Goal: Task Accomplishment & Management: Complete application form

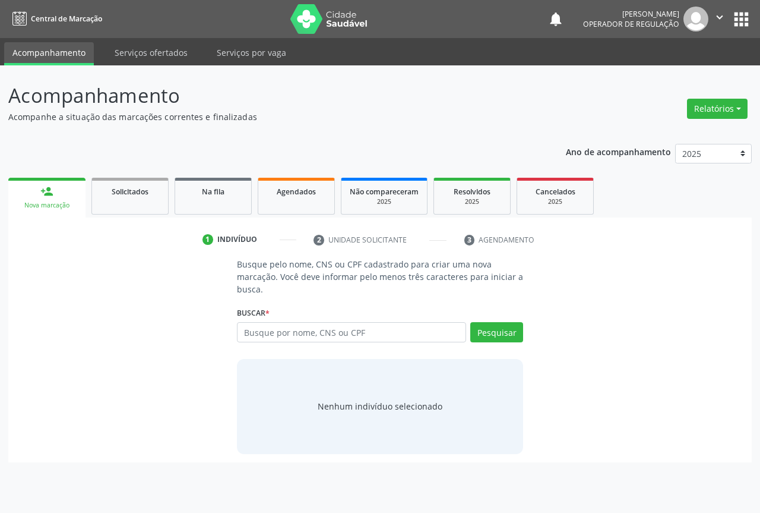
drag, startPoint x: 759, startPoint y: 2, endPoint x: 359, endPoint y: 122, distance: 417.6
click at [364, 122] on p "Acompanhe a situação das marcações correntes e finalizadas" at bounding box center [268, 116] width 520 height 12
click at [277, 326] on input "text" at bounding box center [351, 332] width 229 height 20
type input "702404516119223"
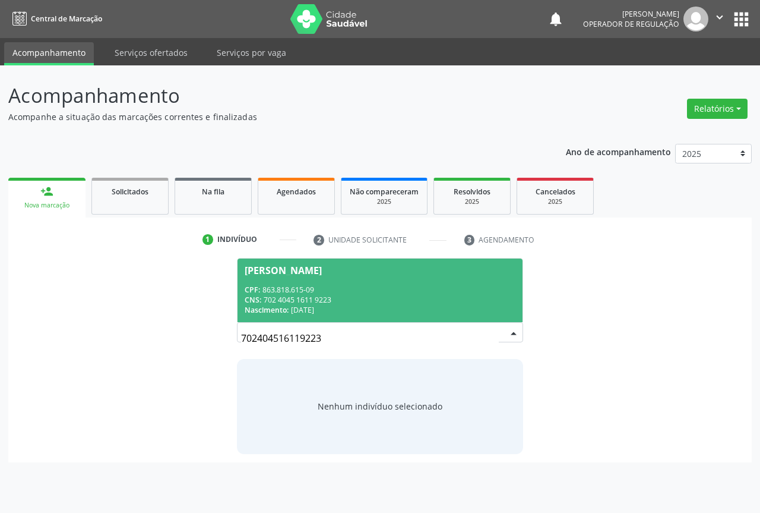
click at [301, 277] on span "Dina Amanda da Silva de Santana CPF: 863.818.615-09 CNS: 702 4045 1611 9223 Nas…" at bounding box center [380, 290] width 285 height 64
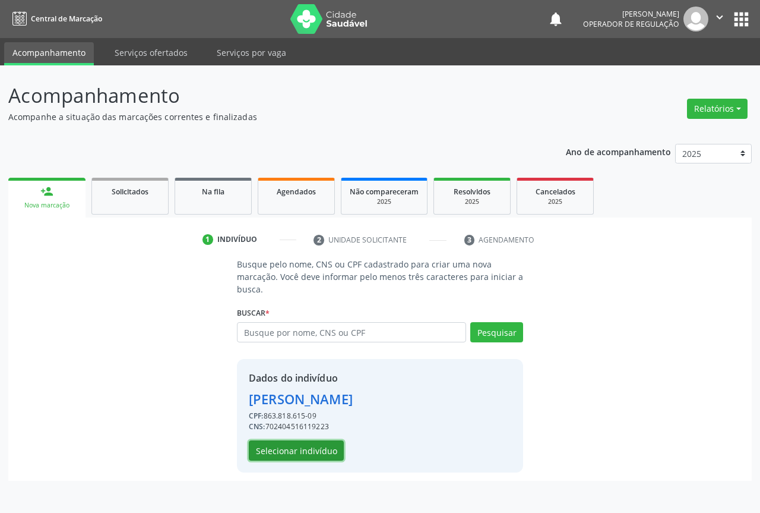
click at [285, 454] on button "Selecionar indivíduo" at bounding box center [296, 450] width 95 height 20
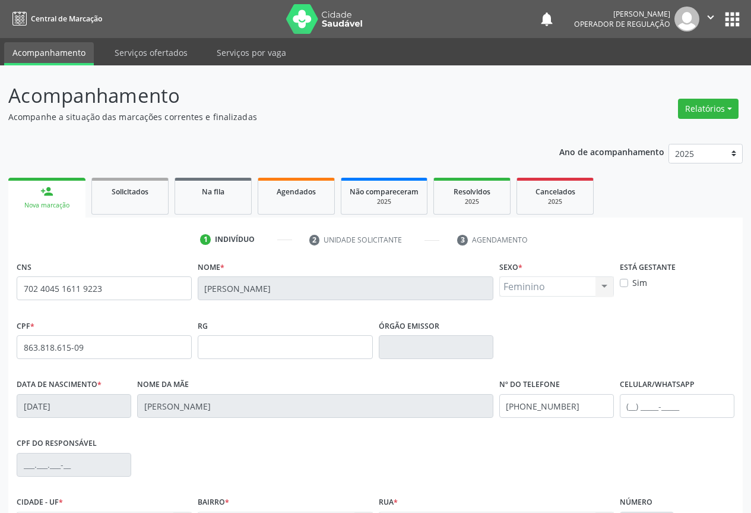
scroll to position [131, 0]
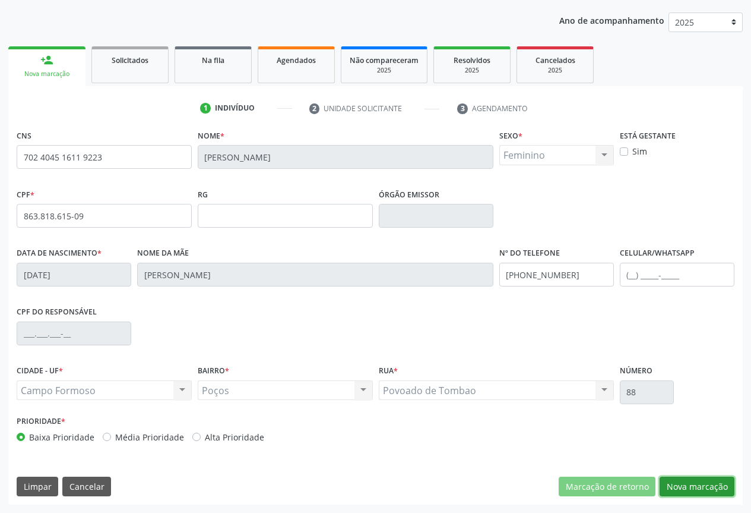
click at [706, 489] on button "Nova marcação" at bounding box center [697, 486] width 75 height 20
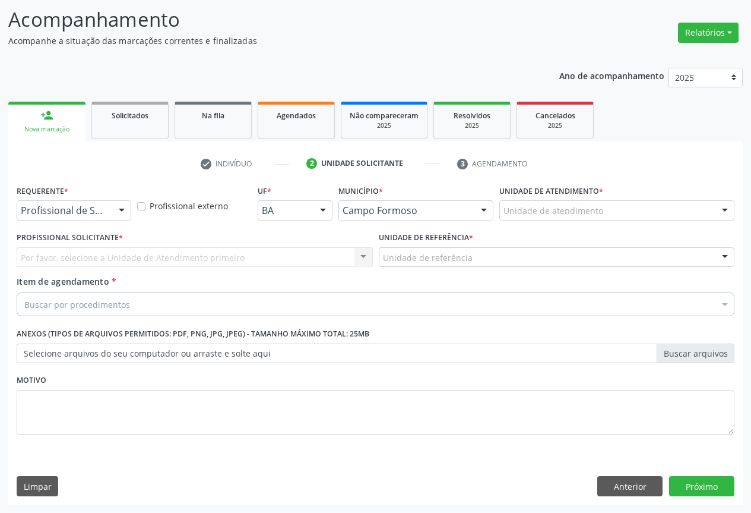
scroll to position [76, 0]
click at [113, 208] on div at bounding box center [122, 211] width 18 height 20
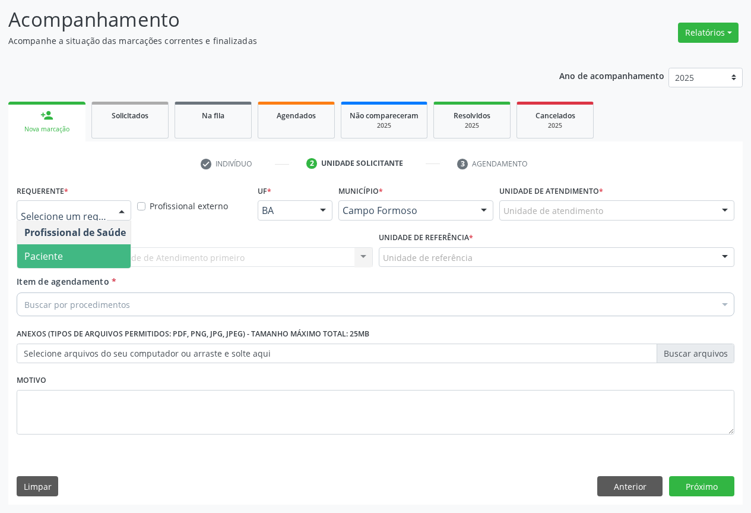
click at [64, 259] on span "Paciente" at bounding box center [75, 256] width 116 height 24
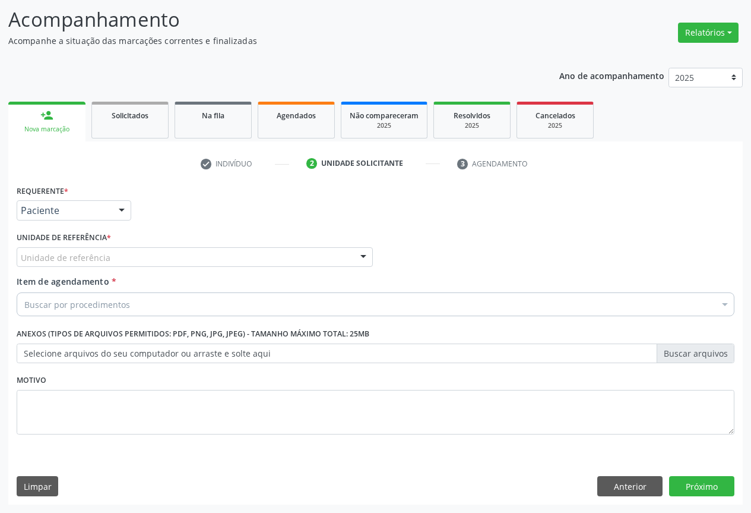
click at [159, 262] on div "Unidade de referência" at bounding box center [195, 257] width 356 height 20
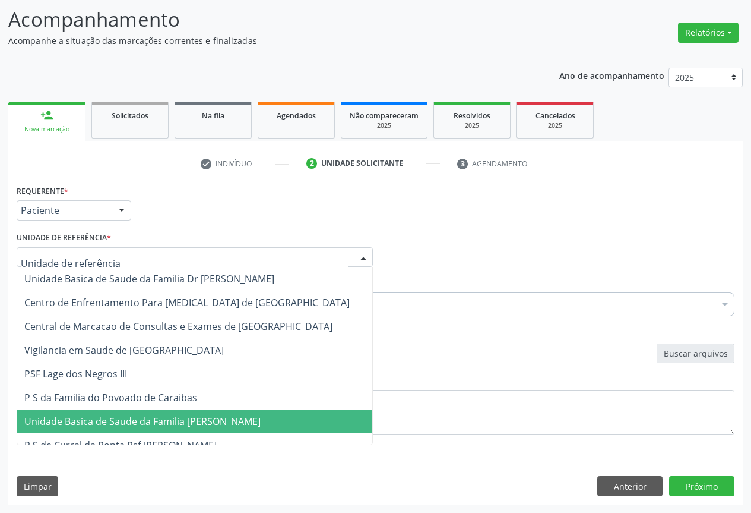
click at [150, 415] on span "Unidade Basica de Saude da Familia [PERSON_NAME]" at bounding box center [142, 421] width 236 height 13
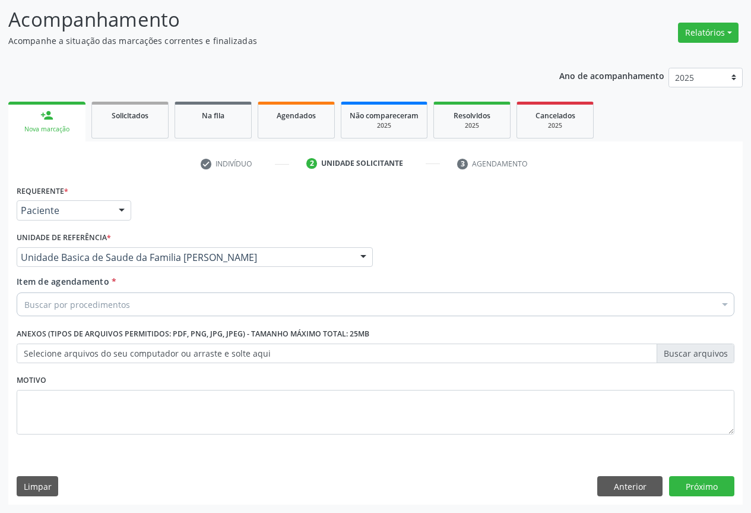
click at [130, 293] on div "Buscar por procedimentos" at bounding box center [376, 304] width 718 height 24
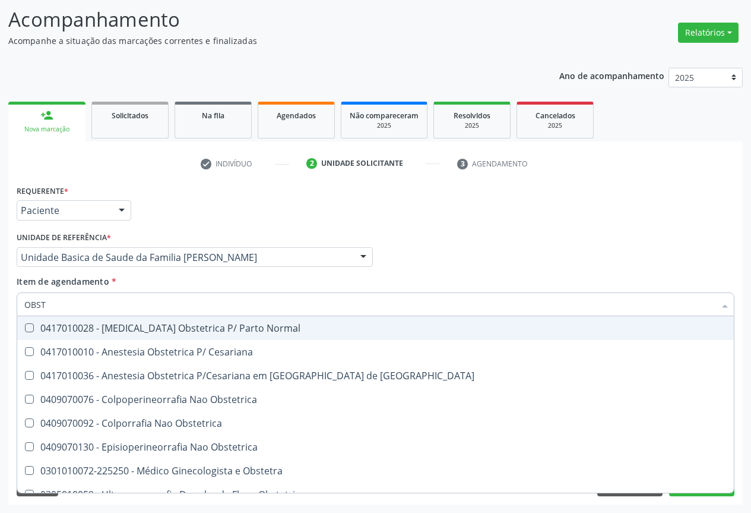
type input "OBSTE"
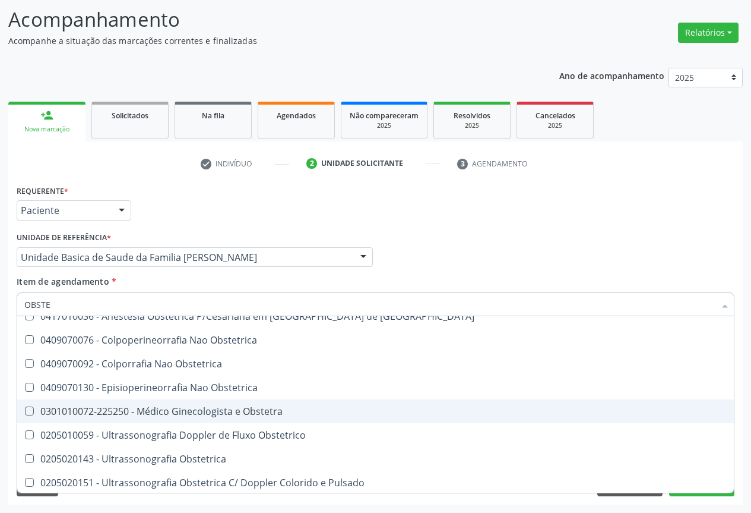
click at [234, 411] on div "0301010072-225250 - Médico Ginecologista e Obstetra" at bounding box center [375, 411] width 703 height 10
checkbox Obstetra "true"
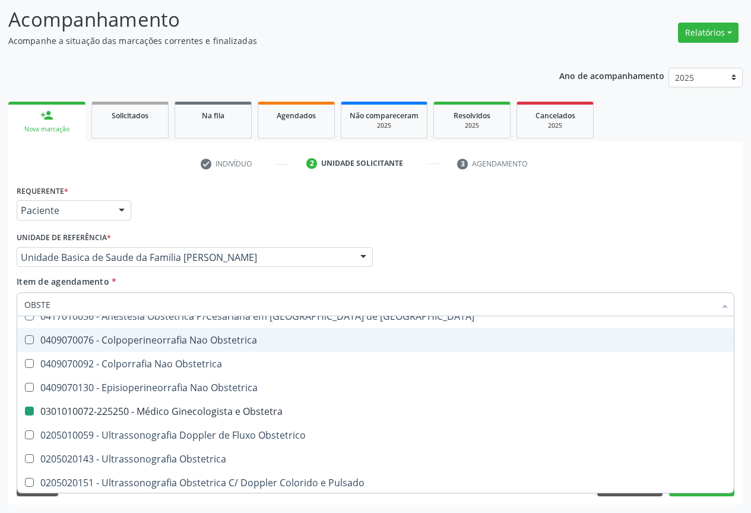
click at [588, 234] on div "Profissional Solicitante Por favor, selecione a Unidade de Atendimento primeiro…" at bounding box center [376, 252] width 724 height 46
checkbox Cesariana "true"
checkbox Obstetra "false"
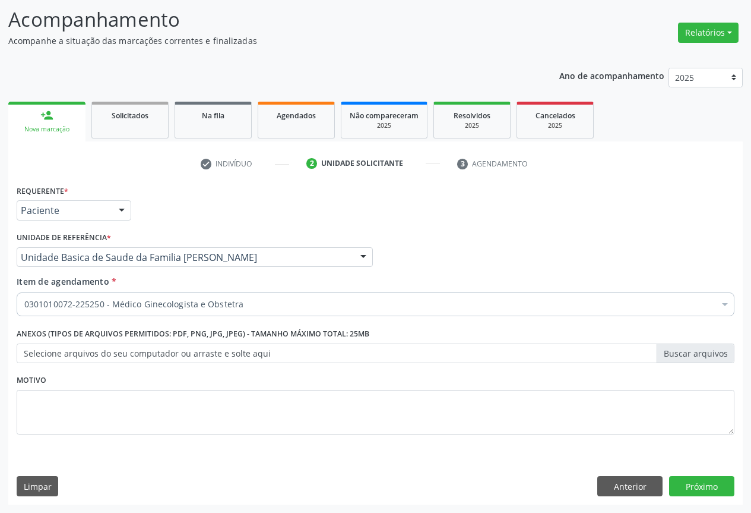
scroll to position [0, 0]
click at [691, 484] on button "Próximo" at bounding box center [701, 486] width 65 height 20
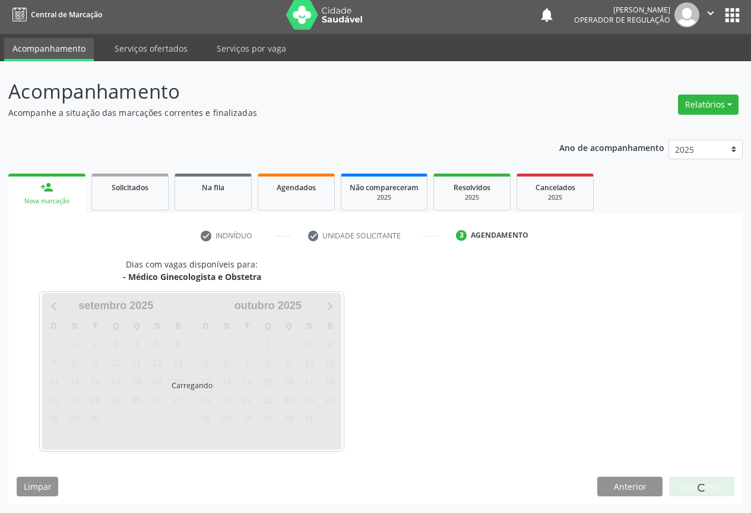
scroll to position [4, 0]
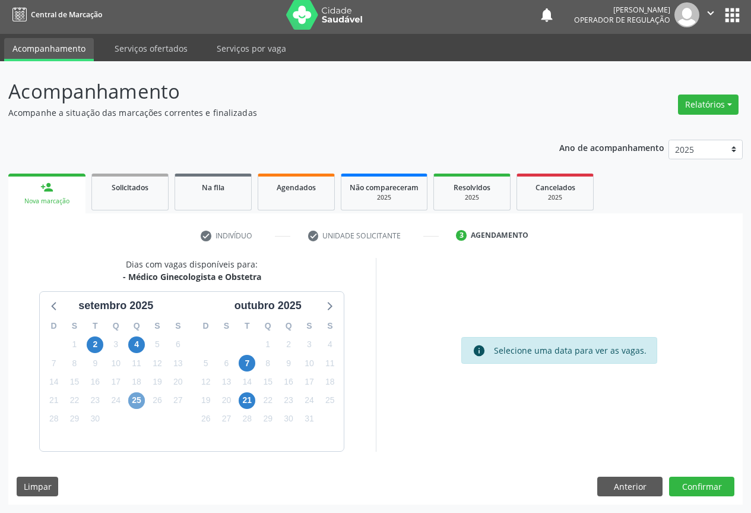
click at [136, 400] on span "25" at bounding box center [136, 400] width 17 height 17
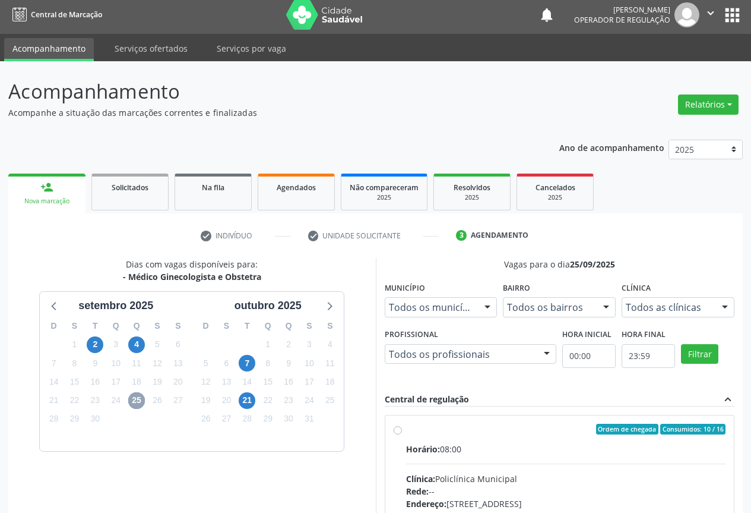
scroll to position [176, 0]
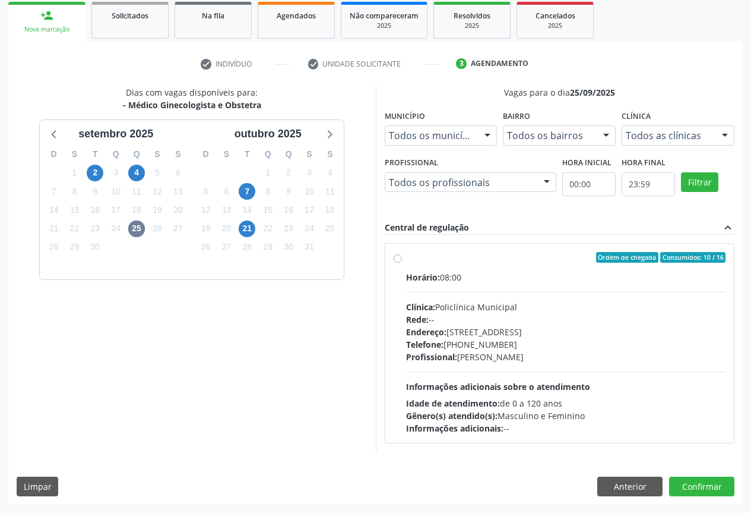
click at [560, 378] on div "Horário: 08:00 Clínica: Policlínica Municipal Rede: -- Endereço: Predio, nº 386…" at bounding box center [566, 352] width 320 height 163
click at [402, 263] on input "Ordem de chegada Consumidos: 10 / 16 Horário: 08:00 Clínica: Policlínica Munici…" at bounding box center [398, 257] width 8 height 11
radio input "true"
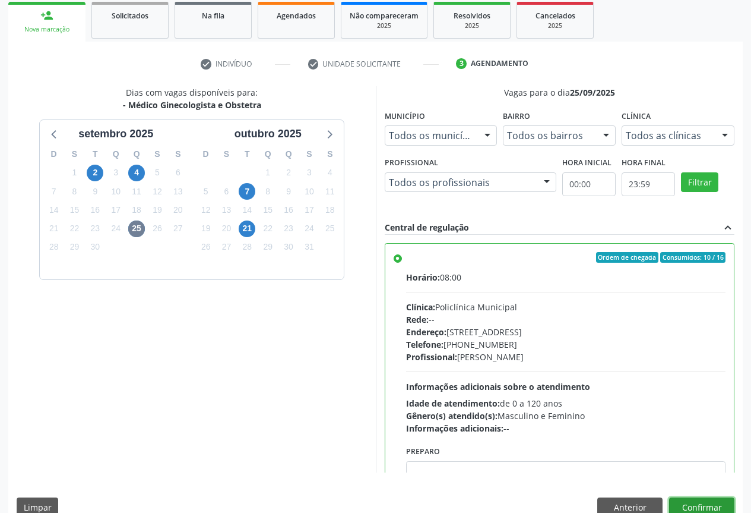
click at [689, 501] on button "Confirmar" at bounding box center [701, 507] width 65 height 20
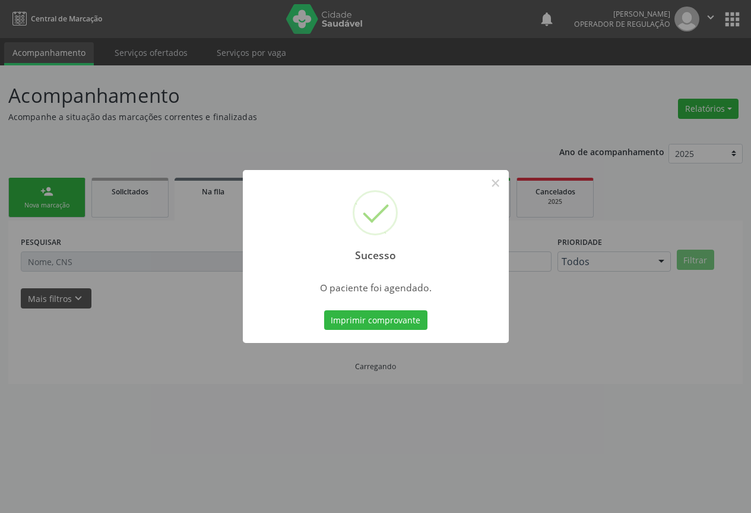
scroll to position [0, 0]
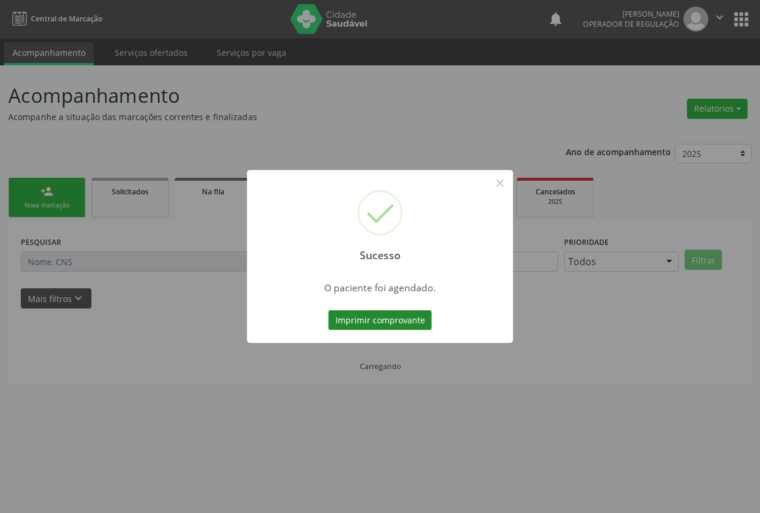
click at [396, 317] on button "Imprimir comprovante" at bounding box center [380, 320] width 103 height 20
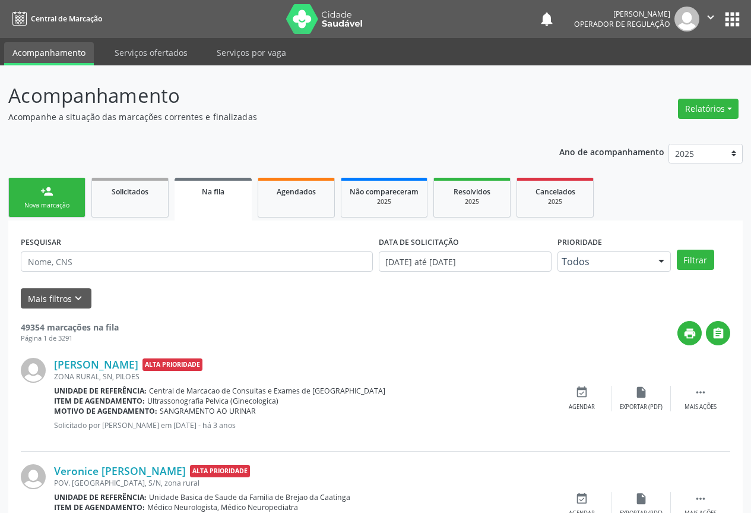
click at [34, 195] on link "person_add Nova marcação" at bounding box center [46, 198] width 77 height 40
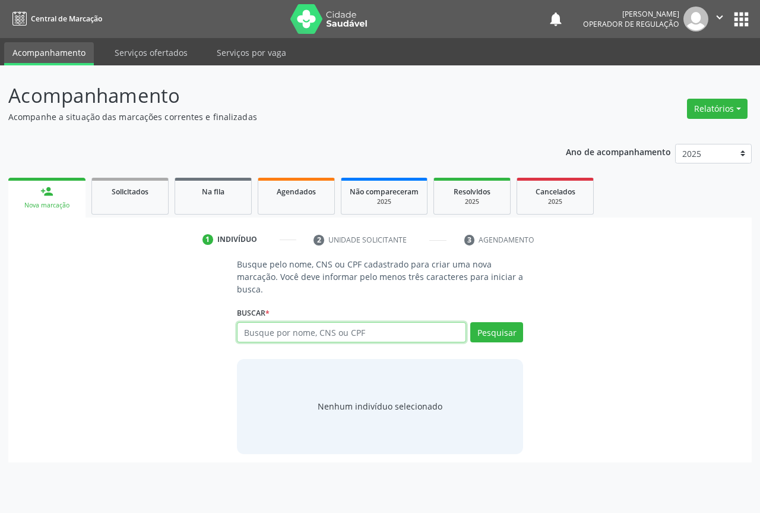
click at [263, 331] on input "text" at bounding box center [351, 332] width 229 height 20
type input "708201110278347"
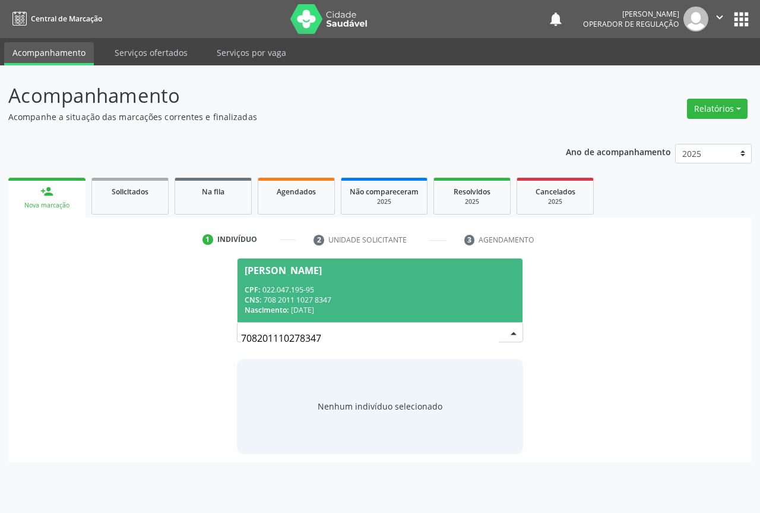
click at [310, 293] on div "CPF: 022.047.195-95" at bounding box center [380, 290] width 271 height 10
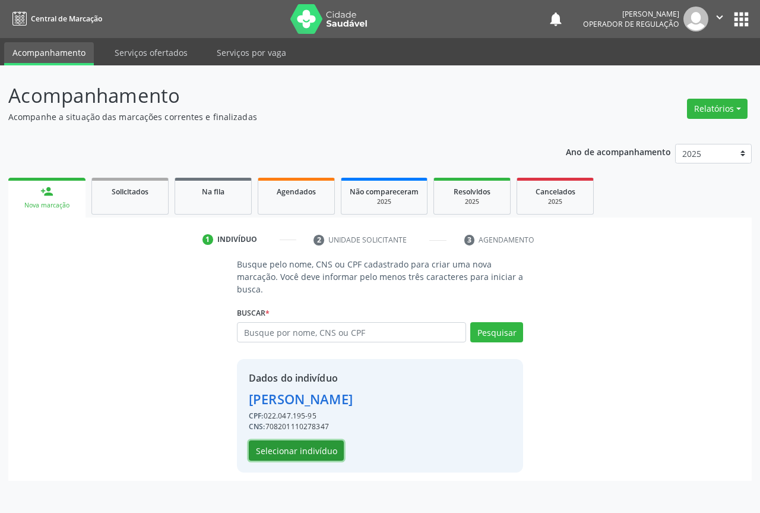
click at [299, 453] on button "Selecionar indivíduo" at bounding box center [296, 450] width 95 height 20
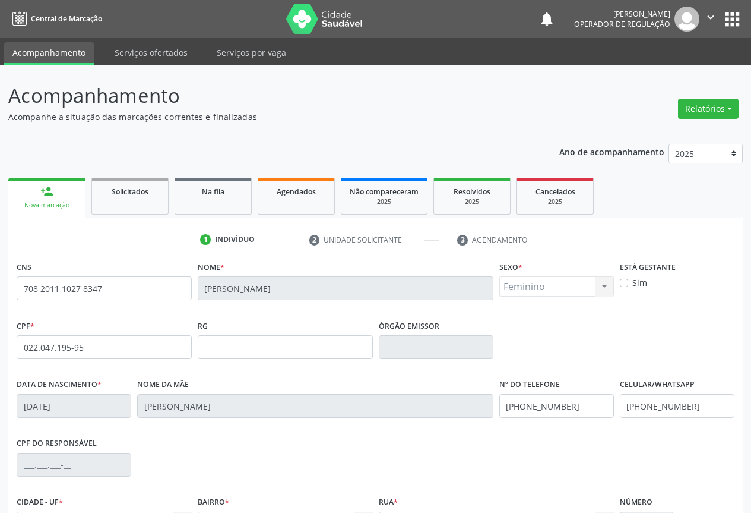
scroll to position [131, 0]
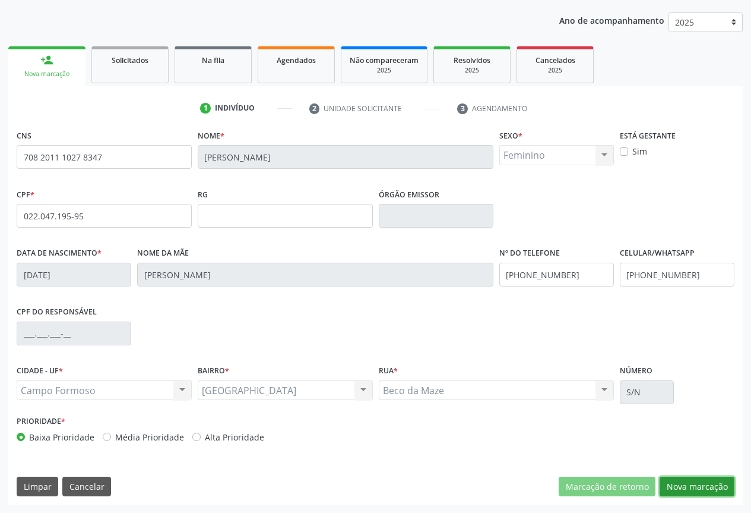
click at [680, 489] on button "Nova marcação" at bounding box center [697, 486] width 75 height 20
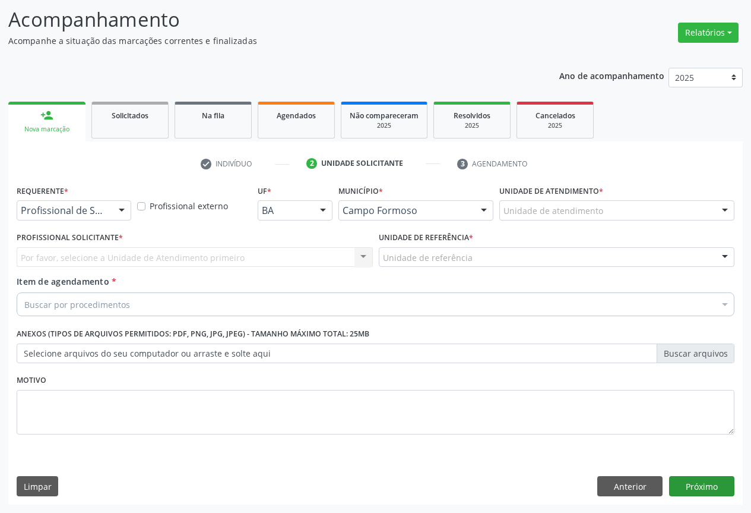
scroll to position [76, 0]
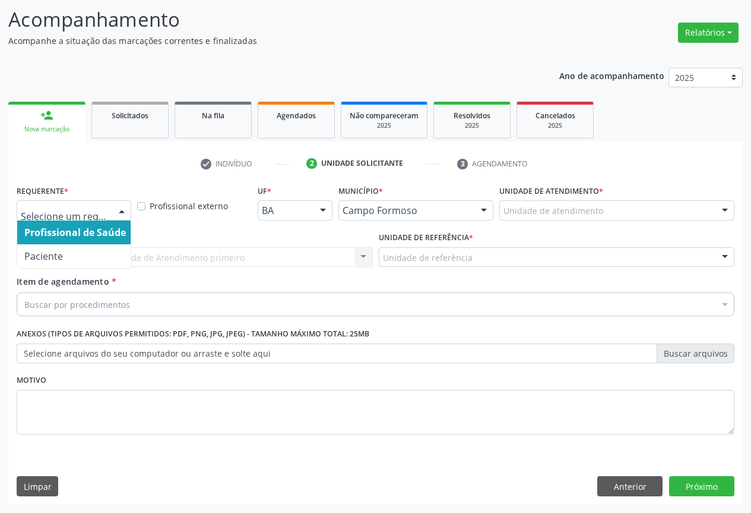
click at [117, 210] on div at bounding box center [122, 211] width 18 height 20
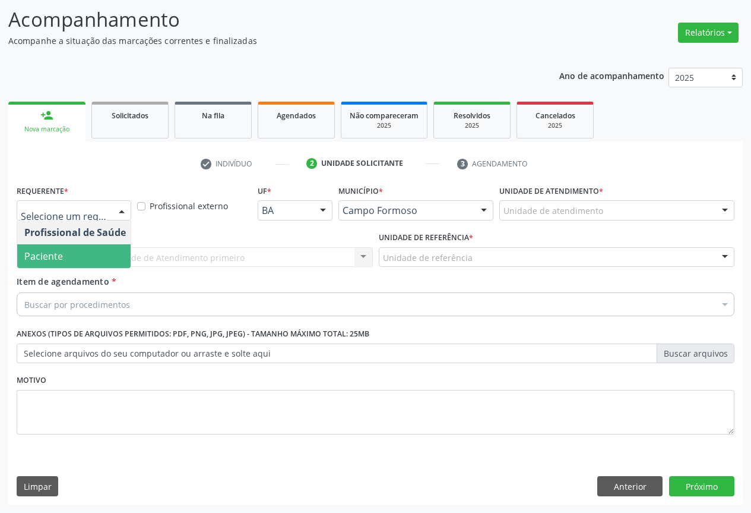
click at [64, 264] on span "Paciente" at bounding box center [75, 256] width 116 height 24
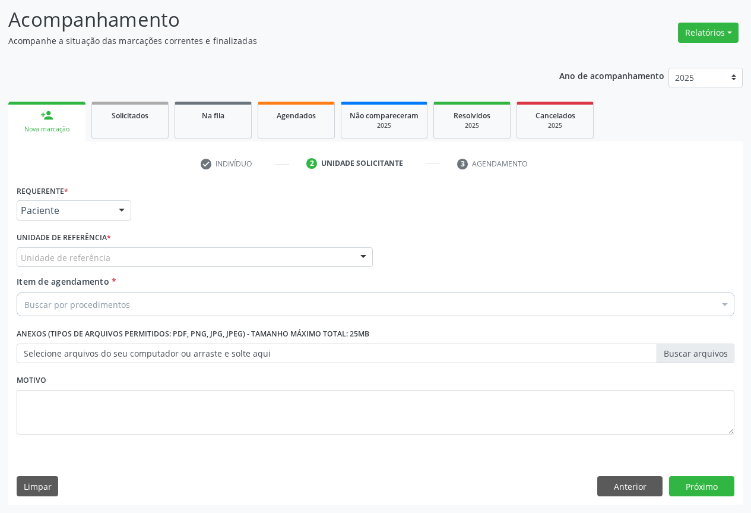
click at [108, 257] on div "Unidade de referência" at bounding box center [195, 257] width 356 height 20
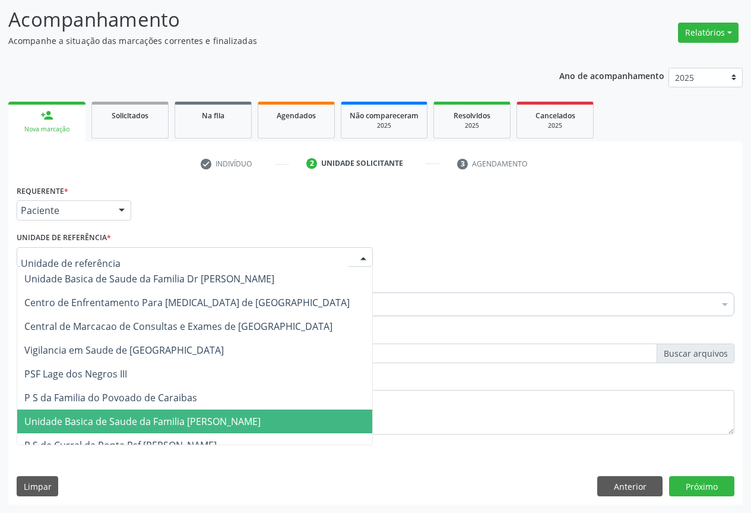
click at [128, 424] on span "Unidade Basica de Saude da Familia [PERSON_NAME]" at bounding box center [142, 421] width 236 height 13
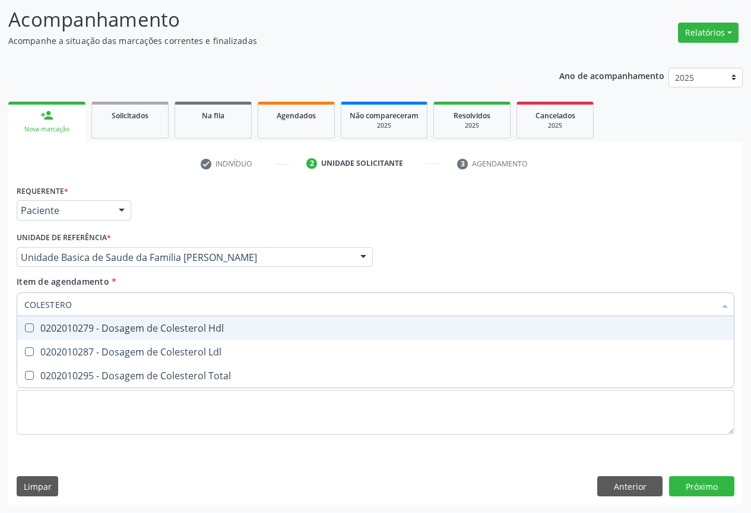
type input "COLESTEROL"
click at [132, 328] on div "0202010279 - Dosagem de Colesterol Hdl" at bounding box center [375, 328] width 703 height 10
checkbox Hdl "true"
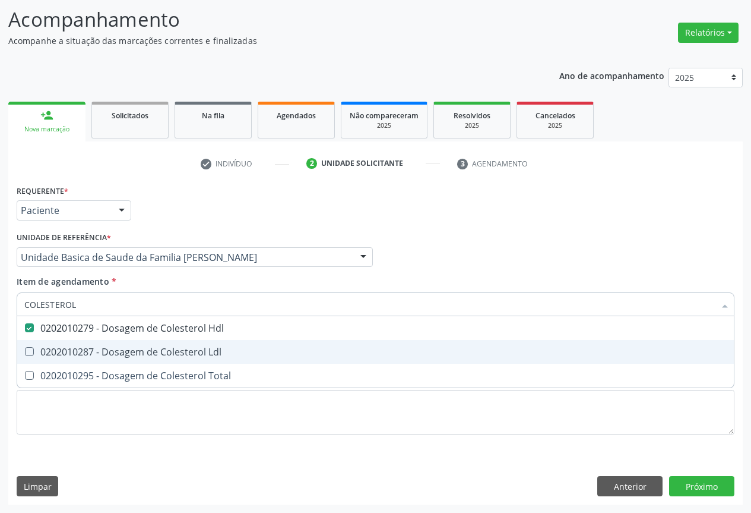
click at [110, 352] on div "0202010287 - Dosagem de Colesterol Ldl" at bounding box center [375, 352] width 703 height 10
checkbox Ldl "true"
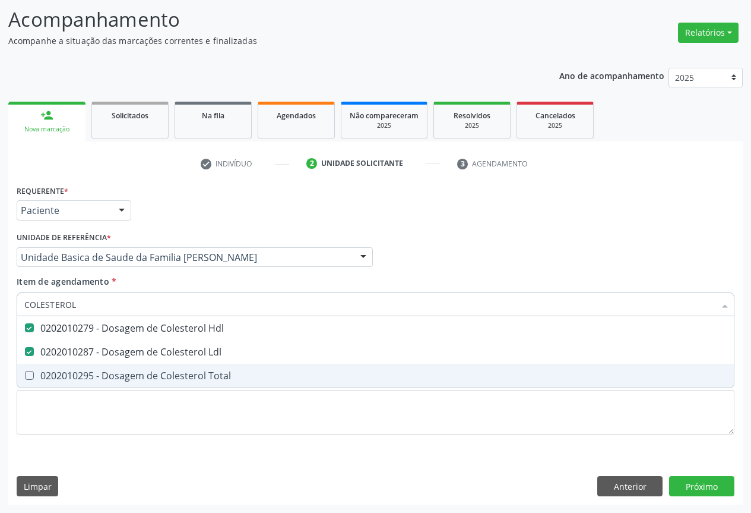
click at [110, 380] on div "0202010295 - Dosagem de Colesterol Total" at bounding box center [375, 376] width 703 height 10
checkbox Total "true"
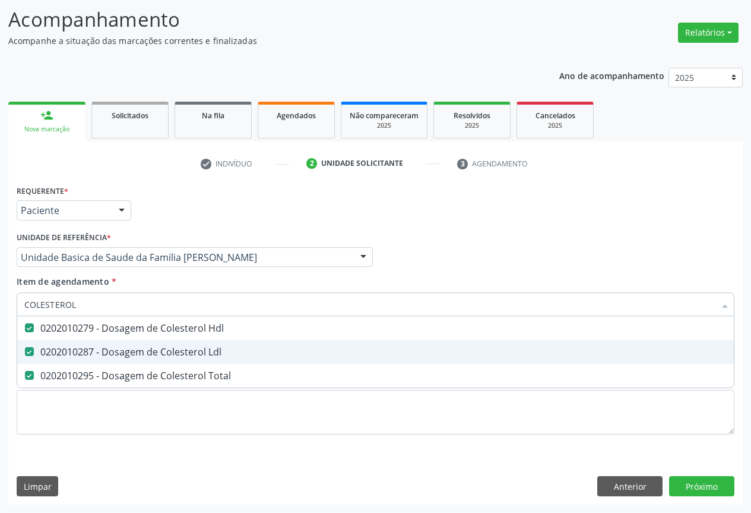
type input "COLESTEROL"
click at [155, 202] on div "Requerente * Paciente Profissional de Saúde Paciente Nenhum resultado encontrad…" at bounding box center [376, 205] width 724 height 46
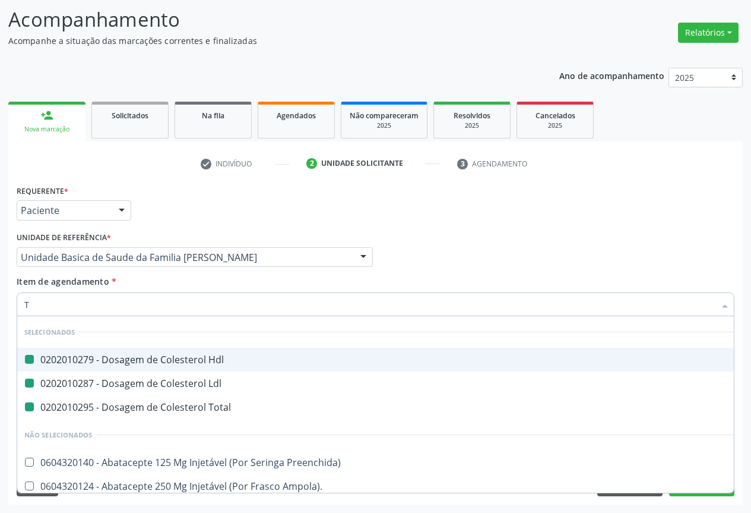
type input "TR"
checkbox Hdl "false"
checkbox Ldl "false"
checkbox Total "false"
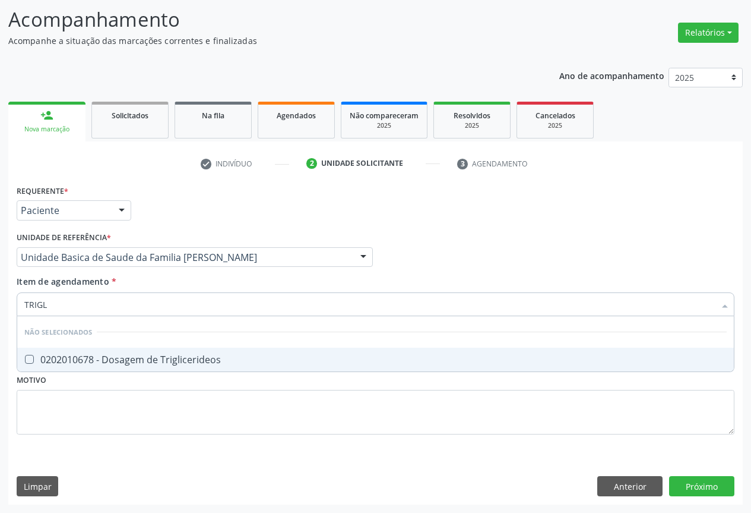
type input "TRIGLI"
click at [93, 355] on div "0202010678 - Dosagem de Triglicerideos" at bounding box center [375, 360] width 703 height 10
checkbox Triglicerideos "true"
click at [158, 204] on div "Requerente * Paciente Profissional de Saúde Paciente Nenhum resultado encontrad…" at bounding box center [376, 205] width 724 height 46
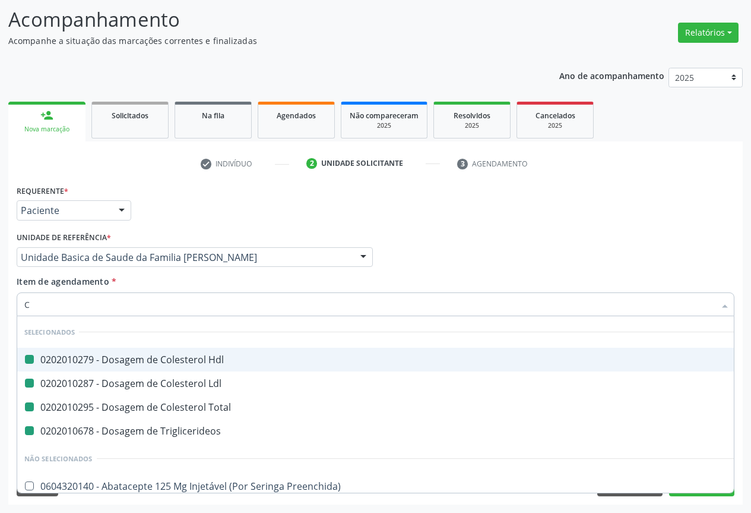
type input "CR"
checkbox Hdl "false"
checkbox Ldl "false"
checkbox Total "false"
checkbox Triglicerideos "false"
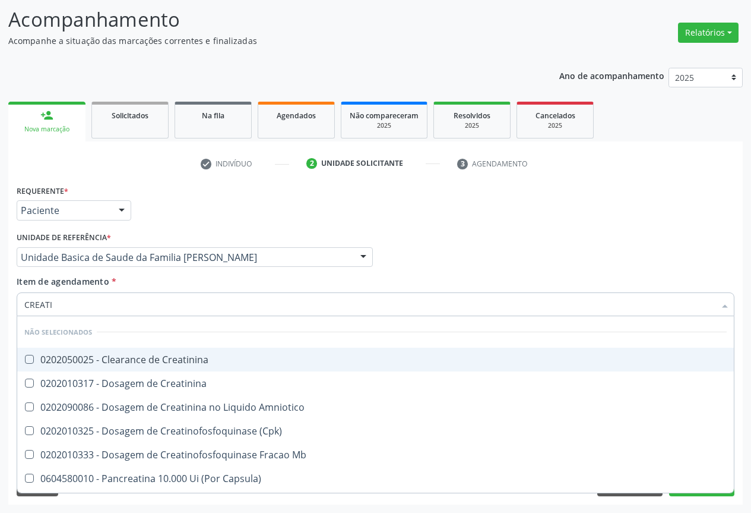
type input "CREATIN"
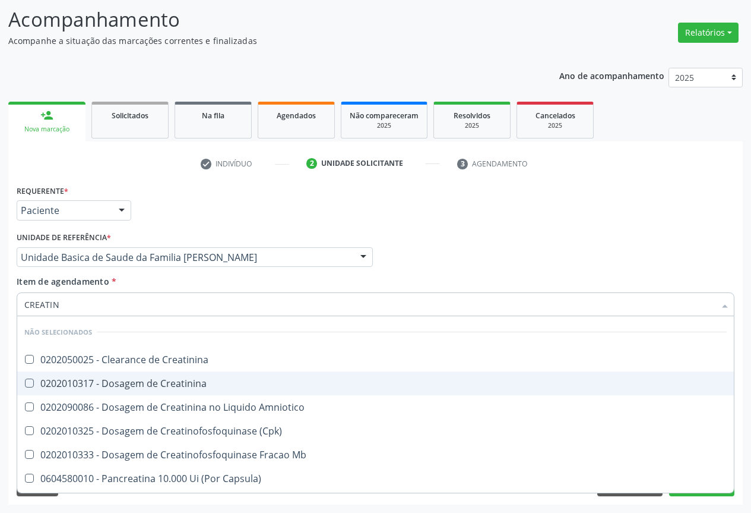
click at [109, 387] on div "0202010317 - Dosagem de Creatinina" at bounding box center [375, 383] width 703 height 10
checkbox Creatinina "true"
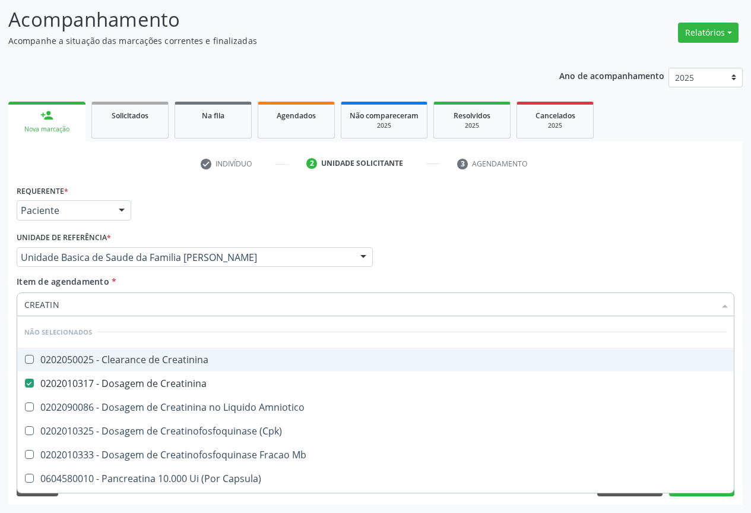
click at [178, 210] on div "Requerente * Paciente Profissional de Saúde Paciente Nenhum resultado encontrad…" at bounding box center [376, 205] width 724 height 46
checkbox Creatinina "true"
checkbox Amniotico "true"
checkbox \(Cpk\) "true"
checkbox Mb "true"
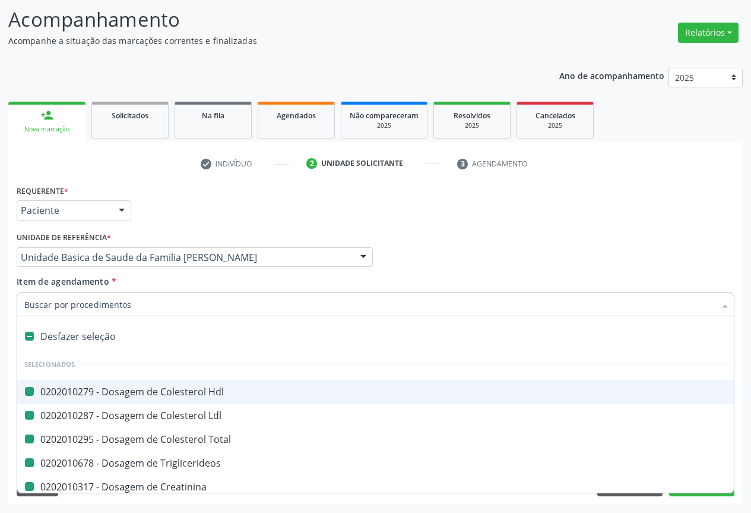
type input "U"
checkbox Hdl "false"
checkbox Ldl "false"
checkbox Total "false"
checkbox Triglicerideos "false"
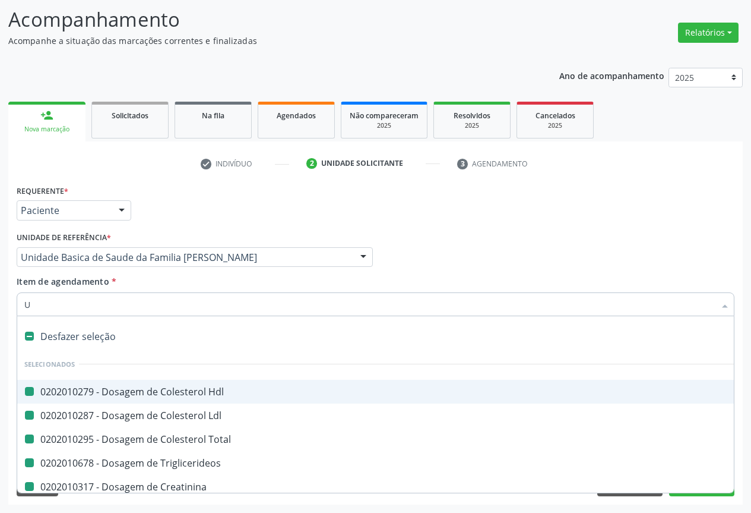
checkbox Creatinina "false"
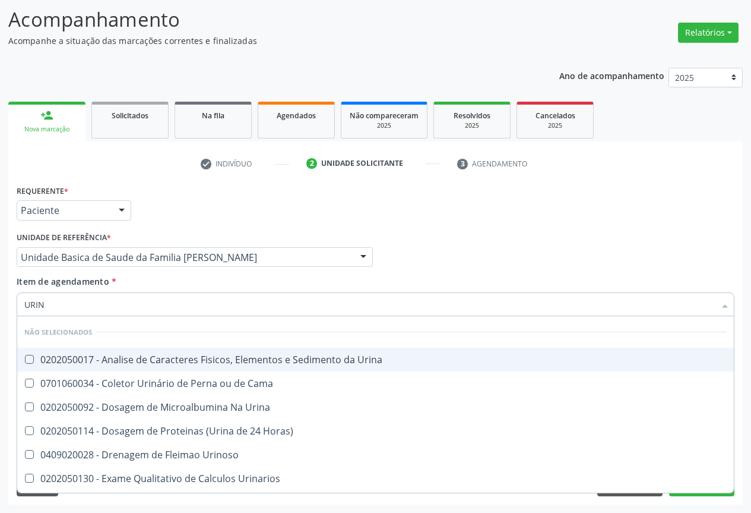
type input "URINA"
click at [108, 361] on div "0202050017 - Analise de Caracteres Fisicos, Elementos e Sedimento da Urina" at bounding box center [375, 360] width 703 height 10
checkbox Urina "true"
click at [176, 209] on div "Requerente * Paciente Profissional de Saúde Paciente Nenhum resultado encontrad…" at bounding box center [376, 205] width 724 height 46
checkbox Urina "true"
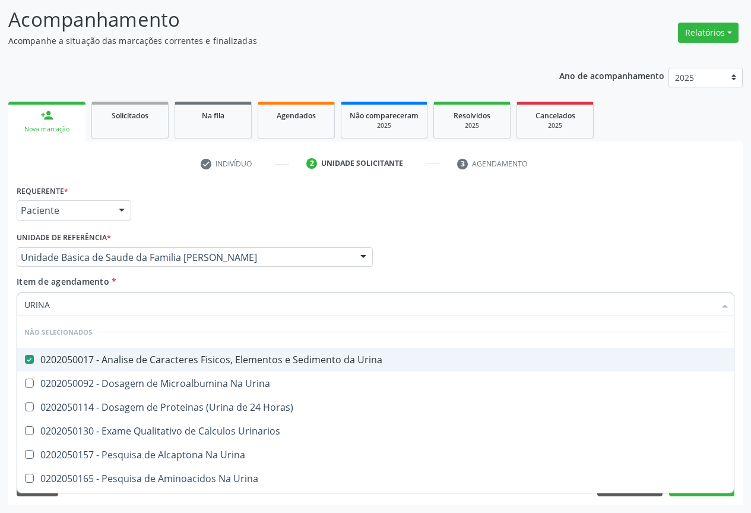
checkbox Horas\) "true"
checkbox Urinarios "true"
checkbox Urina "true"
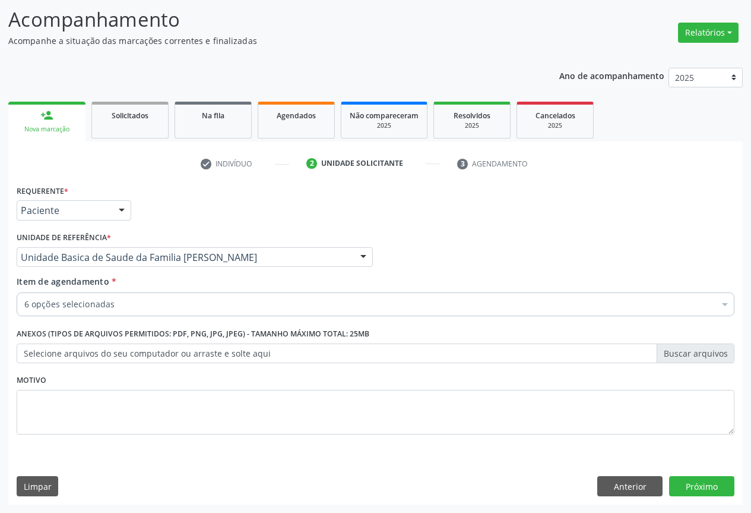
click at [90, 313] on div "6 opções selecionadas" at bounding box center [376, 304] width 718 height 24
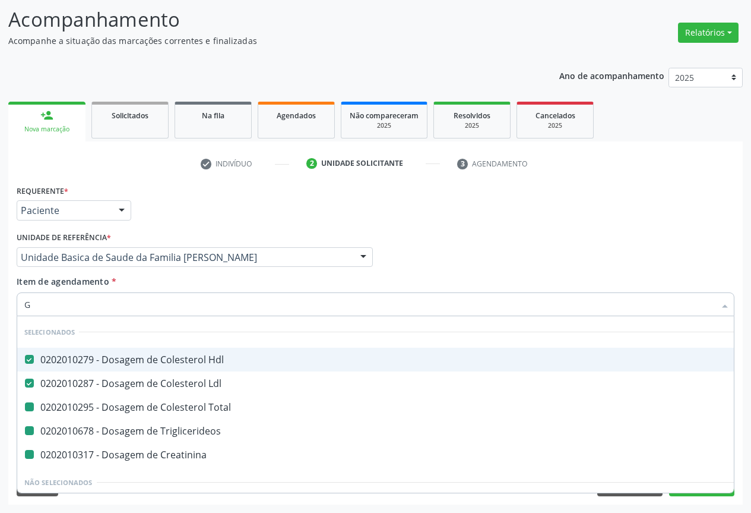
type input "GL"
checkbox Total "false"
checkbox Triglicerideos "false"
checkbox Creatinina "false"
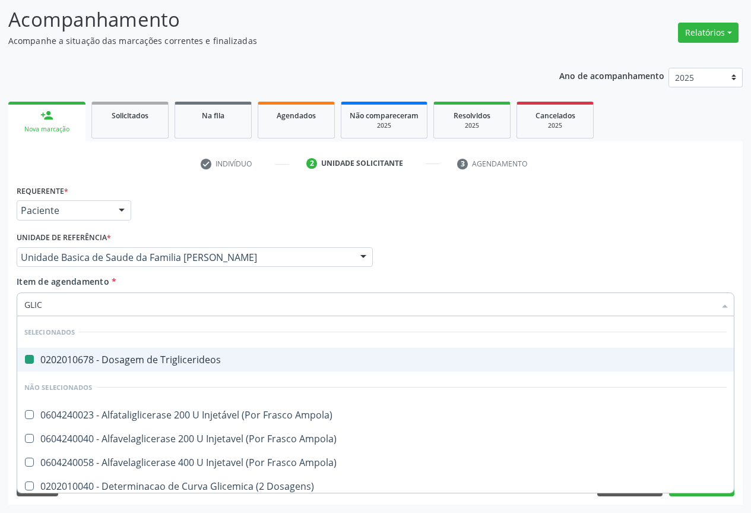
type input "GLICO"
checkbox Triglicerideos "false"
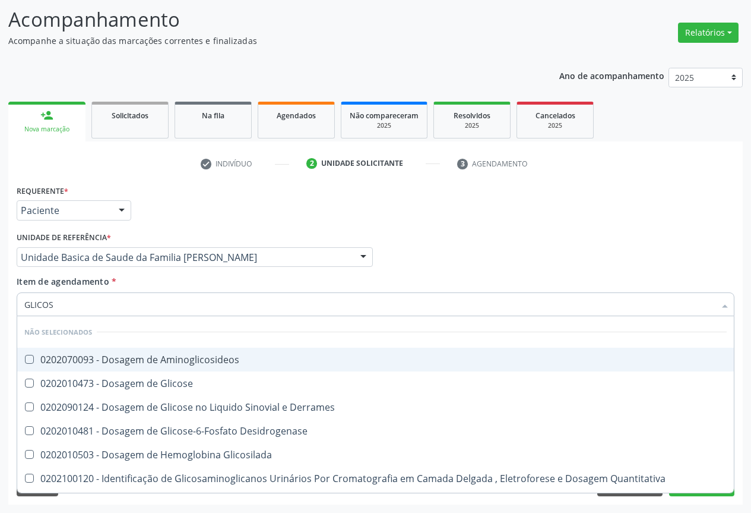
type input "GLICOSE"
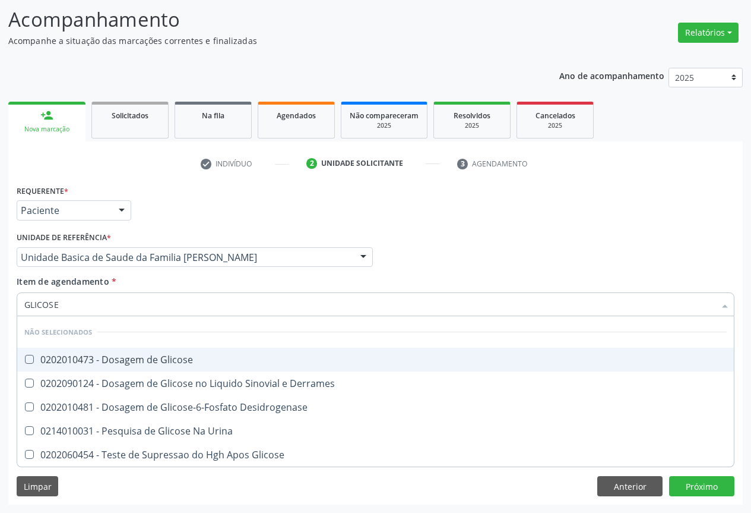
click at [95, 362] on div "0202010473 - Dosagem de Glicose" at bounding box center [375, 360] width 703 height 10
checkbox Glicose "true"
click at [187, 192] on div "Requerente * Paciente Profissional de Saúde Paciente Nenhum resultado encontrad…" at bounding box center [376, 205] width 724 height 46
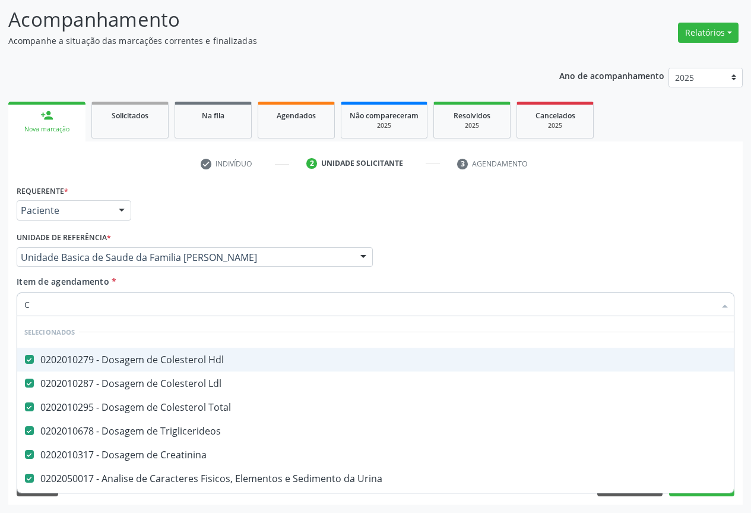
type input "CO"
checkbox Glicose "false"
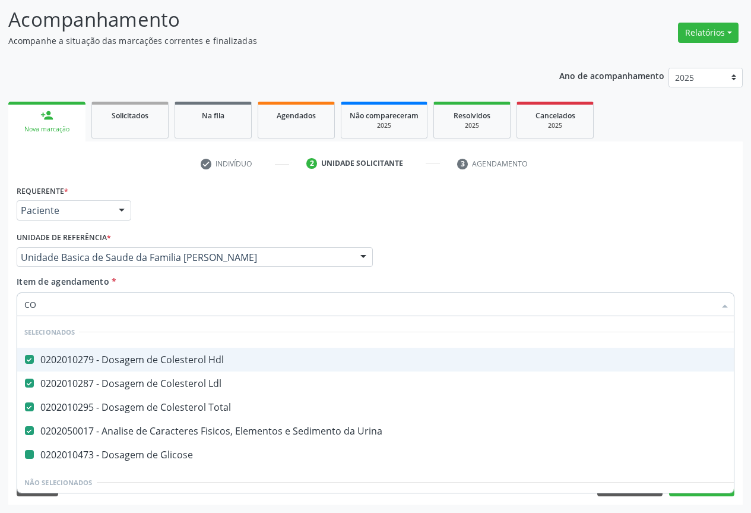
type input "COL"
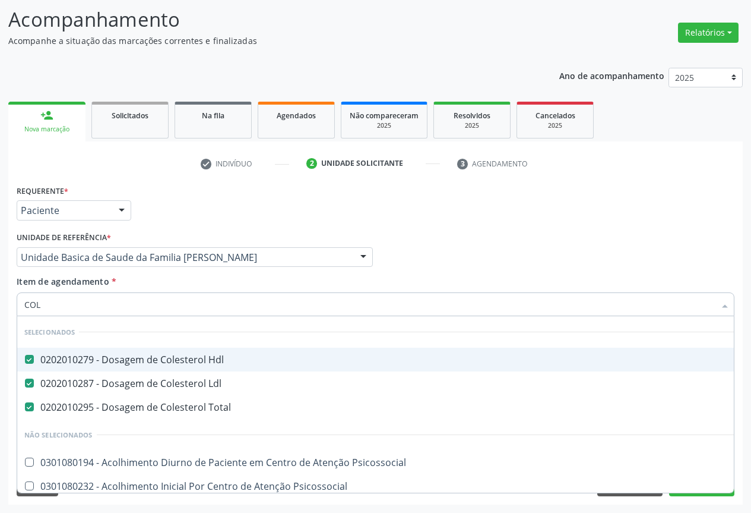
drag, startPoint x: 198, startPoint y: 208, endPoint x: 130, endPoint y: 274, distance: 95.8
click at [198, 208] on div "Requerente * Paciente Profissional de Saúde Paciente Nenhum resultado encontrad…" at bounding box center [376, 205] width 724 height 46
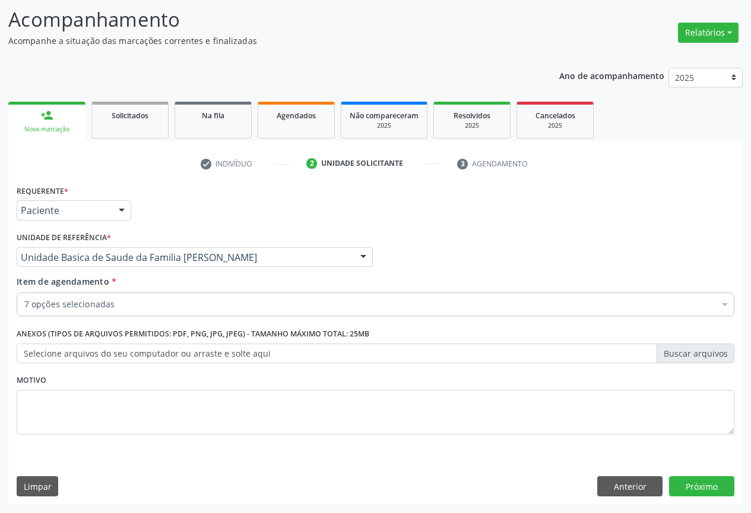
checkbox Creatinina "true"
checkbox Glicose "true"
checkbox Urina "true"
click at [87, 296] on div "7 opções selecionadas" at bounding box center [376, 304] width 718 height 24
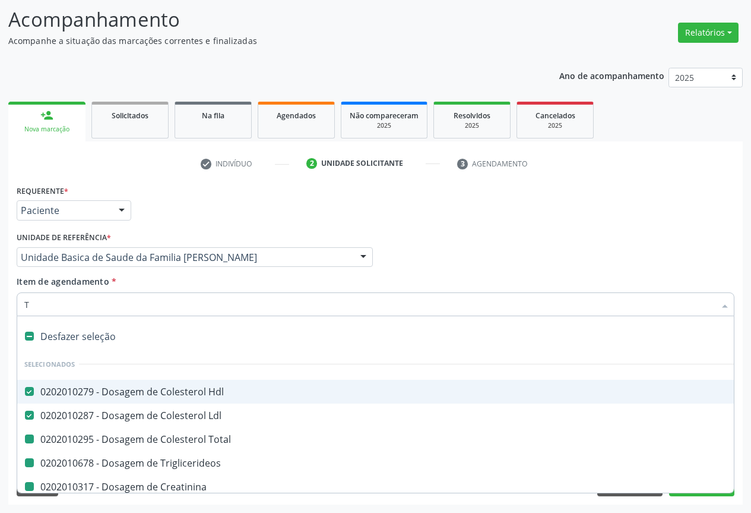
type input "TR"
checkbox Total "false"
checkbox Creatinina "false"
checkbox Urina "false"
checkbox Triglicerideos "false"
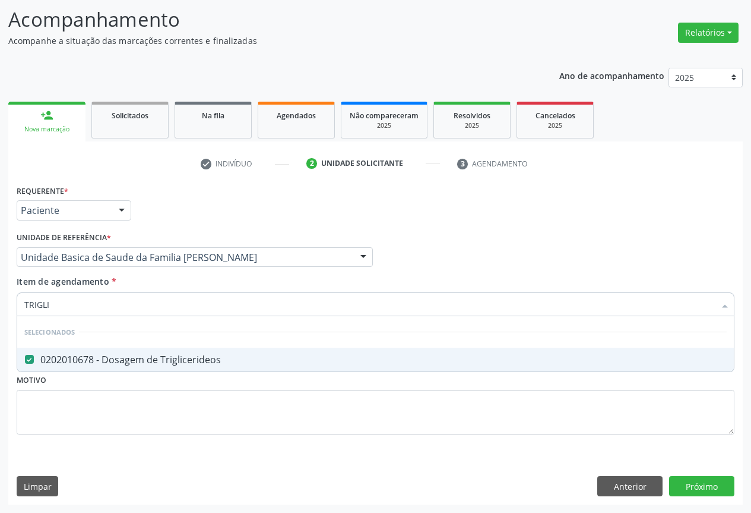
drag, startPoint x: 150, startPoint y: 207, endPoint x: 123, endPoint y: 296, distance: 93.2
click at [151, 207] on div "Requerente * Paciente Profissional de Saúde Paciente Nenhum resultado encontrad…" at bounding box center [376, 205] width 724 height 46
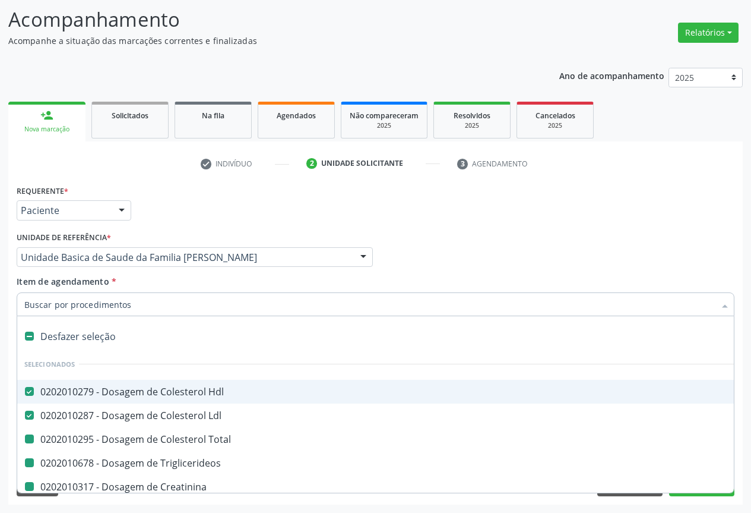
type input "H"
checkbox Total "false"
checkbox Triglicerideos "false"
checkbox Creatinina "false"
checkbox Urina "false"
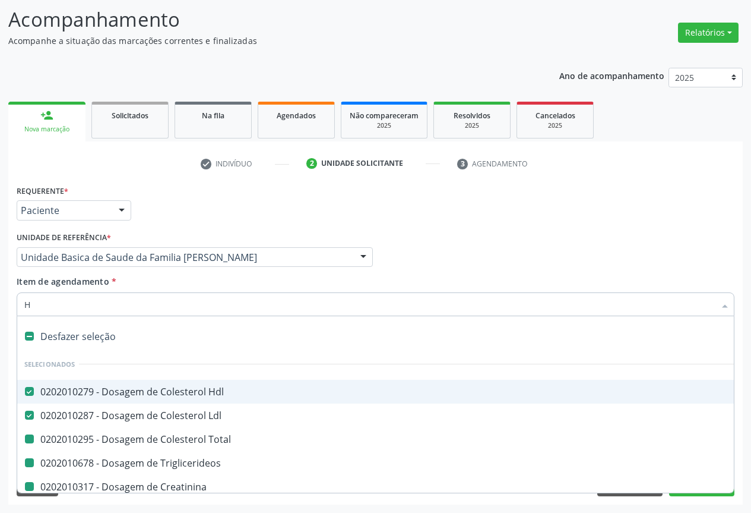
checkbox Glicose "false"
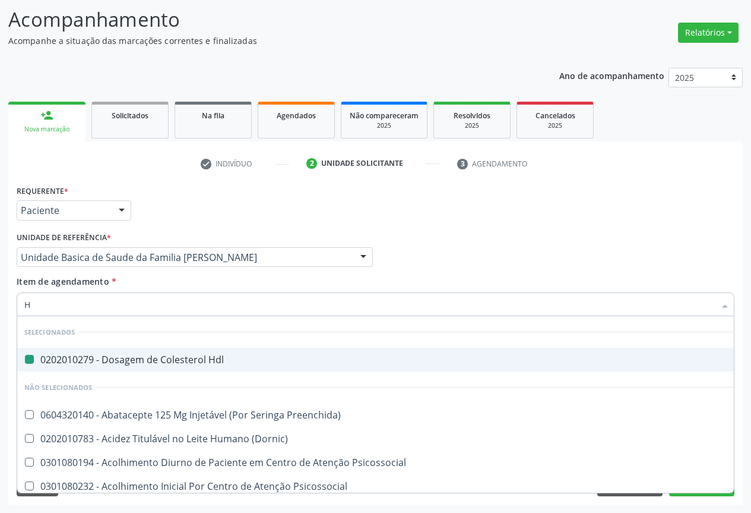
type input "HM"
checkbox Hdl "false"
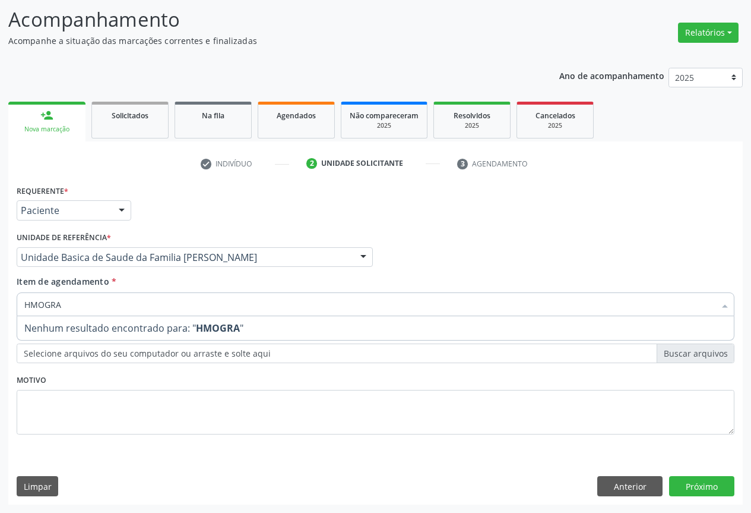
click at [29, 306] on input "HMOGRA" at bounding box center [369, 304] width 691 height 24
type input "HEMOGRA"
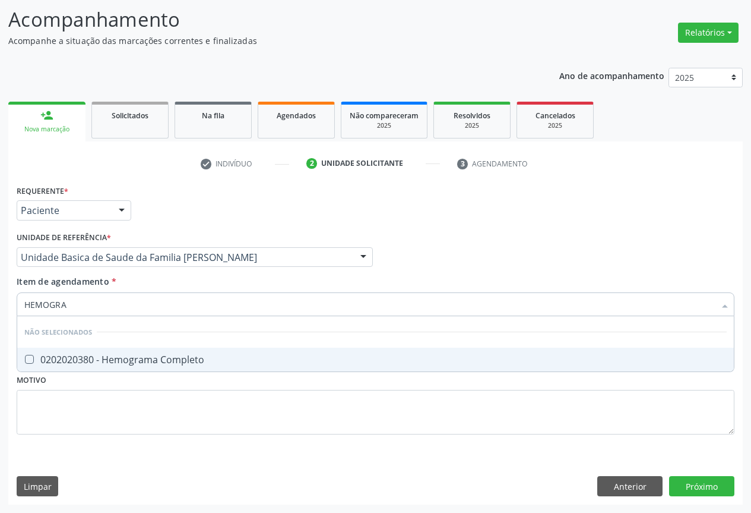
click at [61, 356] on div "0202020380 - Hemograma Completo" at bounding box center [375, 360] width 703 height 10
checkbox Completo "true"
click at [143, 209] on div "Requerente * Paciente Profissional de Saúde Paciente Nenhum resultado encontrad…" at bounding box center [376, 205] width 724 height 46
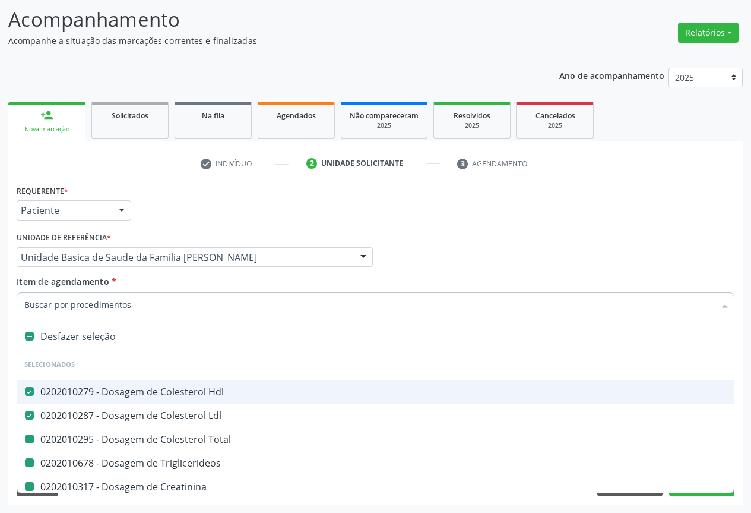
type input "P"
checkbox Total "false"
checkbox Triglicerideos "false"
checkbox Creatinina "false"
checkbox Urina "false"
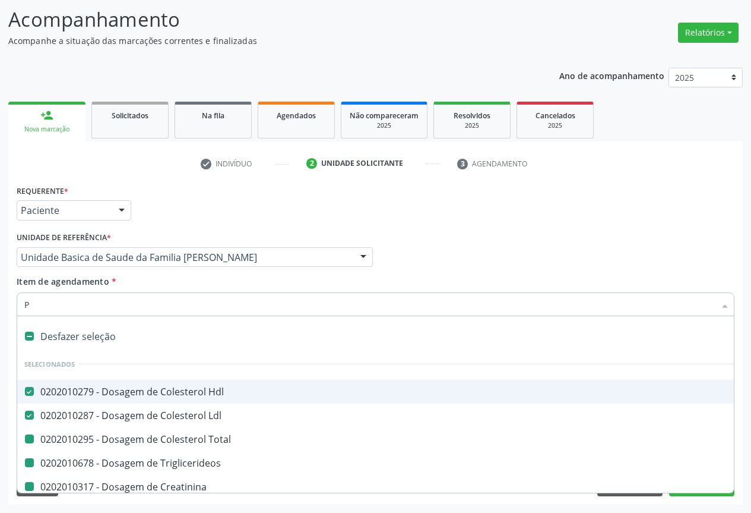
checkbox Glicose "false"
checkbox Completo "false"
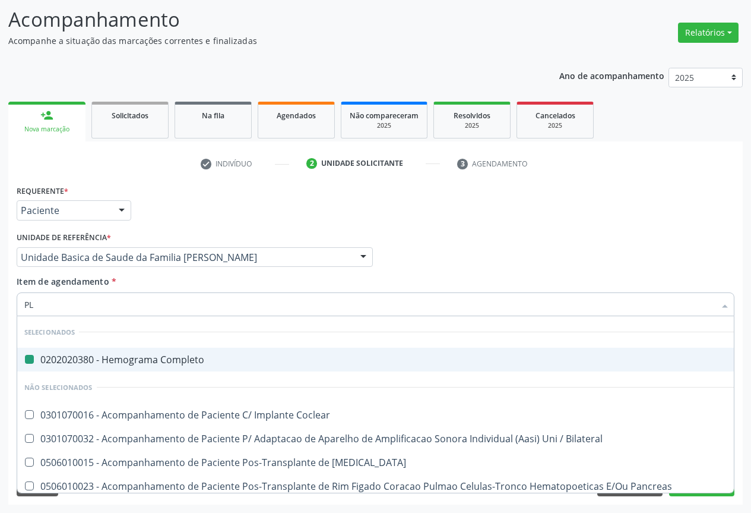
type input "PLA"
checkbox Completo "false"
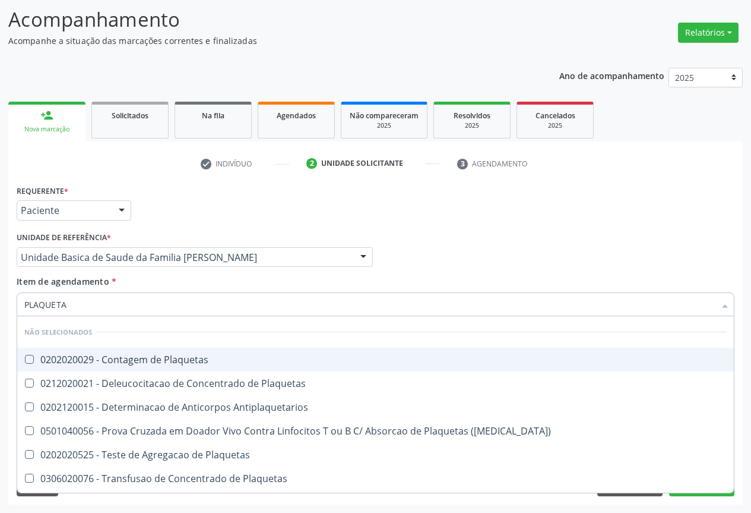
type input "PLAQUETAS"
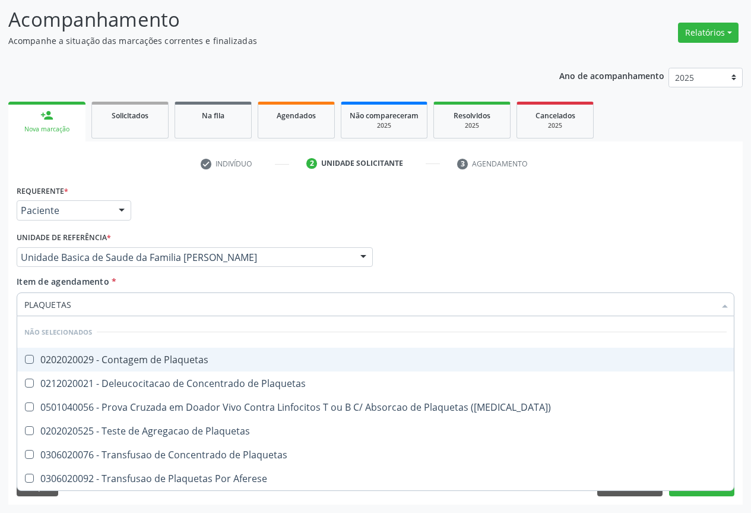
click at [89, 359] on div "0202020029 - Contagem de Plaquetas" at bounding box center [375, 360] width 703 height 10
checkbox Plaquetas "true"
click at [252, 207] on div "Requerente * Paciente Profissional de Saúde Paciente Nenhum resultado encontrad…" at bounding box center [376, 205] width 724 height 46
checkbox Match\) "true"
checkbox Plaquetas "true"
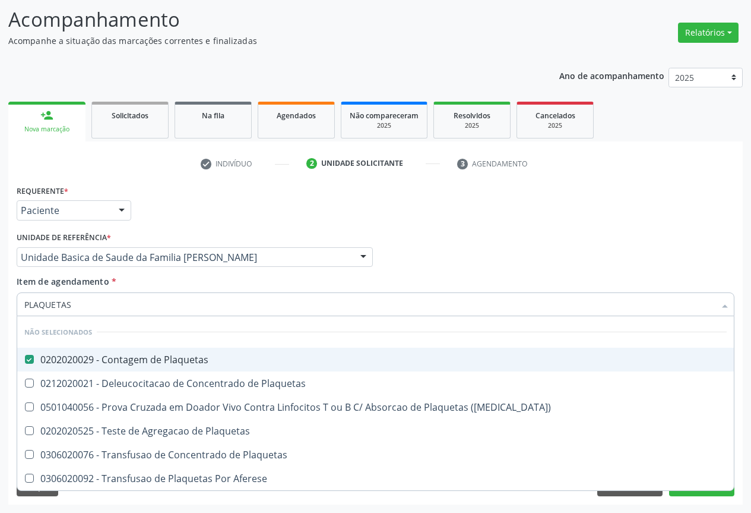
checkbox Plaquetas "true"
checkbox Aferese "true"
checkbox Plaquetas "true"
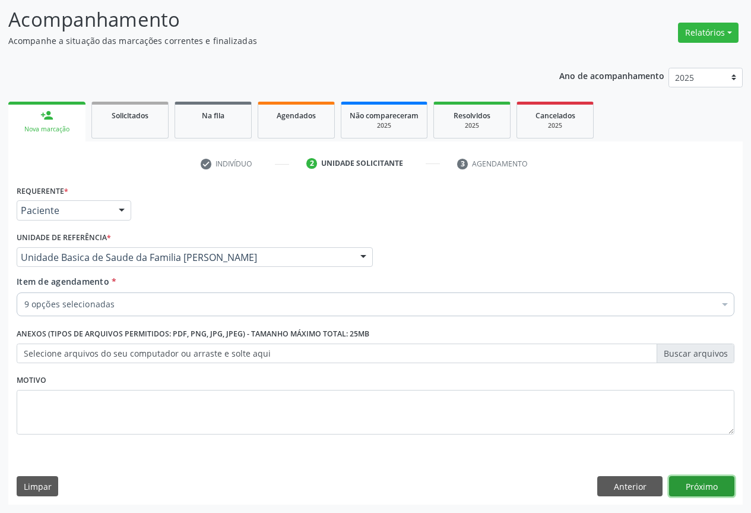
click at [706, 478] on button "Próximo" at bounding box center [701, 486] width 65 height 20
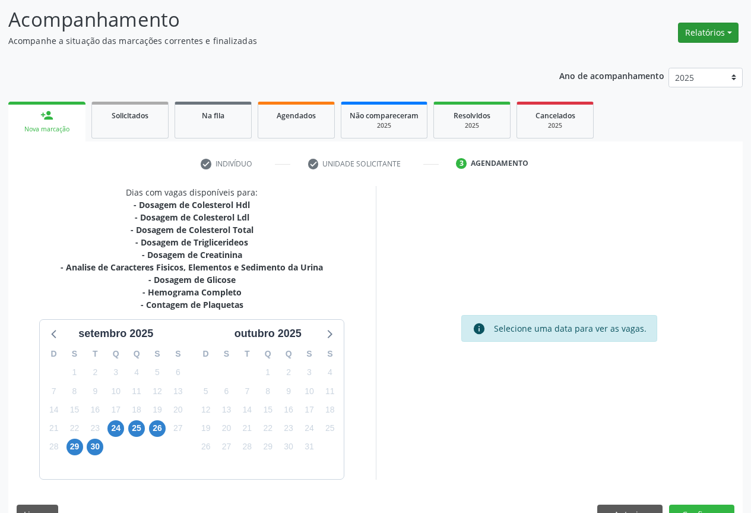
scroll to position [104, 0]
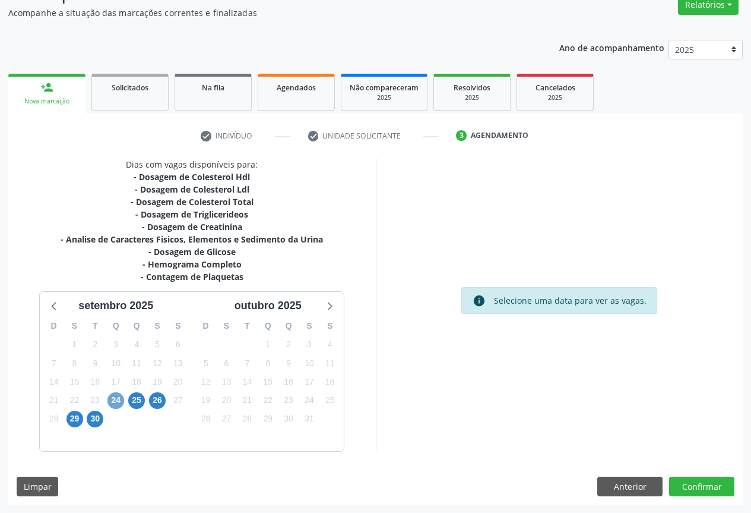
click at [118, 400] on span "24" at bounding box center [116, 400] width 17 height 17
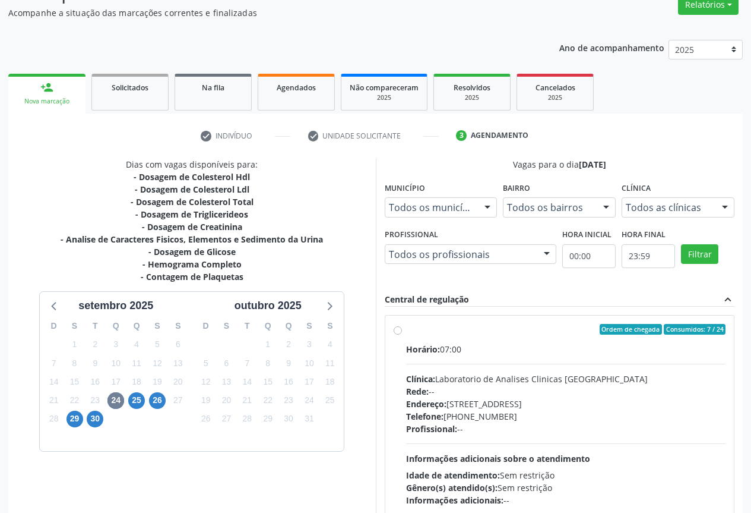
click at [493, 412] on div "Telefone: (74) 36453588" at bounding box center [566, 416] width 320 height 12
click at [402, 334] on input "Ordem de chegada Consumidos: 7 / 24 Horário: 07:00 Clínica: Laboratorio de Anal…" at bounding box center [398, 329] width 8 height 11
radio input "true"
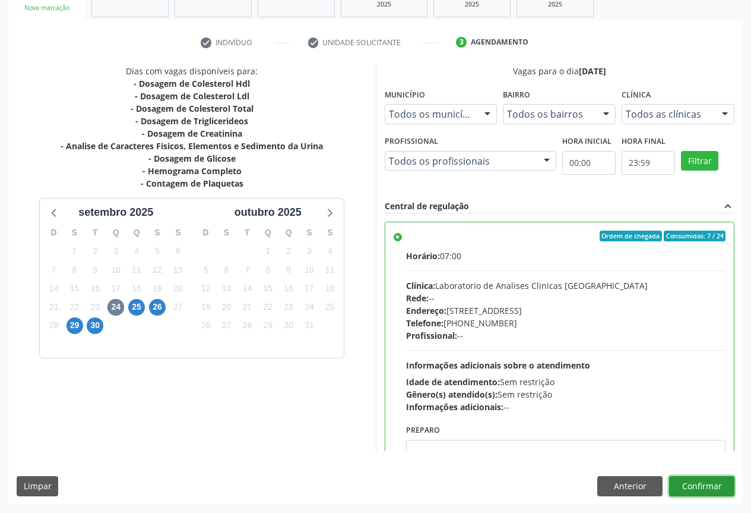
click at [710, 485] on button "Confirmar" at bounding box center [701, 486] width 65 height 20
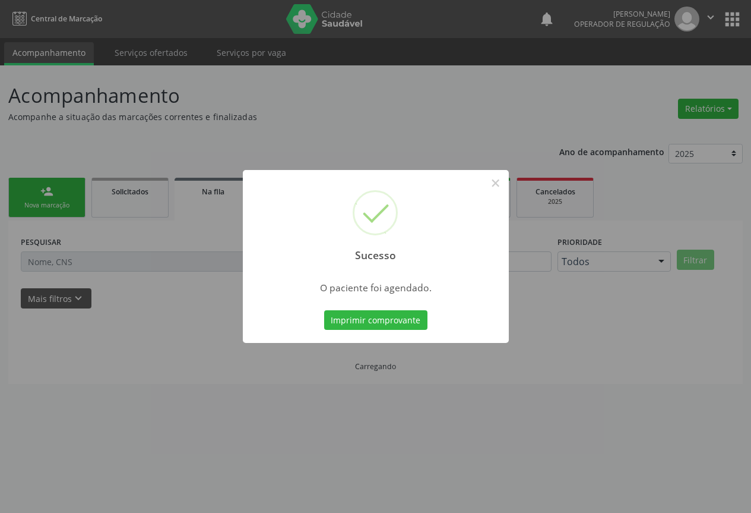
scroll to position [0, 0]
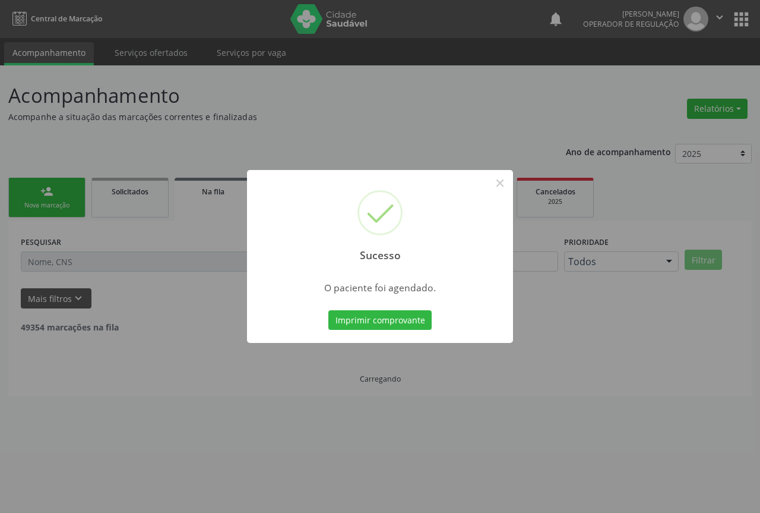
click at [397, 331] on div "Imprimir comprovante Cancel" at bounding box center [380, 320] width 109 height 25
click at [404, 317] on button "Imprimir comprovante" at bounding box center [380, 320] width 103 height 20
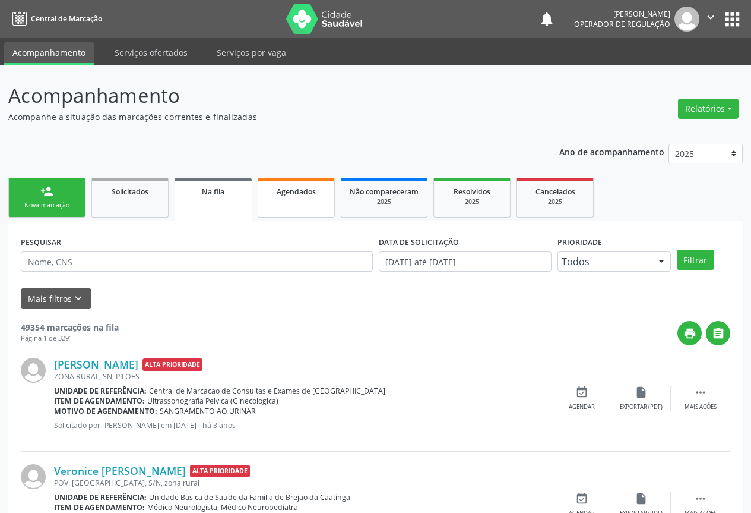
click at [298, 195] on span "Agendados" at bounding box center [296, 192] width 39 height 10
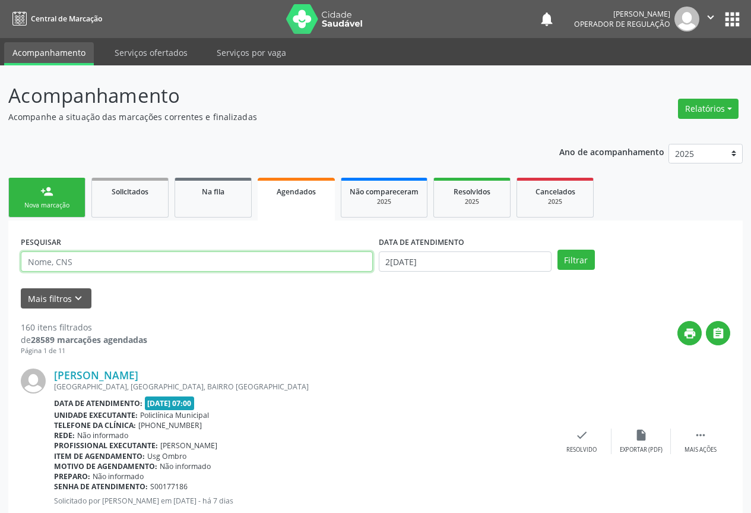
click at [72, 260] on input "text" at bounding box center [197, 261] width 352 height 20
type input "PAULO L"
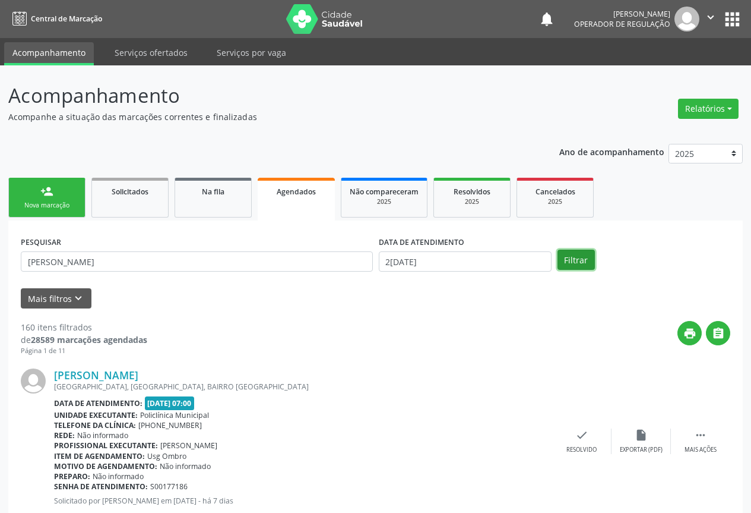
drag, startPoint x: 577, startPoint y: 261, endPoint x: 575, endPoint y: 269, distance: 8.1
click at [577, 261] on button "Filtrar" at bounding box center [576, 259] width 37 height 20
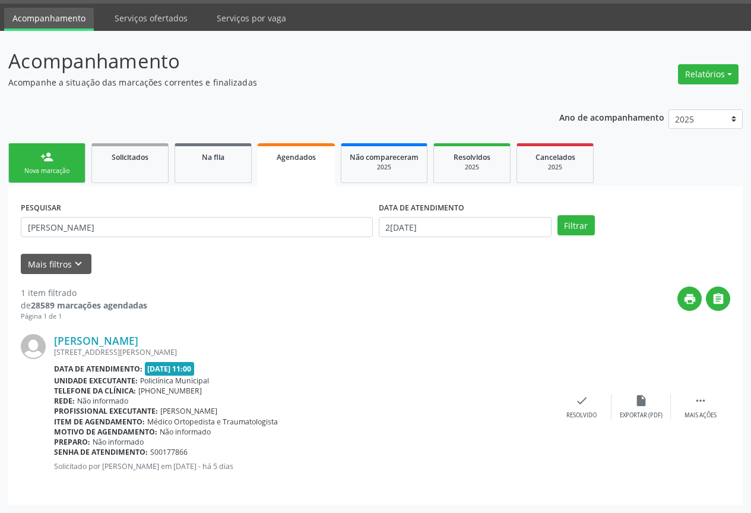
click at [360, 40] on div "Acompanhamento Acompanhe a situação das marcações correntes e finalizadas Relat…" at bounding box center [375, 272] width 751 height 482
click at [53, 168] on div "Nova marcação" at bounding box center [46, 170] width 59 height 9
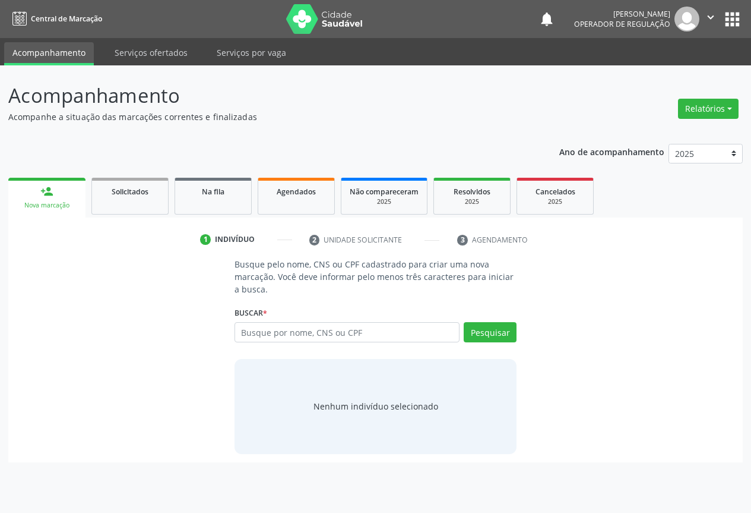
scroll to position [0, 0]
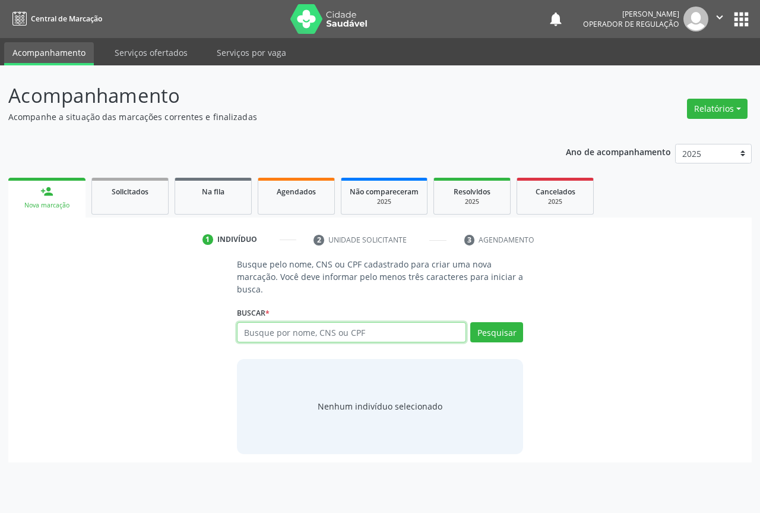
click at [242, 330] on input "text" at bounding box center [351, 332] width 229 height 20
type input "701808290760979"
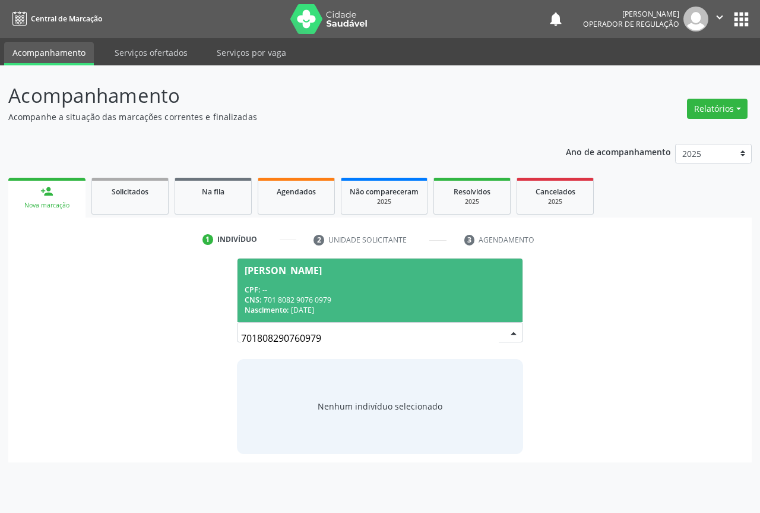
click at [367, 309] on div "Nascimento: 13/12/1948" at bounding box center [380, 310] width 271 height 10
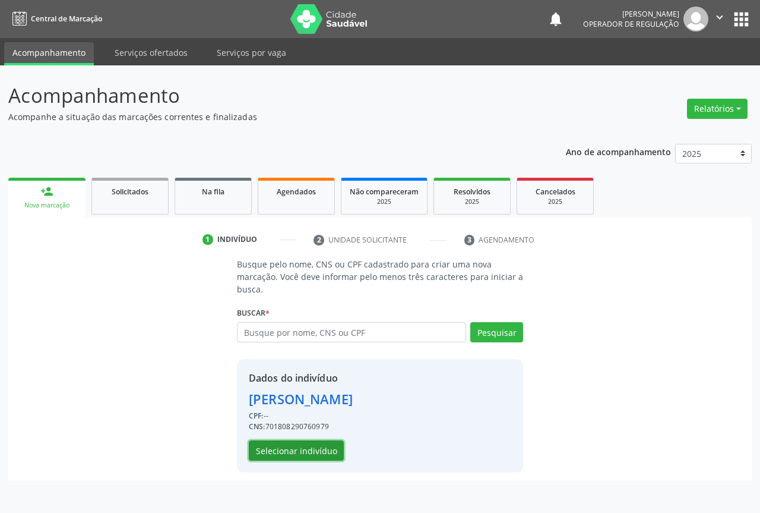
click at [324, 444] on button "Selecionar indivíduo" at bounding box center [296, 450] width 95 height 20
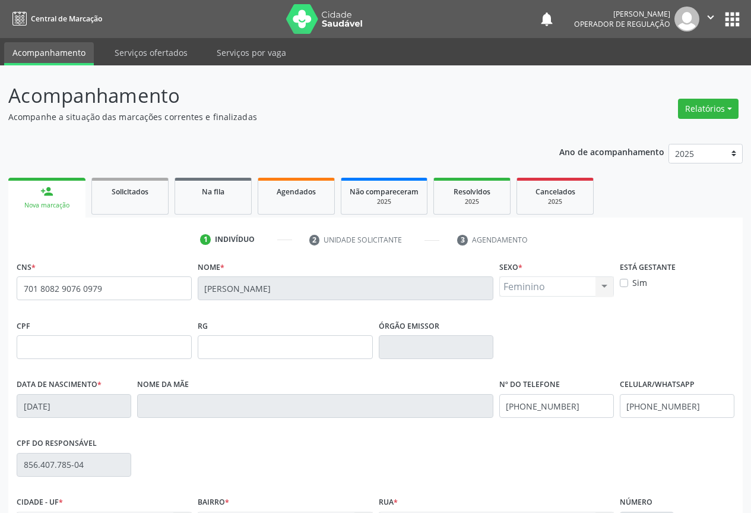
scroll to position [131, 0]
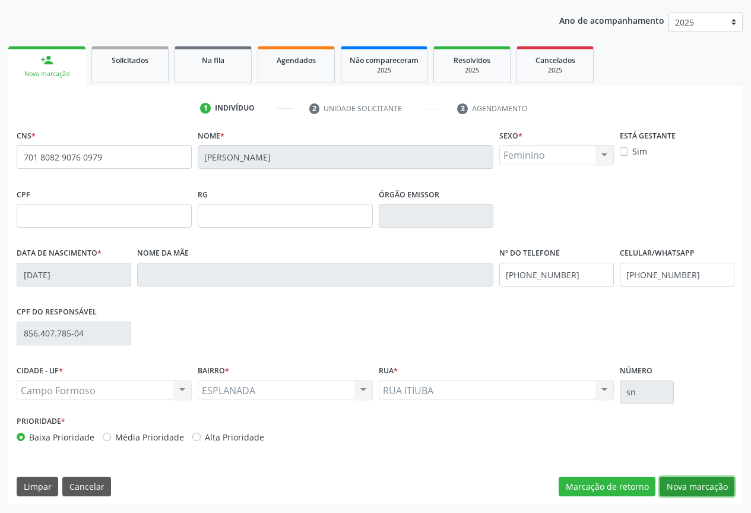
click at [687, 487] on button "Nova marcação" at bounding box center [697, 486] width 75 height 20
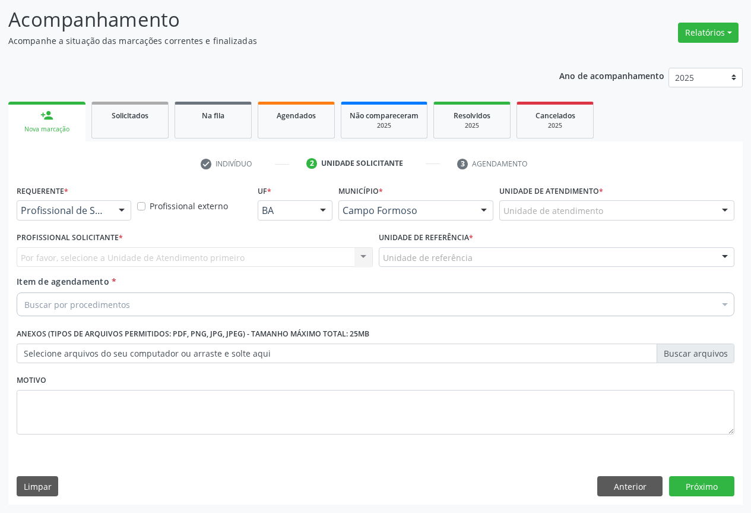
click at [121, 207] on div at bounding box center [122, 211] width 18 height 20
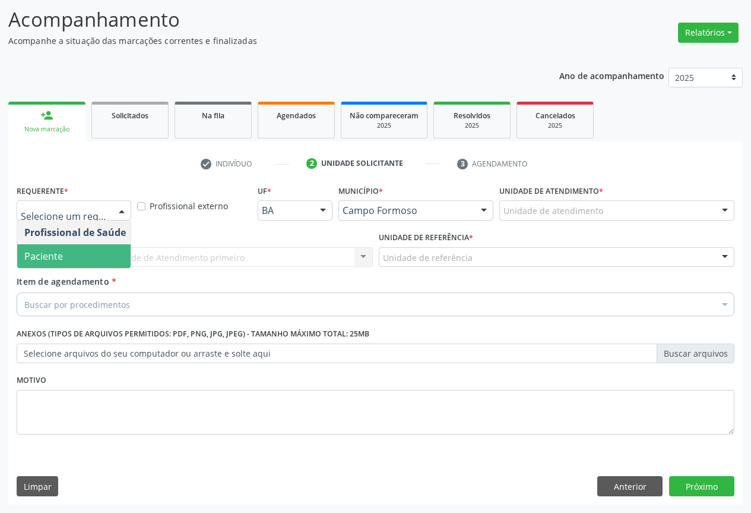
drag, startPoint x: 57, startPoint y: 258, endPoint x: 84, endPoint y: 260, distance: 26.8
click at [57, 259] on span "Paciente" at bounding box center [43, 255] width 39 height 13
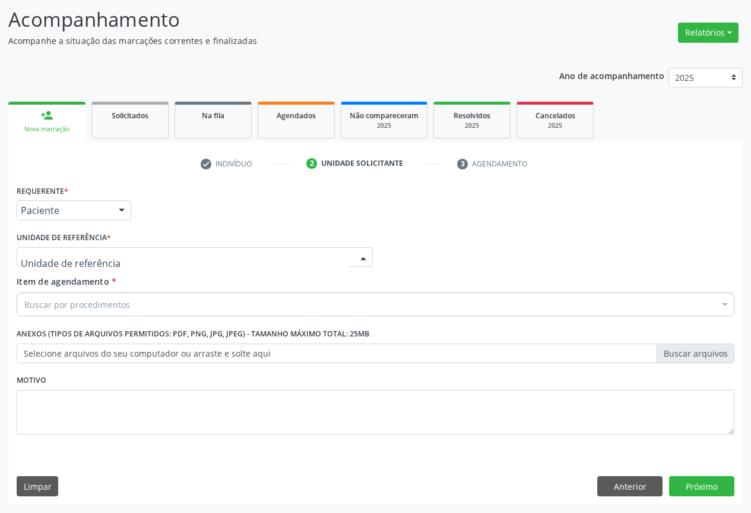
click at [119, 266] on div at bounding box center [195, 257] width 356 height 20
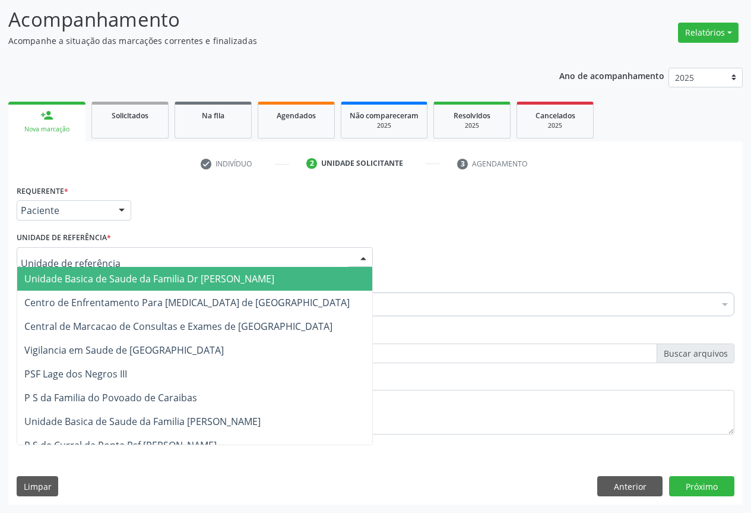
click at [139, 258] on input "text" at bounding box center [185, 263] width 328 height 24
click at [158, 282] on span "Unidade Basica de Saude da Familia Dr [PERSON_NAME]" at bounding box center [149, 278] width 250 height 13
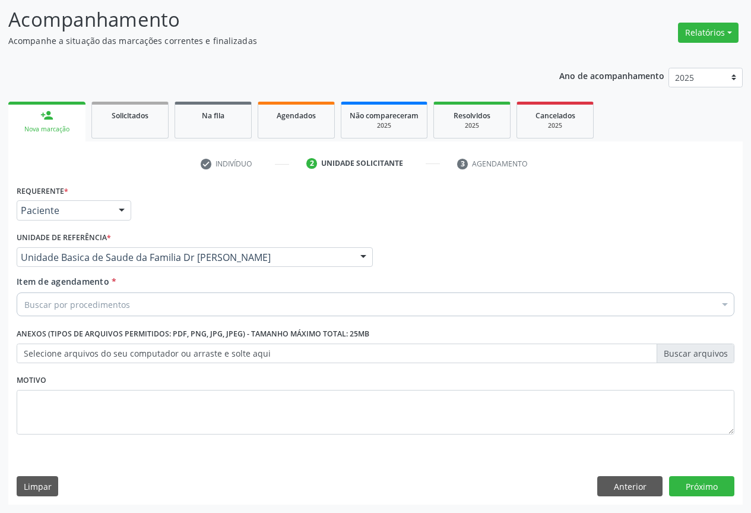
click at [145, 303] on div "Buscar por procedimentos" at bounding box center [376, 304] width 718 height 24
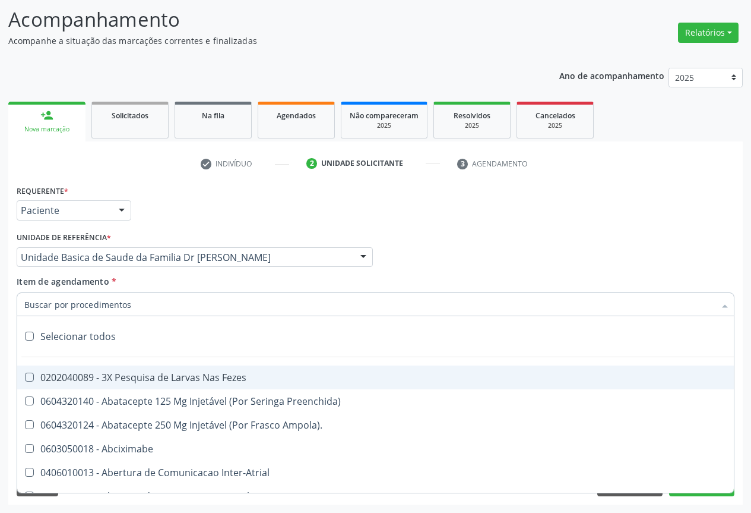
type input "H"
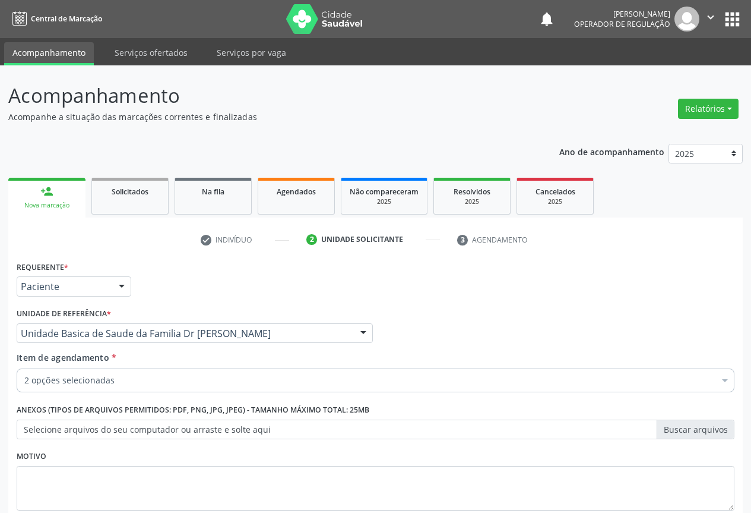
scroll to position [76, 0]
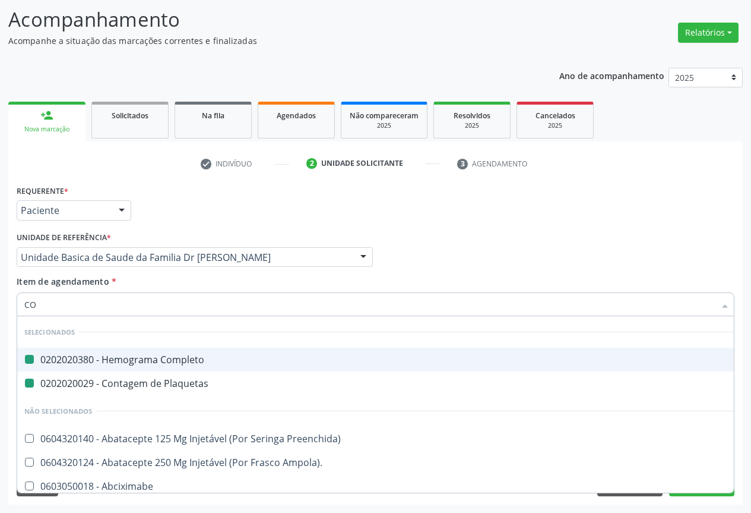
type input "COL"
checkbox Completo "false"
checkbox Plaquetas "false"
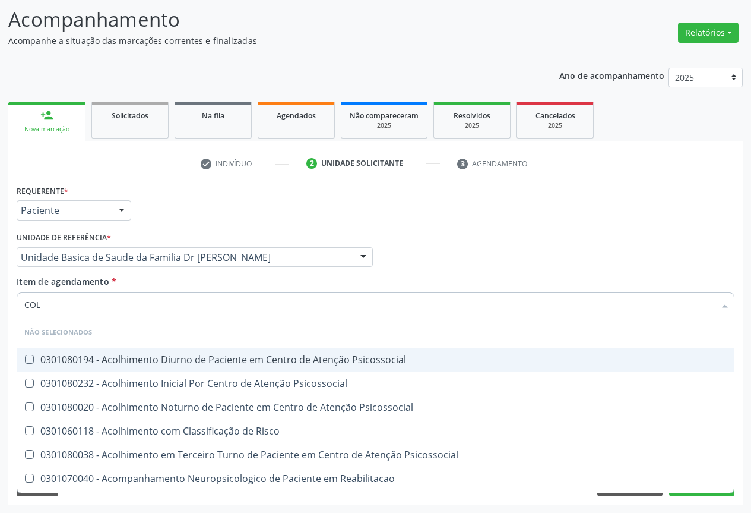
click at [97, 305] on input "COL" at bounding box center [369, 304] width 691 height 24
type input "coles"
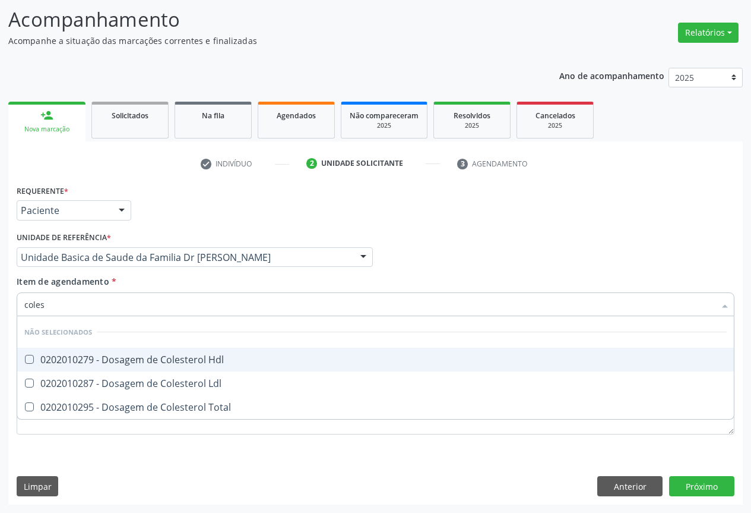
click at [185, 362] on div "0202010279 - Dosagem de Colesterol Hdl" at bounding box center [375, 360] width 703 height 10
checkbox Hdl "true"
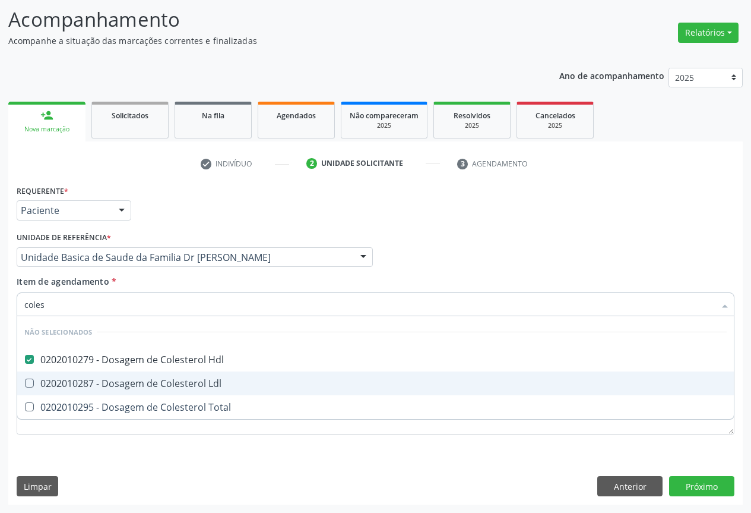
click at [177, 383] on div "0202010287 - Dosagem de Colesterol Ldl" at bounding box center [375, 383] width 703 height 10
checkbox Ldl "true"
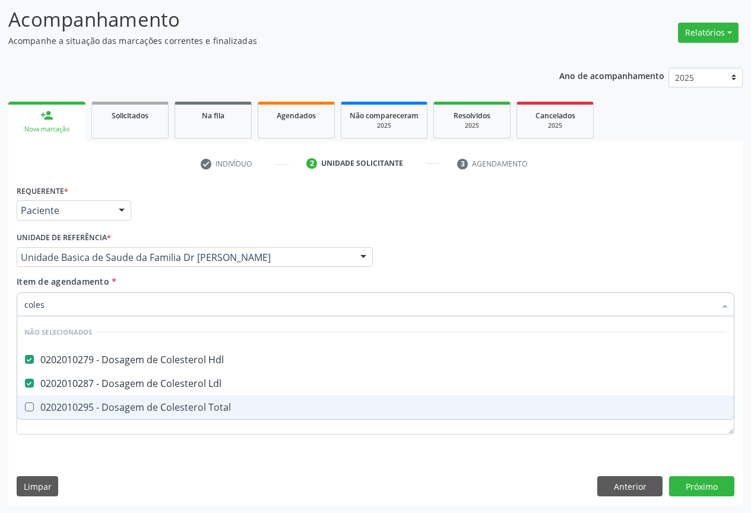
click at [159, 415] on span "0202010295 - Dosagem de Colesterol Total" at bounding box center [375, 407] width 717 height 24
checkbox Total "true"
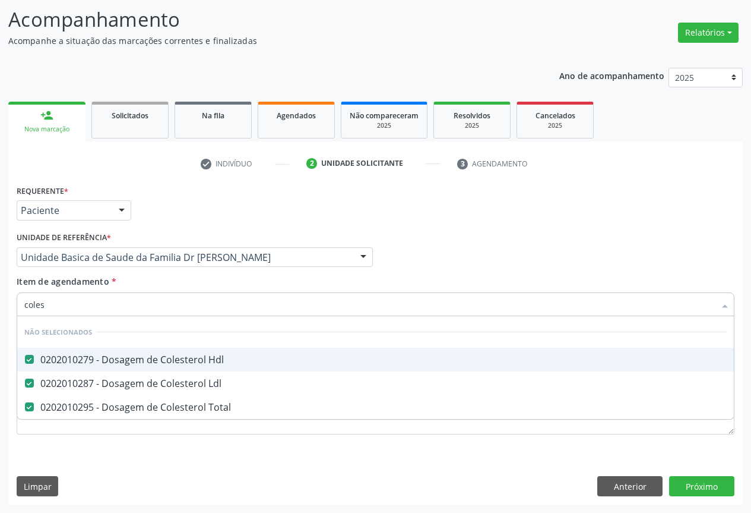
click at [182, 178] on div "check Indivíduo 2 Unidade solicitante 3 Agendamento CNS * 701 8082 9076 0979 No…" at bounding box center [375, 329] width 735 height 350
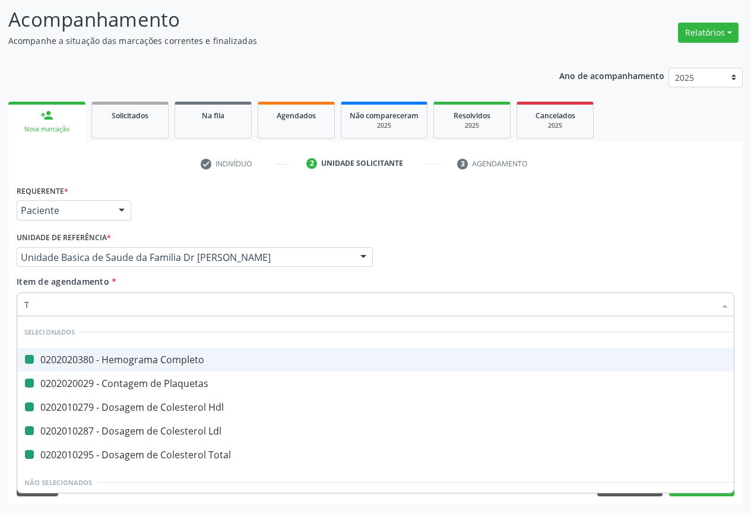
type input "TR"
checkbox Completo "false"
checkbox Plaquetas "false"
checkbox Hdl "false"
checkbox Ldl "false"
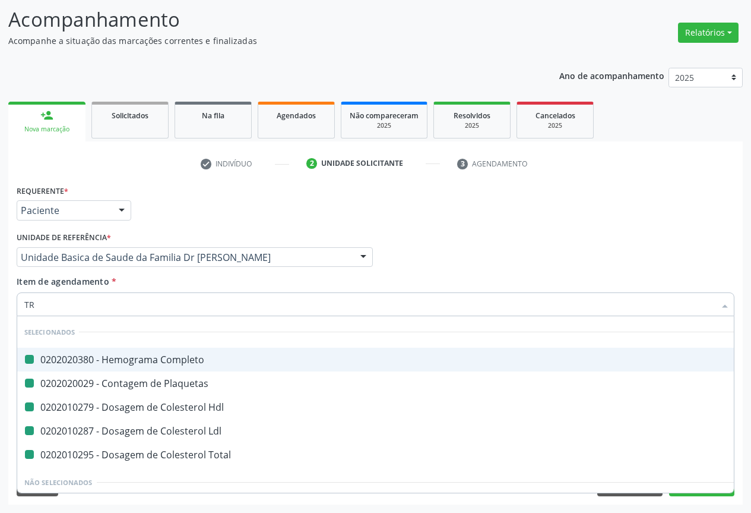
checkbox Total "false"
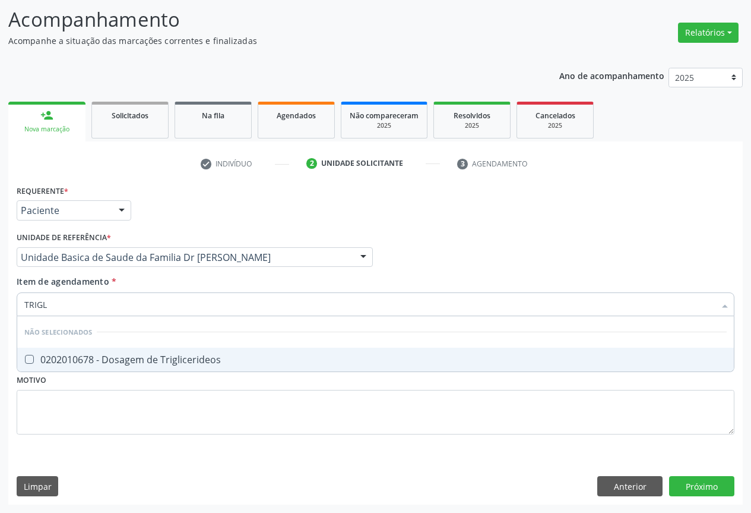
type input "TRIGLI"
click at [64, 362] on div "0202010678 - Dosagem de Triglicerideos" at bounding box center [375, 360] width 703 height 10
checkbox Triglicerideos "true"
type input "TRIGLI"
click at [223, 218] on div "Requerente * Paciente Profissional de Saúde Paciente Nenhum resultado encontrad…" at bounding box center [376, 205] width 724 height 46
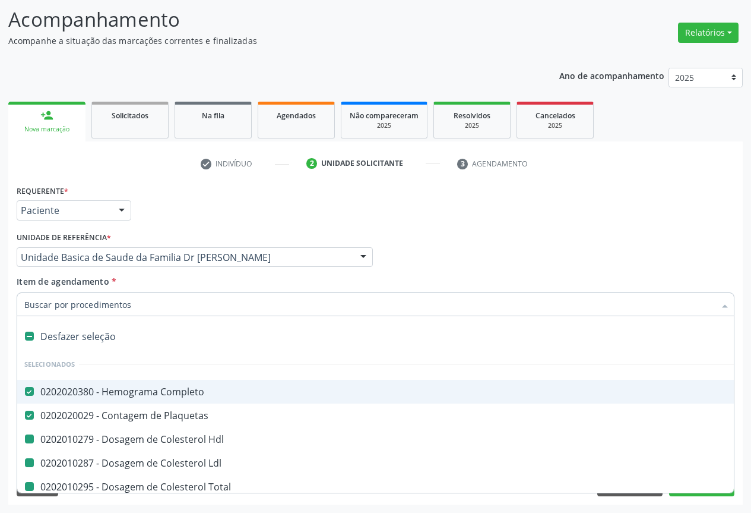
type input "U"
checkbox Hdl "false"
checkbox Ldl "false"
checkbox Total "false"
checkbox Triglicerideos "false"
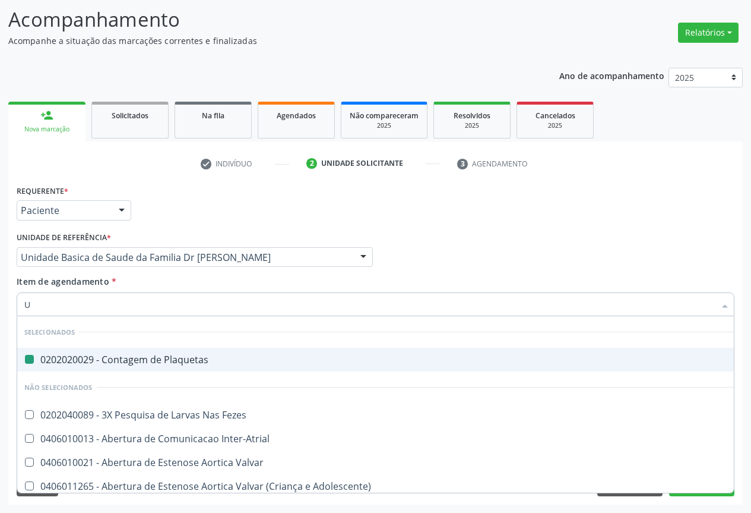
type input "UR"
checkbox Plaquetas "false"
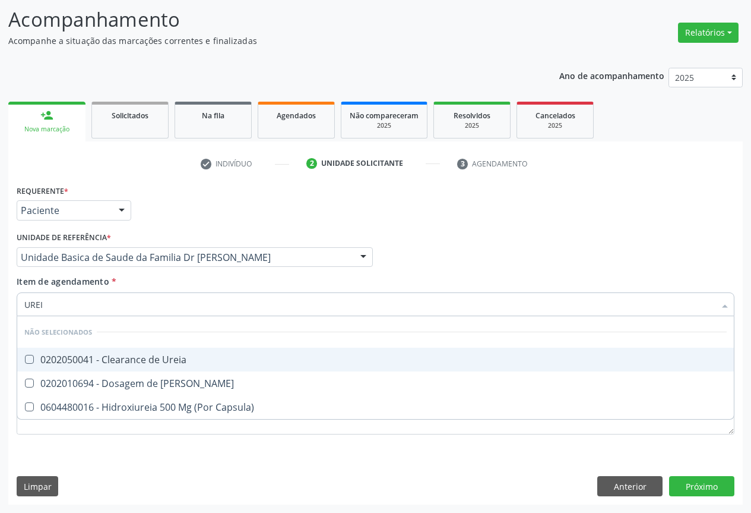
type input "UREIA"
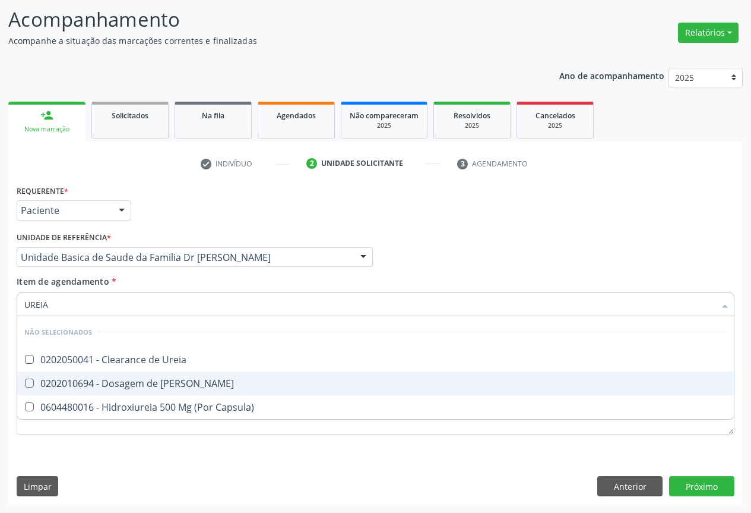
click at [79, 382] on div "0202010694 - Dosagem de [PERSON_NAME]" at bounding box center [375, 383] width 703 height 10
checkbox Ureia "true"
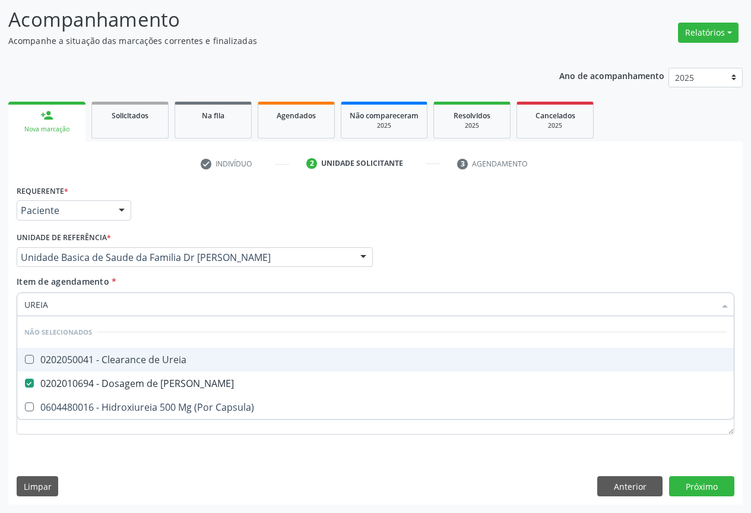
type input "UREIA"
click at [131, 213] on div "Paciente" at bounding box center [74, 210] width 115 height 20
checkbox Ureia "true"
checkbox Capsula\) "true"
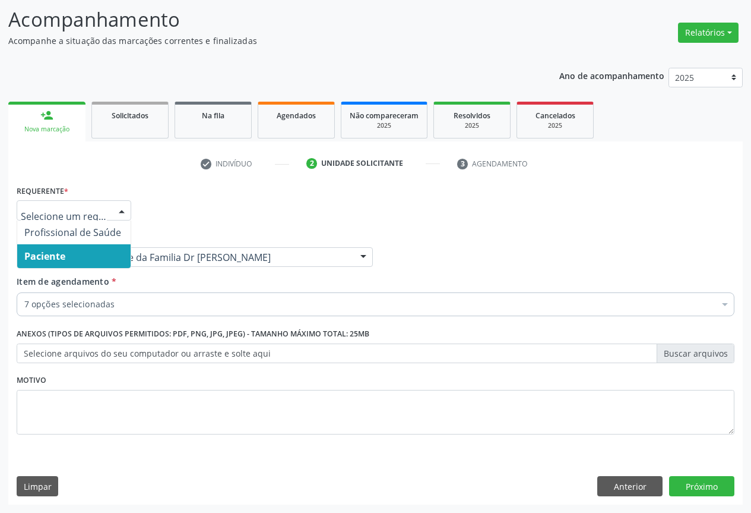
click at [71, 261] on span "Paciente" at bounding box center [73, 256] width 113 height 24
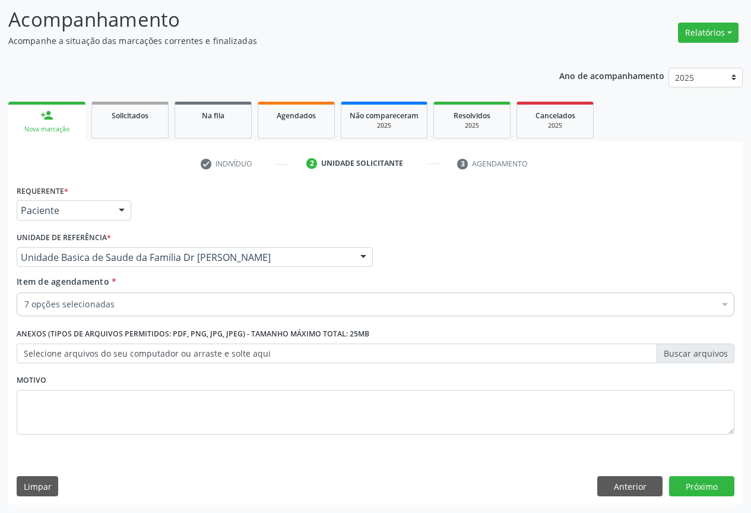
click at [114, 233] on div "Unidade de referência * Unidade Basica de Saude da Familia Dr Paulo Sudre Unida…" at bounding box center [195, 248] width 356 height 38
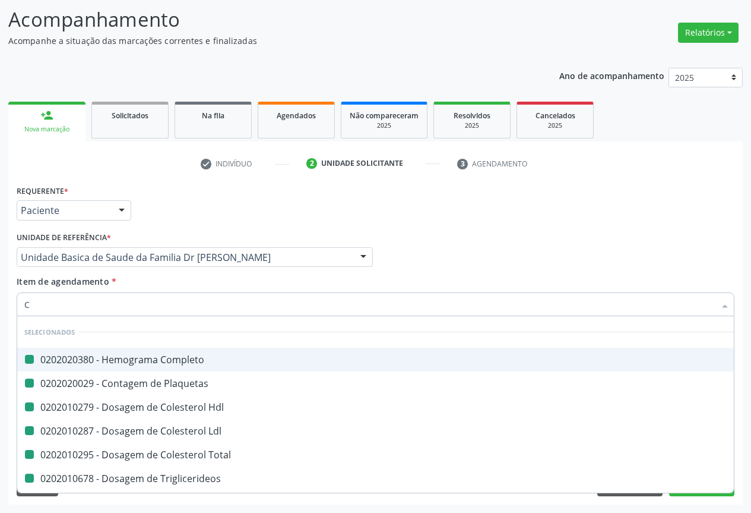
type input "CR"
checkbox Completo "false"
checkbox Hdl "false"
checkbox Plaquetas "false"
checkbox Ldl "false"
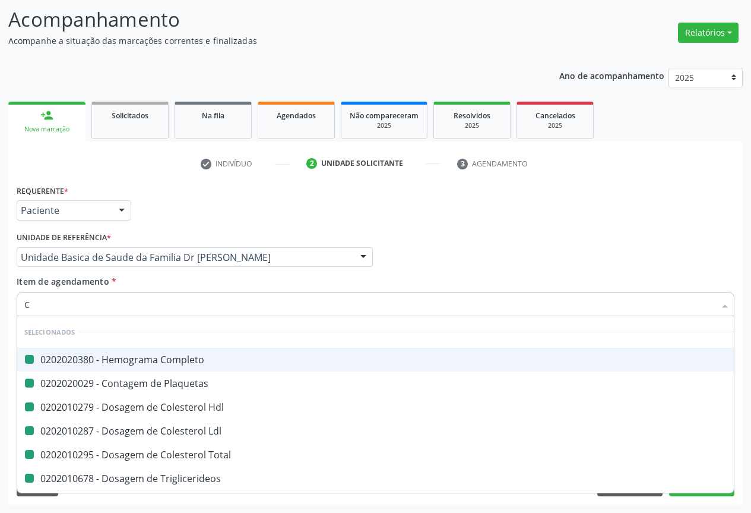
checkbox Total "false"
checkbox Triglicerideos "false"
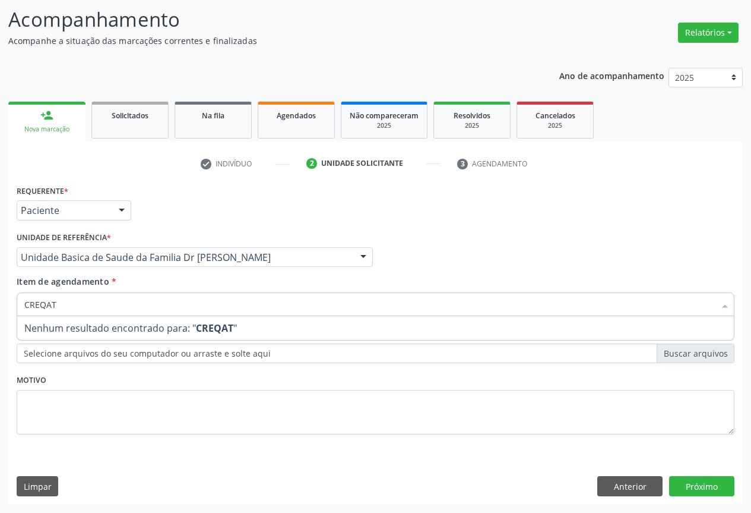
drag, startPoint x: 70, startPoint y: 305, endPoint x: 41, endPoint y: 310, distance: 29.5
click at [41, 310] on input "CREQAT" at bounding box center [369, 304] width 691 height 24
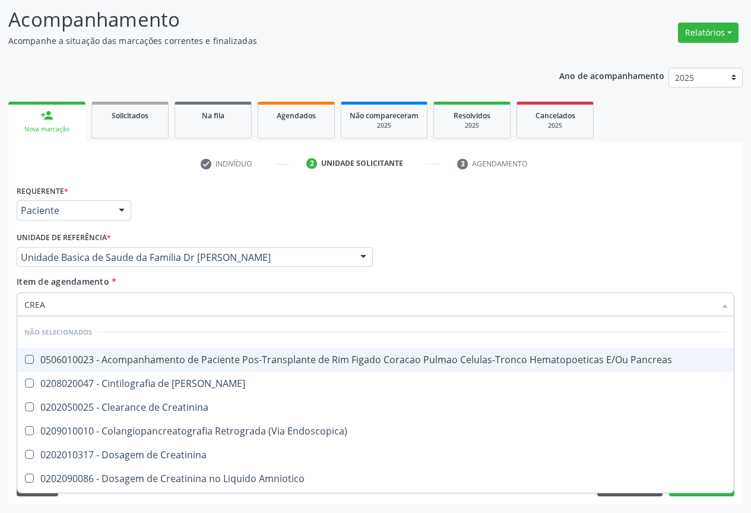
type input "CREAT"
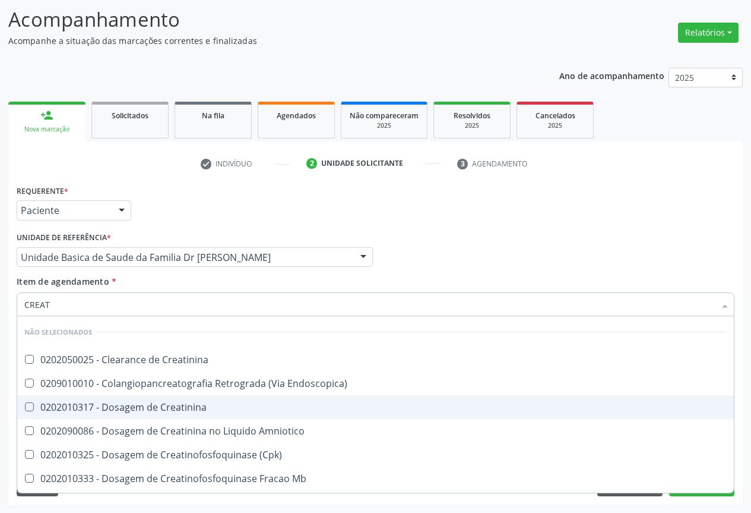
click at [67, 404] on div "0202010317 - Dosagem de Creatinina" at bounding box center [375, 407] width 703 height 10
checkbox Creatinina "true"
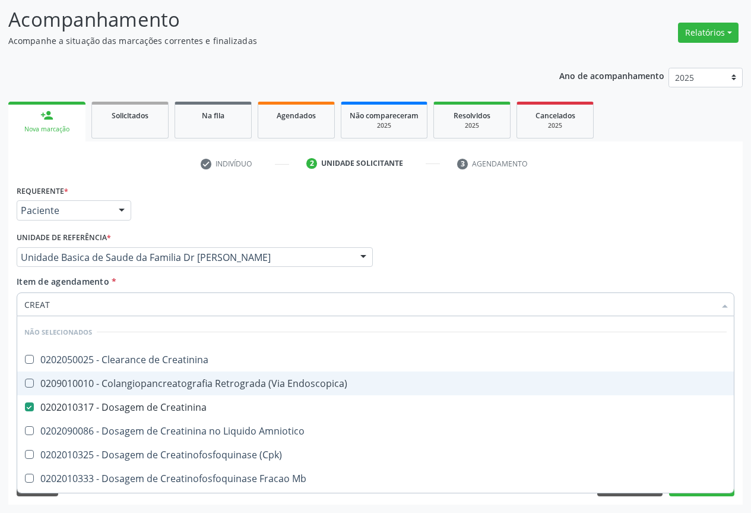
type input "CREAT"
click at [209, 210] on div "Requerente * Paciente Profissional de Saúde Paciente Nenhum resultado encontrad…" at bounding box center [376, 205] width 724 height 46
checkbox Creatinina "true"
checkbox Endoscopica\) "true"
checkbox Amniotico "true"
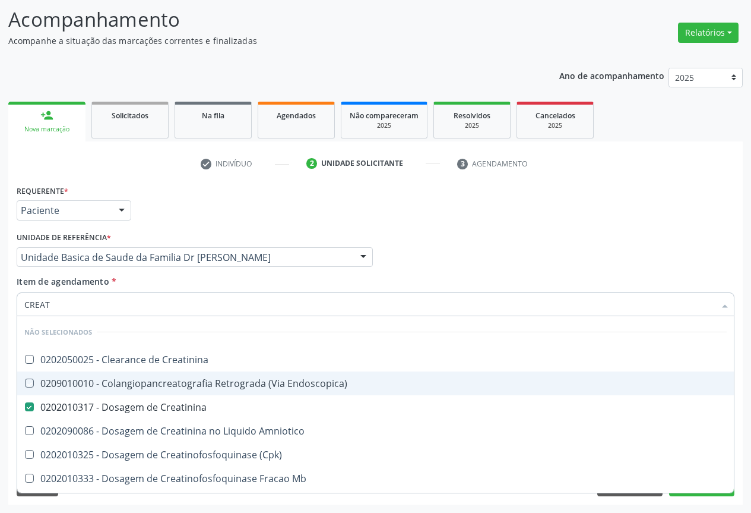
checkbox \(Cpk\) "true"
checkbox Mb "true"
checkbox Oncologia "true"
checkbox Parcial "true"
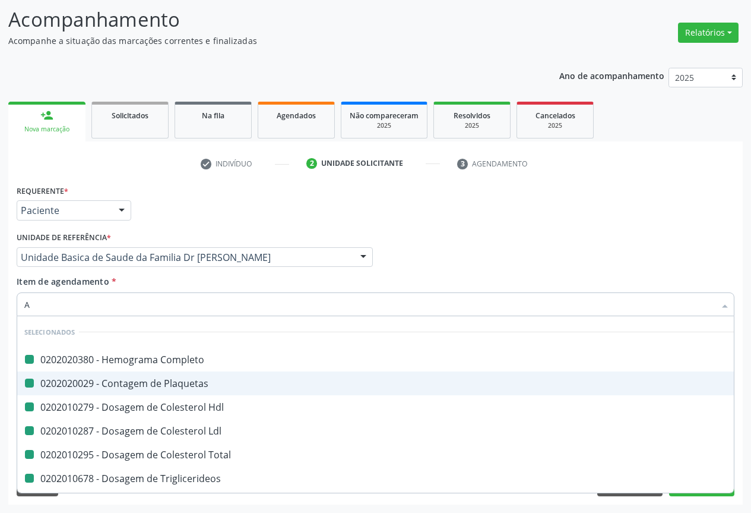
type input "AC"
checkbox Completo "false"
checkbox Plaquetas "false"
checkbox Hdl "false"
checkbox Ldl "false"
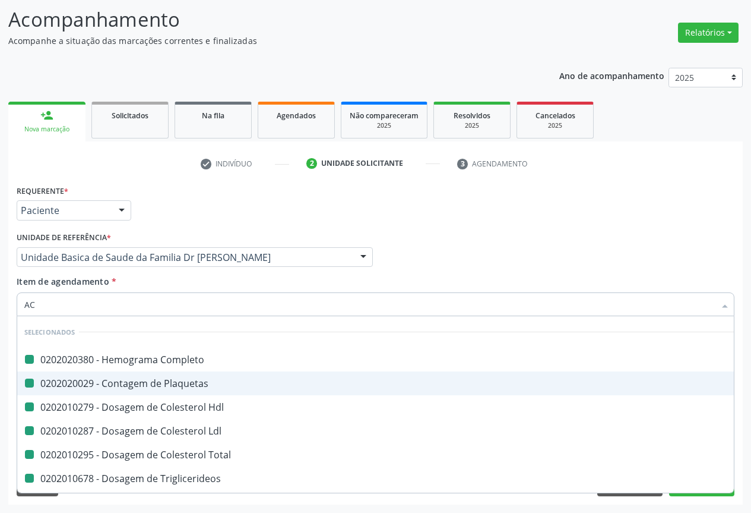
checkbox Total "false"
checkbox Triglicerideos "false"
checkbox Ureia "false"
checkbox Creatinina "false"
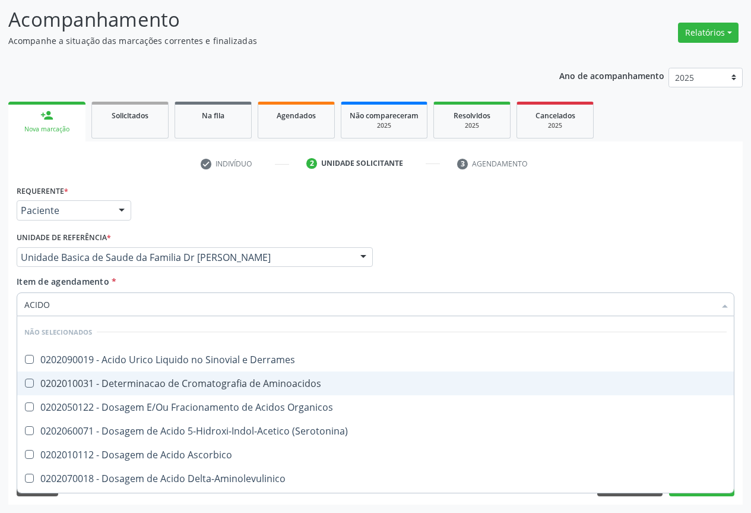
type input "ACIDO U"
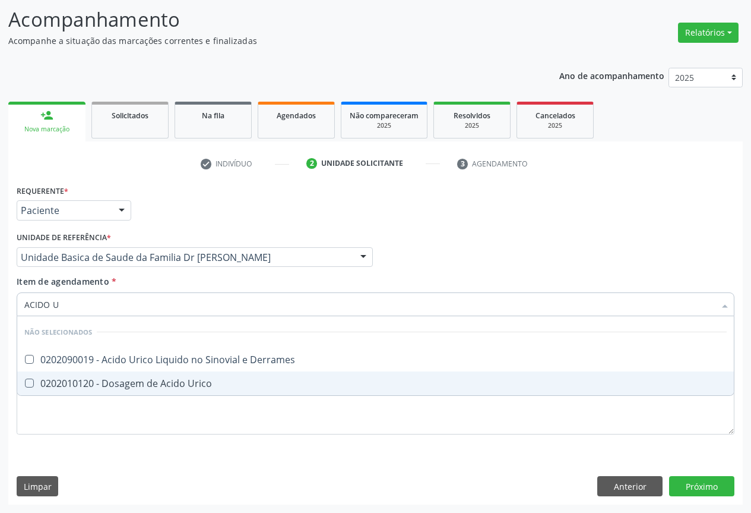
click at [100, 384] on div "0202010120 - Dosagem de Acido Urico" at bounding box center [375, 383] width 703 height 10
checkbox Urico "true"
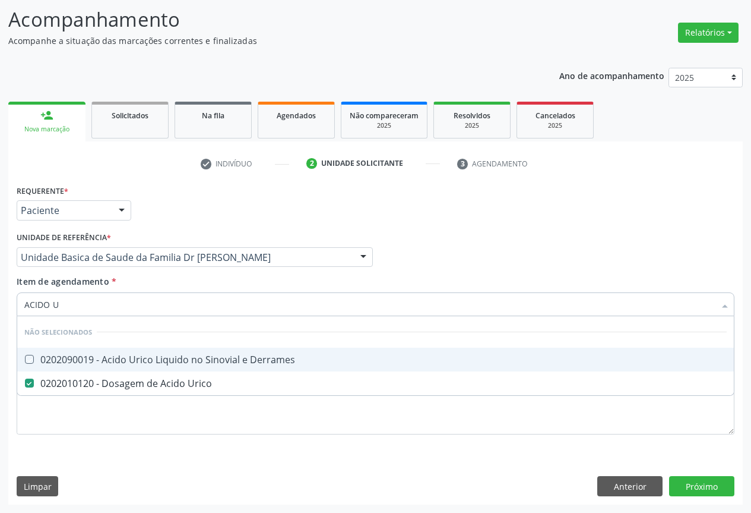
click at [246, 203] on div "Requerente * Paciente Profissional de Saúde Paciente Nenhum resultado encontrad…" at bounding box center [376, 205] width 724 height 46
checkbox Derrames "true"
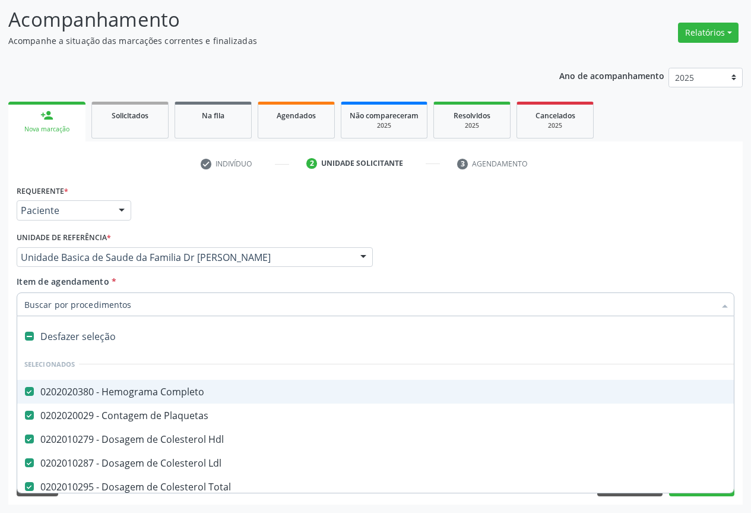
type input "T"
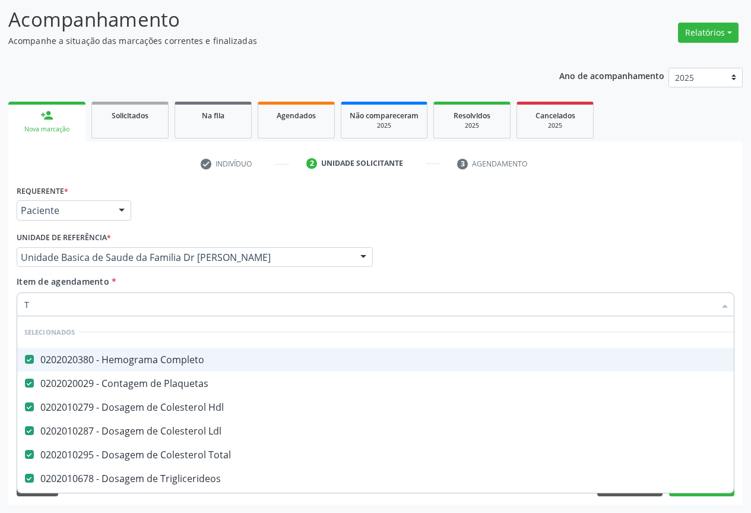
checkbox Preenchida\) "false"
type input "TG"
checkbox Completo "false"
checkbox Plaquetas "false"
checkbox Hdl "false"
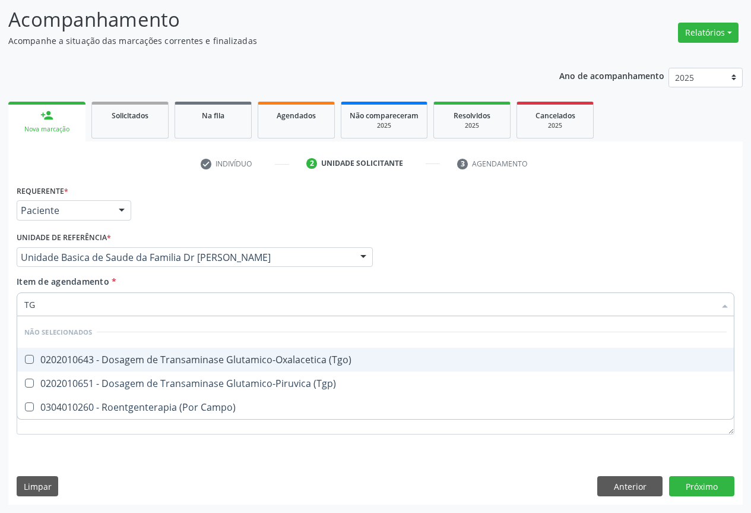
drag, startPoint x: 55, startPoint y: 359, endPoint x: 50, endPoint y: 364, distance: 6.7
click at [55, 359] on div "0202010643 - Dosagem de Transaminase Glutamico-Oxalacetica (Tgo)" at bounding box center [375, 360] width 703 height 10
checkbox \(Tgo\) "true"
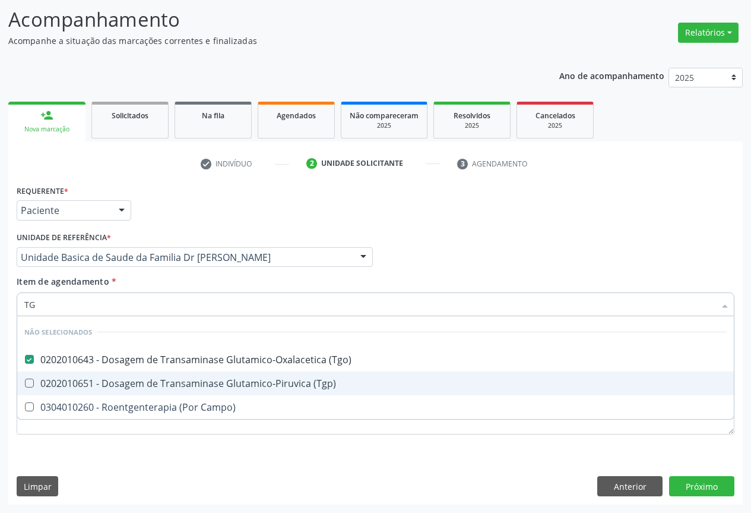
click at [50, 383] on div "0202010651 - Dosagem de Transaminase Glutamico-Piruvica (Tgp)" at bounding box center [375, 383] width 703 height 10
checkbox \(Tgp\) "true"
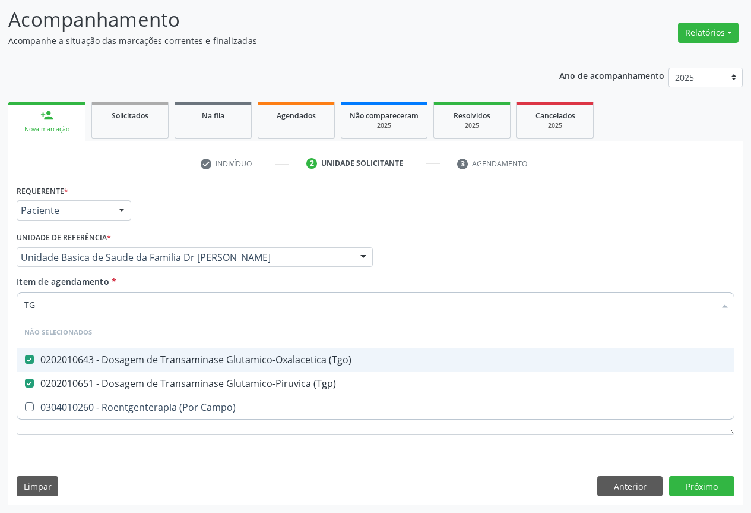
click at [204, 203] on div "Requerente * Paciente Profissional de Saúde Paciente Nenhum resultado encontrad…" at bounding box center [376, 205] width 724 height 46
checkbox Campo\) "true"
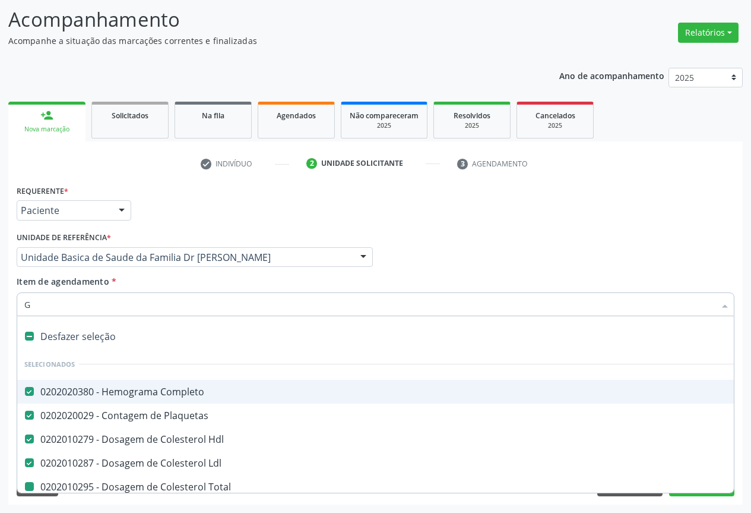
type input "GL"
checkbox Total "false"
checkbox Triglicerideos "false"
checkbox Ureia "false"
checkbox Creatinina "false"
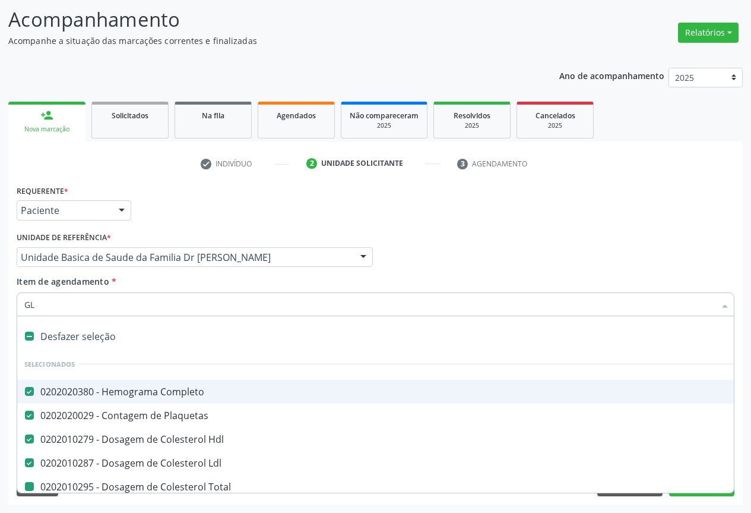
checkbox Urico "false"
checkbox \(Tgo\) "false"
checkbox \(Tgp\) "false"
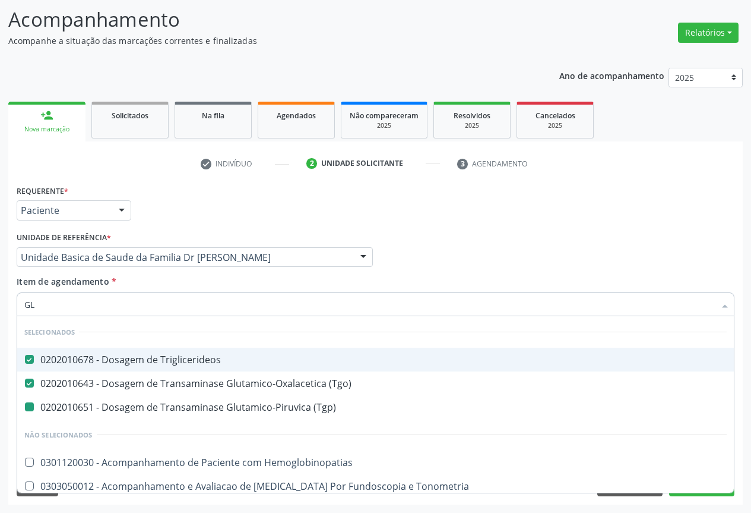
type input "GLI"
checkbox \(Tgp\) "false"
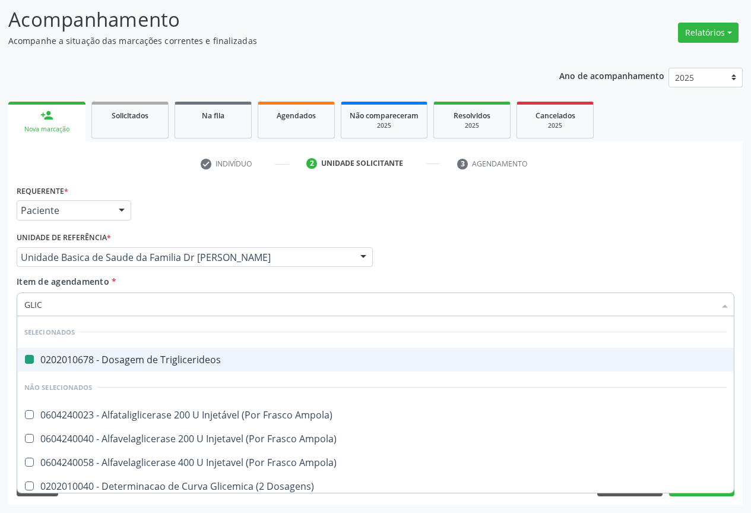
type input "GLICO"
checkbox Triglicerideos "false"
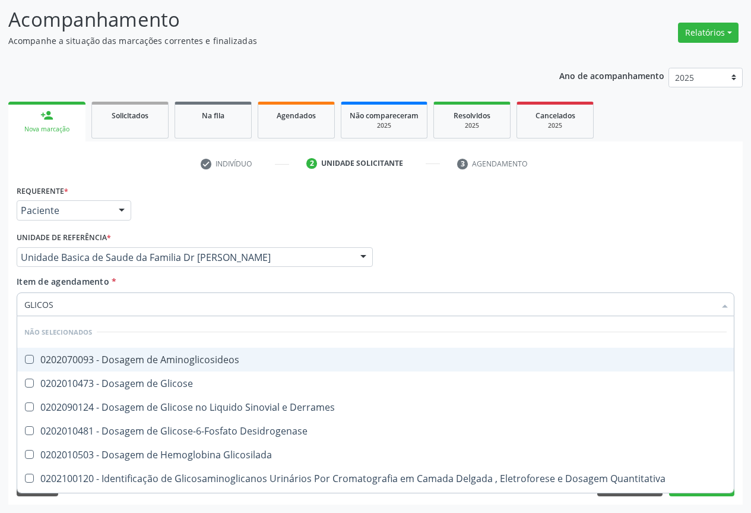
type input "GLICOSE"
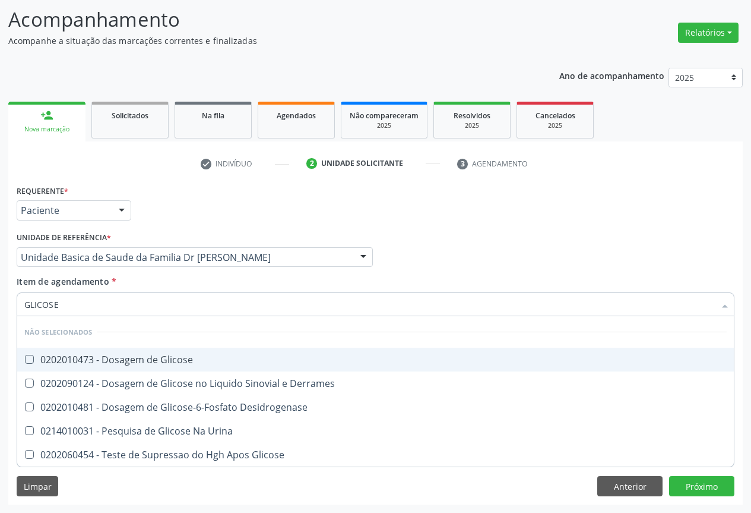
click at [78, 355] on div "0202010473 - Dosagem de Glicose" at bounding box center [375, 360] width 703 height 10
checkbox Glicose "true"
click at [176, 218] on div "Requerente * Paciente Profissional de Saúde Paciente Nenhum resultado encontrad…" at bounding box center [376, 205] width 724 height 46
checkbox Desidrogenase "true"
checkbox Glicose "true"
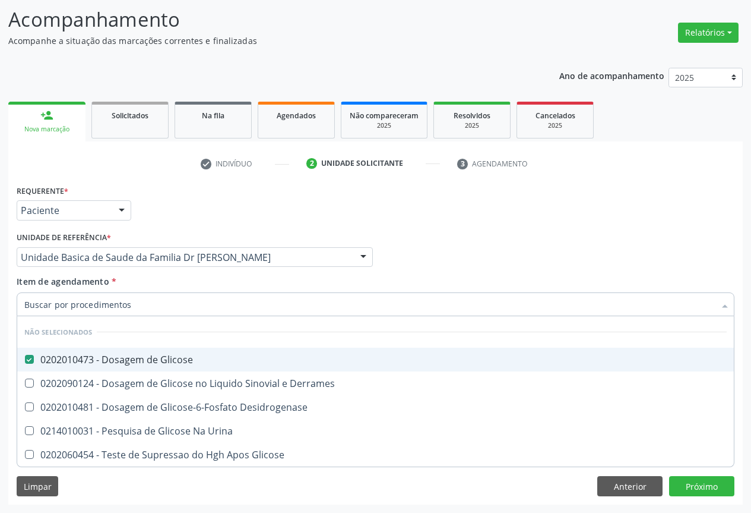
checkbox Urina "true"
checkbox Derrames "true"
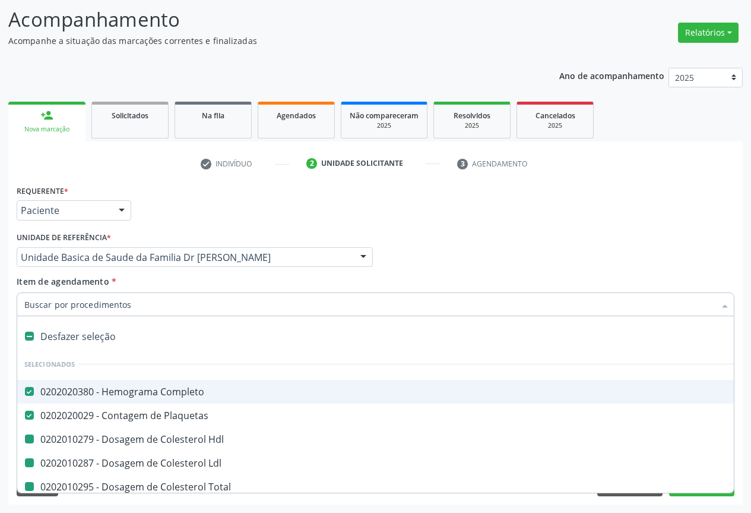
type input "V"
checkbox Hdl "false"
checkbox Total "false"
checkbox Ldl "false"
checkbox Triglicerideos "false"
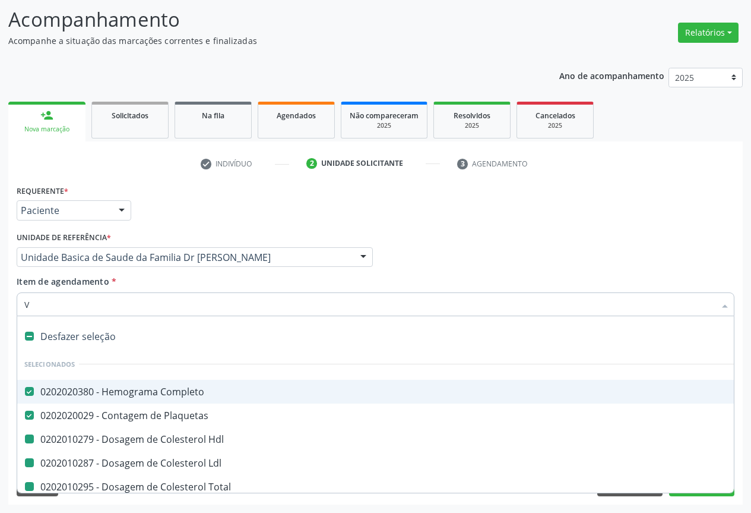
checkbox Ureia "false"
checkbox Creatinina "false"
checkbox Urico "false"
checkbox \(Tgo\) "false"
checkbox \(Tgp\) "false"
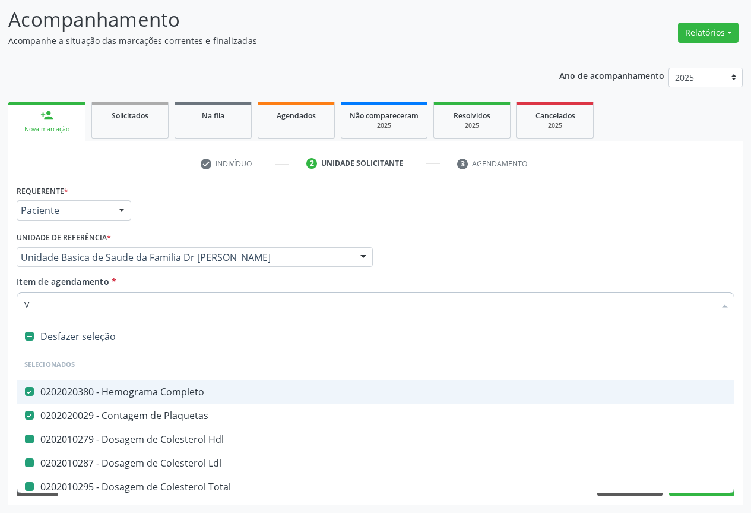
checkbox Glicose "false"
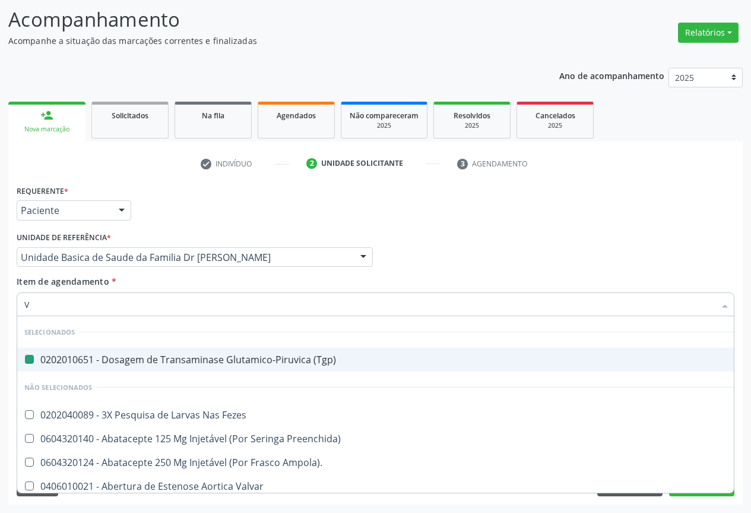
type input "VH"
checkbox \(Tgp\) "false"
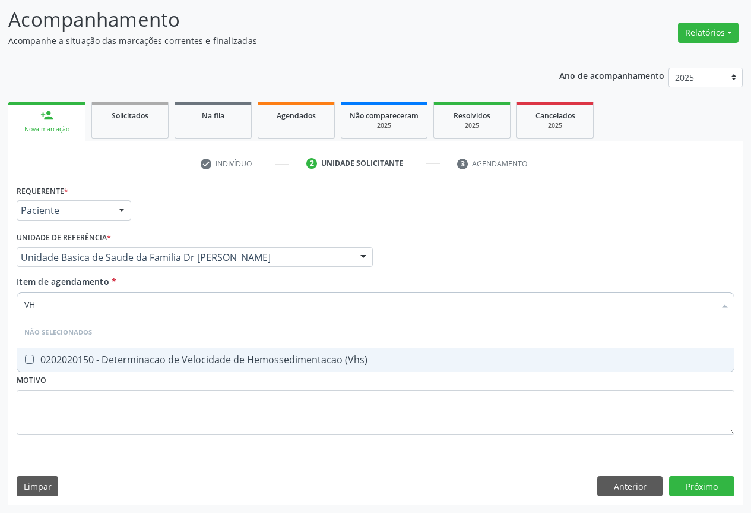
type input "VHS"
click at [59, 367] on span "0202020150 - Determinacao de Velocidade de Hemossedimentacao (Vhs)" at bounding box center [375, 360] width 717 height 24
checkbox \(Vhs\) "true"
click at [159, 219] on div "Requerente * Paciente Profissional de Saúde Paciente Nenhum resultado encontrad…" at bounding box center [376, 205] width 724 height 46
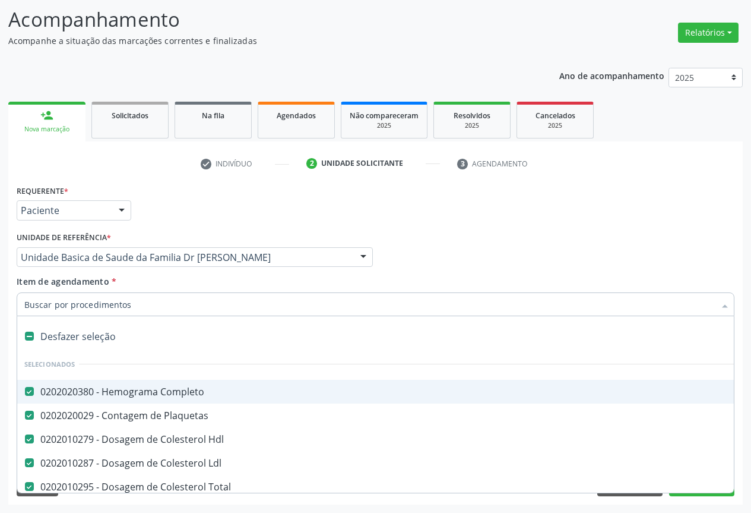
type input "R"
checkbox \(Vhs\) "false"
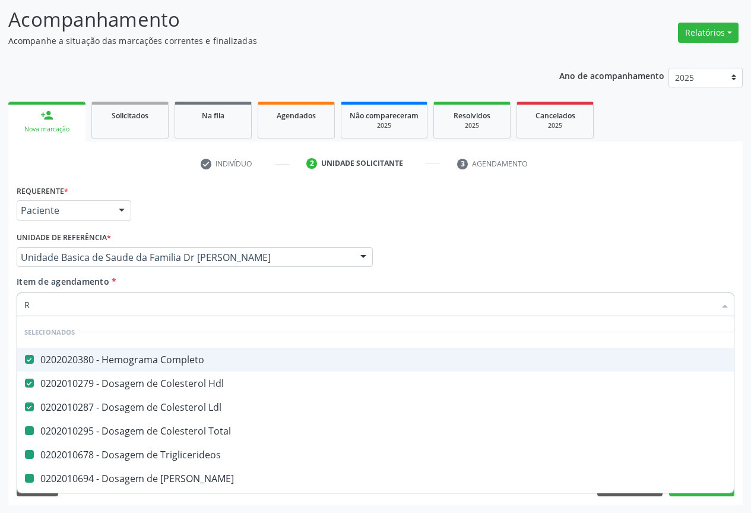
type input "RE"
checkbox Total "false"
checkbox Triglicerideos "false"
checkbox Ureia "false"
checkbox Creatinina "false"
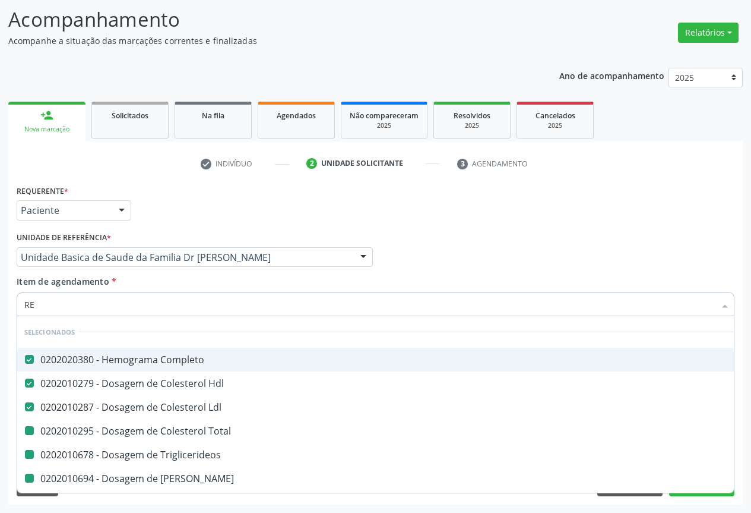
checkbox Urico "false"
checkbox \(Tgo\) "false"
checkbox \(Tgp\) "false"
checkbox \(Vhs\) "false"
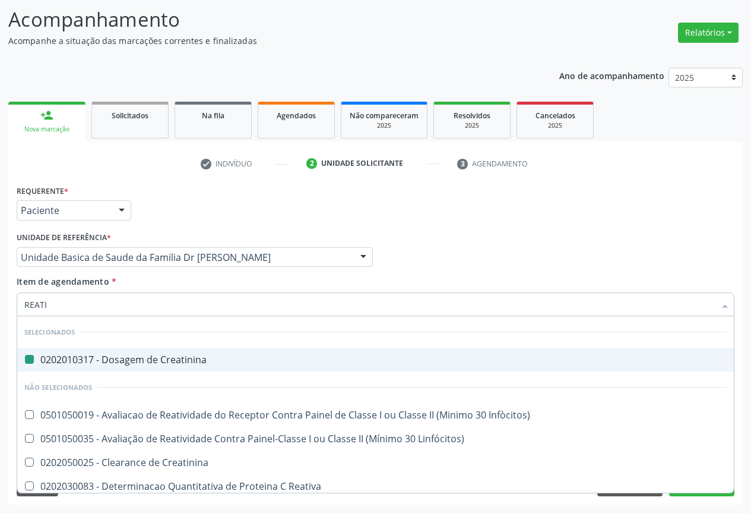
type input "REATIV"
checkbox Creatinina "false"
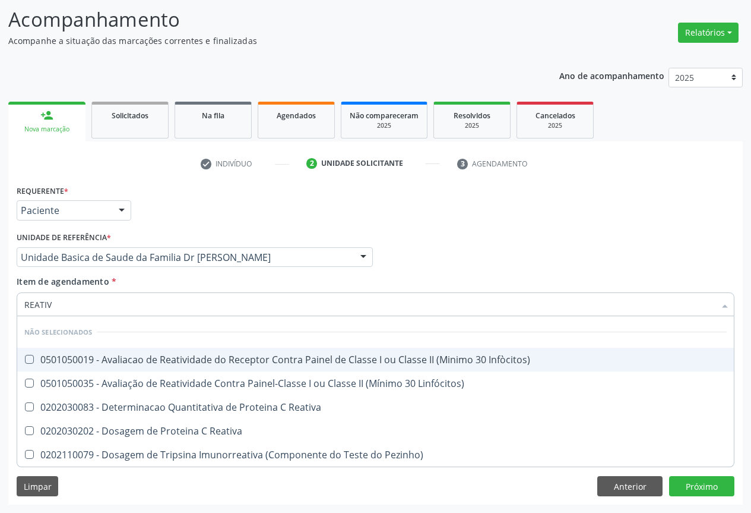
type input "REATIVA"
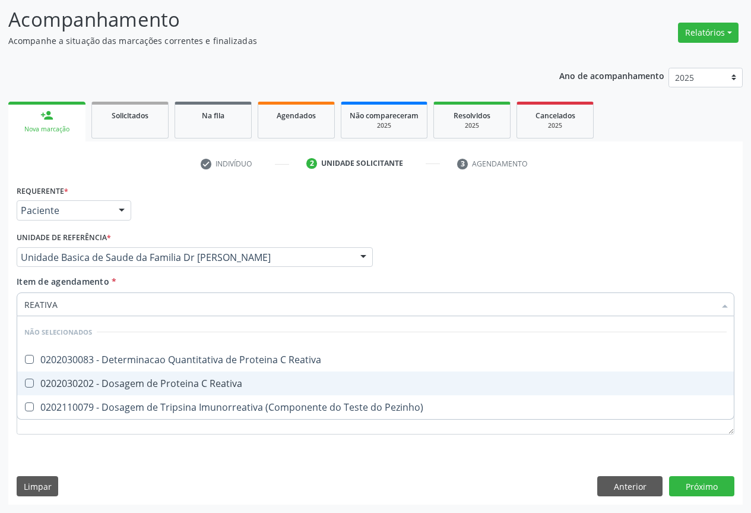
click at [88, 387] on div "0202030202 - Dosagem de Proteina C Reativa" at bounding box center [375, 383] width 703 height 10
checkbox Reativa "true"
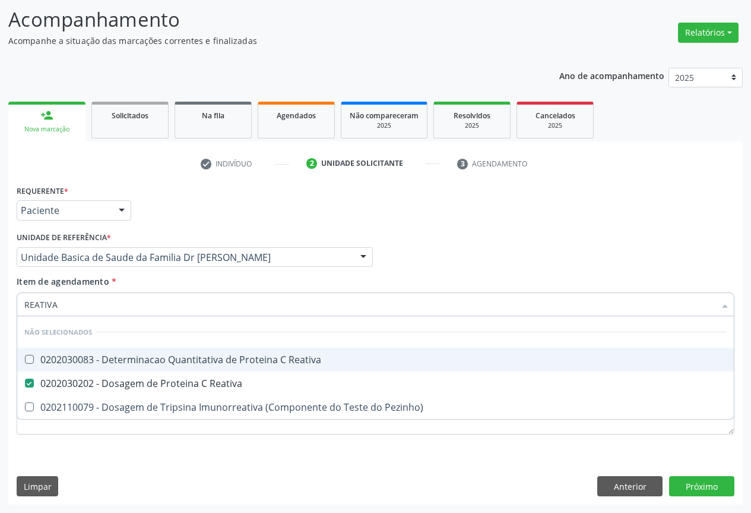
click at [189, 227] on div "Requerente * Paciente Profissional de Saúde Paciente Nenhum resultado encontrad…" at bounding box center [376, 205] width 724 height 46
checkbox Reativa "true"
checkbox Pezinho\) "true"
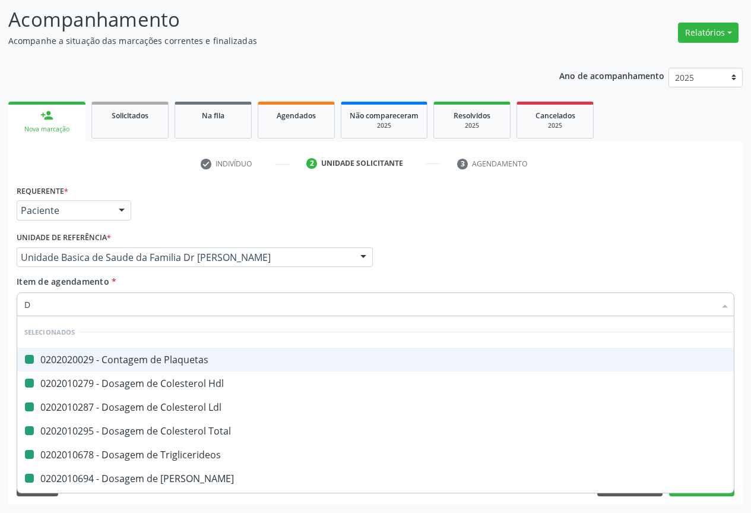
type input "DU"
checkbox Plaquetas "false"
checkbox Ldl "false"
checkbox Hdl "false"
checkbox Total "false"
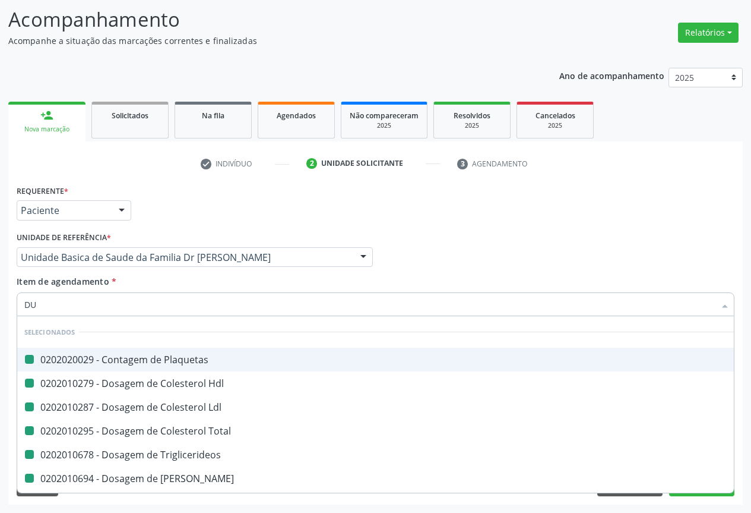
checkbox Triglicerideos "false"
checkbox Ureia "false"
checkbox Creatinina "false"
checkbox Urico "false"
checkbox \(Tgo\) "false"
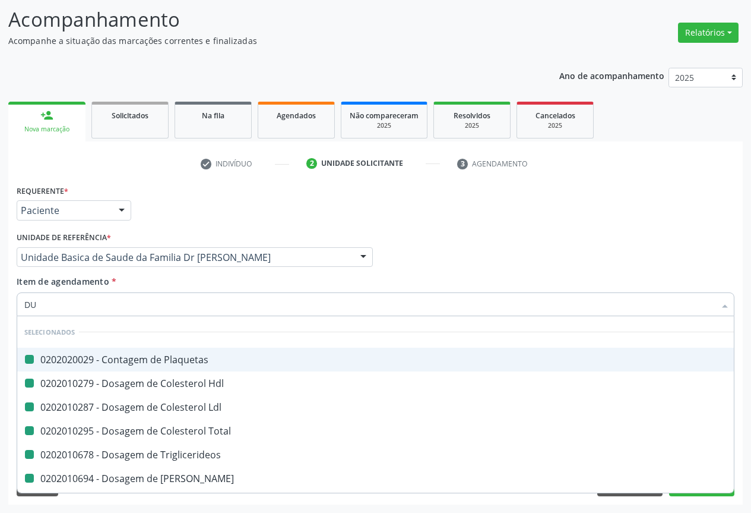
checkbox \(Tgp\) "false"
checkbox Glicose "false"
checkbox \(Vhs\) "false"
checkbox Reativa "false"
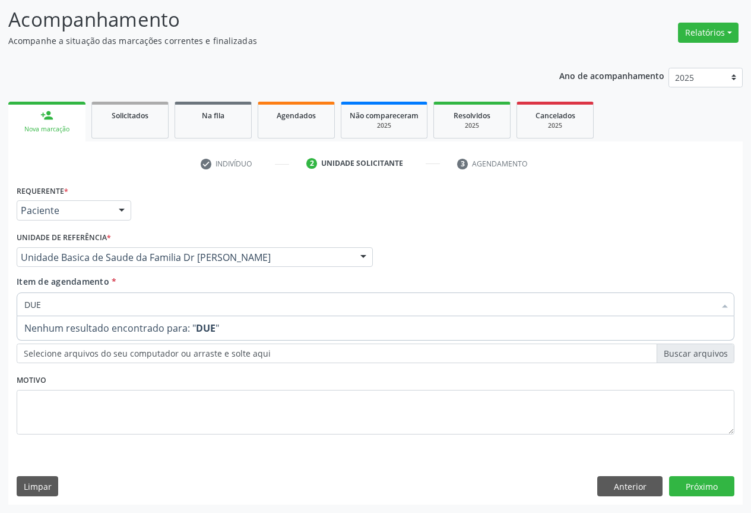
click at [56, 302] on input "DUE" at bounding box center [369, 304] width 691 height 24
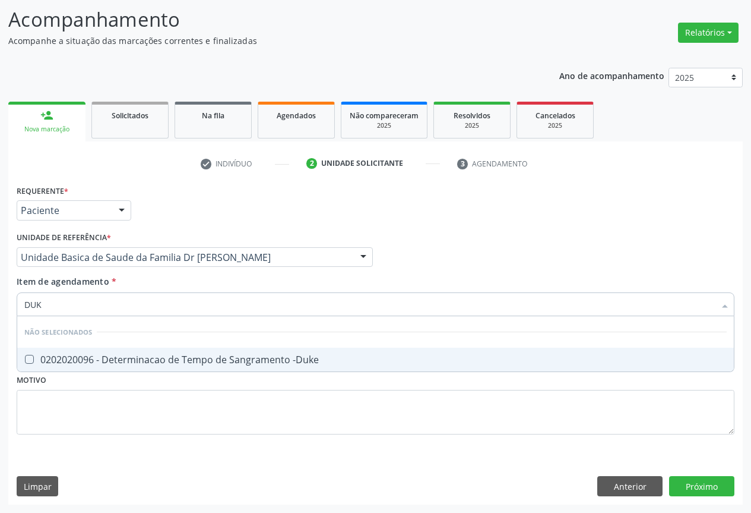
type input "DUKE"
click at [48, 359] on div "0202020096 - Determinacao de Tempo de Sangramento -Duke" at bounding box center [375, 360] width 703 height 10
checkbox -Duke "true"
click at [140, 280] on div "Item de agendamento * DUKE Desfazer seleção Não selecionados 0202020096 - Deter…" at bounding box center [376, 293] width 718 height 37
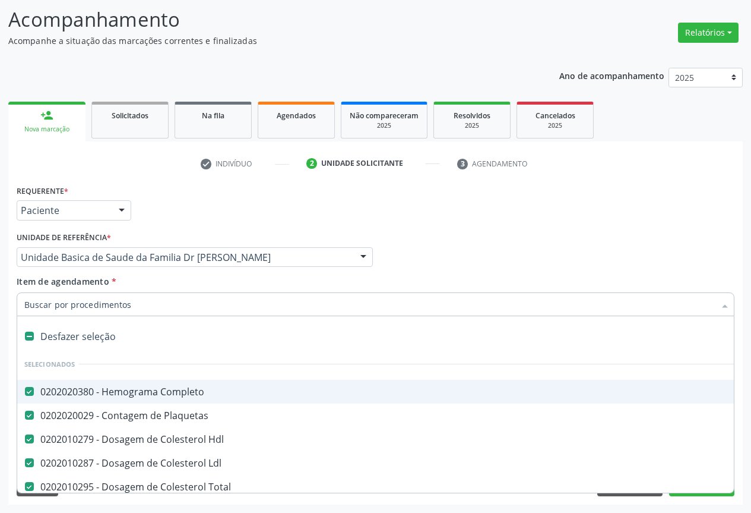
type input "T"
checkbox Reativa "false"
checkbox -Duke "false"
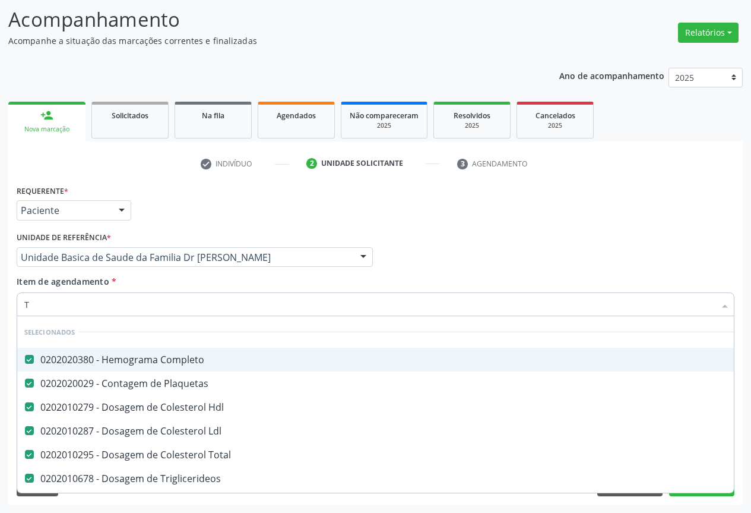
type input "TE"
checkbox \(Tgo\) "false"
checkbox \(Tgp\) "false"
checkbox \(Vhs\) "false"
checkbox Reativa "false"
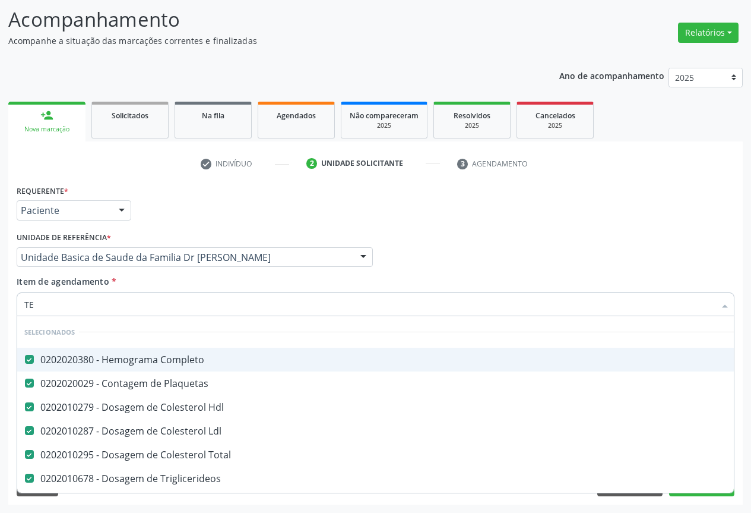
checkbox -Duke "false"
type input "TEM"
checkbox Total "false"
checkbox \(Vhs\) "false"
checkbox Reativa "false"
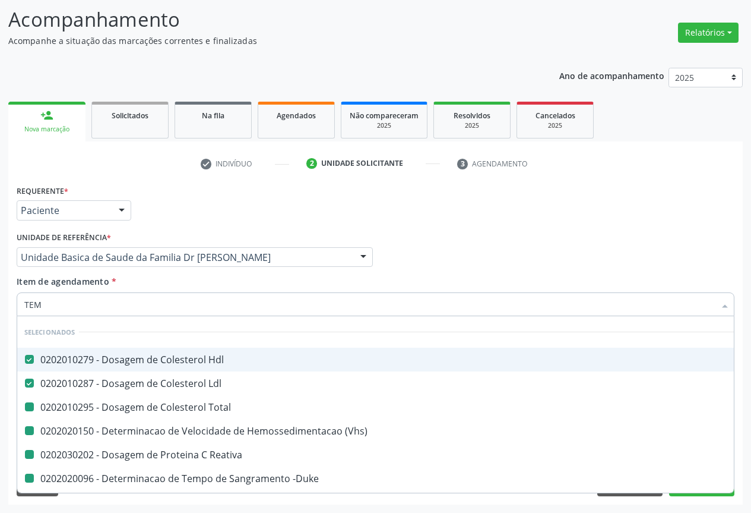
checkbox -Duke "false"
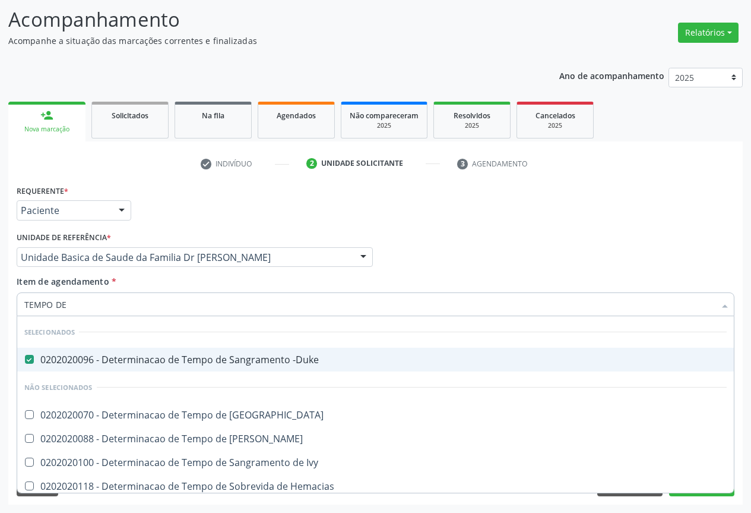
type input "TEMPO DE"
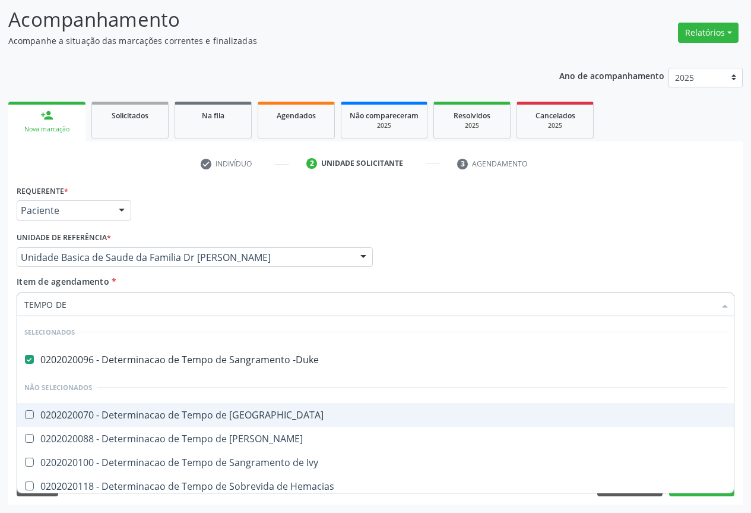
click at [79, 410] on div "0202020070 - Determinacao de Tempo de [GEOGRAPHIC_DATA]" at bounding box center [375, 415] width 703 height 10
checkbox Coagulacao "true"
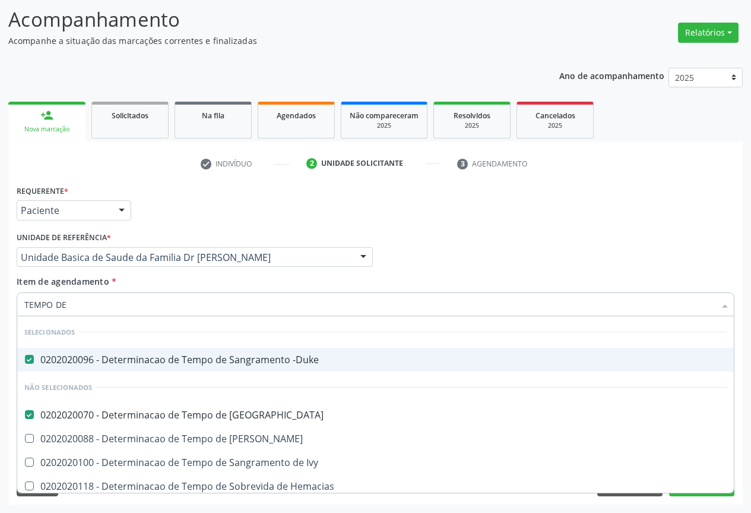
click at [205, 203] on div "Requerente * Paciente Profissional de Saúde Paciente Nenhum resultado encontrad…" at bounding box center [376, 205] width 724 height 46
checkbox Euglobulina "true"
checkbox Ivy "true"
checkbox Hemacias "true"
checkbox Trombina "true"
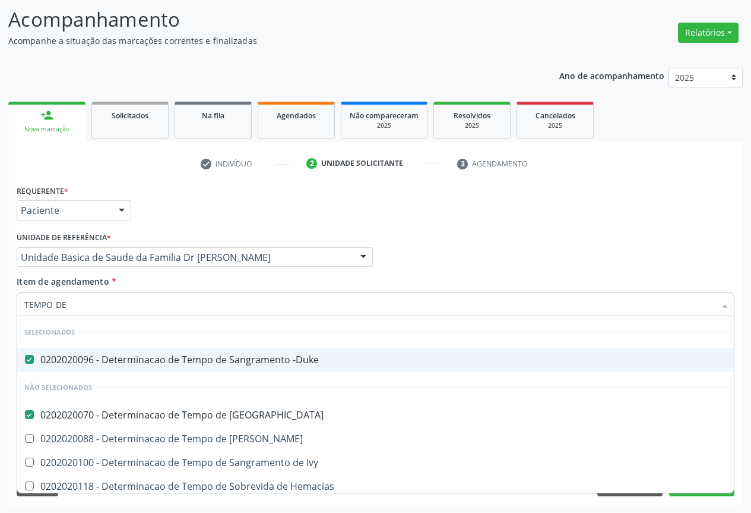
checkbox Ativada\) "true"
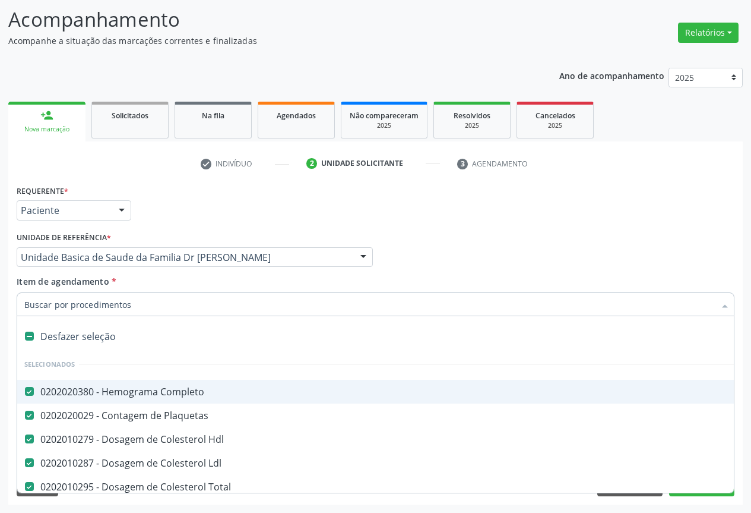
type input "U"
checkbox Urico "false"
checkbox \(Tgo\) "false"
checkbox \(Tgp\) "false"
checkbox Glicose "false"
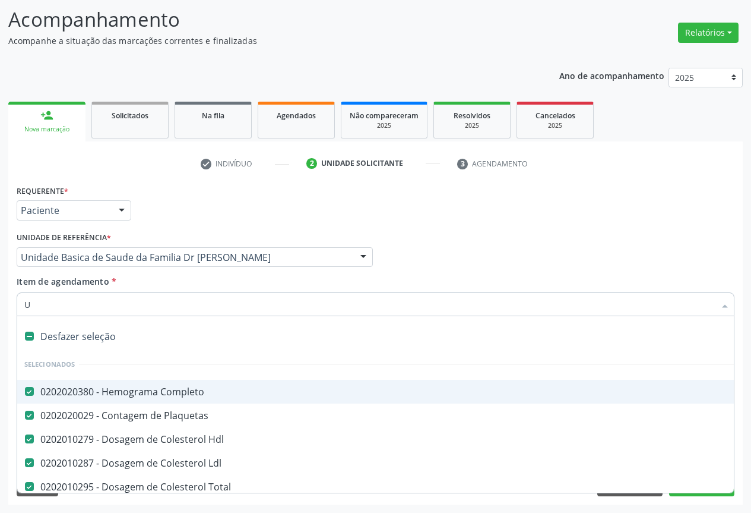
checkbox \(Vhs\) "false"
checkbox Reativa "false"
checkbox -Duke "false"
checkbox Coagulacao "false"
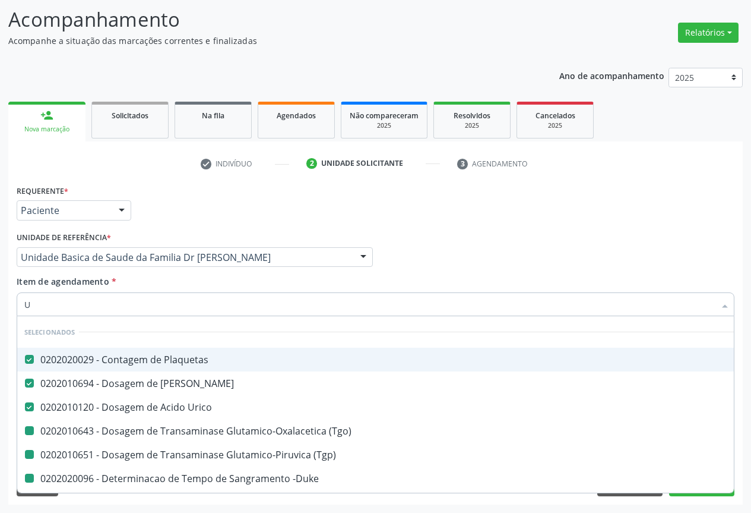
type input "UR"
checkbox \(Tgo\) "false"
checkbox \(Tgp\) "false"
checkbox -Duke "false"
checkbox Coagulacao "false"
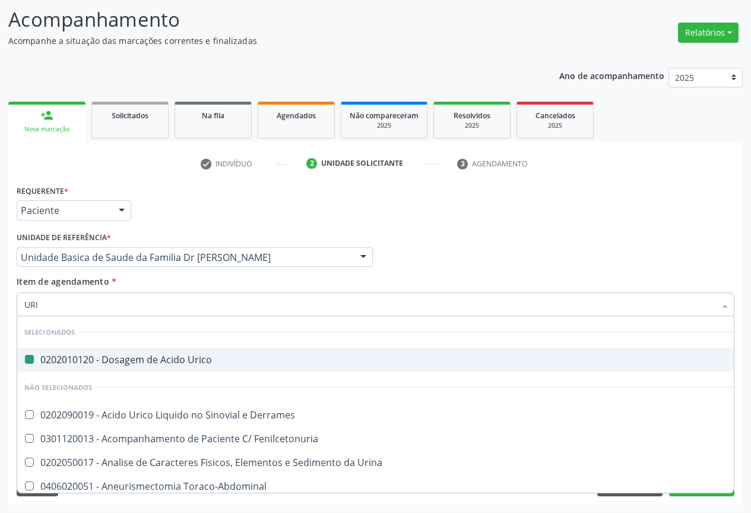
type input "URIN"
checkbox Urico "false"
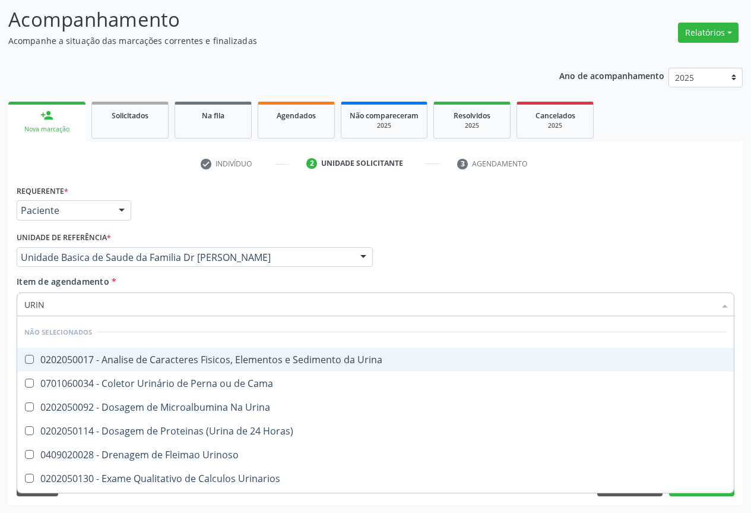
type input "URINA"
click at [92, 364] on div "0202050017 - Analise de Caracteres Fisicos, Elementos e Sedimento da Urina" at bounding box center [375, 360] width 703 height 10
checkbox Urina "true"
click at [179, 214] on div "Requerente * Paciente Profissional de Saúde Paciente Nenhum resultado encontrad…" at bounding box center [376, 205] width 724 height 46
checkbox Urinarios "true"
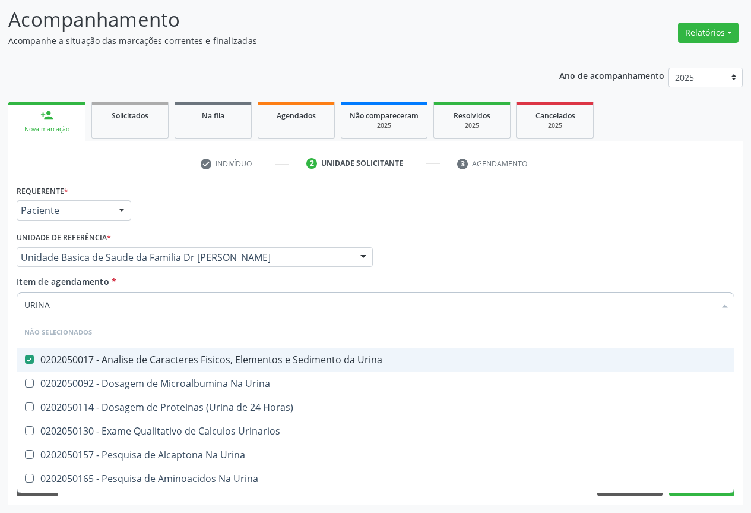
checkbox Urina "true"
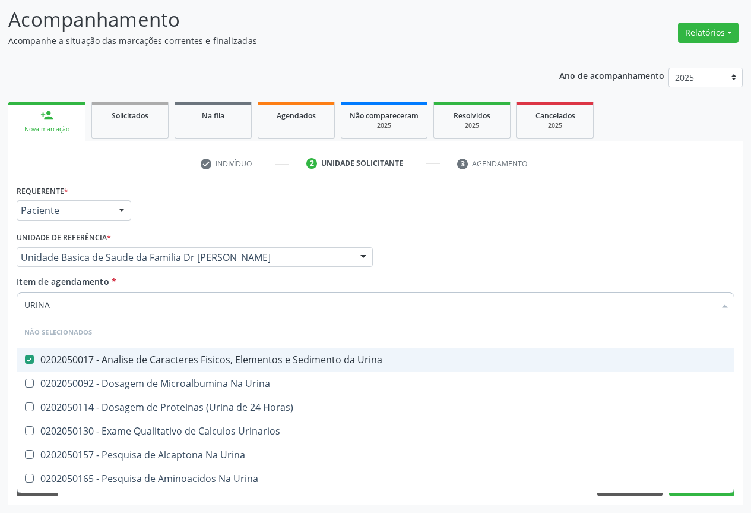
checkbox Urina "true"
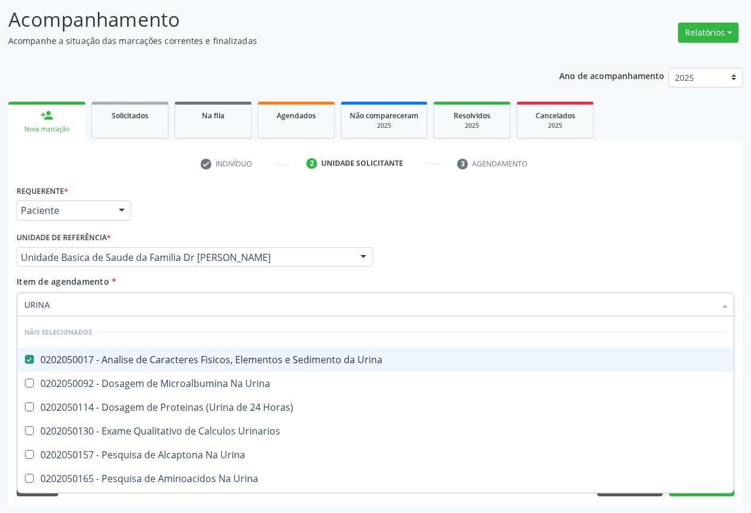
checkbox Urina "true"
checkbox Horas\) "true"
checkbox Urina "true"
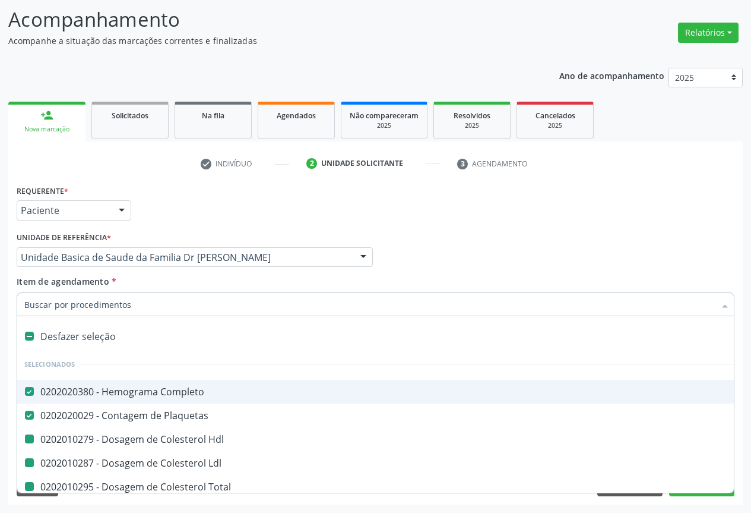
type input "F"
checkbox Ldl "false"
checkbox Total "false"
checkbox Triglicerideos "false"
checkbox Ureia "false"
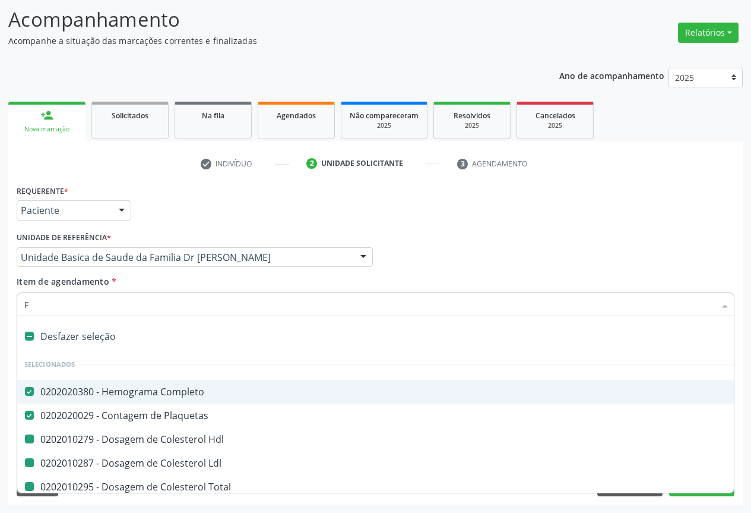
checkbox Urico "false"
checkbox \(Tgo\) "false"
checkbox \(Tgp\) "false"
checkbox Glicose "false"
checkbox \(Vhs\) "false"
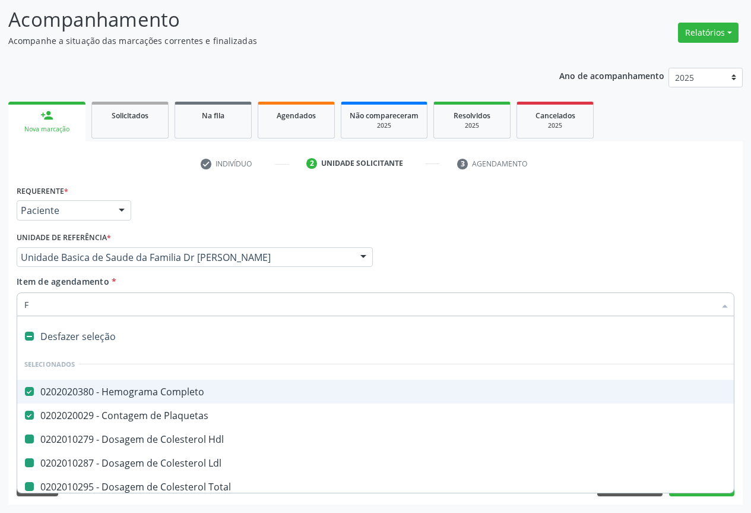
checkbox Reativa "false"
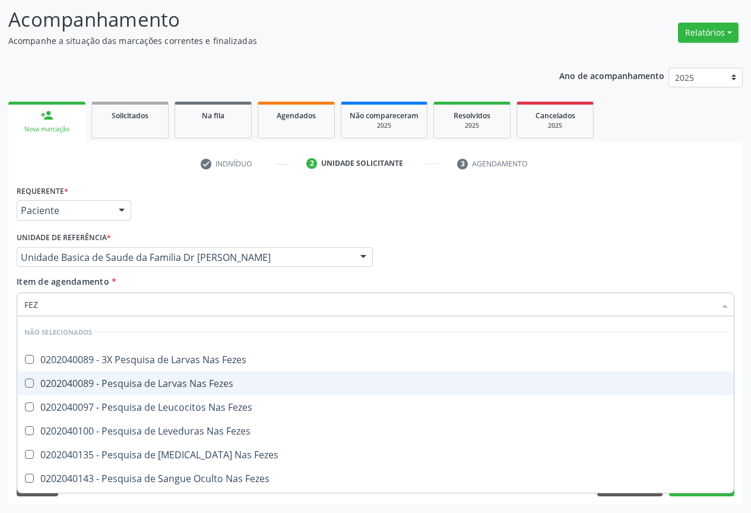
click at [64, 378] on div "0202040089 - Pesquisa de Larvas Nas Fezes" at bounding box center [375, 383] width 703 height 10
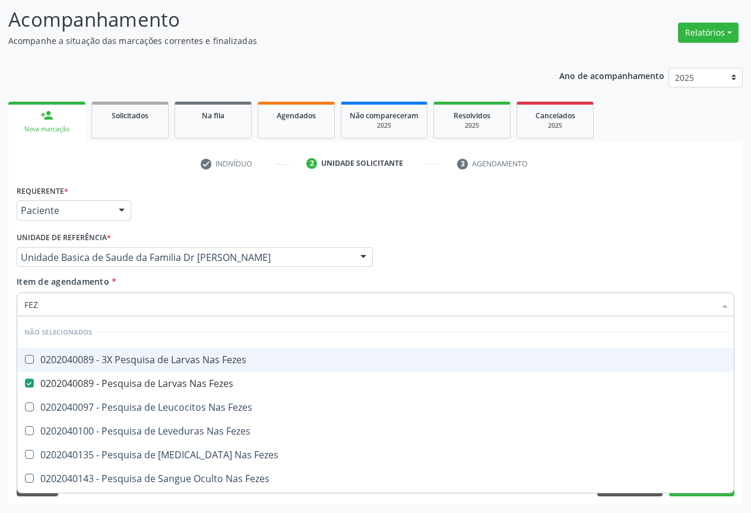
click at [175, 219] on div "Requerente * Paciente Profissional de Saúde Paciente Nenhum resultado encontrad…" at bounding box center [376, 205] width 724 height 46
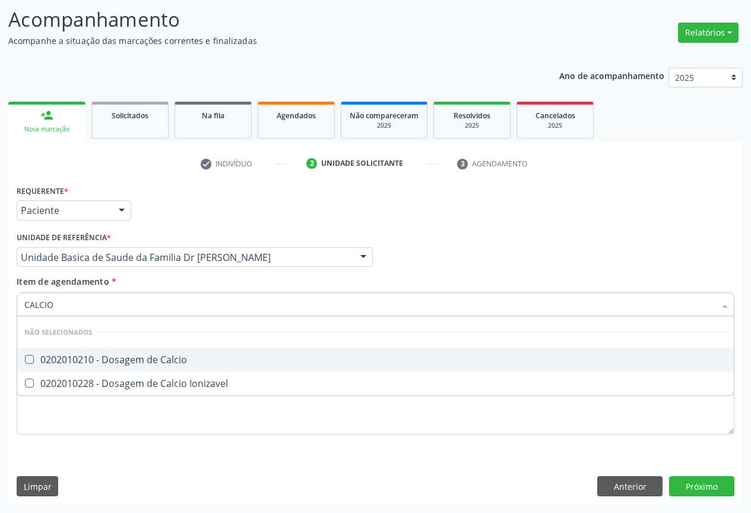
click at [112, 362] on div "0202010210 - Dosagem de Calcio" at bounding box center [375, 360] width 703 height 10
click at [691, 485] on div "Requerente * Paciente Profissional de Saúde Paciente Nenhum resultado encontrad…" at bounding box center [375, 343] width 735 height 323
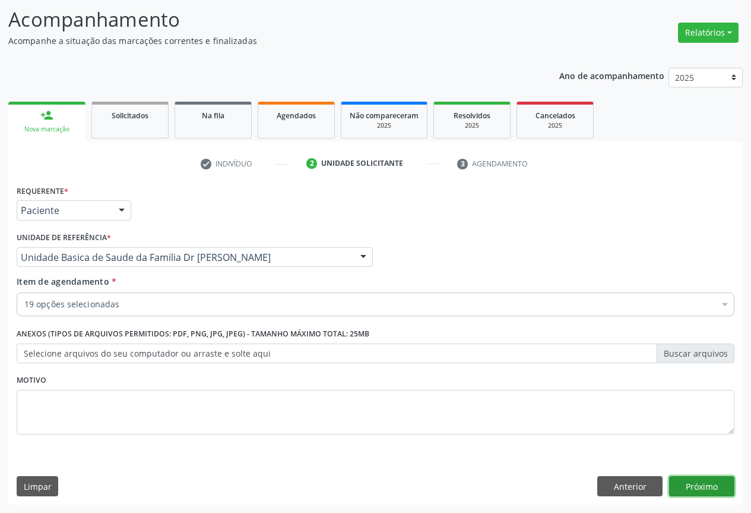
click at [686, 480] on button "Próximo" at bounding box center [701, 486] width 65 height 20
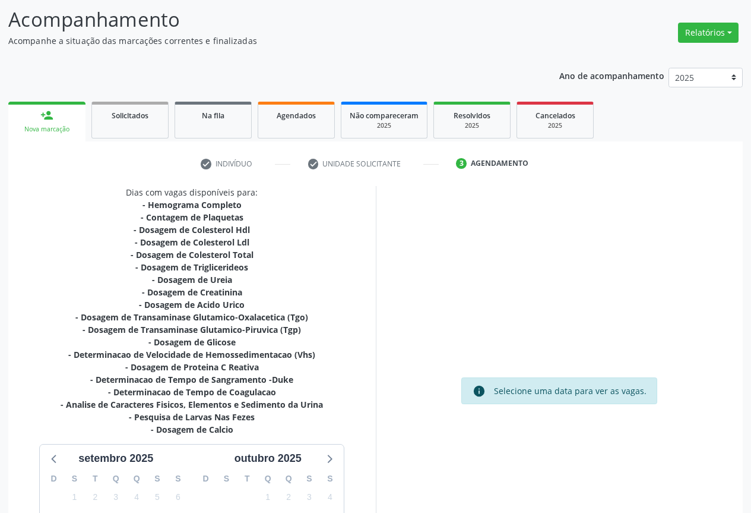
scroll to position [229, 0]
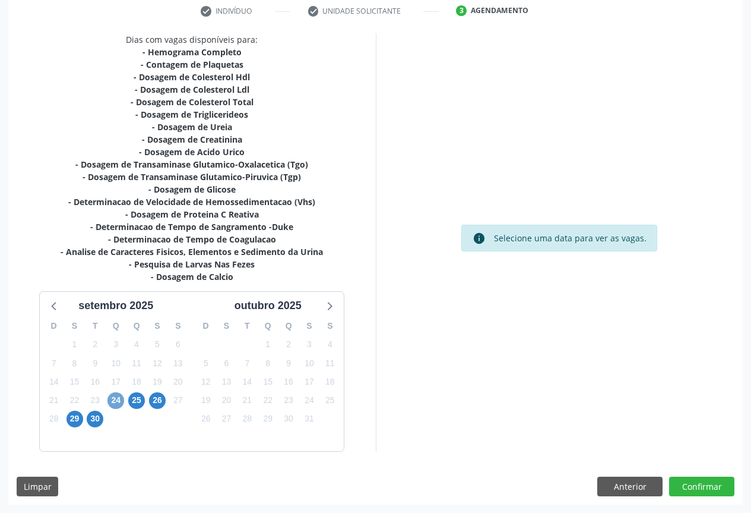
click at [117, 403] on span "24" at bounding box center [116, 400] width 17 height 17
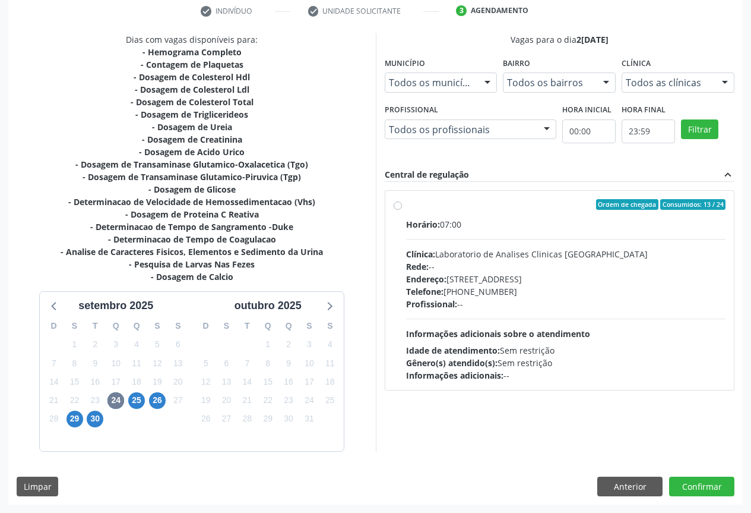
click at [489, 321] on div "Horário: 07:00 Clínica: Laboratorio de Analises Clinicas Sao Francisco Rede: --…" at bounding box center [566, 299] width 320 height 163
click at [402, 210] on input "Ordem de chegada Consumidos: 13 / 24 Horário: 07:00 Clínica: Laboratorio de Ana…" at bounding box center [398, 204] width 8 height 11
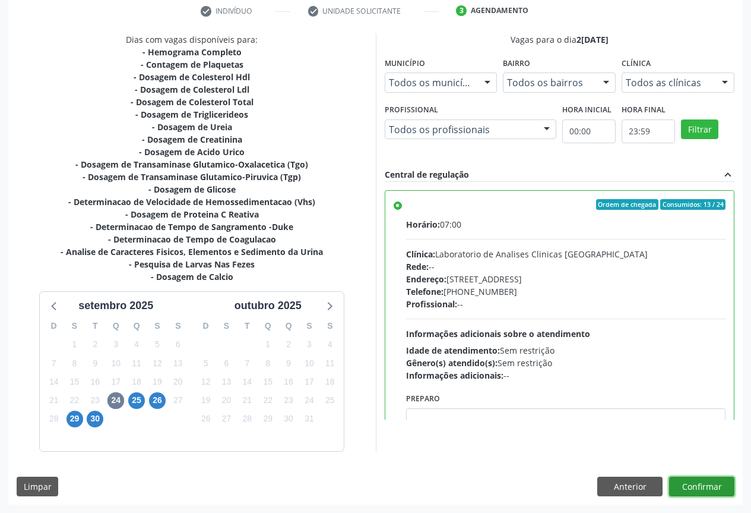
click at [694, 492] on button "Confirmar" at bounding box center [701, 486] width 65 height 20
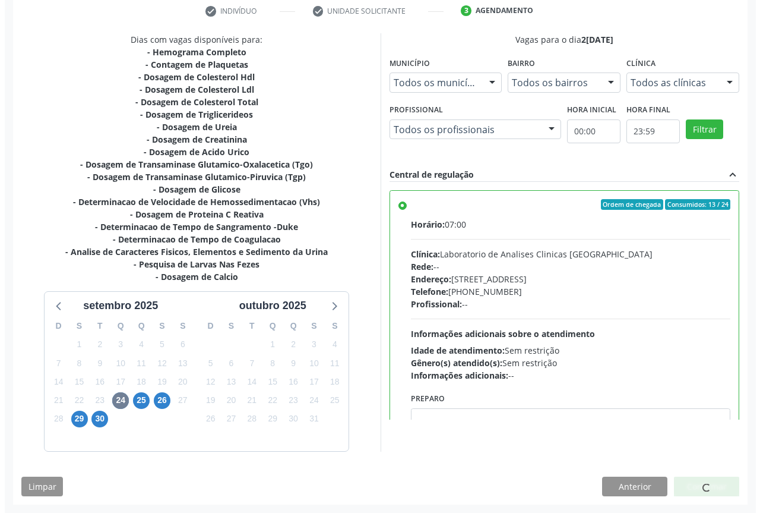
scroll to position [0, 0]
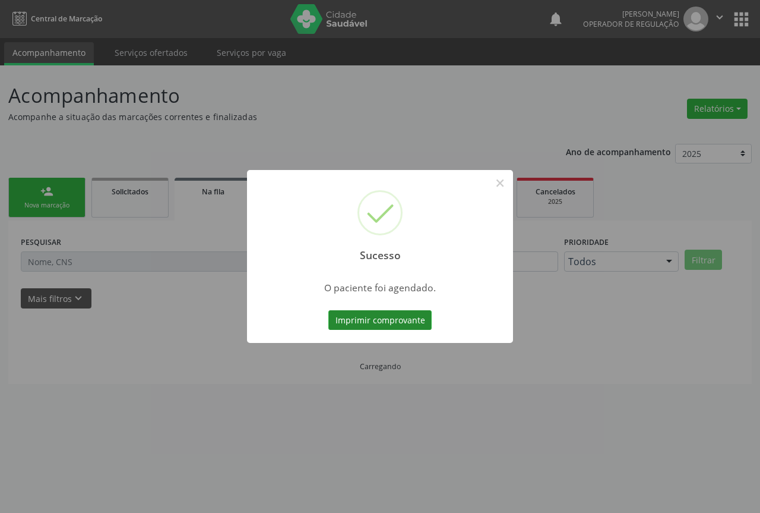
click at [395, 318] on button "Imprimir comprovante" at bounding box center [380, 320] width 103 height 20
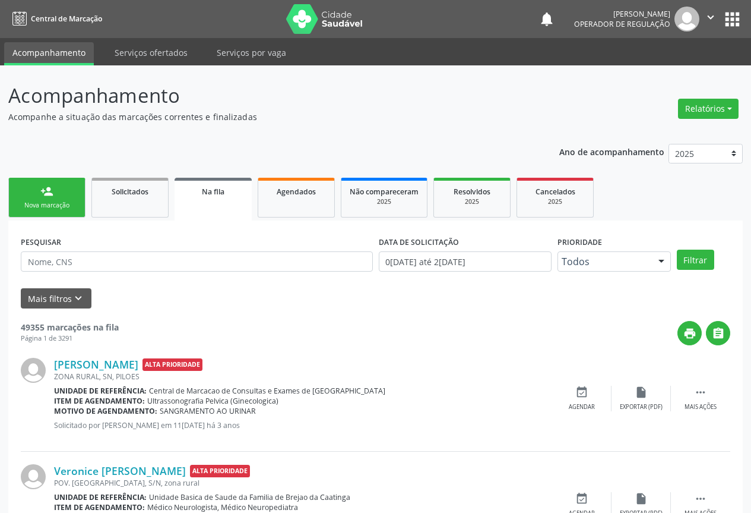
click at [49, 204] on div "Nova marcação" at bounding box center [46, 205] width 59 height 9
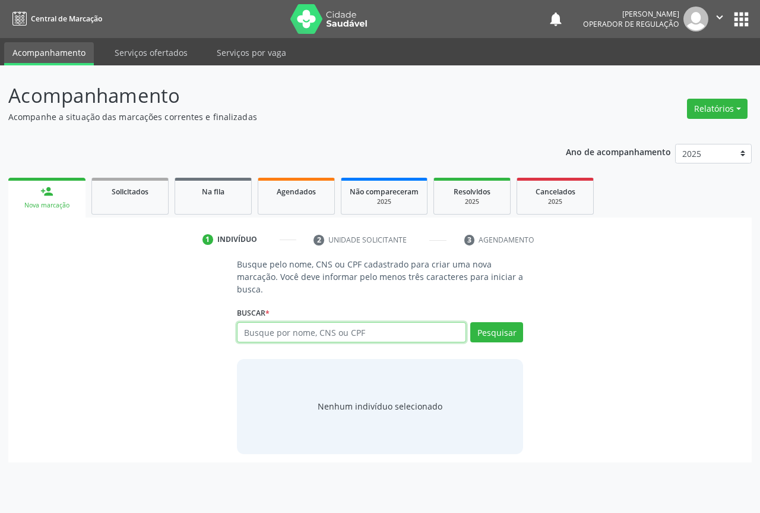
click at [258, 326] on input "text" at bounding box center [351, 332] width 229 height 20
type input "706007318661047"
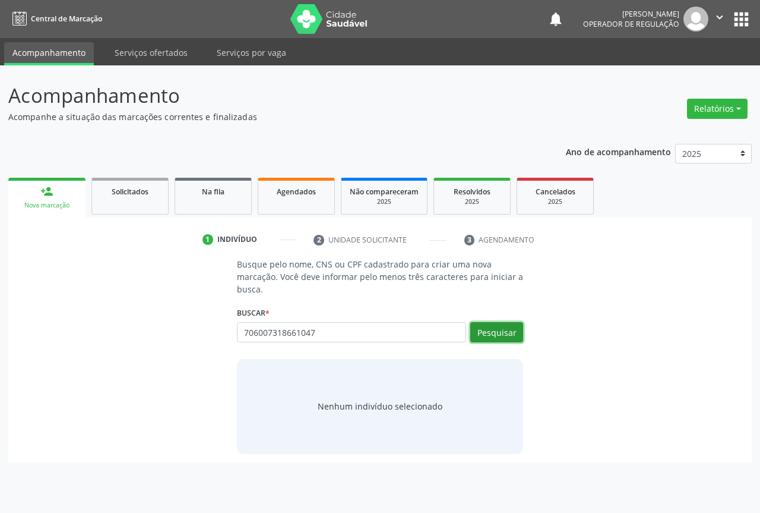
click at [501, 332] on button "Pesquisar" at bounding box center [496, 332] width 53 height 20
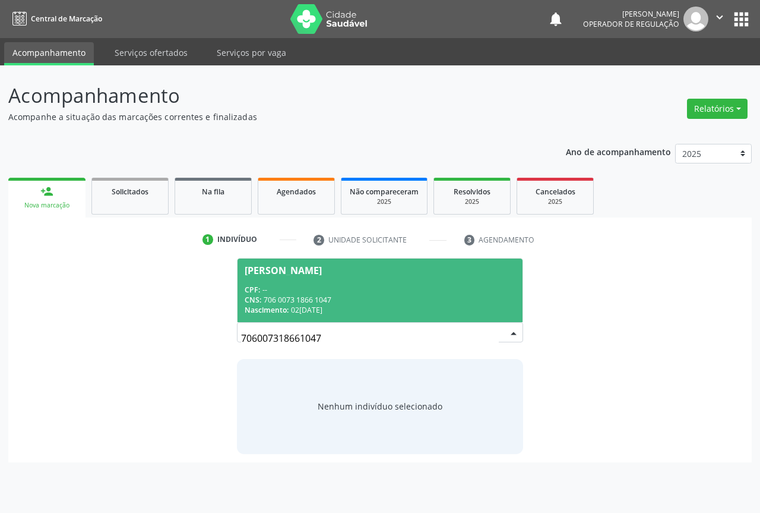
click at [371, 301] on div "CNS: 706 0073 1866 1047" at bounding box center [380, 300] width 271 height 10
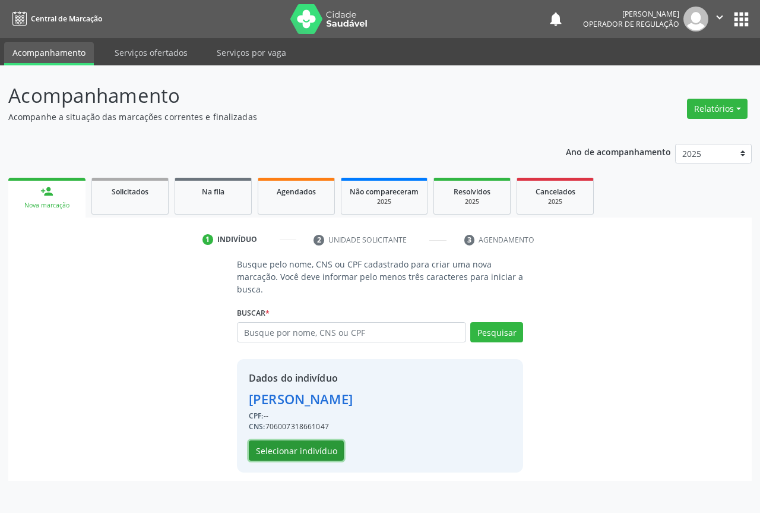
click at [303, 451] on button "Selecionar indivíduo" at bounding box center [296, 450] width 95 height 20
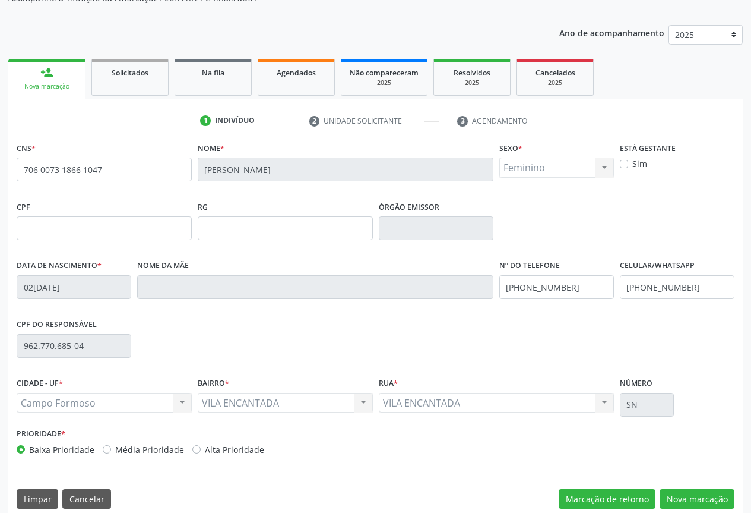
scroll to position [131, 0]
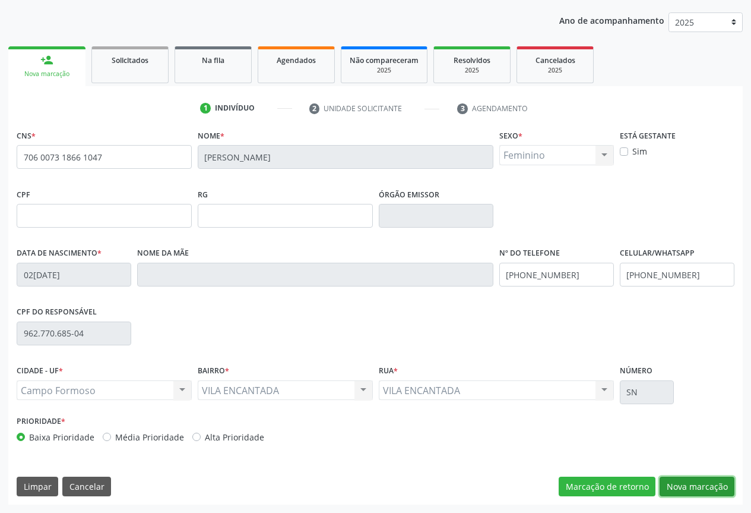
click at [697, 488] on button "Nova marcação" at bounding box center [697, 486] width 75 height 20
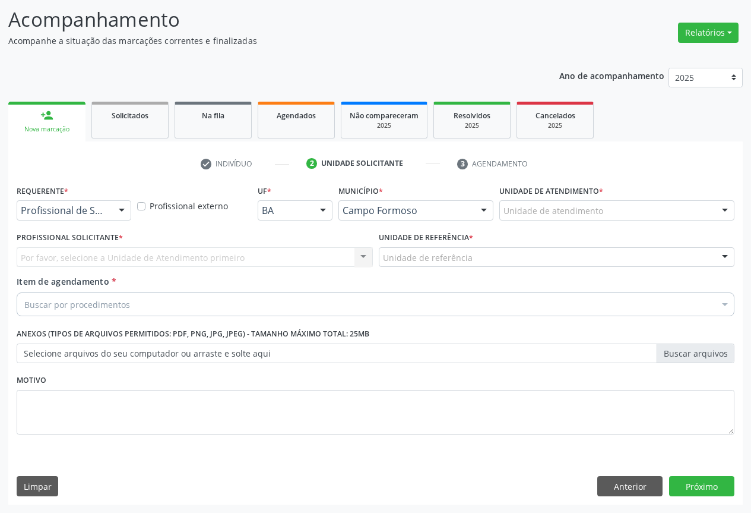
scroll to position [76, 0]
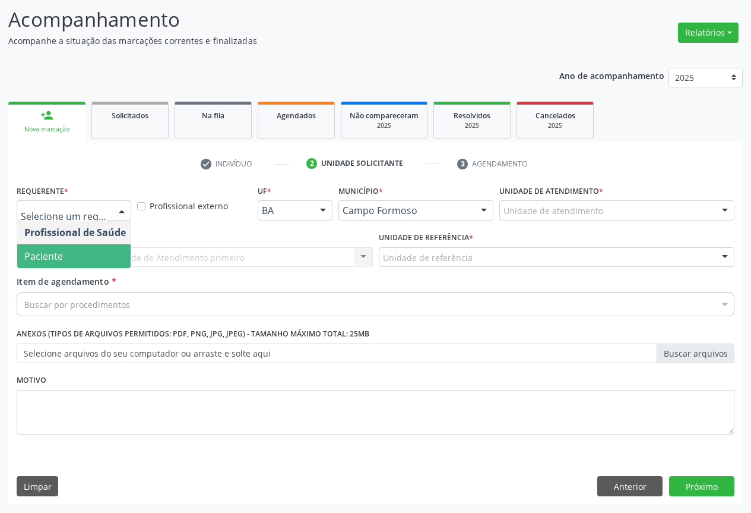
click at [36, 259] on span "Paciente" at bounding box center [43, 255] width 39 height 13
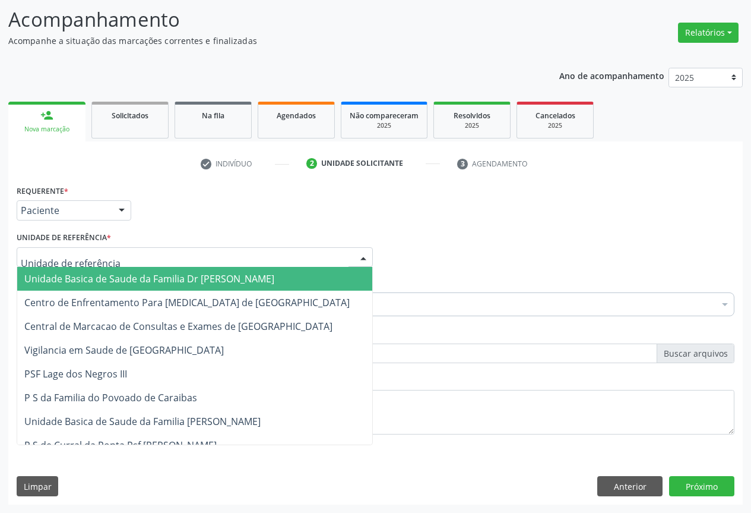
click at [159, 258] on div at bounding box center [195, 257] width 356 height 20
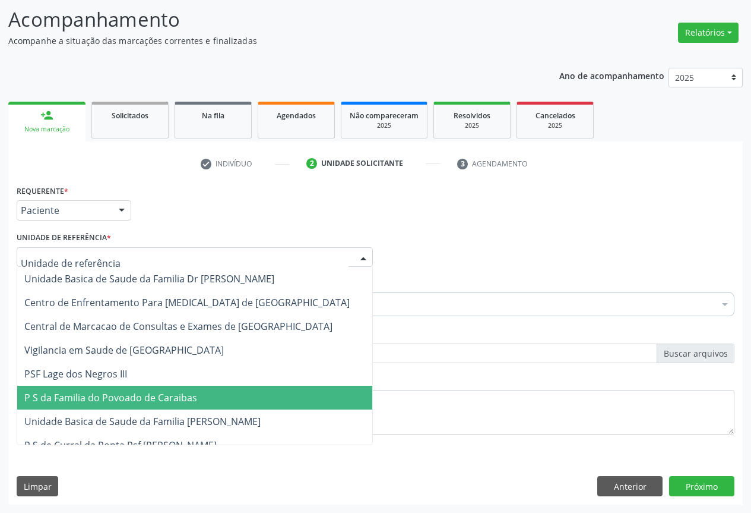
click at [154, 397] on span "P S da Familia do Povoado de Caraibas" at bounding box center [110, 397] width 173 height 13
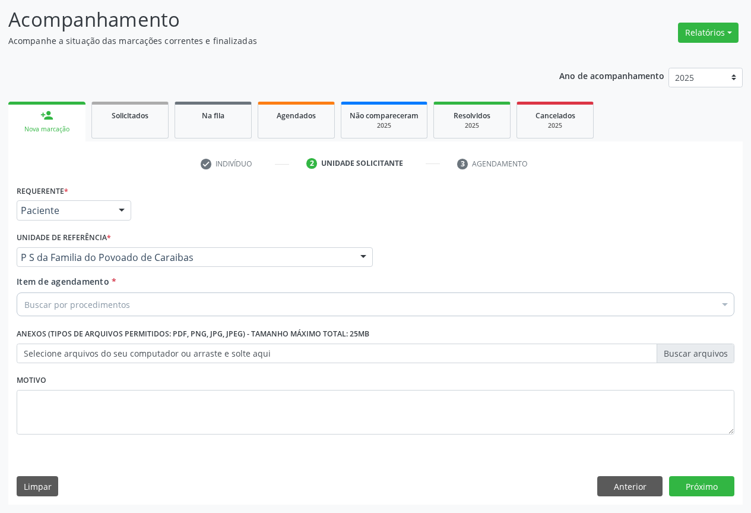
click at [147, 307] on div "Buscar por procedimentos" at bounding box center [376, 304] width 718 height 24
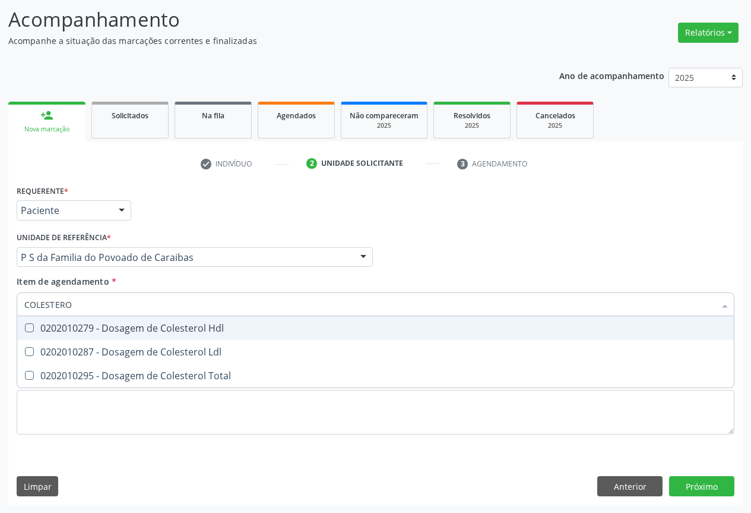
type input "COLESTEROL"
click at [139, 334] on span "0202010279 - Dosagem de Colesterol Hdl" at bounding box center [375, 328] width 717 height 24
checkbox Hdl "true"
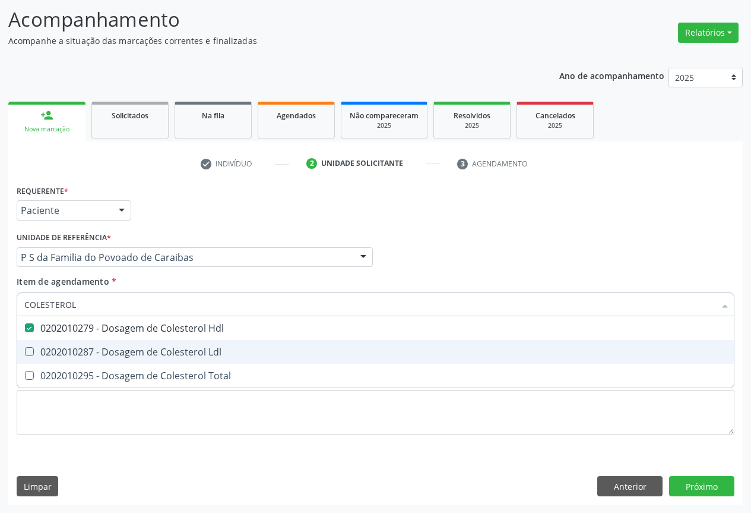
click at [133, 350] on div "0202010287 - Dosagem de Colesterol Ldl" at bounding box center [375, 352] width 703 height 10
checkbox Ldl "true"
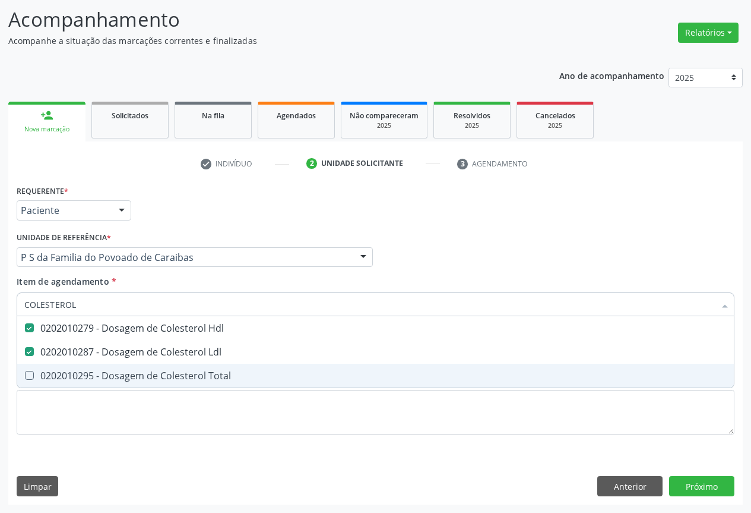
click at [123, 376] on div "0202010295 - Dosagem de Colesterol Total" at bounding box center [375, 376] width 703 height 10
checkbox Total "true"
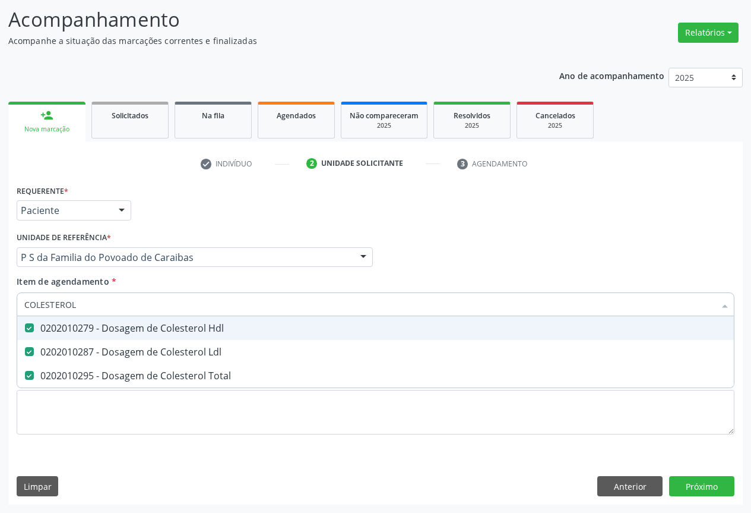
click at [216, 208] on div "Requerente * Paciente Profissional de Saúde Paciente Nenhum resultado encontrad…" at bounding box center [376, 205] width 724 height 46
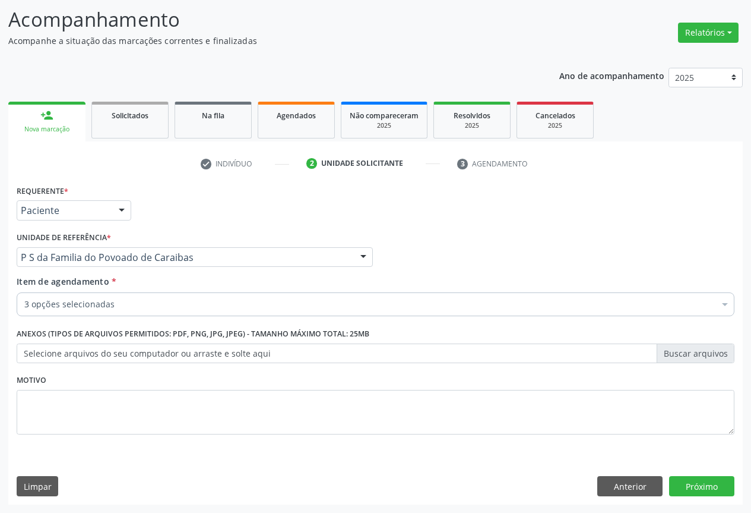
click at [93, 296] on div "3 opções selecionadas" at bounding box center [376, 304] width 718 height 24
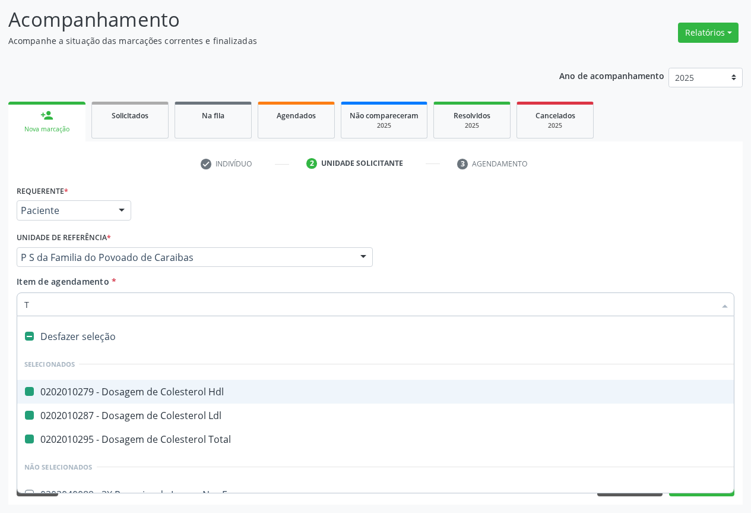
type input "TR"
checkbox Hdl "false"
checkbox Ldl "false"
checkbox Total "false"
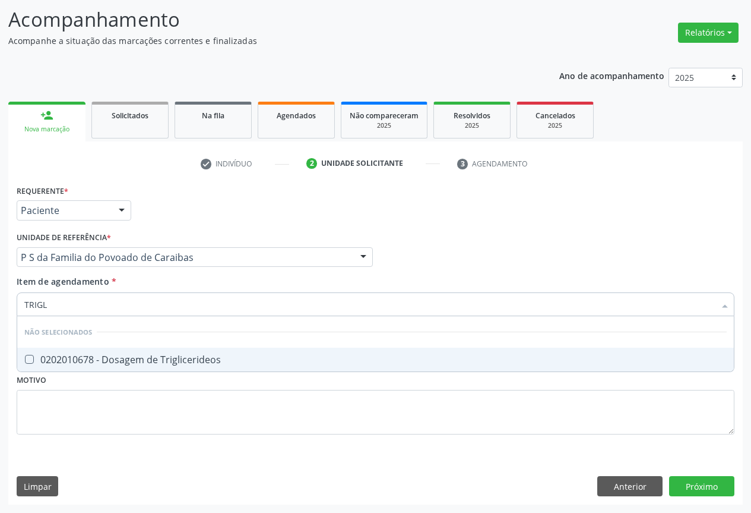
type input "TRIGLI"
click at [96, 361] on div "0202010678 - Dosagem de Triglicerideos" at bounding box center [375, 360] width 703 height 10
checkbox Triglicerideos "true"
click at [199, 219] on div "Requerente * Paciente Profissional de Saúde Paciente Nenhum resultado encontrad…" at bounding box center [376, 205] width 724 height 46
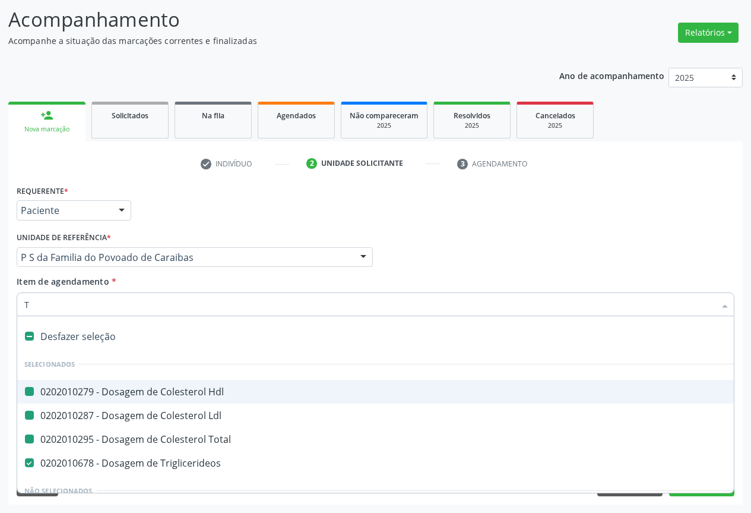
type input "TG"
checkbox Hdl "false"
checkbox Ldl "false"
checkbox Total "false"
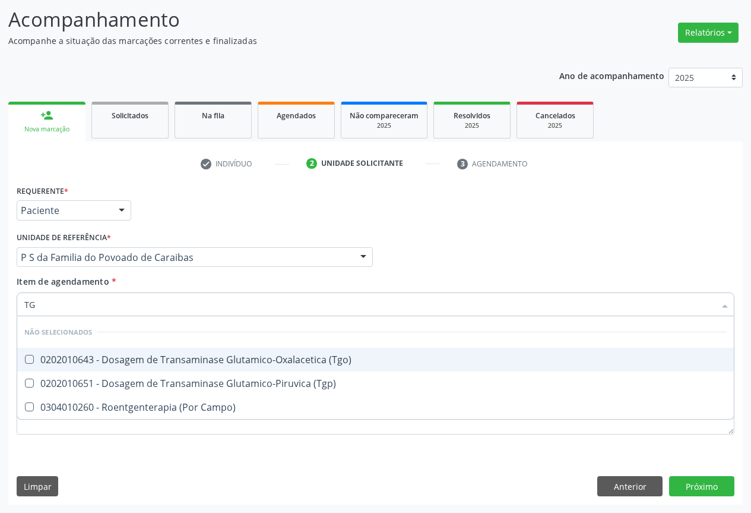
drag, startPoint x: 76, startPoint y: 360, endPoint x: 76, endPoint y: 377, distance: 17.2
click at [76, 362] on div "0202010643 - Dosagem de Transaminase Glutamico-Oxalacetica (Tgo)" at bounding box center [375, 360] width 703 height 10
checkbox \(Tgo\) "true"
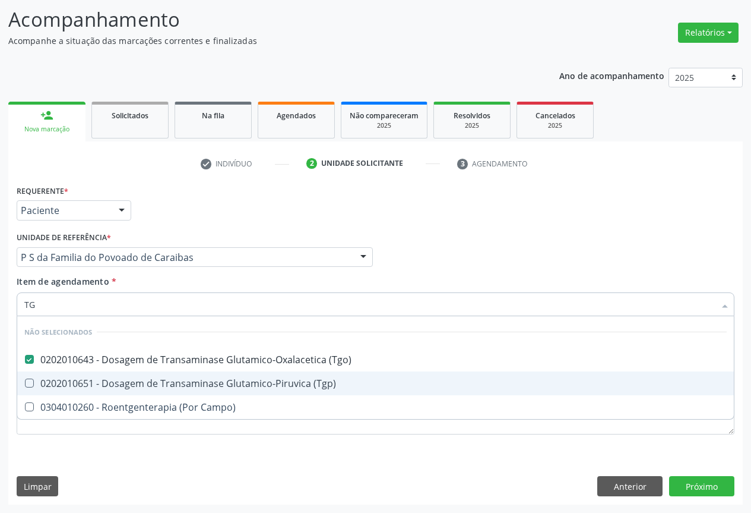
click at [76, 383] on div "0202010651 - Dosagem de Transaminase Glutamico-Piruvica (Tgp)" at bounding box center [375, 383] width 703 height 10
checkbox \(Tgp\) "true"
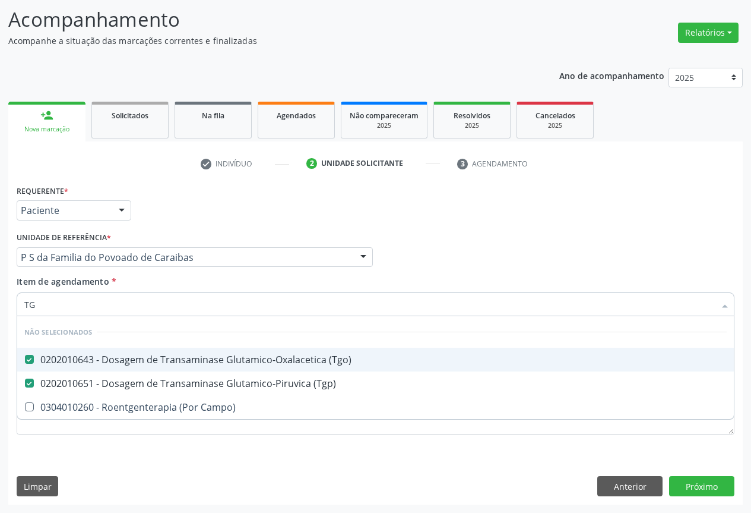
click at [167, 214] on div "Requerente * Paciente Profissional de Saúde Paciente Nenhum resultado encontrad…" at bounding box center [376, 205] width 724 height 46
checkbox Campo\) "true"
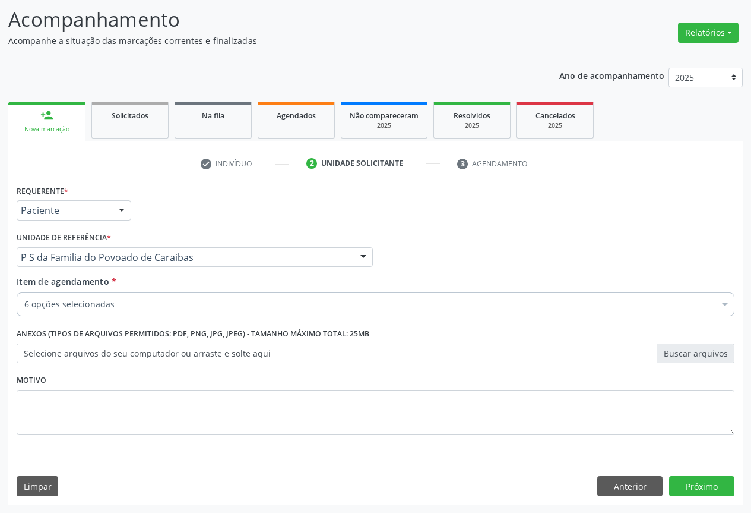
click at [93, 313] on div "6 opções selecionadas" at bounding box center [376, 304] width 718 height 24
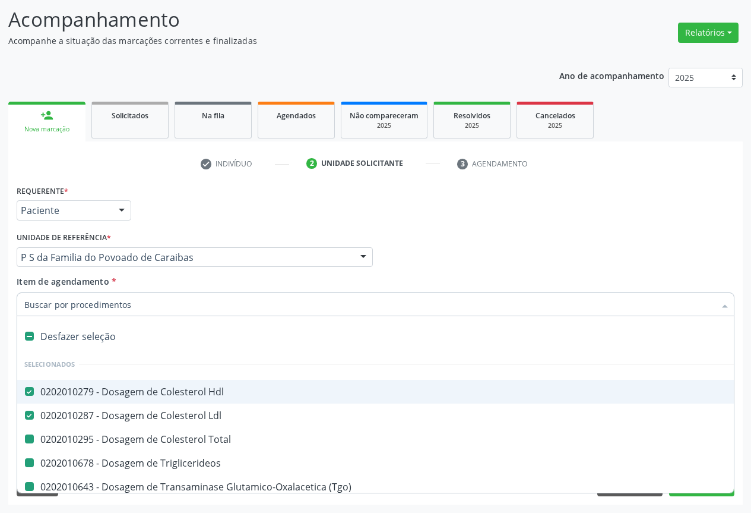
type input "H"
checkbox Total "false"
checkbox Triglicerideos "false"
checkbox \(Tgo\) "false"
checkbox \(Tgp\) "false"
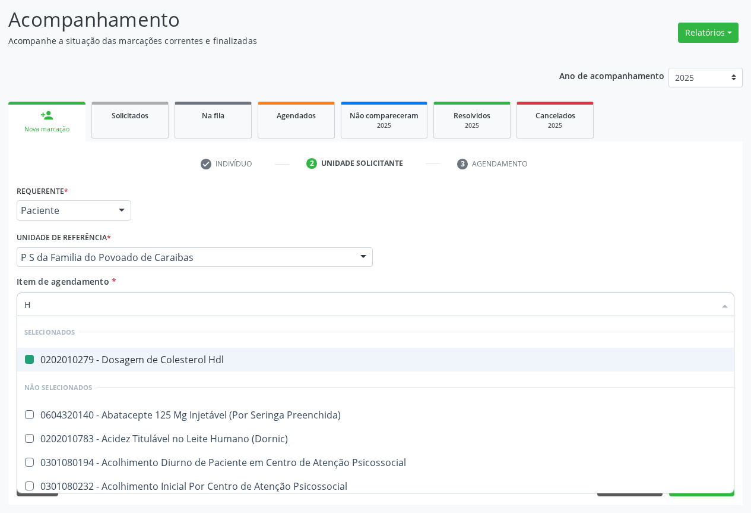
type input "HE"
checkbox Hdl "false"
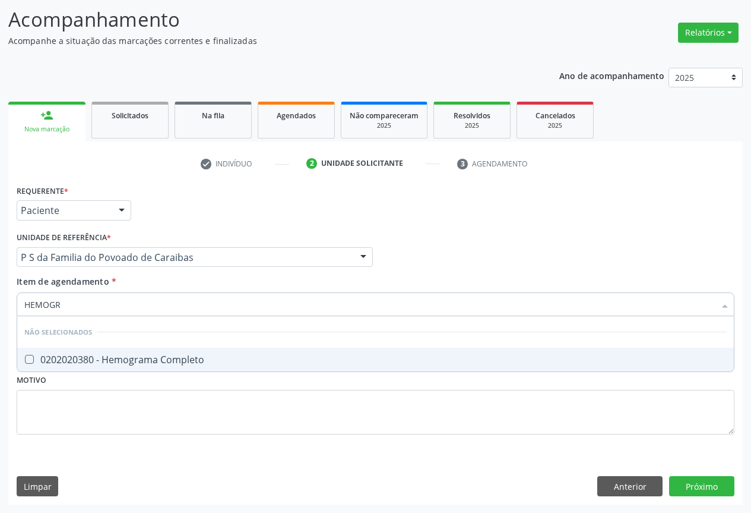
type input "HEMOGRA"
click at [68, 355] on div "0202020380 - Hemograma Completo" at bounding box center [375, 360] width 703 height 10
checkbox Completo "true"
click at [128, 229] on div "Unidade de referência * P S da Familia do Povoado de Caraibas Unidade Basica de…" at bounding box center [195, 248] width 356 height 38
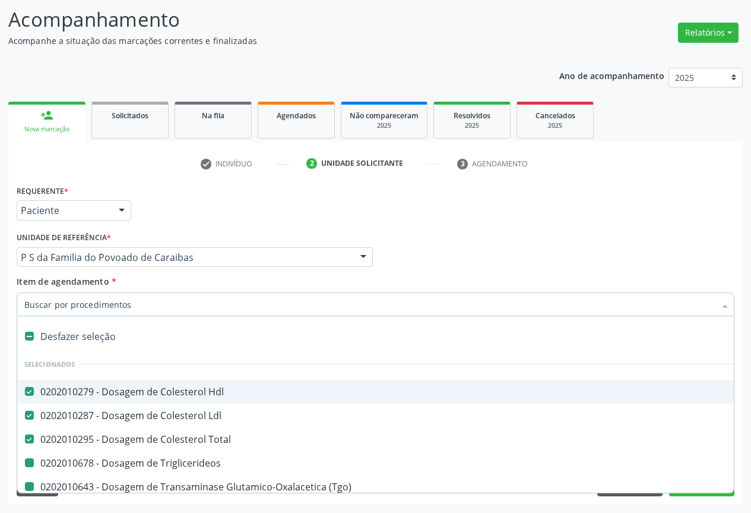
type input "P"
checkbox Triglicerideos "false"
checkbox \(Tgo\) "false"
checkbox \(Tgp\) "false"
checkbox Completo "false"
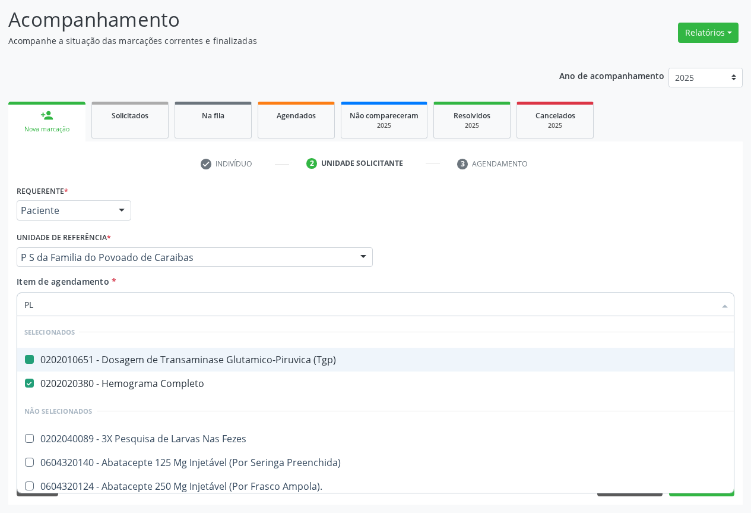
type input "PLA"
checkbox \(Tgp\) "false"
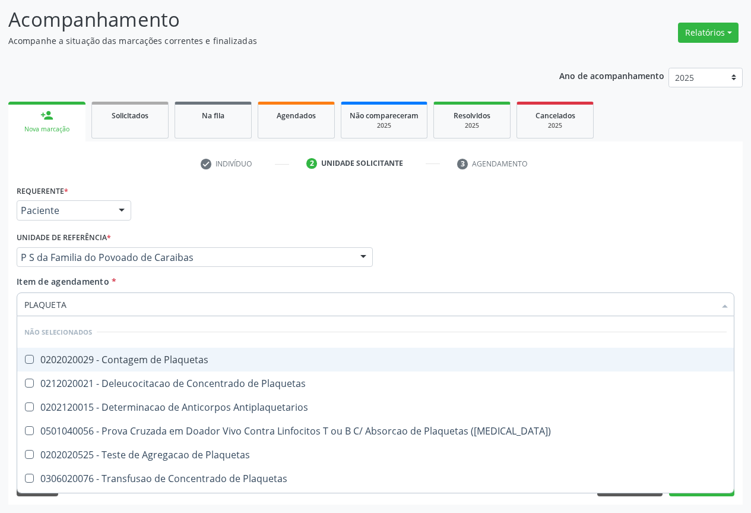
type input "PLAQUETAS"
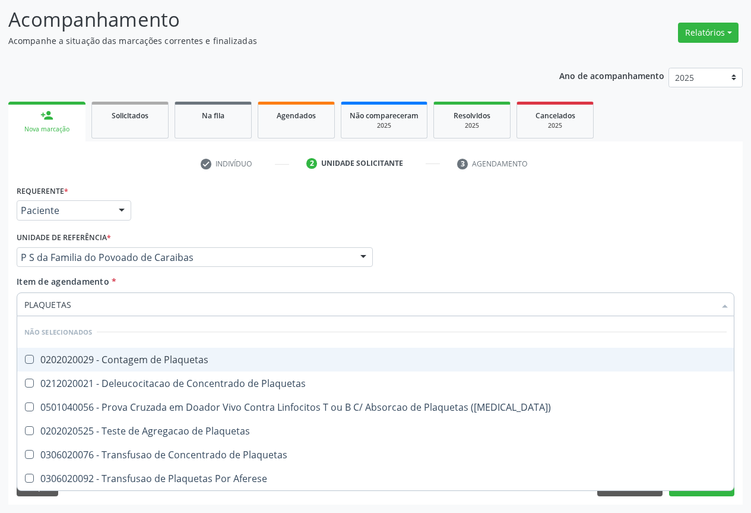
click at [80, 362] on div "0202020029 - Contagem de Plaquetas" at bounding box center [375, 360] width 703 height 10
checkbox Plaquetas "true"
click at [188, 228] on div "Requerente * Paciente Profissional de Saúde Paciente Nenhum resultado encontrad…" at bounding box center [376, 205] width 724 height 46
checkbox Plaquetas "true"
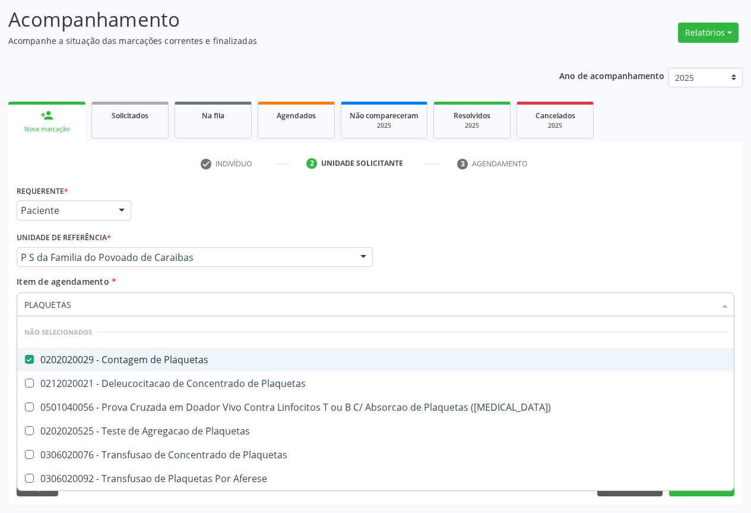
checkbox Aferese "true"
checkbox Plaquetas "true"
checkbox Match\) "true"
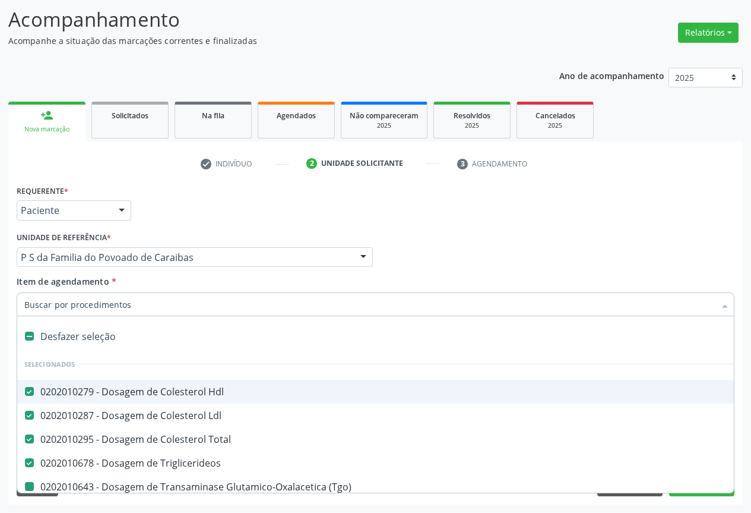
type input "U"
checkbox \(Tgo\) "false"
checkbox \(Tgp\) "false"
checkbox Completo "false"
checkbox Plaquetas "false"
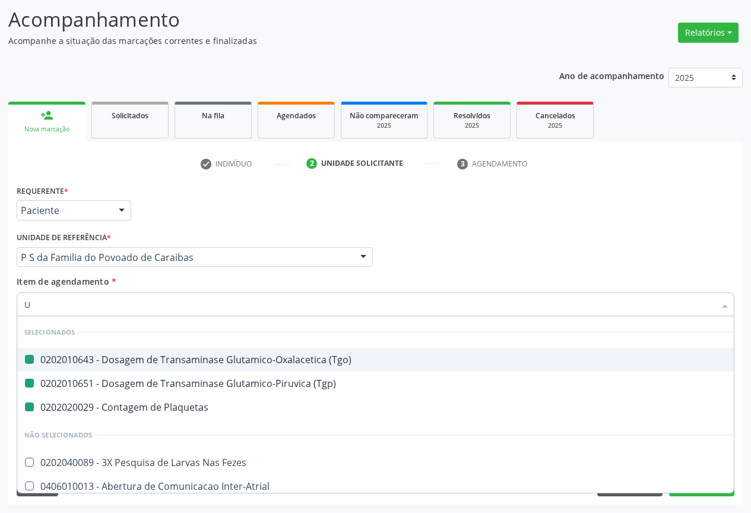
type input "UR"
checkbox \(Tgo\) "false"
checkbox \(Tgp\) "false"
checkbox Plaquetas "false"
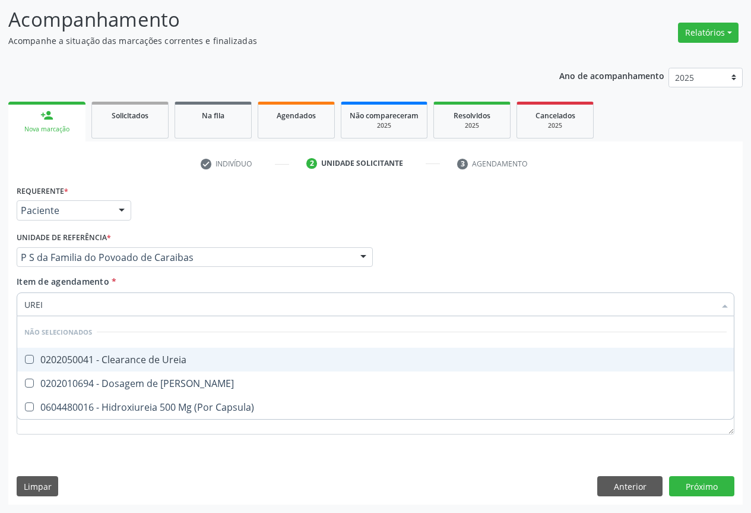
type input "UREIA"
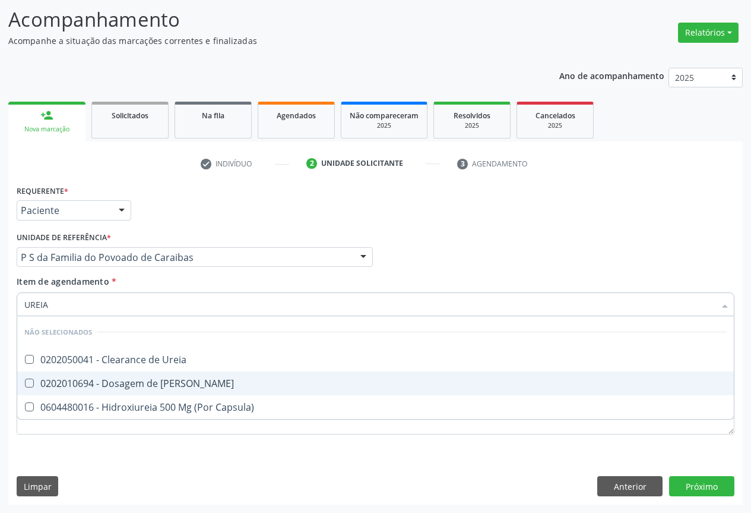
click at [101, 388] on div "0202010694 - Dosagem de [PERSON_NAME]" at bounding box center [375, 383] width 703 height 10
checkbox Ureia "true"
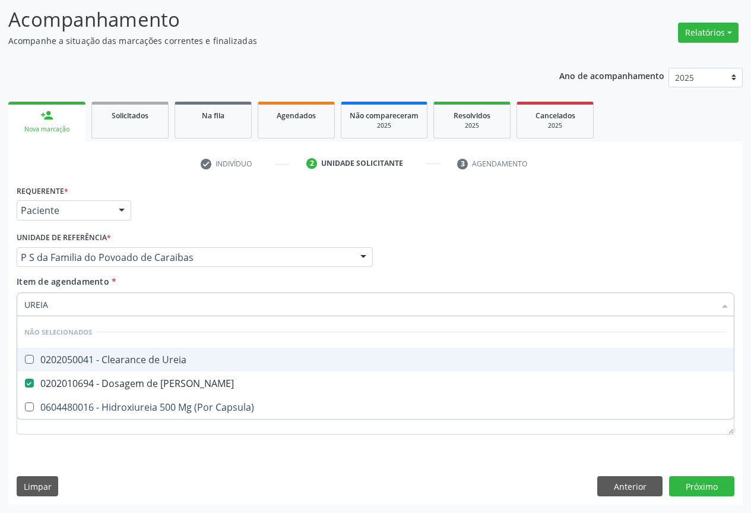
click at [192, 223] on div "Requerente * Paciente Profissional de Saúde Paciente Nenhum resultado encontrad…" at bounding box center [376, 205] width 724 height 46
checkbox Ureia "true"
checkbox Capsula\) "true"
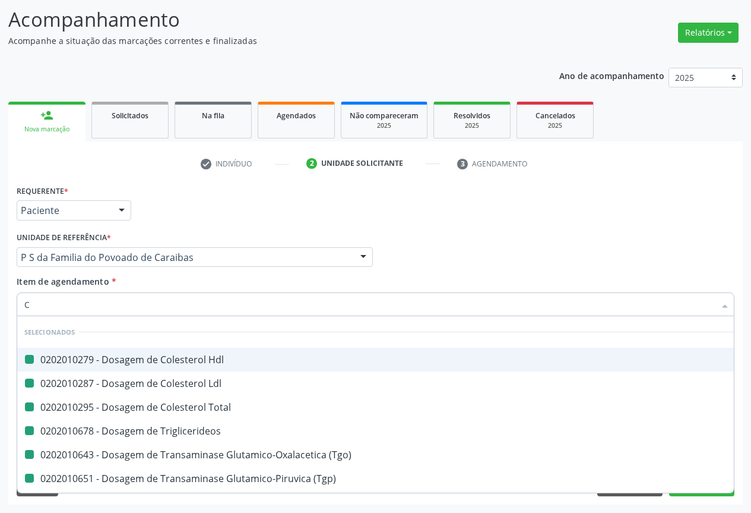
type input "CR"
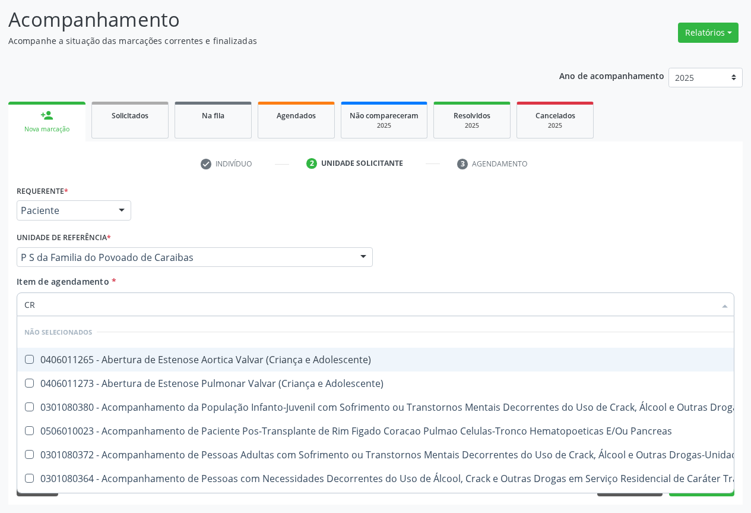
checkbox Adolescente\) "false"
checkbox \(Uai\)\ "false"
checkbox Pancreas "false"
checkbox \(Uaa\)\ "false"
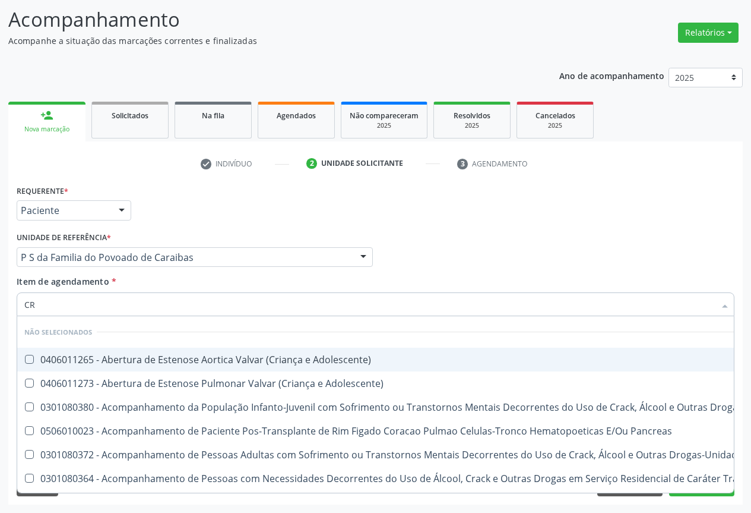
checkbox Terapêuticas\)\ "false"
checkbox Craniano "false"
checkbox Bucomaxilofacial "false"
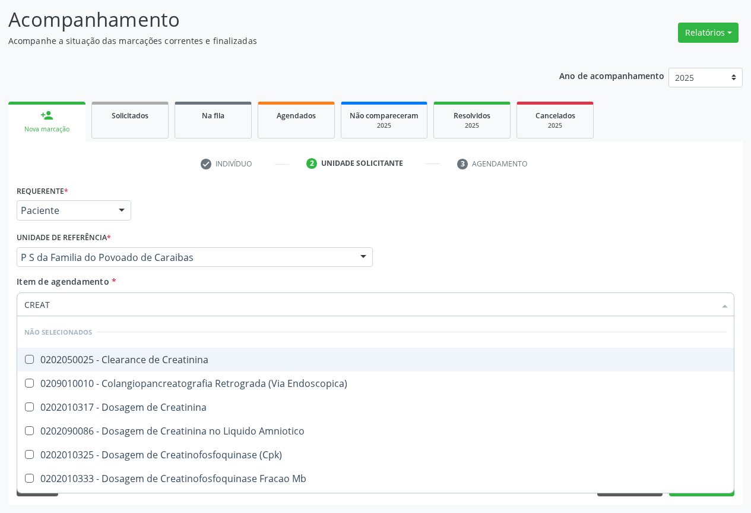
type input "CREATI"
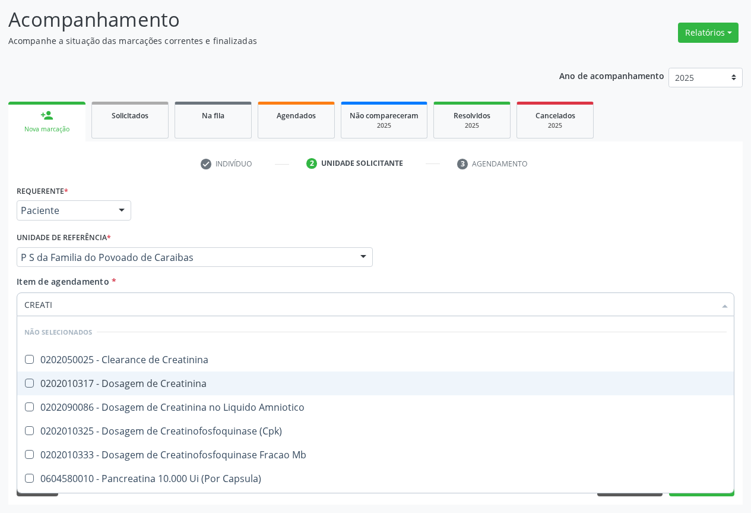
click at [94, 383] on div "0202010317 - Dosagem de Creatinina" at bounding box center [375, 383] width 703 height 10
checkbox Creatinina "true"
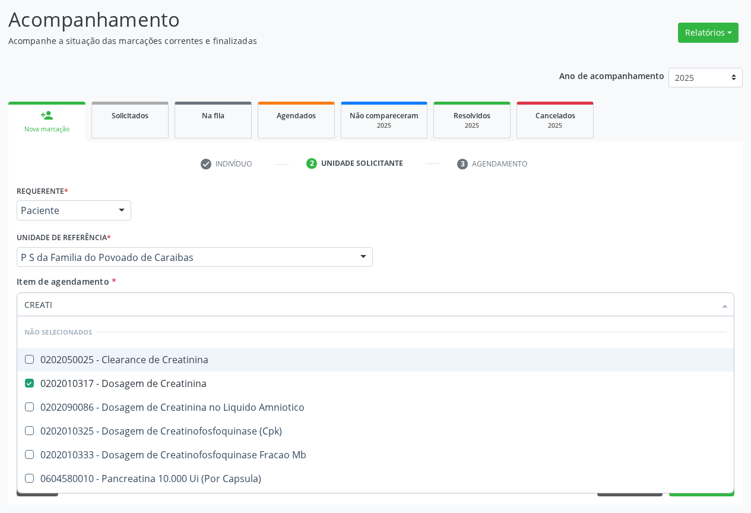
click at [181, 233] on div "Unidade de referência * P S da Familia do Povoado de Caraibas Unidade Basica de…" at bounding box center [195, 248] width 356 height 38
checkbox Creatinina "true"
checkbox Amniotico "true"
checkbox \(Cpk\) "true"
checkbox Mb "true"
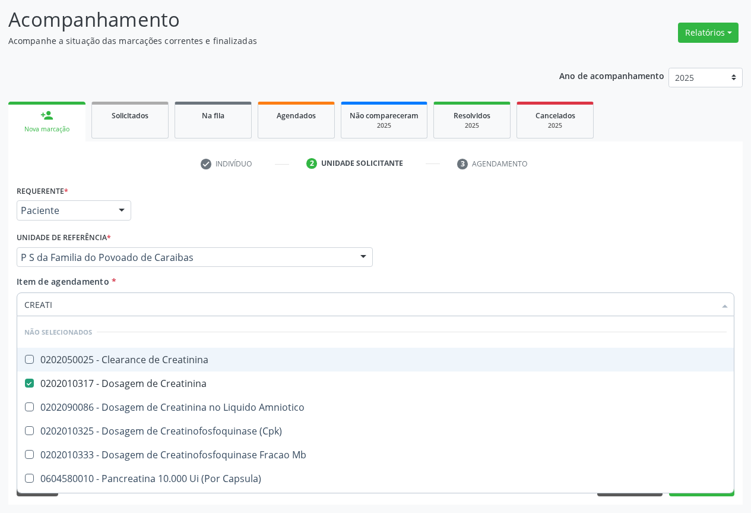
checkbox Capsula\) "true"
checkbox Pancreaticos "true"
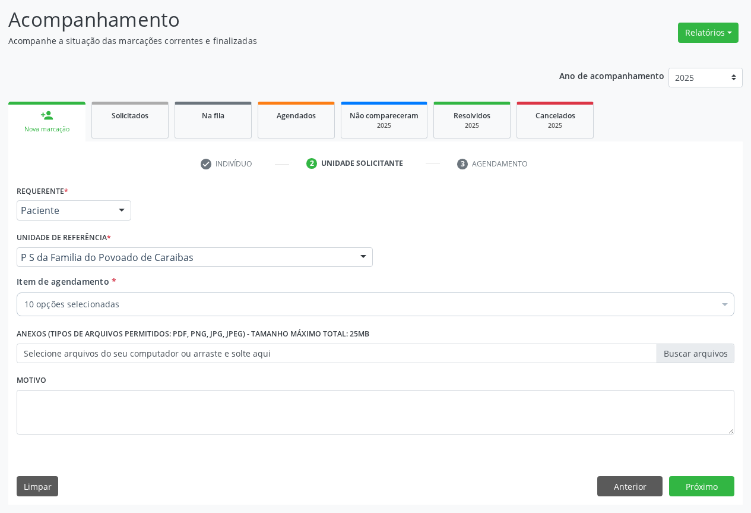
click at [96, 295] on div "10 opções selecionadas" at bounding box center [376, 304] width 718 height 24
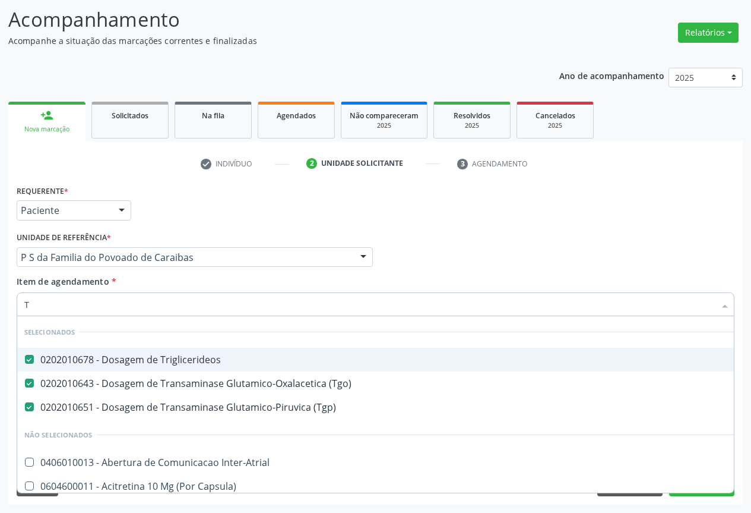
type input "TR"
checkbox Inter-Atrial "false"
checkbox Capsula\) "false"
checkbox Psicossocial "false"
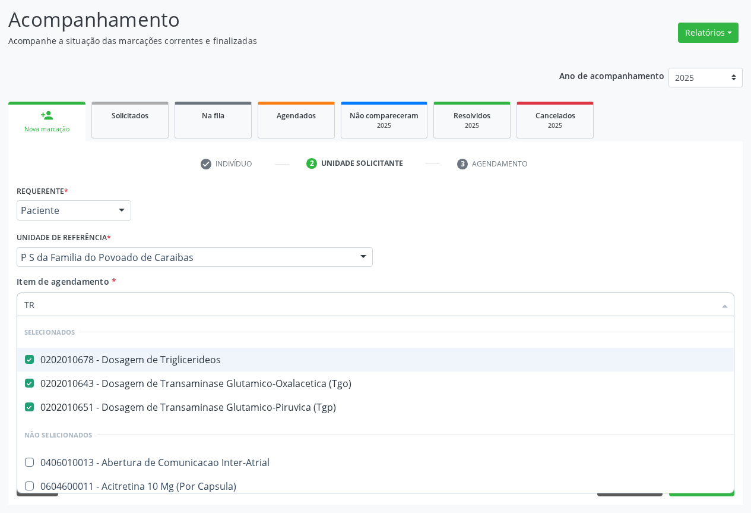
checkbox Psicossocial "false"
type input "TRI"
checkbox \(Tgp\) "false"
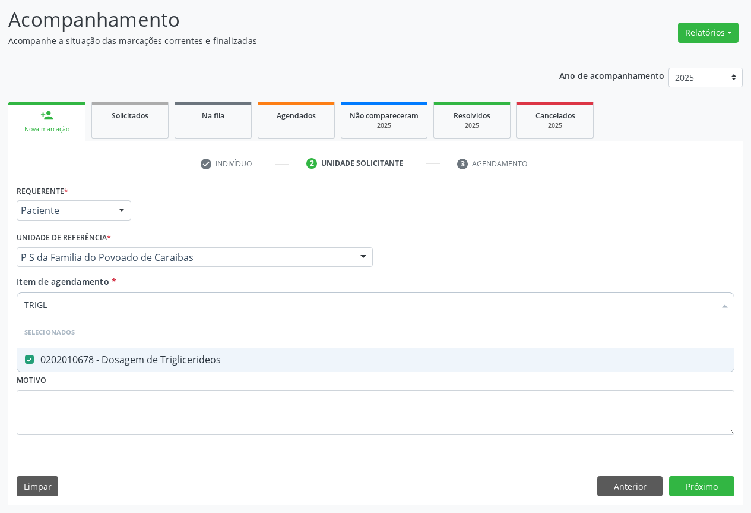
type input "TRIGLI"
click at [244, 216] on div "Requerente * Paciente Profissional de Saúde Paciente Nenhum resultado encontrad…" at bounding box center [376, 205] width 724 height 46
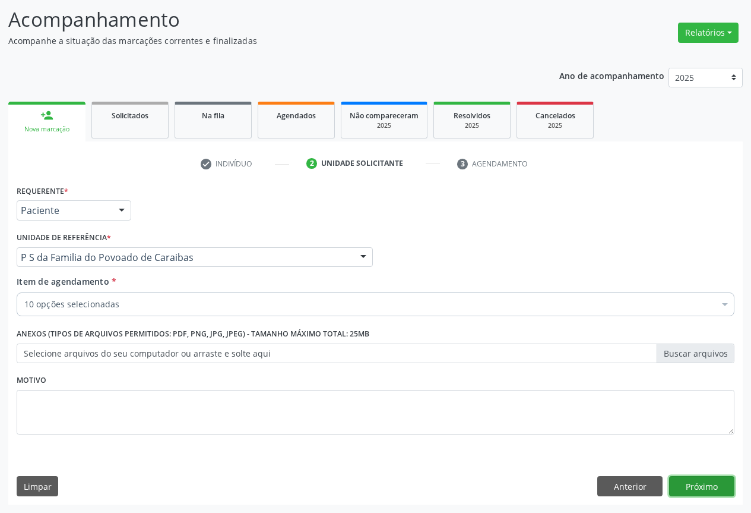
click at [718, 477] on button "Próximo" at bounding box center [701, 486] width 65 height 20
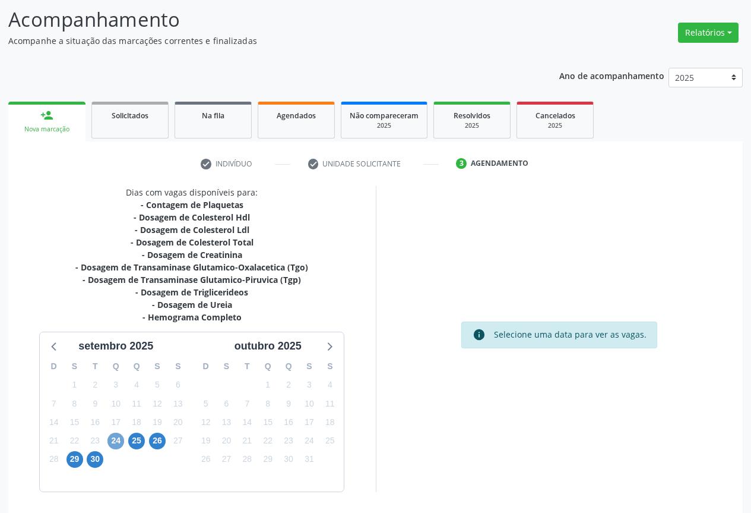
click at [116, 441] on span "24" at bounding box center [116, 440] width 17 height 17
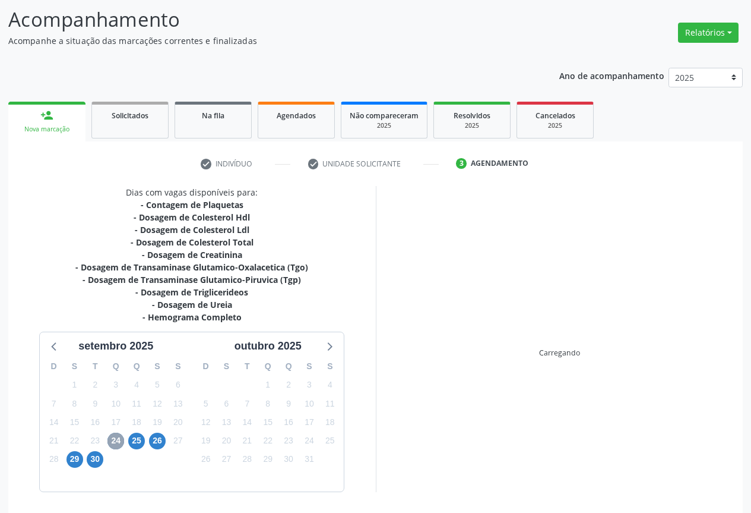
scroll to position [116, 0]
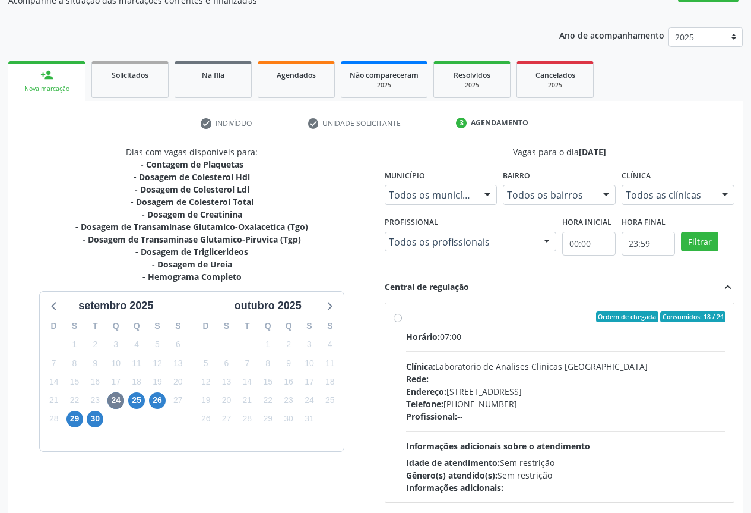
click at [596, 418] on div "Profissional: --" at bounding box center [566, 416] width 320 height 12
click at [402, 322] on input "Ordem de chegada Consumidos: 18 / 24 Horário: 07:00 Clínica: Laboratorio de Ana…" at bounding box center [398, 316] width 8 height 11
radio input "true"
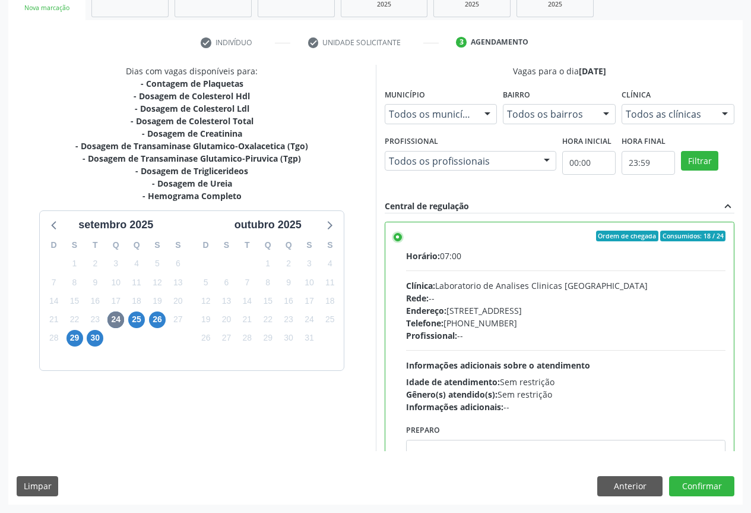
scroll to position [59, 0]
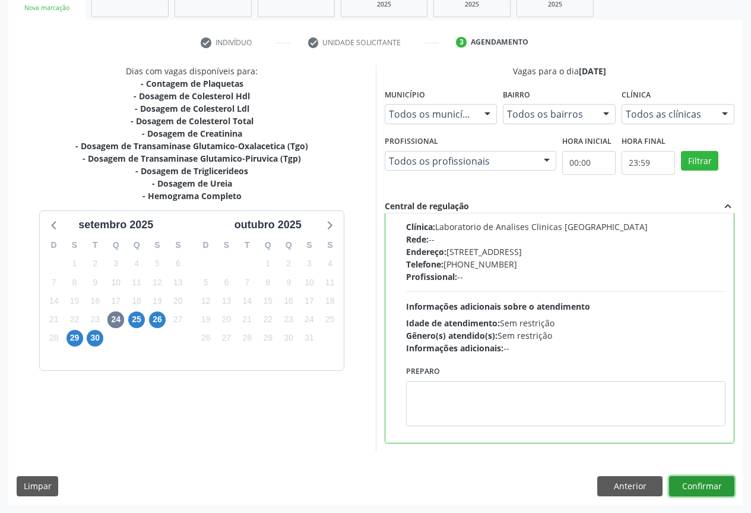
click at [697, 477] on button "Confirmar" at bounding box center [701, 486] width 65 height 20
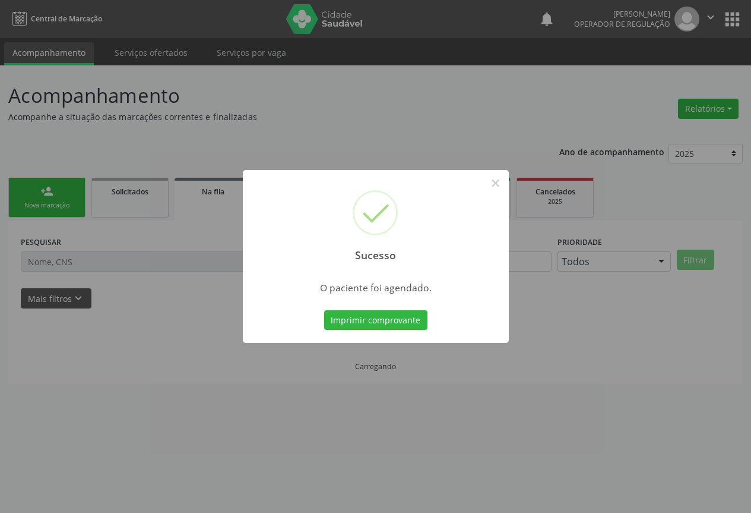
scroll to position [0, 0]
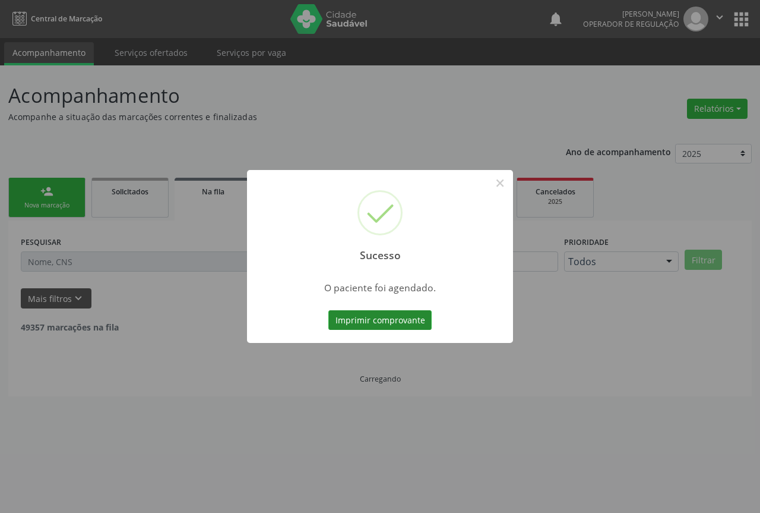
click at [387, 318] on button "Imprimir comprovante" at bounding box center [380, 320] width 103 height 20
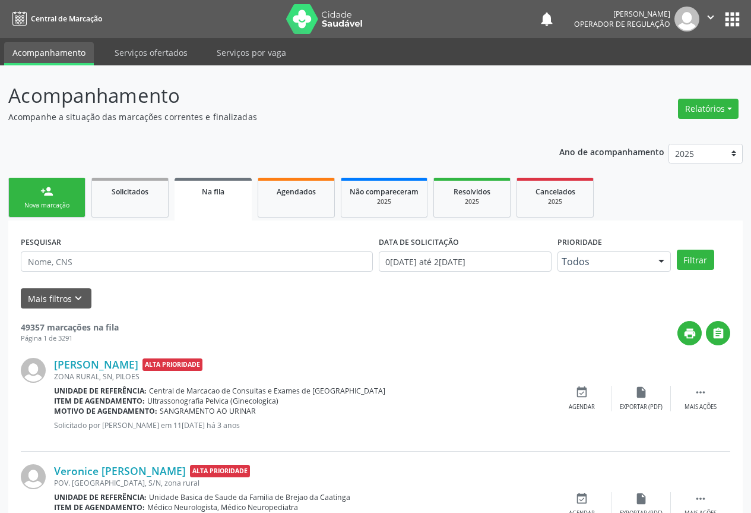
click at [48, 194] on div "person_add" at bounding box center [46, 191] width 13 height 13
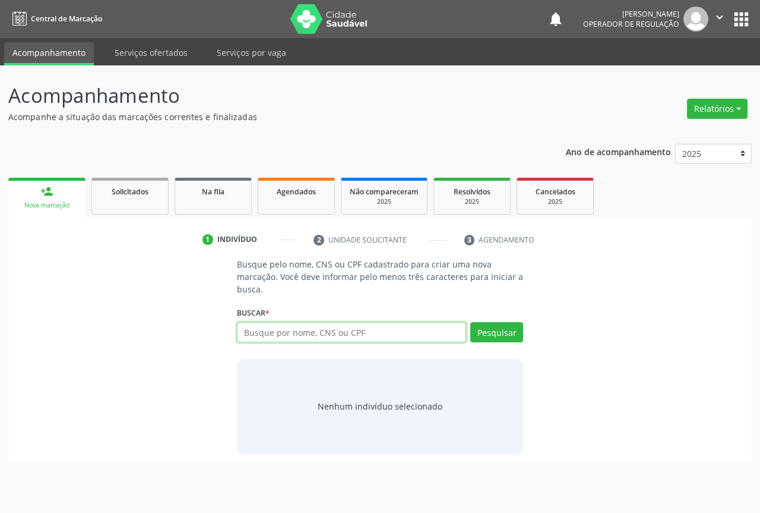
click at [283, 332] on input "text" at bounding box center [351, 332] width 229 height 20
type input "700601987830260"
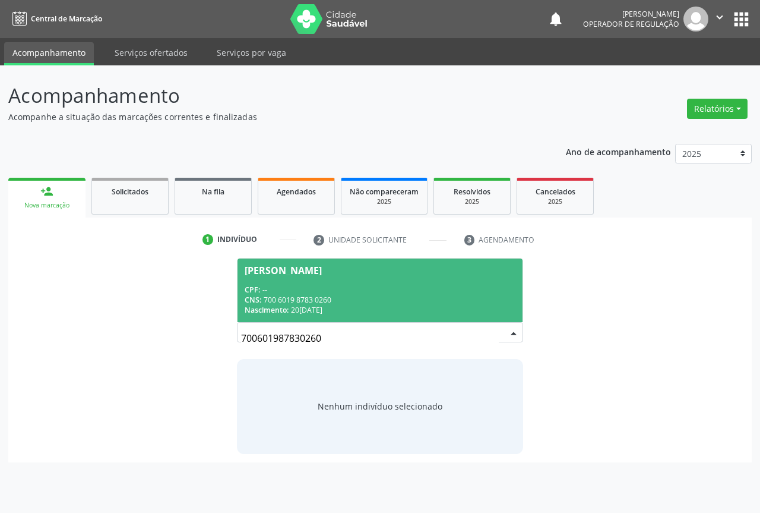
click at [488, 333] on input "700601987830260" at bounding box center [370, 338] width 258 height 24
click at [364, 296] on div "CNS: 700 6019 8783 0260" at bounding box center [380, 300] width 271 height 10
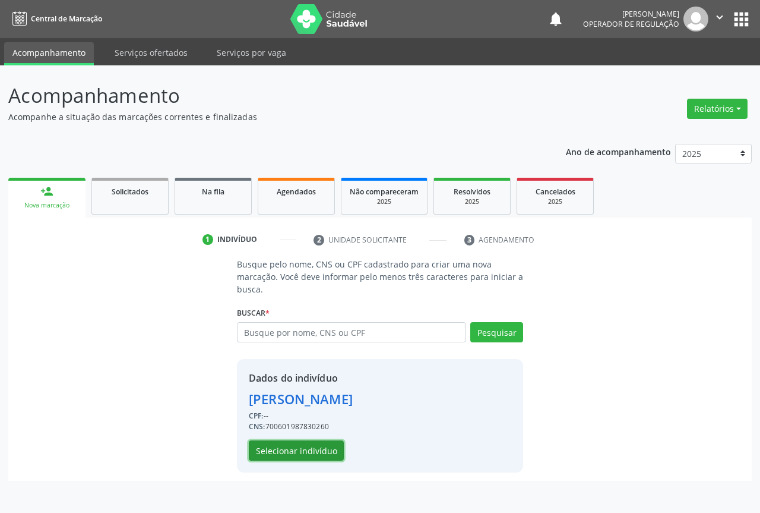
click at [303, 445] on button "Selecionar indivíduo" at bounding box center [296, 450] width 95 height 20
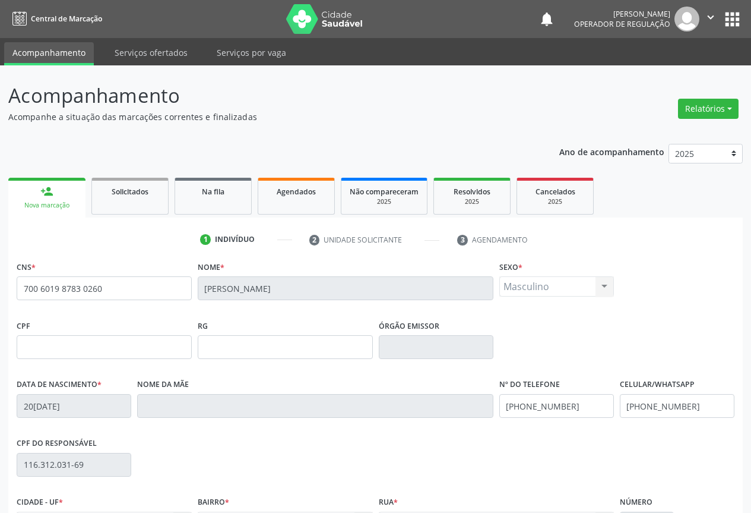
scroll to position [131, 0]
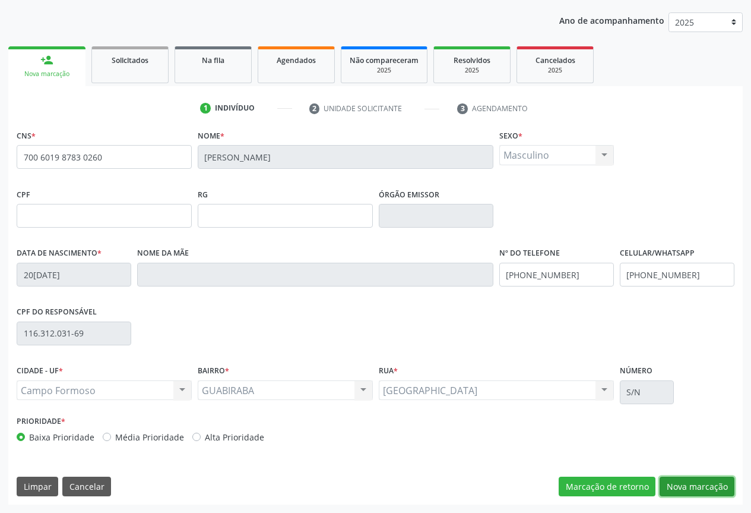
click at [687, 491] on button "Nova marcação" at bounding box center [697, 486] width 75 height 20
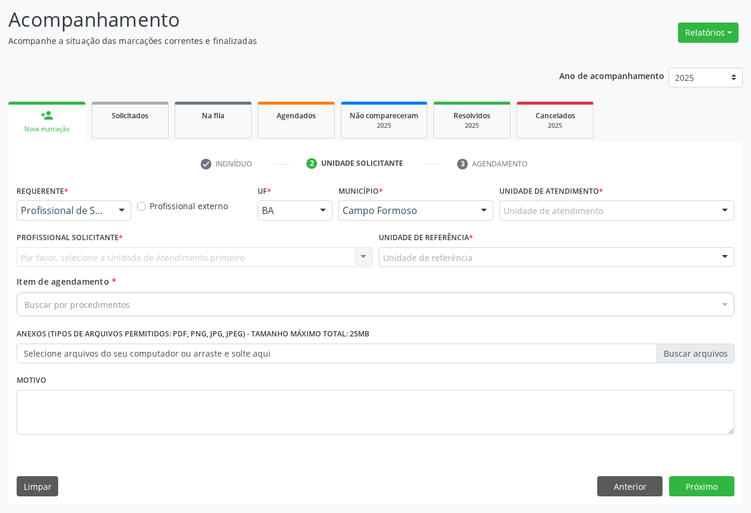
click at [107, 204] on div "Profissional de Saúde" at bounding box center [74, 210] width 115 height 20
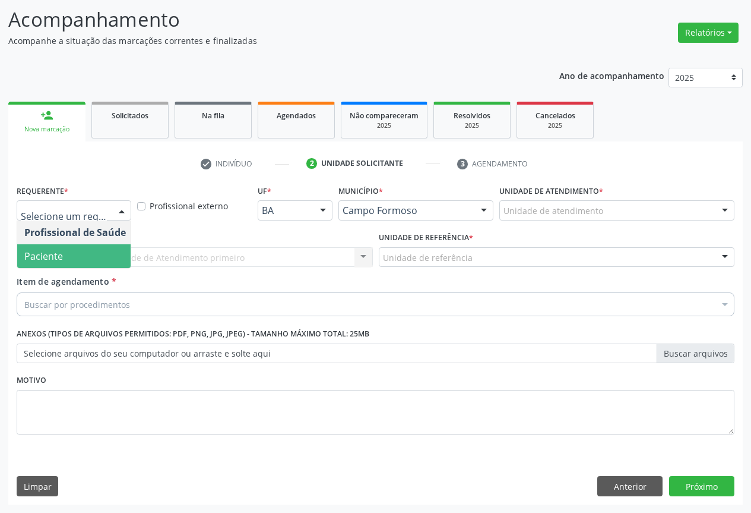
click at [65, 257] on span "Paciente" at bounding box center [75, 256] width 116 height 24
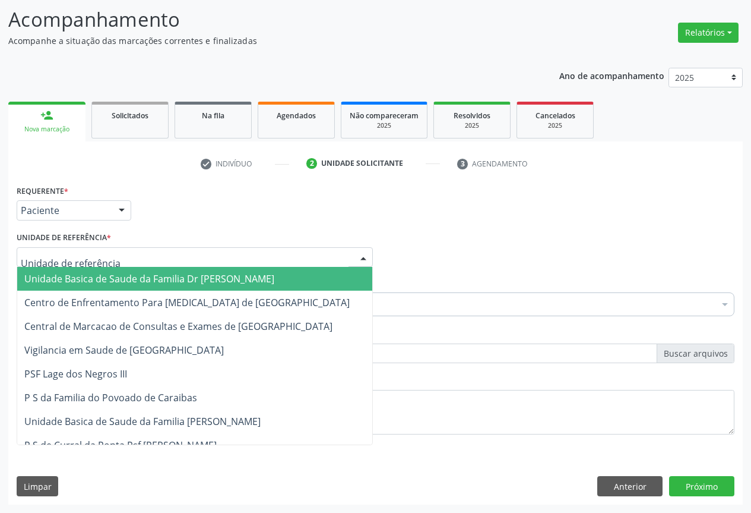
click at [120, 257] on div at bounding box center [195, 257] width 356 height 20
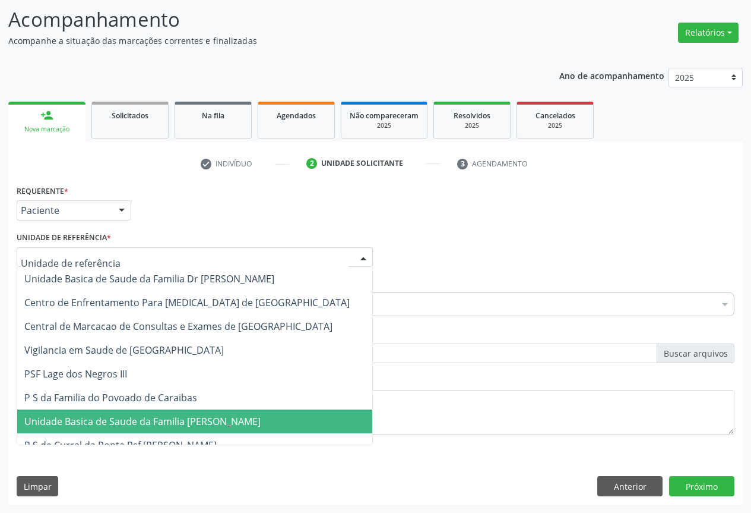
click at [136, 412] on span "Unidade Basica de Saude da Familia [PERSON_NAME]" at bounding box center [194, 421] width 355 height 24
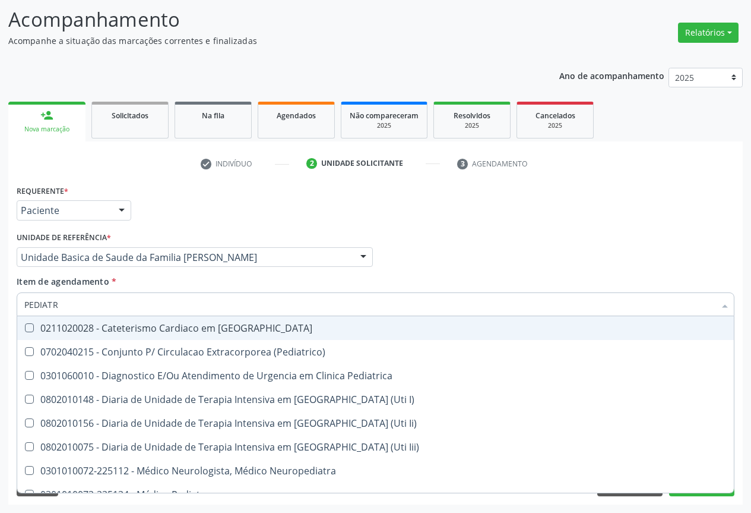
type input "PEDIATRA"
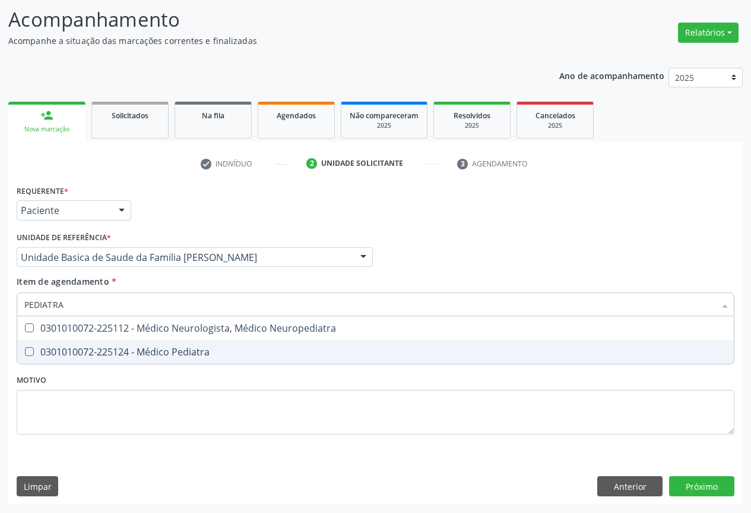
click at [97, 352] on div "0301010072-225124 - Médico Pediatra" at bounding box center [375, 352] width 703 height 10
checkbox Pediatra "true"
click at [723, 484] on div "Requerente * Paciente Profissional de Saúde Paciente Nenhum resultado encontrad…" at bounding box center [375, 343] width 735 height 323
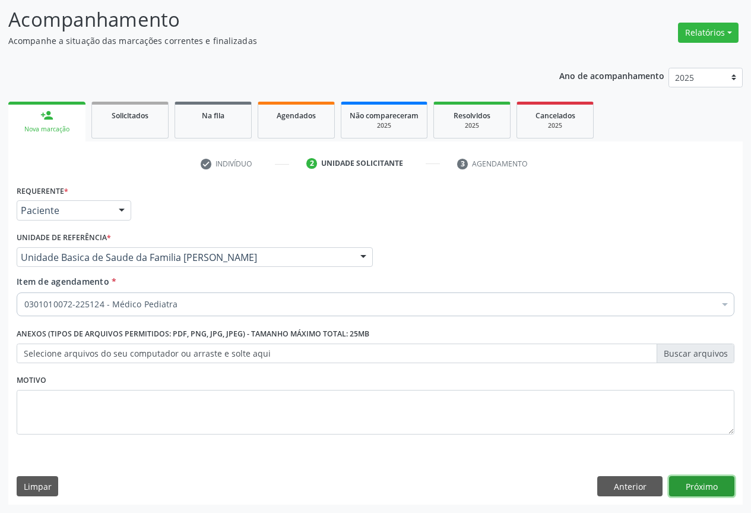
click at [695, 488] on button "Próximo" at bounding box center [701, 486] width 65 height 20
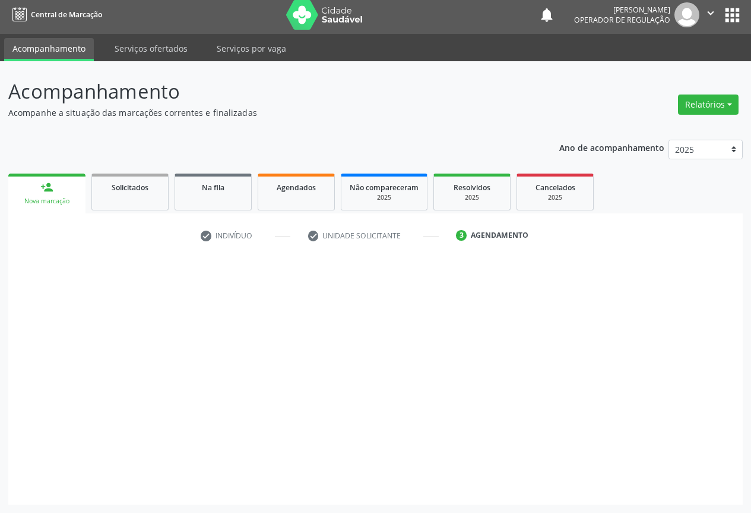
scroll to position [4, 0]
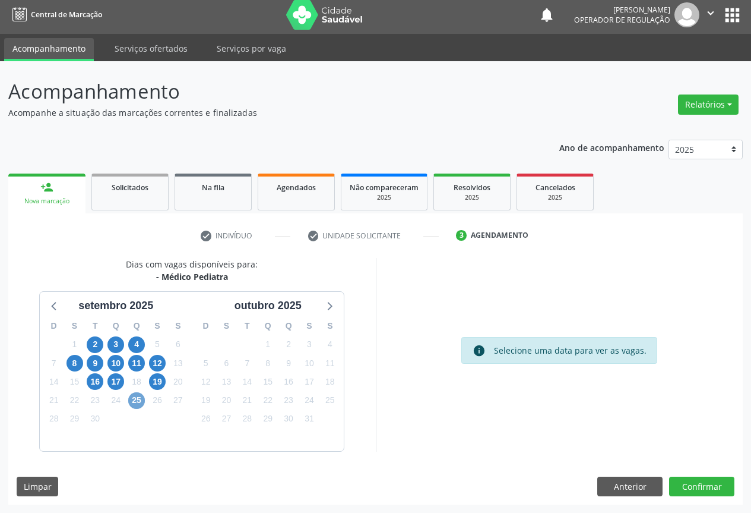
click at [139, 399] on span "25" at bounding box center [136, 400] width 17 height 17
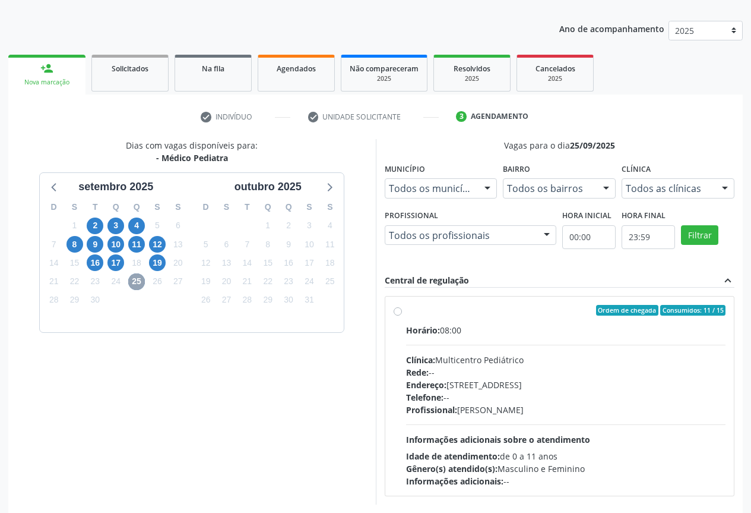
scroll to position [176, 0]
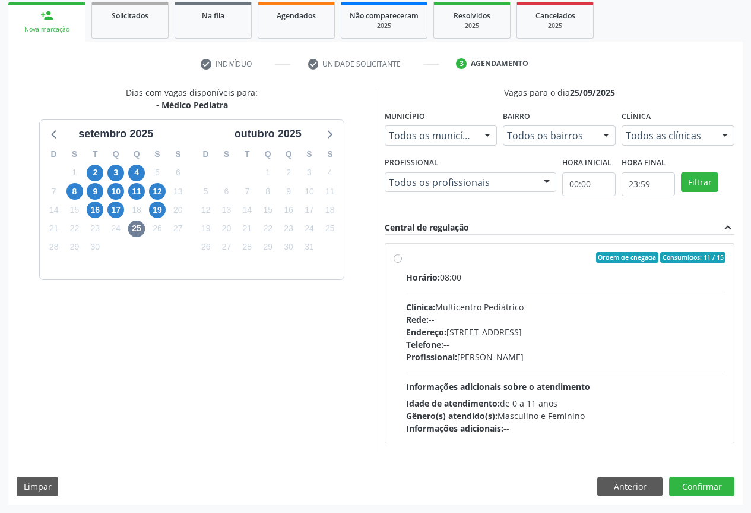
click at [520, 373] on div "Horário: 08:00 Clínica: Multicentro Pediátrico Rede: -- Endereço: Antigo Casa G…" at bounding box center [566, 352] width 320 height 163
click at [402, 263] on input "Ordem de chegada Consumidos: 11 / 15 Horário: 08:00 Clínica: Multicentro Pediát…" at bounding box center [398, 257] width 8 height 11
radio input "true"
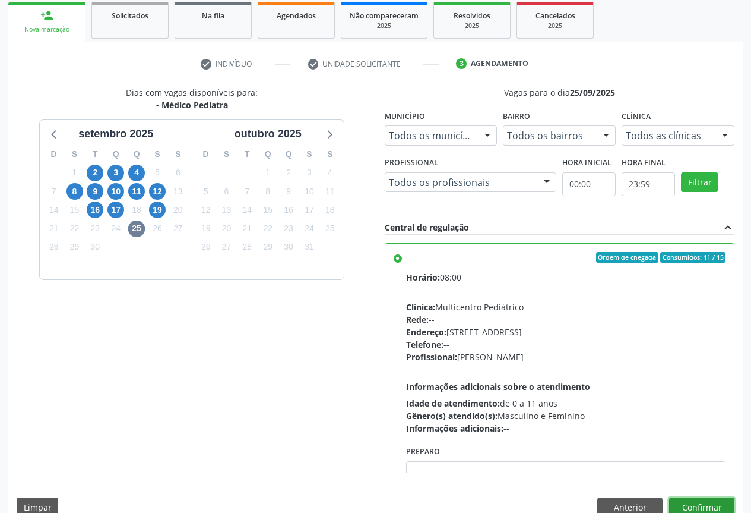
click at [694, 508] on button "Confirmar" at bounding box center [701, 507] width 65 height 20
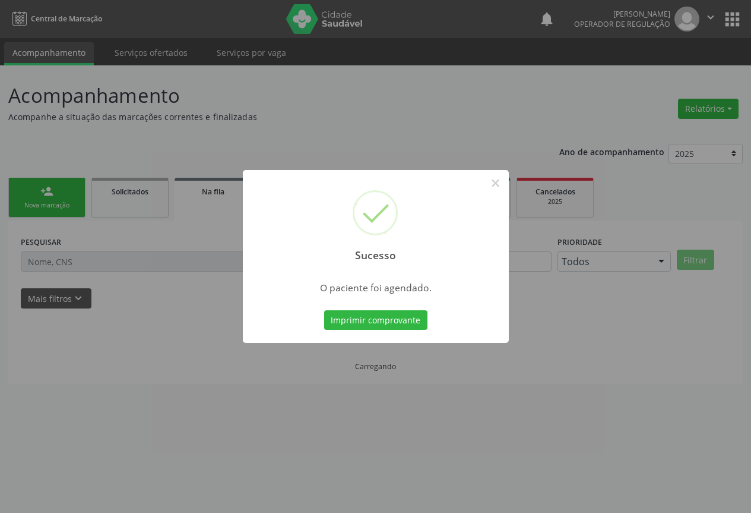
scroll to position [0, 0]
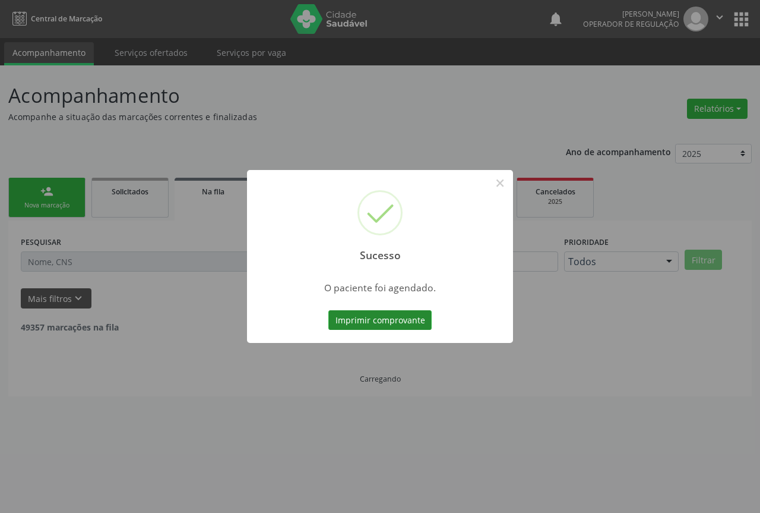
click at [399, 311] on button "Imprimir comprovante" at bounding box center [380, 320] width 103 height 20
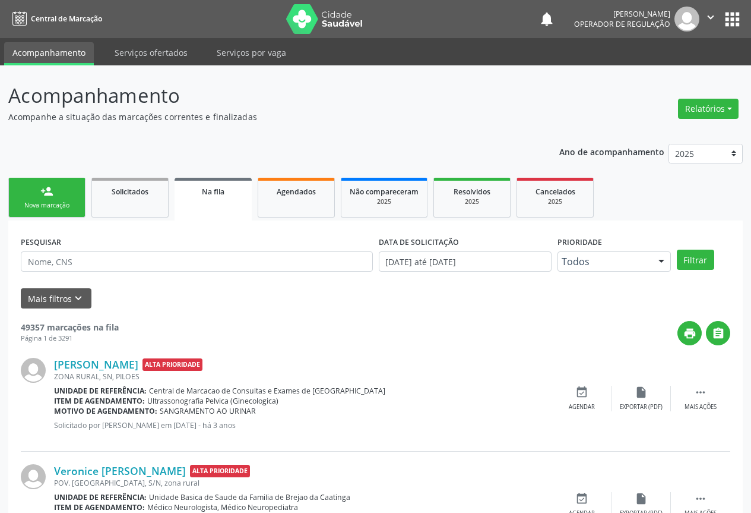
click at [40, 204] on div "Nova marcação" at bounding box center [46, 205] width 59 height 9
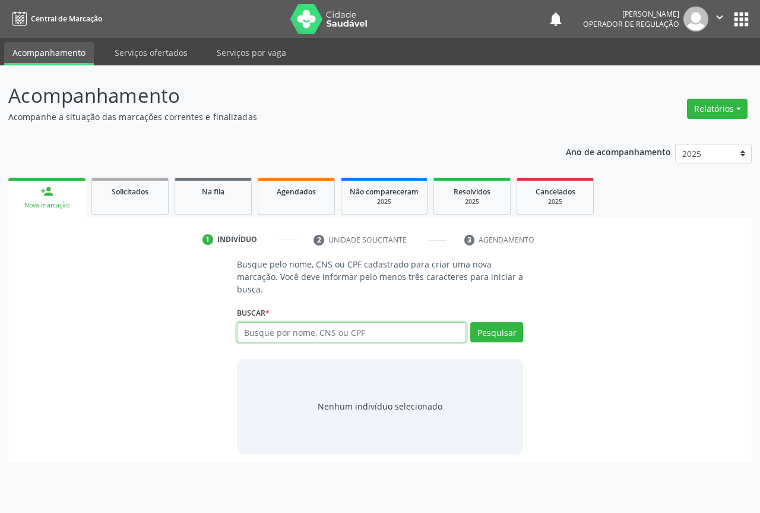
click at [264, 335] on input "text" at bounding box center [351, 332] width 229 height 20
type input "706006327493045"
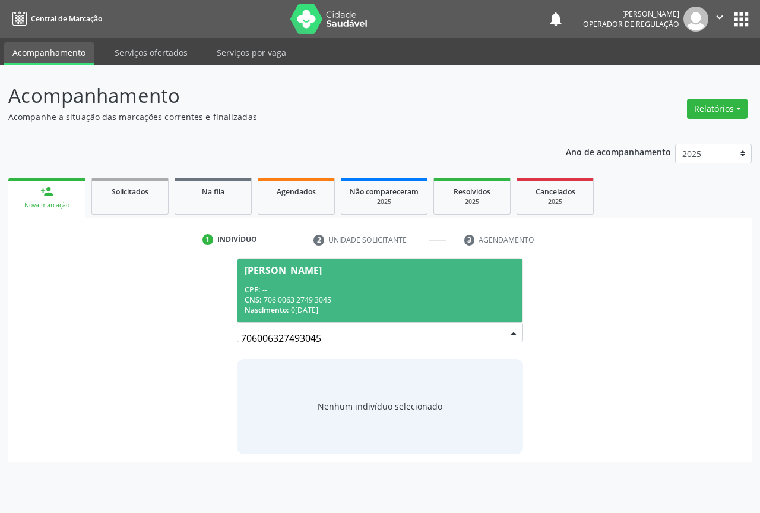
click at [282, 304] on div "CNS: 706 0063 2749 3045" at bounding box center [380, 300] width 271 height 10
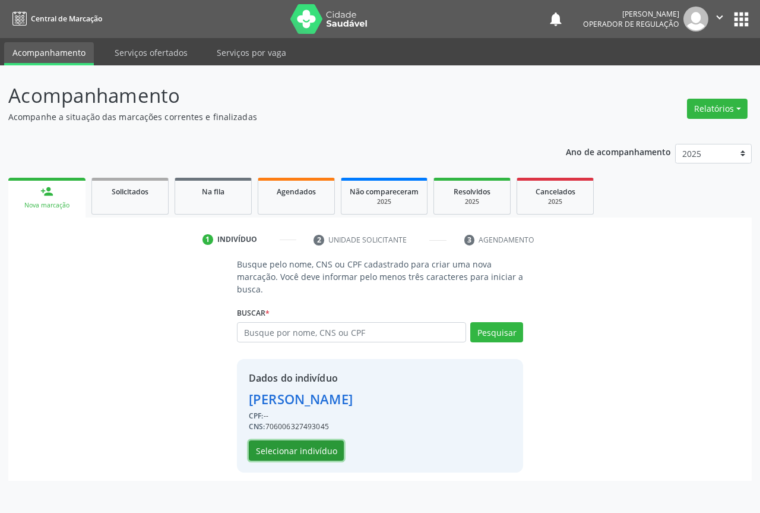
click at [301, 454] on button "Selecionar indivíduo" at bounding box center [296, 450] width 95 height 20
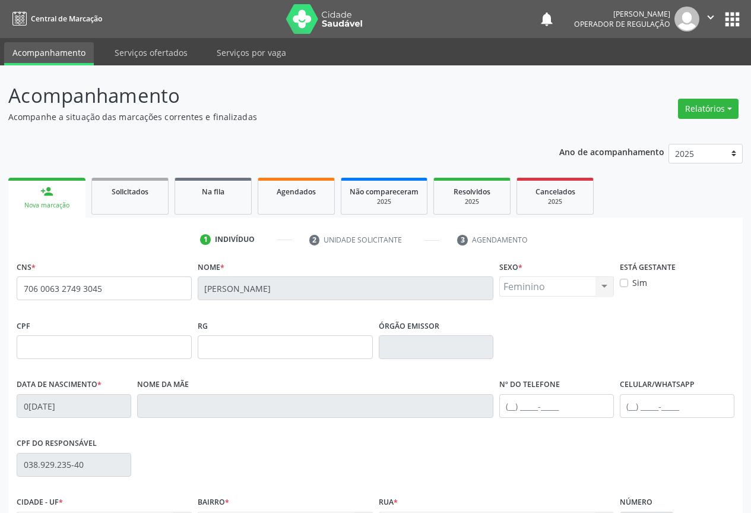
scroll to position [131, 0]
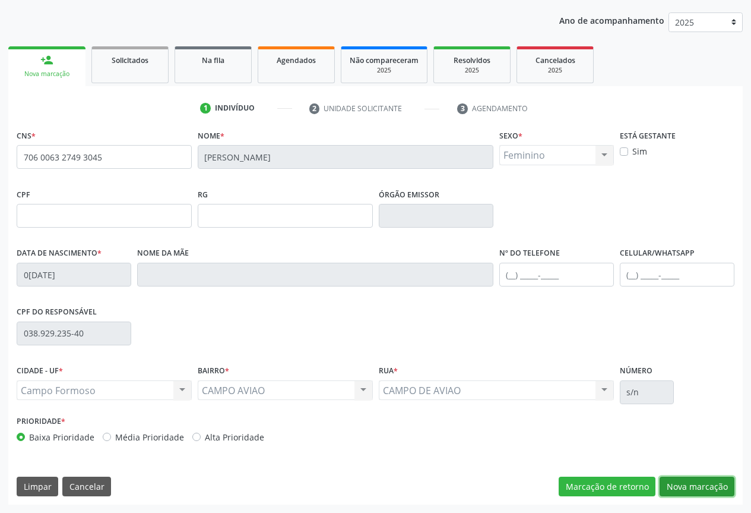
click at [713, 481] on button "Nova marcação" at bounding box center [697, 486] width 75 height 20
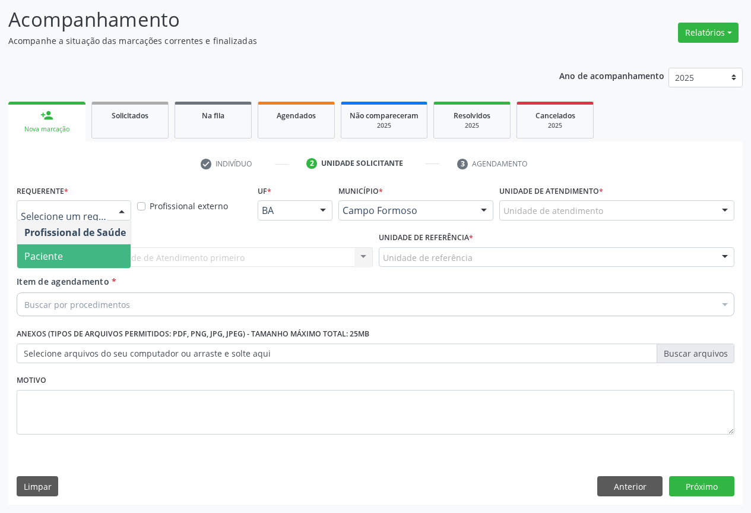
click at [51, 262] on span "Paciente" at bounding box center [43, 255] width 39 height 13
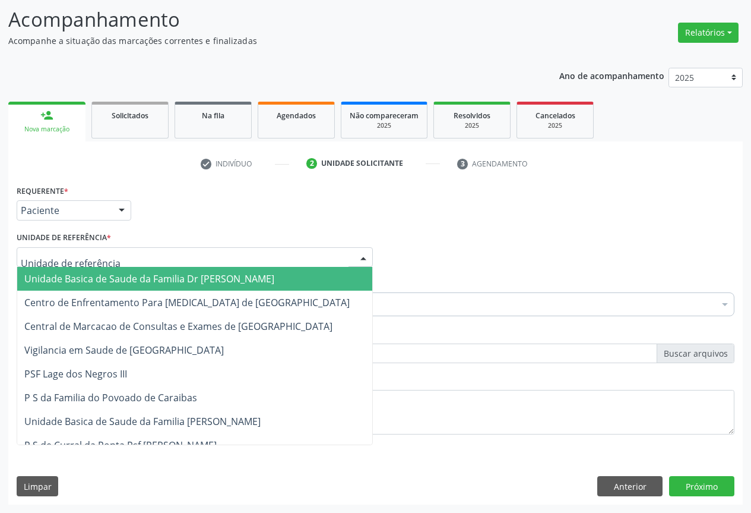
click at [117, 264] on div at bounding box center [195, 257] width 356 height 20
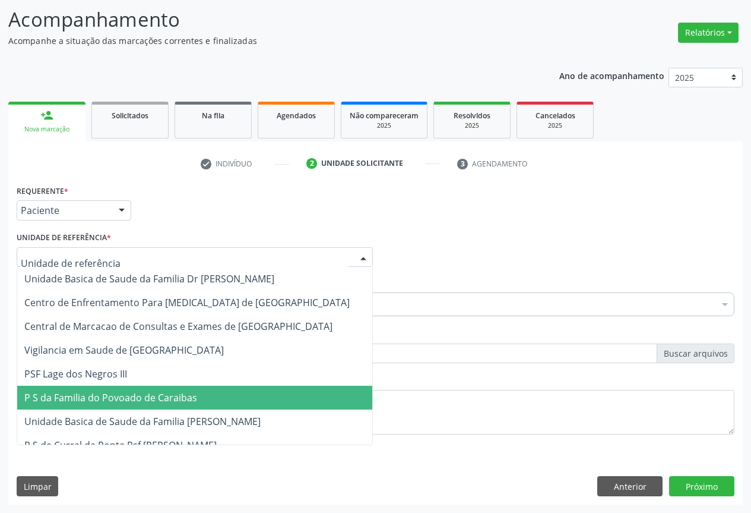
click at [124, 390] on span "P S da Familia do Povoado de Caraibas" at bounding box center [194, 398] width 355 height 24
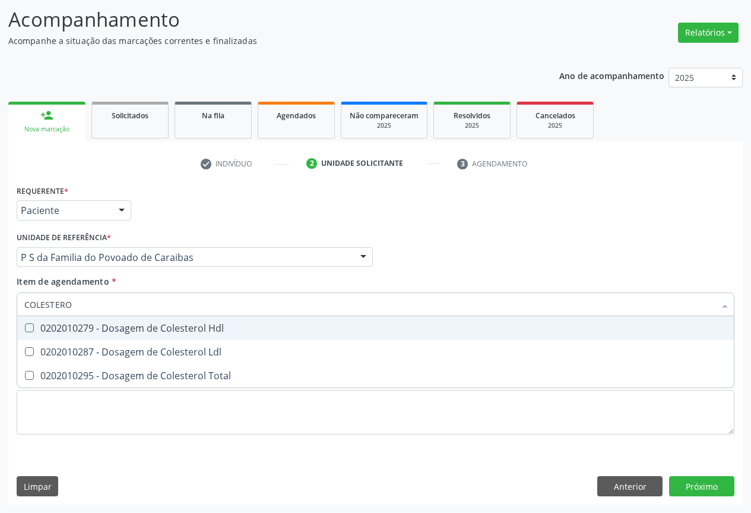
type input "COLESTEROL"
click at [111, 332] on div "0202010279 - Dosagem de Colesterol Hdl" at bounding box center [375, 328] width 703 height 10
checkbox Hdl "true"
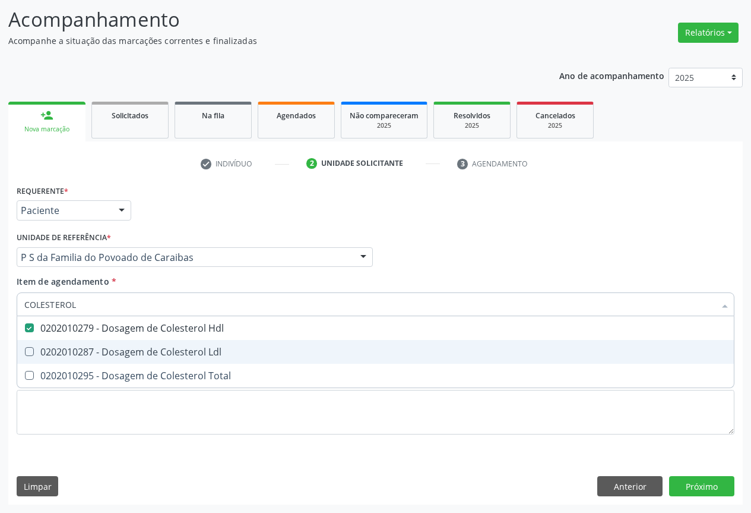
click at [109, 356] on div "0202010287 - Dosagem de Colesterol Ldl" at bounding box center [375, 352] width 703 height 10
checkbox Ldl "true"
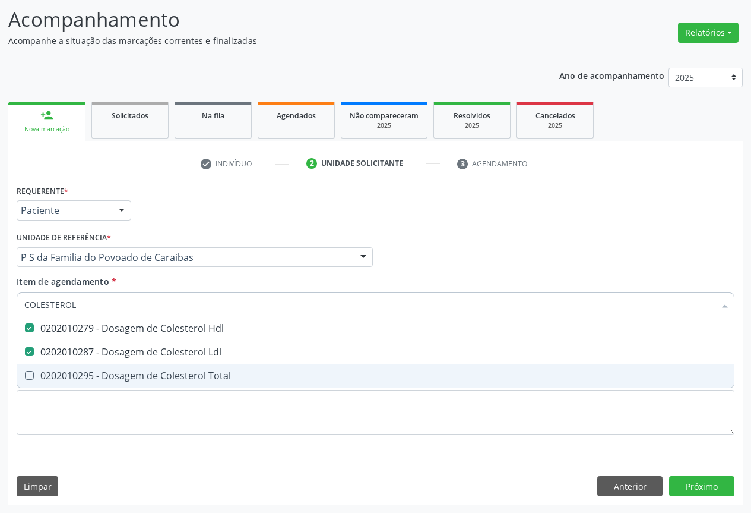
click at [109, 373] on div "0202010295 - Dosagem de Colesterol Total" at bounding box center [375, 376] width 703 height 10
checkbox Total "true"
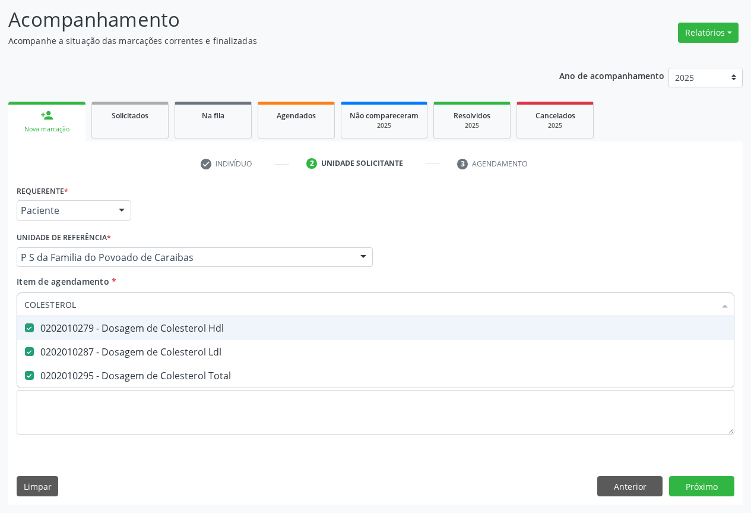
type input "COLESTEROL"
click at [198, 190] on div "Requerente * Paciente Profissional de Saúde Paciente Nenhum resultado encontrad…" at bounding box center [376, 205] width 724 height 46
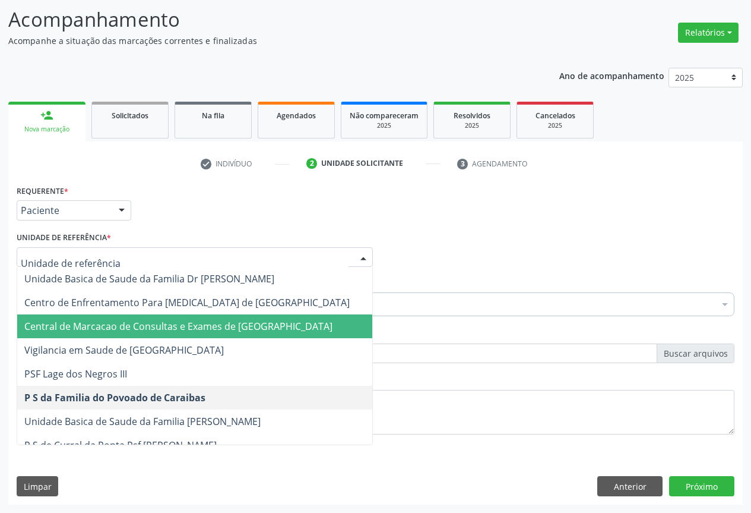
click at [222, 213] on div "Requerente * Paciente Profissional de Saúde Paciente Nenhum resultado encontrad…" at bounding box center [376, 205] width 724 height 46
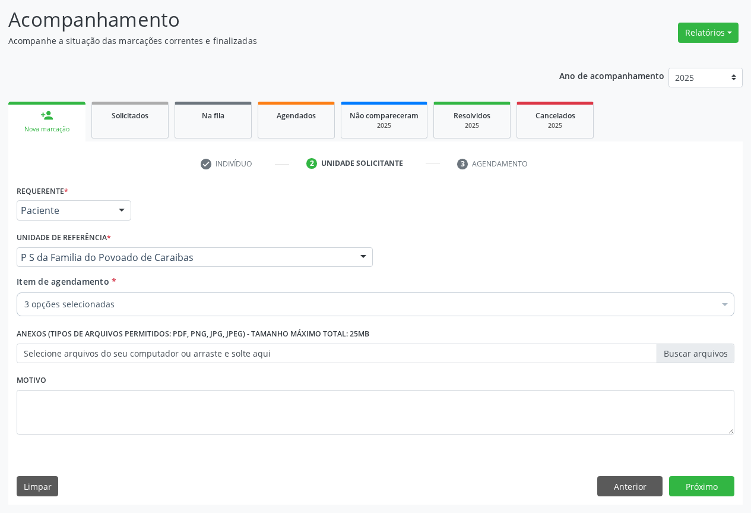
click at [149, 295] on div "3 opções selecionadas" at bounding box center [376, 304] width 718 height 24
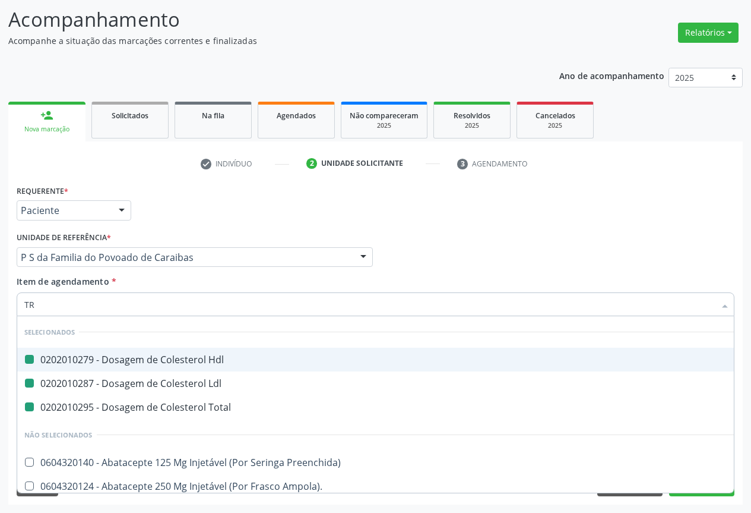
type input "TRI"
checkbox Hdl "false"
checkbox Ldl "false"
checkbox Total "false"
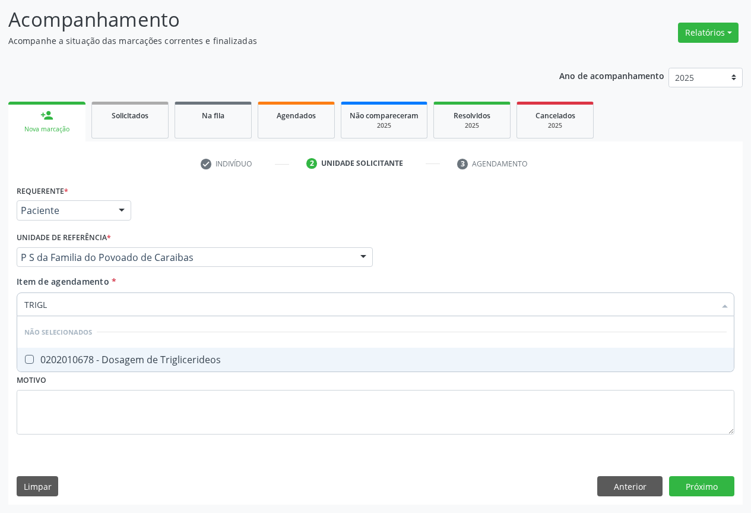
type input "TRIGLI"
click at [141, 361] on div "0202010678 - Dosagem de Triglicerideos" at bounding box center [375, 360] width 703 height 10
checkbox Triglicerideos "true"
click at [192, 230] on div "Unidade de referência * P S da Familia do Povoado de Caraibas Unidade Basica de…" at bounding box center [195, 248] width 356 height 38
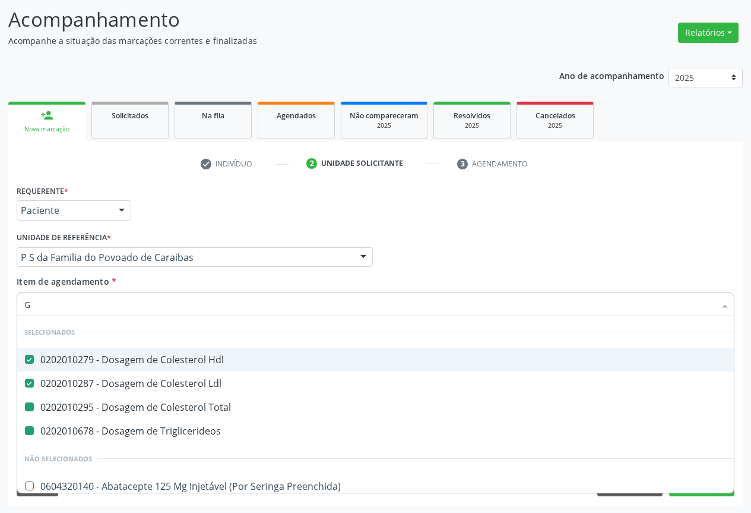
type input "GL"
checkbox Total "false"
checkbox Triglicerideos "false"
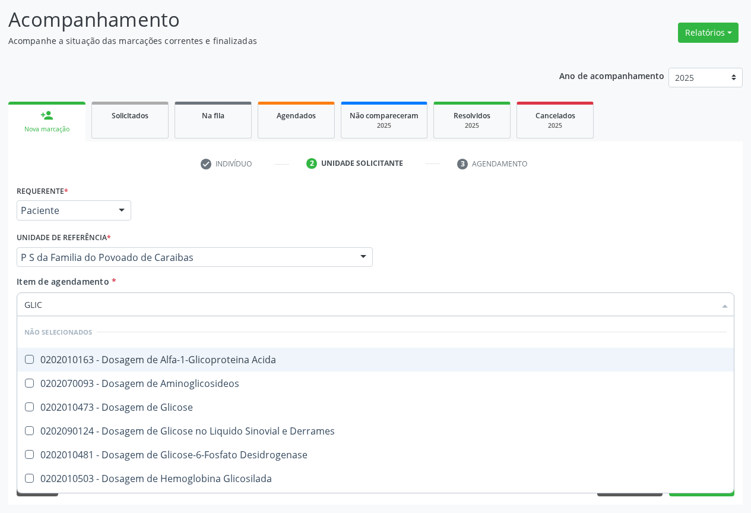
type input "GLICO"
checkbox Acida "false"
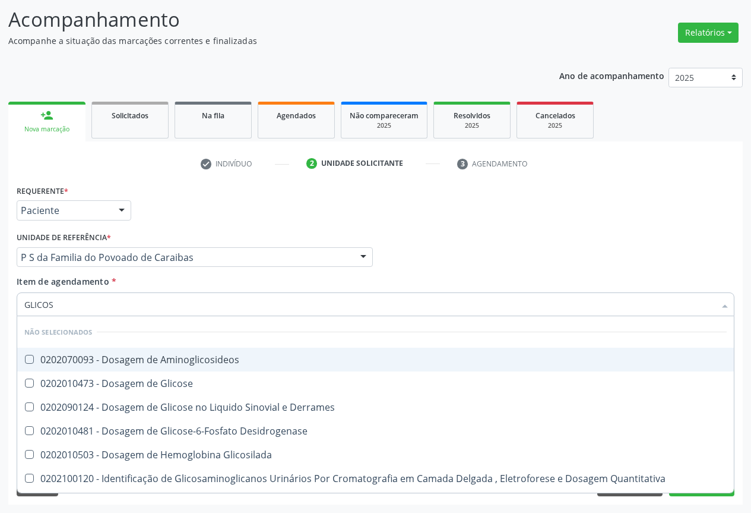
type input "GLICOSE"
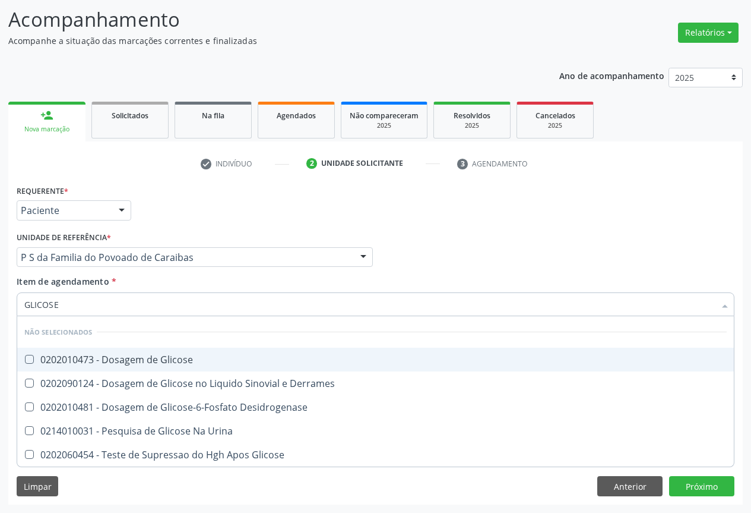
click at [84, 361] on div "0202010473 - Dosagem de Glicose" at bounding box center [375, 360] width 703 height 10
checkbox Glicose "true"
click at [222, 211] on div "Requerente * Paciente Profissional de Saúde Paciente Nenhum resultado encontrad…" at bounding box center [376, 205] width 724 height 46
checkbox Desidrogenase "true"
checkbox Urina "true"
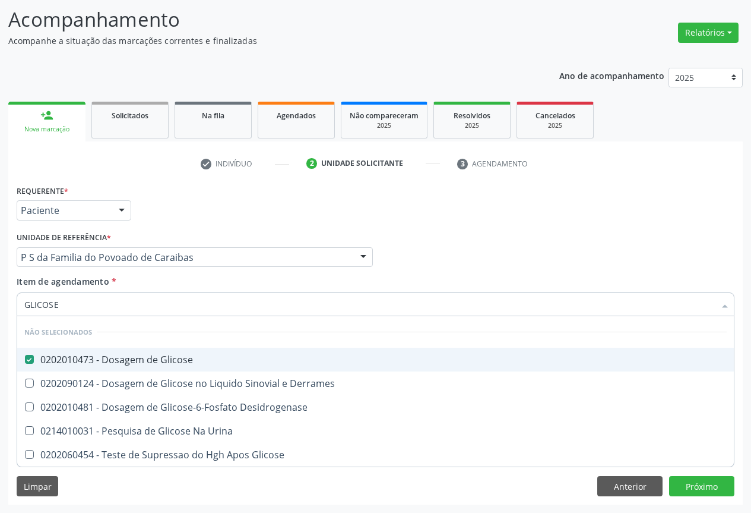
checkbox Glicose "true"
checkbox Derrames "true"
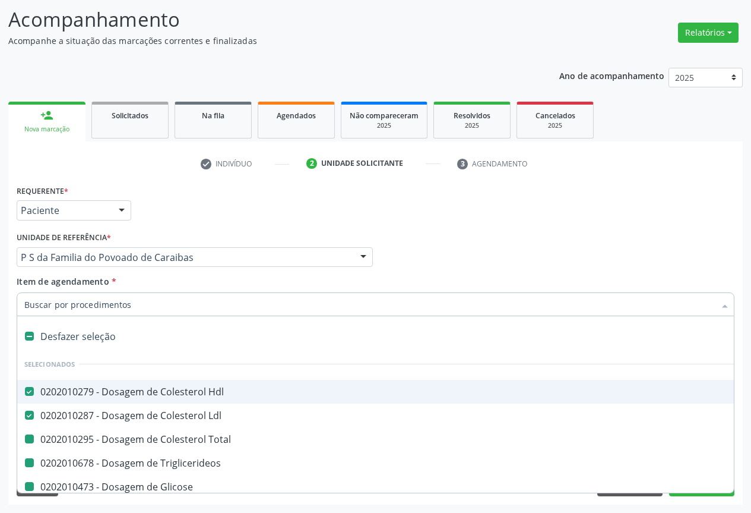
type input "H"
checkbox Total "false"
checkbox Triglicerideos "false"
checkbox Glicose "false"
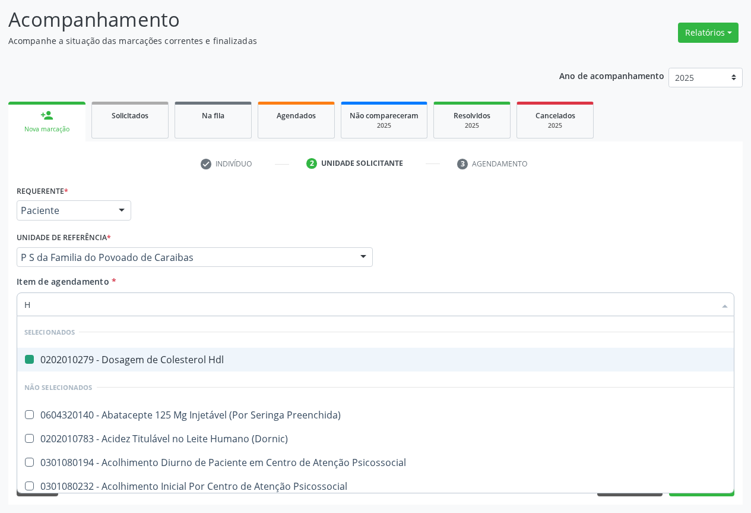
type input "HE"
checkbox Hdl "false"
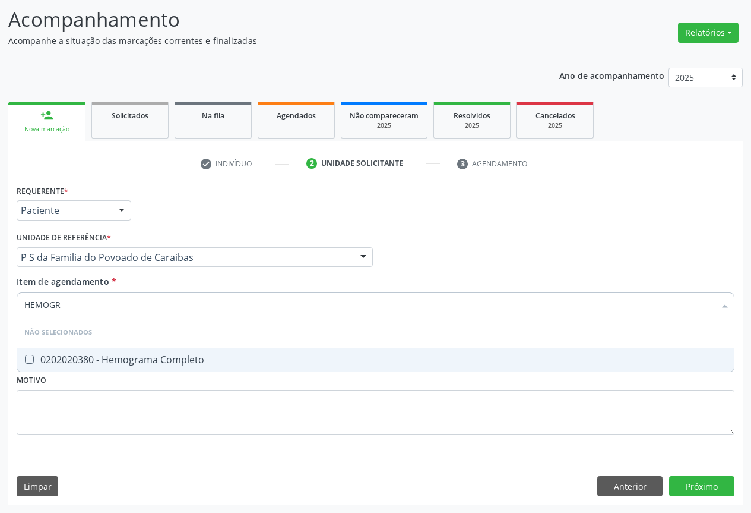
type input "HEMOGRA"
click at [110, 352] on span "0202020380 - Hemograma Completo" at bounding box center [375, 360] width 717 height 24
checkbox Completo "true"
click at [174, 235] on div "Unidade de referência * P S da Familia do Povoado de Caraibas Unidade Basica de…" at bounding box center [195, 248] width 356 height 38
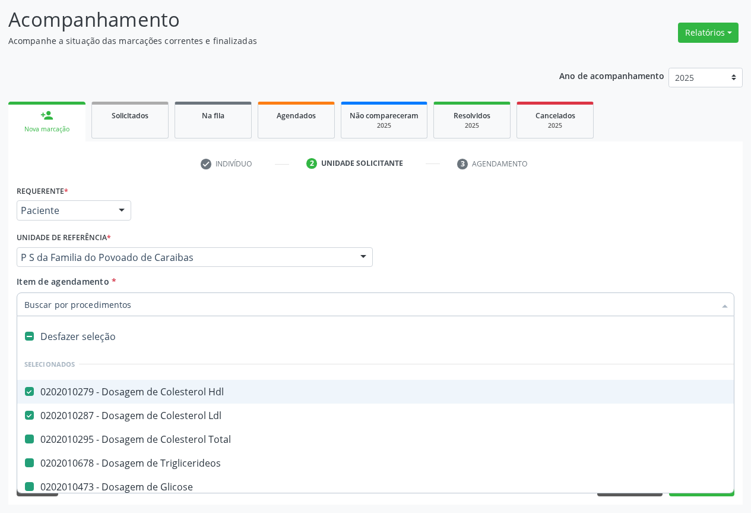
type input "P"
checkbox Total "false"
checkbox Triglicerideos "false"
checkbox Glicose "false"
checkbox Completo "false"
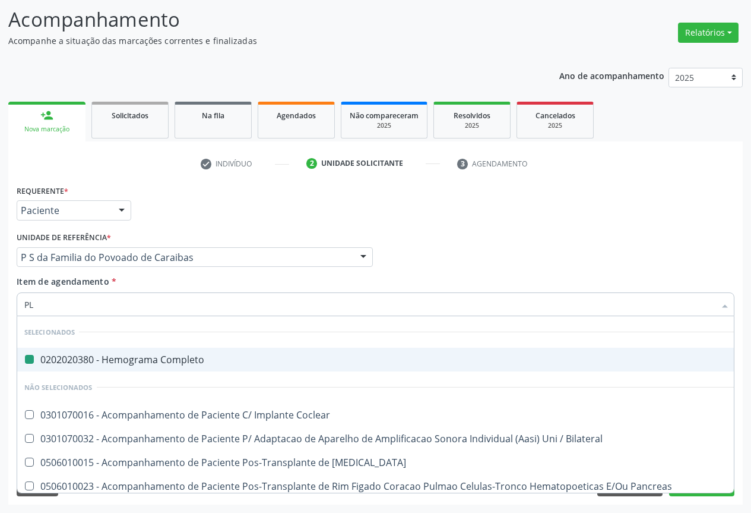
type input "PLA"
checkbox Completo "false"
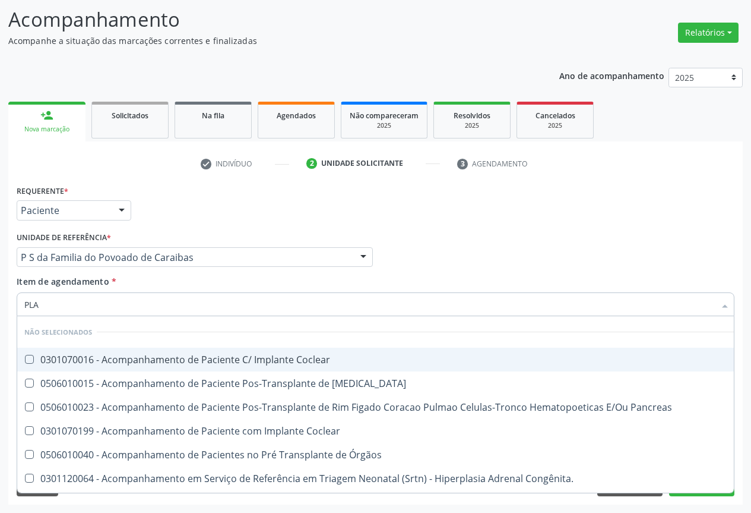
type input "PLAQ"
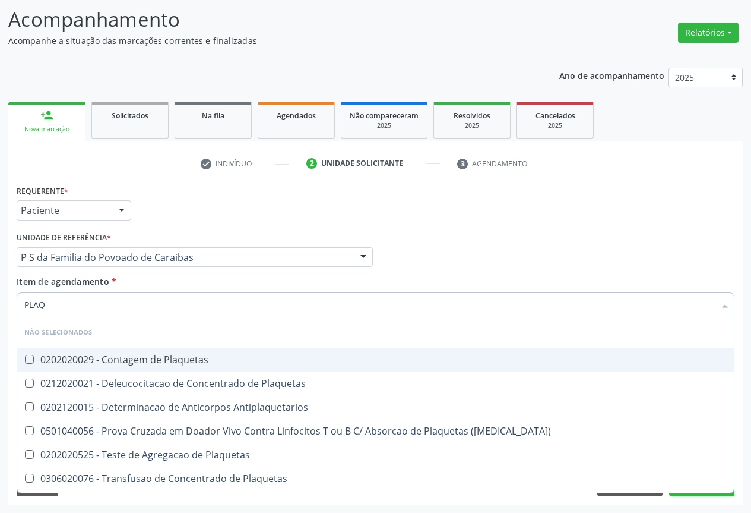
click at [99, 355] on div "0202020029 - Contagem de Plaquetas" at bounding box center [375, 360] width 703 height 10
checkbox Plaquetas "true"
click at [184, 233] on div "Unidade de referência * P S da Familia do Povoado de Caraibas Unidade Basica de…" at bounding box center [195, 248] width 356 height 38
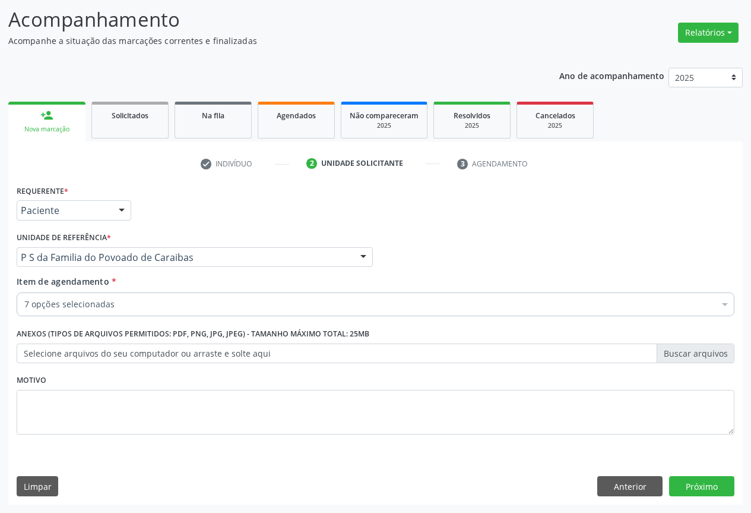
checkbox Total "true"
checkbox Triglicerideos "true"
checkbox Glicose "true"
checkbox Completo "true"
checkbox Plaquetas "true"
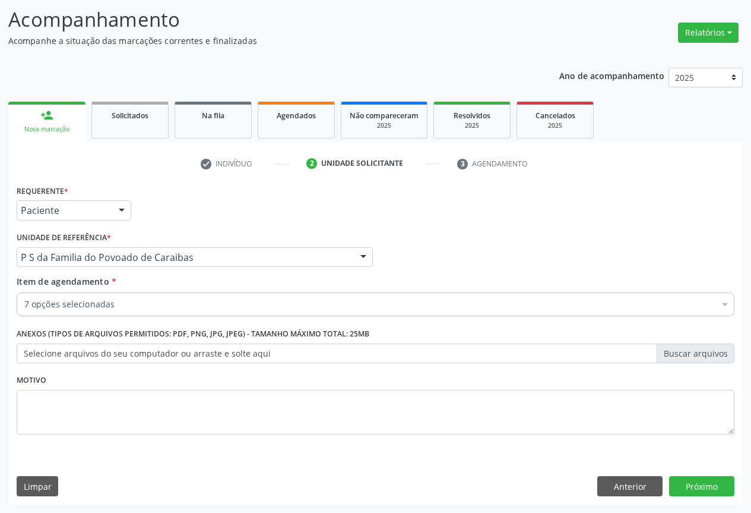
checkbox Ldl "true"
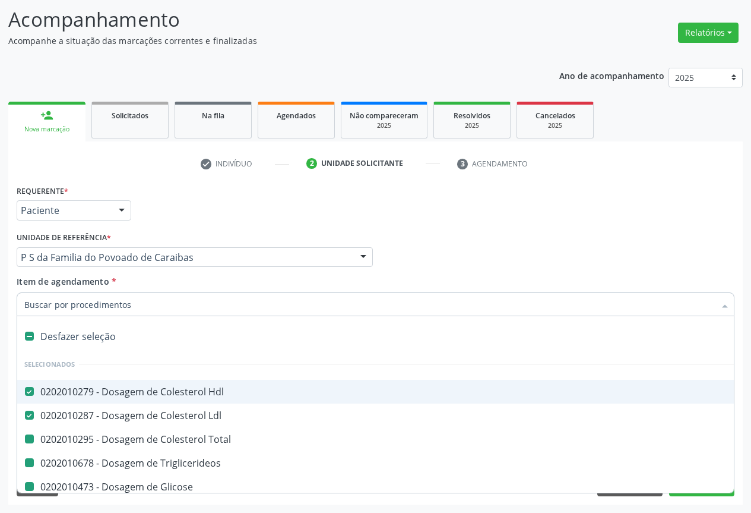
type input "U"
checkbox Total "false"
checkbox Triglicerideos "false"
checkbox Glicose "false"
checkbox Completo "false"
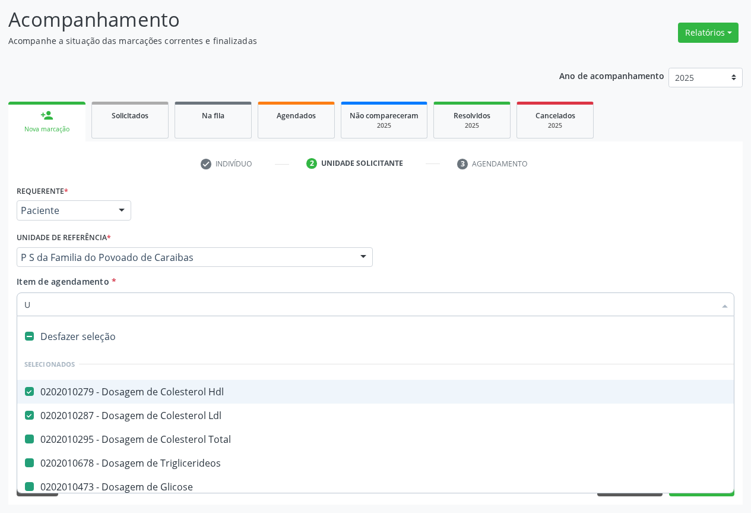
checkbox Plaquetas "false"
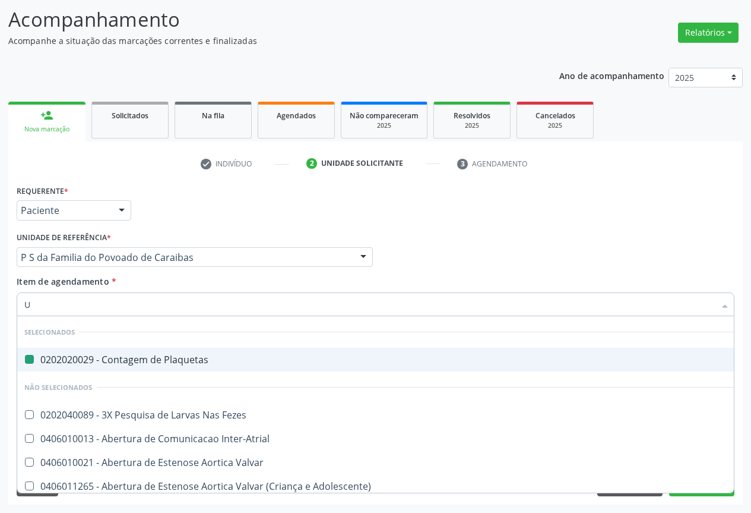
type input "UR"
checkbox Plaquetas "false"
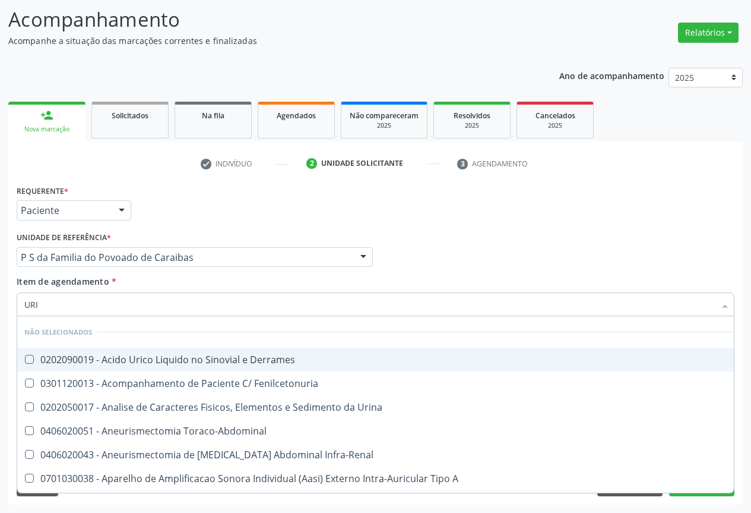
type input "URIN"
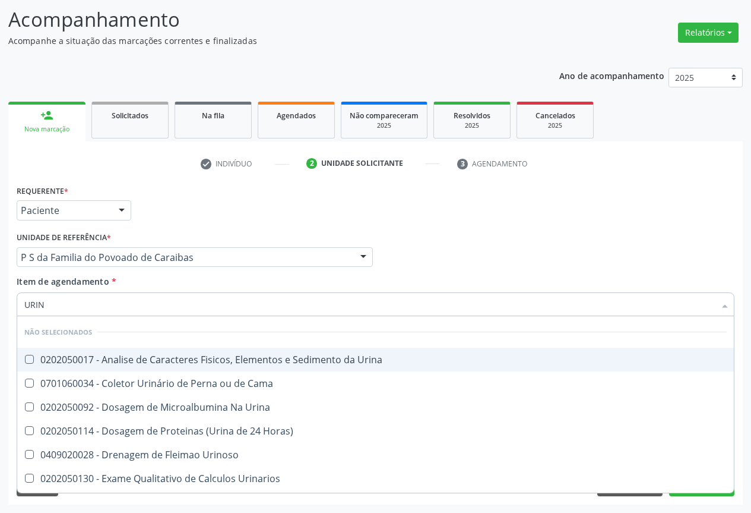
click at [120, 360] on div "0202050017 - Analise de Caracteres Fisicos, Elementos e Sedimento da Urina" at bounding box center [375, 360] width 703 height 10
checkbox Urina "true"
click at [209, 226] on div "Requerente * Paciente Profissional de Saúde Paciente Nenhum resultado encontrad…" at bounding box center [376, 205] width 724 height 46
checkbox Urina "true"
checkbox Horas\) "true"
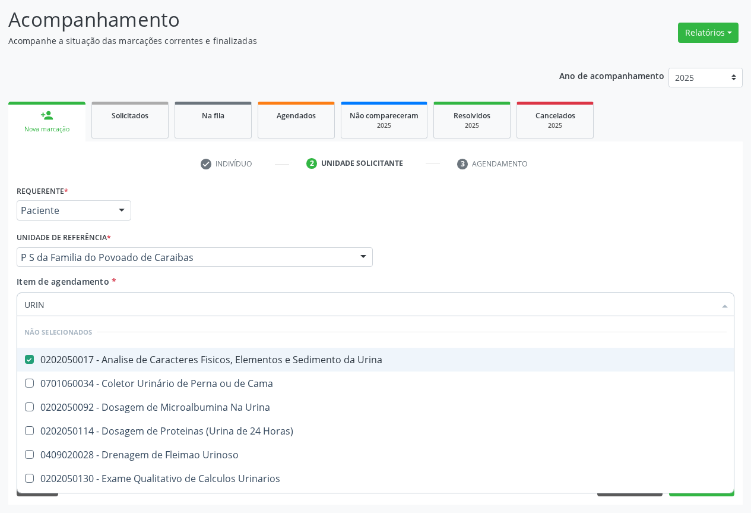
checkbox Urinoso "true"
checkbox Urinarios "true"
checkbox Quantitativa "true"
checkbox Delgada\) "true"
checkbox Cama "true"
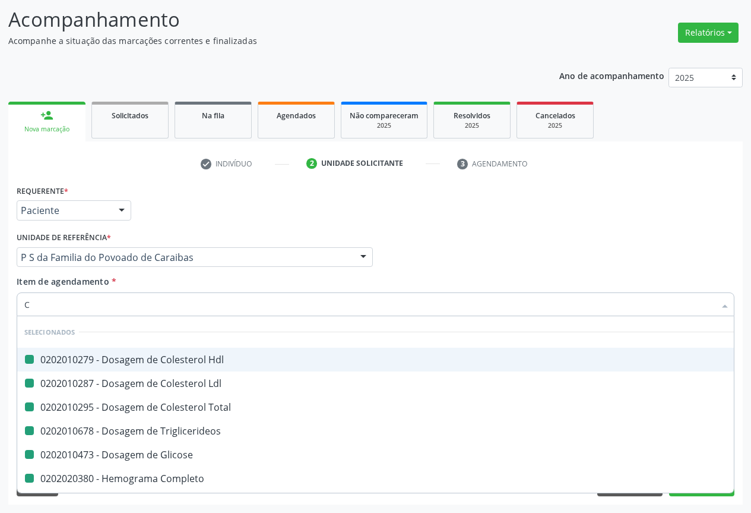
type input "CR"
checkbox Hdl "false"
checkbox Total "false"
checkbox Triglicerideos "false"
checkbox Glicose "false"
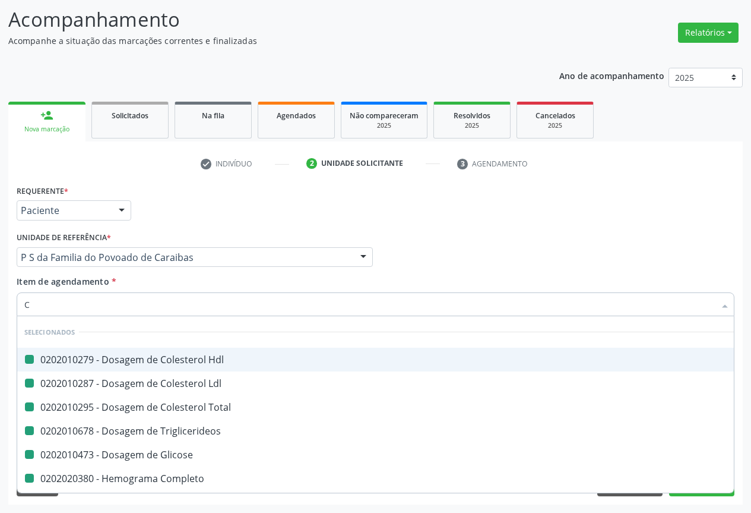
checkbox Completo "false"
checkbox Plaquetas "false"
checkbox Urina "false"
checkbox Ldl "false"
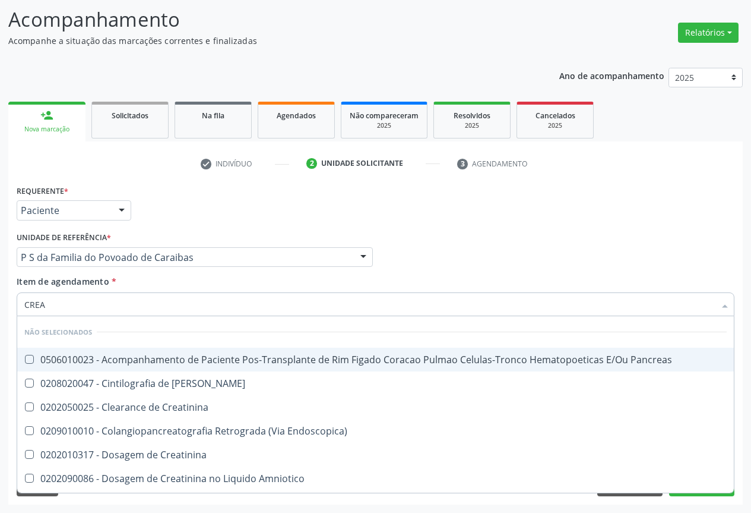
type input "CREAT"
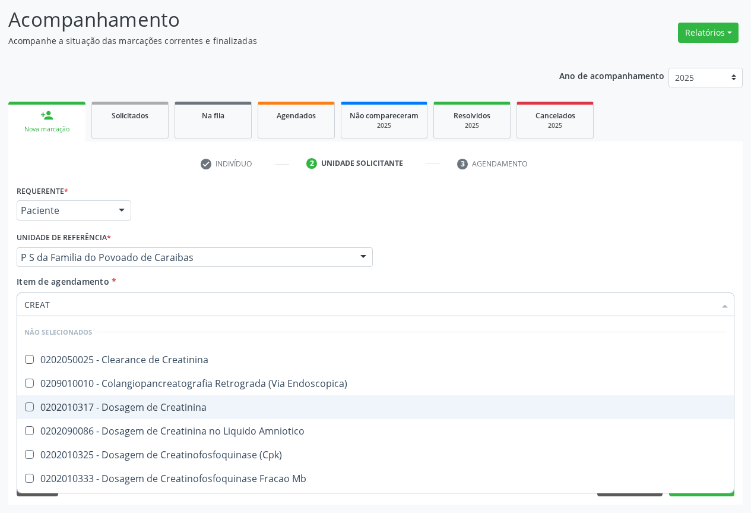
click at [142, 404] on div "0202010317 - Dosagem de Creatinina" at bounding box center [375, 407] width 703 height 10
checkbox Creatinina "true"
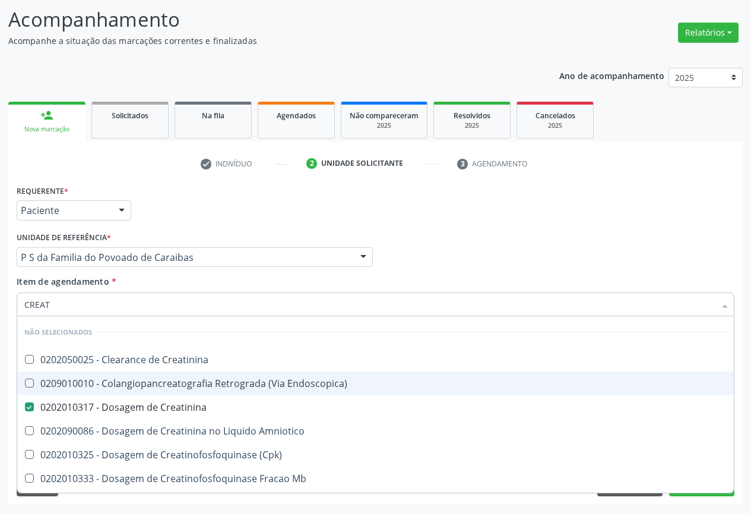
click at [192, 214] on div "Requerente * Paciente Profissional de Saúde Paciente Nenhum resultado encontrad…" at bounding box center [376, 205] width 724 height 46
checkbox Creatinina "true"
checkbox Amniotico "true"
checkbox \(Cpk\) "true"
checkbox Mb "true"
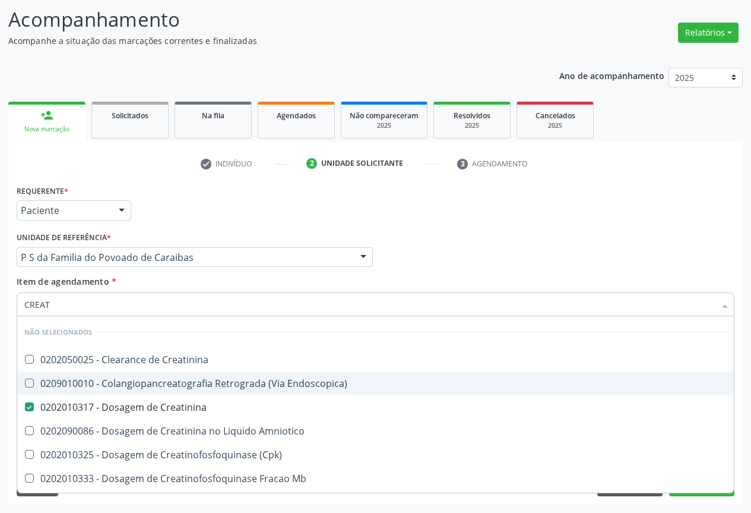
checkbox Oncologia "true"
checkbox Parcial "true"
checkbox Endoscopica\) "true"
checkbox Oncologia "true"
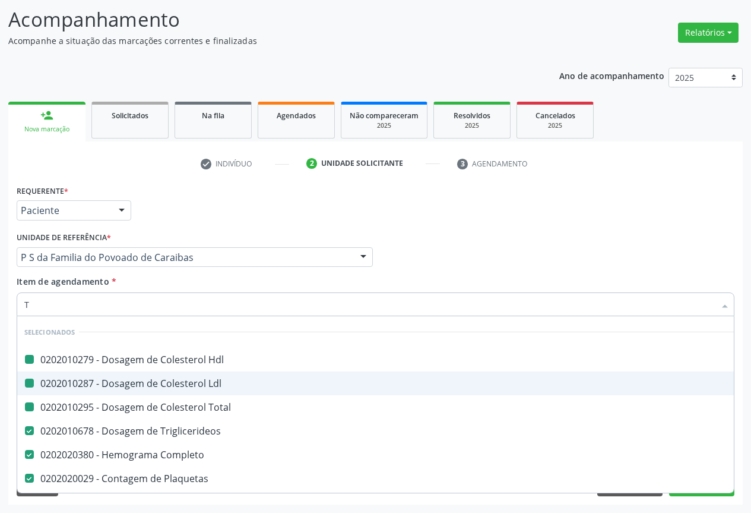
type input "TG"
checkbox Hdl "false"
checkbox Total "false"
checkbox Ldl "false"
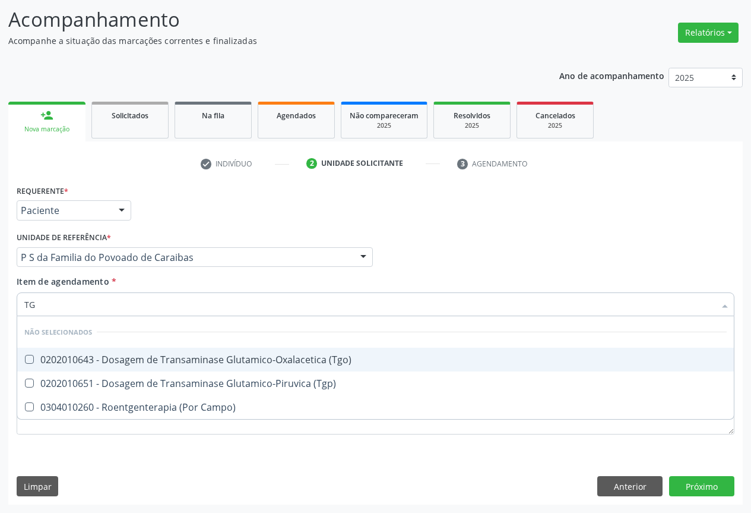
click at [140, 364] on div "0202010643 - Dosagem de Transaminase Glutamico-Oxalacetica (Tgo)" at bounding box center [375, 360] width 703 height 10
checkbox \(Tgo\) "true"
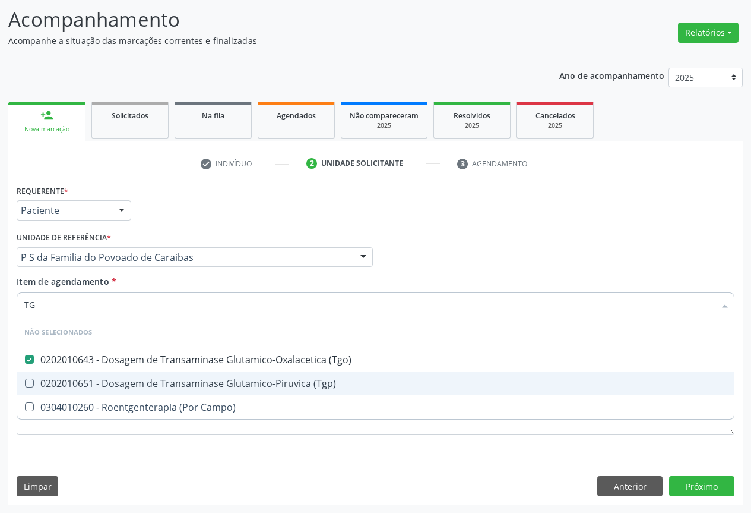
click at [128, 384] on div "0202010651 - Dosagem de Transaminase Glutamico-Piruvica (Tgp)" at bounding box center [375, 383] width 703 height 10
checkbox \(Tgp\) "true"
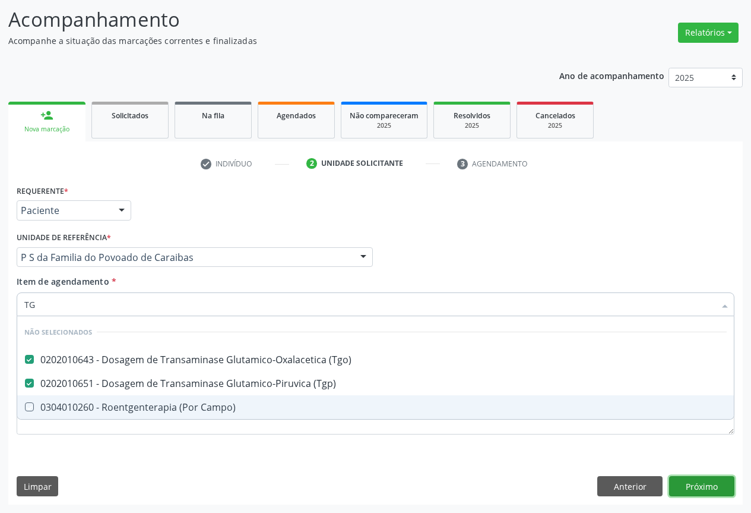
click at [682, 484] on div "Requerente * Paciente Profissional de Saúde Paciente Nenhum resultado encontrad…" at bounding box center [375, 343] width 735 height 323
checkbox Campo\) "true"
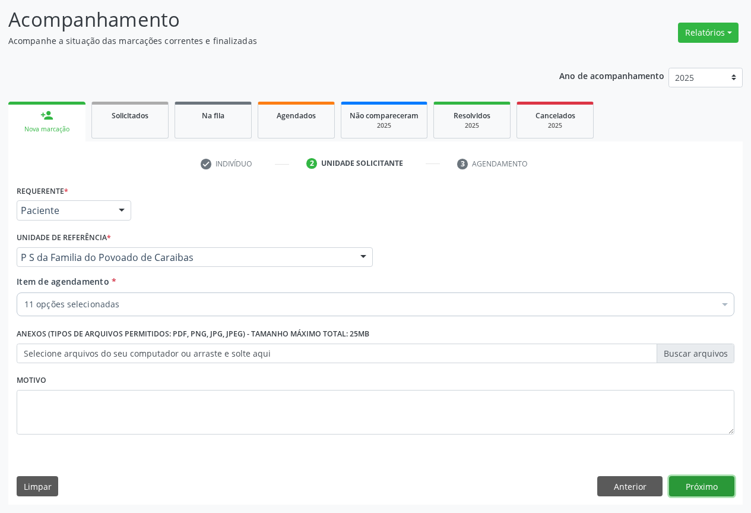
click at [694, 482] on button "Próximo" at bounding box center [701, 486] width 65 height 20
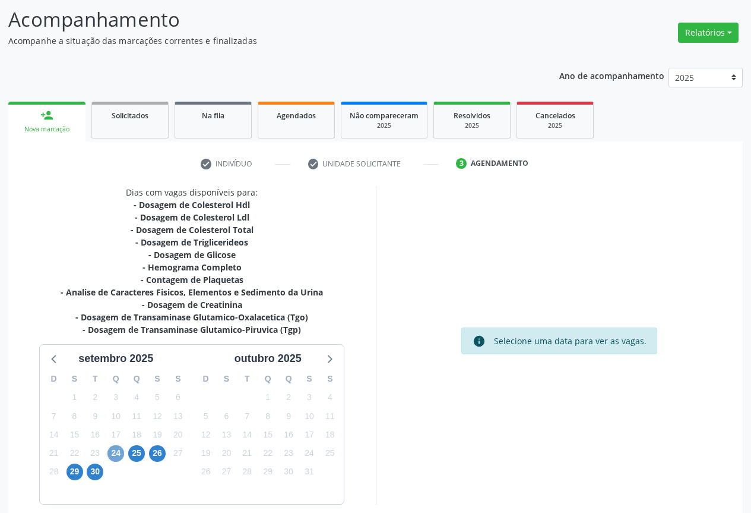
click at [115, 456] on span "24" at bounding box center [116, 453] width 17 height 17
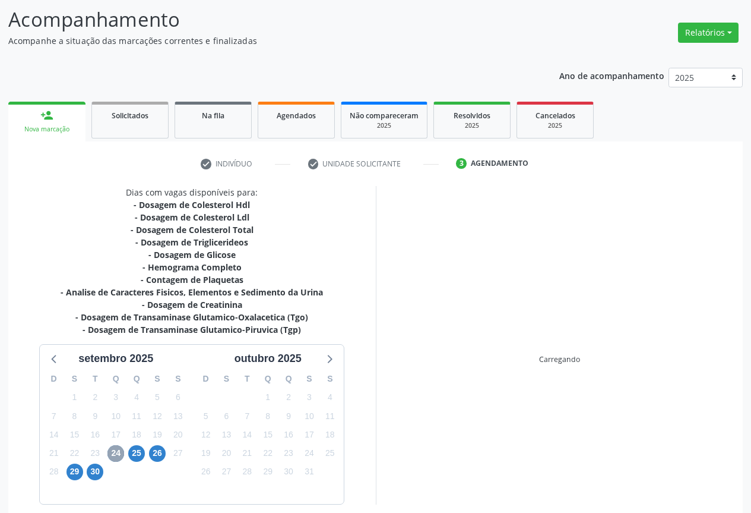
scroll to position [129, 0]
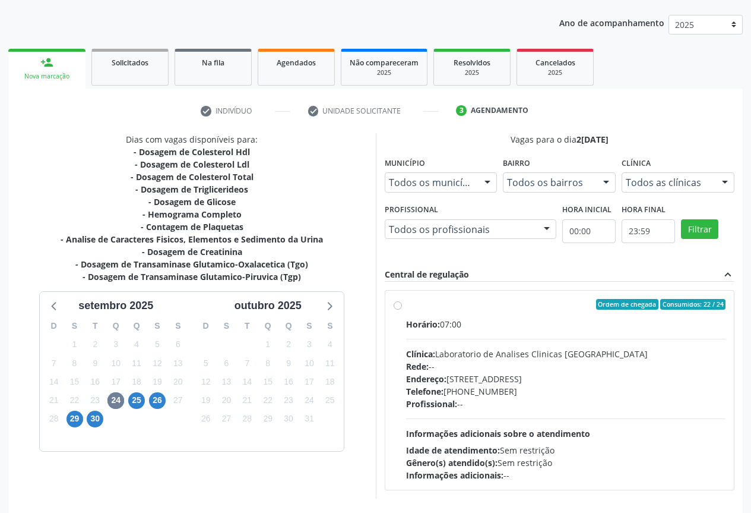
click at [574, 381] on div "Endereço: Terreo, nº 258, Centro, Campo Formoso - BA" at bounding box center [566, 378] width 320 height 12
click at [402, 309] on input "Ordem de chegada Consumidos: 22 / 24 Horário: 07:00 Clínica: Laboratorio de Ana…" at bounding box center [398, 304] width 8 height 11
radio input "true"
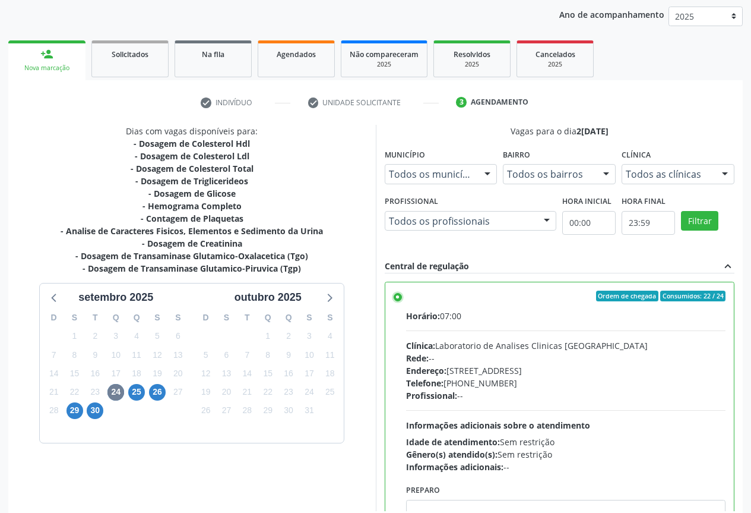
scroll to position [197, 0]
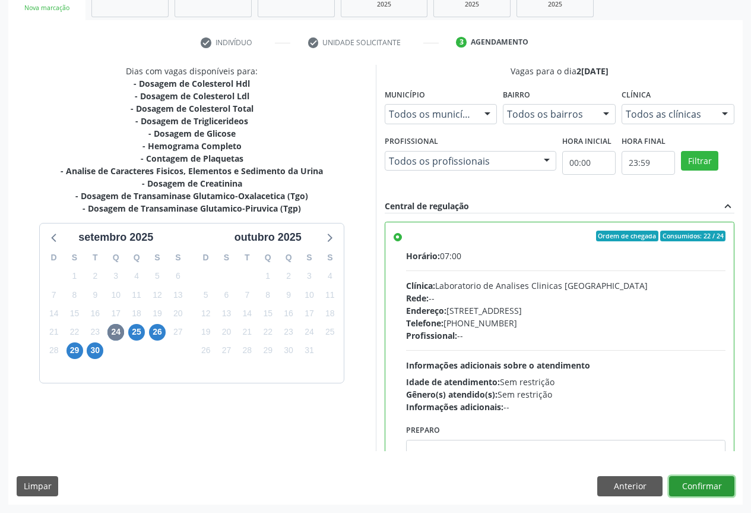
click at [683, 486] on button "Confirmar" at bounding box center [701, 486] width 65 height 20
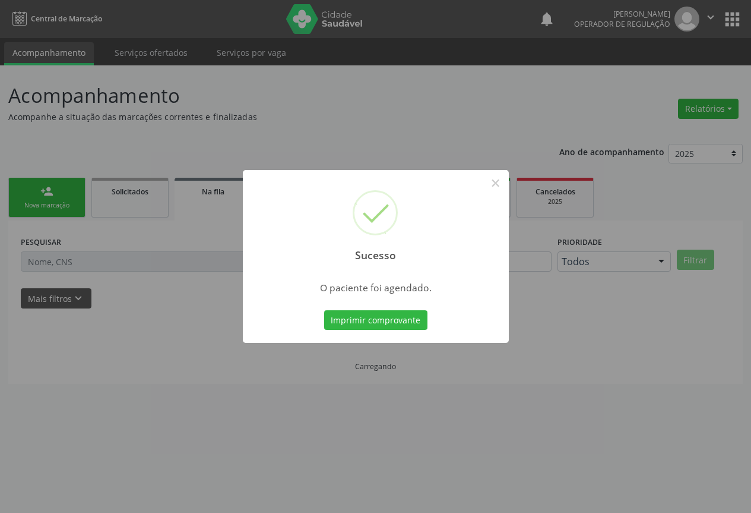
scroll to position [0, 0]
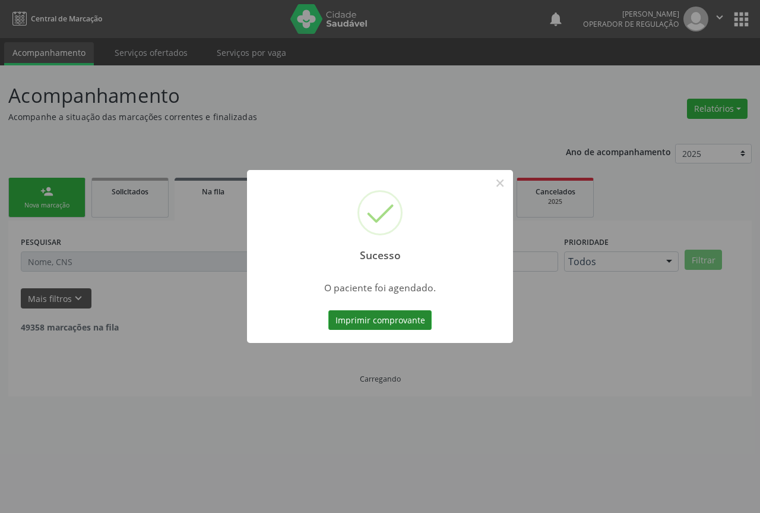
click at [387, 323] on button "Imprimir comprovante" at bounding box center [380, 320] width 103 height 20
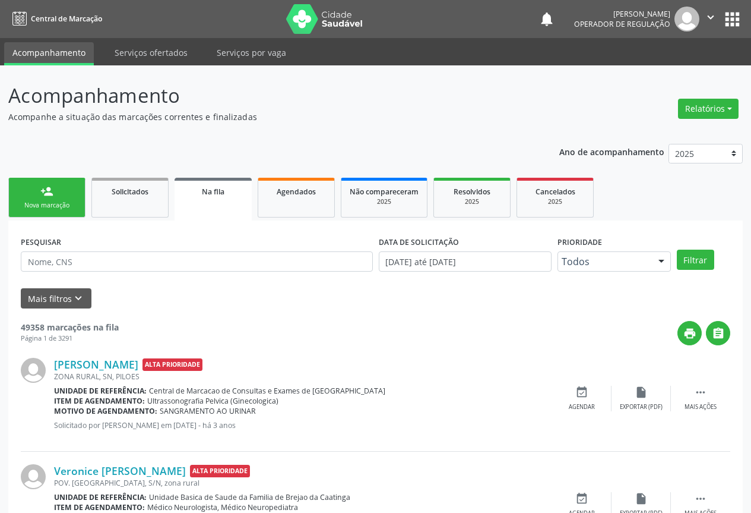
click at [37, 203] on div "Nova marcação" at bounding box center [46, 205] width 59 height 9
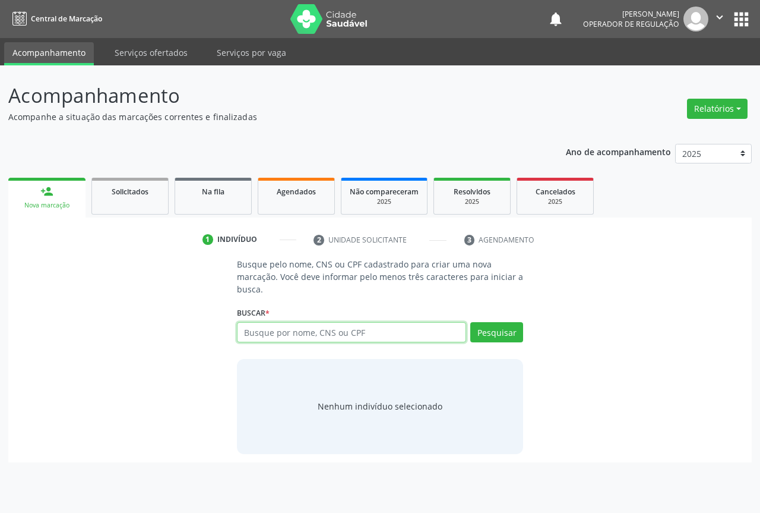
click at [293, 330] on input "text" at bounding box center [351, 332] width 229 height 20
click at [311, 327] on input "7024030" at bounding box center [351, 332] width 229 height 20
type input "702403099888823"
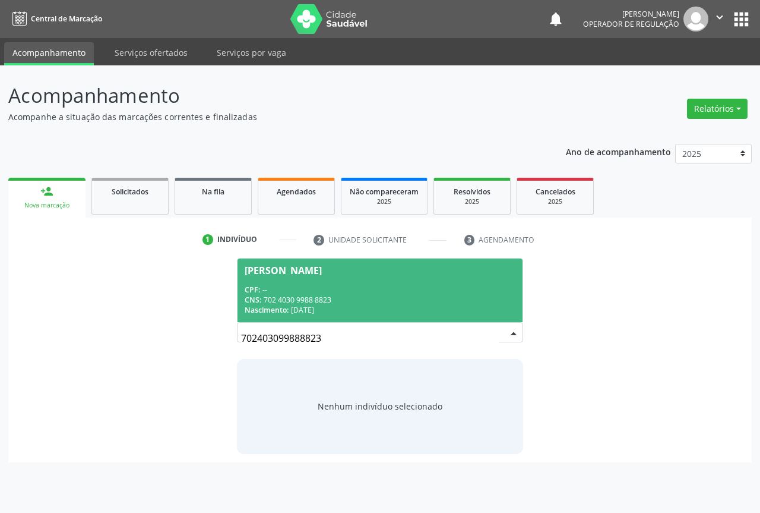
click at [295, 289] on div "CPF: --" at bounding box center [380, 290] width 271 height 10
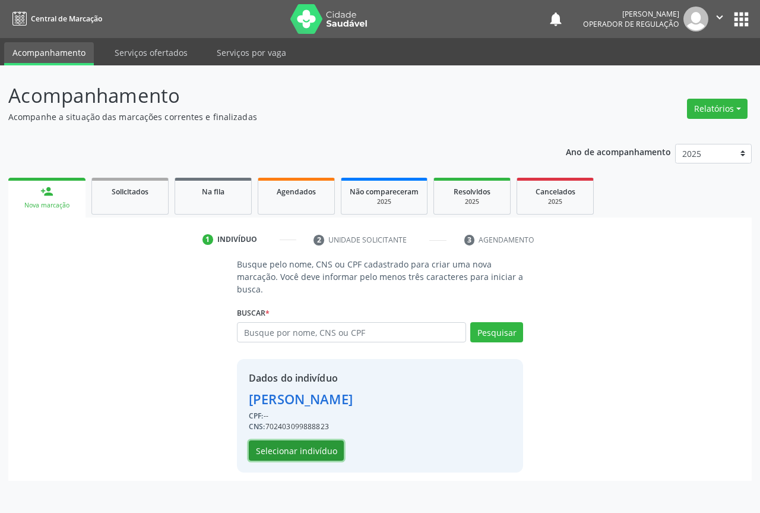
click at [266, 454] on button "Selecionar indivíduo" at bounding box center [296, 450] width 95 height 20
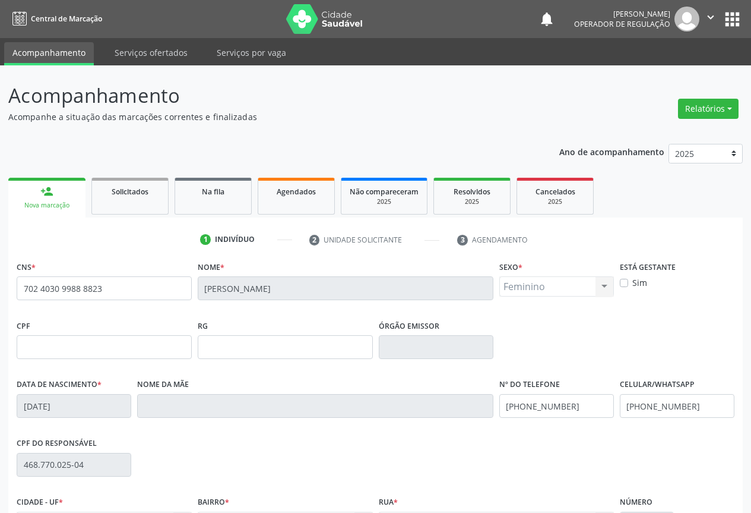
scroll to position [131, 0]
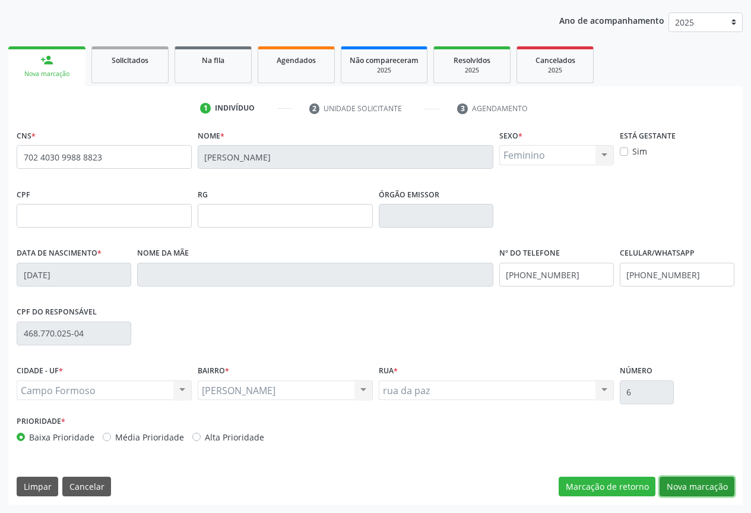
click at [712, 481] on button "Nova marcação" at bounding box center [697, 486] width 75 height 20
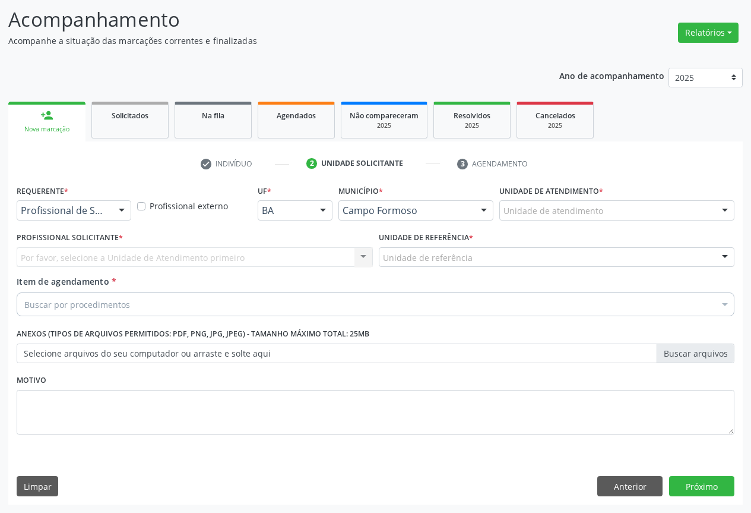
scroll to position [76, 0]
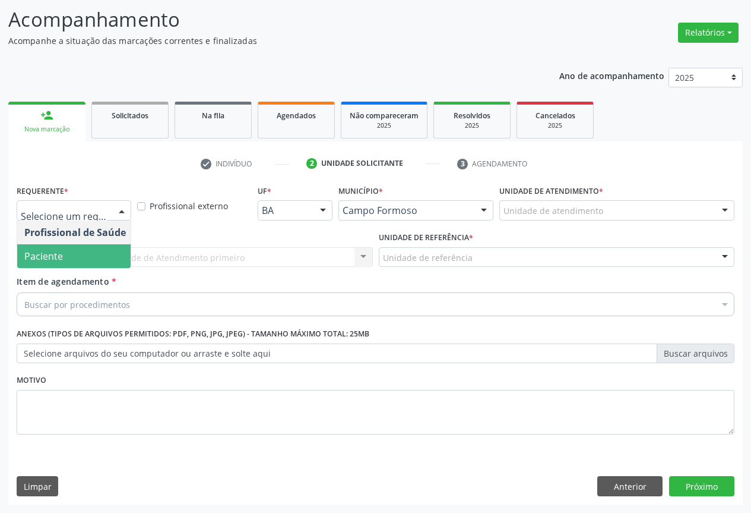
click at [53, 258] on span "Paciente" at bounding box center [43, 255] width 39 height 13
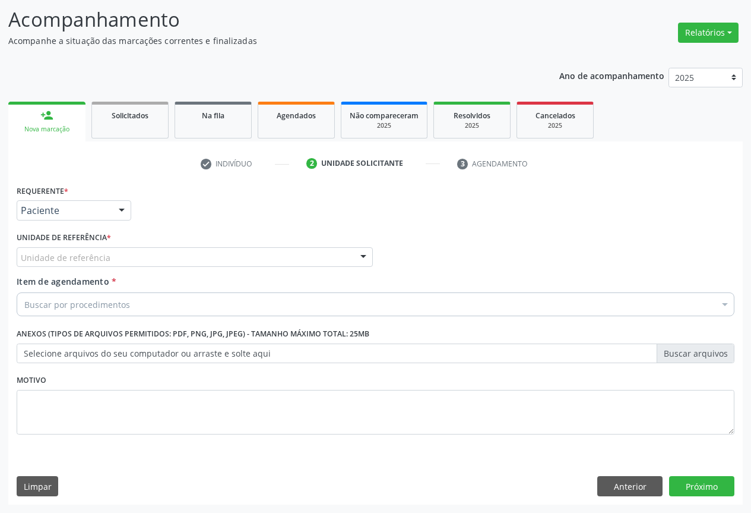
click at [115, 257] on div "Unidade de referência" at bounding box center [195, 257] width 356 height 20
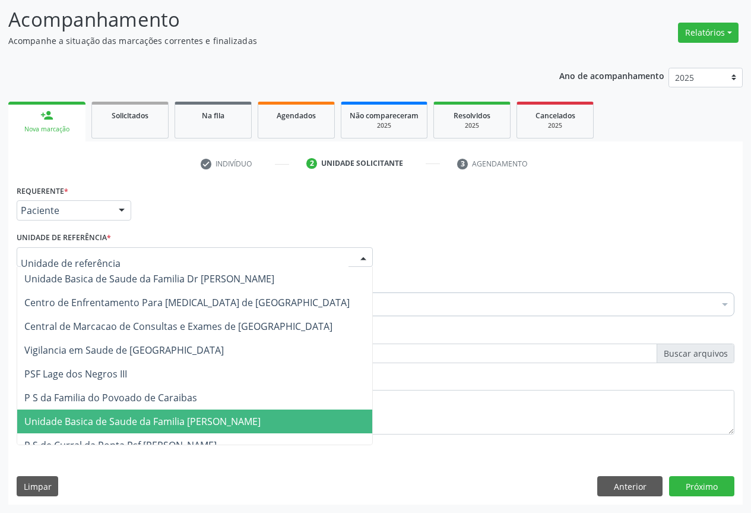
click at [126, 422] on span "Unidade Basica de Saude da Familia [PERSON_NAME]" at bounding box center [142, 421] width 236 height 13
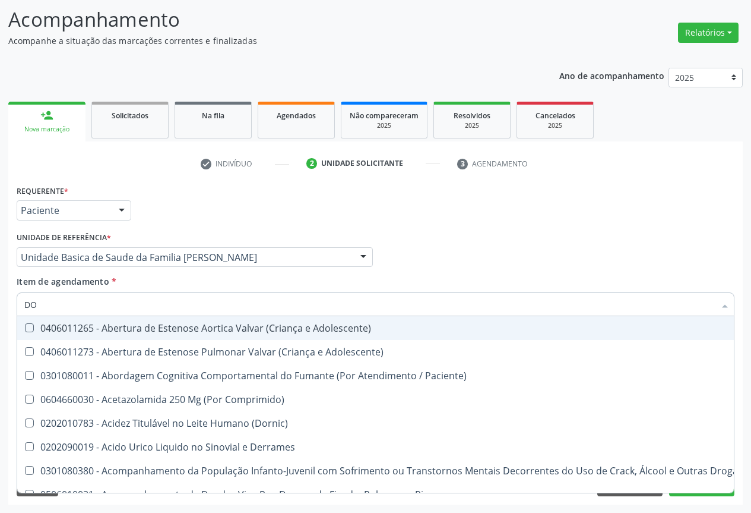
type input "DOPPLER"
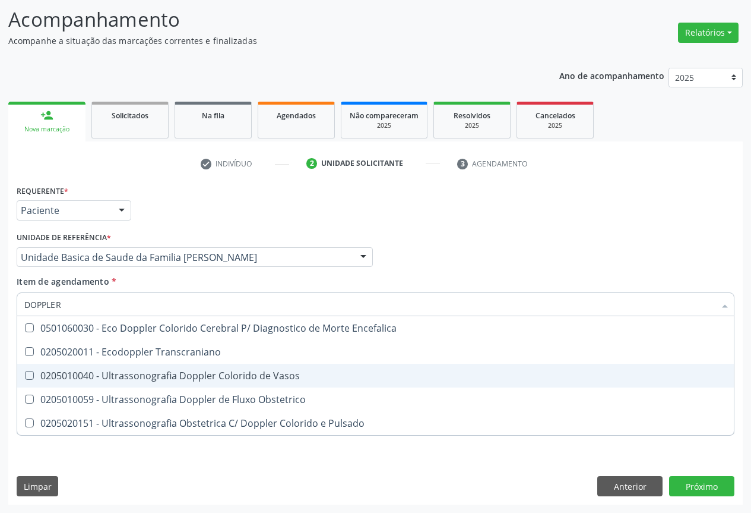
click at [168, 376] on div "0205010040 - Ultrassonografia Doppler Colorido de Vasos" at bounding box center [375, 376] width 703 height 10
checkbox Vasos "true"
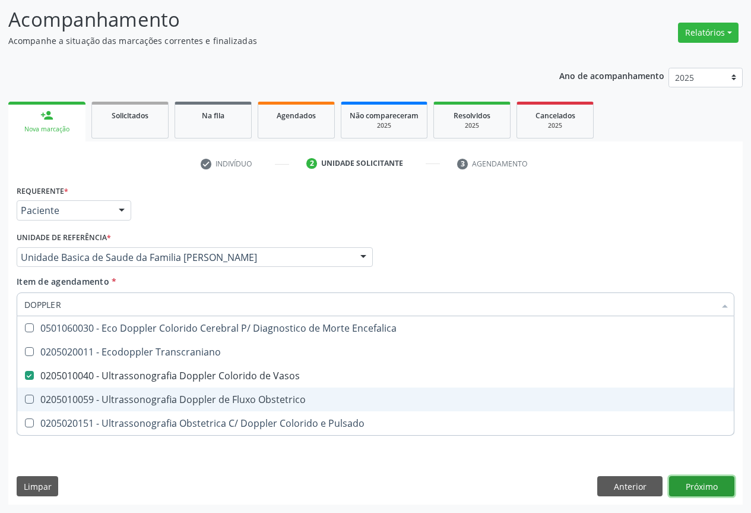
click at [709, 488] on div "Requerente * Paciente Profissional de Saúde Paciente Nenhum resultado encontrad…" at bounding box center [375, 343] width 735 height 323
checkbox Transcraniano "true"
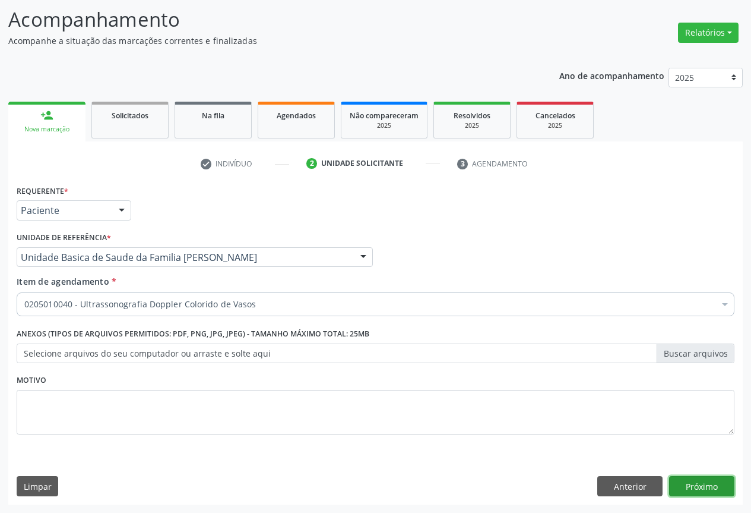
click at [707, 484] on button "Próximo" at bounding box center [701, 486] width 65 height 20
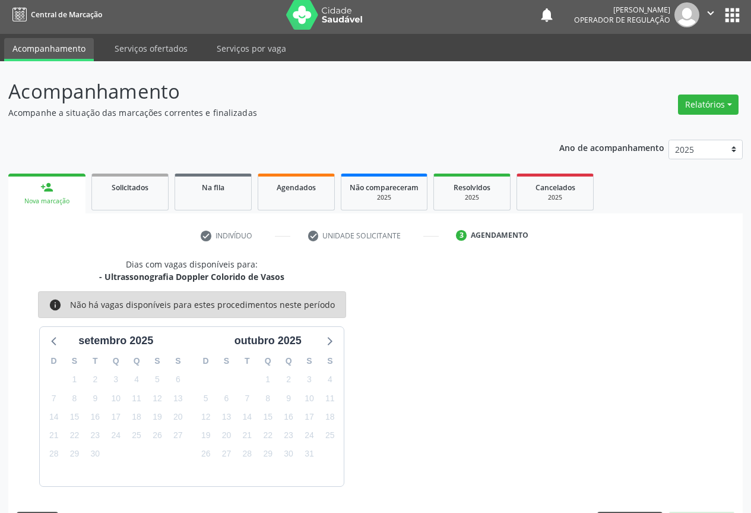
scroll to position [39, 0]
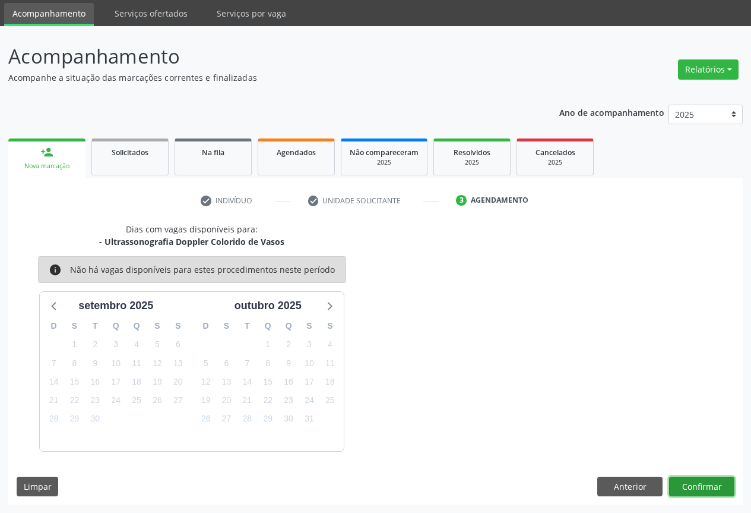
click at [701, 484] on button "Confirmar" at bounding box center [701, 486] width 65 height 20
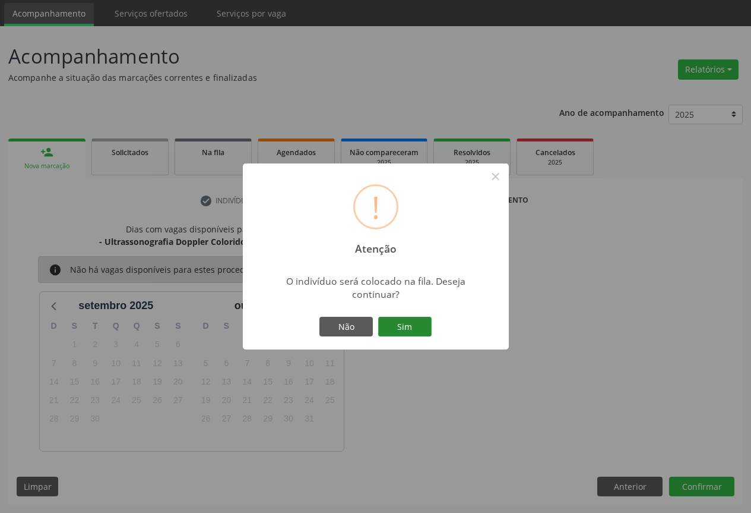
click at [418, 333] on button "Sim" at bounding box center [404, 327] width 53 height 20
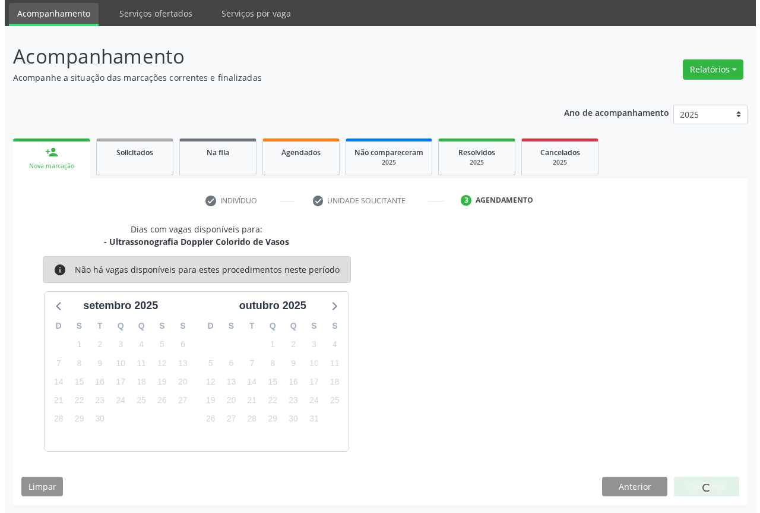
scroll to position [0, 0]
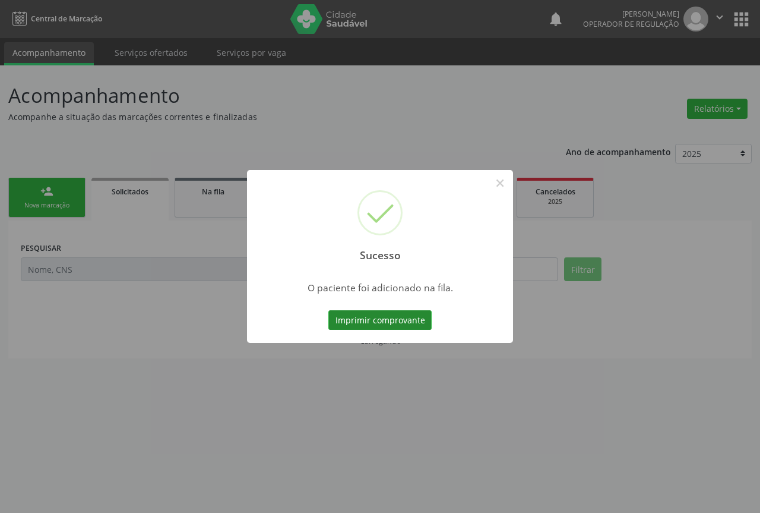
click at [402, 311] on button "Imprimir comprovante" at bounding box center [380, 320] width 103 height 20
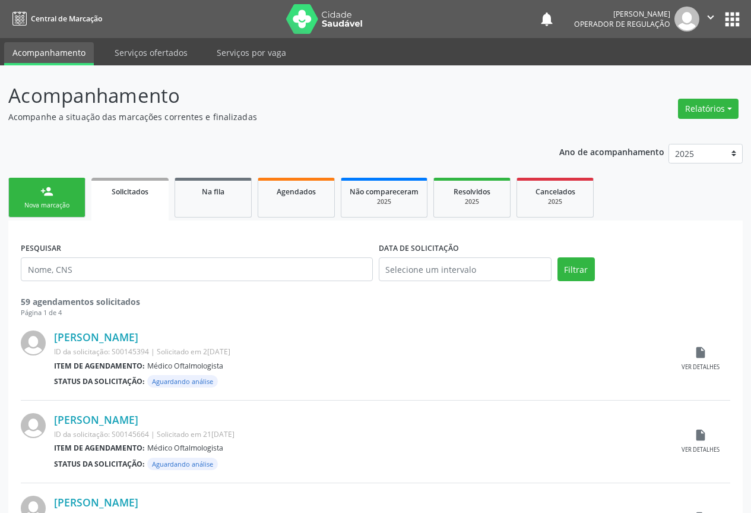
click at [52, 199] on link "person_add Nova marcação" at bounding box center [46, 198] width 77 height 40
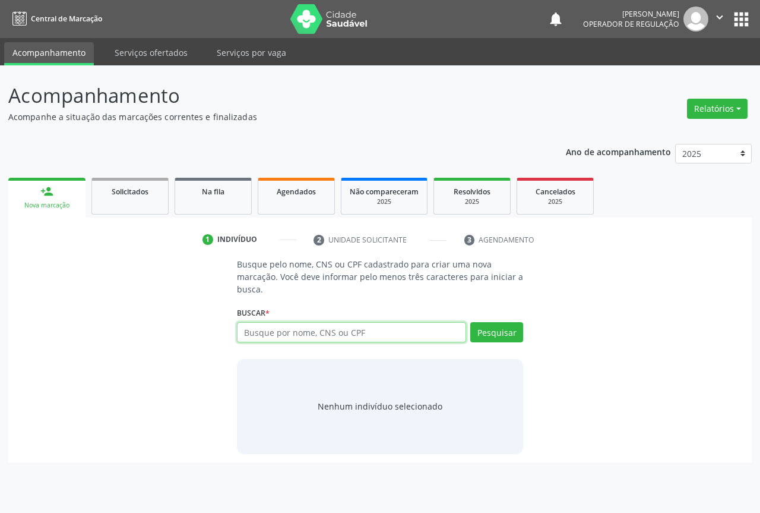
click at [283, 337] on input "text" at bounding box center [351, 332] width 229 height 20
type input "702809184559660"
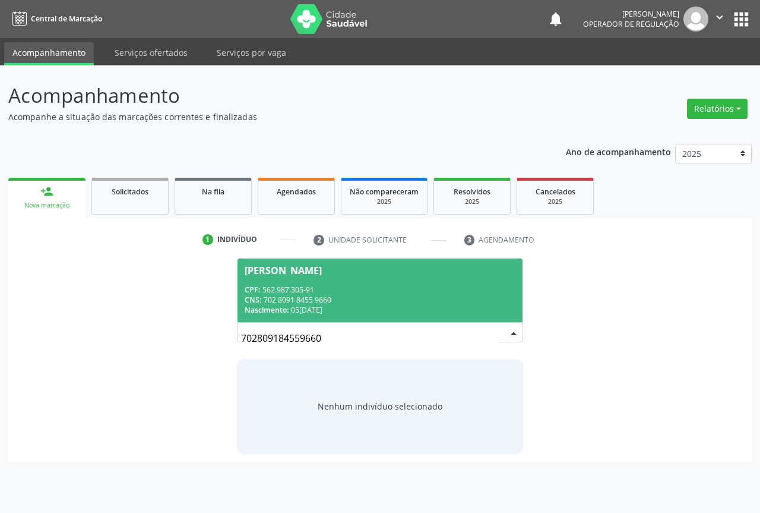
click at [387, 305] on div "Nascimento: 05/[DATE]" at bounding box center [380, 310] width 271 height 10
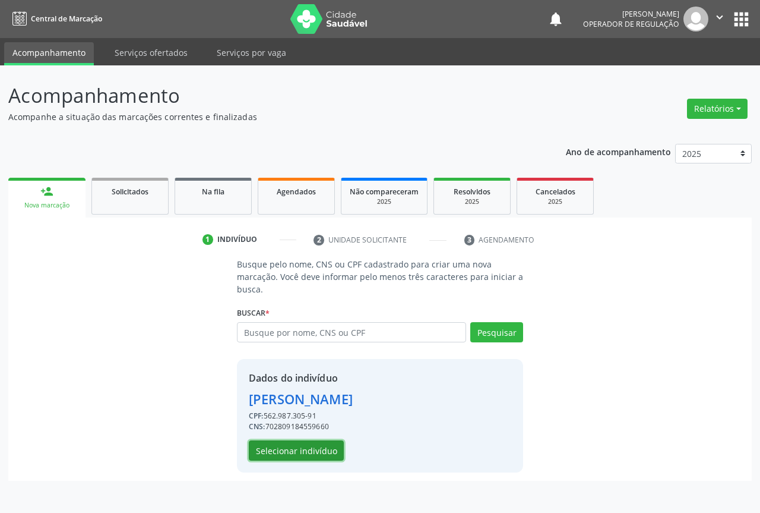
click at [296, 451] on button "Selecionar indivíduo" at bounding box center [296, 450] width 95 height 20
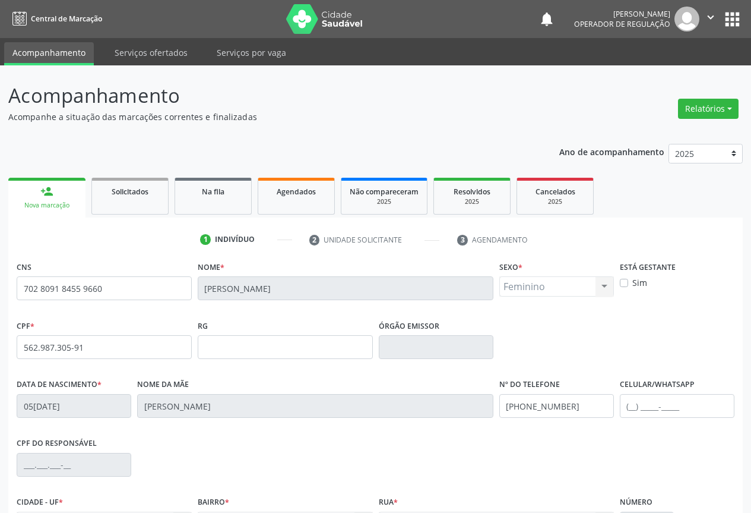
scroll to position [131, 0]
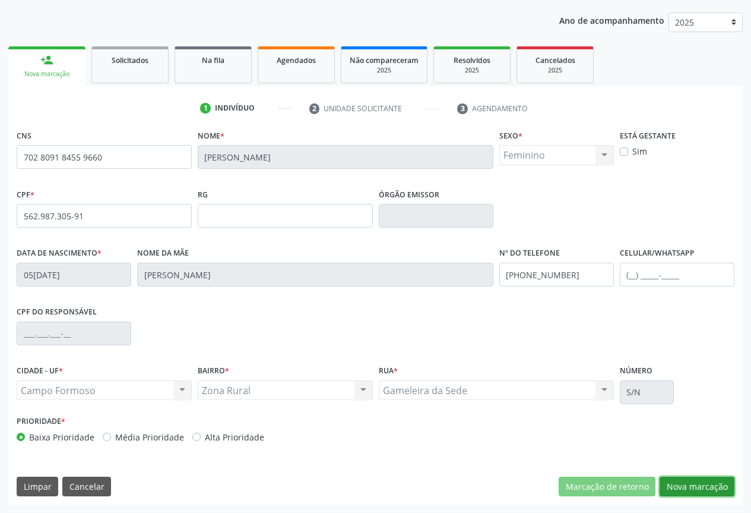
click at [694, 489] on button "Nova marcação" at bounding box center [697, 486] width 75 height 20
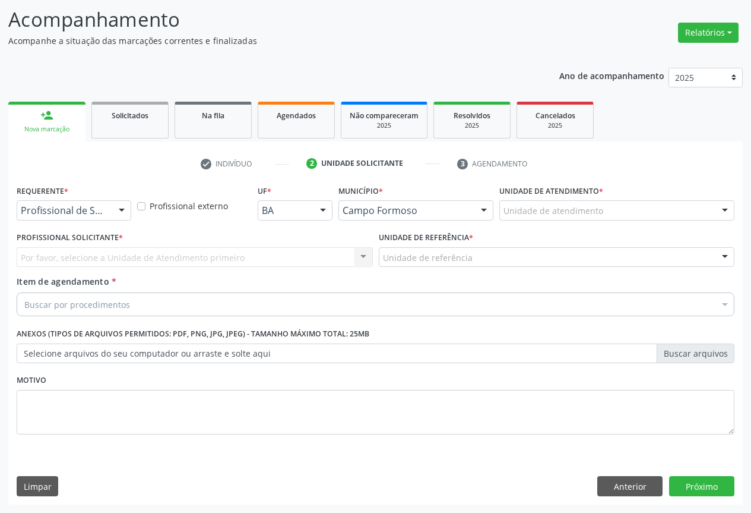
scroll to position [76, 0]
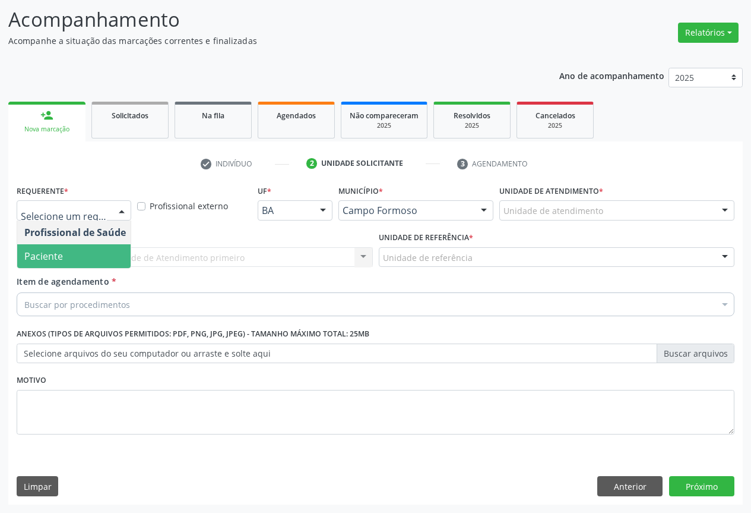
click at [67, 249] on span "Paciente" at bounding box center [75, 256] width 116 height 24
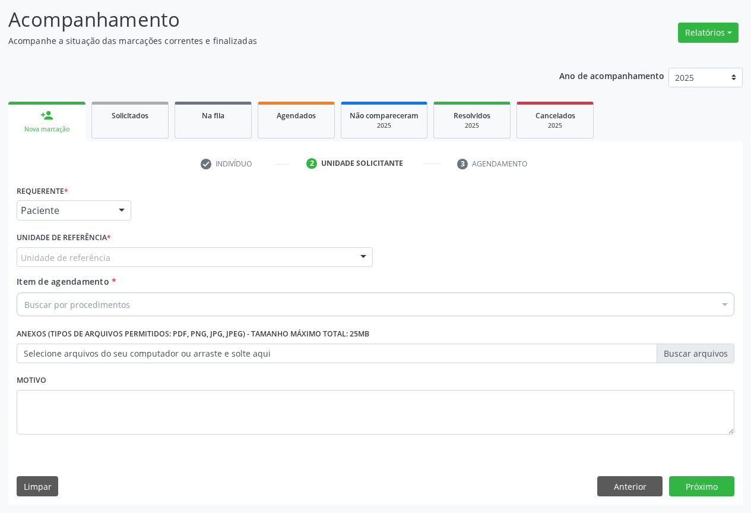
click at [113, 260] on div "Unidade de referência" at bounding box center [195, 257] width 356 height 20
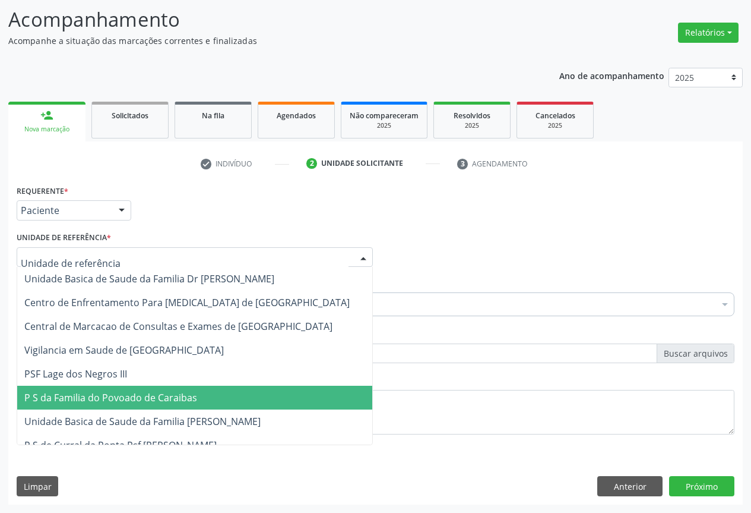
click at [112, 390] on span "P S da Familia do Povoado de Caraibas" at bounding box center [194, 398] width 355 height 24
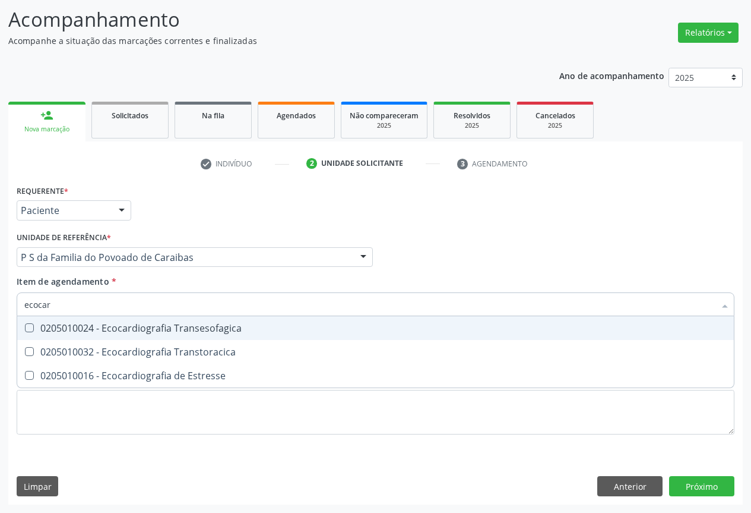
type input "ecocard"
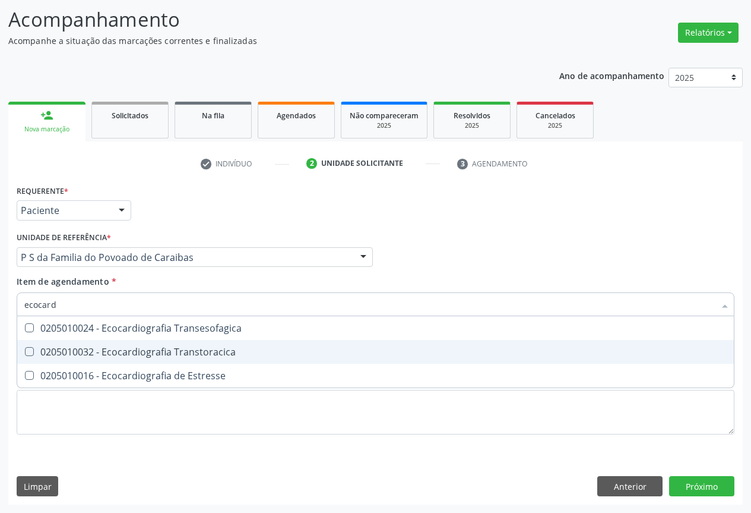
click at [131, 353] on div "0205010032 - Ecocardiografia Transtoracica" at bounding box center [375, 352] width 703 height 10
checkbox Transtoracica "true"
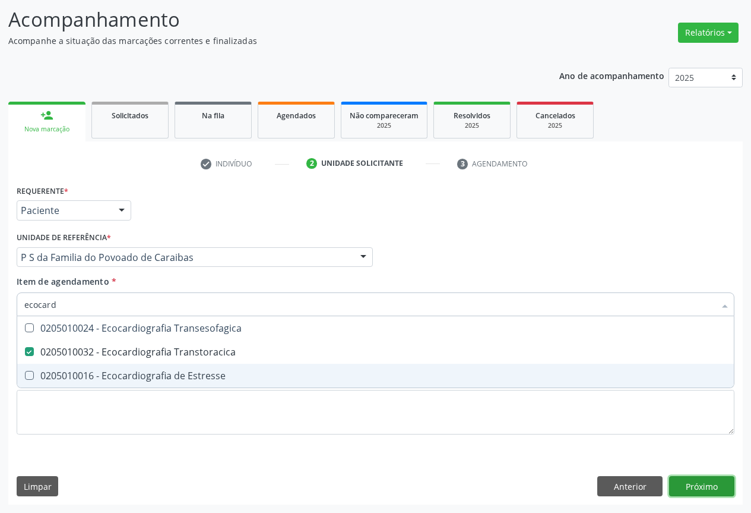
click at [687, 486] on div "Requerente * Paciente Profissional de Saúde Paciente Nenhum resultado encontrad…" at bounding box center [375, 343] width 735 height 323
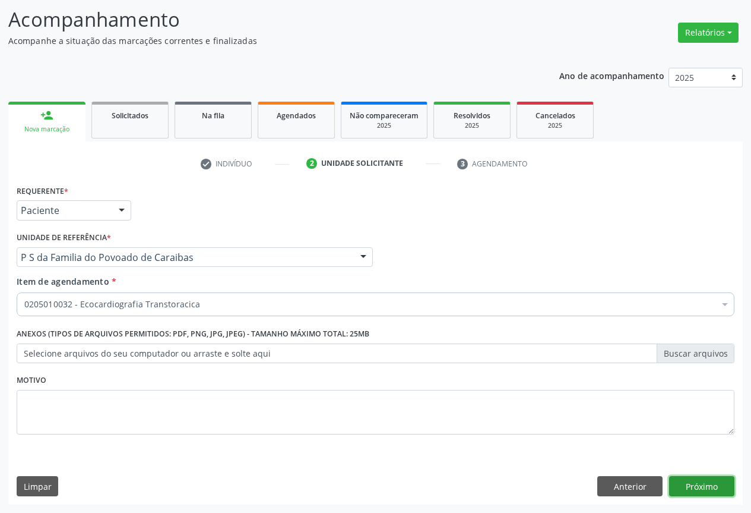
click at [705, 483] on button "Próximo" at bounding box center [701, 486] width 65 height 20
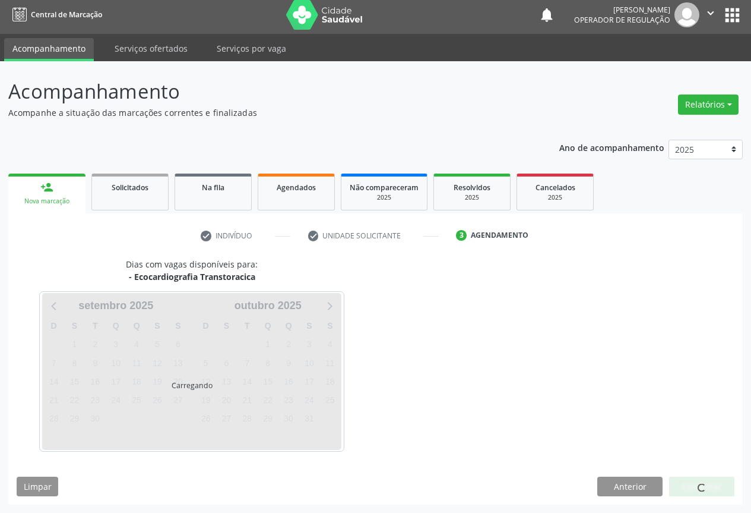
scroll to position [39, 0]
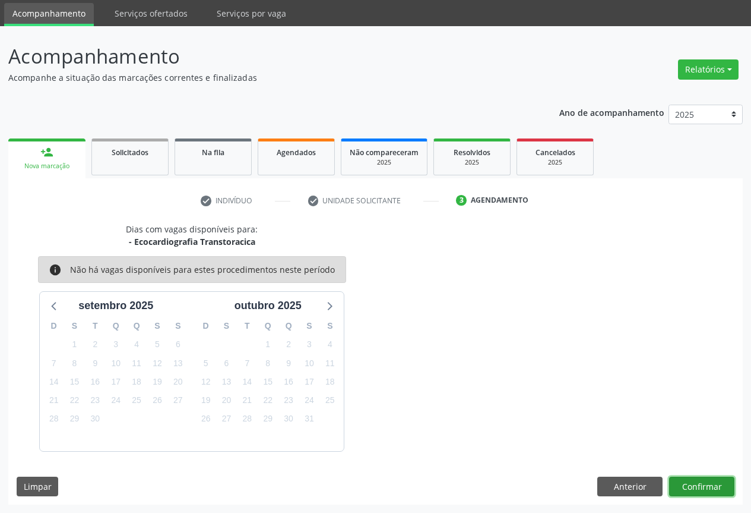
click at [699, 481] on button "Confirmar" at bounding box center [701, 486] width 65 height 20
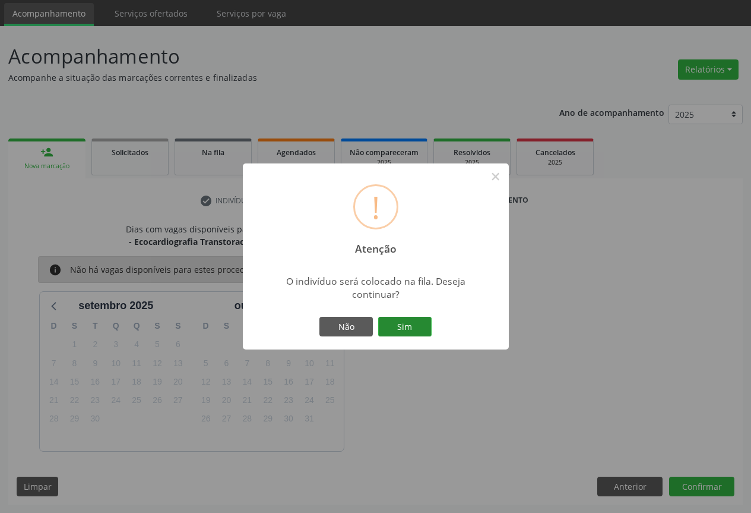
click at [398, 321] on button "Sim" at bounding box center [404, 327] width 53 height 20
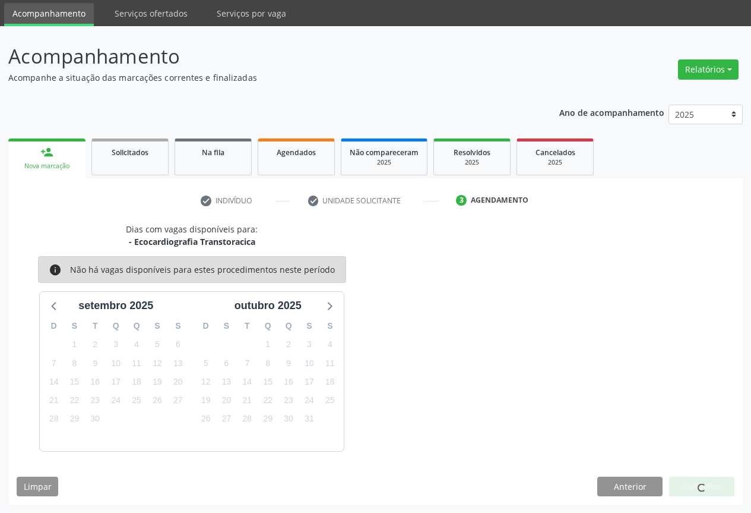
scroll to position [0, 0]
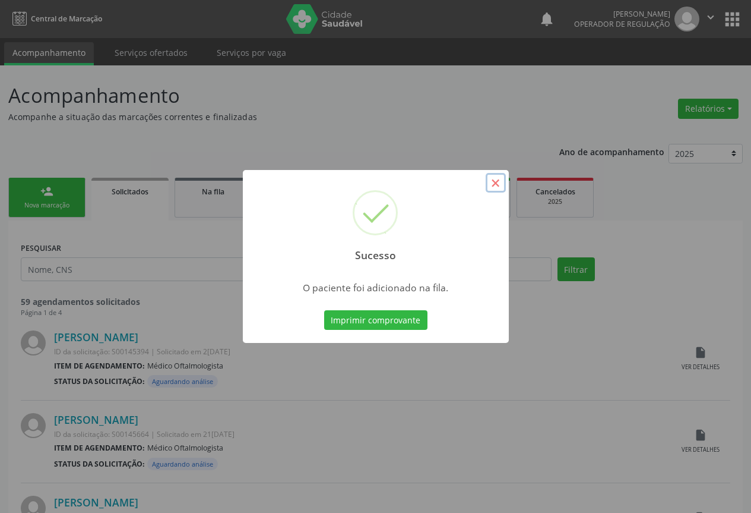
click at [494, 184] on button "×" at bounding box center [496, 183] width 20 height 20
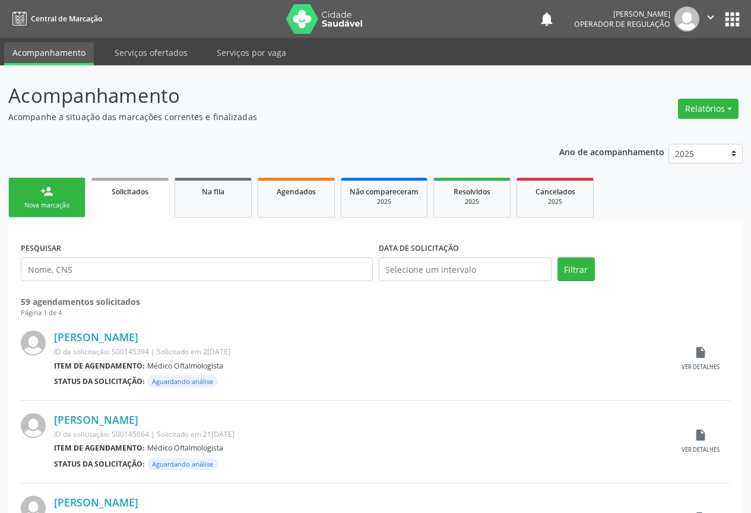
click at [54, 214] on link "person_add Nova marcação" at bounding box center [46, 198] width 77 height 40
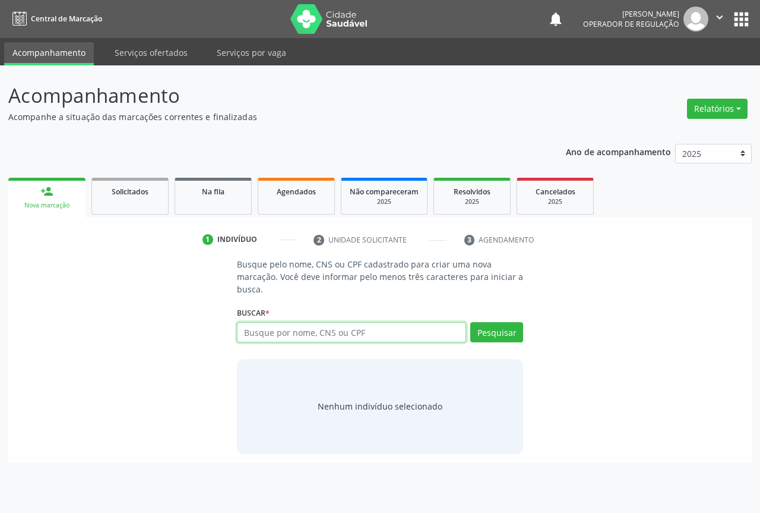
click at [269, 340] on input "text" at bounding box center [351, 332] width 229 height 20
type input "706509354271994"
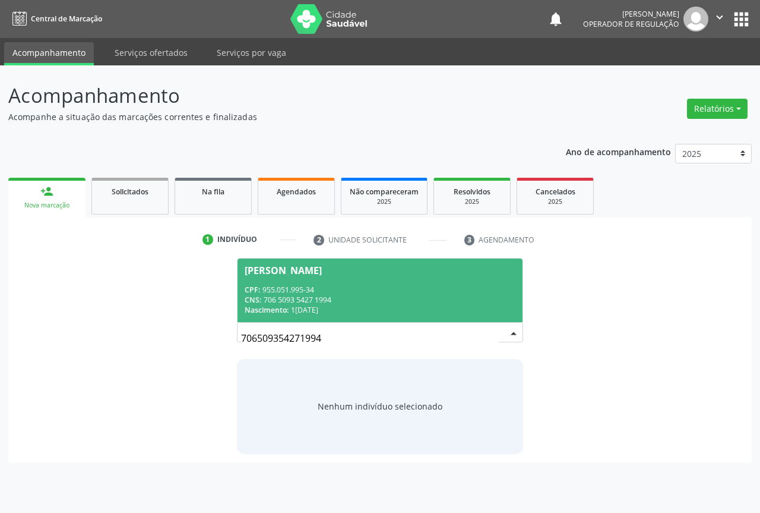
click at [320, 286] on div "CPF: 955.051.995-34" at bounding box center [380, 290] width 271 height 10
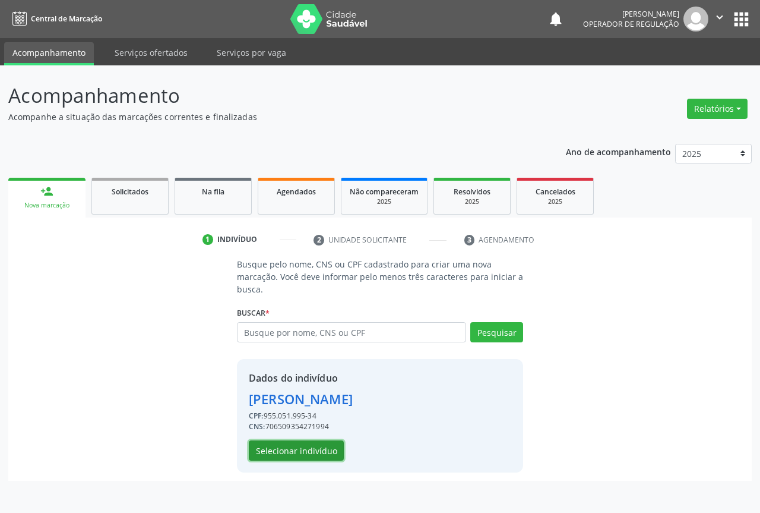
click at [317, 450] on button "Selecionar indivíduo" at bounding box center [296, 450] width 95 height 20
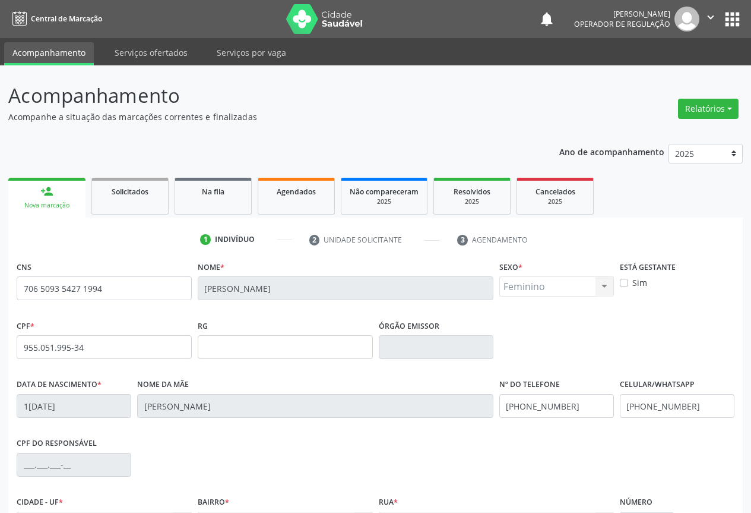
scroll to position [131, 0]
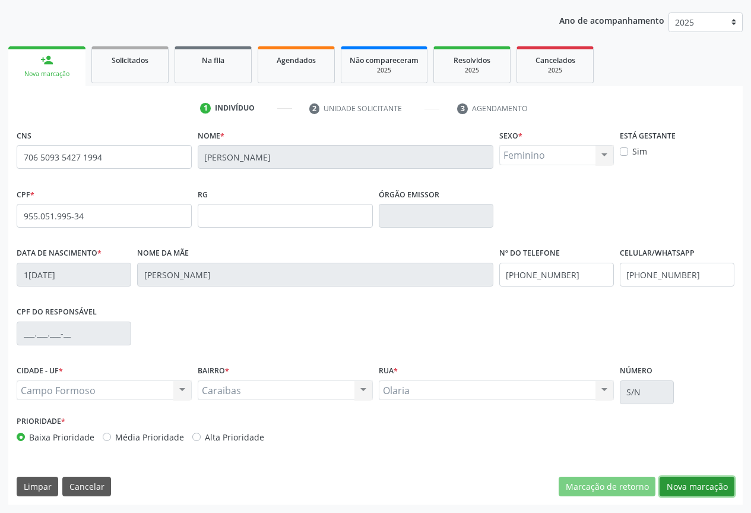
click at [681, 492] on button "Nova marcação" at bounding box center [697, 486] width 75 height 20
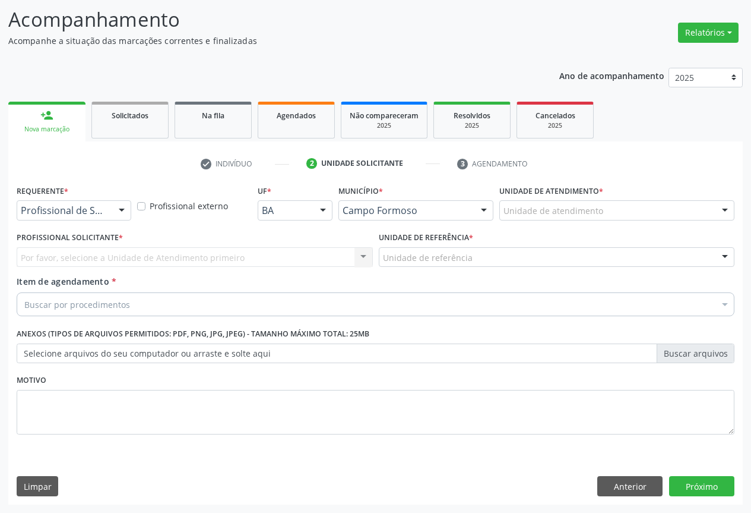
scroll to position [76, 0]
click at [119, 210] on div at bounding box center [122, 211] width 18 height 20
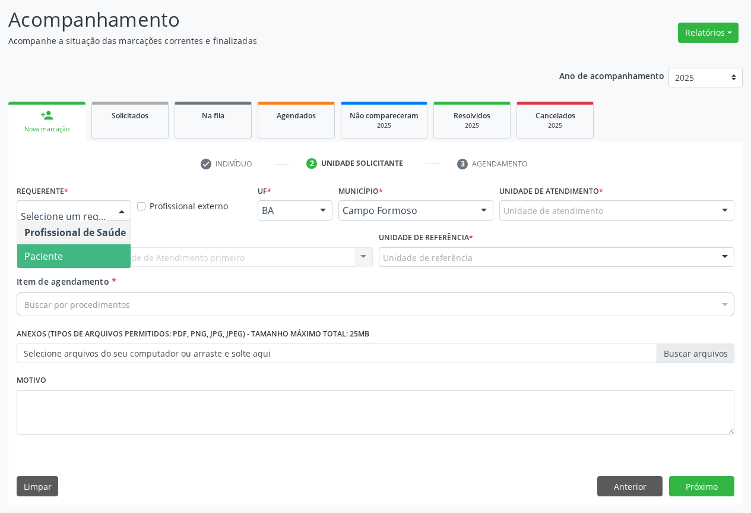
click at [52, 251] on span "Paciente" at bounding box center [43, 255] width 39 height 13
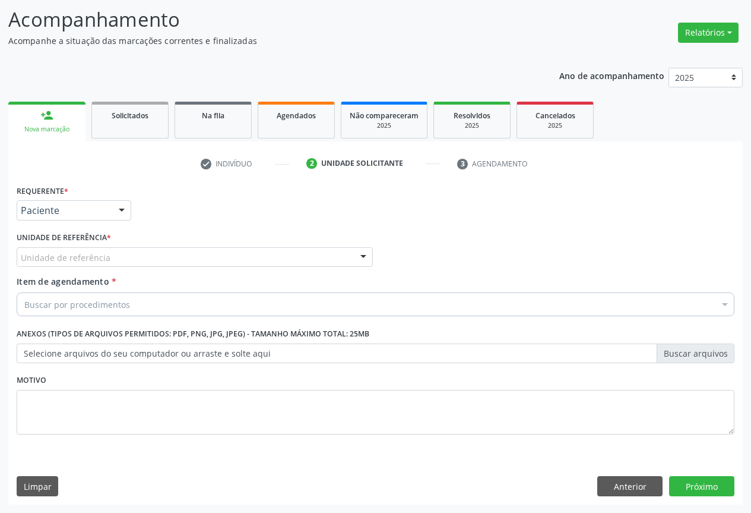
click at [136, 257] on div "Unidade de referência" at bounding box center [195, 257] width 356 height 20
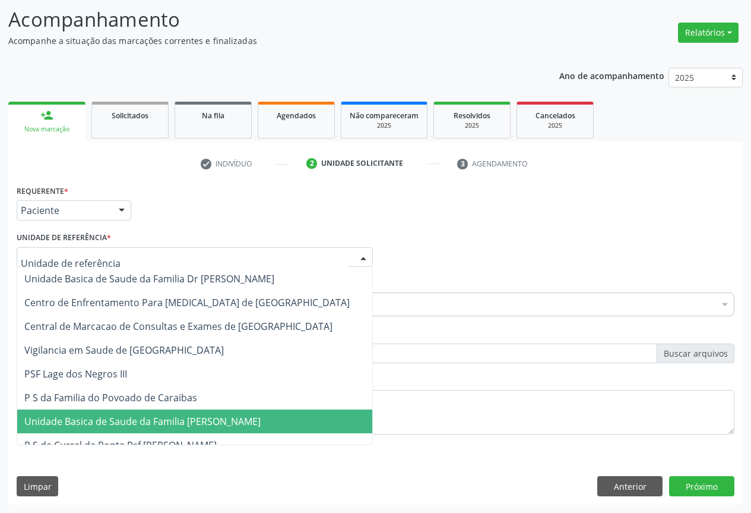
click at [138, 427] on span "Unidade Basica de Saude da Familia [PERSON_NAME]" at bounding box center [142, 421] width 236 height 13
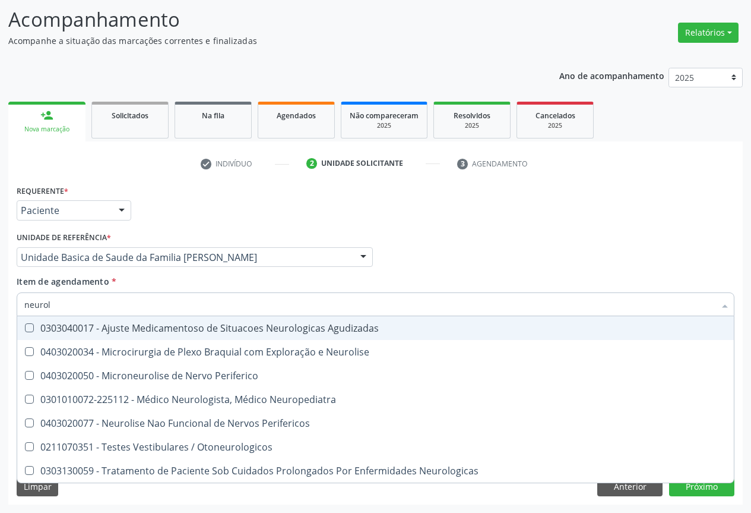
type input "neurolo"
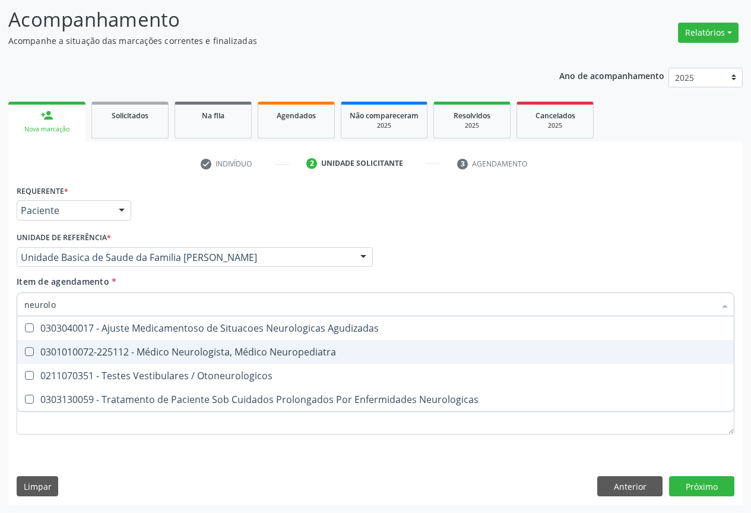
click at [106, 348] on div "0301010072-225112 - Médico Neurologista, Médico Neuropediatra" at bounding box center [375, 352] width 703 height 10
checkbox Neuropediatra "true"
type input "neurolo"
click at [702, 481] on div "Requerente * Paciente Profissional de Saúde Paciente Nenhum resultado encontrad…" at bounding box center [375, 343] width 735 height 323
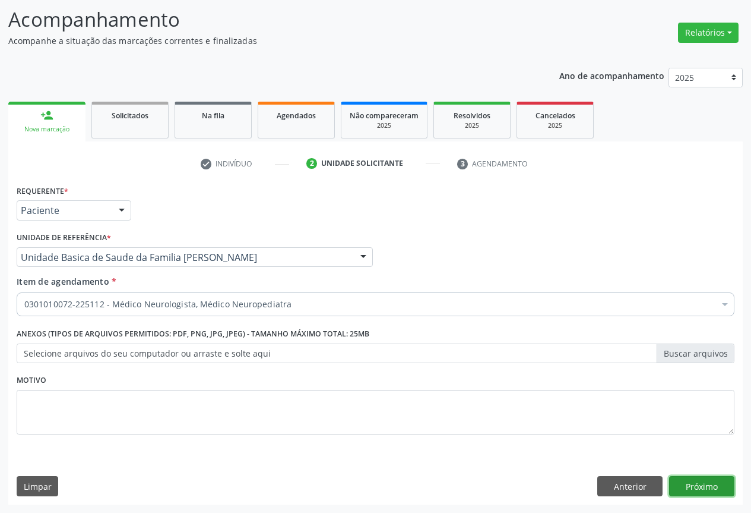
click at [698, 491] on button "Próximo" at bounding box center [701, 486] width 65 height 20
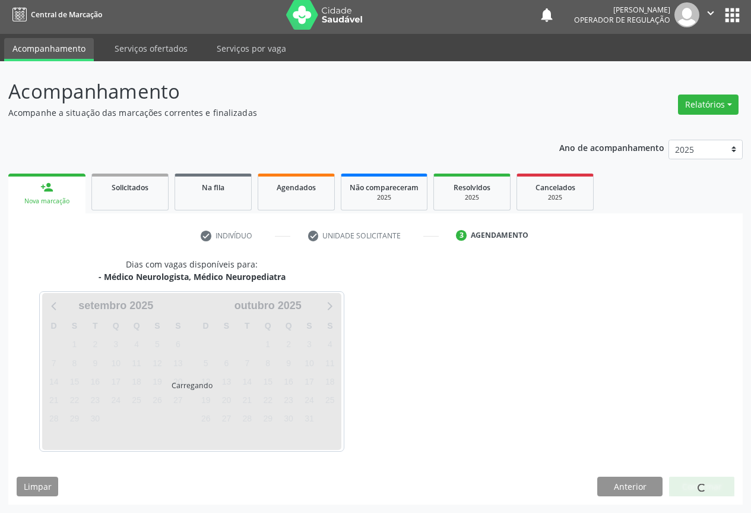
scroll to position [4, 0]
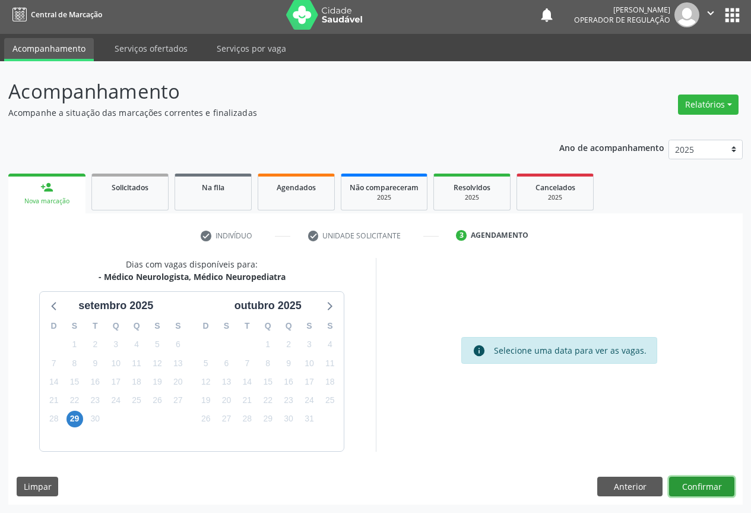
click at [709, 488] on button "Confirmar" at bounding box center [701, 486] width 65 height 20
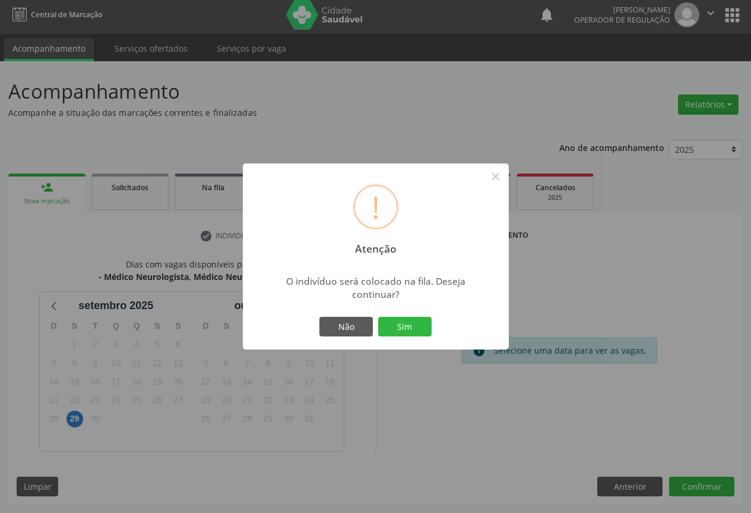
click at [631, 488] on div "! Atenção × O indivíduo será colocado na fila. Deseja continuar? Não Sim" at bounding box center [375, 256] width 751 height 513
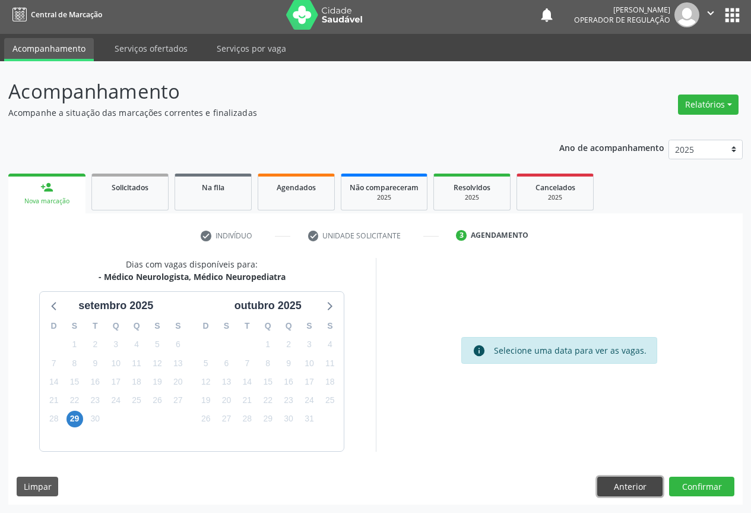
click at [626, 489] on button "Anterior" at bounding box center [630, 486] width 65 height 20
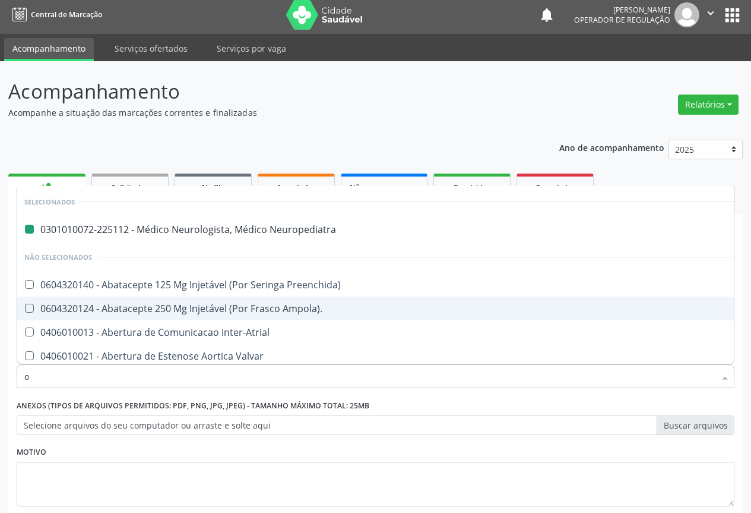
type input "or"
checkbox Neuropediatra "false"
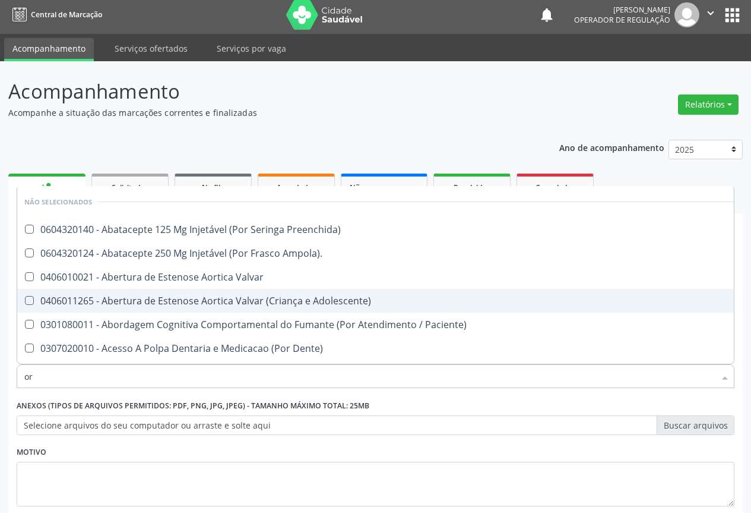
type input "o"
checkbox Preenchida\) "true"
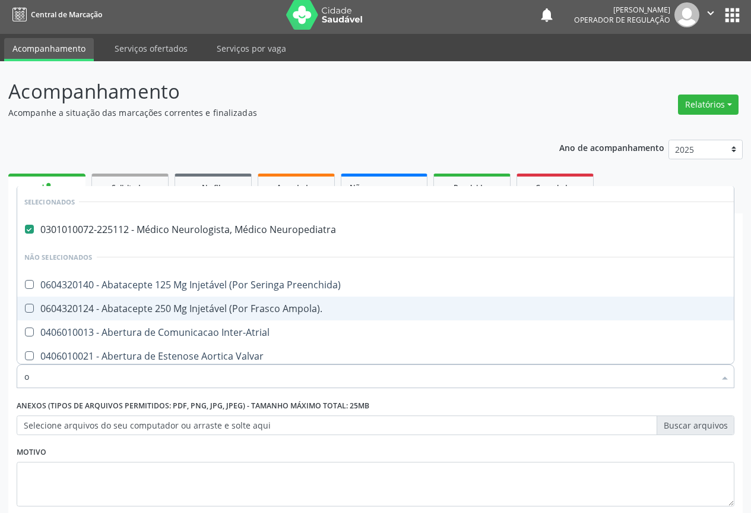
type input "ot"
checkbox Neuropediatra "false"
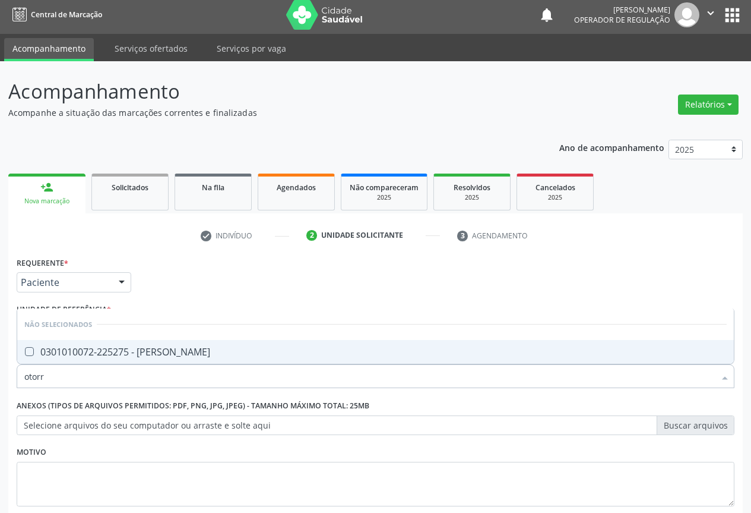
type input "otorri"
click at [254, 353] on div "0301010072-225275 - [PERSON_NAME]" at bounding box center [375, 352] width 703 height 10
click at [229, 305] on div "Requerente * Paciente Profissional de Saúde Paciente Nenhum resultado encontrad…" at bounding box center [376, 388] width 718 height 269
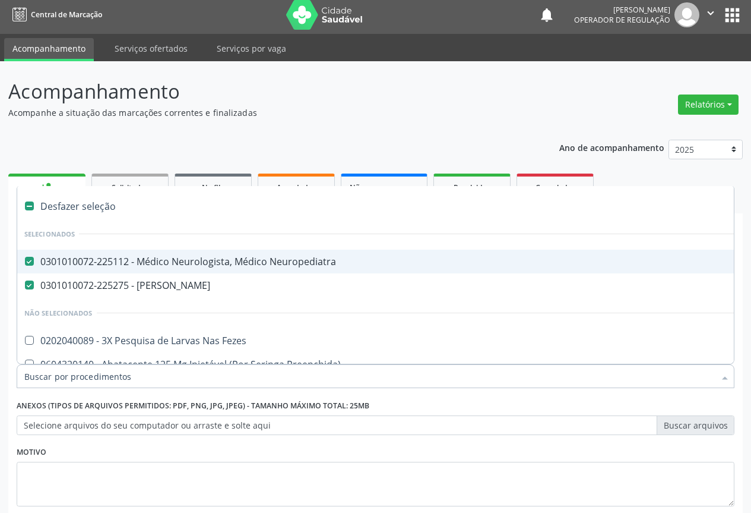
click at [126, 261] on div "0301010072-225112 - Médico Neurologista, Médico Neuropediatra" at bounding box center [486, 262] width 925 height 10
click at [617, 253] on span "0301010072-225112 - Médico Neurologista, Médico Neuropediatra" at bounding box center [486, 261] width 939 height 24
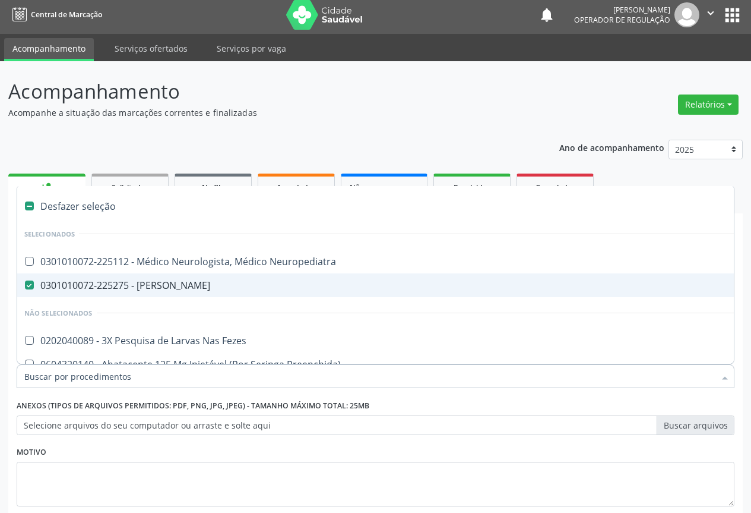
click at [446, 104] on p "Acompanhamento" at bounding box center [265, 92] width 514 height 30
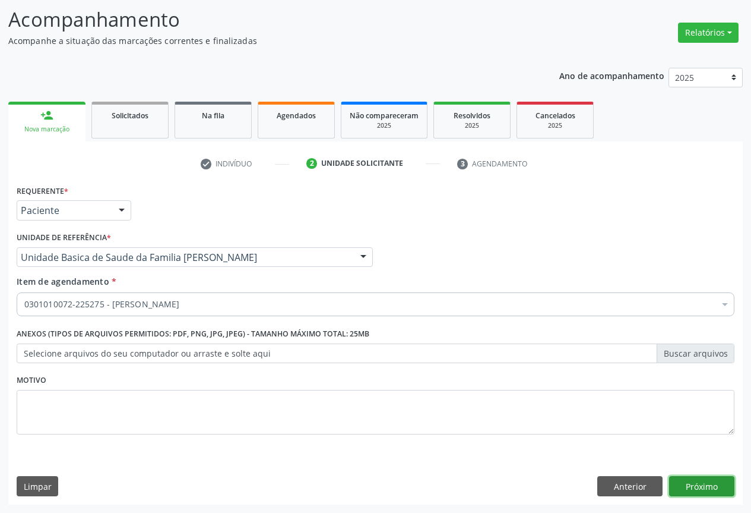
click at [701, 481] on button "Próximo" at bounding box center [701, 486] width 65 height 20
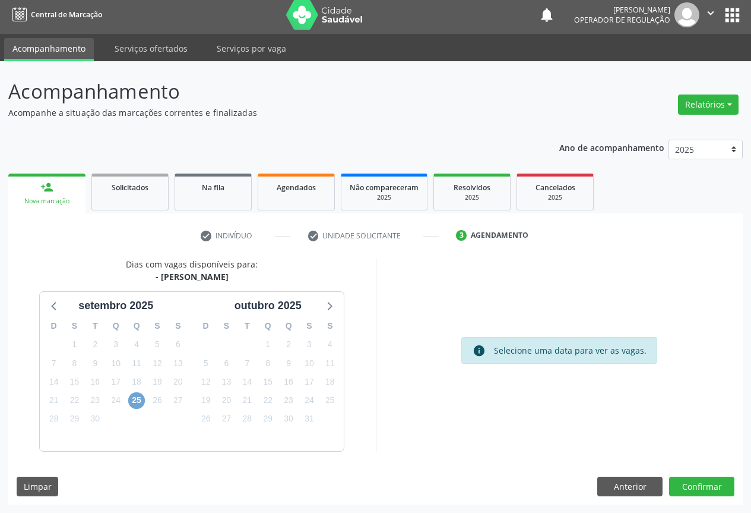
click at [141, 398] on span "25" at bounding box center [136, 400] width 17 height 17
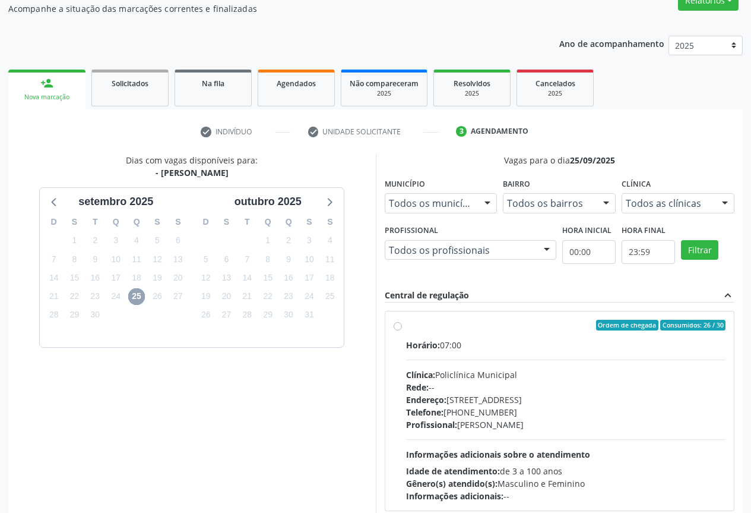
scroll to position [176, 0]
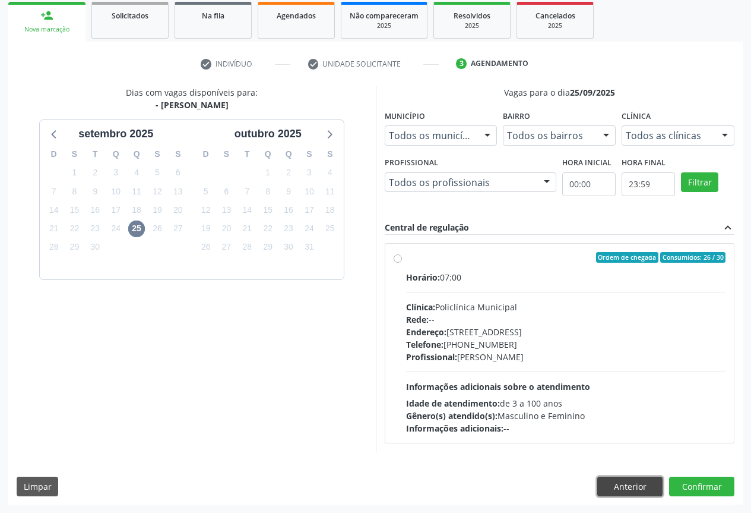
click at [624, 483] on button "Anterior" at bounding box center [630, 486] width 65 height 20
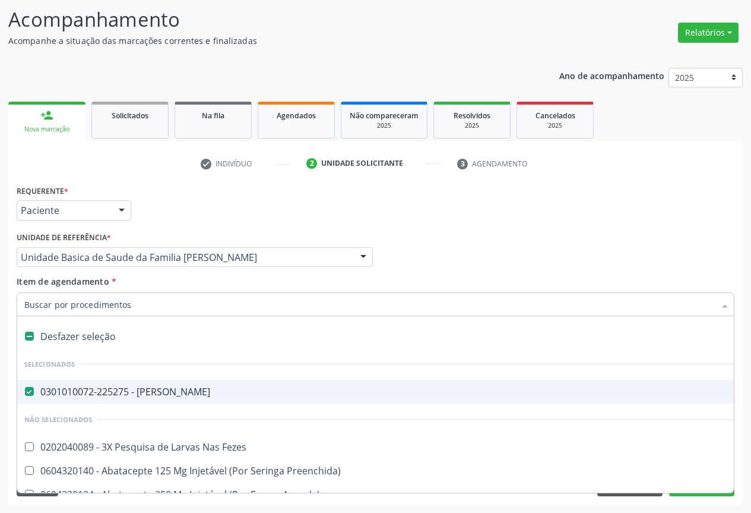
click at [27, 391] on Otorrinolaringologista at bounding box center [29, 391] width 9 height 9
click at [25, 391] on Otorrinolaringologista "checkbox" at bounding box center [21, 391] width 8 height 8
checkbox Otorrinolaringologista "false"
click at [182, 197] on div "Requerente * Paciente Profissional de Saúde Paciente Nenhum resultado encontrad…" at bounding box center [376, 205] width 724 height 46
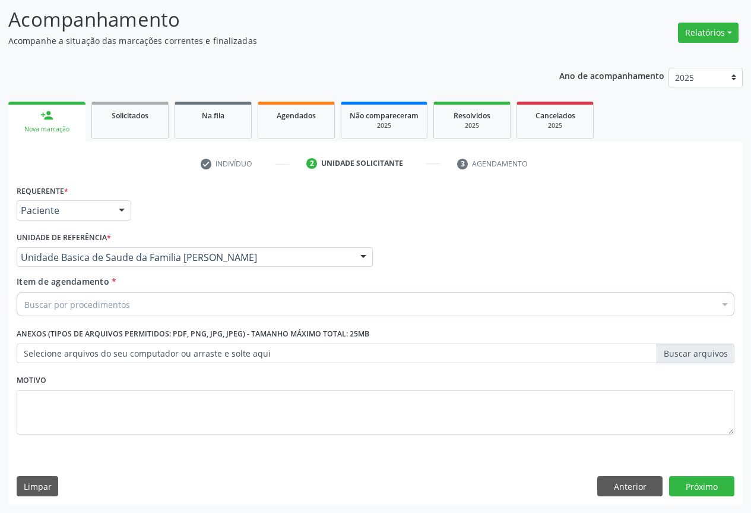
click at [151, 314] on div "Buscar por procedimentos" at bounding box center [376, 304] width 718 height 24
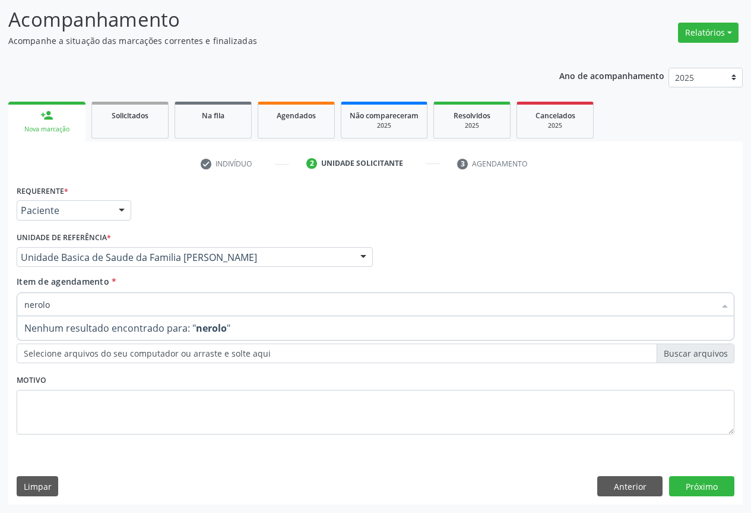
drag, startPoint x: 68, startPoint y: 308, endPoint x: 24, endPoint y: 311, distance: 44.1
click at [24, 311] on div "nerolo" at bounding box center [376, 304] width 718 height 24
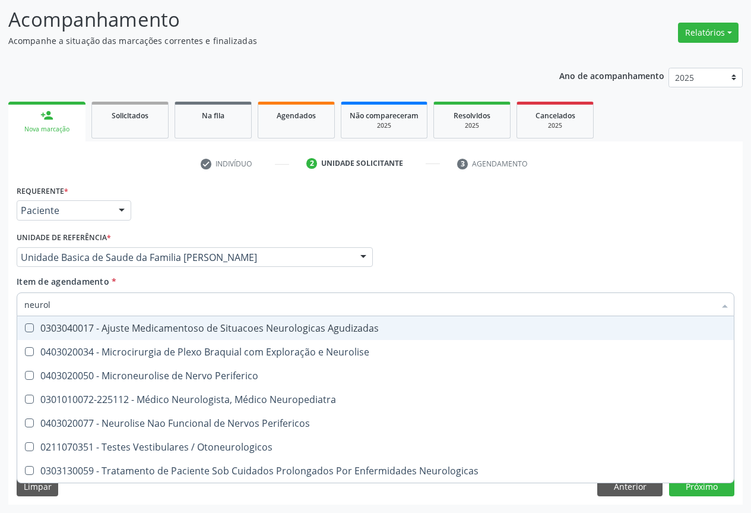
type input "neurolo"
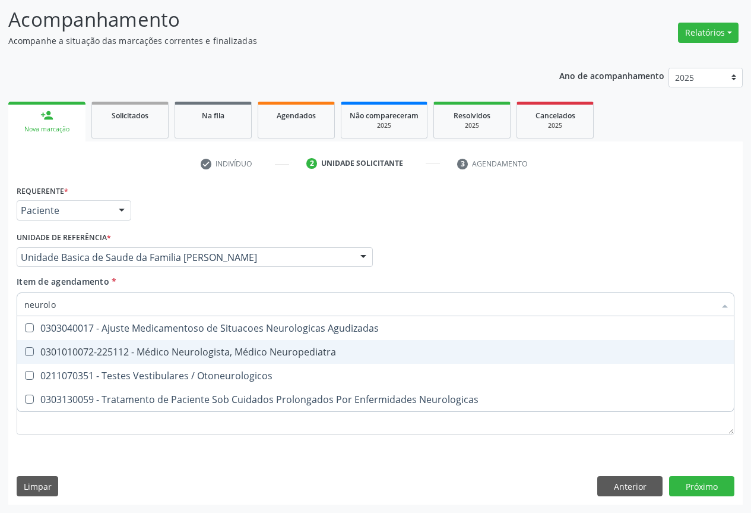
click at [48, 352] on div "0301010072-225112 - Médico Neurologista, Médico Neuropediatra" at bounding box center [375, 352] width 703 height 10
checkbox Neuropediatra "true"
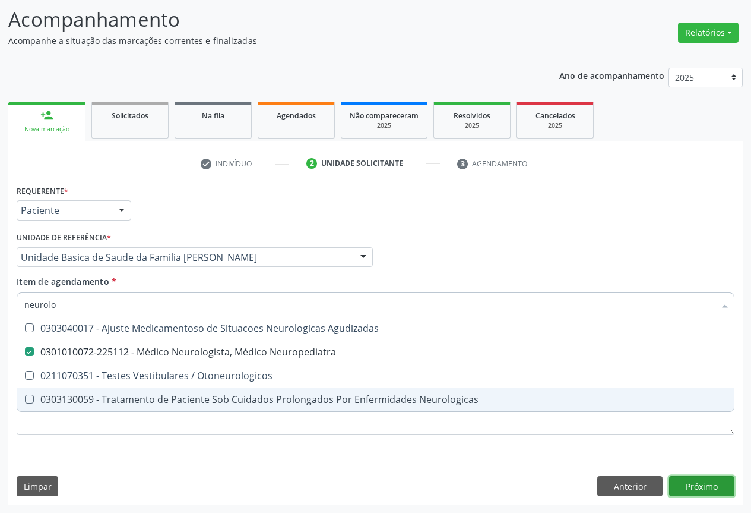
click at [699, 487] on div "Requerente * Paciente Profissional de Saúde Paciente Nenhum resultado encontrad…" at bounding box center [375, 343] width 735 height 323
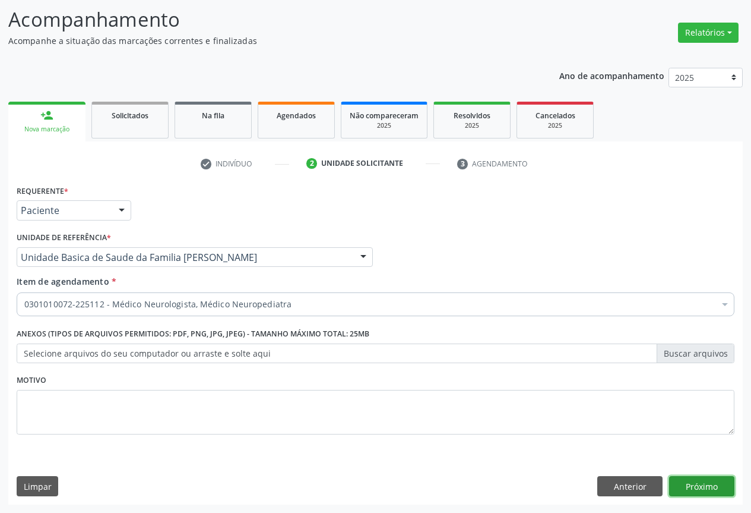
click at [684, 491] on button "Próximo" at bounding box center [701, 486] width 65 height 20
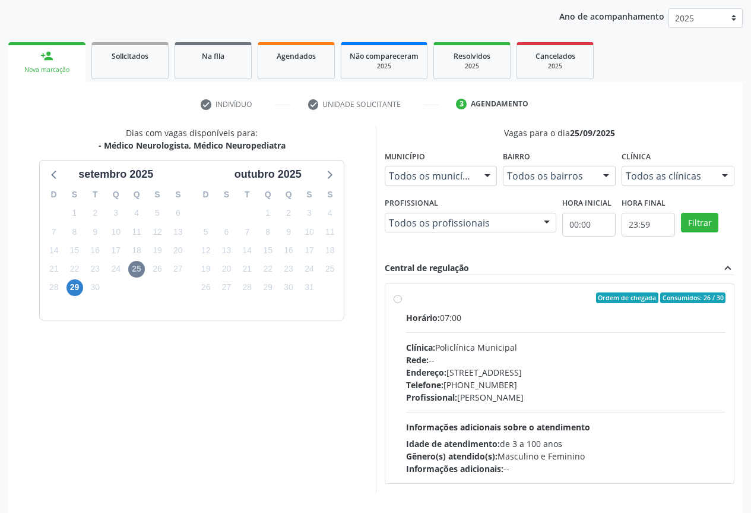
scroll to position [176, 0]
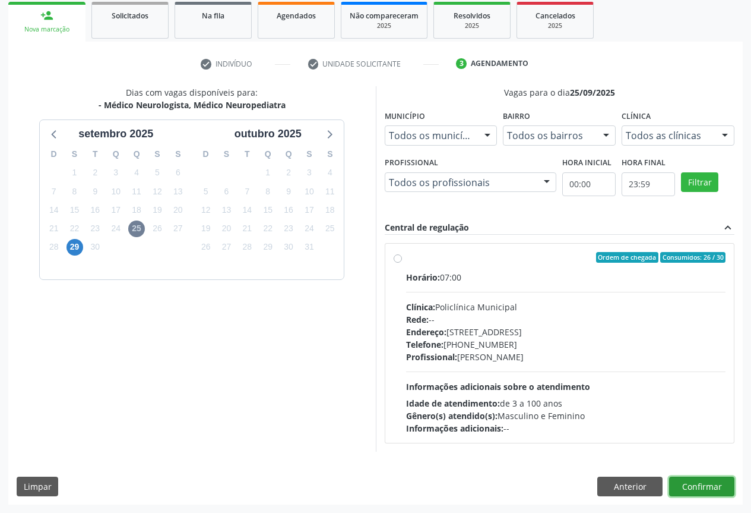
click at [684, 487] on button "Confirmar" at bounding box center [701, 486] width 65 height 20
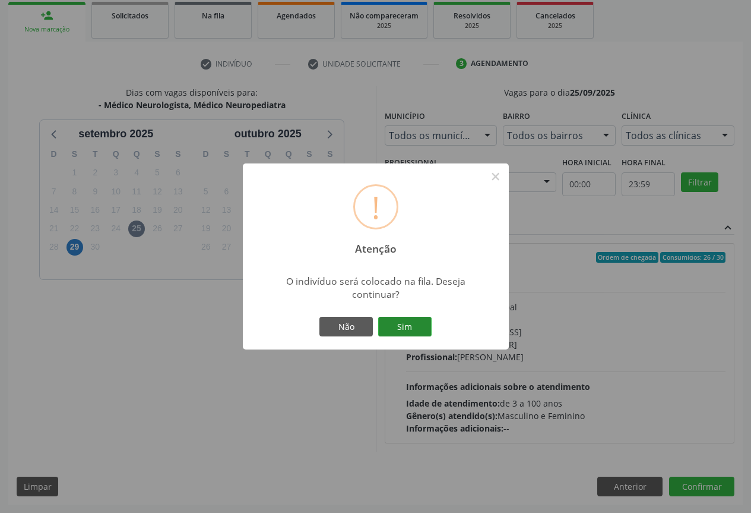
click at [398, 325] on button "Sim" at bounding box center [404, 327] width 53 height 20
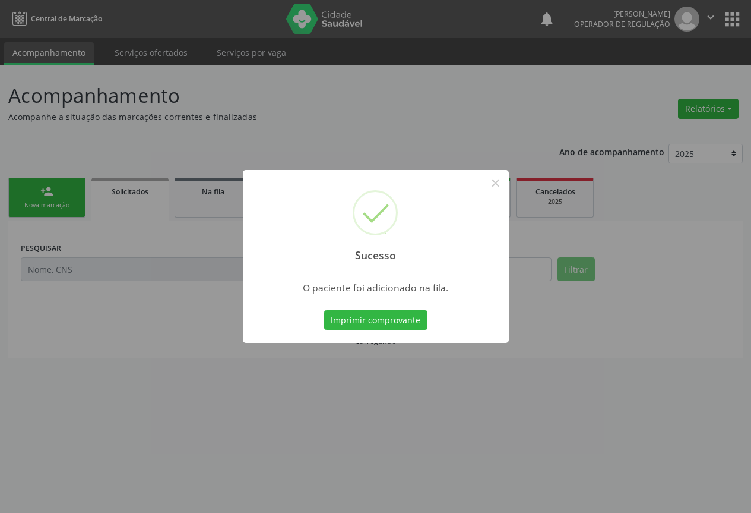
scroll to position [0, 0]
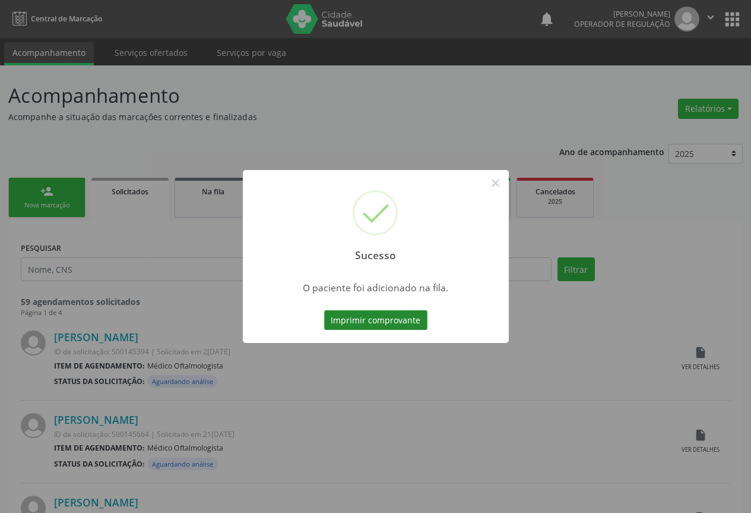
click at [378, 326] on button "Imprimir comprovante" at bounding box center [375, 320] width 103 height 20
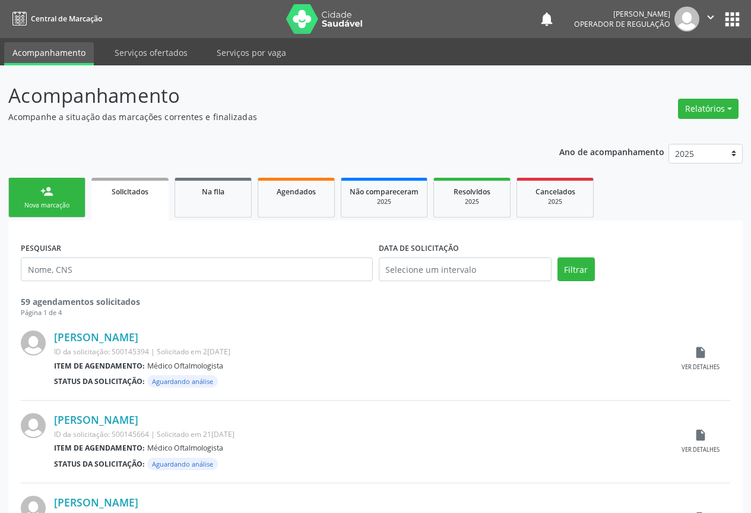
click at [71, 207] on div "Nova marcação" at bounding box center [46, 205] width 59 height 9
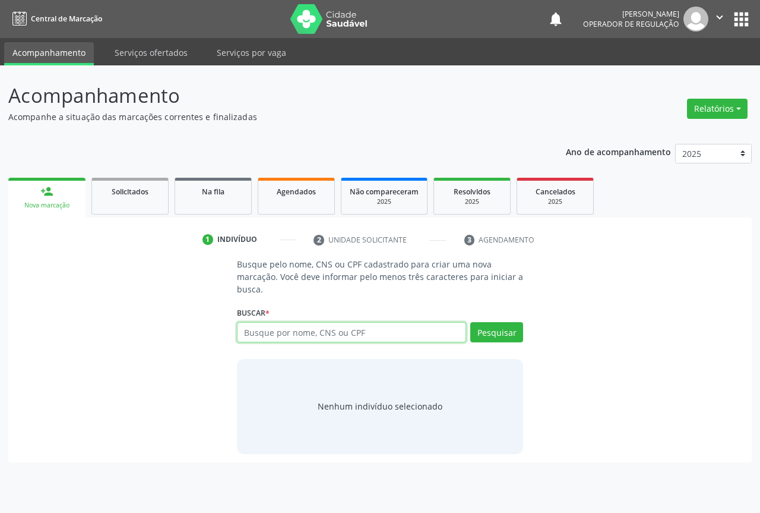
click at [261, 333] on input "text" at bounding box center [351, 332] width 229 height 20
click at [311, 335] on input "text" at bounding box center [351, 332] width 229 height 20
type input "704809593273441"
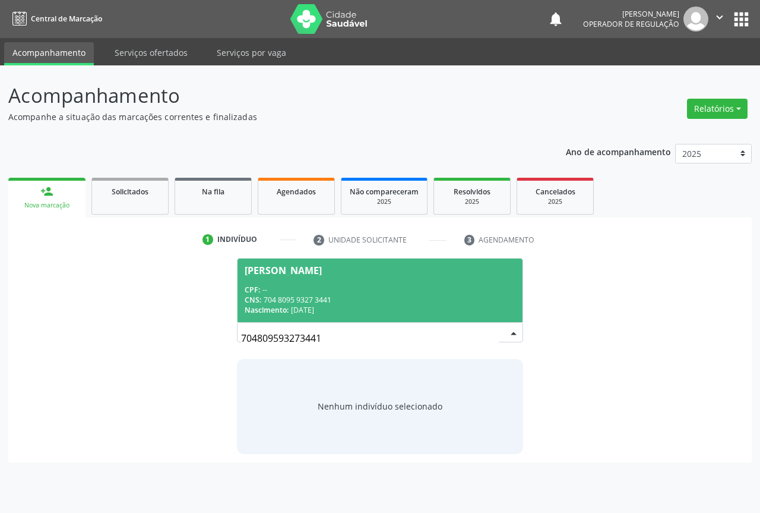
click at [339, 315] on div "Nascimento: 10/[DATE]" at bounding box center [380, 310] width 271 height 10
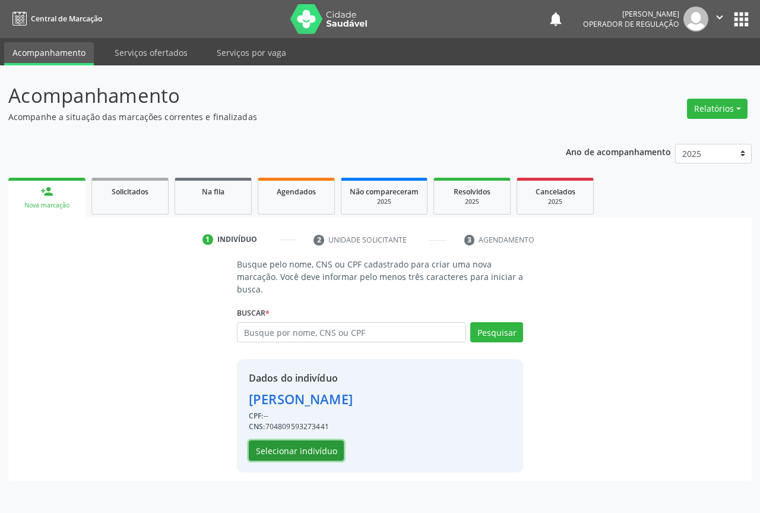
click at [274, 459] on button "Selecionar indivíduo" at bounding box center [296, 450] width 95 height 20
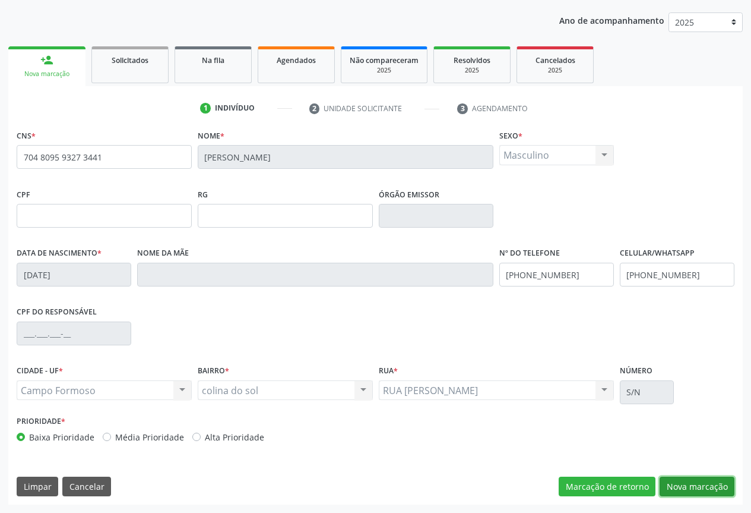
click at [675, 482] on button "Nova marcação" at bounding box center [697, 486] width 75 height 20
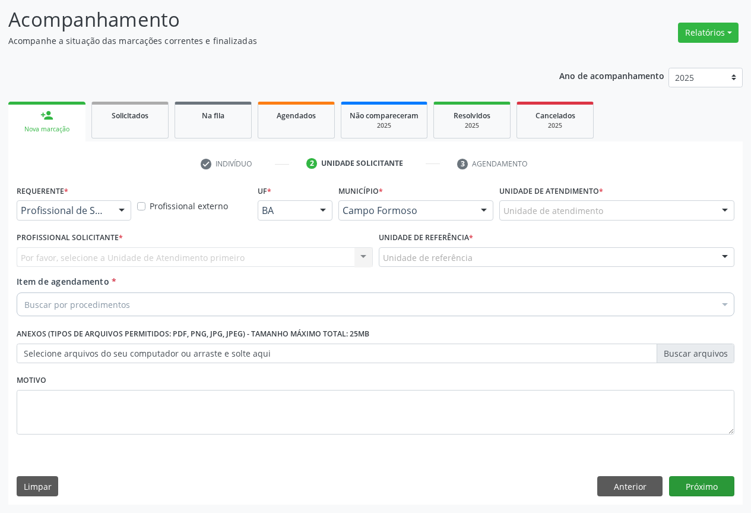
scroll to position [76, 0]
click at [111, 210] on div "Profissional de Saúde Profissional de Saúde Paciente Nenhum resultado encontrad…" at bounding box center [74, 210] width 115 height 20
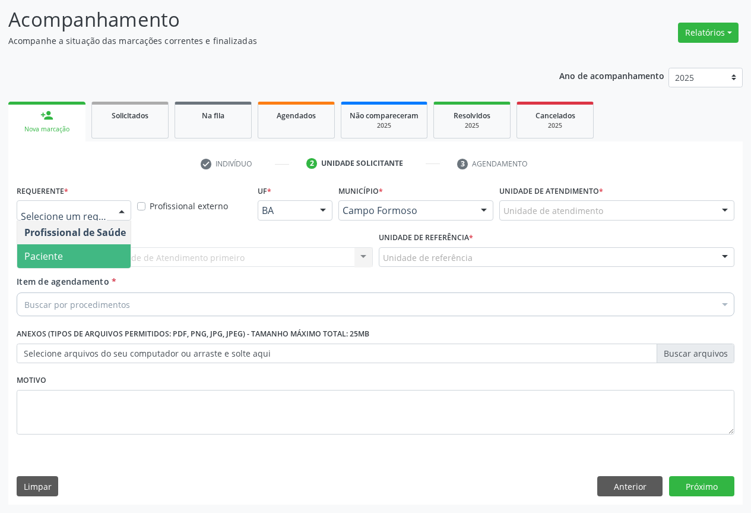
click at [64, 260] on span "Paciente" at bounding box center [75, 256] width 116 height 24
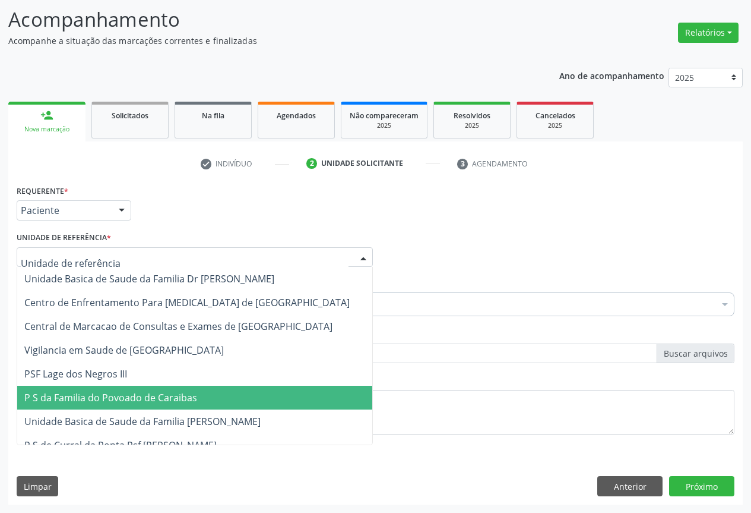
click at [94, 393] on span "P S da Familia do Povoado de Caraibas" at bounding box center [110, 397] width 173 height 13
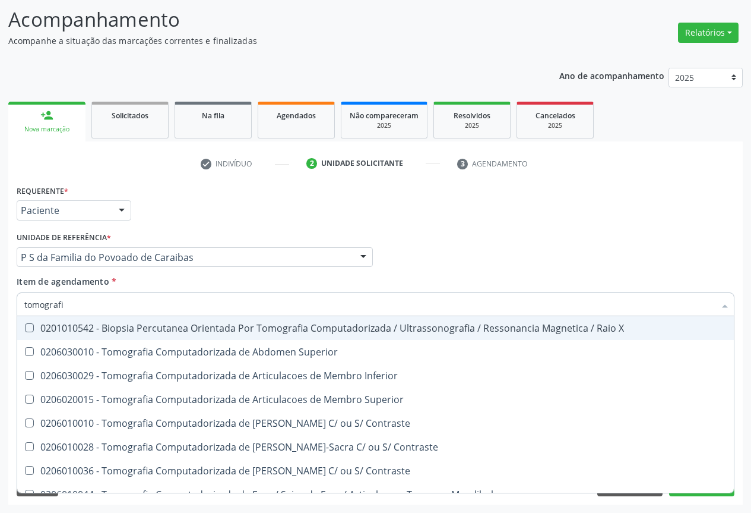
type input "tomografia"
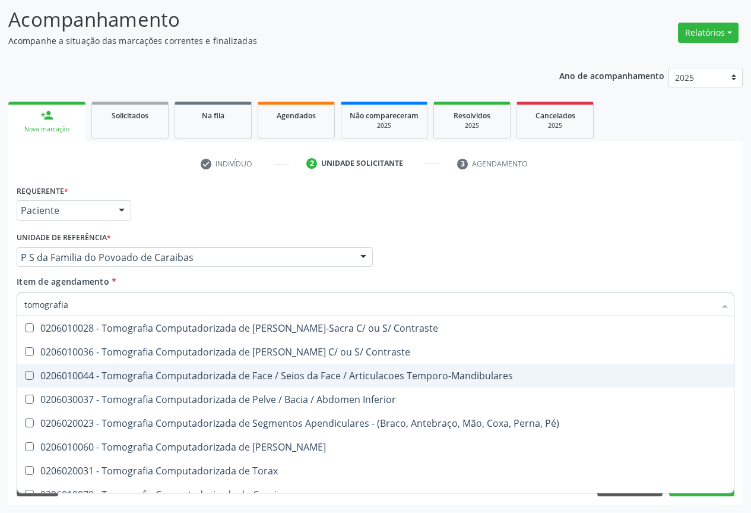
scroll to position [178, 0]
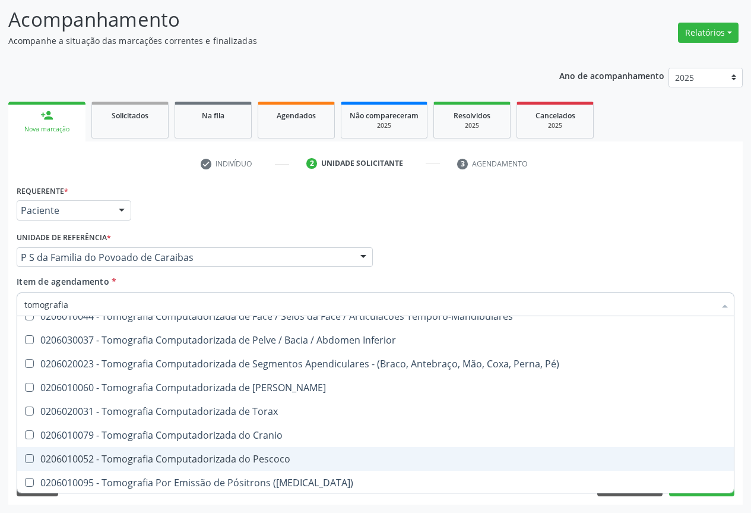
click at [244, 457] on div "0206010052 - Tomografia Computadorizada do Pescoco" at bounding box center [375, 459] width 703 height 10
checkbox Pescoco "true"
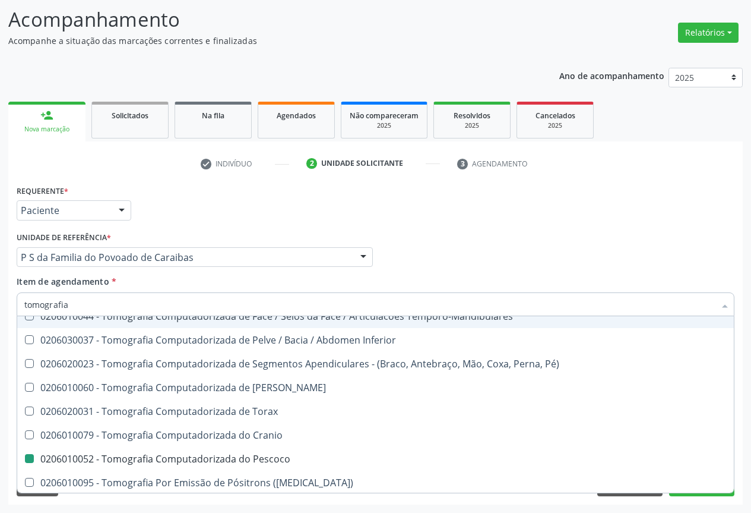
click at [523, 243] on div "Profissional Solicitante Por favor, selecione a Unidade de Atendimento primeiro…" at bounding box center [376, 252] width 724 height 46
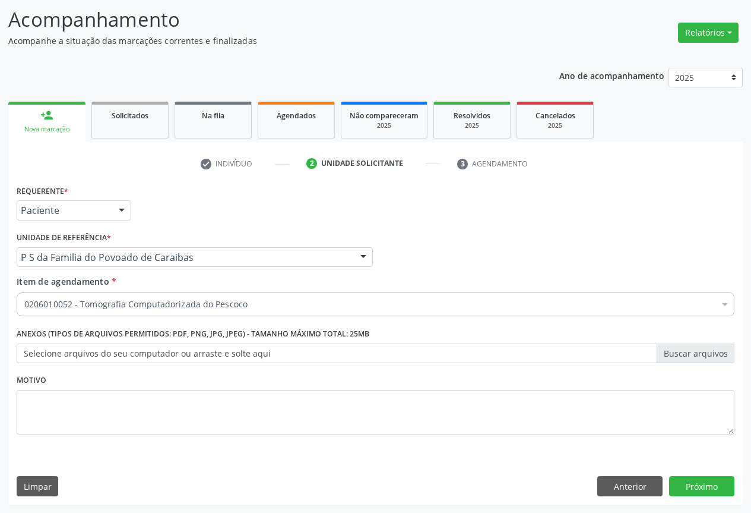
scroll to position [0, 0]
click at [705, 483] on button "Próximo" at bounding box center [701, 486] width 65 height 20
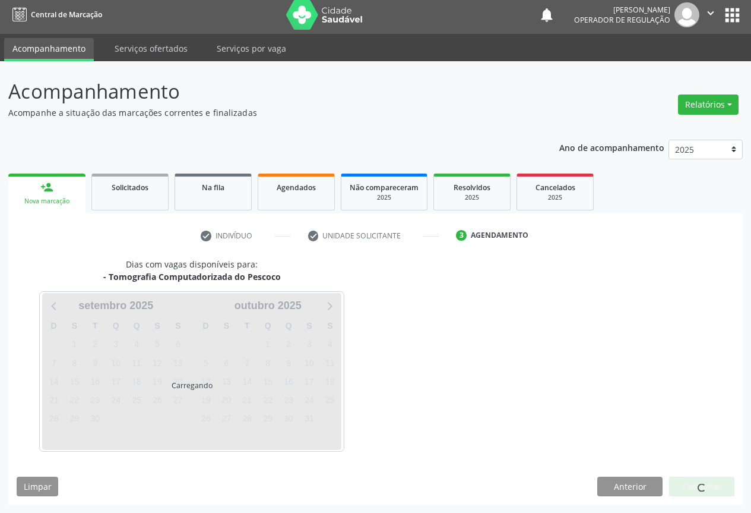
scroll to position [39, 0]
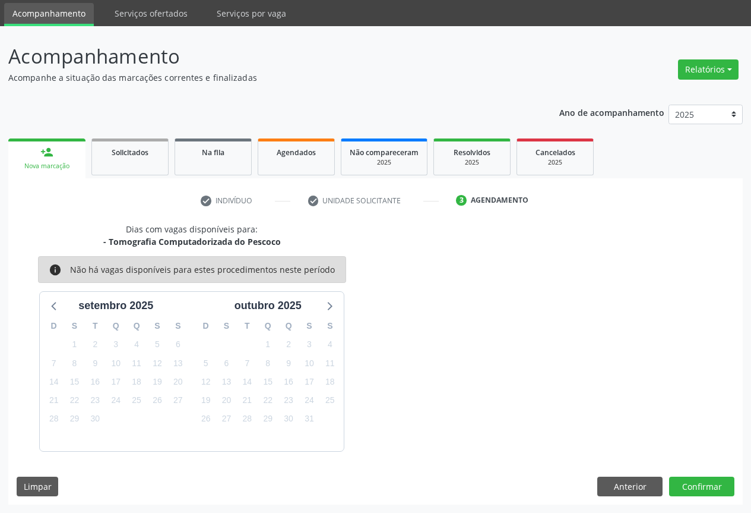
click at [387, 49] on p "Acompanhamento" at bounding box center [265, 57] width 514 height 30
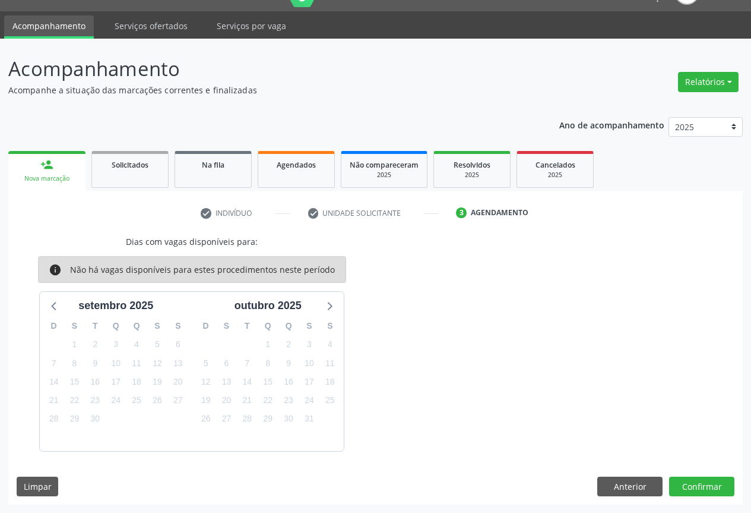
scroll to position [0, 0]
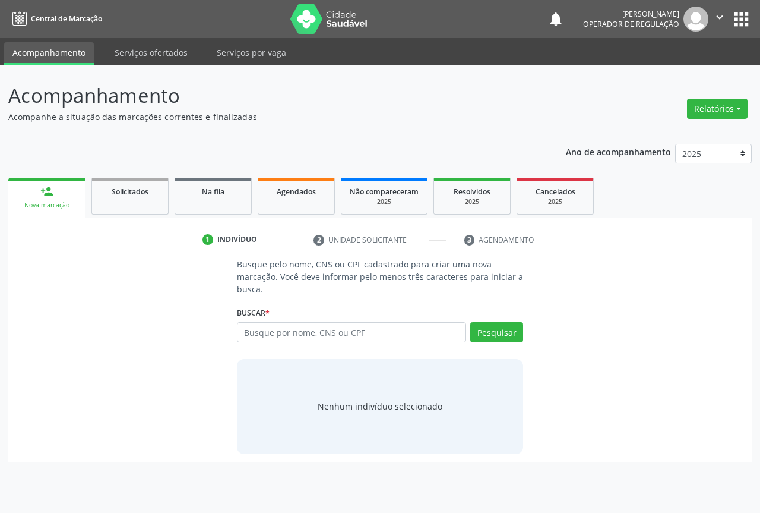
click at [329, 334] on input "text" at bounding box center [351, 332] width 229 height 20
type input "706600516007186"
click at [488, 333] on button "Pesquisar" at bounding box center [496, 332] width 53 height 20
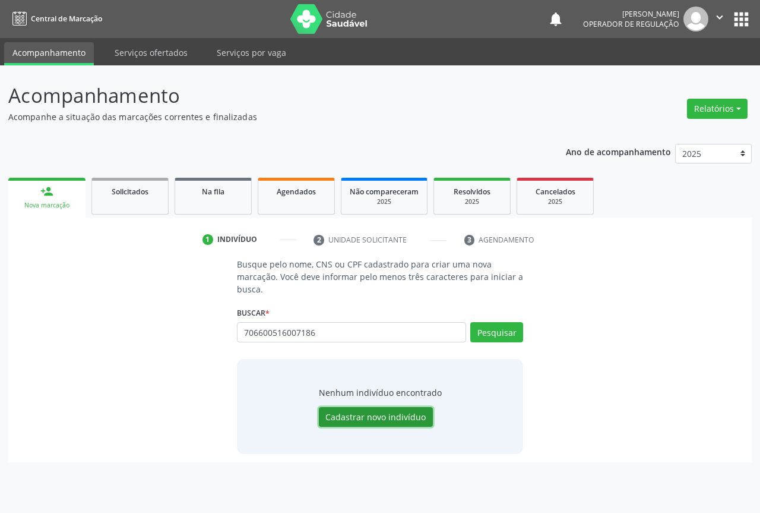
click at [382, 413] on button "Cadastrar novo indivíduo" at bounding box center [376, 417] width 114 height 20
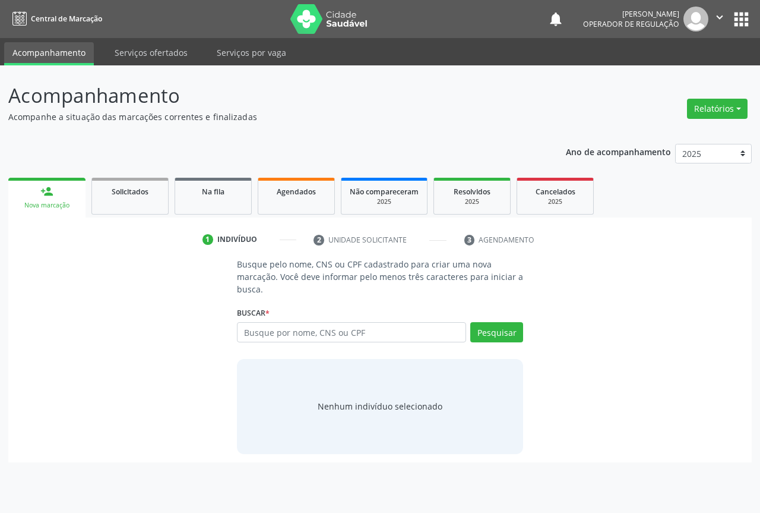
click at [324, 334] on input "text" at bounding box center [351, 332] width 229 height 20
type input "63841207553"
click at [504, 334] on button "Pesquisar" at bounding box center [496, 332] width 53 height 20
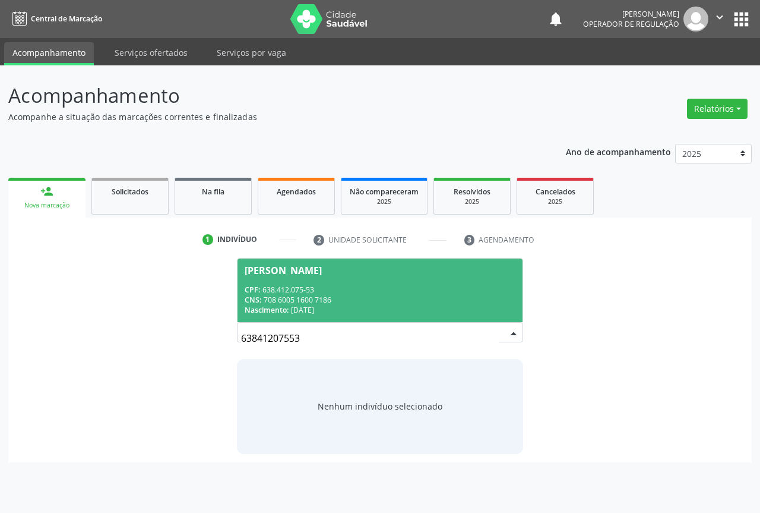
click at [437, 303] on div "CNS: 708 6005 1600 7186" at bounding box center [380, 300] width 271 height 10
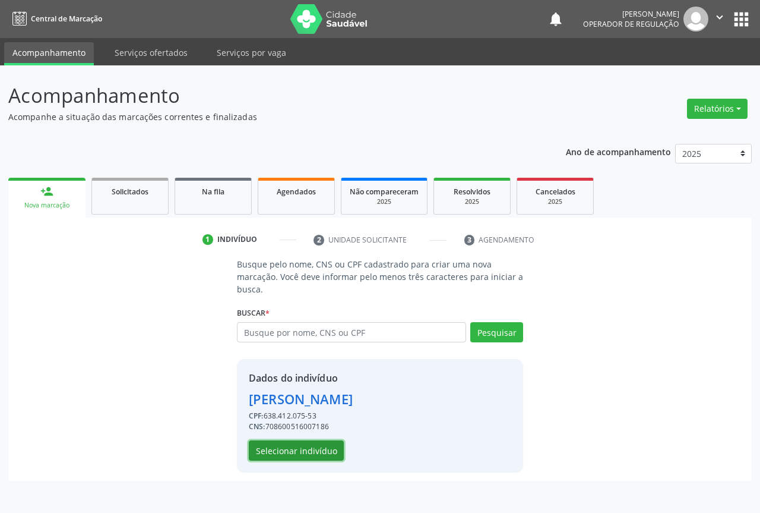
click at [304, 449] on button "Selecionar indivíduo" at bounding box center [296, 450] width 95 height 20
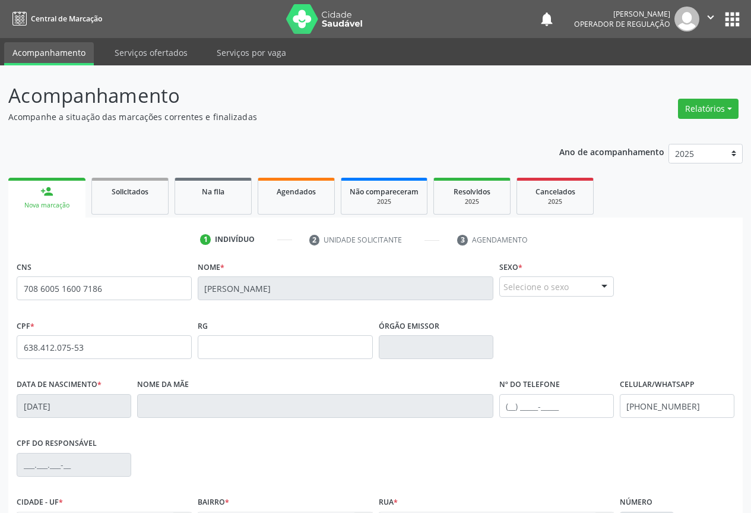
scroll to position [131, 0]
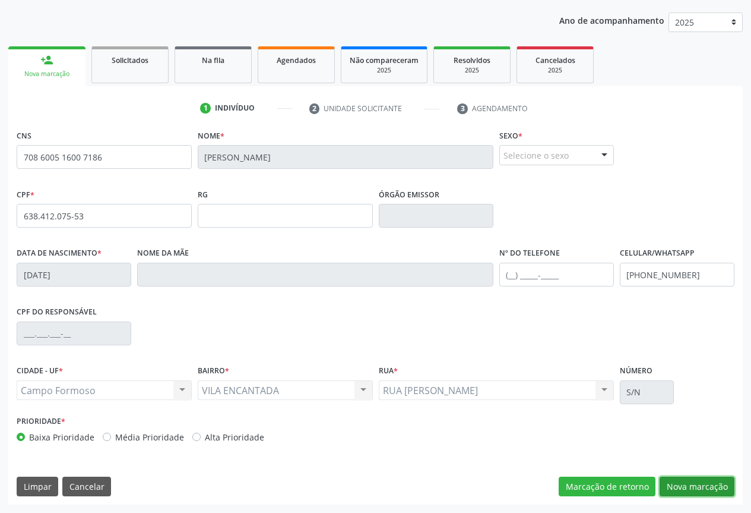
click at [693, 492] on button "Nova marcação" at bounding box center [697, 486] width 75 height 20
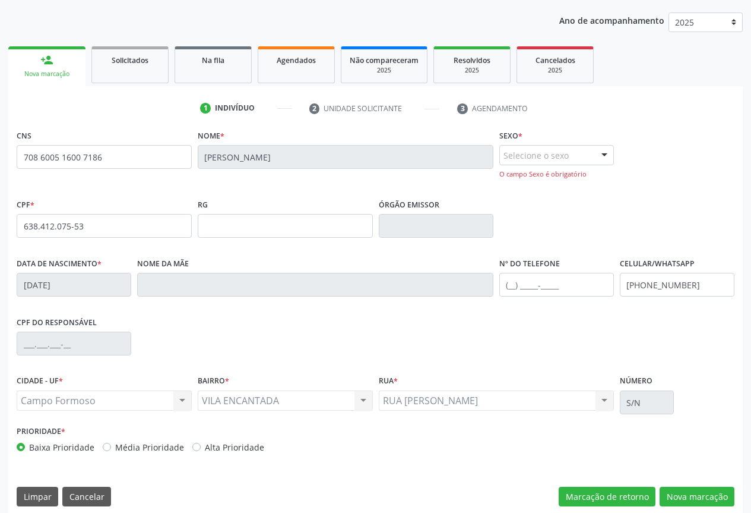
click at [585, 161] on div "Selecione o sexo" at bounding box center [557, 155] width 115 height 20
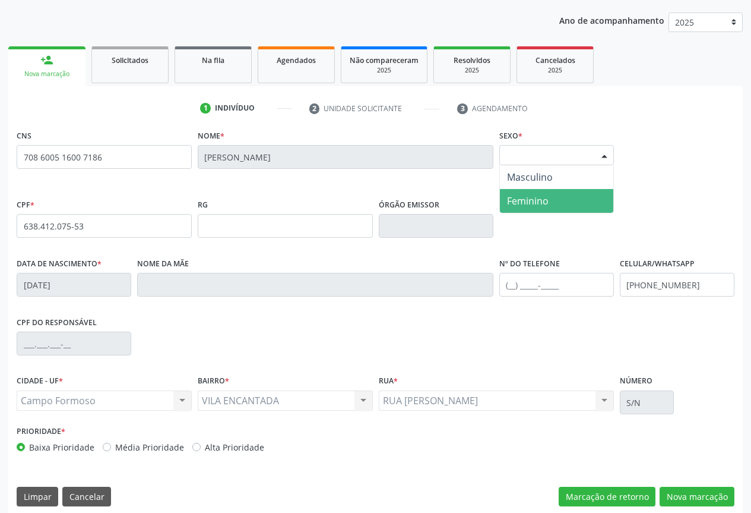
click at [564, 204] on span "Feminino" at bounding box center [556, 201] width 113 height 24
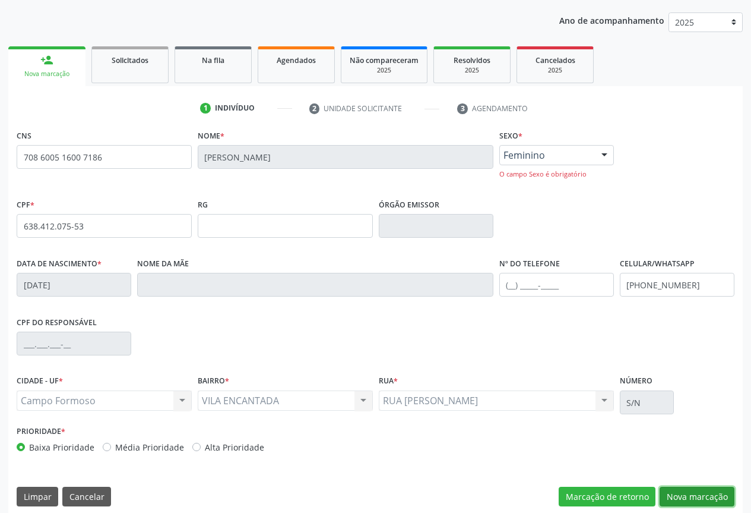
click at [694, 498] on button "Nova marcação" at bounding box center [697, 497] width 75 height 20
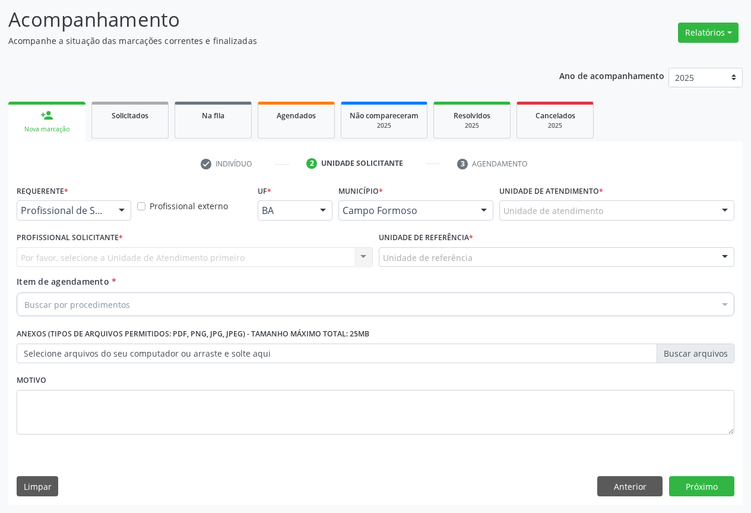
scroll to position [76, 0]
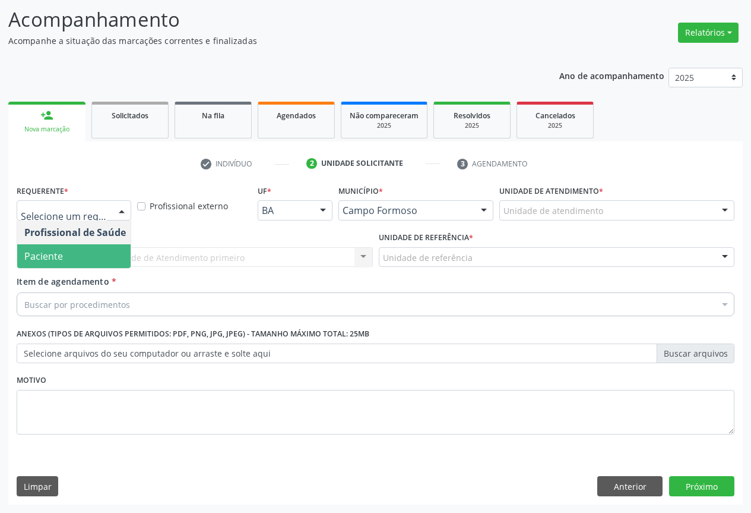
click at [72, 255] on span "Paciente" at bounding box center [75, 256] width 116 height 24
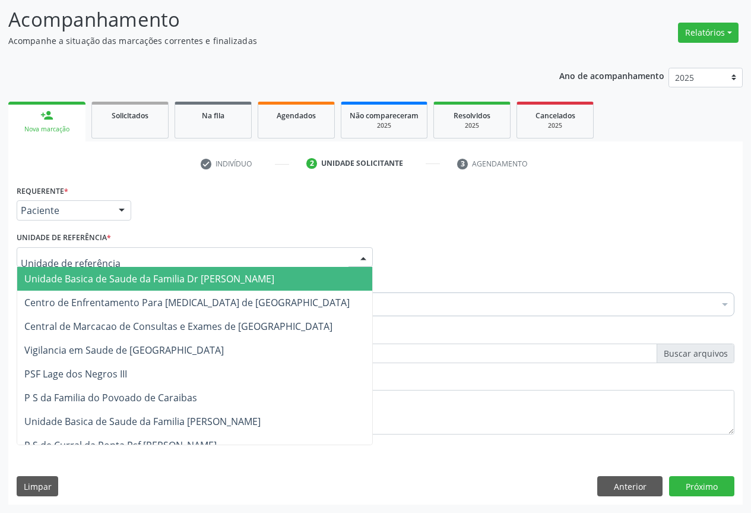
click at [75, 269] on span "Unidade Basica de Saude da Familia Dr [PERSON_NAME]" at bounding box center [194, 279] width 355 height 24
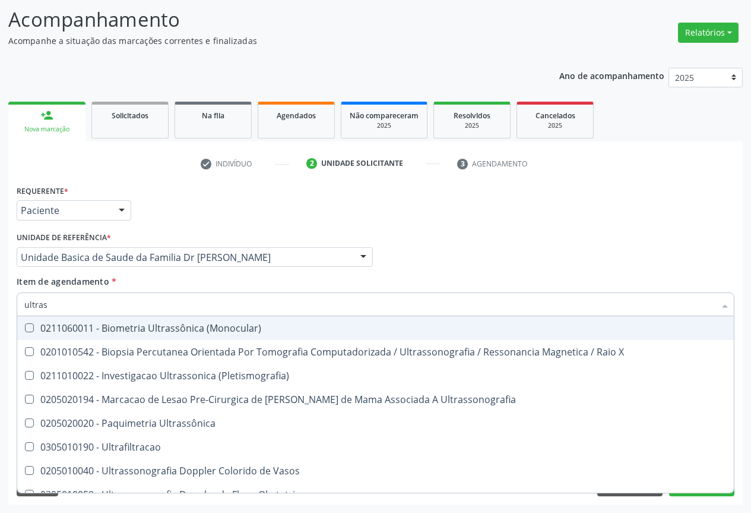
type input "ultrass"
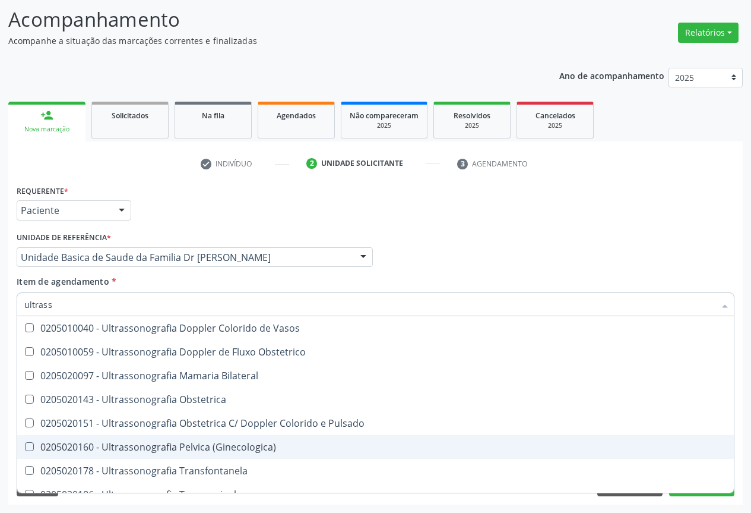
scroll to position [178, 0]
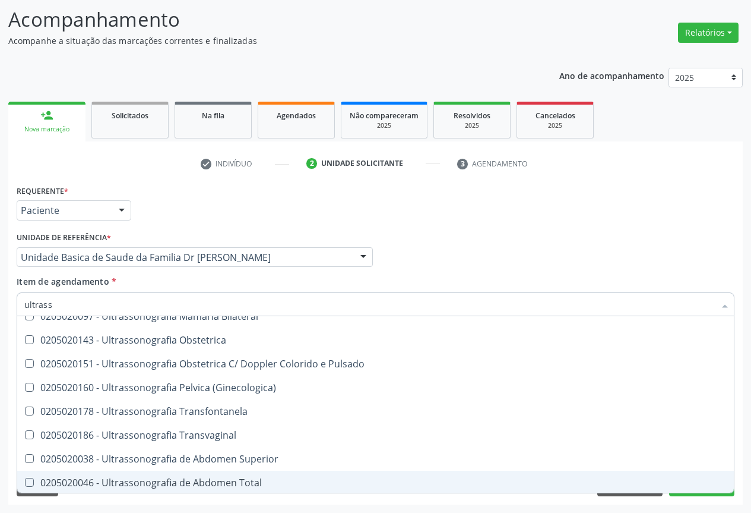
click at [252, 485] on div "0205020046 - Ultrassonografia de Abdomen Total" at bounding box center [375, 483] width 703 height 10
checkbox Total "true"
click at [699, 492] on div "Desfazer seleção 0211060011 - Biometria Ultrassônica (Monocular) 0201010542 - B…" at bounding box center [376, 404] width 718 height 176
click at [699, 493] on button "Próximo" at bounding box center [701, 486] width 65 height 20
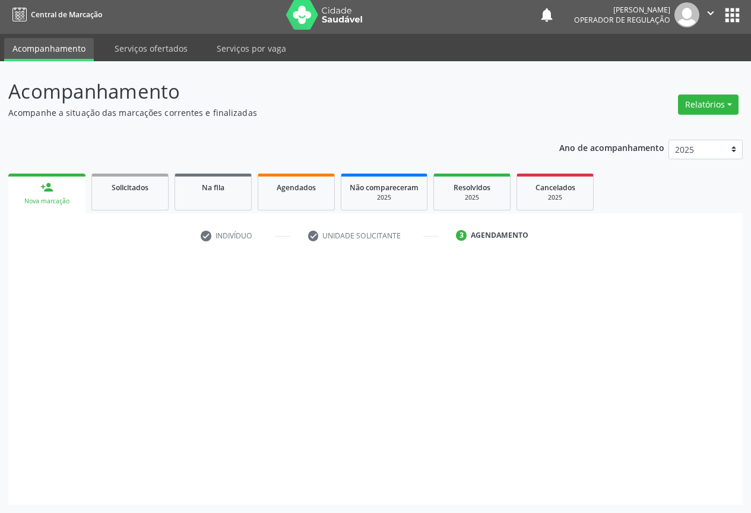
scroll to position [0, 0]
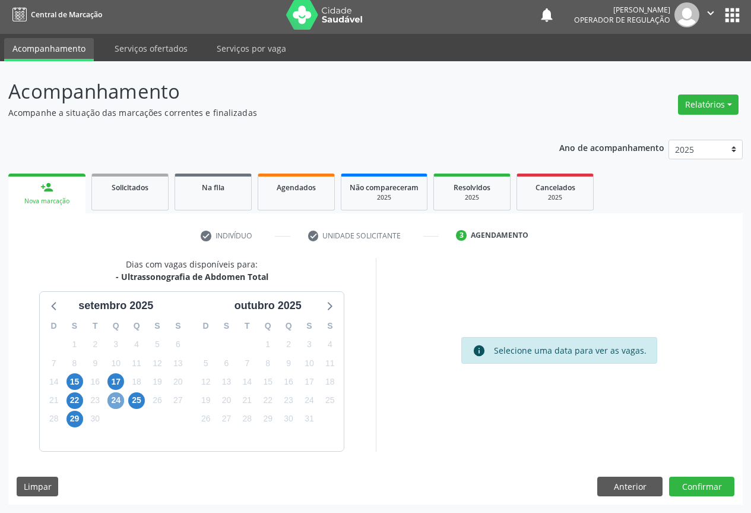
click at [116, 399] on span "24" at bounding box center [116, 400] width 17 height 17
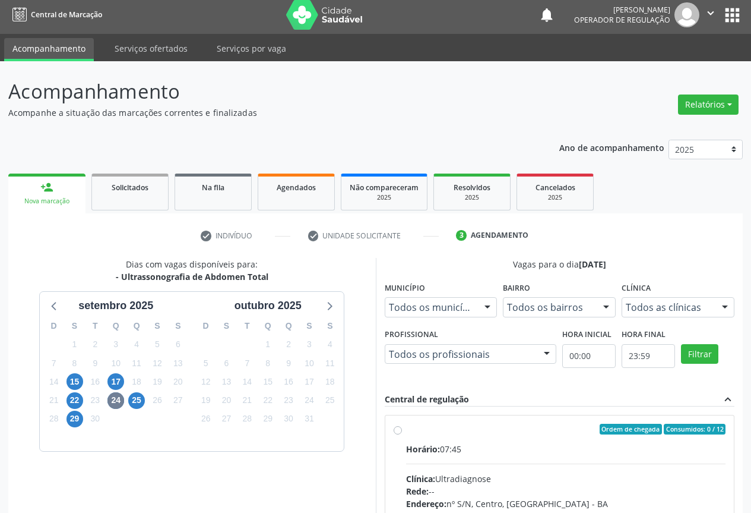
click at [406, 433] on label "Ordem de chegada Consumidos: 0 / 12 Horário: 07:45 Clínica: Ultradiagnose Rede:…" at bounding box center [566, 515] width 320 height 182
click at [397, 433] on input "Ordem de chegada Consumidos: 0 / 12 Horário: 07:45 Clínica: Ultradiagnose Rede:…" at bounding box center [398, 429] width 8 height 11
radio input "true"
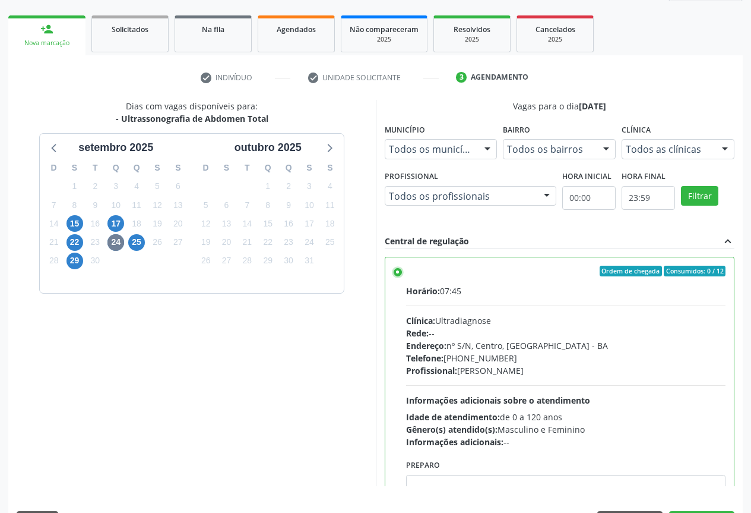
scroll to position [197, 0]
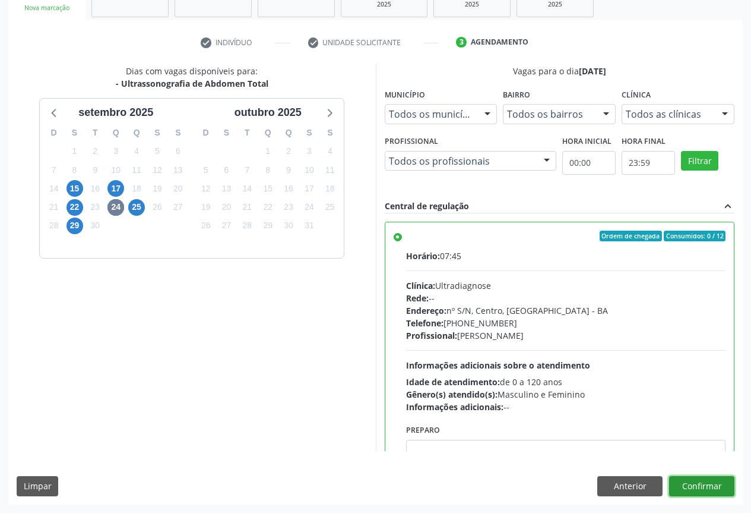
click at [701, 481] on button "Confirmar" at bounding box center [701, 486] width 65 height 20
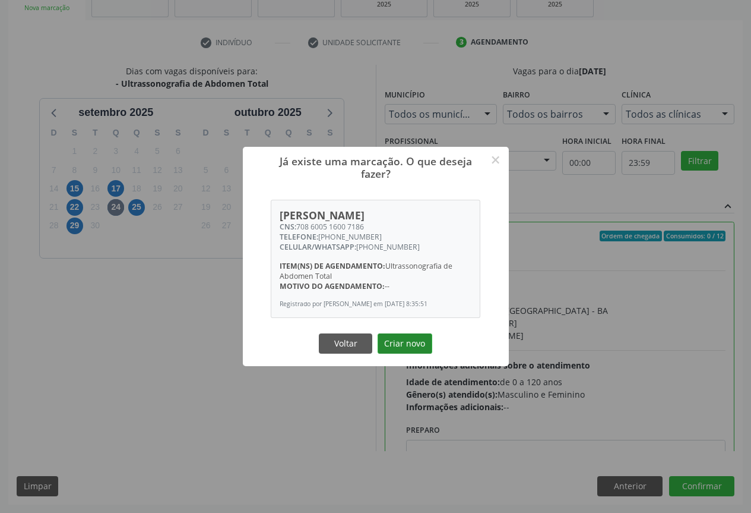
click at [409, 340] on button "Criar novo" at bounding box center [405, 343] width 55 height 20
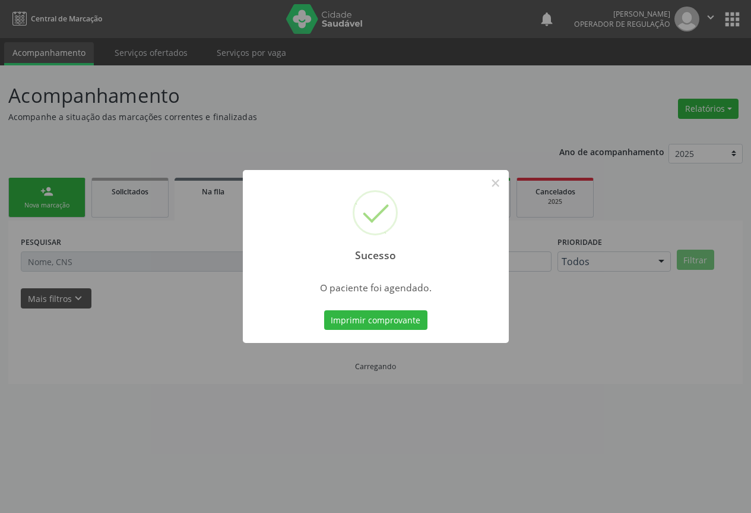
scroll to position [0, 0]
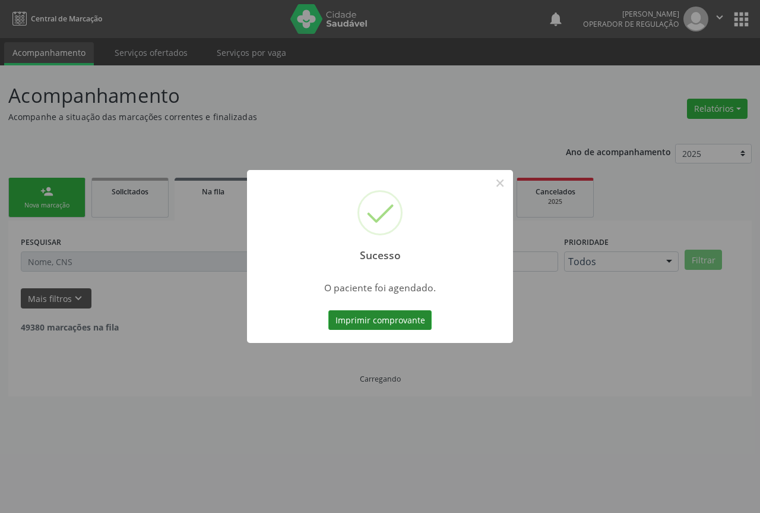
click at [383, 315] on button "Imprimir comprovante" at bounding box center [380, 320] width 103 height 20
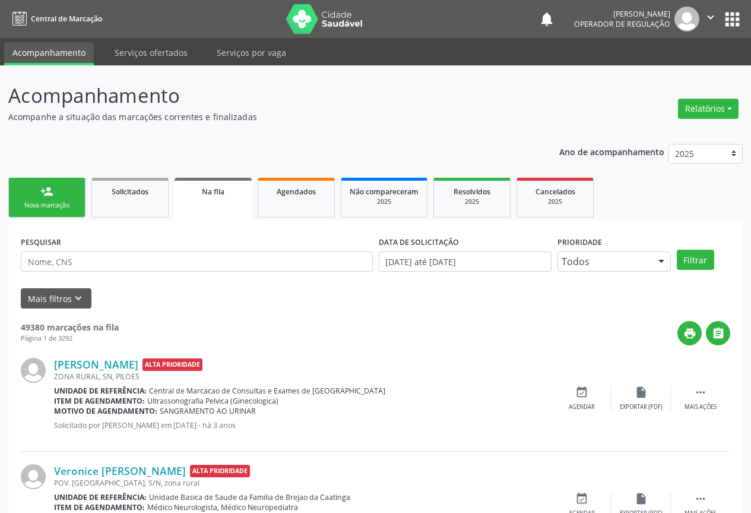
click at [66, 189] on link "person_add Nova marcação" at bounding box center [46, 198] width 77 height 40
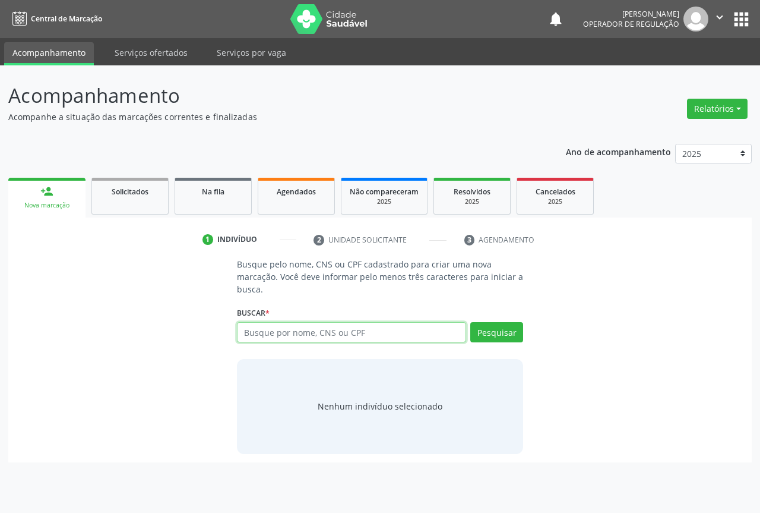
click at [311, 334] on input "text" at bounding box center [351, 332] width 229 height 20
type input "1453578560"
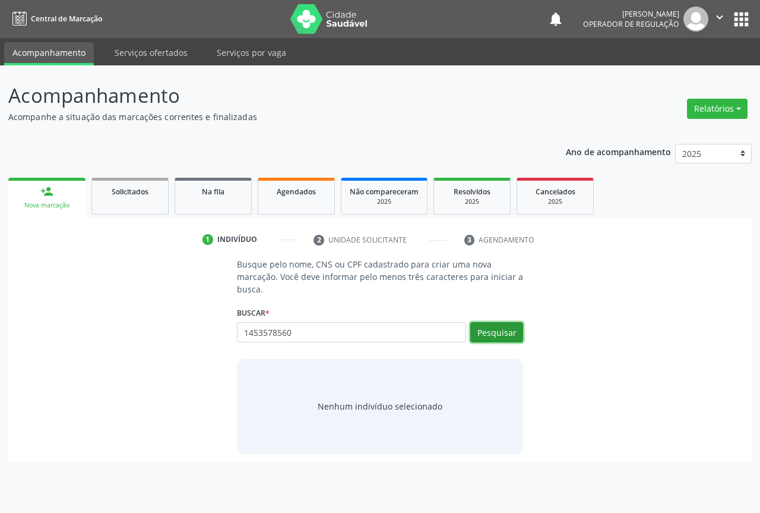
click at [491, 333] on button "Pesquisar" at bounding box center [496, 332] width 53 height 20
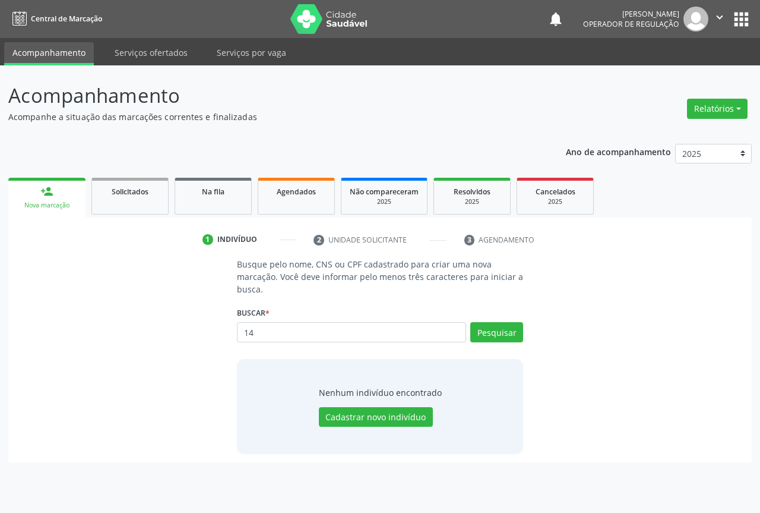
type input "1"
type input "708404769715362"
click at [489, 330] on button "Pesquisar" at bounding box center [496, 332] width 53 height 20
type input "708404769715362"
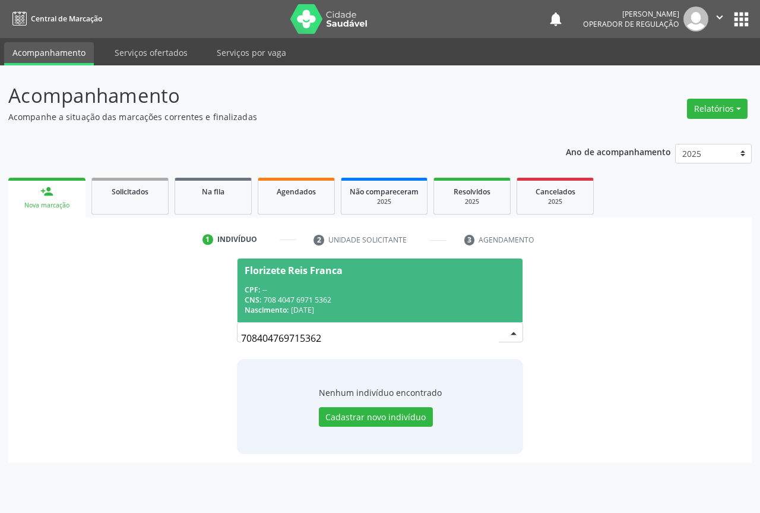
click at [451, 303] on div "CNS: 708 4047 6971 5362" at bounding box center [380, 300] width 271 height 10
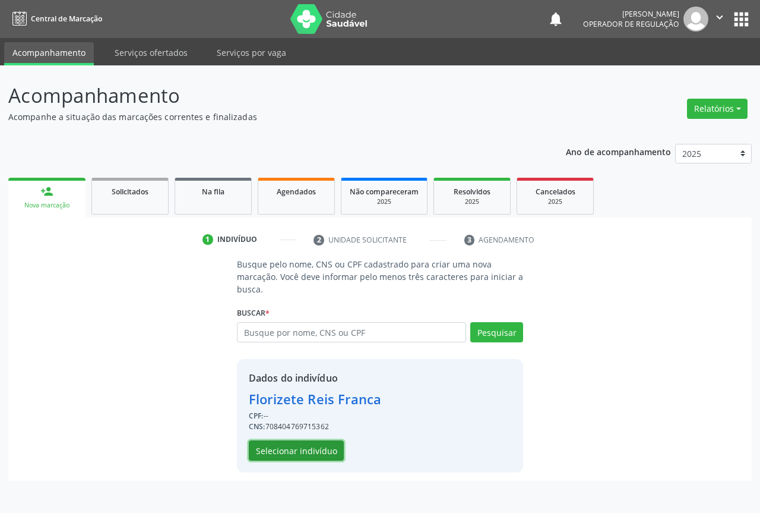
click at [309, 450] on button "Selecionar indivíduo" at bounding box center [296, 450] width 95 height 20
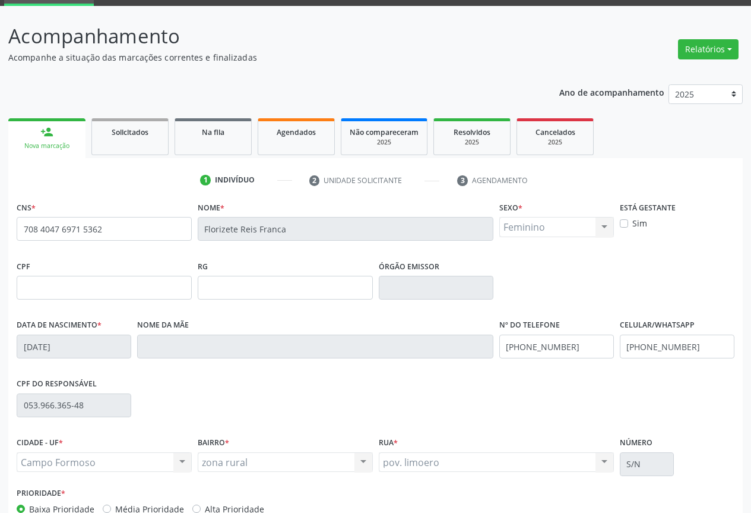
scroll to position [131, 0]
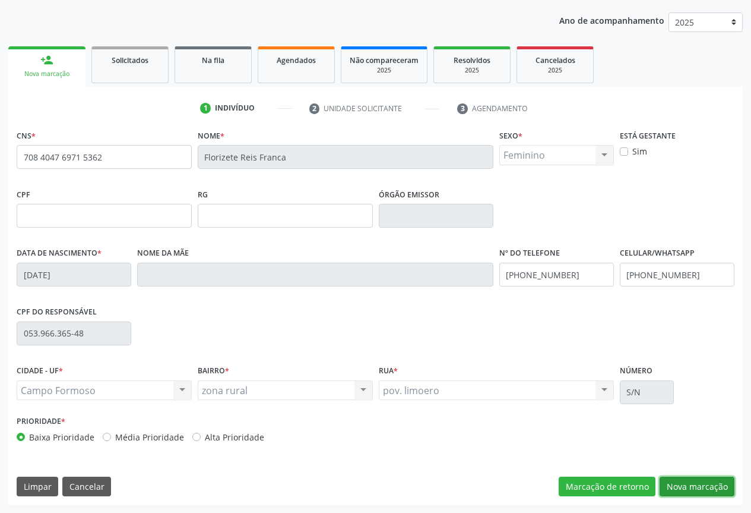
click at [690, 485] on button "Nova marcação" at bounding box center [697, 486] width 75 height 20
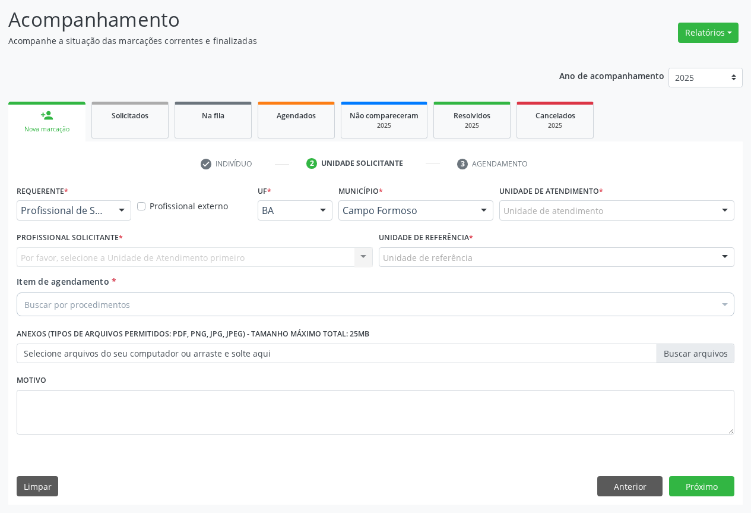
scroll to position [76, 0]
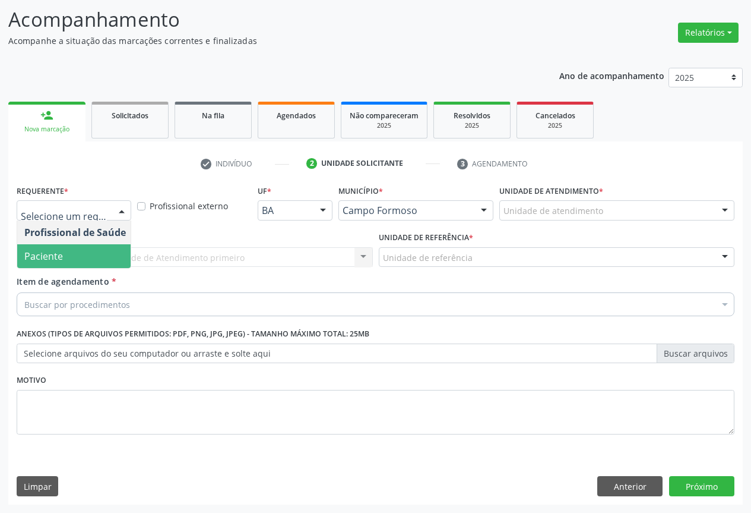
click at [68, 259] on span "Paciente" at bounding box center [75, 256] width 116 height 24
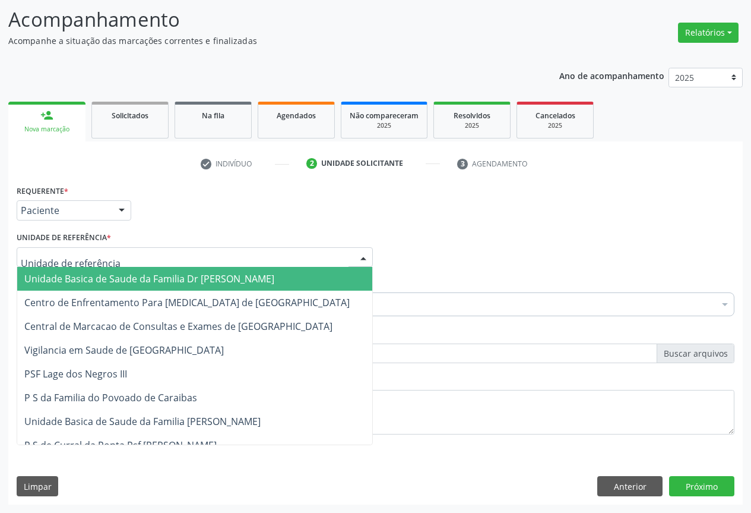
click at [81, 276] on span "Unidade Basica de Saude da Familia Dr [PERSON_NAME]" at bounding box center [149, 278] width 250 height 13
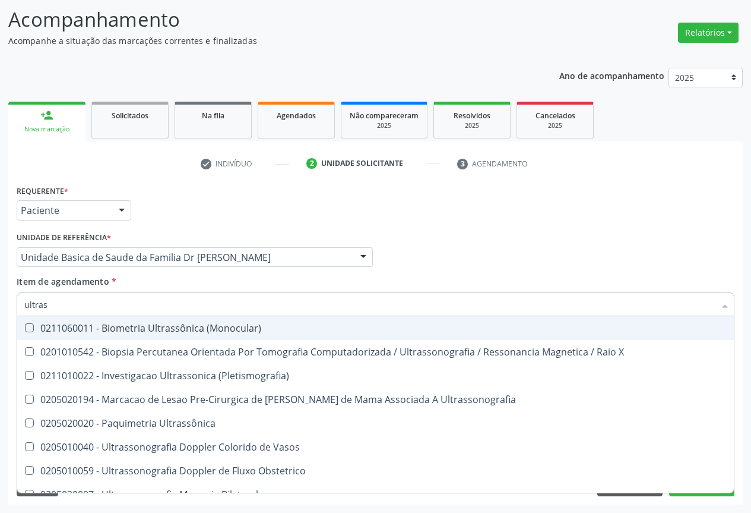
type input "ultrass"
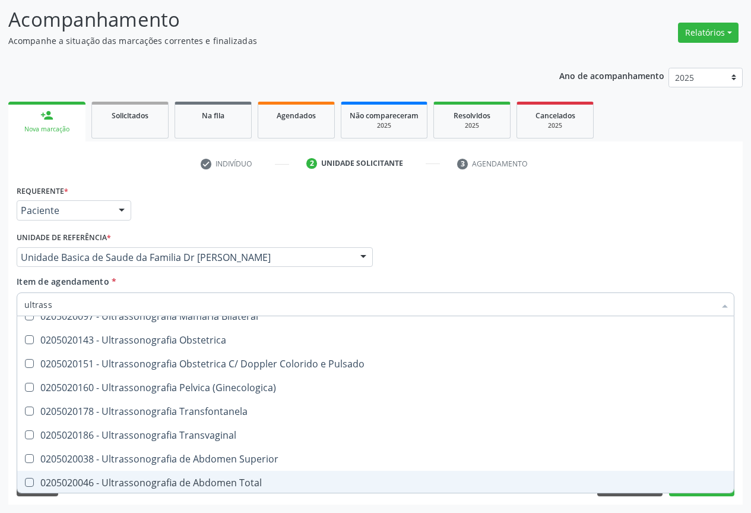
click at [258, 482] on div "0205020046 - Ultrassonografia de Abdomen Total" at bounding box center [375, 483] width 703 height 10
checkbox Total "true"
click at [203, 506] on div "Acompanhamento Acompanhe a situação das marcações correntes e finalizadas Relat…" at bounding box center [375, 250] width 751 height 523
checkbox X "true"
checkbox Total "false"
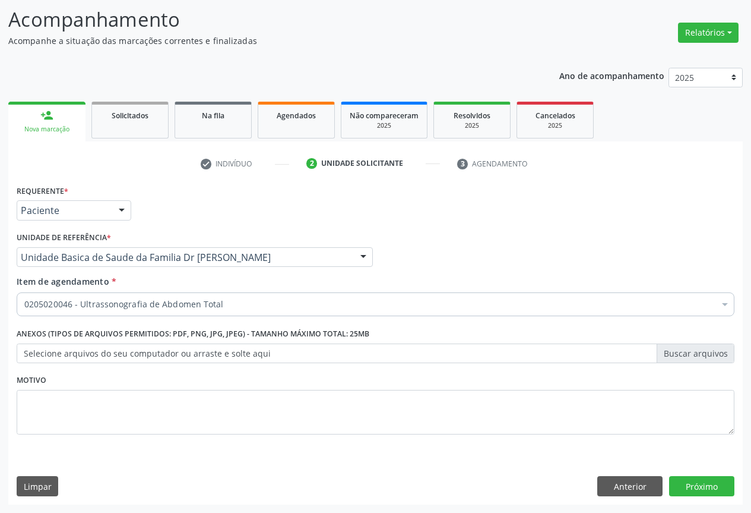
scroll to position [0, 0]
click at [689, 484] on button "Próximo" at bounding box center [701, 486] width 65 height 20
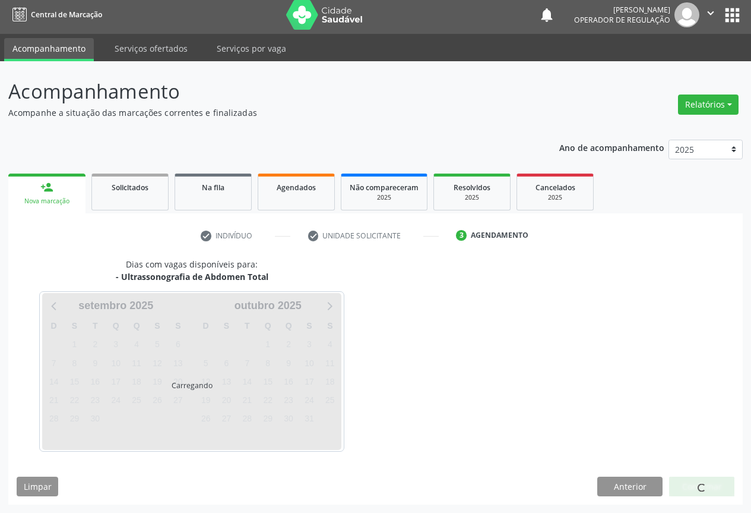
scroll to position [4, 0]
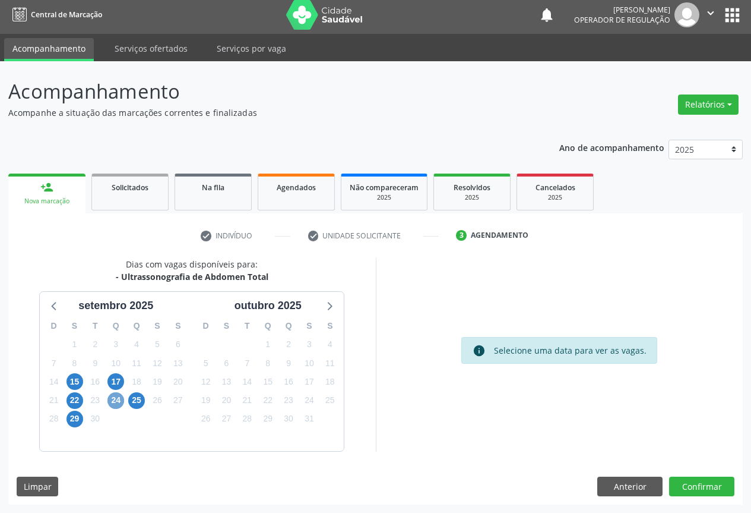
click at [113, 403] on span "24" at bounding box center [116, 400] width 17 height 17
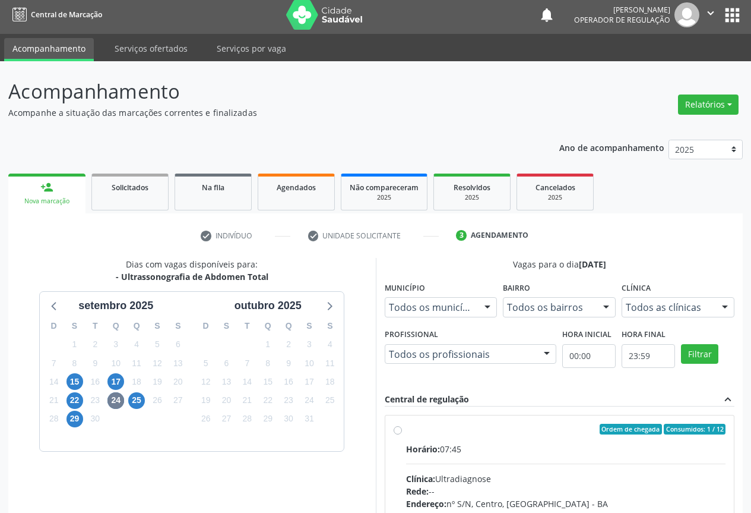
click at [391, 429] on div "Ordem de chegada Consumidos: 1 / 12 Horário: 07:45 Clínica: Ultradiagnose Rede:…" at bounding box center [560, 514] width 349 height 199
radio input "true"
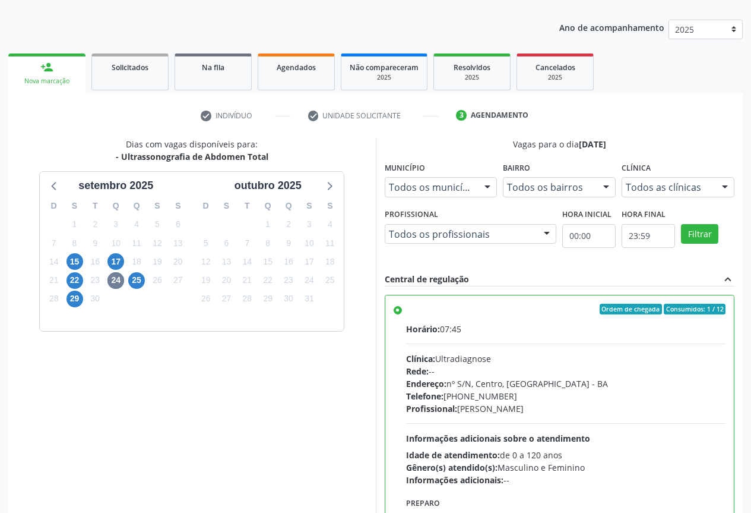
scroll to position [197, 0]
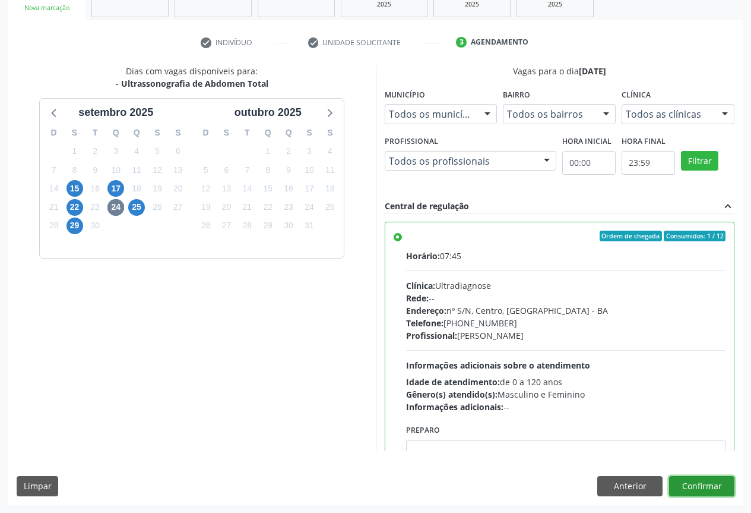
click at [722, 490] on button "Confirmar" at bounding box center [701, 486] width 65 height 20
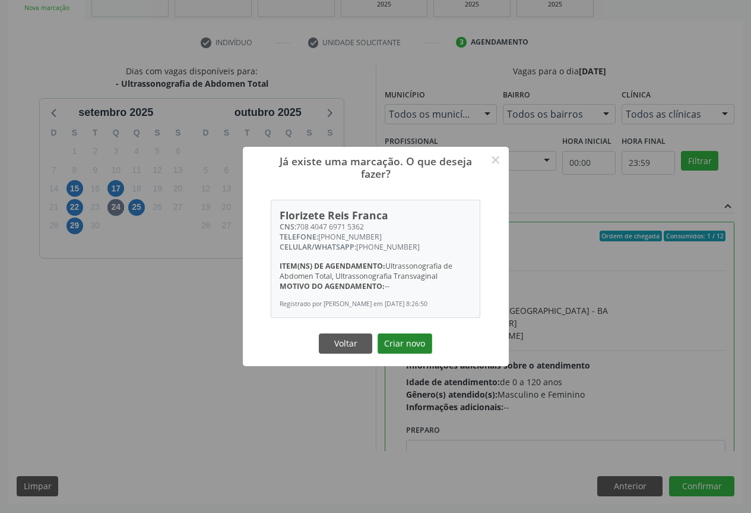
click at [412, 342] on button "Criar novo" at bounding box center [405, 343] width 55 height 20
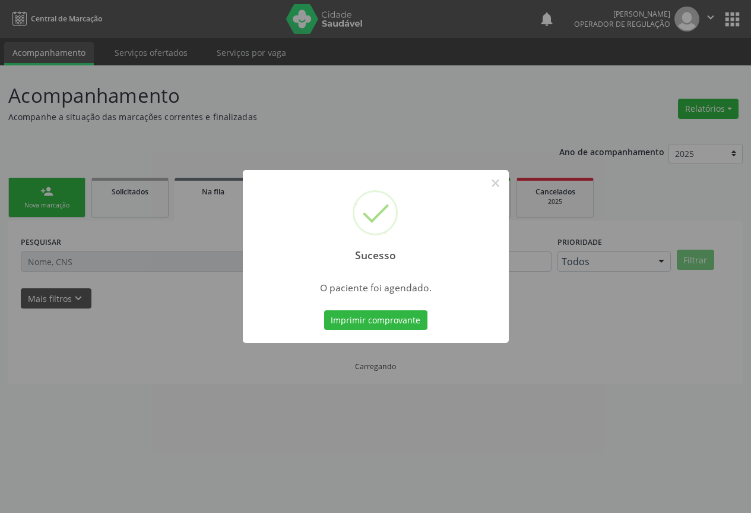
scroll to position [0, 0]
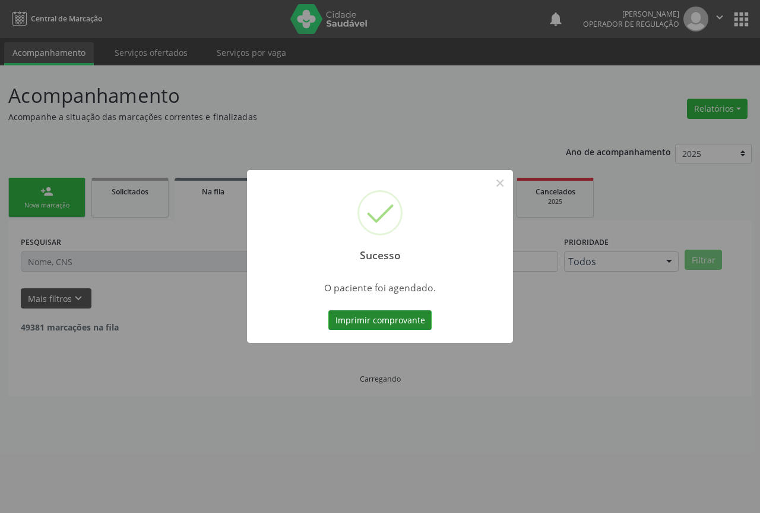
click at [387, 318] on button "Imprimir comprovante" at bounding box center [380, 320] width 103 height 20
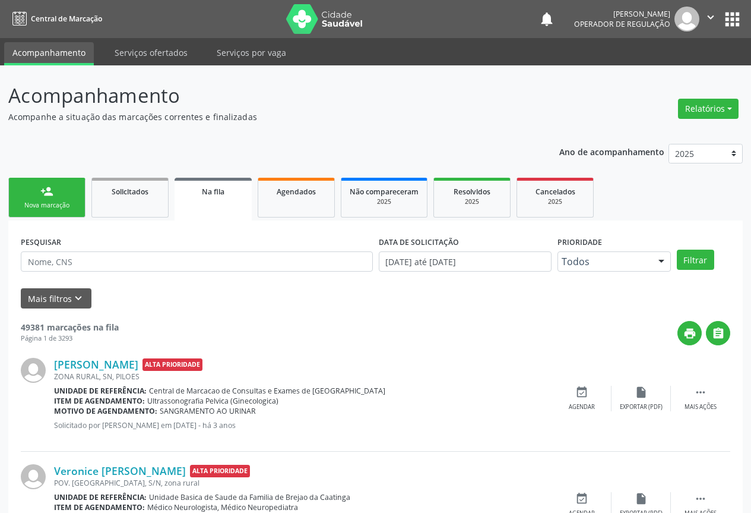
click at [56, 195] on link "person_add Nova marcação" at bounding box center [46, 198] width 77 height 40
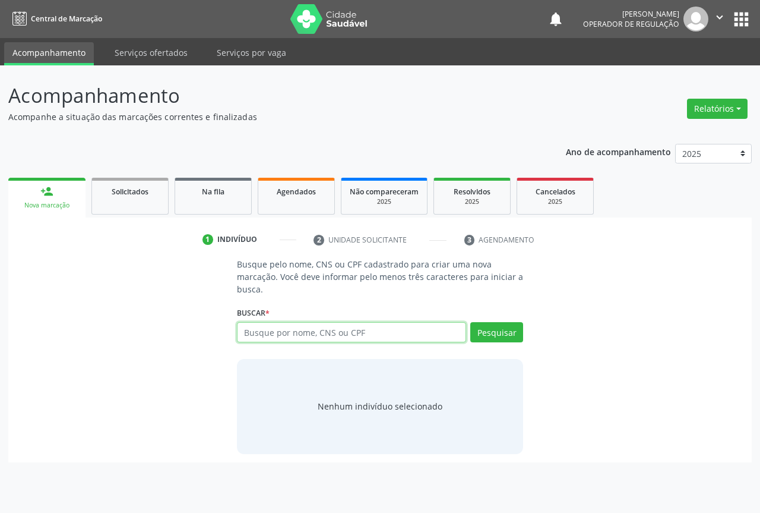
click at [383, 334] on input "text" at bounding box center [351, 332] width 229 height 20
type input "708801792774810"
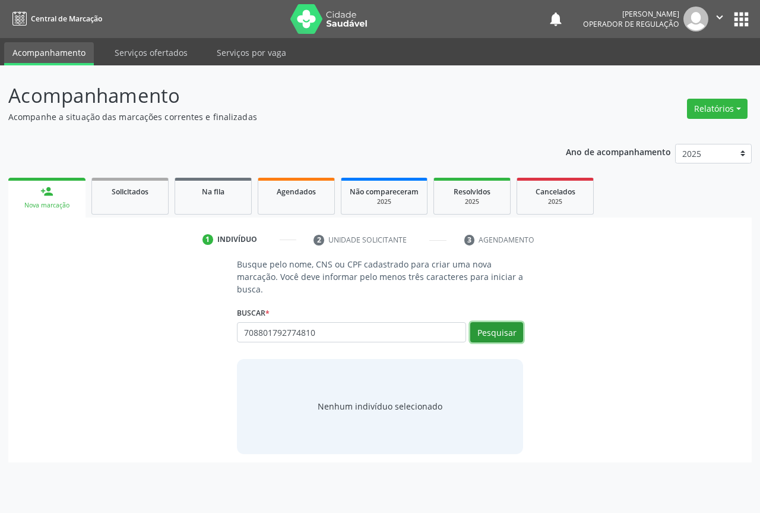
click at [495, 327] on button "Pesquisar" at bounding box center [496, 332] width 53 height 20
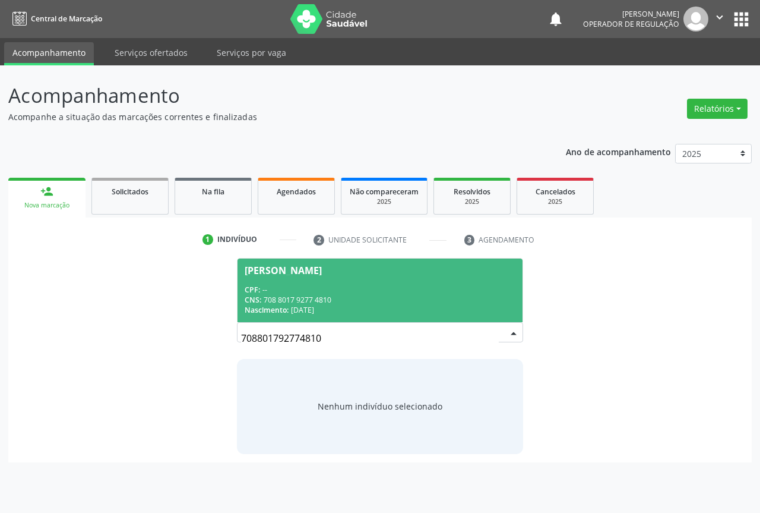
click at [299, 277] on span "Joao Guilherme França dos Santos CPF: -- CNS: 708 8017 9277 4810 Nascimento: 16…" at bounding box center [380, 290] width 285 height 64
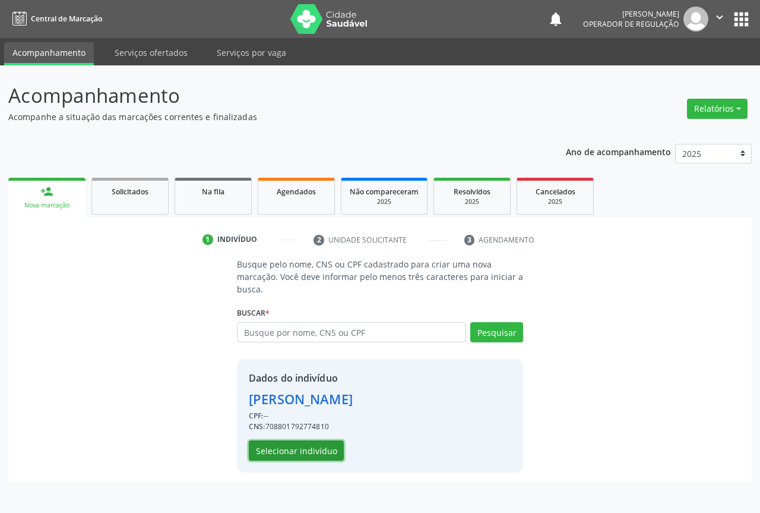
click at [300, 444] on button "Selecionar indivíduo" at bounding box center [296, 450] width 95 height 20
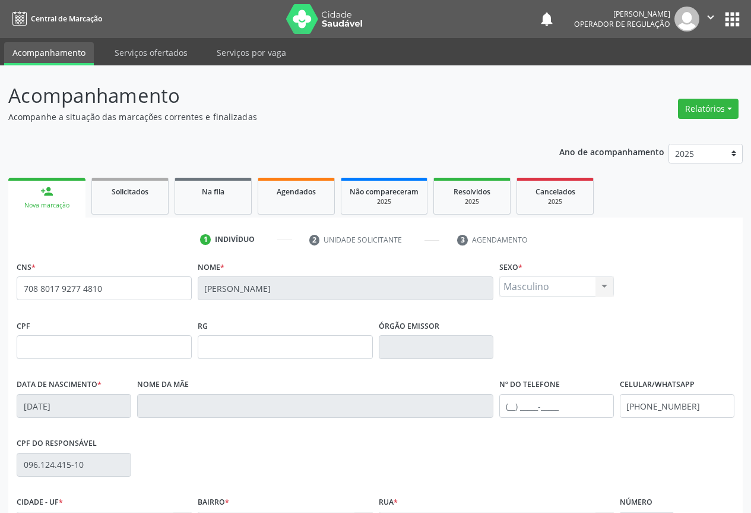
scroll to position [131, 0]
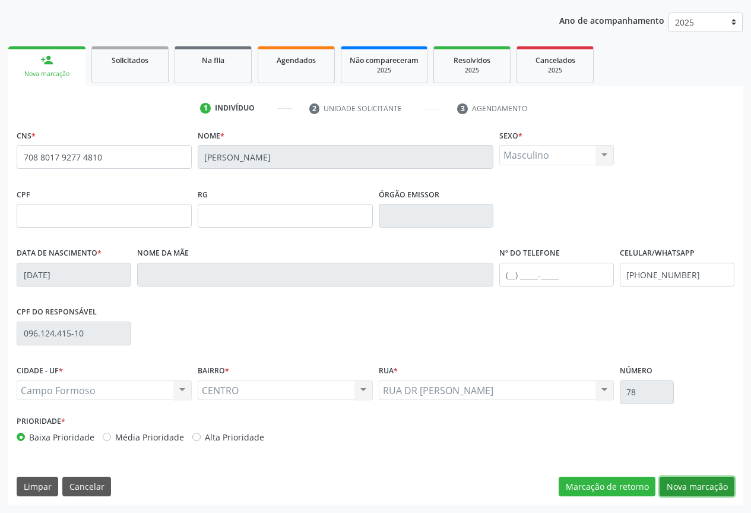
click at [673, 485] on button "Nova marcação" at bounding box center [697, 486] width 75 height 20
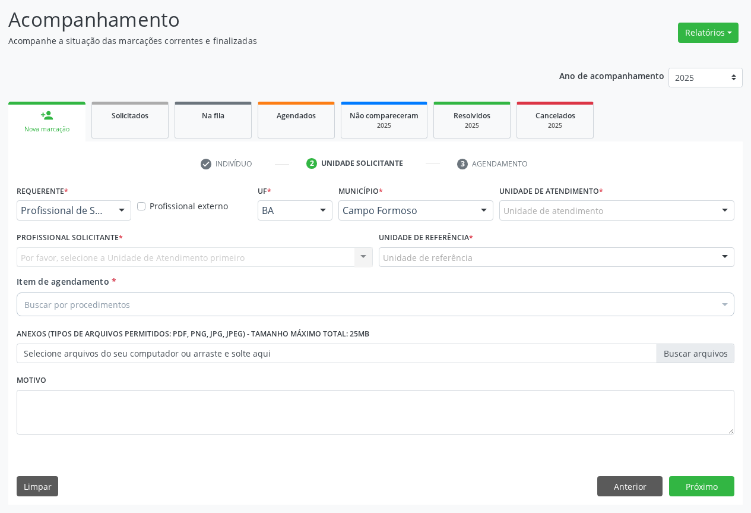
scroll to position [76, 0]
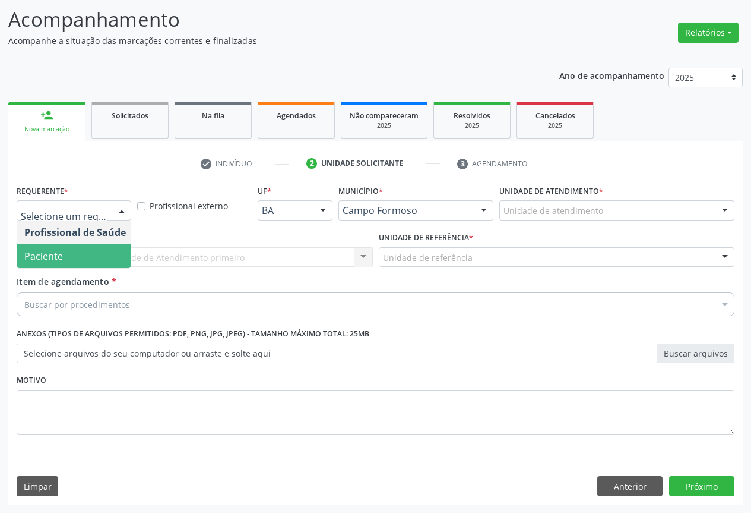
click at [63, 254] on span "Paciente" at bounding box center [75, 256] width 116 height 24
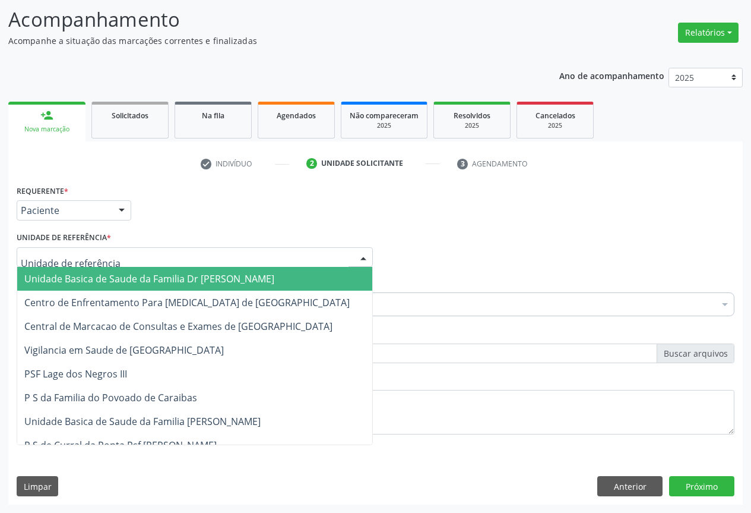
click at [76, 274] on span "Unidade Basica de Saude da Familia Dr [PERSON_NAME]" at bounding box center [149, 278] width 250 height 13
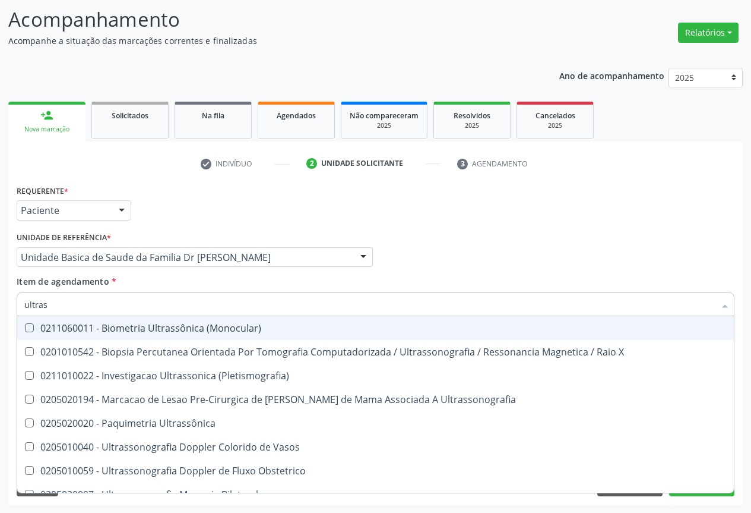
type input "ultrass"
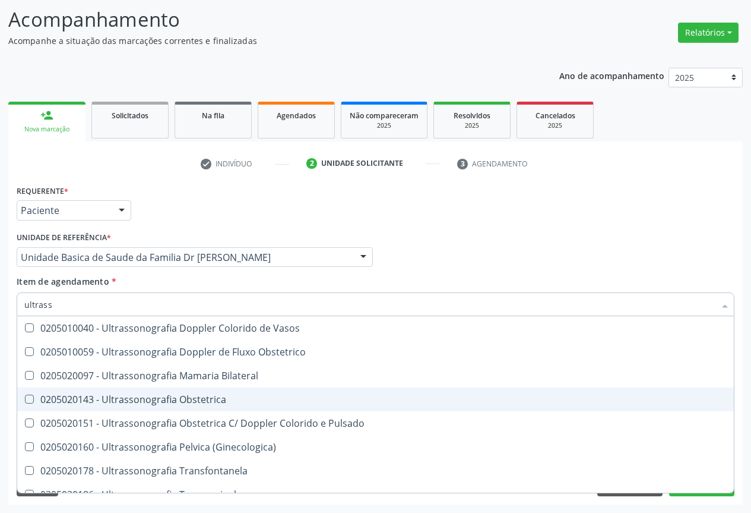
scroll to position [238, 0]
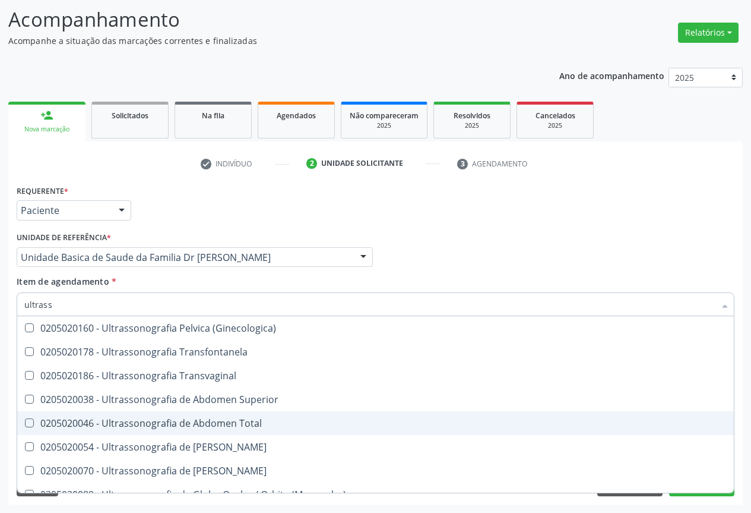
click at [250, 422] on div "0205020046 - Ultrassonografia de Abdomen Total" at bounding box center [375, 423] width 703 height 10
checkbox Total "true"
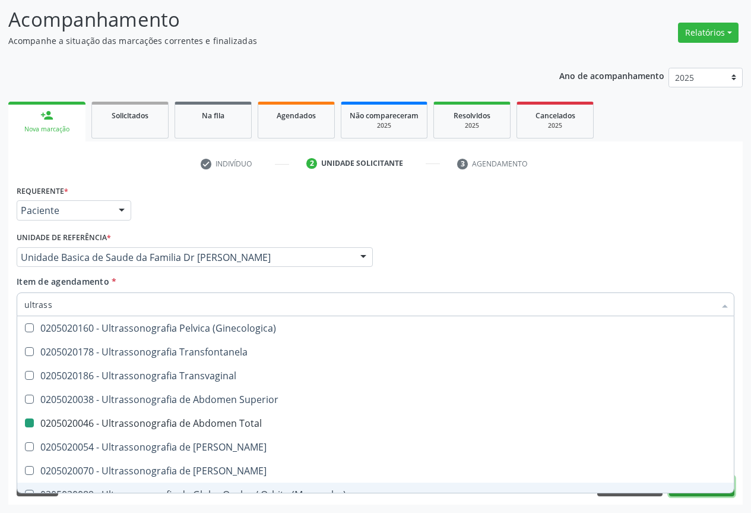
click at [696, 495] on button "Próximo" at bounding box center [701, 486] width 65 height 20
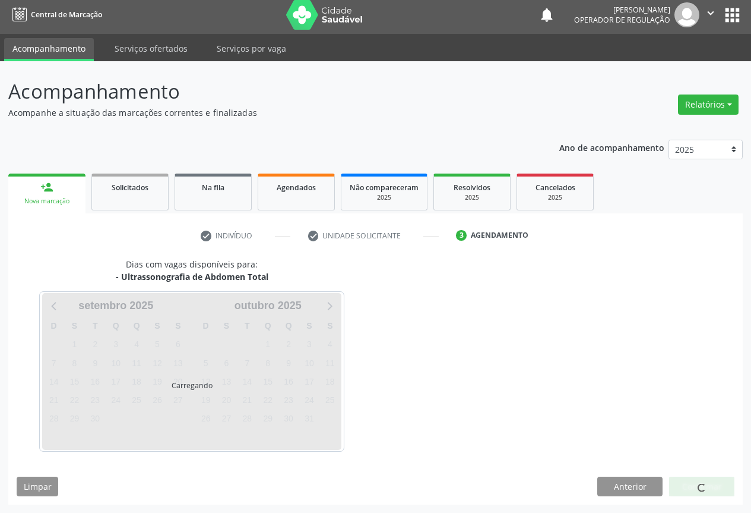
scroll to position [0, 0]
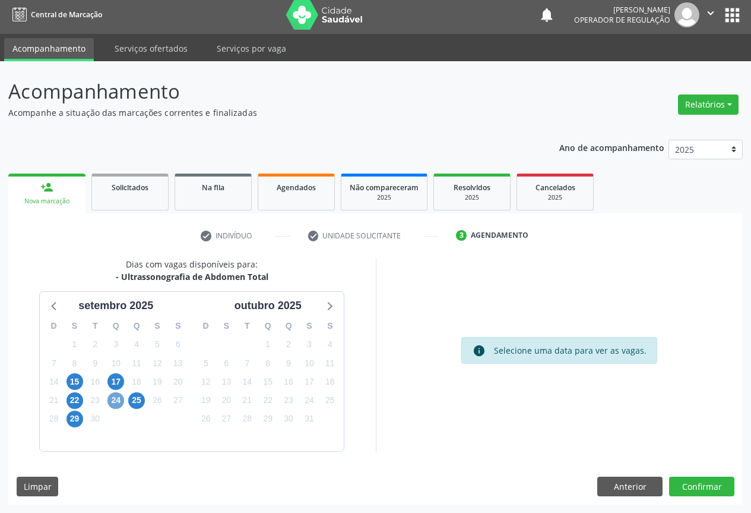
click at [112, 396] on span "24" at bounding box center [116, 400] width 17 height 17
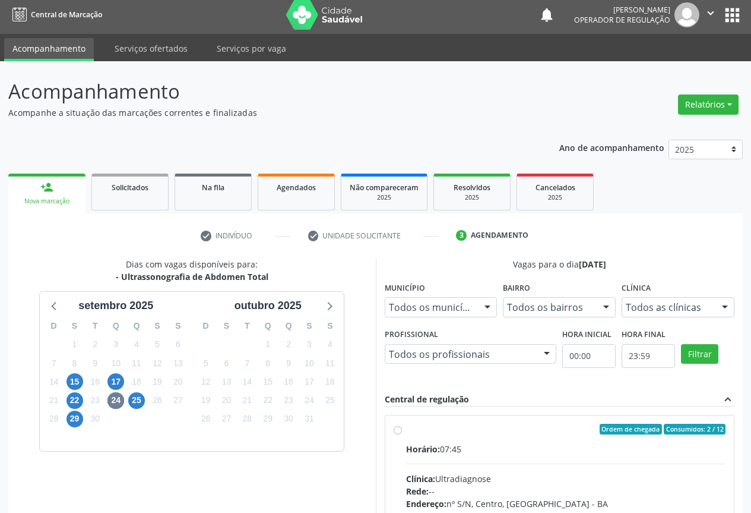
click at [406, 430] on label "Ordem de chegada Consumidos: 2 / 12 Horário: 07:45 Clínica: Ultradiagnose Rede:…" at bounding box center [566, 515] width 320 height 182
click at [399, 430] on input "Ordem de chegada Consumidos: 2 / 12 Horário: 07:45 Clínica: Ultradiagnose Rede:…" at bounding box center [398, 429] width 8 height 11
radio input "true"
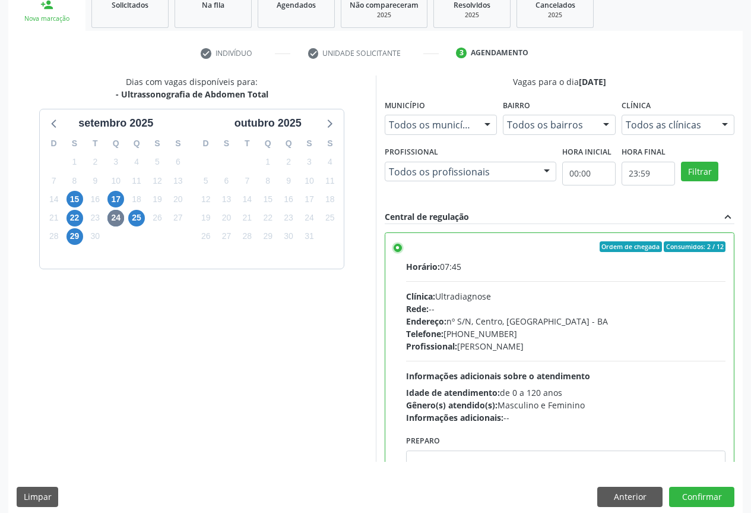
scroll to position [197, 0]
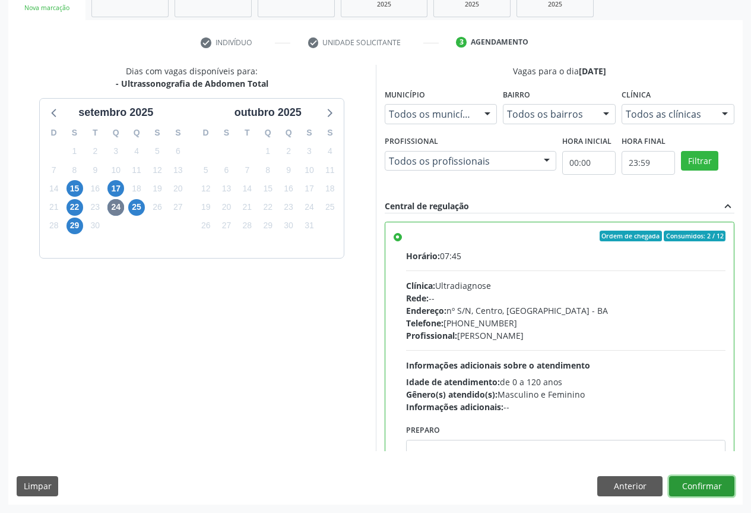
click at [691, 488] on button "Confirmar" at bounding box center [701, 486] width 65 height 20
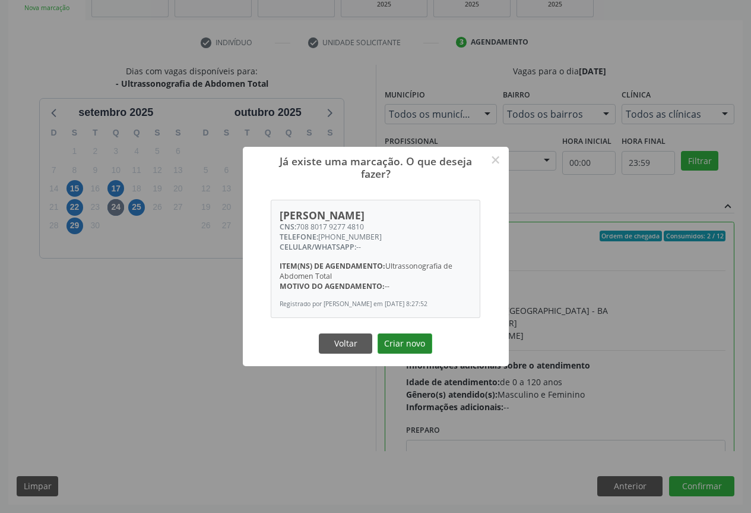
click at [415, 343] on button "Criar novo" at bounding box center [405, 343] width 55 height 20
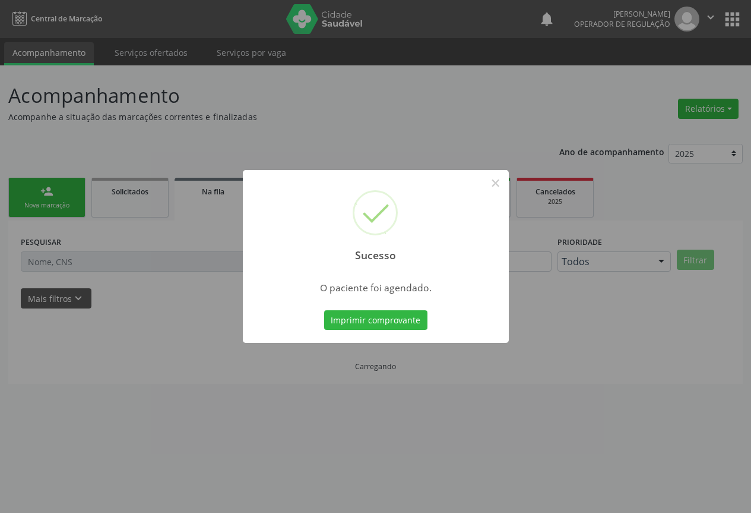
scroll to position [0, 0]
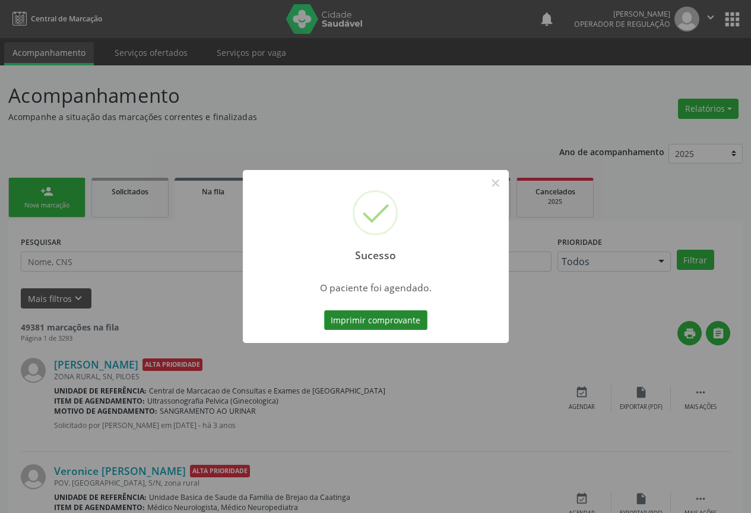
click at [369, 321] on button "Imprimir comprovante" at bounding box center [375, 320] width 103 height 20
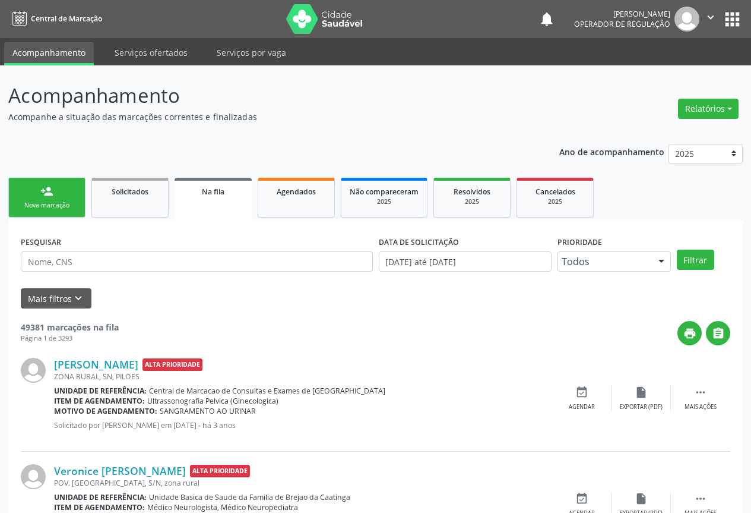
click at [47, 205] on div "Nova marcação" at bounding box center [46, 205] width 59 height 9
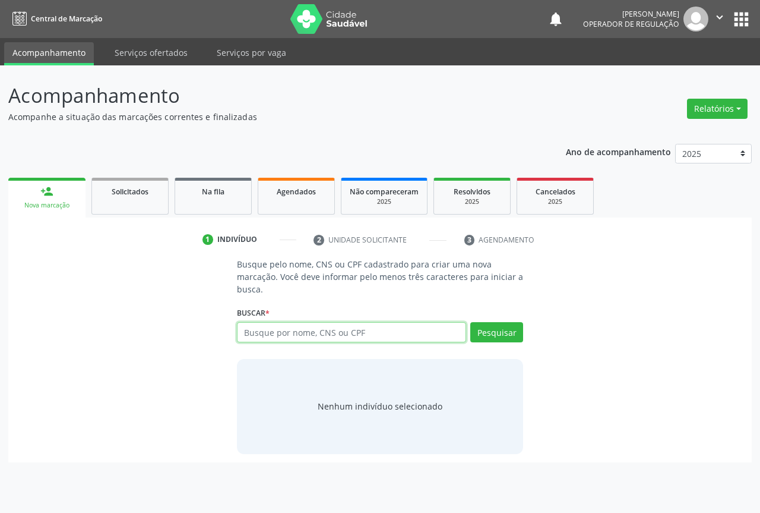
click at [362, 332] on input "text" at bounding box center [351, 332] width 229 height 20
type input "701803222682572"
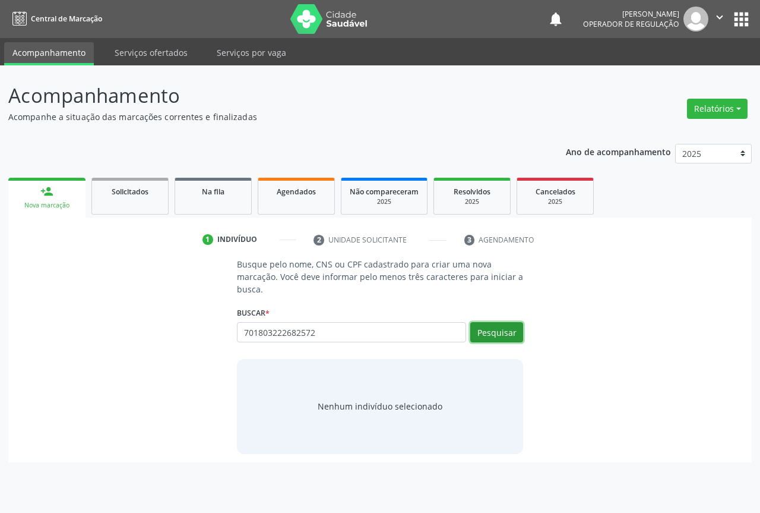
click at [506, 327] on button "Pesquisar" at bounding box center [496, 332] width 53 height 20
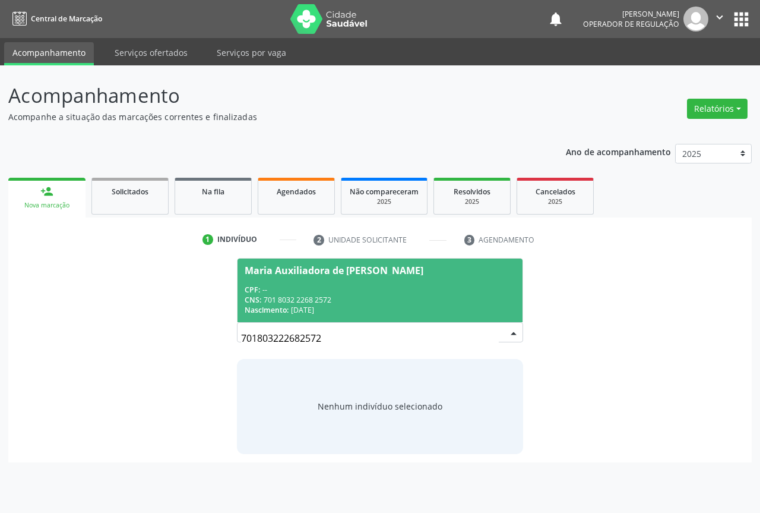
click at [412, 274] on span "Maria Auxiliadora de Jesus Souza CPF: -- CNS: 701 8032 2268 2572 Nascimento: 20…" at bounding box center [380, 290] width 285 height 64
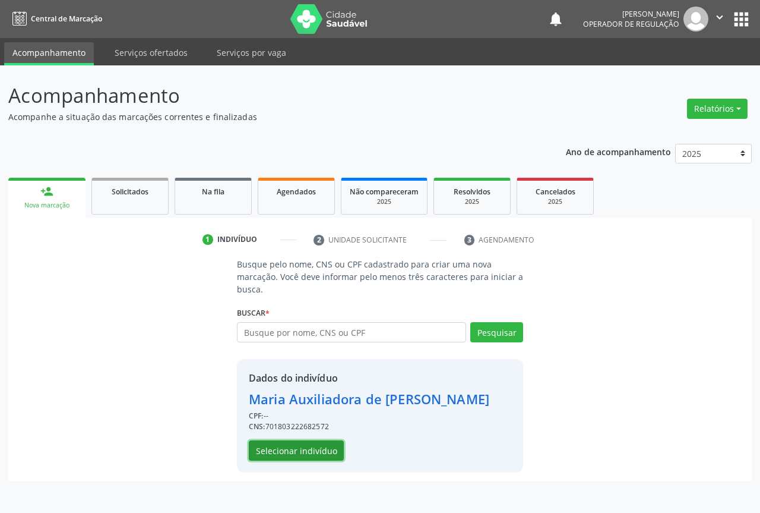
click at [311, 447] on button "Selecionar indivíduo" at bounding box center [296, 450] width 95 height 20
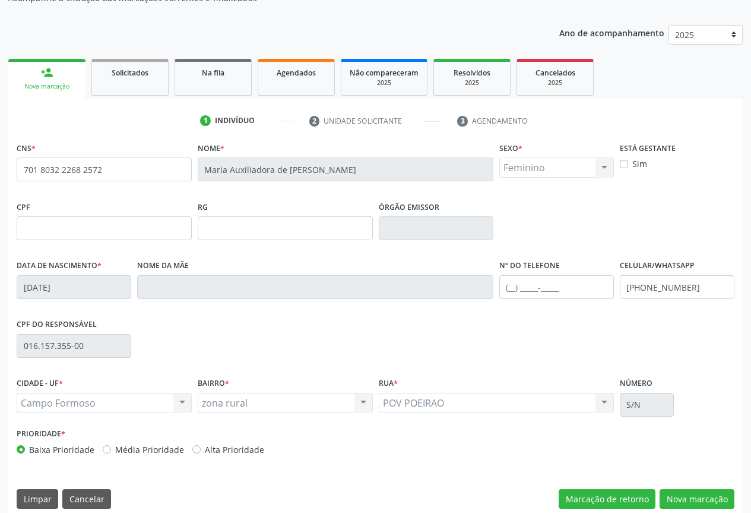
scroll to position [131, 0]
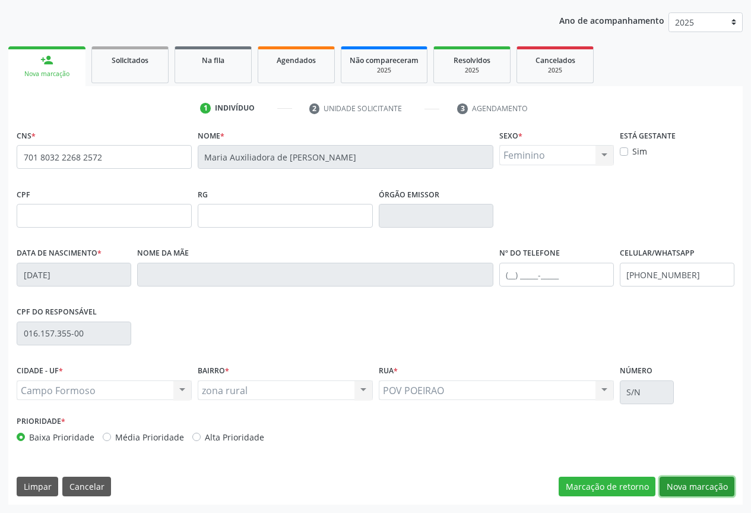
click at [695, 485] on button "Nova marcação" at bounding box center [697, 486] width 75 height 20
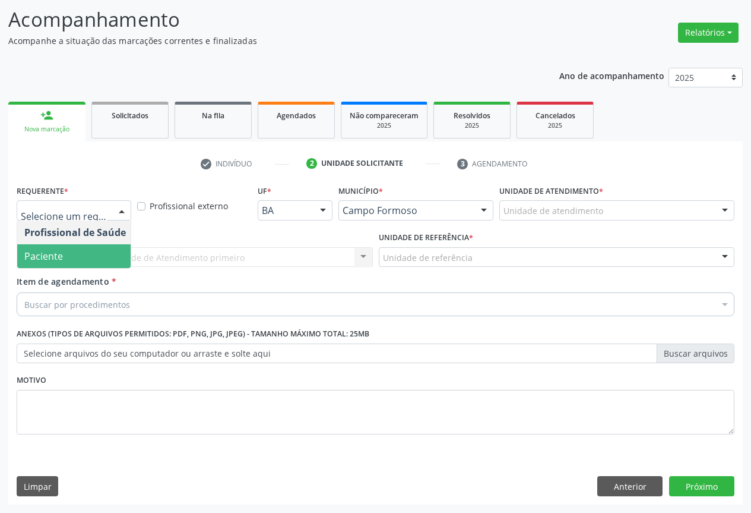
click at [52, 257] on span "Paciente" at bounding box center [43, 255] width 39 height 13
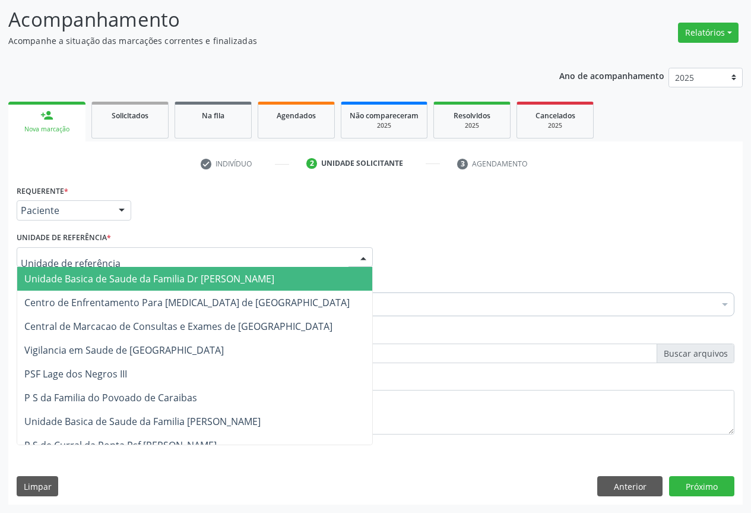
click at [63, 273] on span "Unidade Basica de Saude da Familia Dr [PERSON_NAME]" at bounding box center [149, 278] width 250 height 13
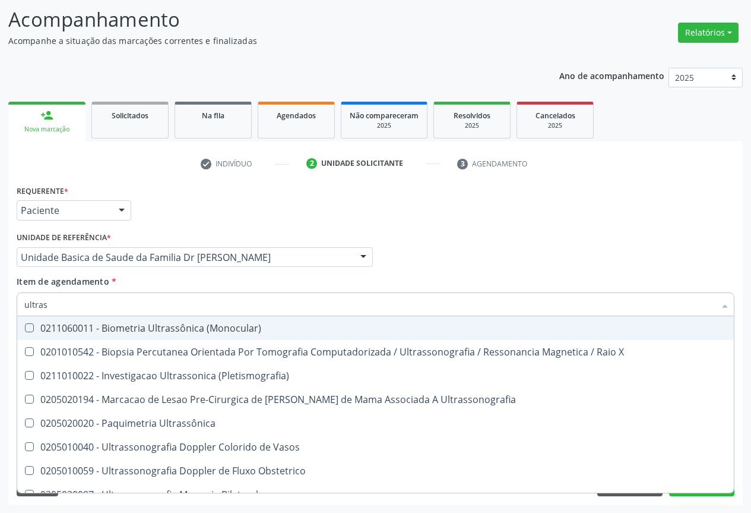
type input "ultrass"
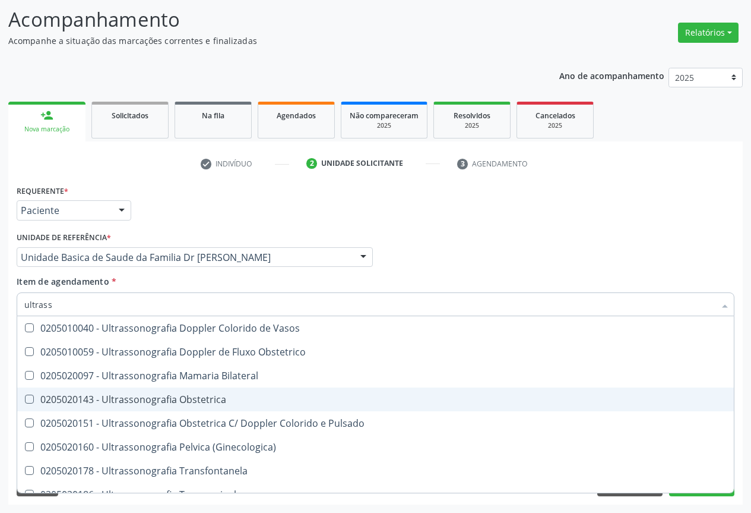
scroll to position [178, 0]
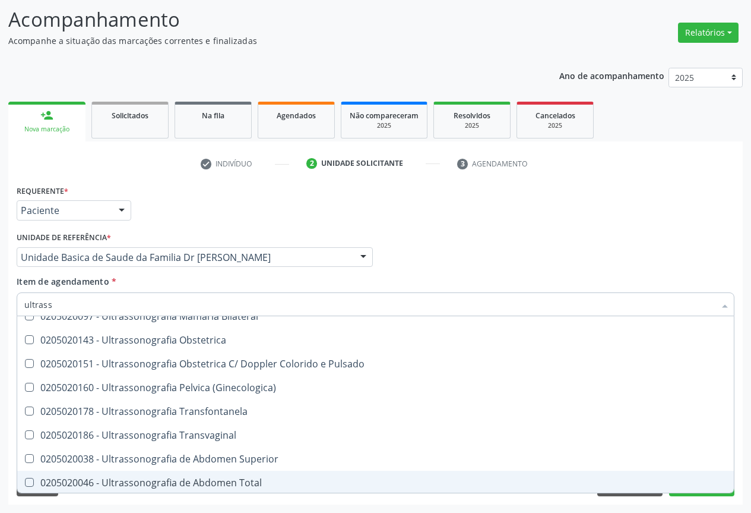
click at [269, 481] on div "0205020046 - Ultrassonografia de Abdomen Total" at bounding box center [375, 483] width 703 height 10
click at [246, 485] on div "0205020046 - Ultrassonografia de Abdomen Total" at bounding box center [375, 483] width 703 height 10
click at [130, 486] on div "0205020046 - Ultrassonografia de Abdomen Total" at bounding box center [375, 483] width 703 height 10
checkbox Total "true"
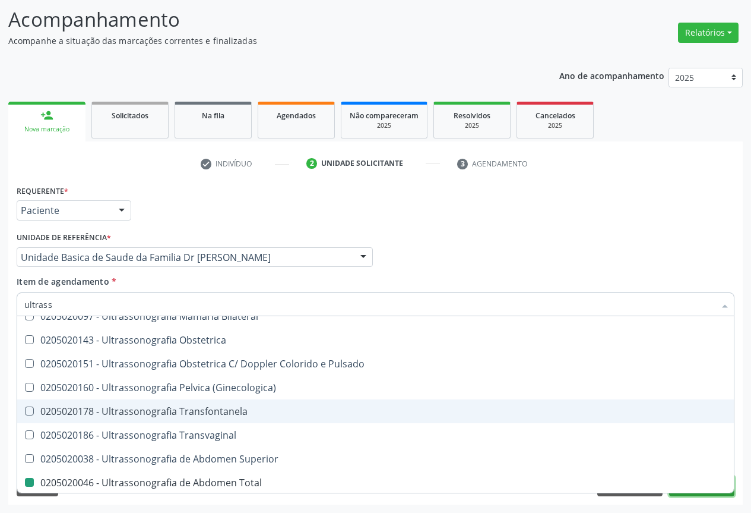
click at [696, 495] on button "Próximo" at bounding box center [701, 486] width 65 height 20
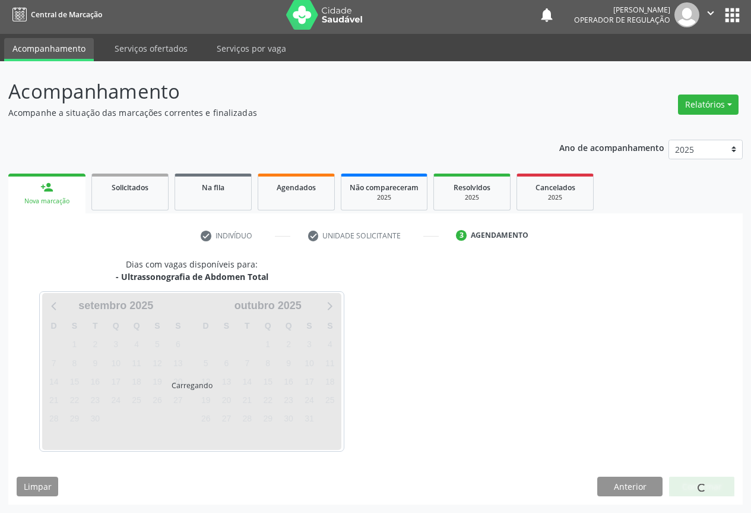
scroll to position [0, 0]
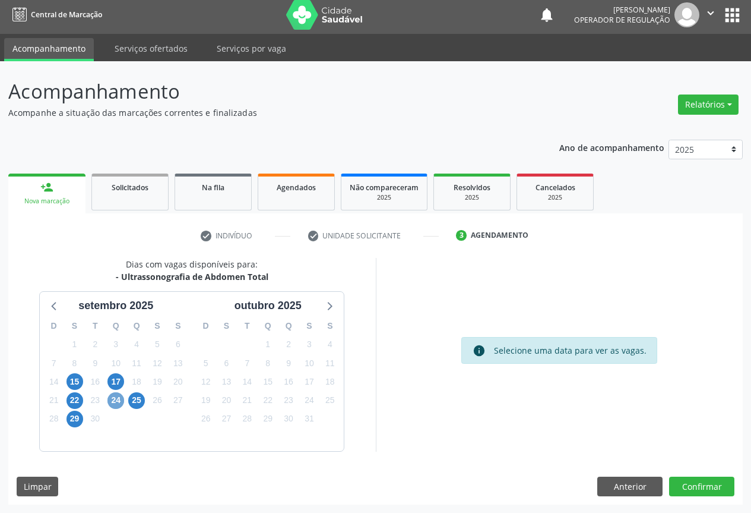
click at [115, 399] on span "24" at bounding box center [116, 400] width 17 height 17
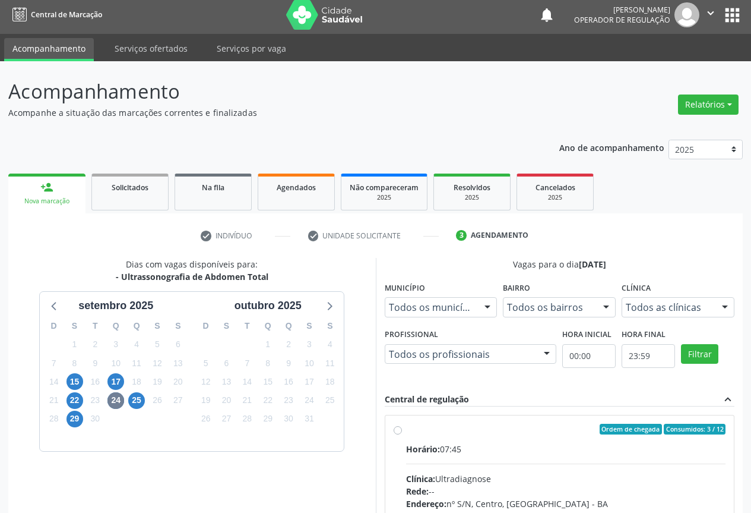
click at [406, 429] on label "Ordem de chegada Consumidos: 3 / 12 Horário: 07:45 Clínica: Ultradiagnose Rede:…" at bounding box center [566, 515] width 320 height 182
click at [400, 429] on input "Ordem de chegada Consumidos: 3 / 12 Horário: 07:45 Clínica: Ultradiagnose Rede:…" at bounding box center [398, 429] width 8 height 11
radio input "true"
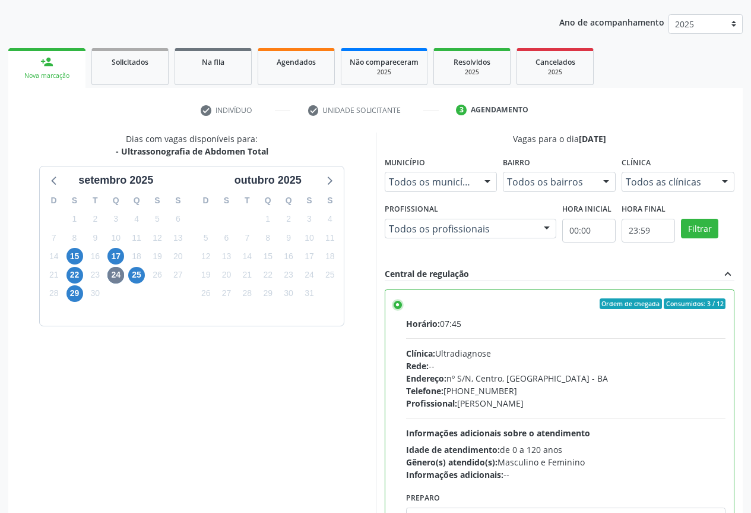
scroll to position [197, 0]
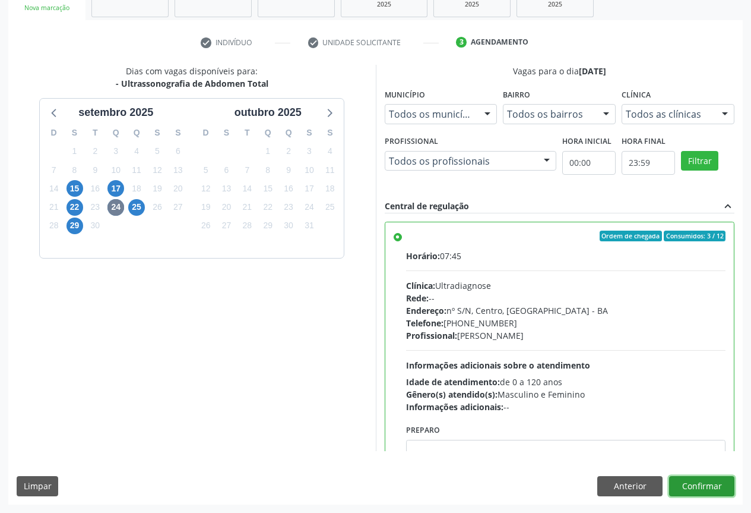
click at [703, 484] on button "Confirmar" at bounding box center [701, 486] width 65 height 20
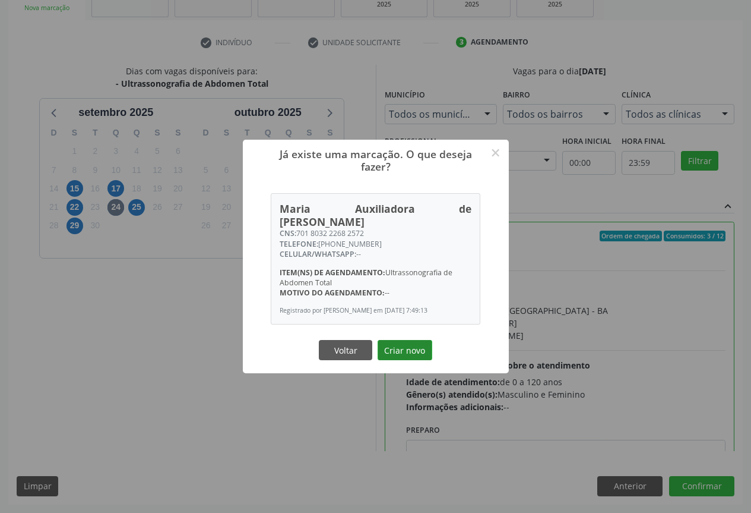
click at [408, 348] on button "Criar novo" at bounding box center [405, 350] width 55 height 20
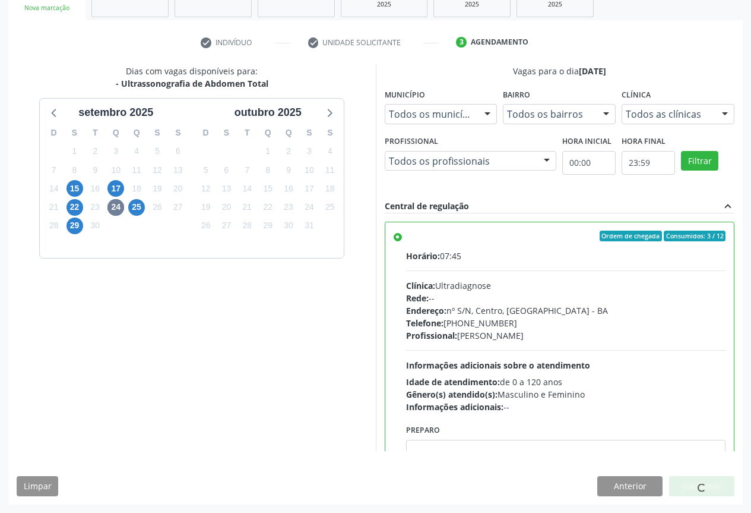
scroll to position [0, 0]
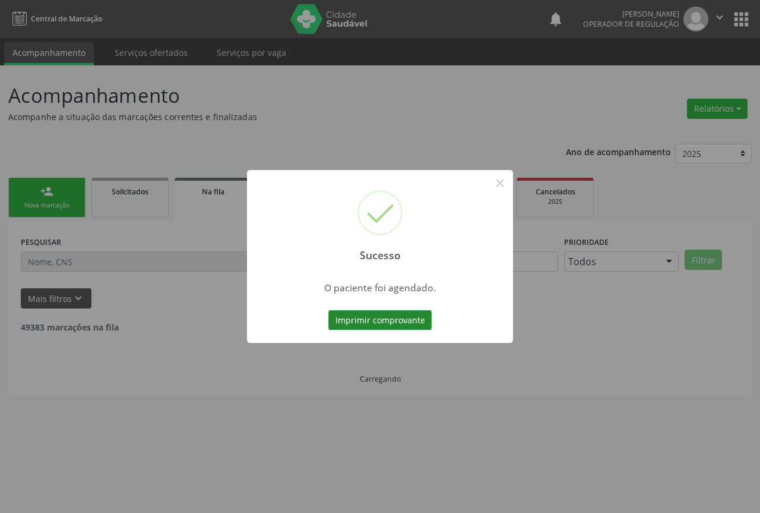
click at [400, 321] on button "Imprimir comprovante" at bounding box center [380, 320] width 103 height 20
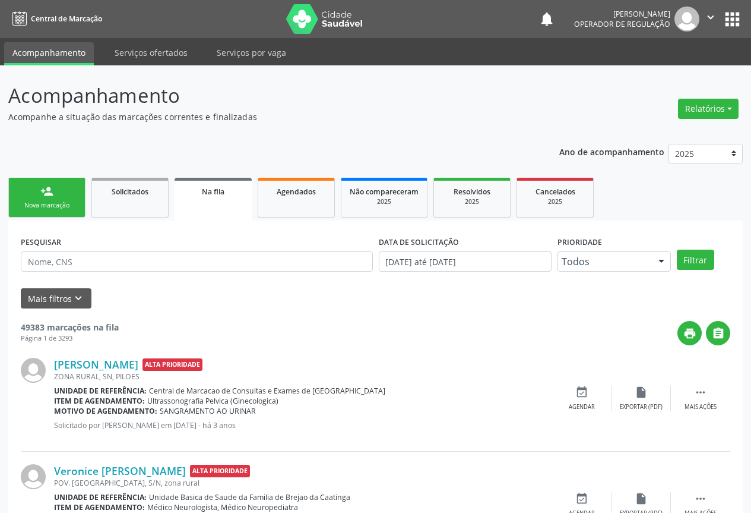
click at [43, 195] on div "person_add" at bounding box center [46, 191] width 13 height 13
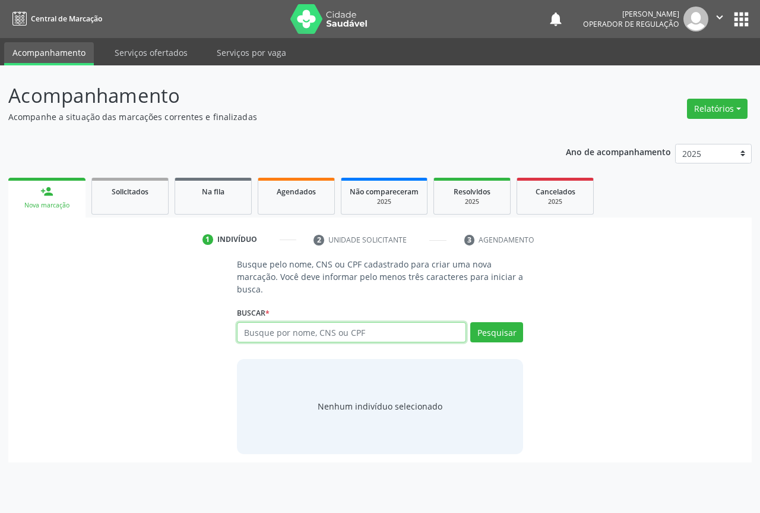
click at [299, 338] on input "text" at bounding box center [351, 332] width 229 height 20
type input "702608712262647"
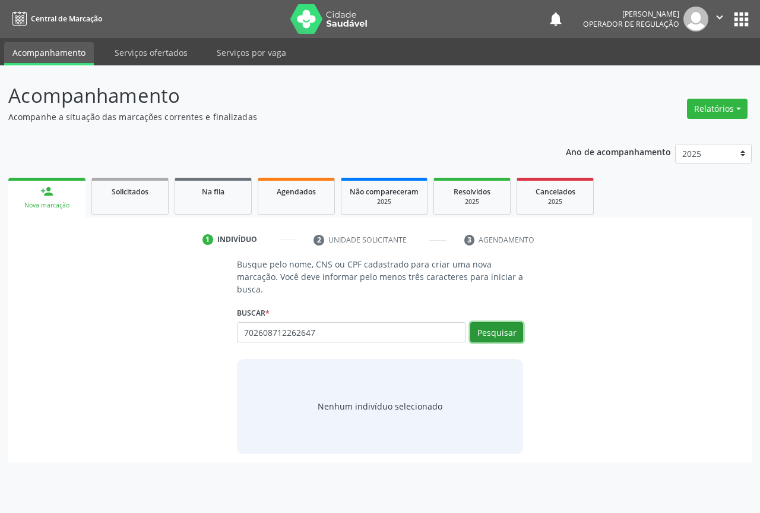
click at [496, 326] on button "Pesquisar" at bounding box center [496, 332] width 53 height 20
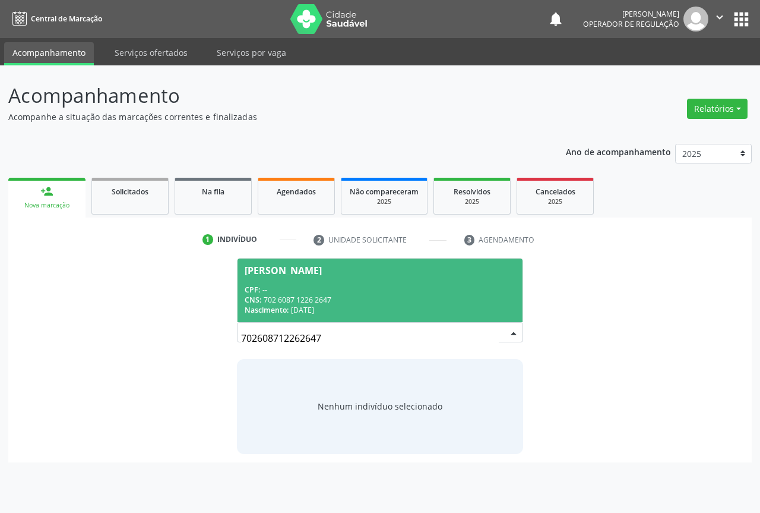
click at [384, 293] on div "CPF: --" at bounding box center [380, 290] width 271 height 10
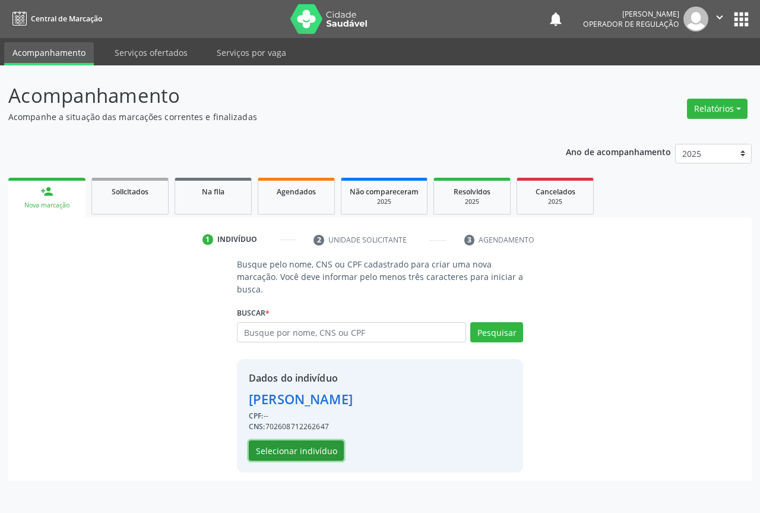
click at [323, 450] on button "Selecionar indivíduo" at bounding box center [296, 450] width 95 height 20
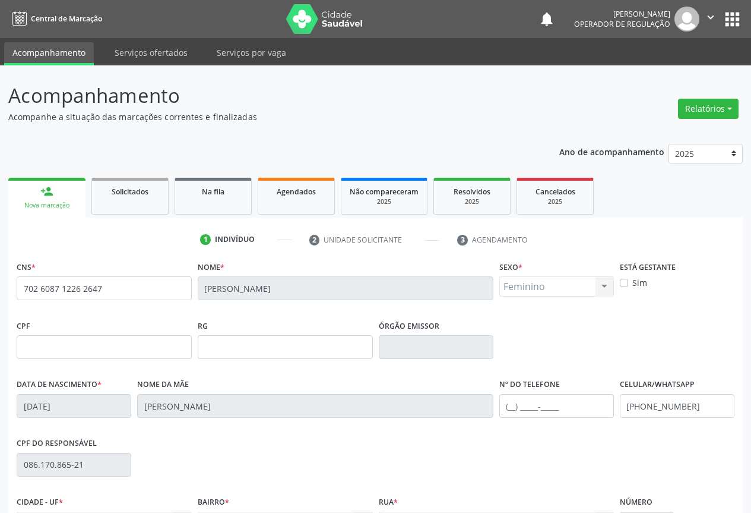
scroll to position [131, 0]
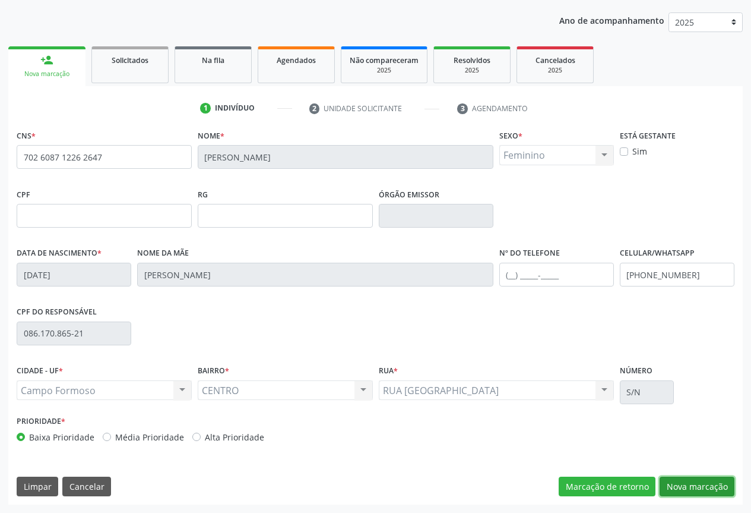
click at [703, 485] on button "Nova marcação" at bounding box center [697, 486] width 75 height 20
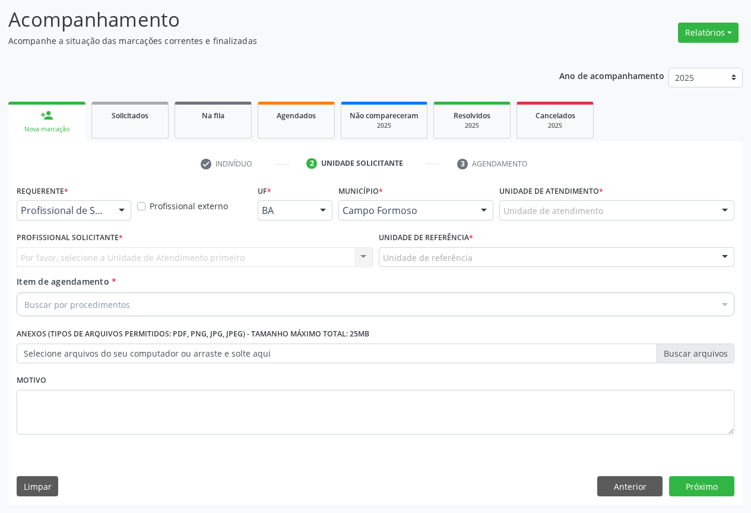
scroll to position [76, 0]
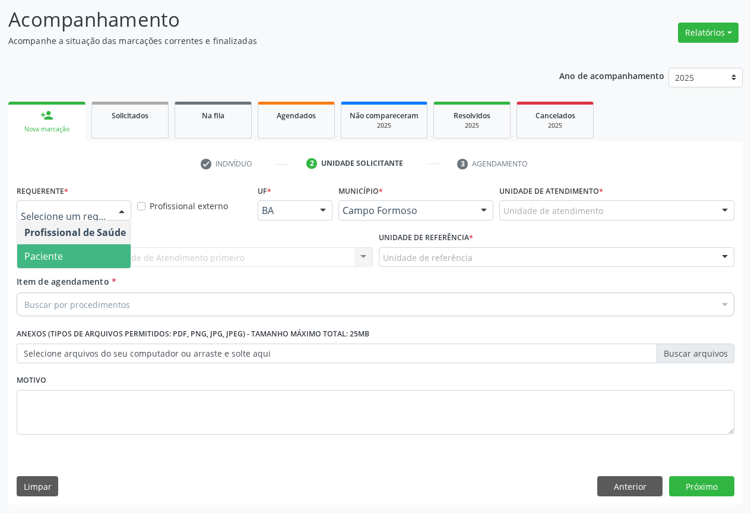
click at [72, 254] on span "Paciente" at bounding box center [75, 256] width 116 height 24
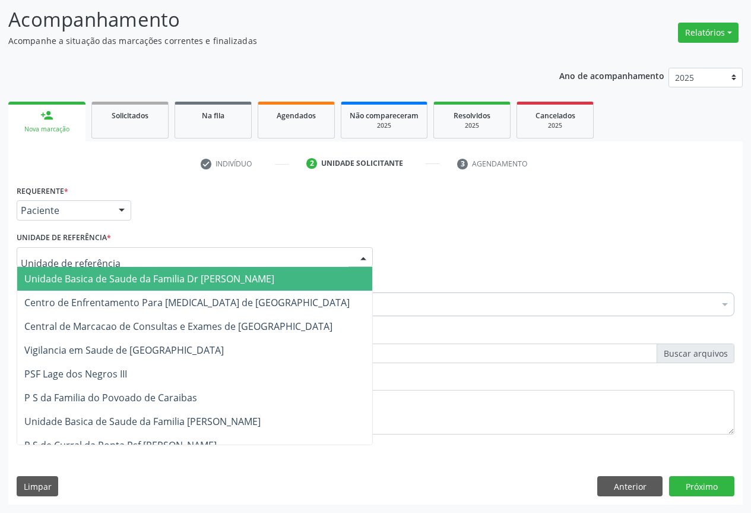
click at [90, 281] on span "Unidade Basica de Saude da Familia Dr [PERSON_NAME]" at bounding box center [149, 278] width 250 height 13
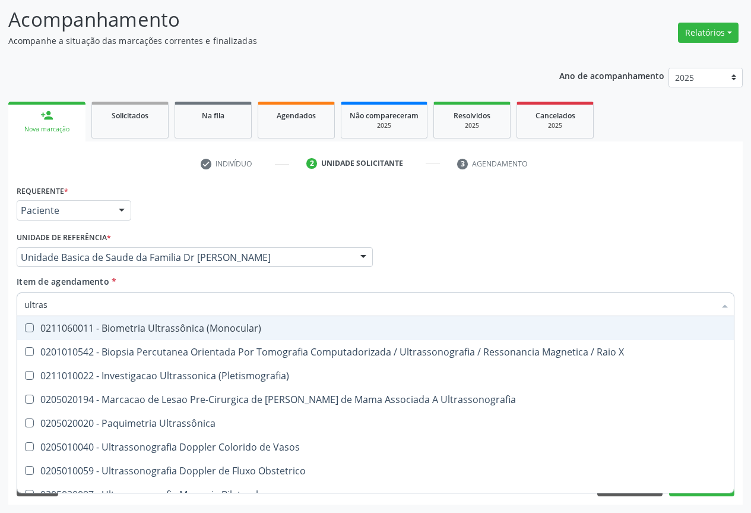
type input "ultrass"
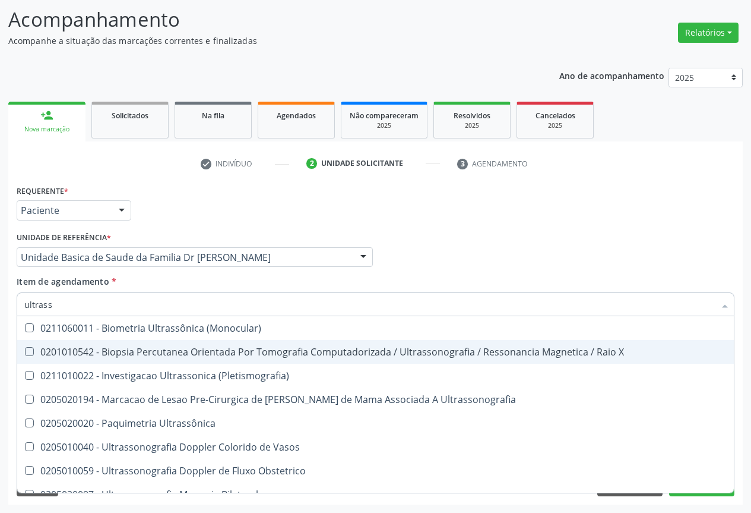
scroll to position [178, 0]
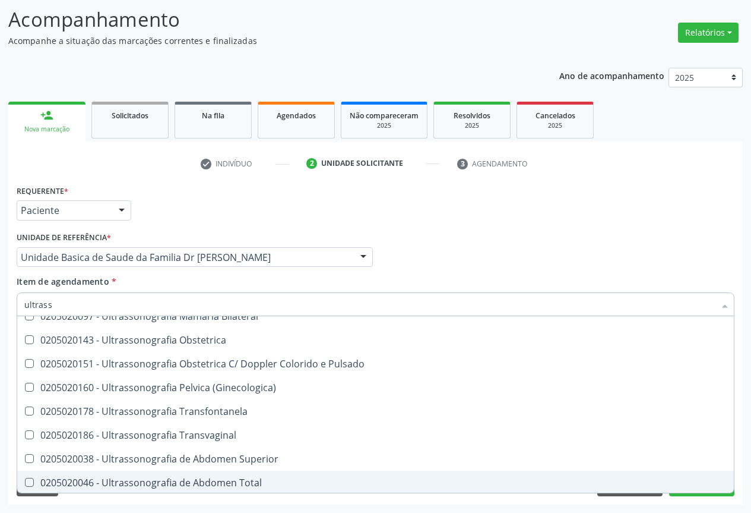
click at [257, 485] on div "0205020046 - Ultrassonografia de Abdomen Total" at bounding box center [375, 483] width 703 height 10
checkbox Total "true"
click at [694, 495] on button "Próximo" at bounding box center [701, 486] width 65 height 20
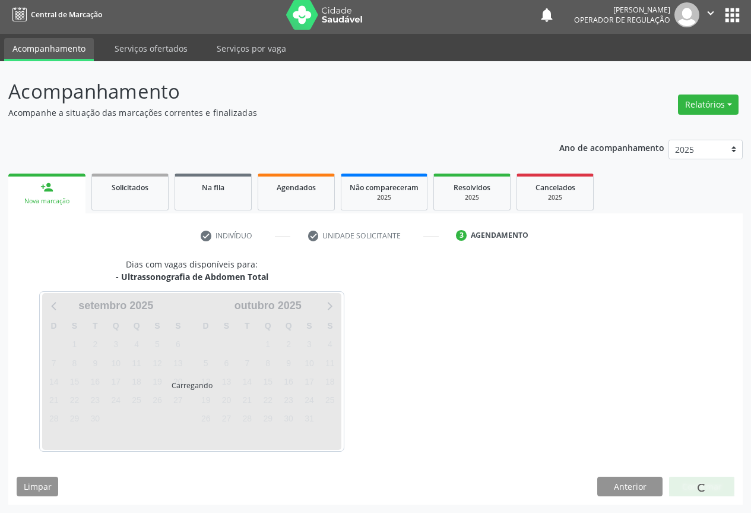
scroll to position [0, 0]
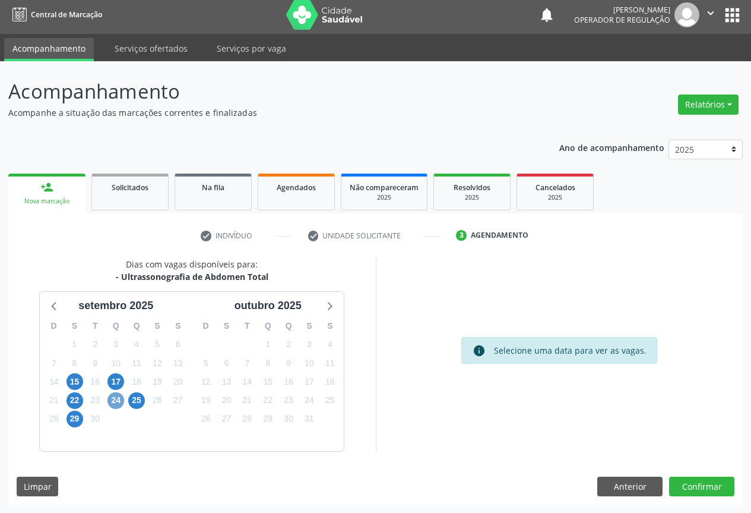
click at [115, 401] on span "24" at bounding box center [116, 400] width 17 height 17
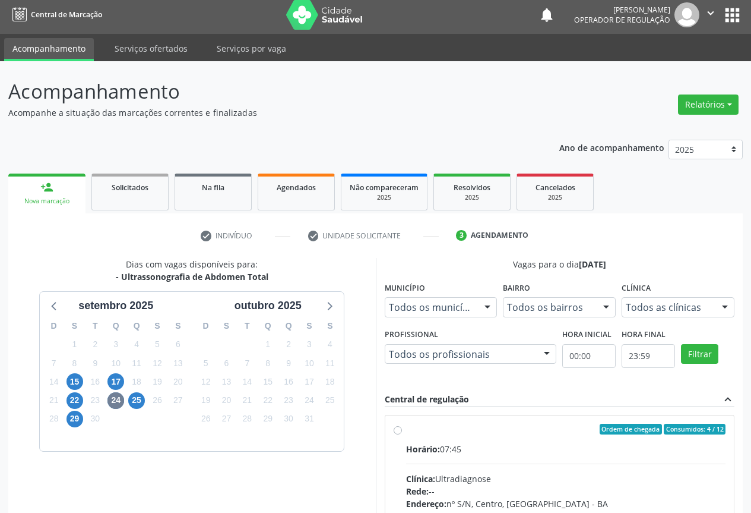
click at [406, 430] on label "Ordem de chegada Consumidos: 4 / 12 Horário: 07:45 Clínica: Ultradiagnose Rede:…" at bounding box center [566, 515] width 320 height 182
click at [401, 430] on input "Ordem de chegada Consumidos: 4 / 12 Horário: 07:45 Clínica: Ultradiagnose Rede:…" at bounding box center [398, 429] width 8 height 11
radio input "true"
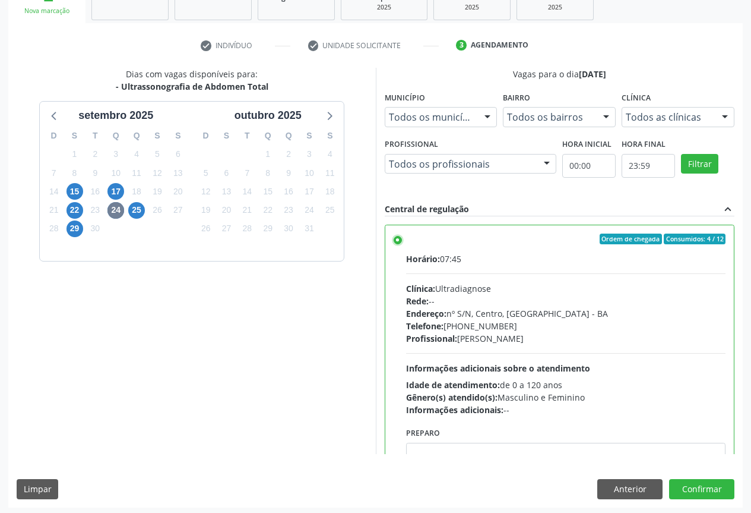
scroll to position [197, 0]
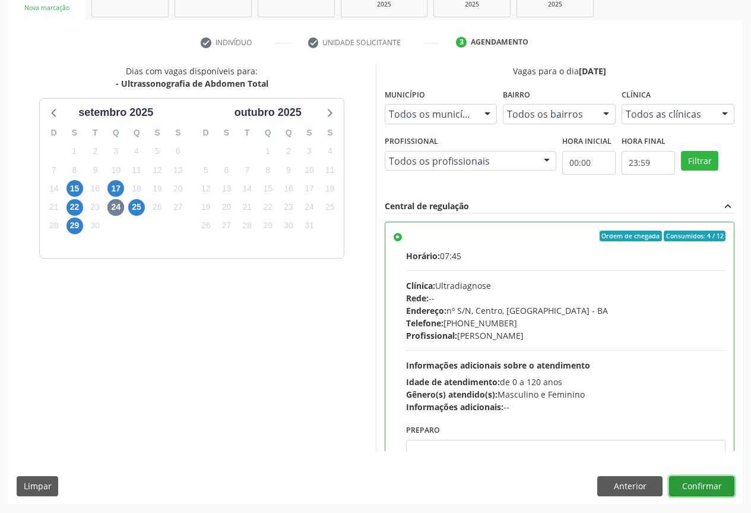
click at [715, 488] on button "Confirmar" at bounding box center [701, 486] width 65 height 20
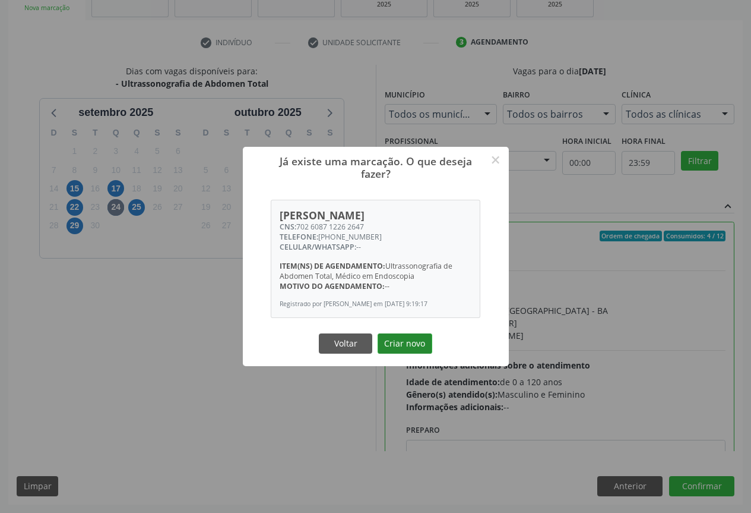
click at [402, 353] on button "Criar novo" at bounding box center [405, 343] width 55 height 20
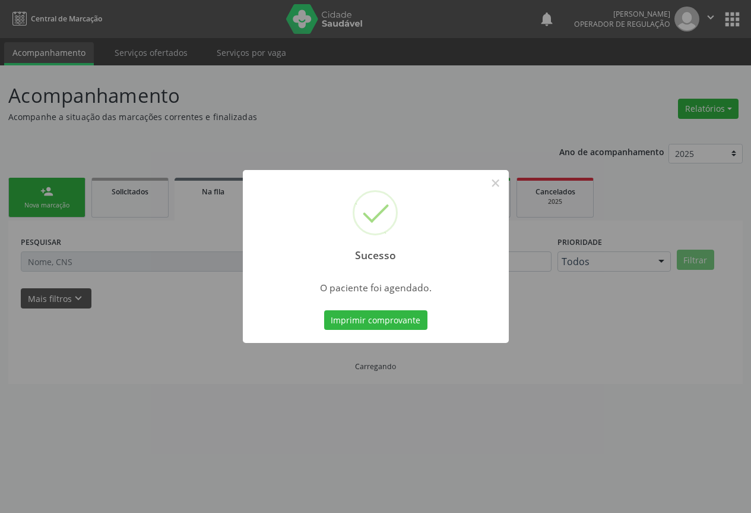
scroll to position [0, 0]
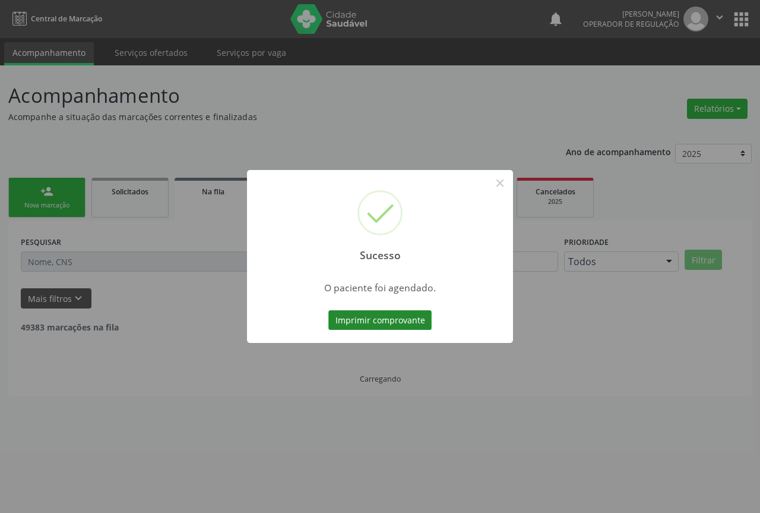
click at [399, 322] on button "Imprimir comprovante" at bounding box center [380, 320] width 103 height 20
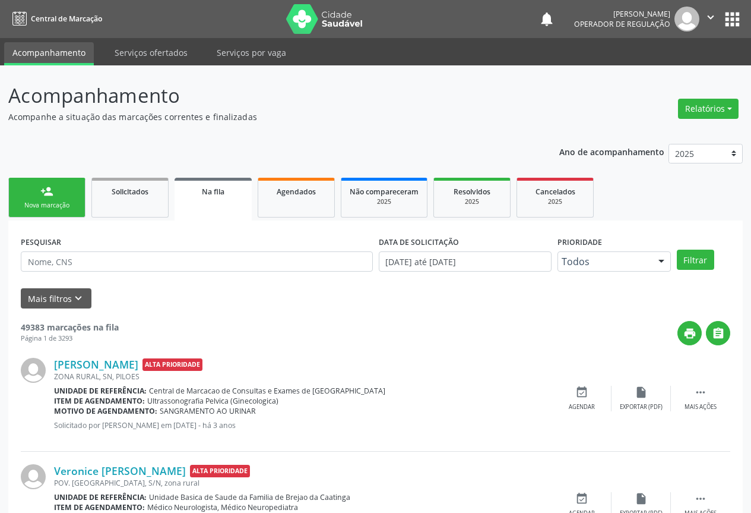
click at [62, 197] on link "person_add Nova marcação" at bounding box center [46, 198] width 77 height 40
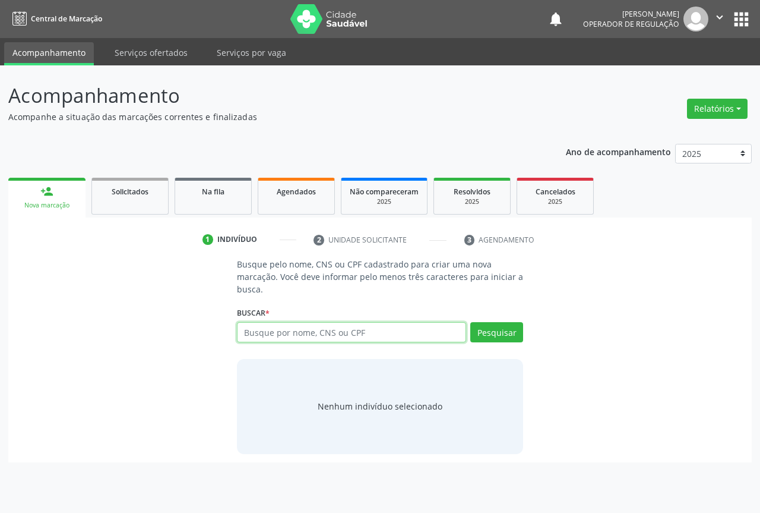
click at [391, 338] on input "text" at bounding box center [351, 332] width 229 height 20
type input "709602619577872"
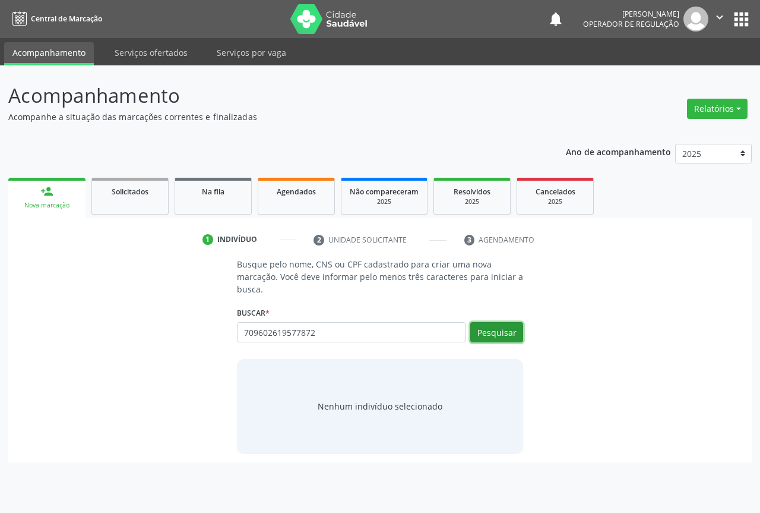
click at [491, 331] on button "Pesquisar" at bounding box center [496, 332] width 53 height 20
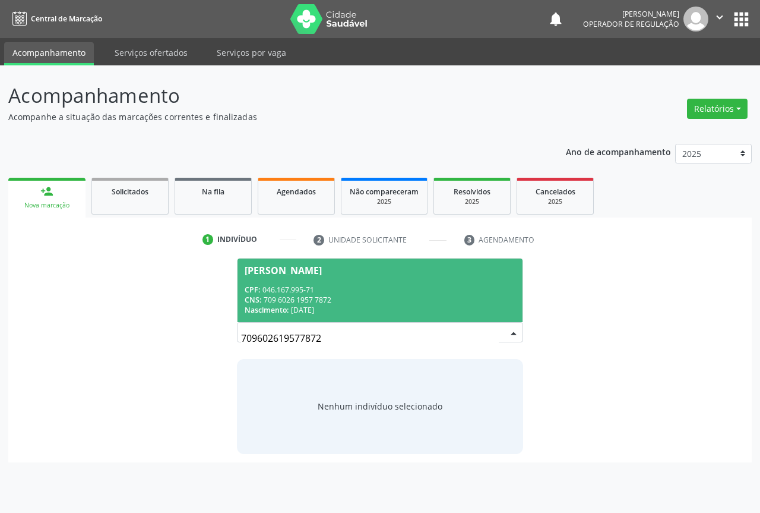
click at [416, 279] on span "Carlos Andre de Jesus de Souza CPF: 046.167.995-71 CNS: 709 6026 1957 7872 Nasc…" at bounding box center [380, 290] width 285 height 64
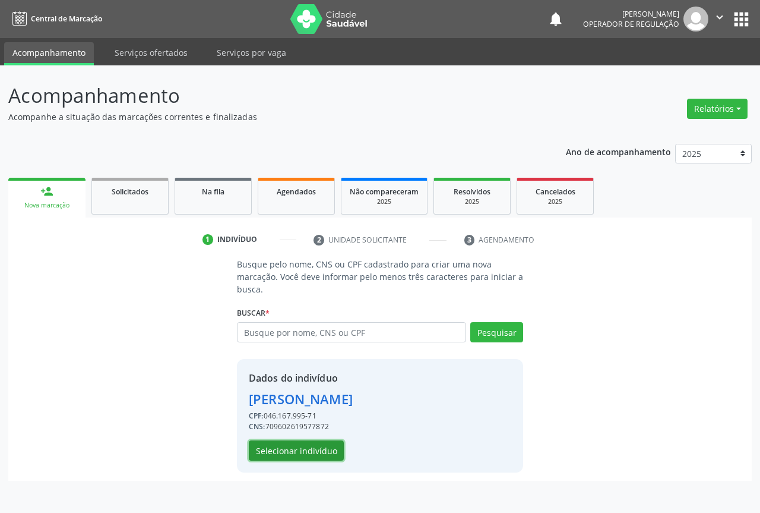
click at [314, 450] on button "Selecionar indivíduo" at bounding box center [296, 450] width 95 height 20
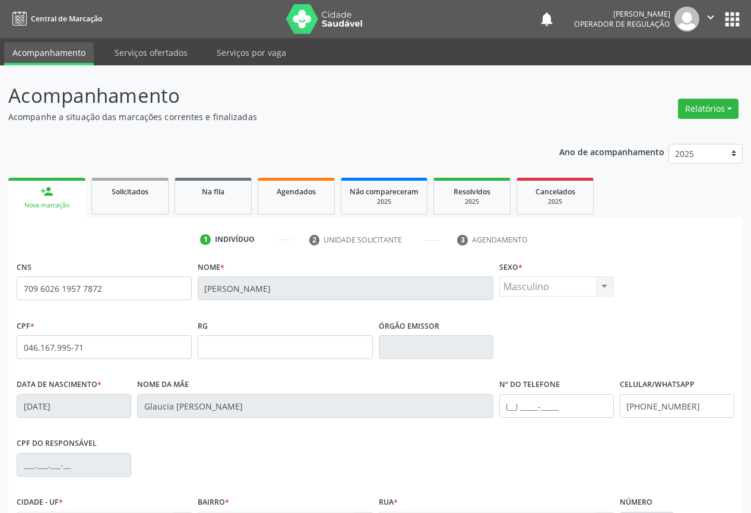
scroll to position [131, 0]
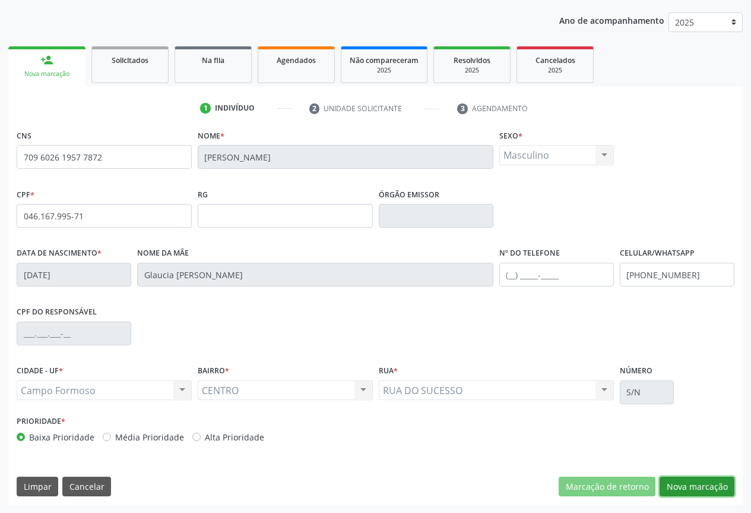
click at [688, 487] on button "Nova marcação" at bounding box center [697, 486] width 75 height 20
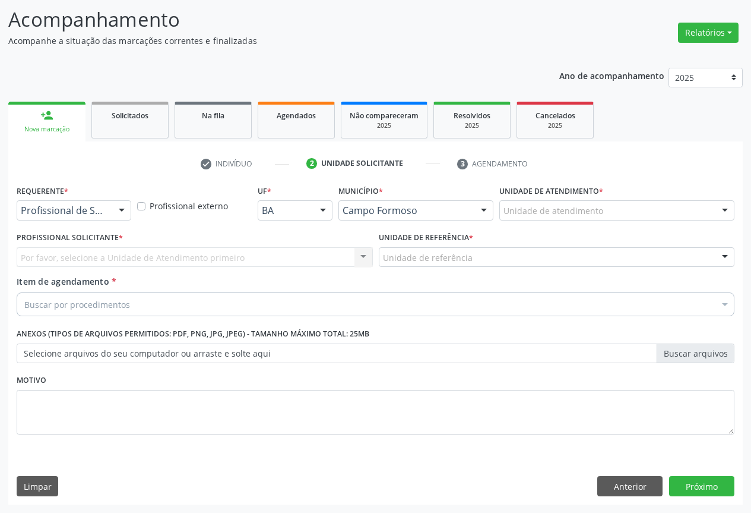
scroll to position [76, 0]
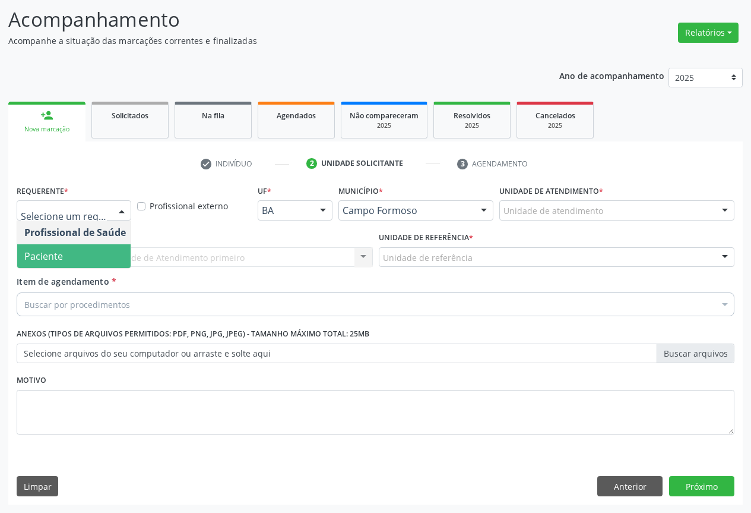
click at [51, 255] on span "Paciente" at bounding box center [43, 255] width 39 height 13
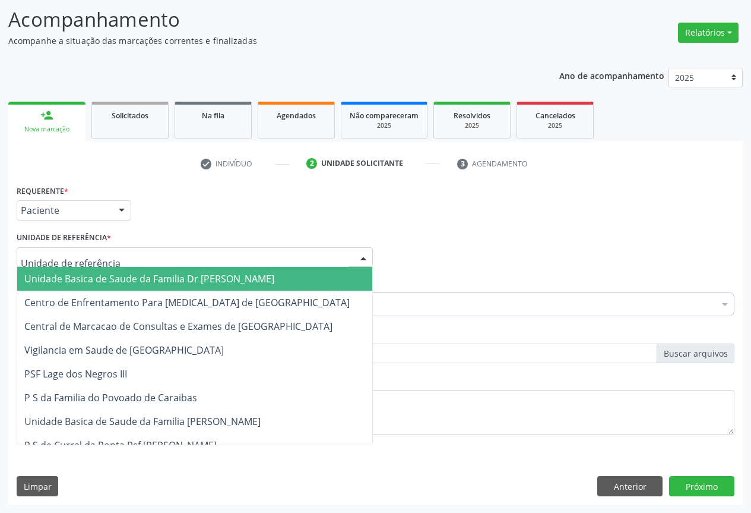
click at [64, 271] on span "Unidade Basica de Saude da Familia Dr [PERSON_NAME]" at bounding box center [194, 279] width 355 height 24
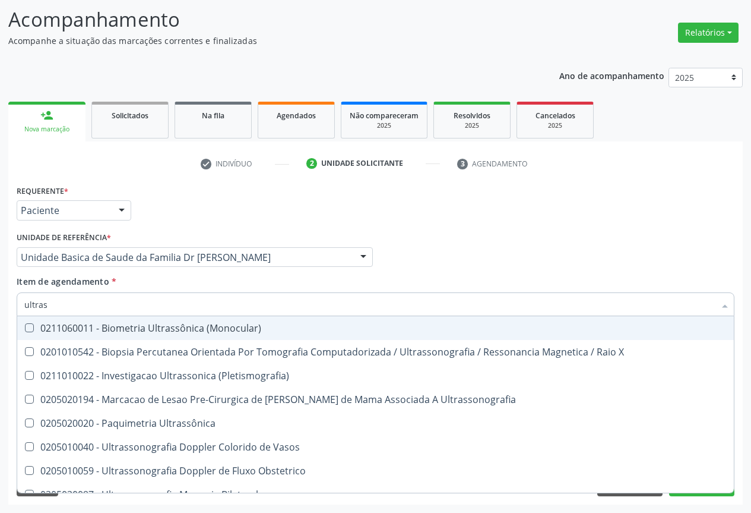
type input "ultrass"
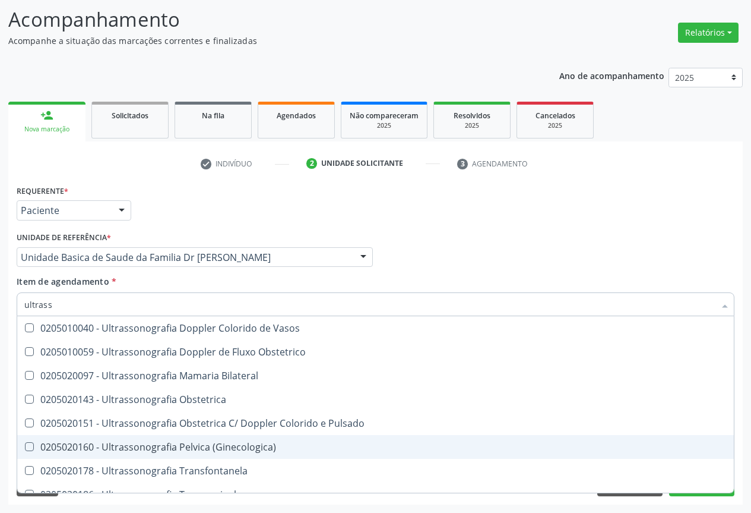
scroll to position [178, 0]
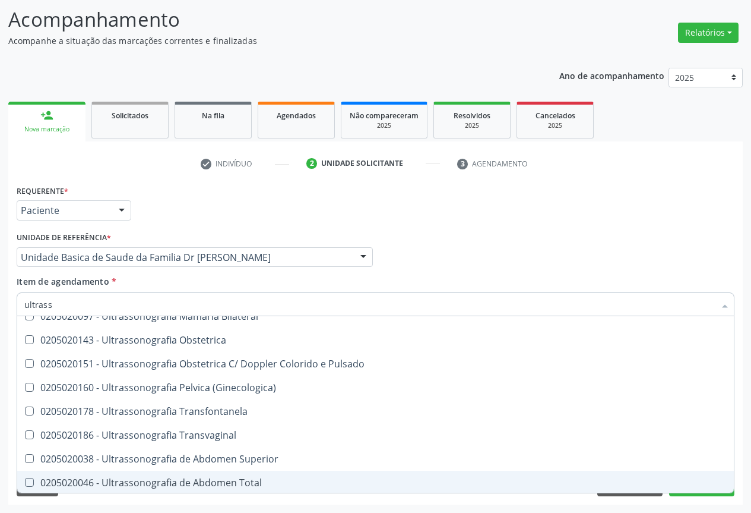
click at [250, 483] on div "0205020046 - Ultrassonografia de Abdomen Total" at bounding box center [375, 483] width 703 height 10
checkbox Total "true"
click at [698, 493] on button "Próximo" at bounding box center [701, 486] width 65 height 20
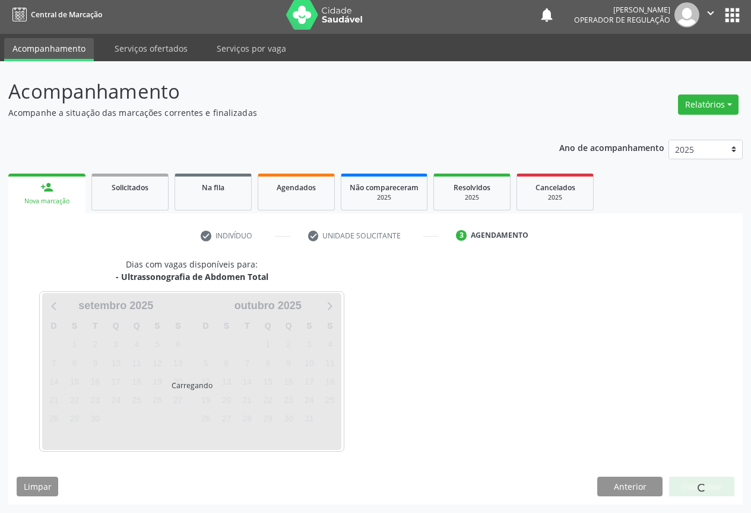
scroll to position [0, 0]
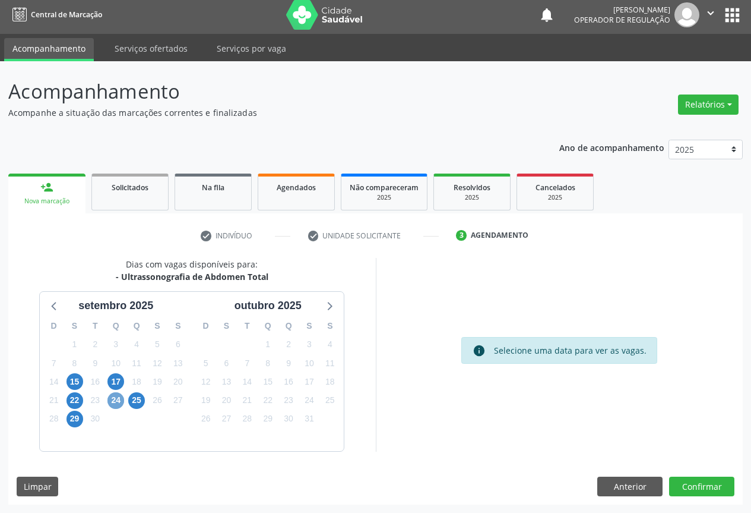
click at [115, 399] on span "24" at bounding box center [116, 400] width 17 height 17
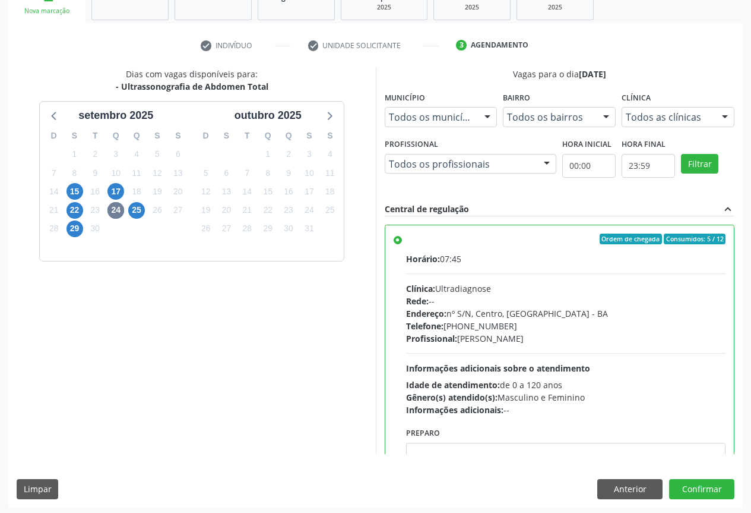
scroll to position [197, 0]
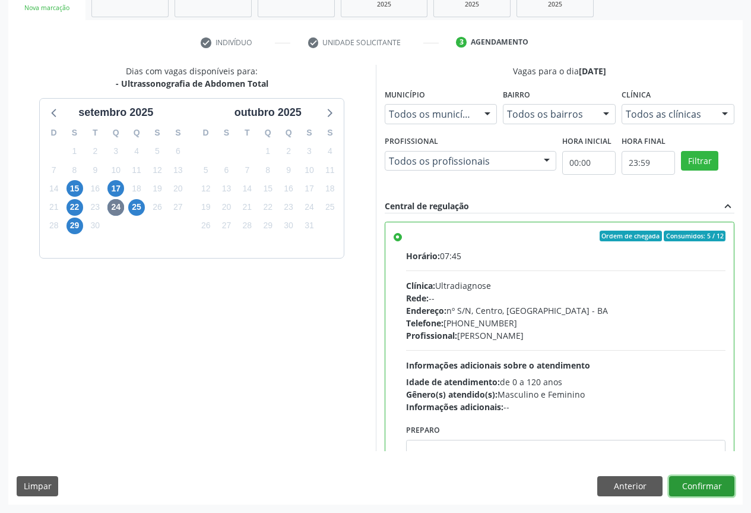
click at [705, 482] on button "Confirmar" at bounding box center [701, 486] width 65 height 20
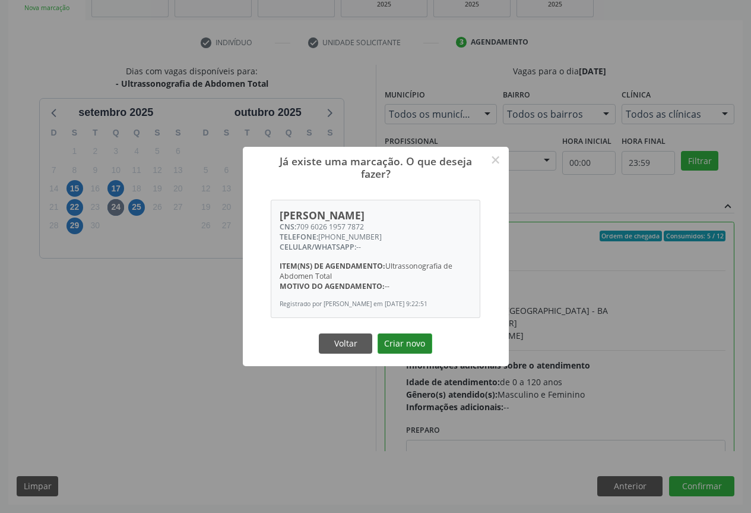
click at [409, 349] on button "Criar novo" at bounding box center [405, 343] width 55 height 20
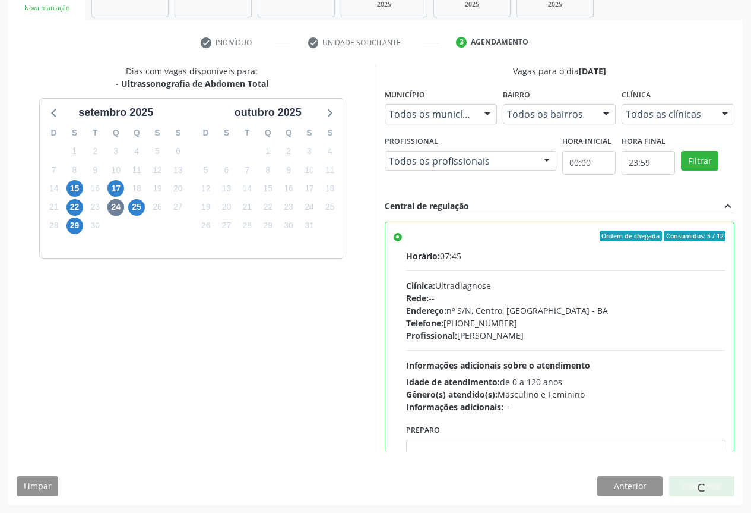
scroll to position [0, 0]
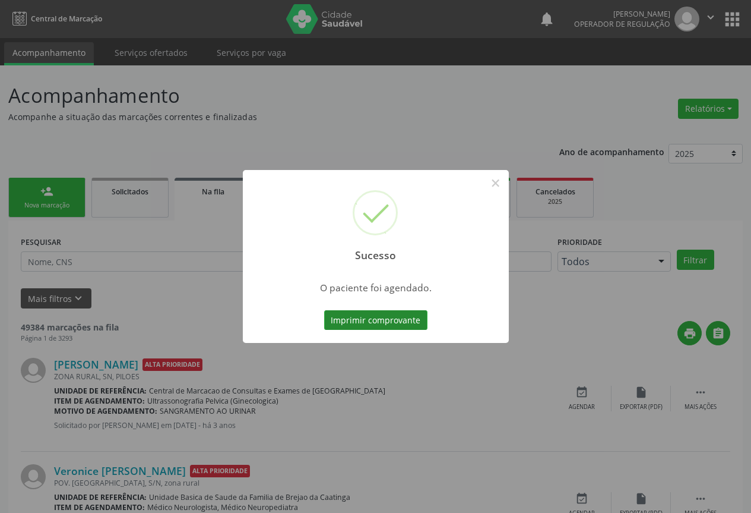
click at [394, 321] on button "Imprimir comprovante" at bounding box center [375, 320] width 103 height 20
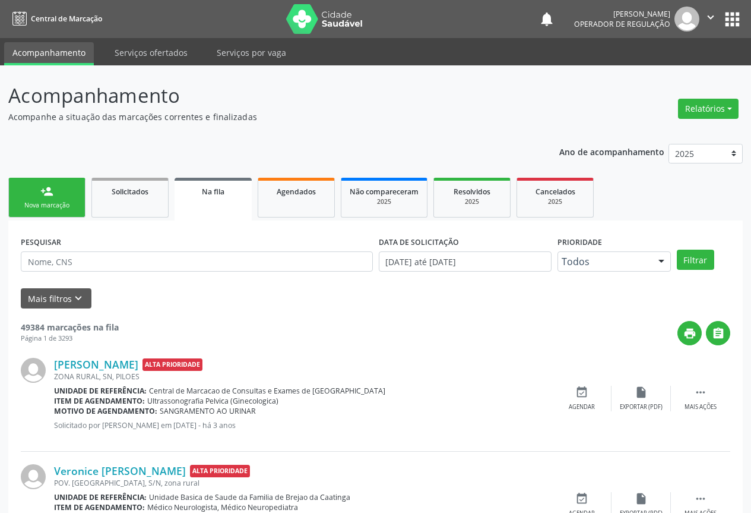
click at [62, 203] on div "Nova marcação" at bounding box center [46, 205] width 59 height 9
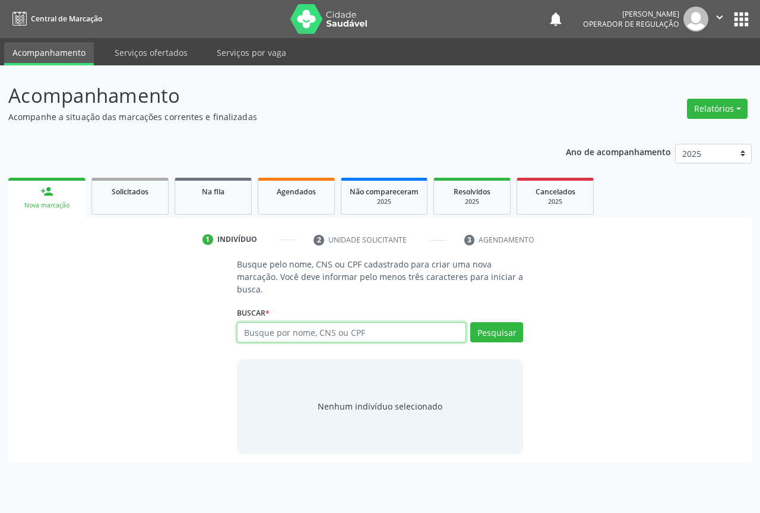
click at [297, 336] on input "text" at bounding box center [351, 332] width 229 height 20
type input "705007021159450"
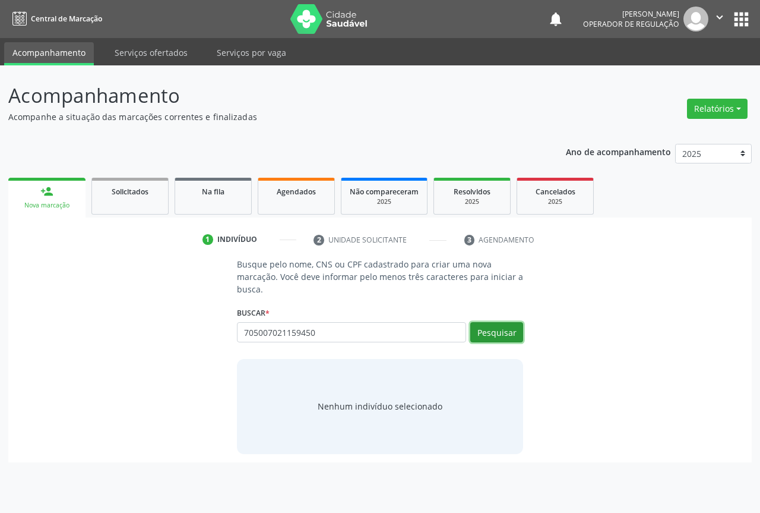
click at [495, 327] on button "Pesquisar" at bounding box center [496, 332] width 53 height 20
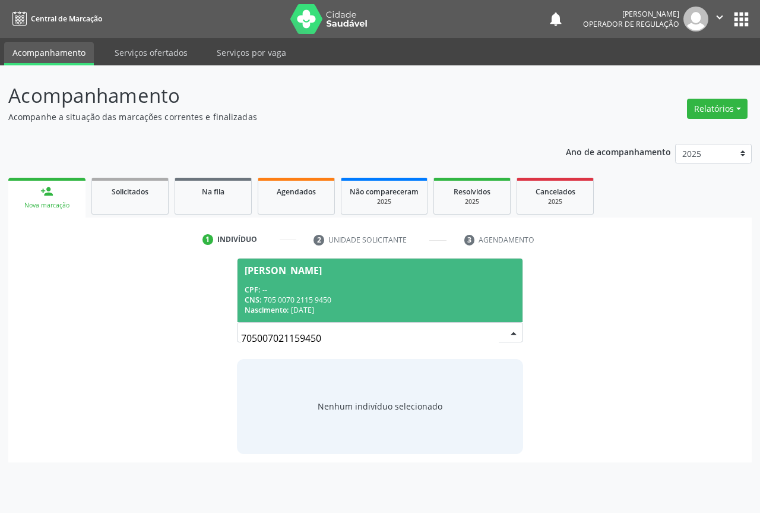
click at [444, 309] on div "Nascimento: [DATE]" at bounding box center [380, 310] width 271 height 10
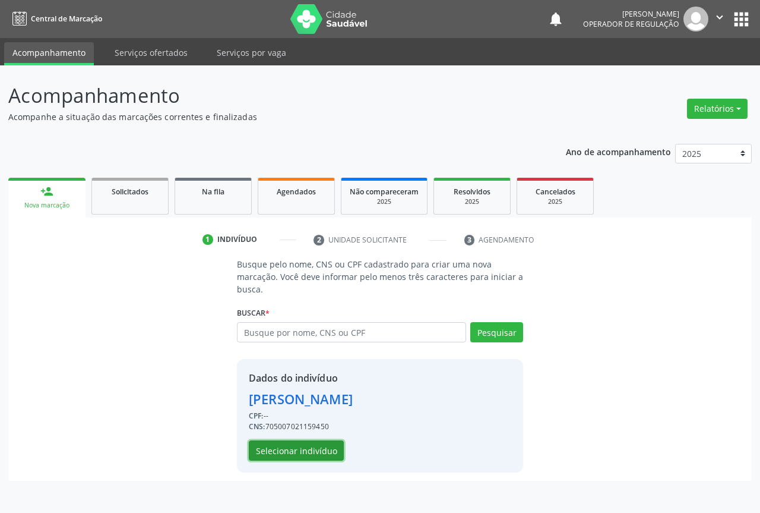
click at [319, 446] on button "Selecionar indivíduo" at bounding box center [296, 450] width 95 height 20
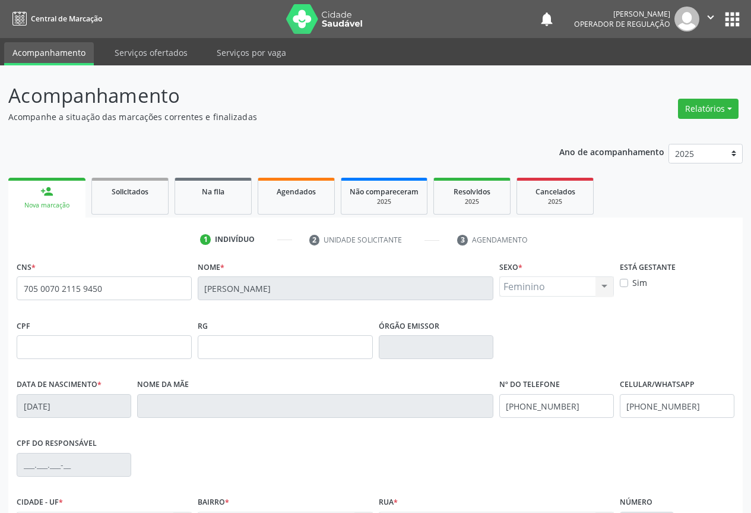
scroll to position [131, 0]
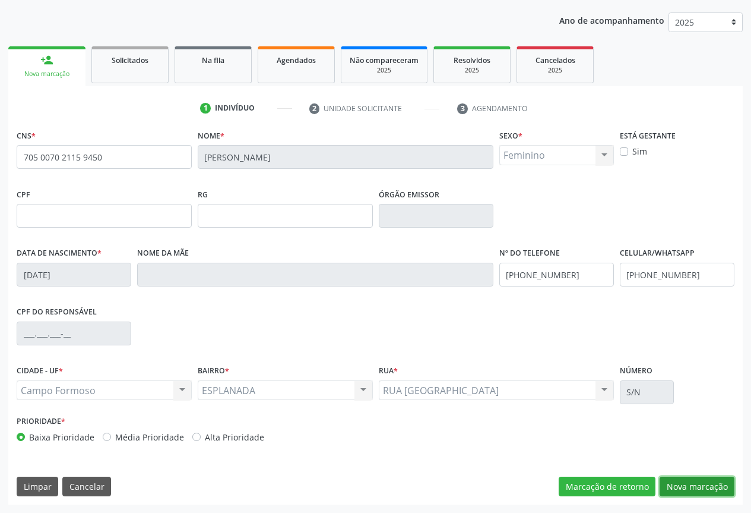
click at [693, 484] on button "Nova marcação" at bounding box center [697, 486] width 75 height 20
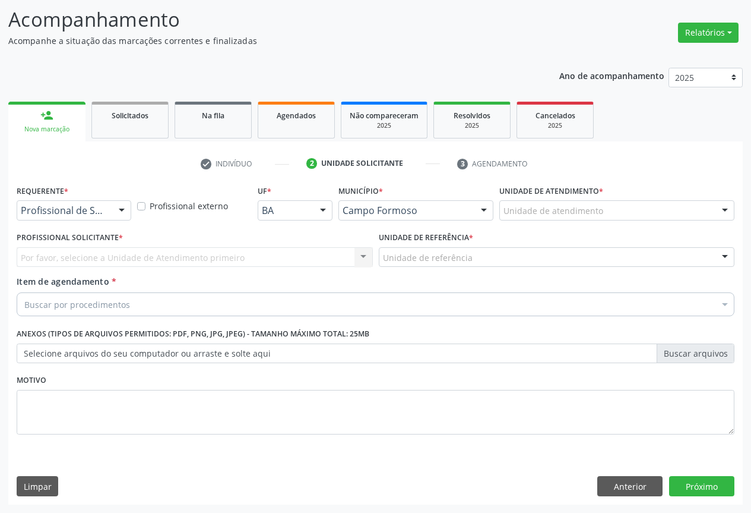
scroll to position [76, 0]
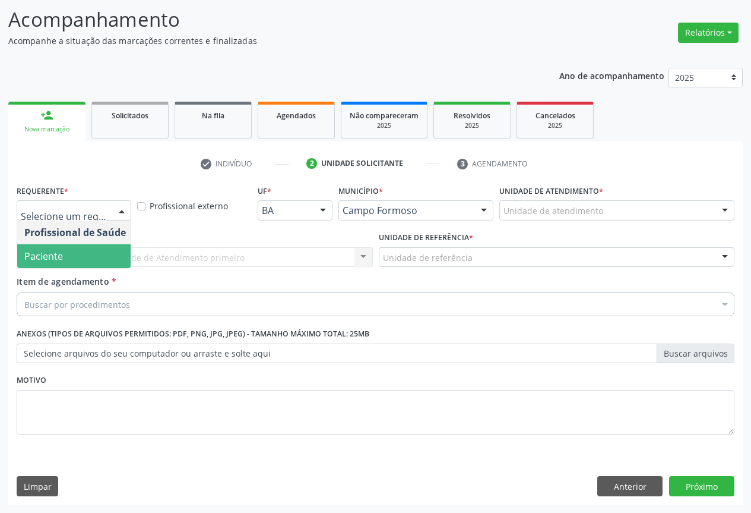
click at [75, 252] on span "Paciente" at bounding box center [75, 256] width 116 height 24
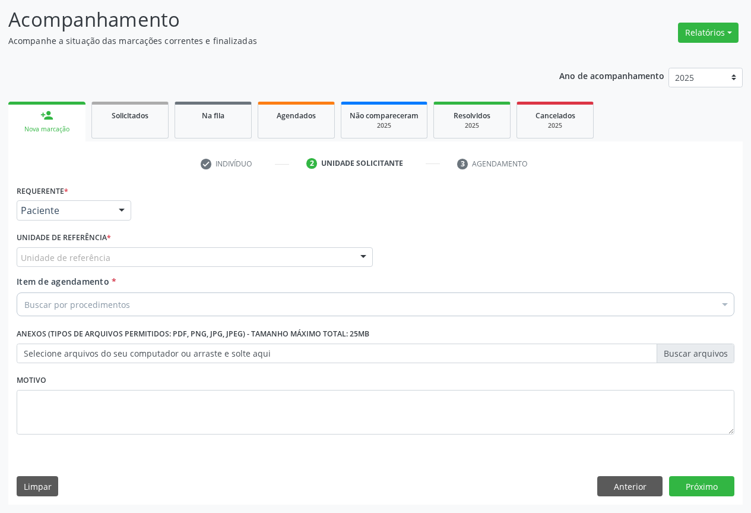
click at [80, 249] on div "Unidade de referência" at bounding box center [195, 257] width 356 height 20
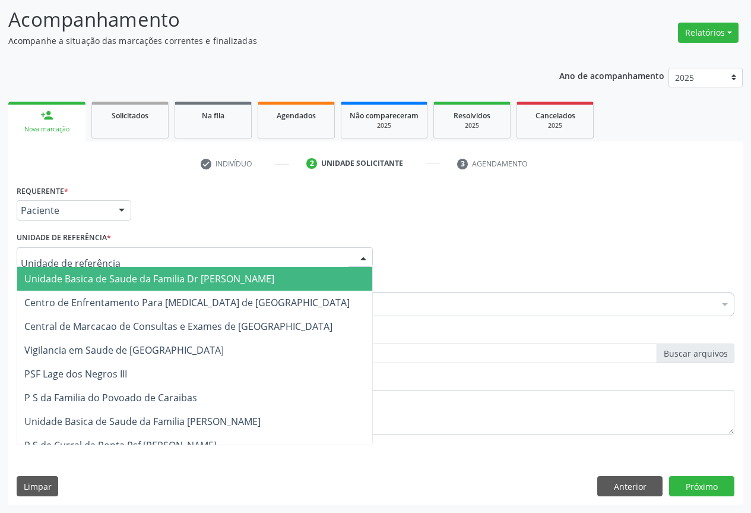
click at [83, 281] on span "Unidade Basica de Saude da Familia Dr [PERSON_NAME]" at bounding box center [149, 278] width 250 height 13
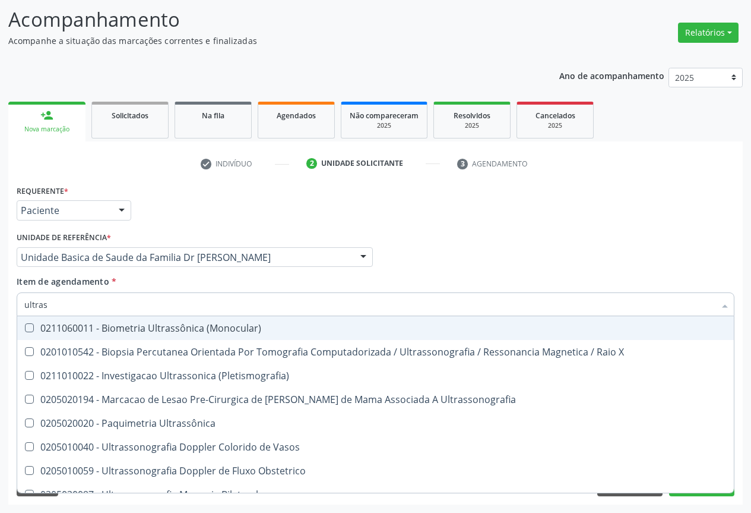
type input "ultrass"
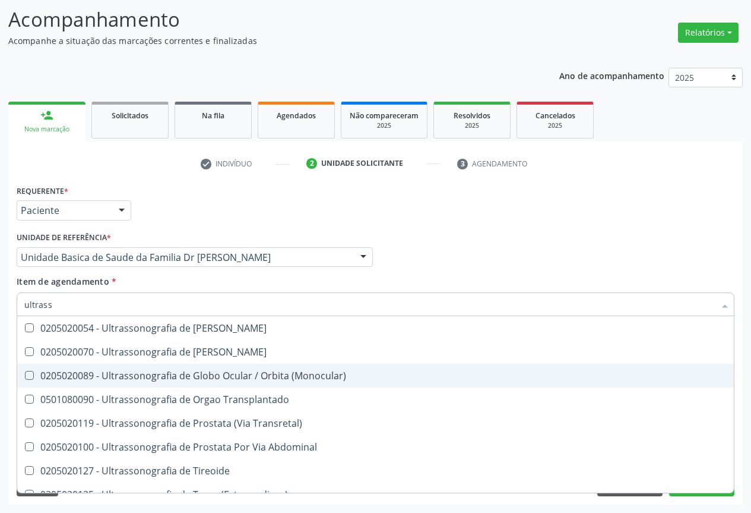
scroll to position [297, 0]
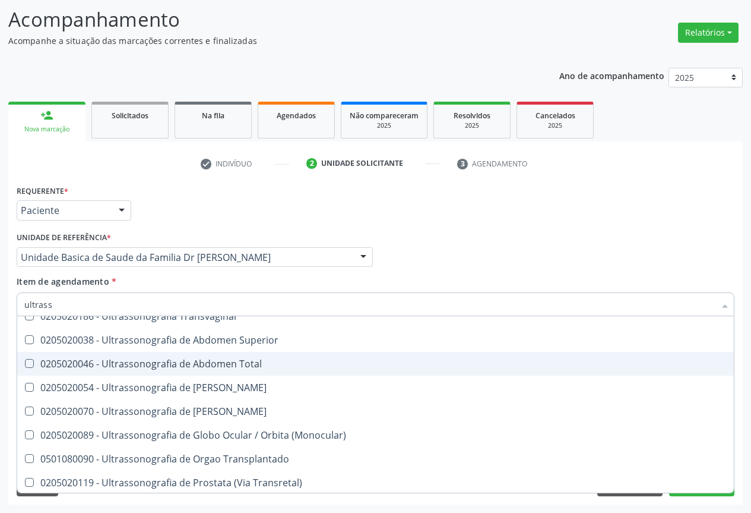
click at [263, 360] on div "0205020046 - Ultrassonografia de Abdomen Total" at bounding box center [375, 364] width 703 height 10
checkbox Total "true"
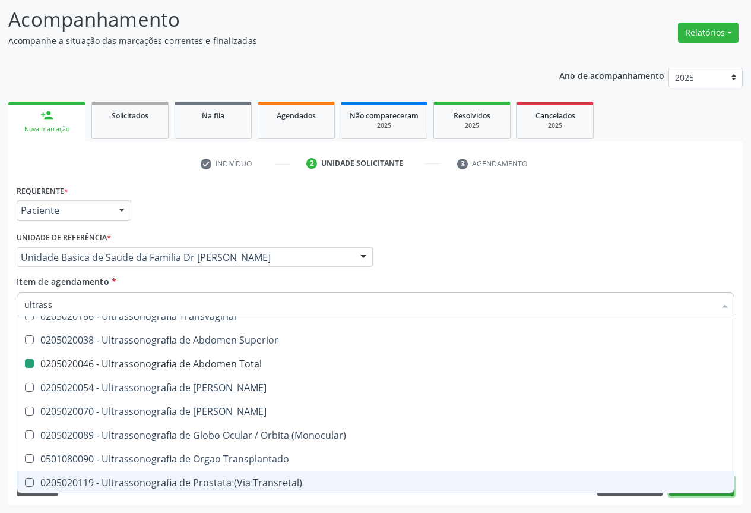
click at [696, 493] on button "Próximo" at bounding box center [701, 486] width 65 height 20
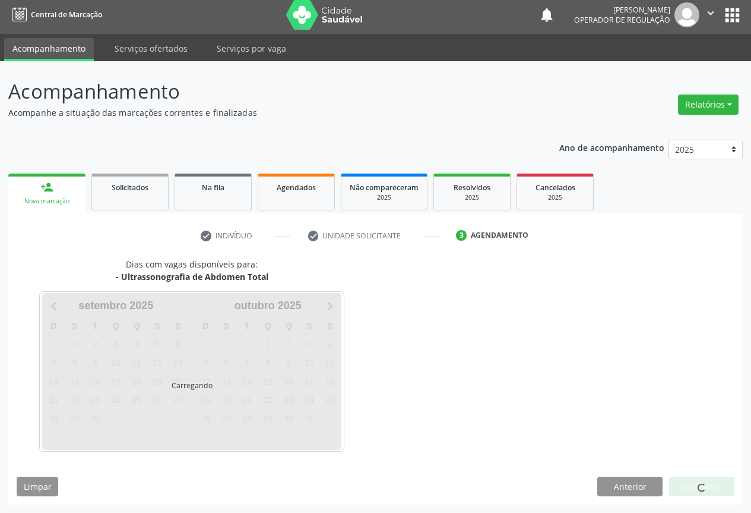
scroll to position [0, 0]
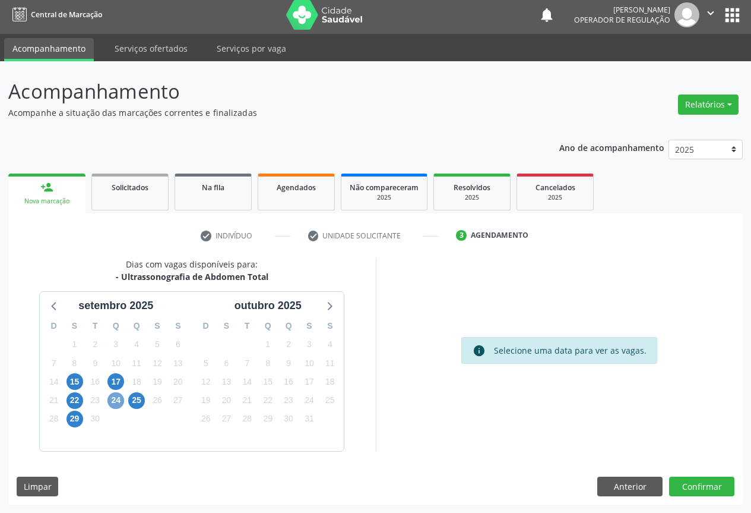
click at [116, 394] on span "24" at bounding box center [116, 400] width 17 height 17
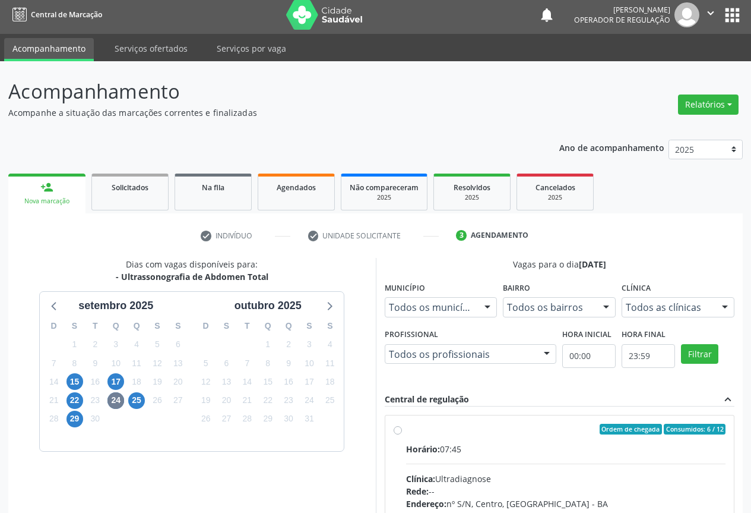
click at [406, 432] on label "Ordem de chegada Consumidos: 6 / 12 Horário: 07:45 Clínica: Ultradiagnose Rede:…" at bounding box center [566, 515] width 320 height 182
click at [396, 432] on input "Ordem de chegada Consumidos: 6 / 12 Horário: 07:45 Clínica: Ultradiagnose Rede:…" at bounding box center [398, 429] width 8 height 11
radio input "true"
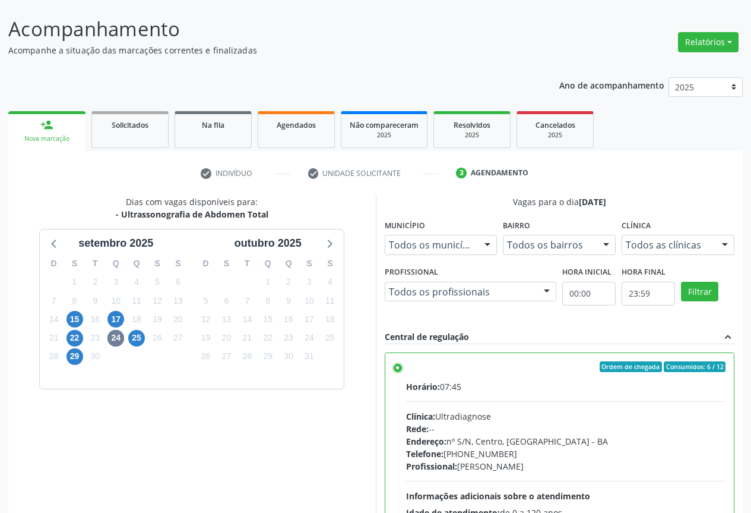
scroll to position [197, 0]
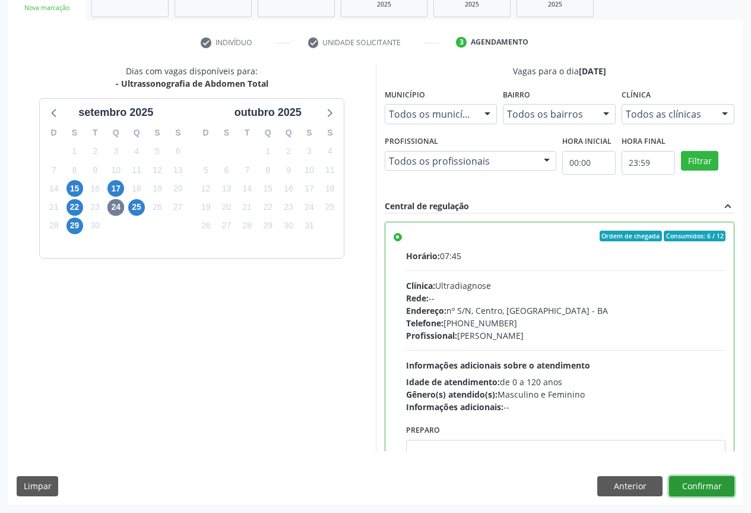
click at [707, 484] on button "Confirmar" at bounding box center [701, 486] width 65 height 20
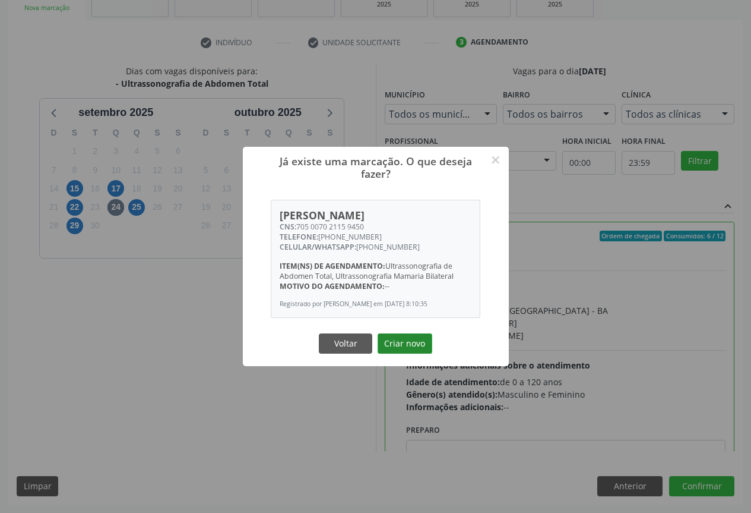
click at [399, 341] on button "Criar novo" at bounding box center [405, 343] width 55 height 20
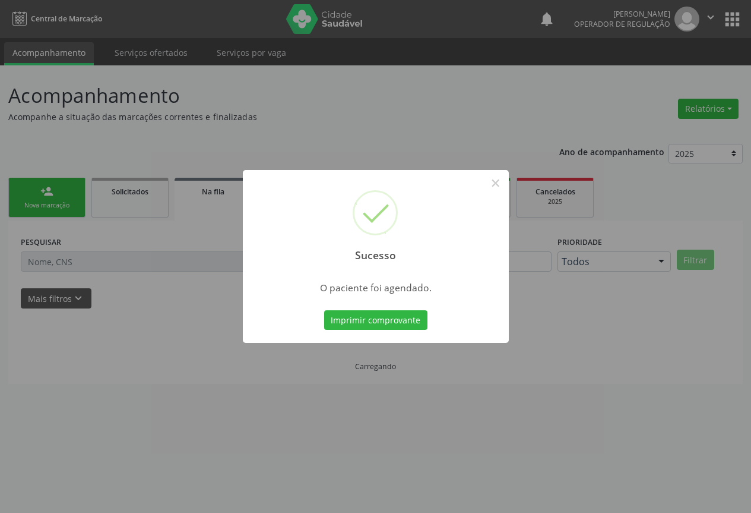
scroll to position [0, 0]
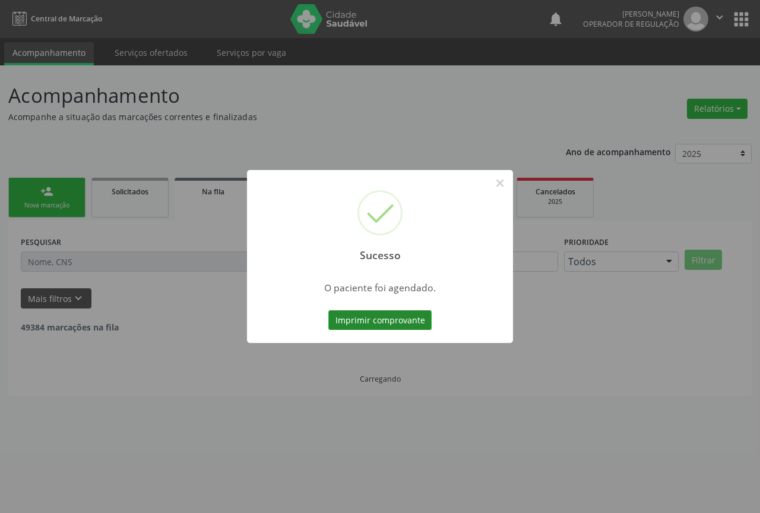
click at [395, 317] on button "Imprimir comprovante" at bounding box center [380, 320] width 103 height 20
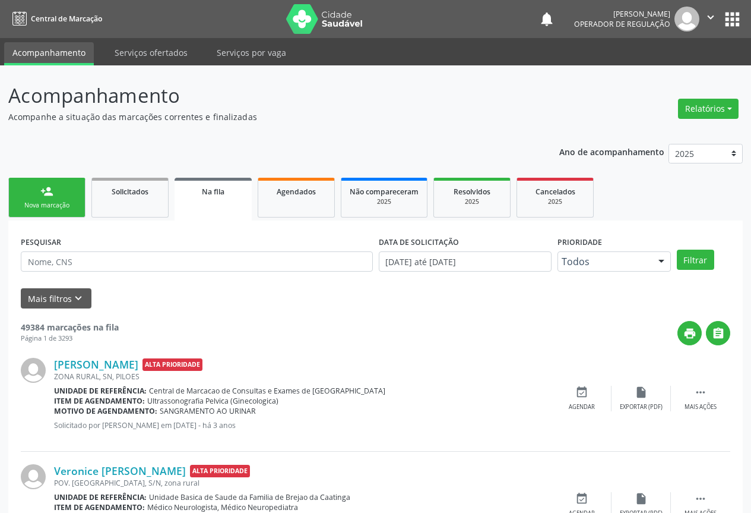
click at [62, 190] on link "person_add Nova marcação" at bounding box center [46, 198] width 77 height 40
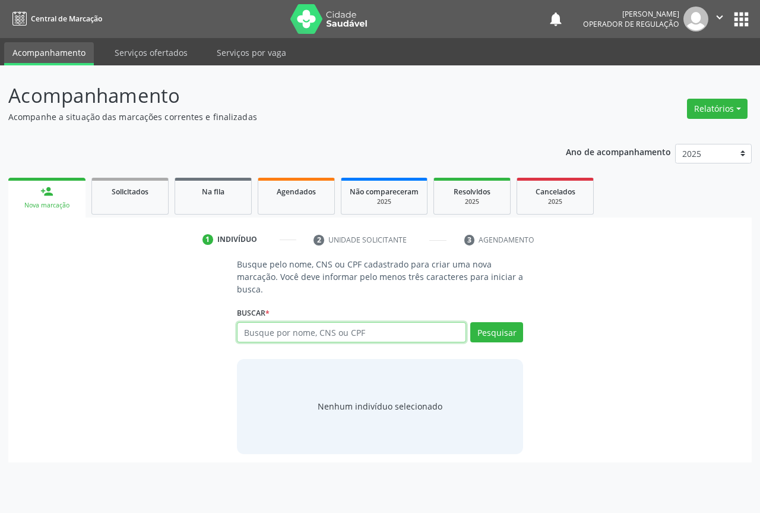
click at [312, 334] on input "text" at bounding box center [351, 332] width 229 height 20
type input "702808657607267"
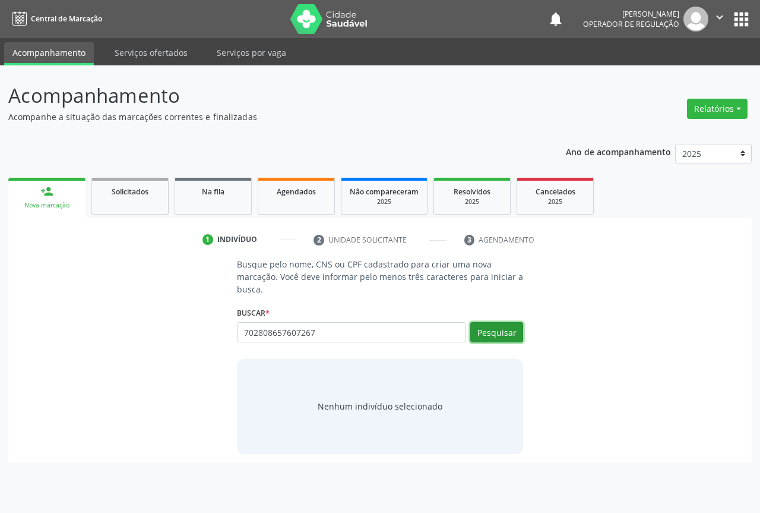
click at [494, 324] on button "Pesquisar" at bounding box center [496, 332] width 53 height 20
type input "702808657607267"
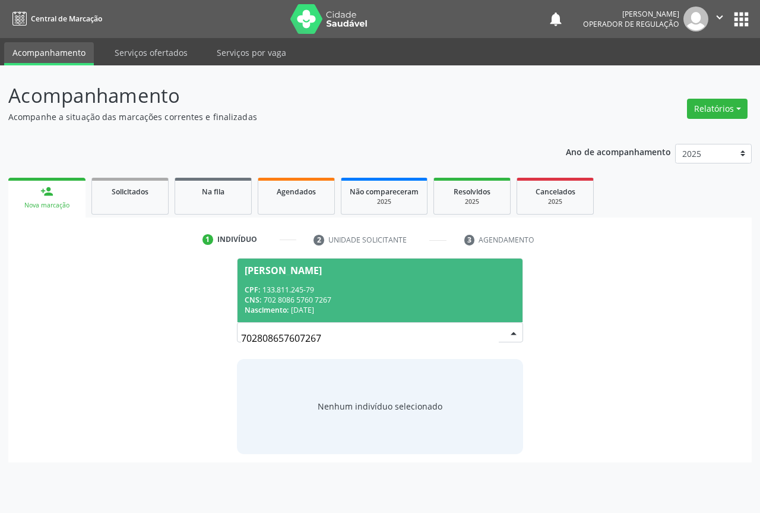
click at [346, 304] on div "CNS: 702 8086 5760 7267" at bounding box center [380, 300] width 271 height 10
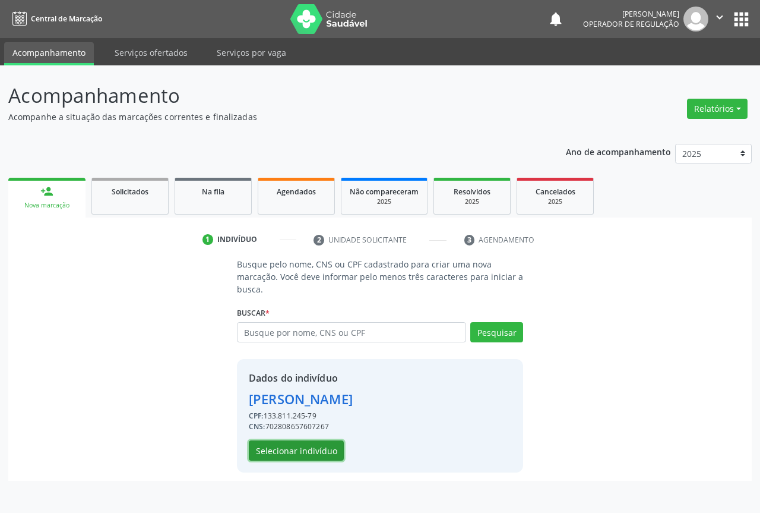
click at [315, 448] on button "Selecionar indivíduo" at bounding box center [296, 450] width 95 height 20
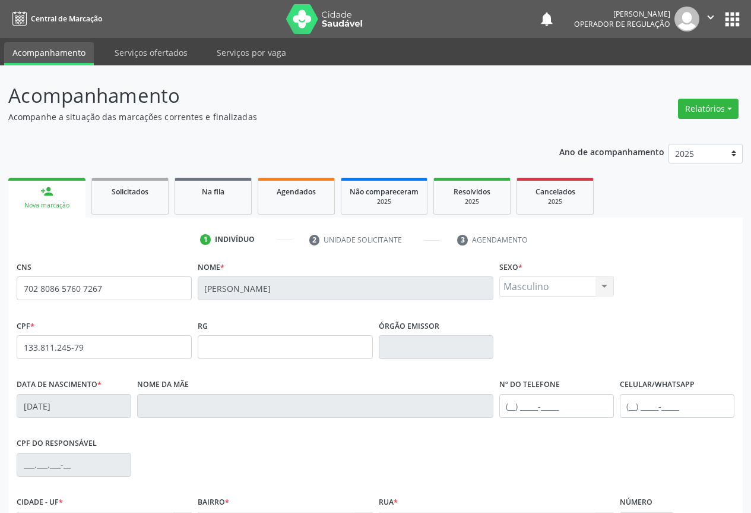
scroll to position [131, 0]
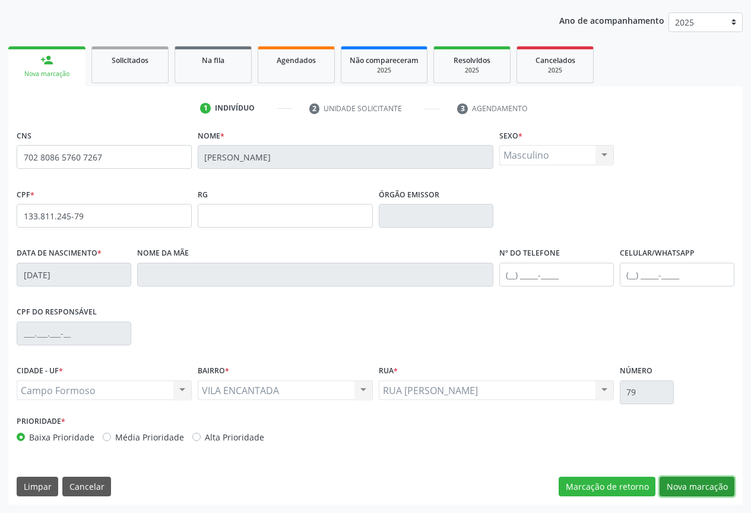
click at [677, 485] on button "Nova marcação" at bounding box center [697, 486] width 75 height 20
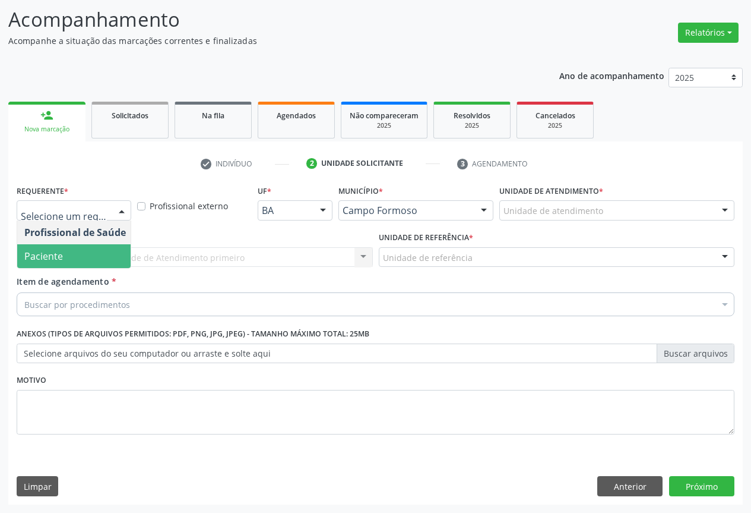
click at [55, 259] on span "Paciente" at bounding box center [43, 255] width 39 height 13
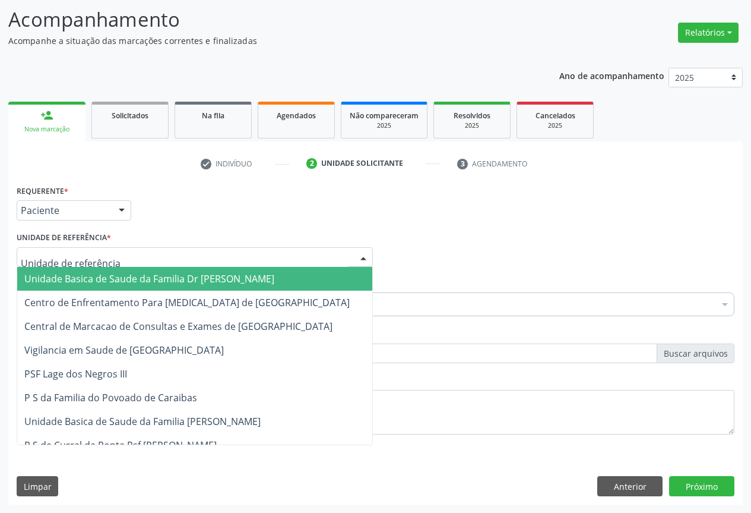
click at [84, 270] on span "Unidade Basica de Saude da Familia Dr [PERSON_NAME]" at bounding box center [194, 279] width 355 height 24
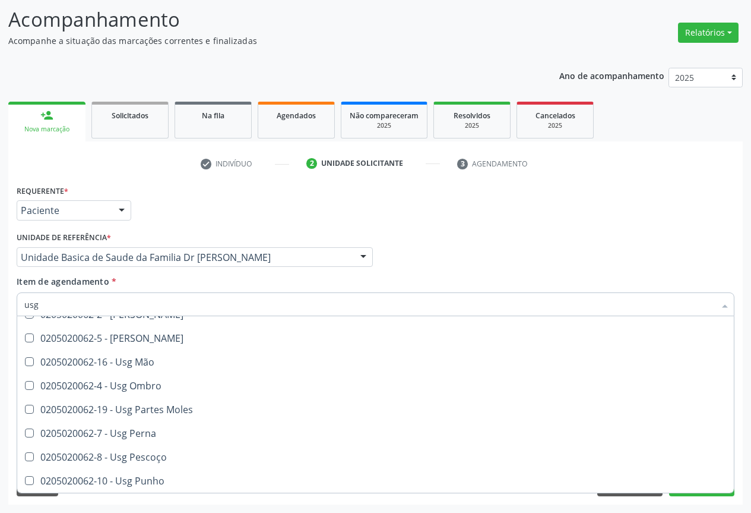
scroll to position [37, 0]
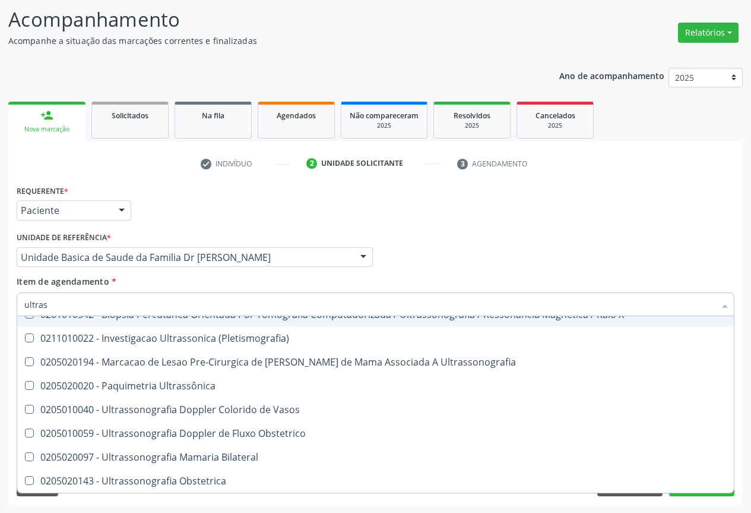
type input "ultrass"
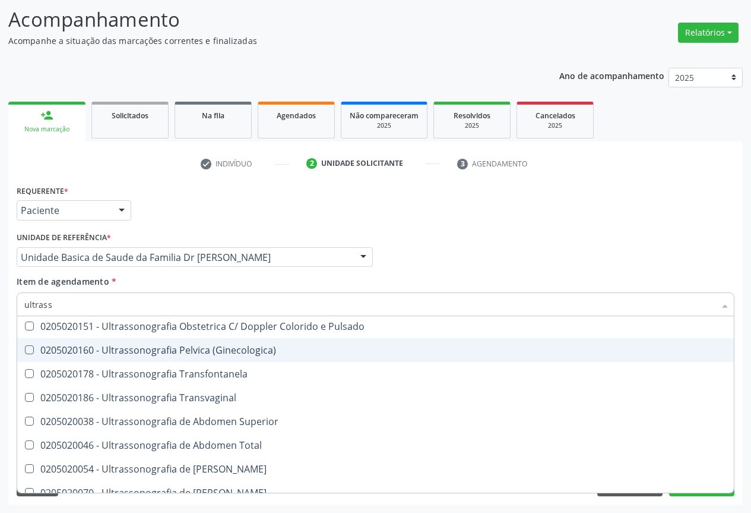
scroll to position [370, 0]
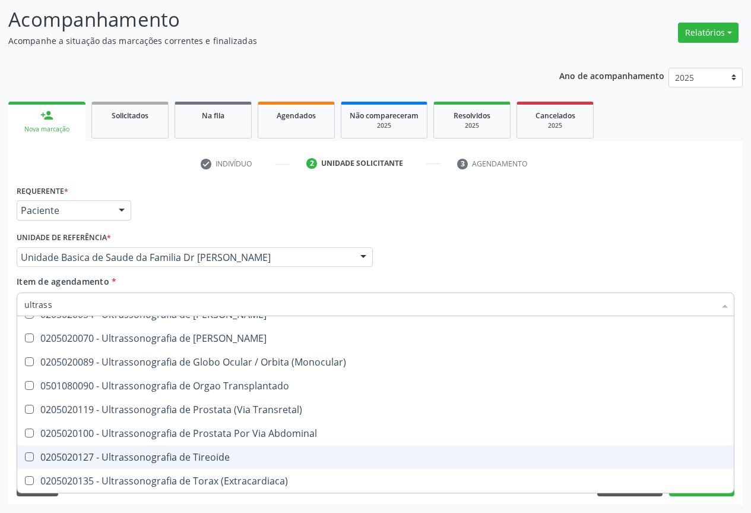
click at [226, 457] on div "0205020127 - Ultrassonografia de Tireoide" at bounding box center [375, 457] width 703 height 10
checkbox Tireoide "true"
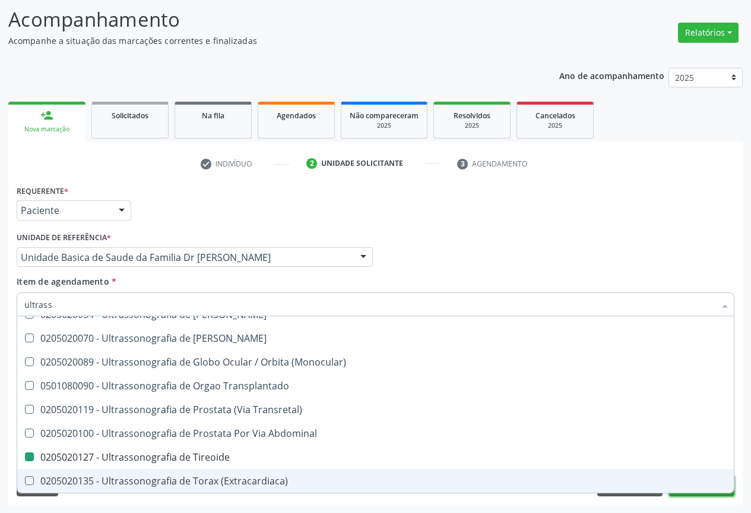
click at [691, 493] on button "Próximo" at bounding box center [701, 486] width 65 height 20
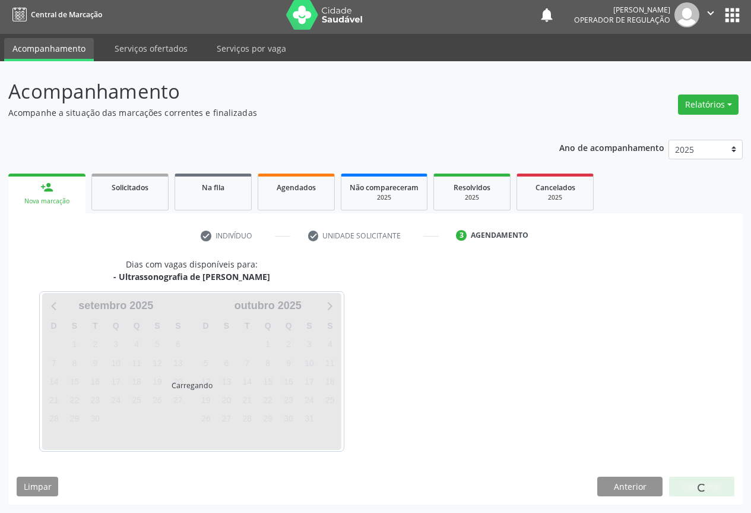
scroll to position [0, 0]
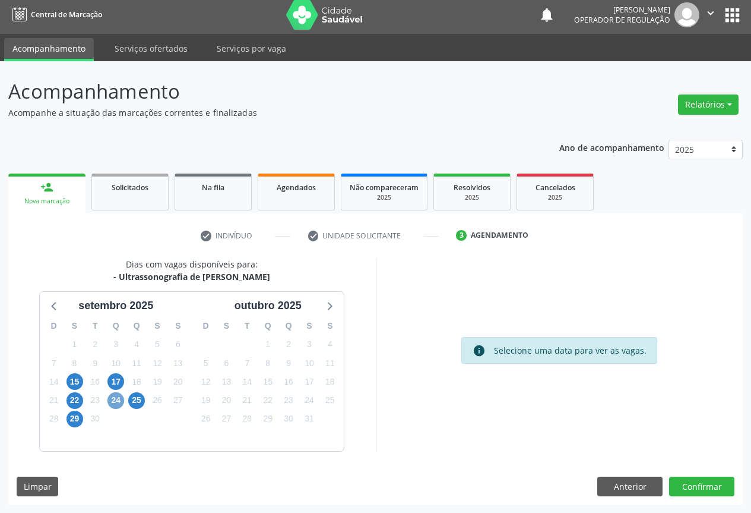
click at [113, 400] on span "24" at bounding box center [116, 400] width 17 height 17
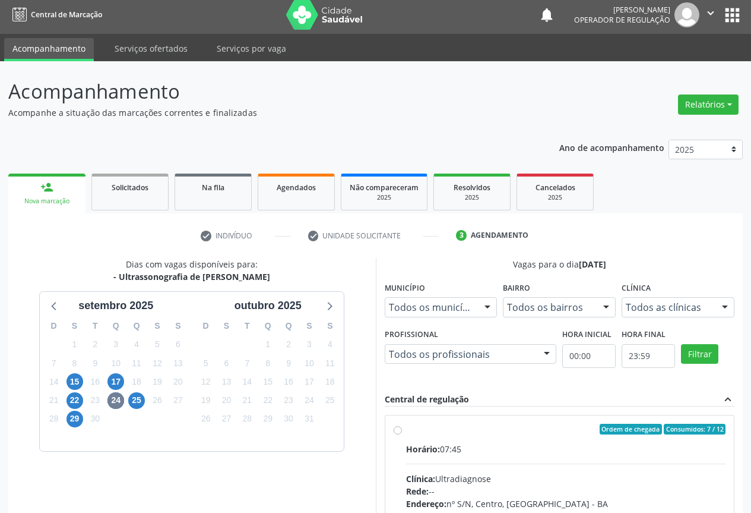
click at [406, 428] on label "Ordem de chegada Consumidos: 7 / 12 Horário: 07:45 Clínica: Ultradiagnose Rede:…" at bounding box center [566, 515] width 320 height 182
click at [397, 428] on input "Ordem de chegada Consumidos: 7 / 12 Horário: 07:45 Clínica: Ultradiagnose Rede:…" at bounding box center [398, 429] width 8 height 11
radio input "true"
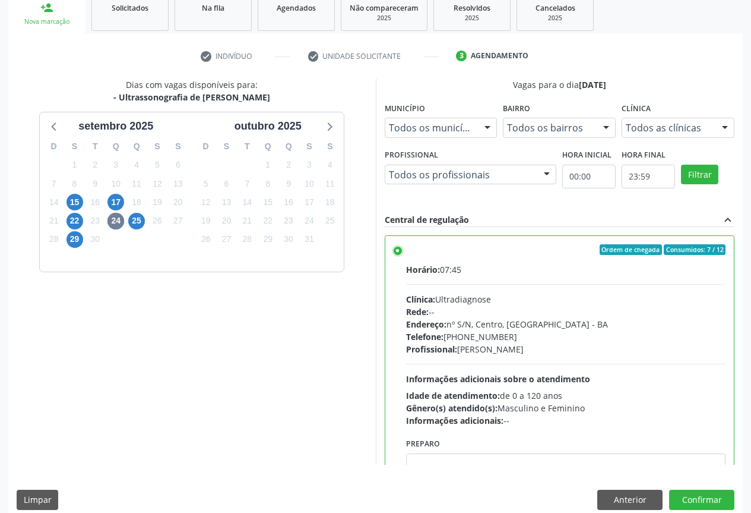
scroll to position [196, 0]
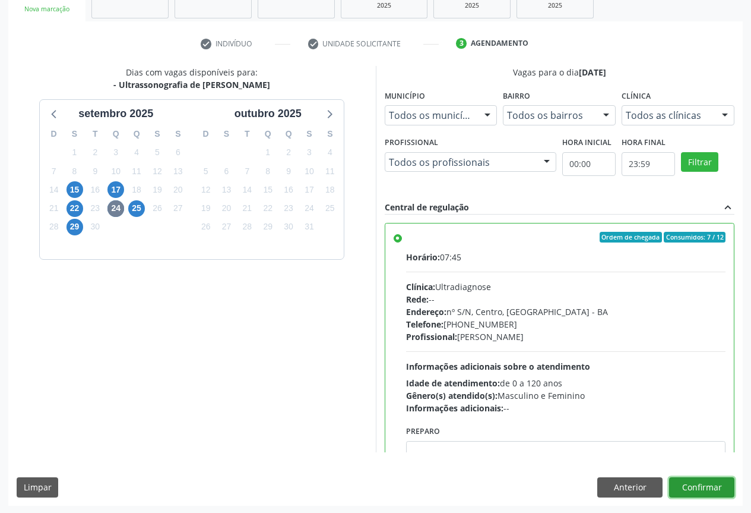
click at [696, 489] on button "Confirmar" at bounding box center [701, 487] width 65 height 20
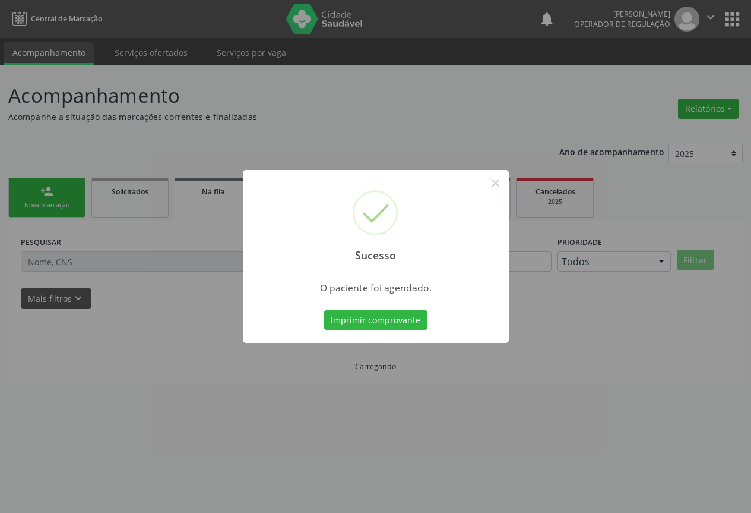
scroll to position [0, 0]
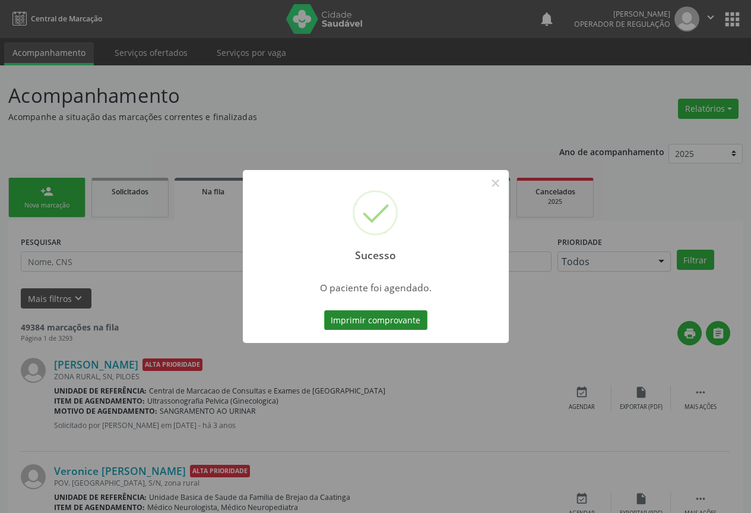
click at [366, 317] on button "Imprimir comprovante" at bounding box center [375, 320] width 103 height 20
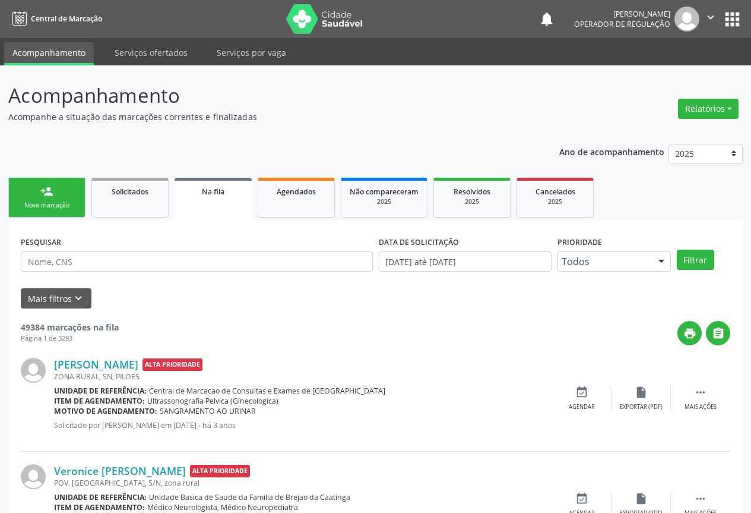
click at [63, 204] on div "Nova marcação" at bounding box center [46, 205] width 59 height 9
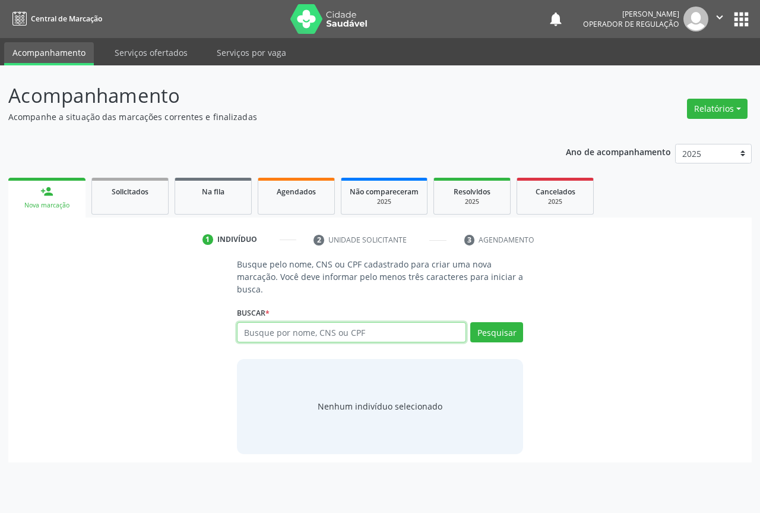
click at [308, 335] on input "text" at bounding box center [351, 332] width 229 height 20
type input "700603465181963"
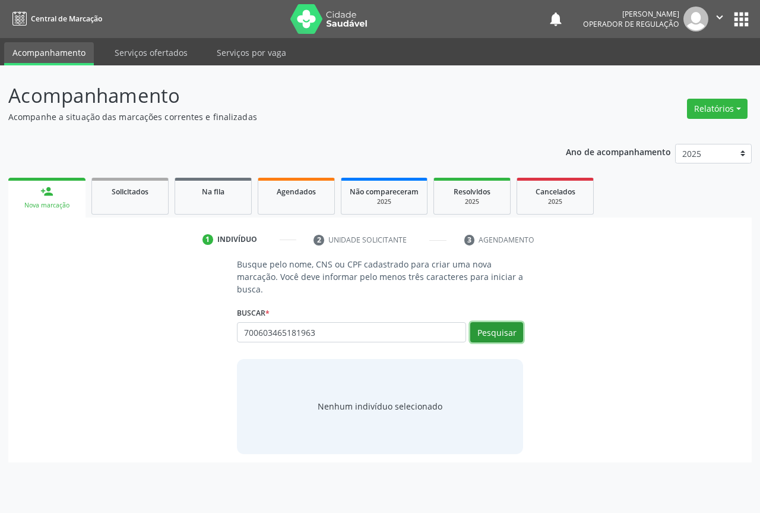
click at [479, 339] on button "Pesquisar" at bounding box center [496, 332] width 53 height 20
type input "700603465181963"
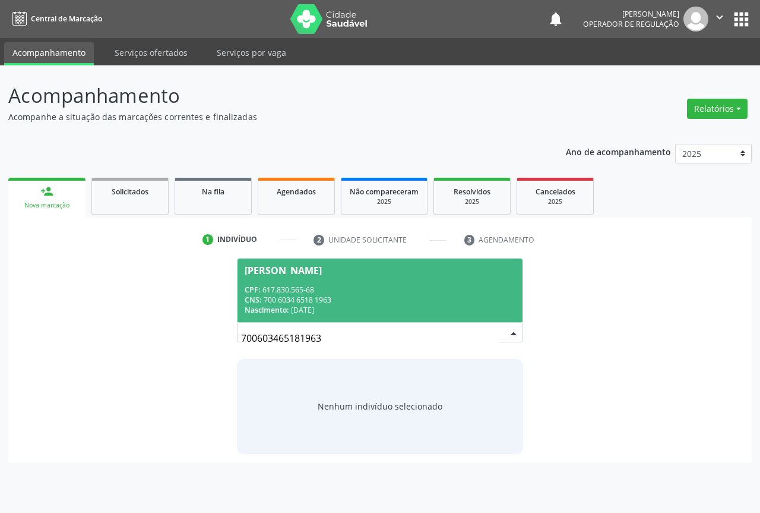
click at [371, 293] on div "CPF: 617.830.565-68" at bounding box center [380, 290] width 271 height 10
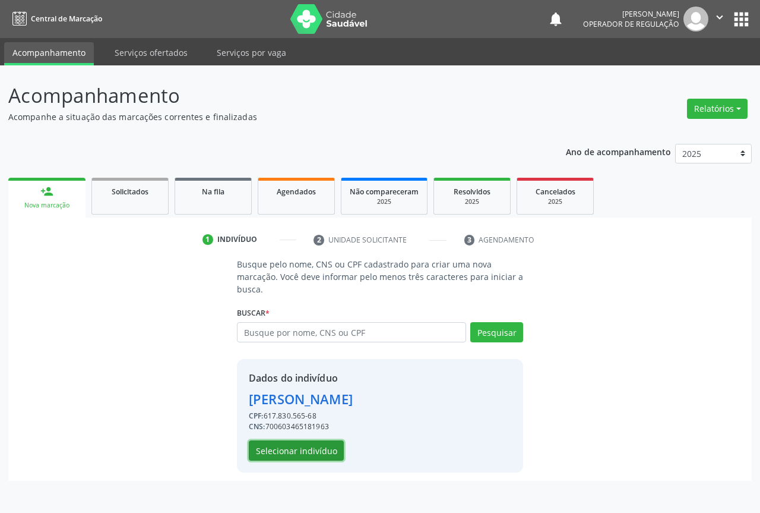
click at [308, 452] on button "Selecionar indivíduo" at bounding box center [296, 450] width 95 height 20
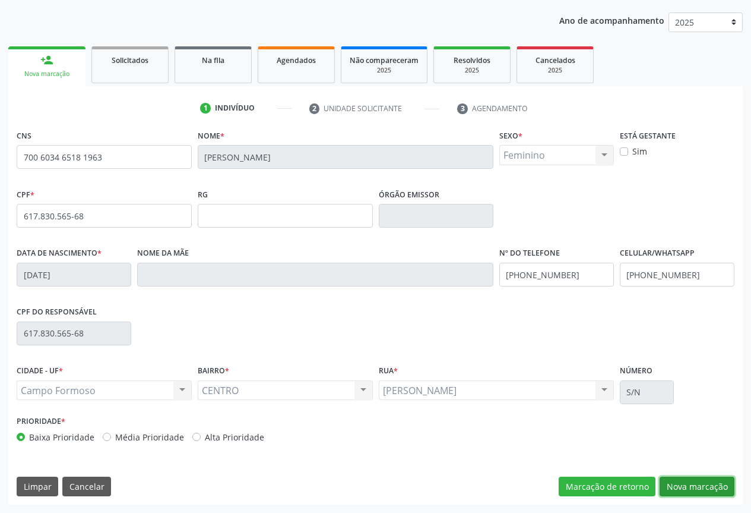
click at [697, 486] on button "Nova marcação" at bounding box center [697, 486] width 75 height 20
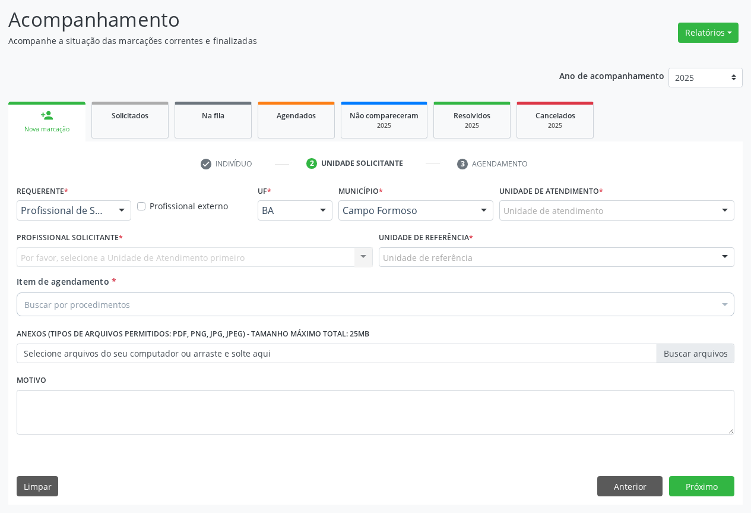
scroll to position [76, 0]
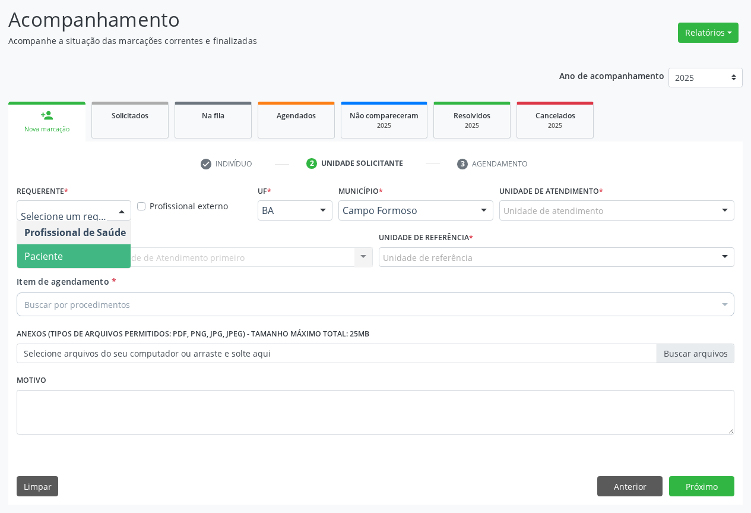
click at [67, 254] on span "Paciente" at bounding box center [75, 256] width 116 height 24
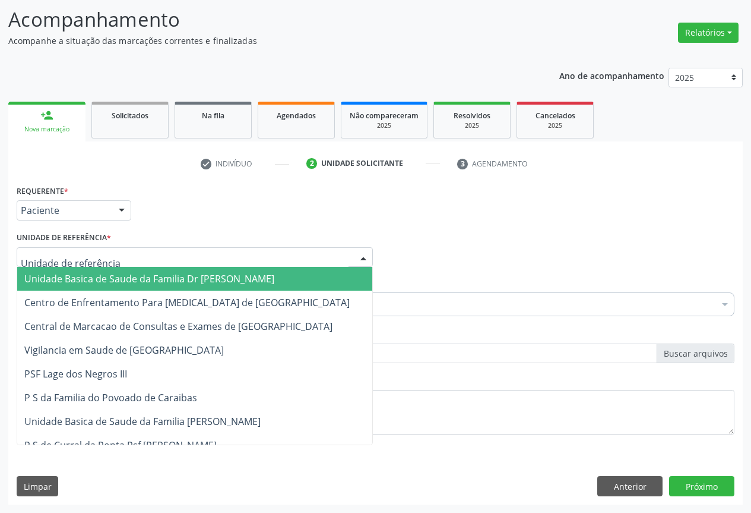
click at [77, 273] on span "Unidade Basica de Saude da Familia Dr [PERSON_NAME]" at bounding box center [149, 278] width 250 height 13
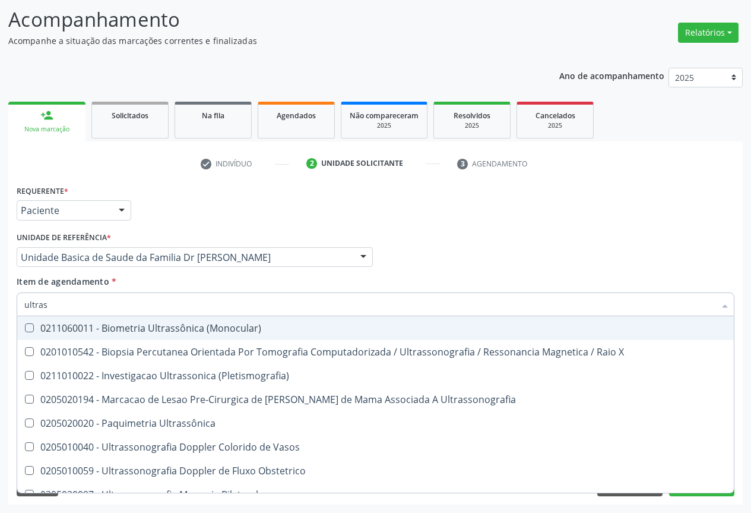
type input "ultrass"
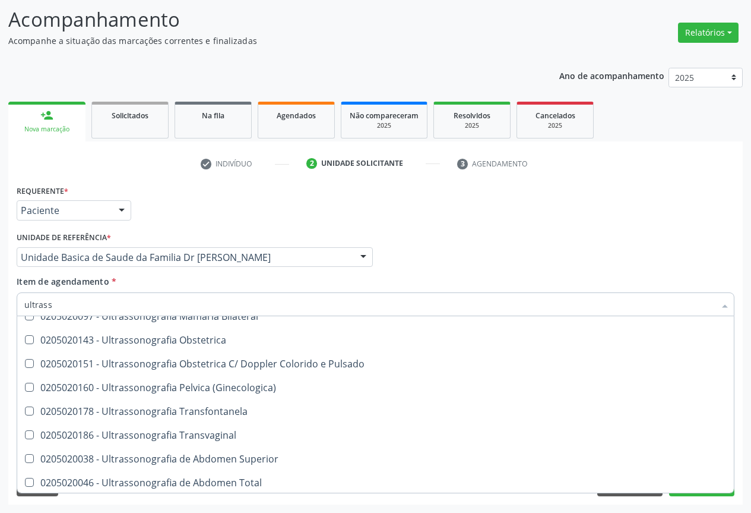
scroll to position [119, 0]
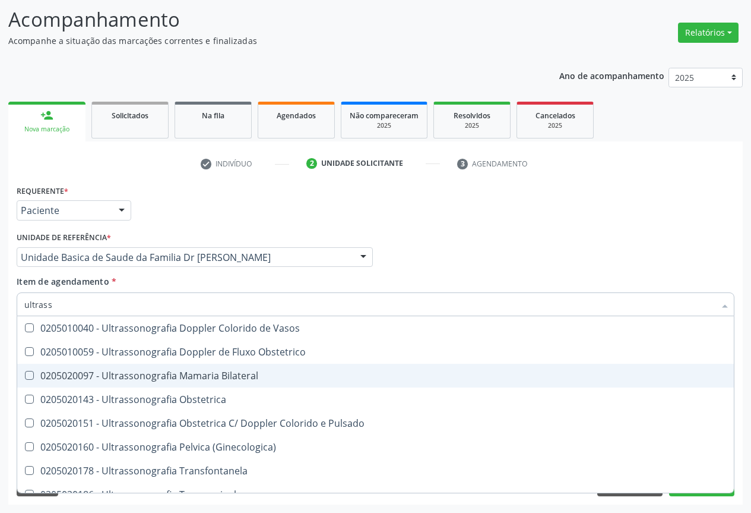
click at [259, 379] on div "0205020097 - Ultrassonografia Mamaria Bilateral" at bounding box center [375, 376] width 703 height 10
checkbox Bilateral "true"
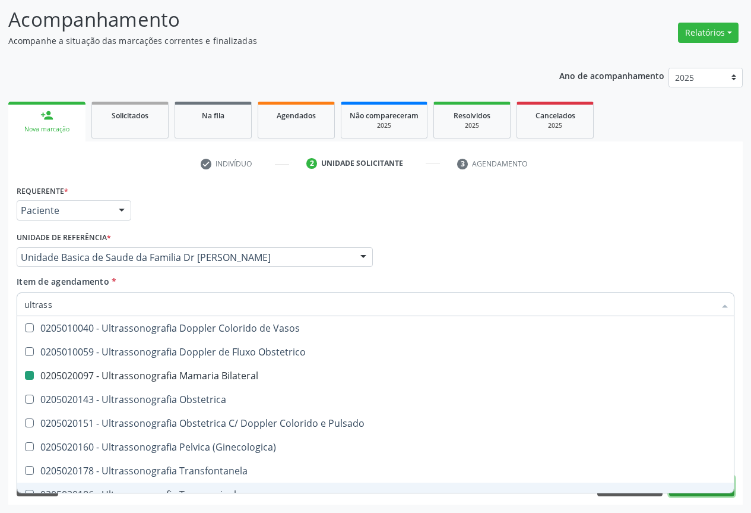
click at [701, 494] on button "Próximo" at bounding box center [701, 486] width 65 height 20
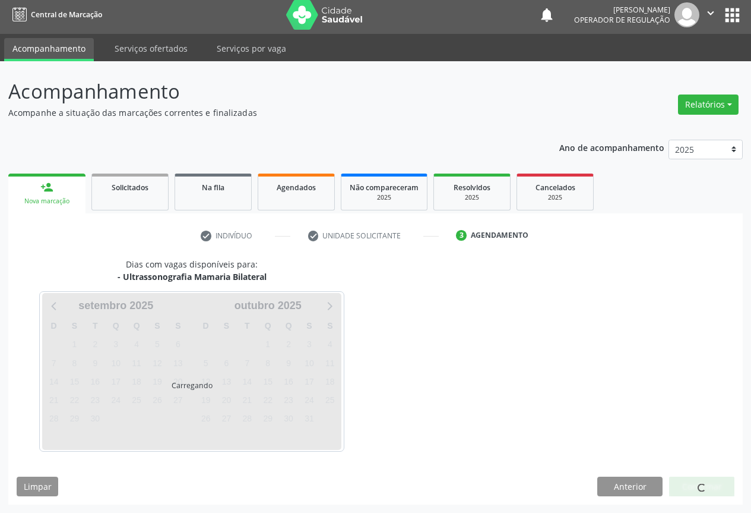
scroll to position [0, 0]
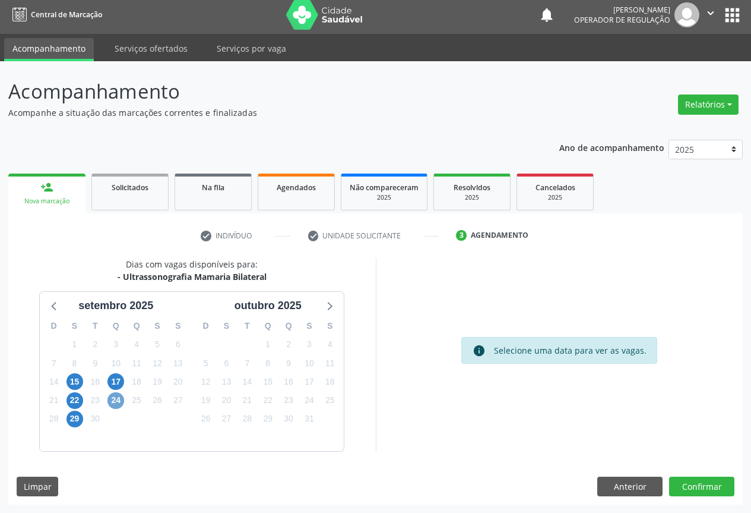
click at [114, 402] on span "24" at bounding box center [116, 400] width 17 height 17
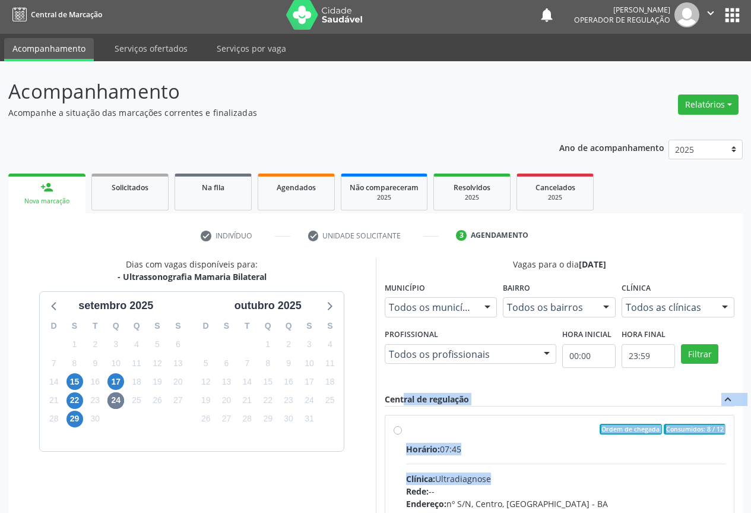
drag, startPoint x: 748, startPoint y: 340, endPoint x: 754, endPoint y: 451, distance: 110.7
click at [751, 473] on html "Central de Marcação notifications Eliana da Silva Araujo Operador de regulação …" at bounding box center [375, 252] width 751 height 513
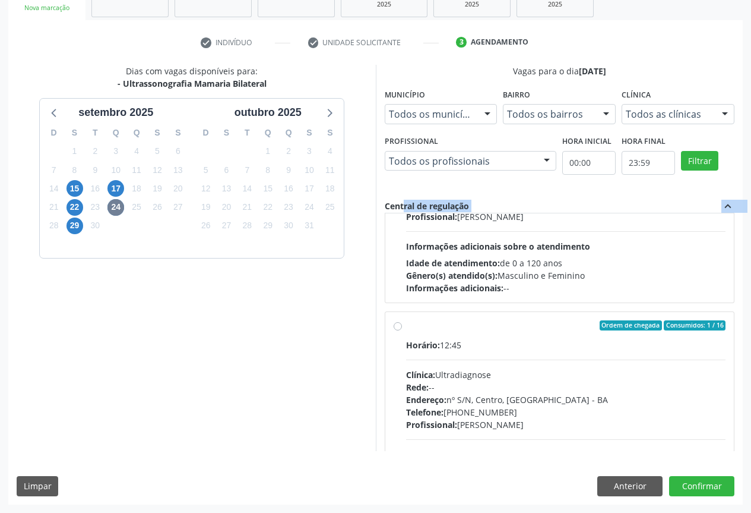
scroll to position [178, 0]
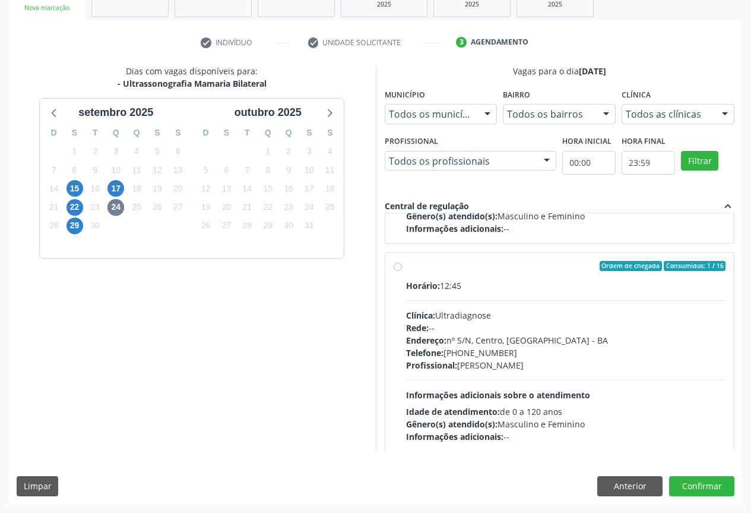
click at [406, 267] on label "Ordem de chegada Consumidos: 1 / 16 Horário: 12:45 Clínica: Ultradiagnose Rede:…" at bounding box center [566, 352] width 320 height 182
click at [397, 267] on input "Ordem de chegada Consumidos: 1 / 16 Horário: 12:45 Clínica: Ultradiagnose Rede:…" at bounding box center [398, 266] width 8 height 11
radio input "true"
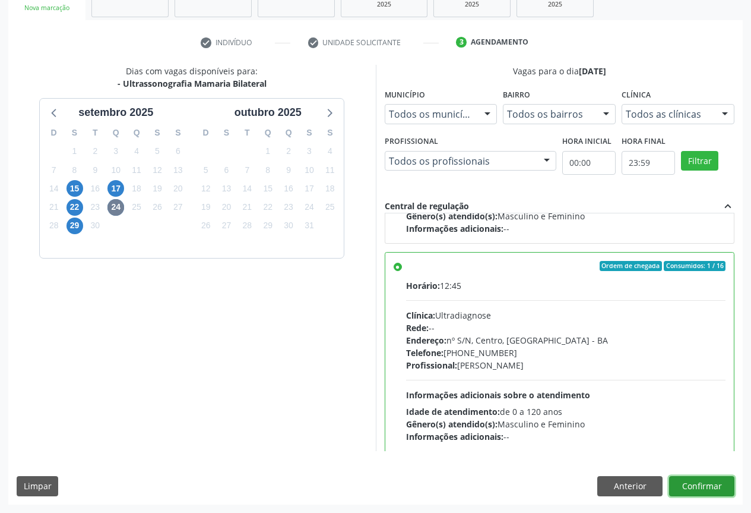
click at [694, 487] on button "Confirmar" at bounding box center [701, 486] width 65 height 20
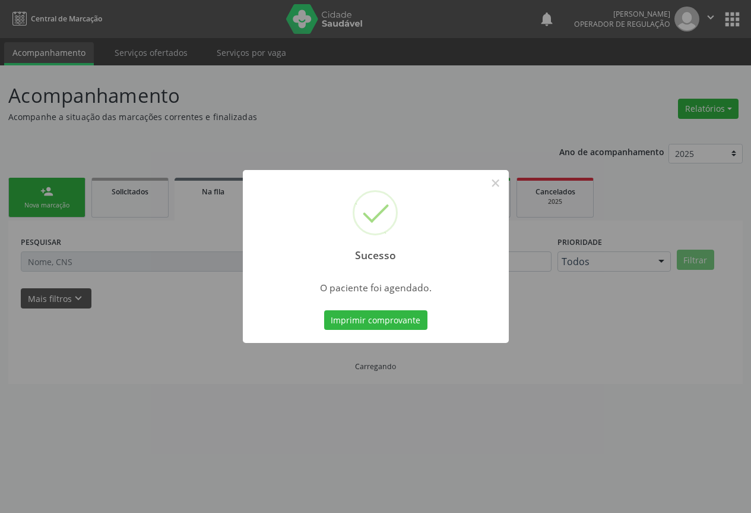
scroll to position [0, 0]
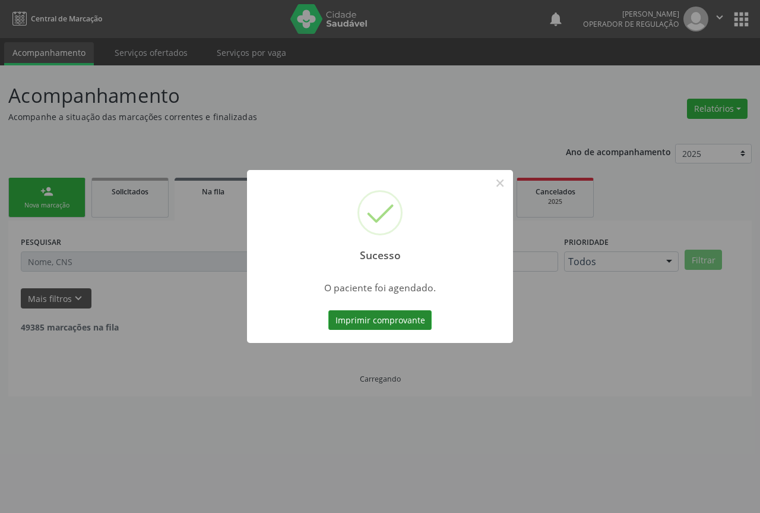
click at [373, 318] on button "Imprimir comprovante" at bounding box center [380, 320] width 103 height 20
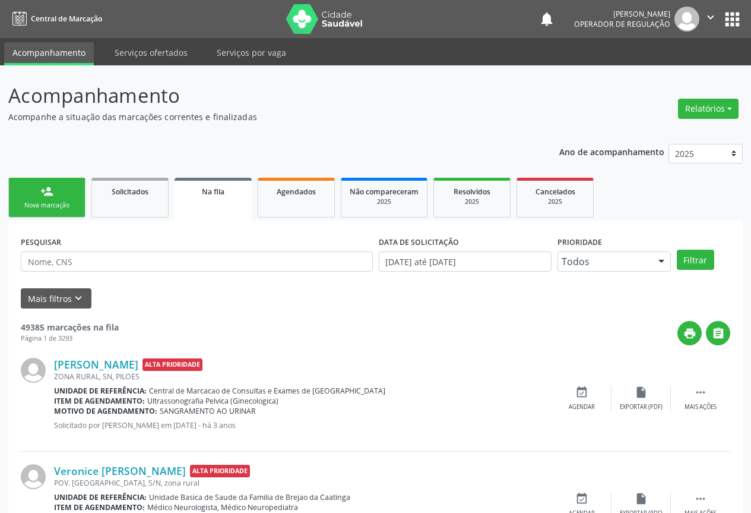
click at [54, 197] on link "person_add Nova marcação" at bounding box center [46, 198] width 77 height 40
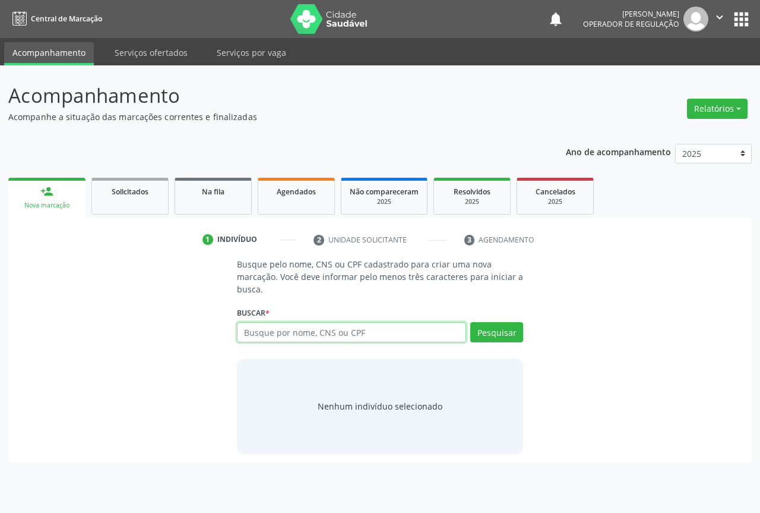
click at [285, 334] on input "text" at bounding box center [351, 332] width 229 height 20
type input "702702673815060"
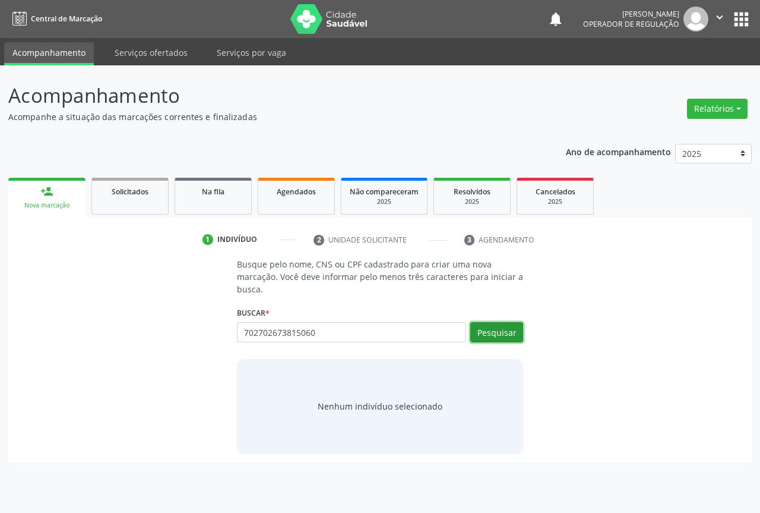
click at [482, 334] on button "Pesquisar" at bounding box center [496, 332] width 53 height 20
type input "702702673815060"
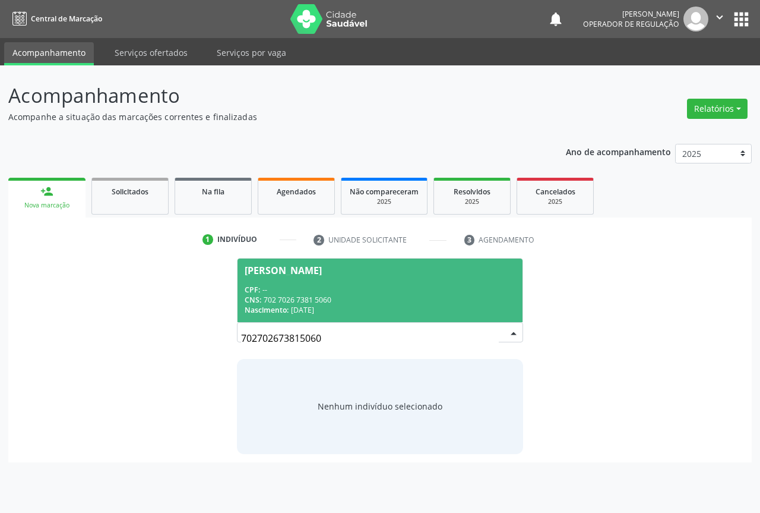
click at [422, 293] on div "CPF: --" at bounding box center [380, 290] width 271 height 10
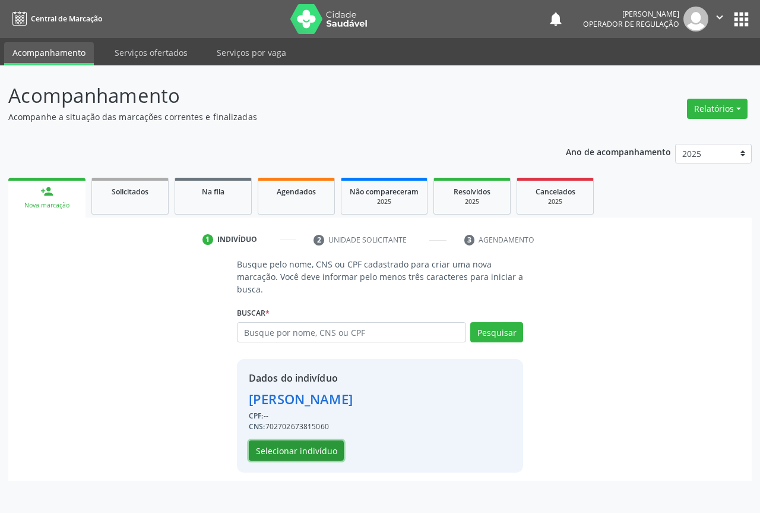
click at [312, 450] on button "Selecionar indivíduo" at bounding box center [296, 450] width 95 height 20
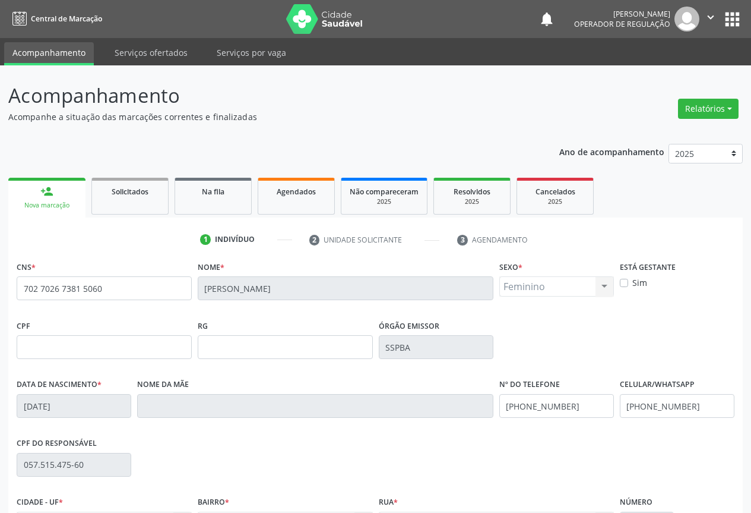
scroll to position [131, 0]
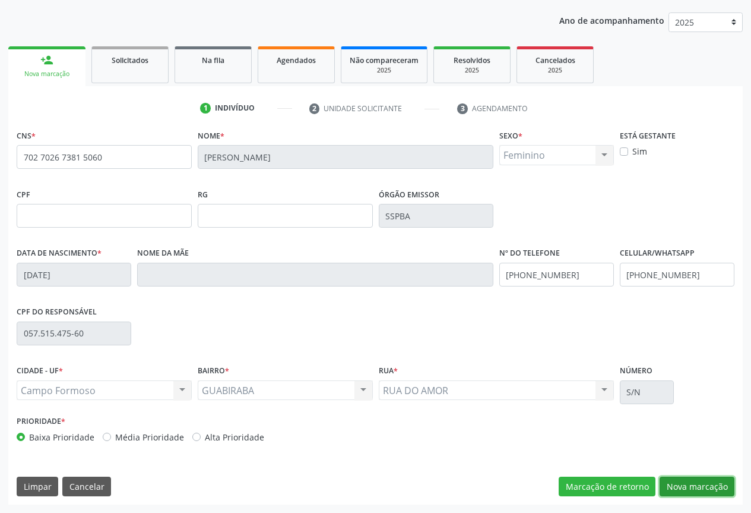
click at [673, 486] on button "Nova marcação" at bounding box center [697, 486] width 75 height 20
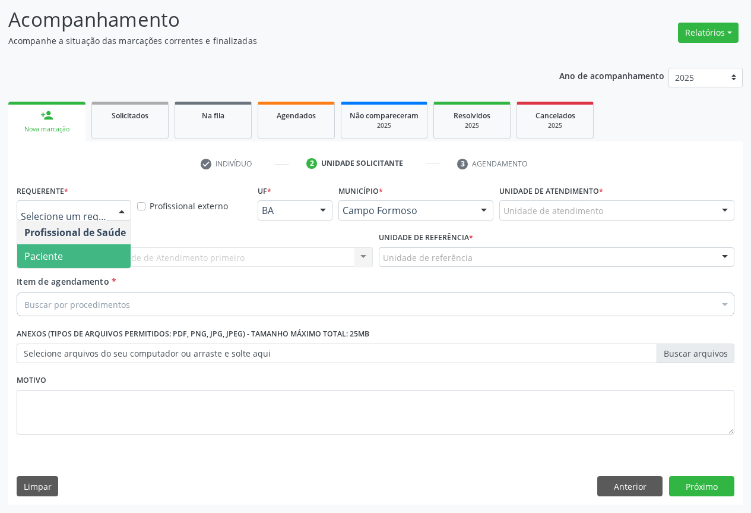
click at [73, 257] on span "Paciente" at bounding box center [75, 256] width 116 height 24
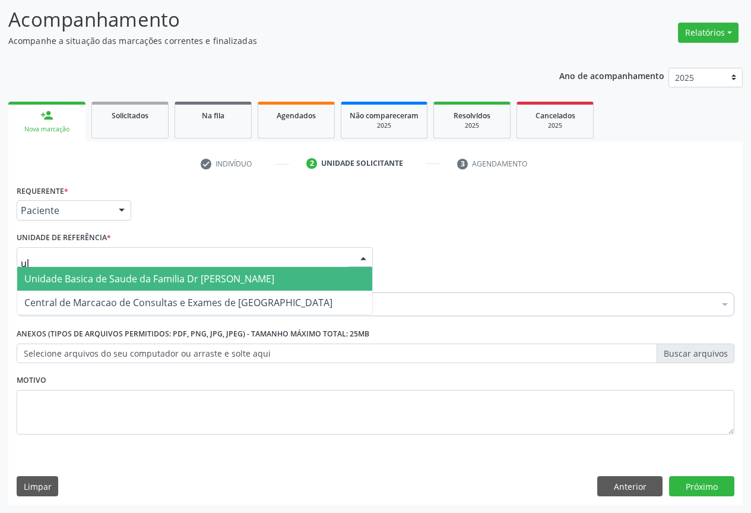
type input "u"
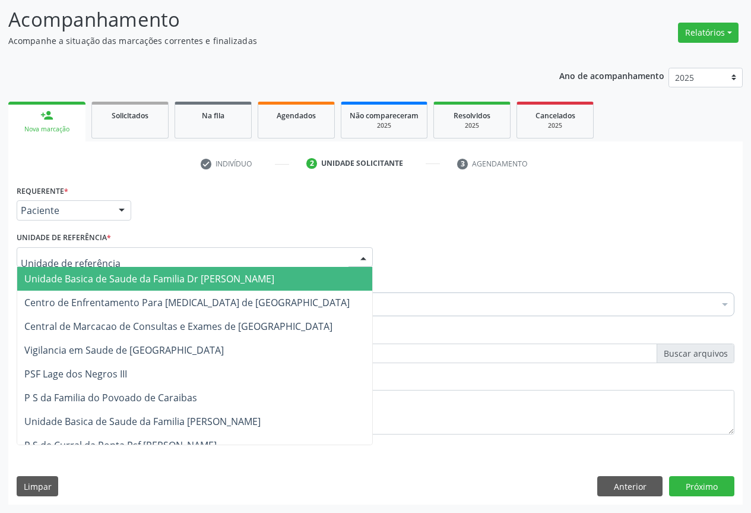
click at [81, 279] on span "Unidade Basica de Saude da Familia Dr [PERSON_NAME]" at bounding box center [149, 278] width 250 height 13
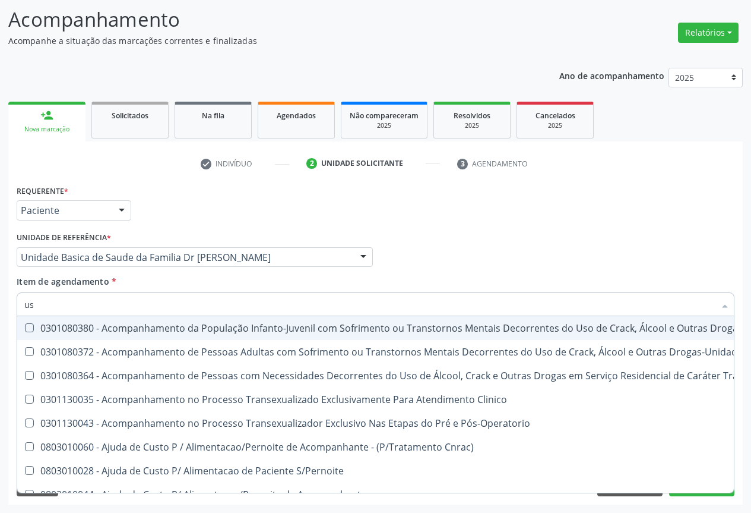
type input "usg"
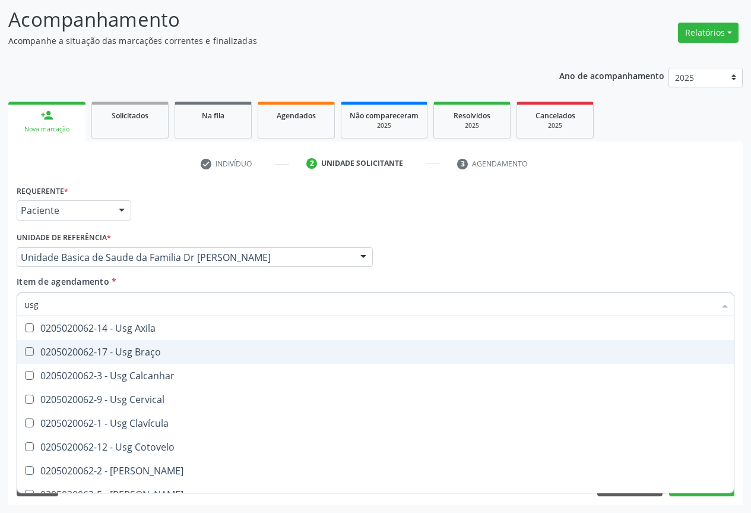
scroll to position [119, 0]
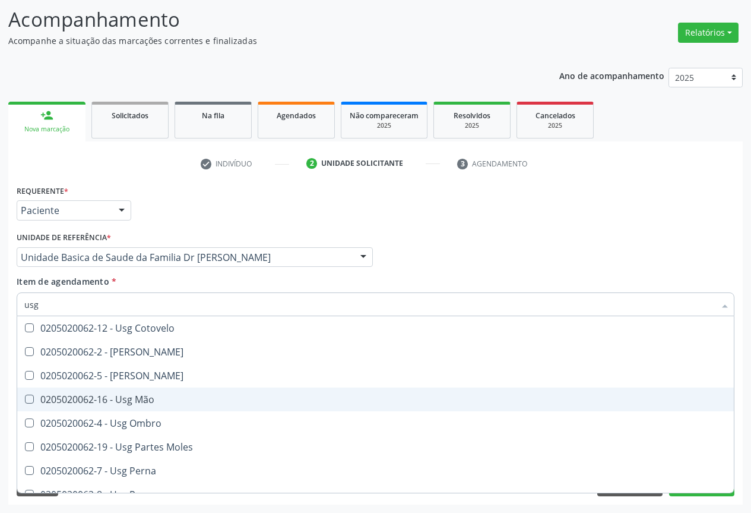
click at [176, 400] on div "0205020062-16 - Usg Mão" at bounding box center [375, 399] width 703 height 10
checkbox Mão "true"
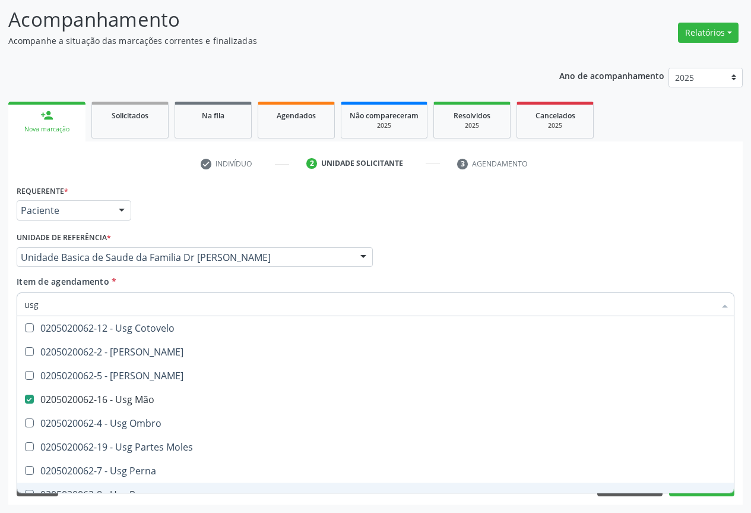
click at [700, 491] on div "0205020062-8 - Usg Pescoço" at bounding box center [375, 494] width 703 height 10
checkbox Pescoço "true"
click at [700, 495] on button "Próximo" at bounding box center [701, 486] width 65 height 20
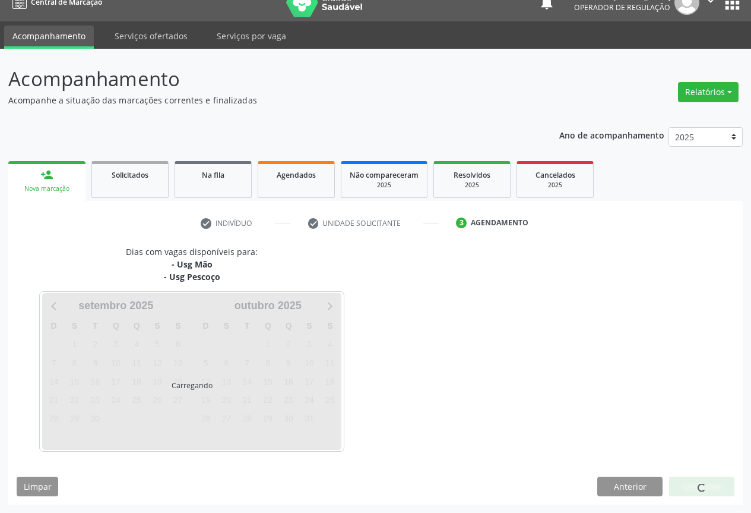
scroll to position [0, 0]
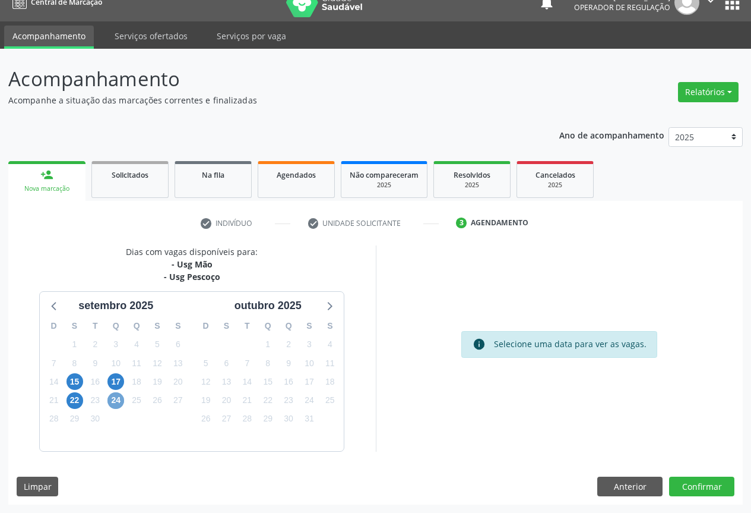
click at [117, 402] on span "24" at bounding box center [116, 400] width 17 height 17
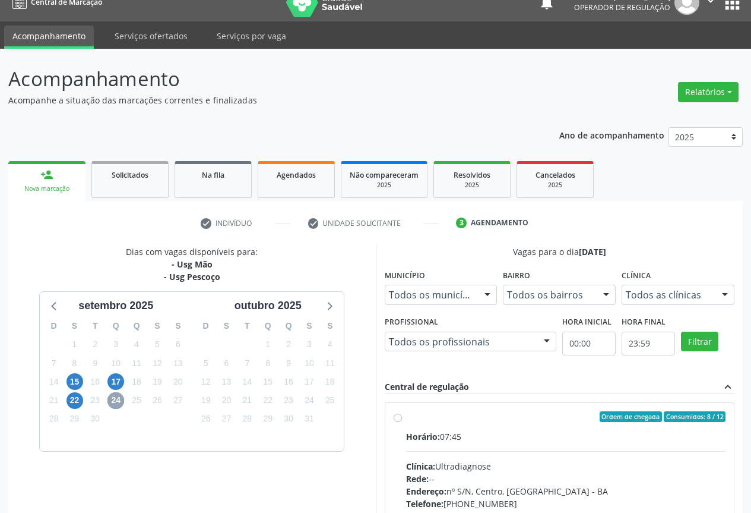
scroll to position [187, 0]
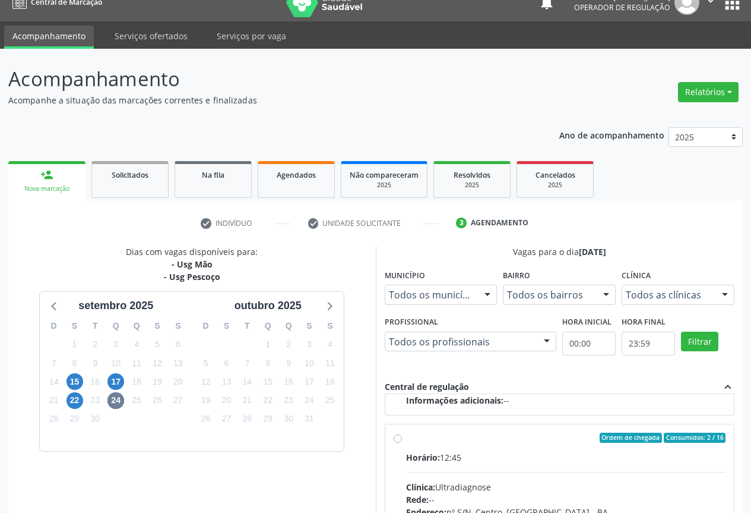
click at [398, 435] on input "Ordem de chegada Consumidos: 2 / 16 Horário: 12:45 Clínica: Ultradiagnose Rede:…" at bounding box center [398, 437] width 8 height 11
radio input "true"
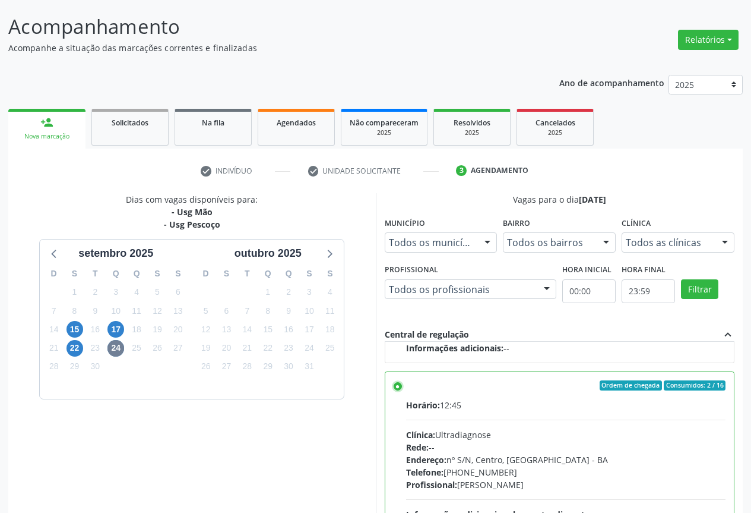
scroll to position [197, 0]
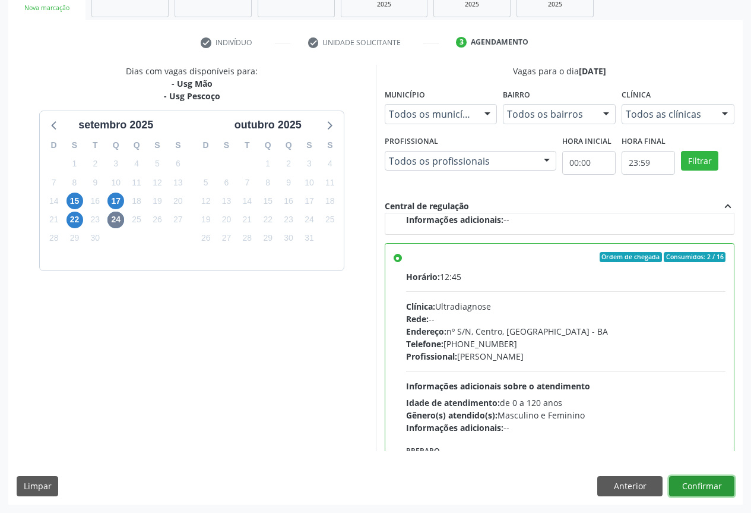
click at [706, 480] on button "Confirmar" at bounding box center [701, 486] width 65 height 20
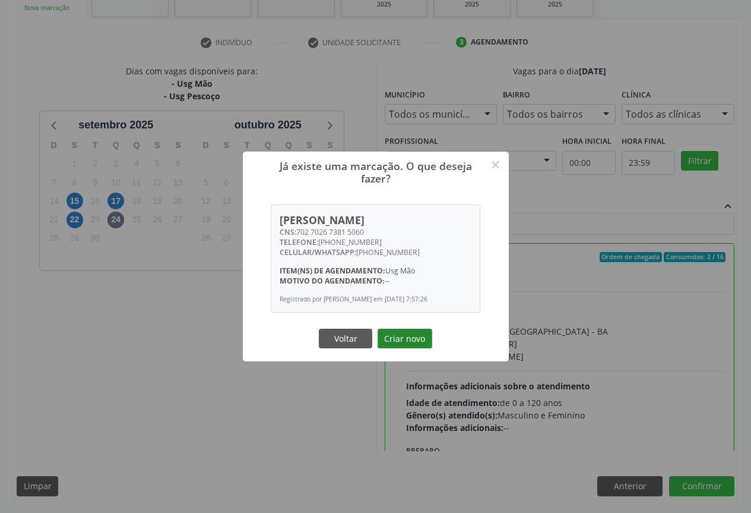
click at [422, 343] on button "Criar novo" at bounding box center [405, 339] width 55 height 20
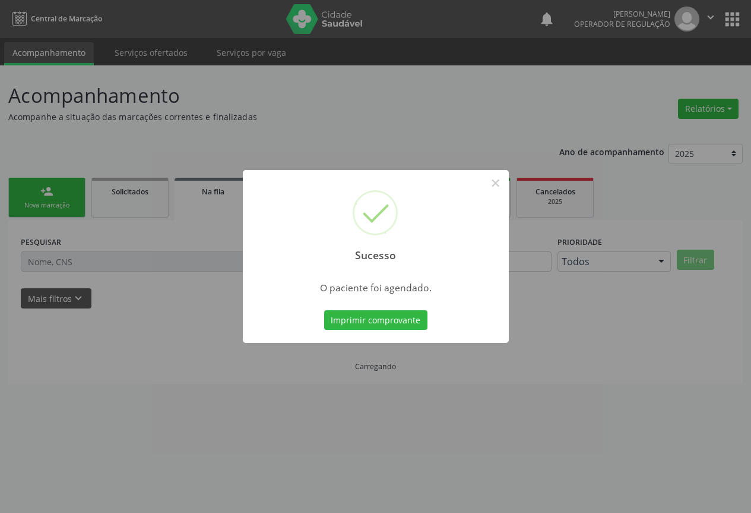
scroll to position [0, 0]
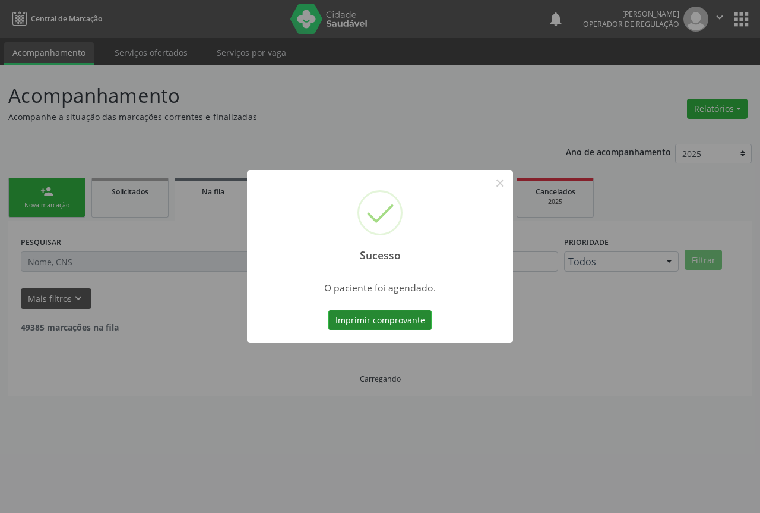
click at [373, 318] on button "Imprimir comprovante" at bounding box center [380, 320] width 103 height 20
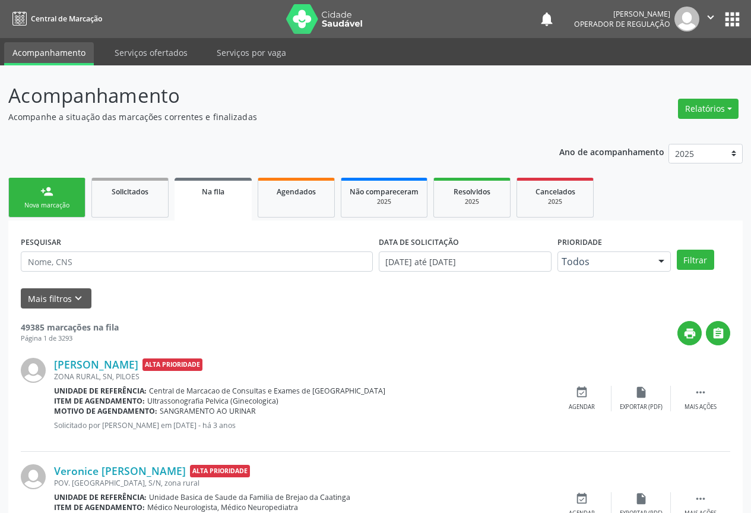
click at [28, 192] on link "person_add Nova marcação" at bounding box center [46, 198] width 77 height 40
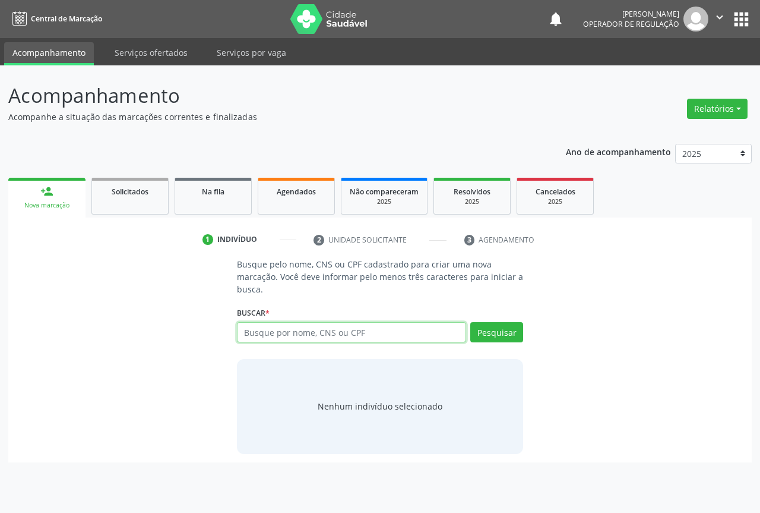
click at [336, 328] on input "text" at bounding box center [351, 332] width 229 height 20
type input "705802440415934"
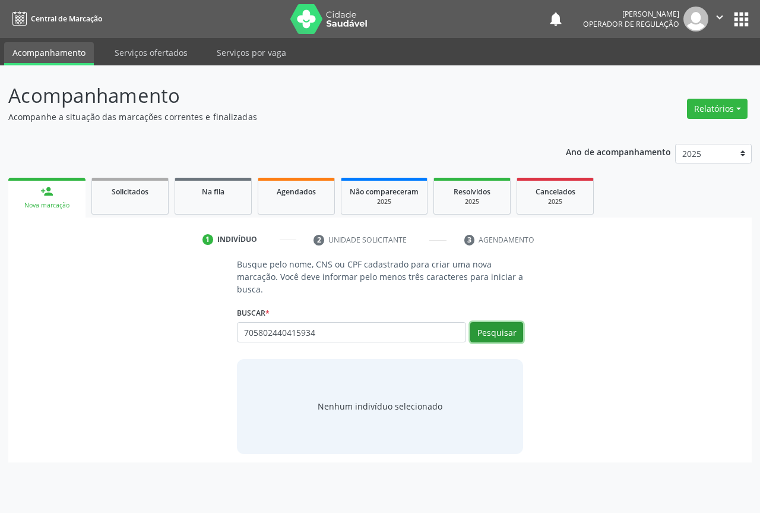
click at [508, 332] on button "Pesquisar" at bounding box center [496, 332] width 53 height 20
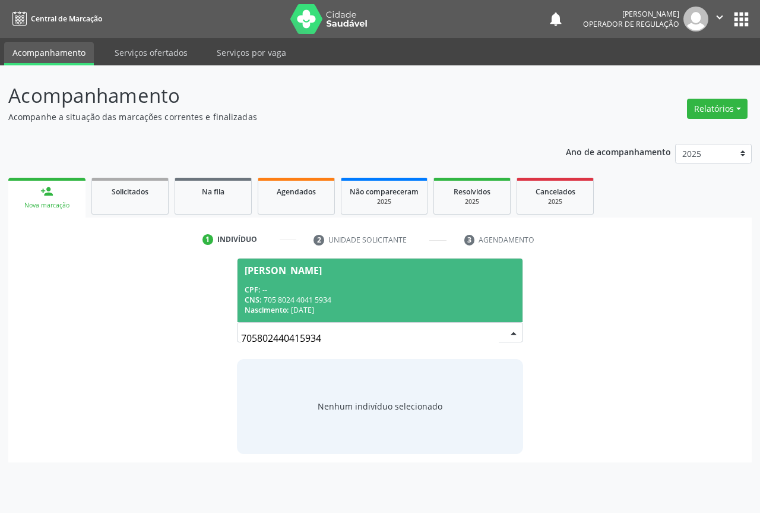
click at [422, 295] on div "CNS: 705 8024 4041 5934" at bounding box center [380, 300] width 271 height 10
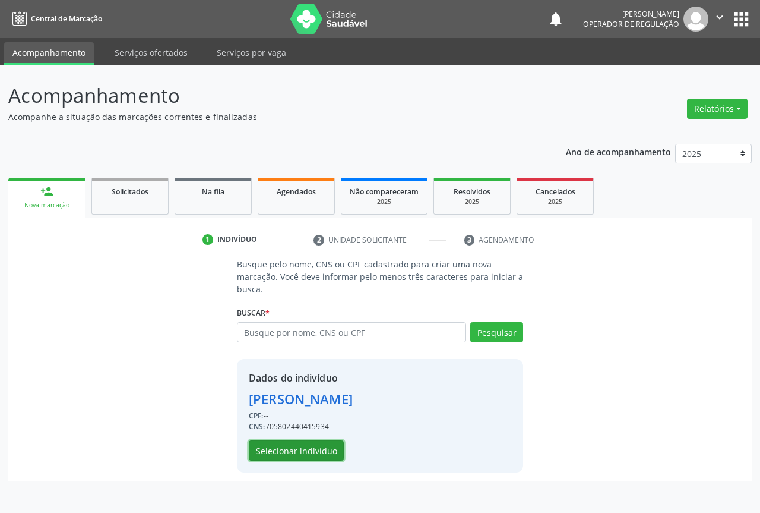
click at [314, 444] on button "Selecionar indivíduo" at bounding box center [296, 450] width 95 height 20
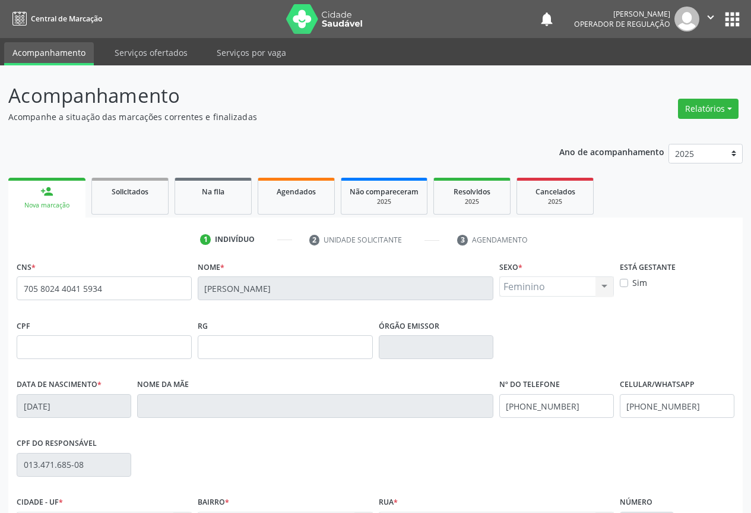
scroll to position [131, 0]
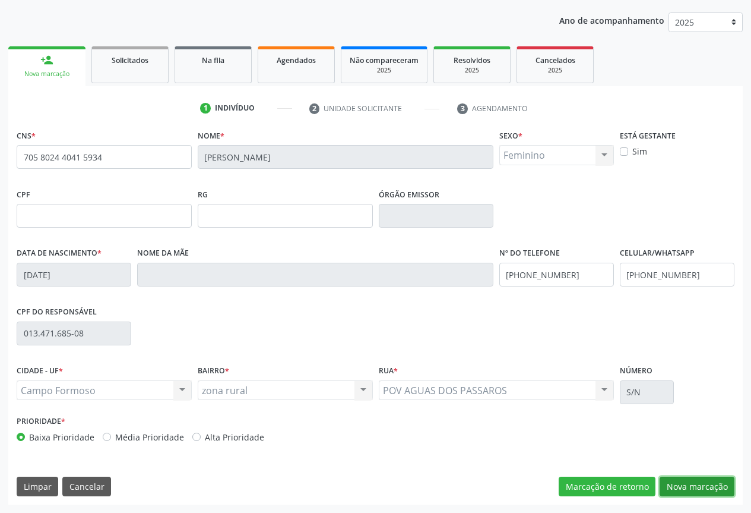
click at [683, 482] on button "Nova marcação" at bounding box center [697, 486] width 75 height 20
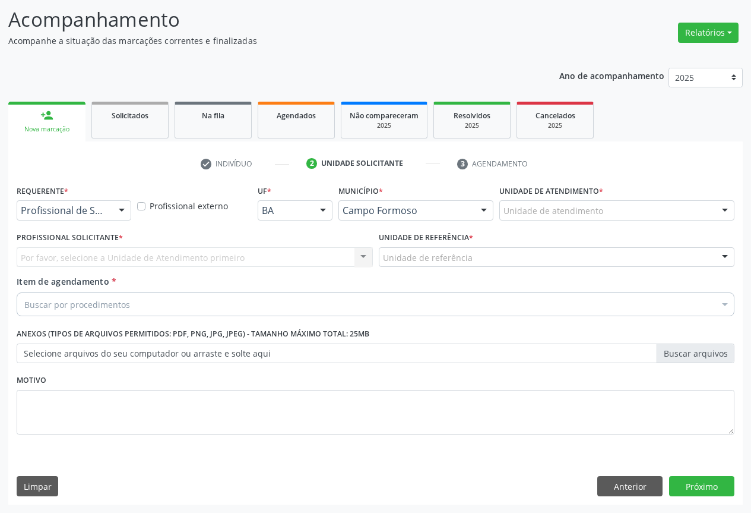
scroll to position [76, 0]
drag, startPoint x: 101, startPoint y: 208, endPoint x: 79, endPoint y: 225, distance: 27.6
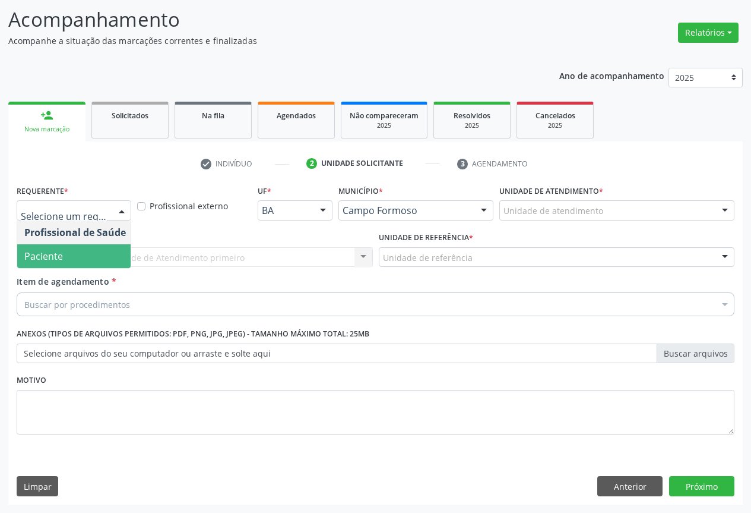
click at [72, 253] on span "Paciente" at bounding box center [75, 256] width 116 height 24
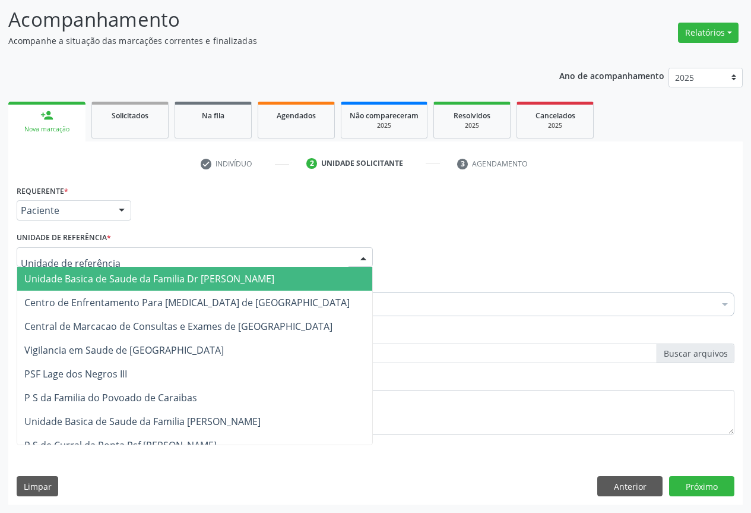
click at [81, 277] on span "Unidade Basica de Saude da Familia Dr [PERSON_NAME]" at bounding box center [149, 278] width 250 height 13
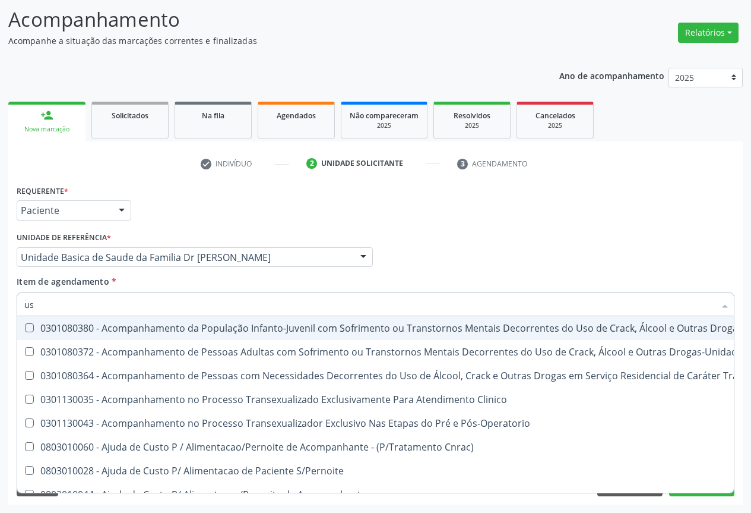
type input "usg"
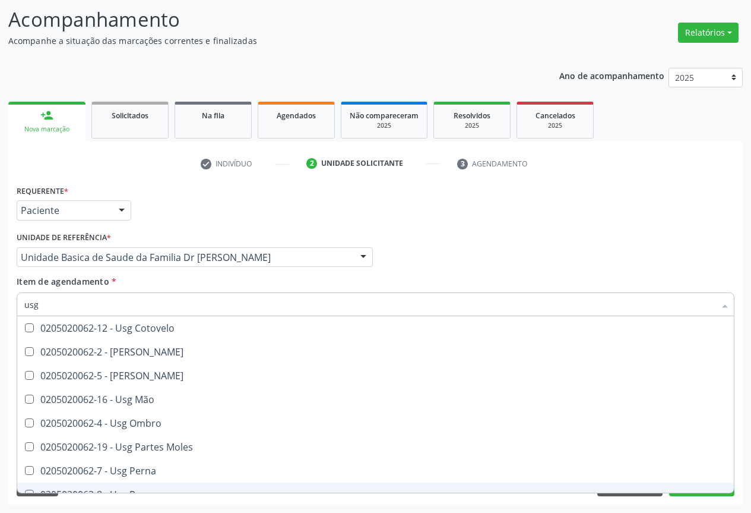
scroll to position [238, 0]
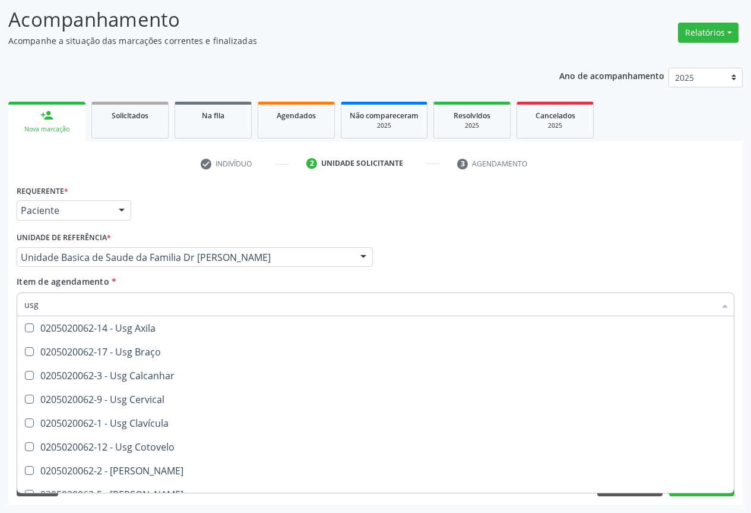
scroll to position [275, 0]
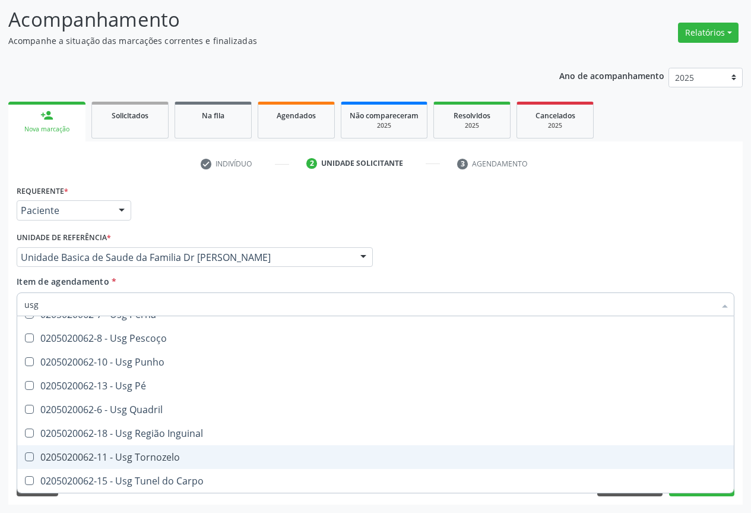
click at [175, 459] on div "0205020062-11 - Usg Tornozelo" at bounding box center [375, 457] width 703 height 10
checkbox Tornozelo "true"
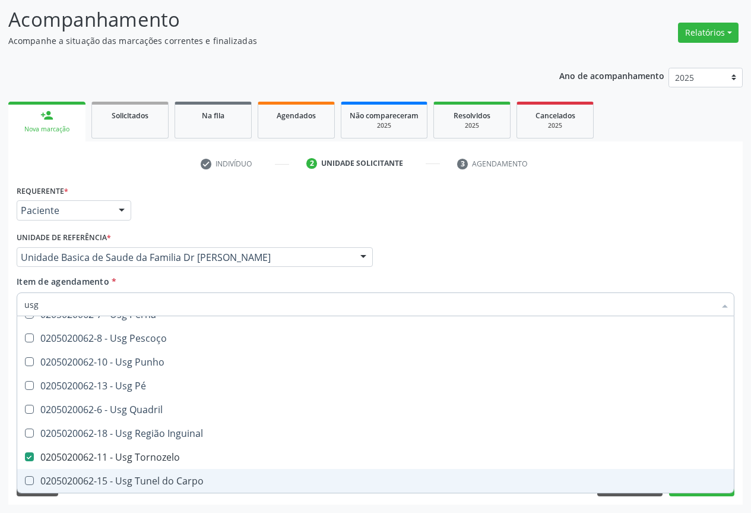
click at [697, 492] on div "Desfazer seleção 0205020062-14 - Usg Axila 0205020062-17 - Usg Braço 0205020062…" at bounding box center [376, 404] width 718 height 176
click at [697, 494] on button "Próximo" at bounding box center [701, 486] width 65 height 20
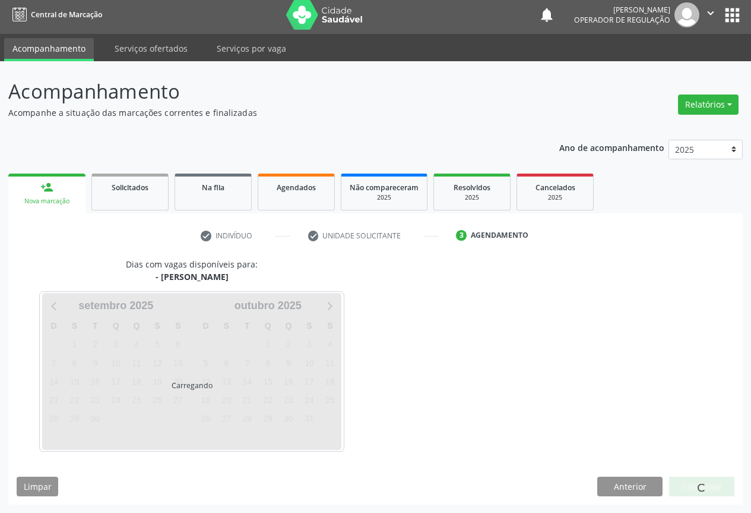
scroll to position [0, 0]
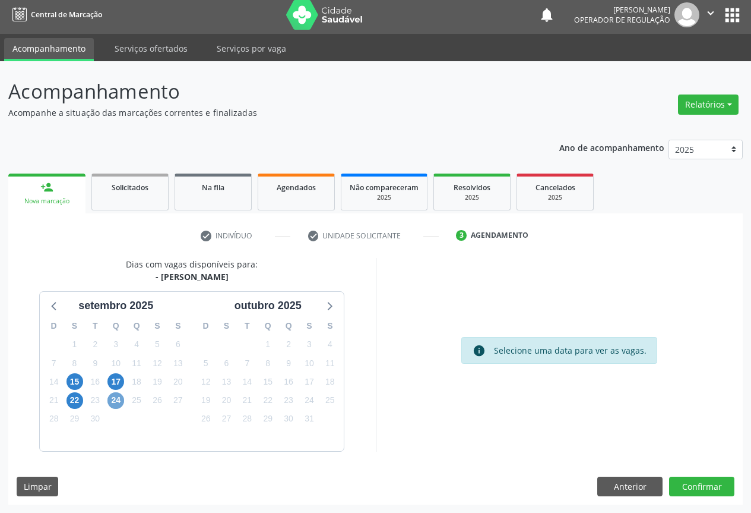
click at [116, 397] on span "24" at bounding box center [116, 400] width 17 height 17
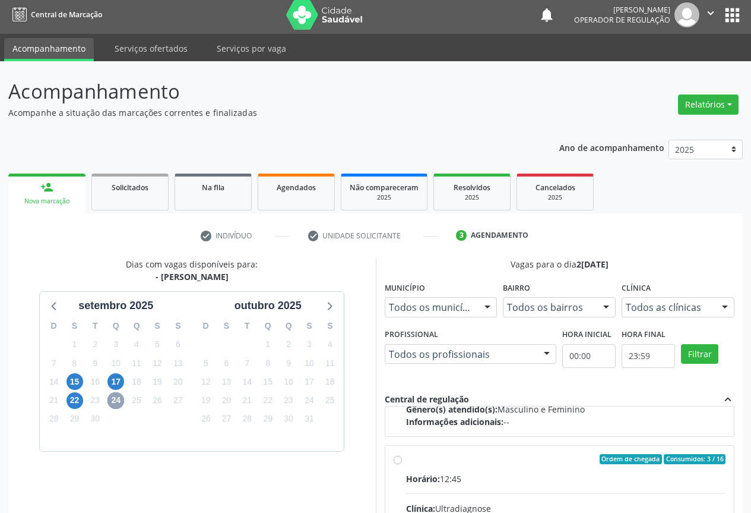
scroll to position [187, 0]
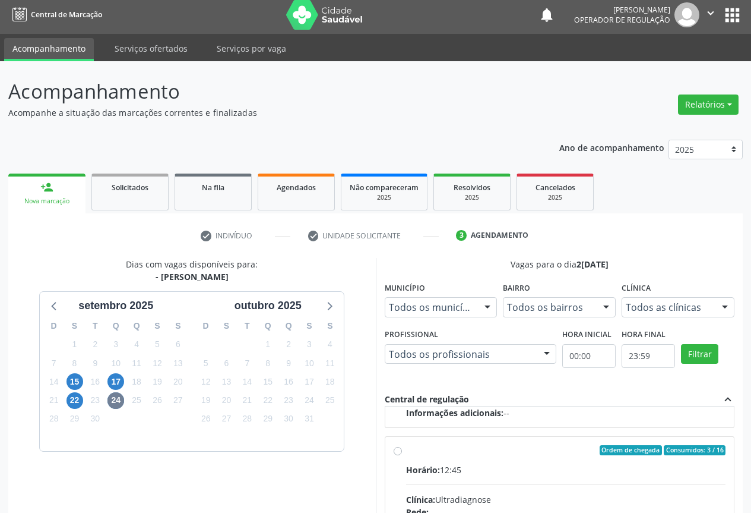
click at [398, 451] on input "Ordem de chegada Consumidos: 3 / 16 Horário: 12:45 Clínica: Ultradiagnose Rede:…" at bounding box center [398, 450] width 8 height 11
radio input "true"
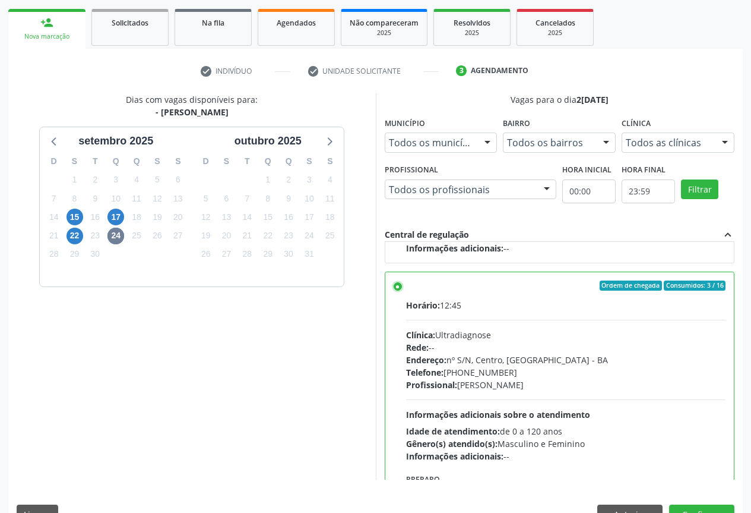
scroll to position [176, 0]
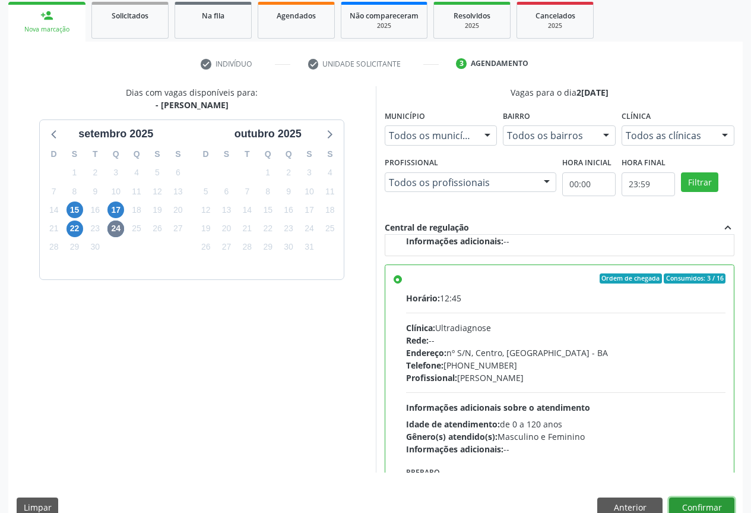
click at [708, 503] on button "Confirmar" at bounding box center [701, 507] width 65 height 20
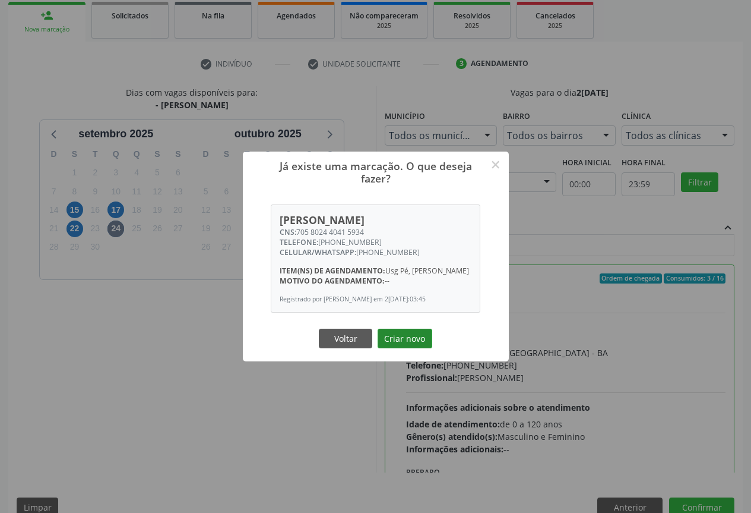
click at [402, 336] on button "Criar novo" at bounding box center [405, 339] width 55 height 20
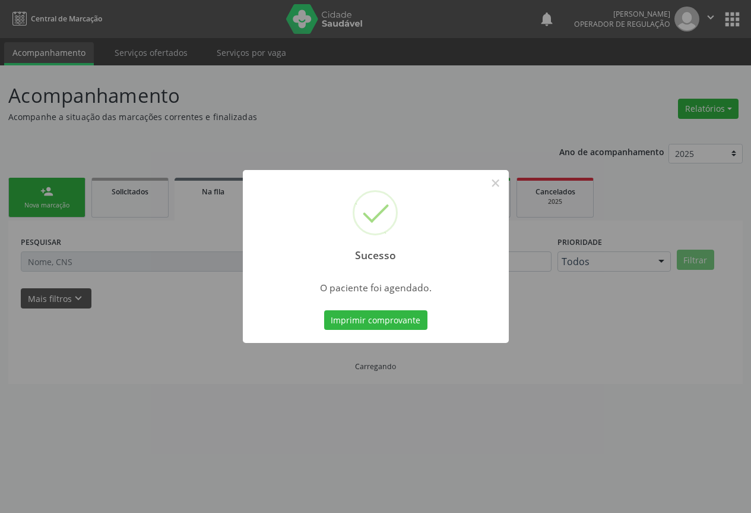
scroll to position [0, 0]
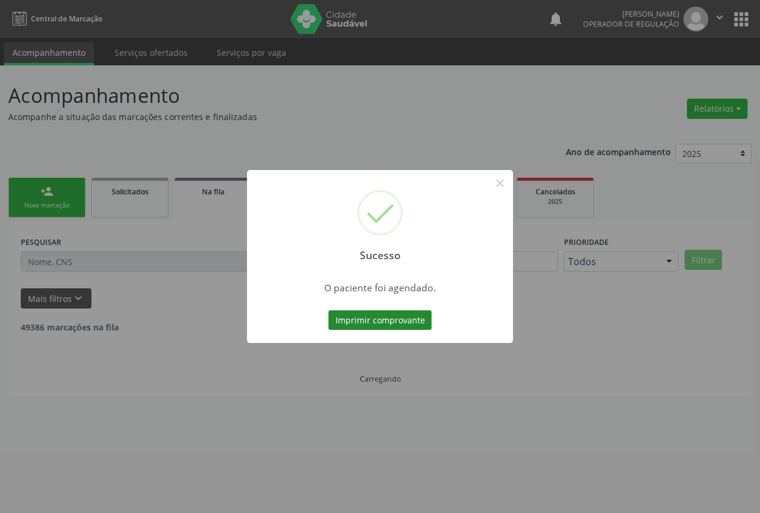
click at [377, 318] on button "Imprimir comprovante" at bounding box center [380, 320] width 103 height 20
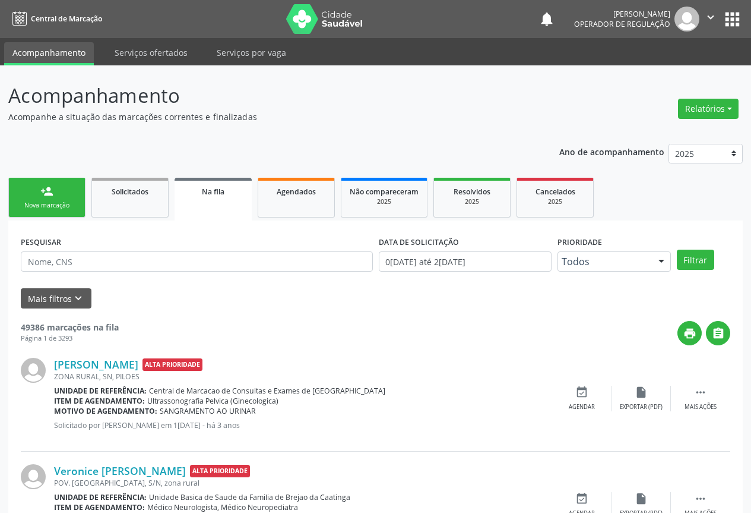
click at [71, 203] on div "Nova marcação" at bounding box center [46, 205] width 59 height 9
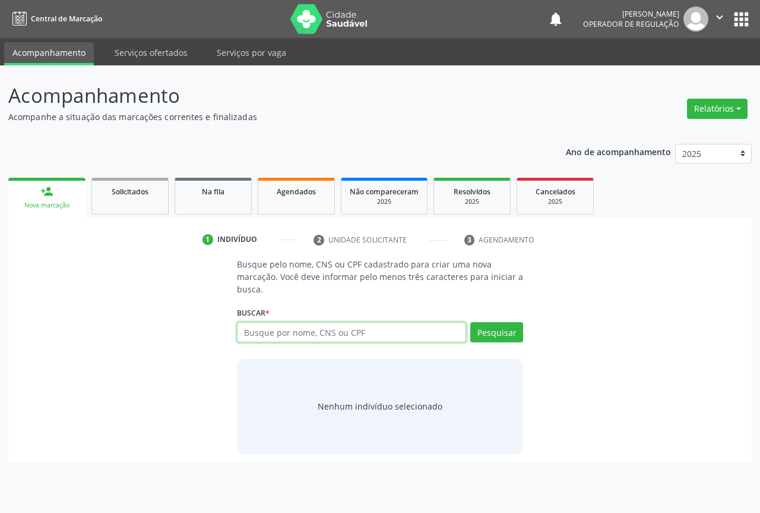
click at [365, 334] on input "text" at bounding box center [351, 332] width 229 height 20
type input "705808412942033"
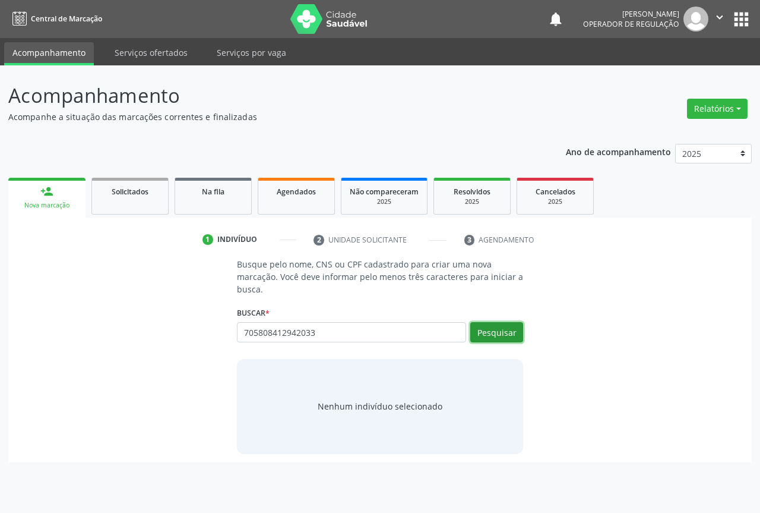
click at [490, 330] on button "Pesquisar" at bounding box center [496, 332] width 53 height 20
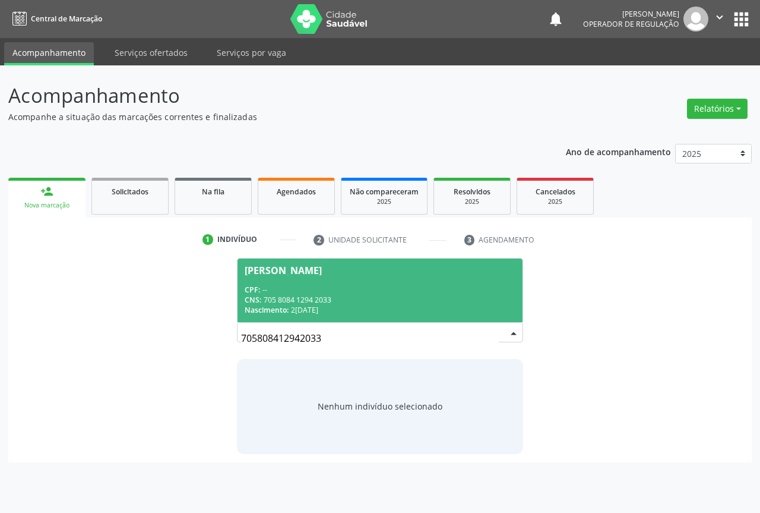
click at [325, 285] on div "CPF: --" at bounding box center [380, 290] width 271 height 10
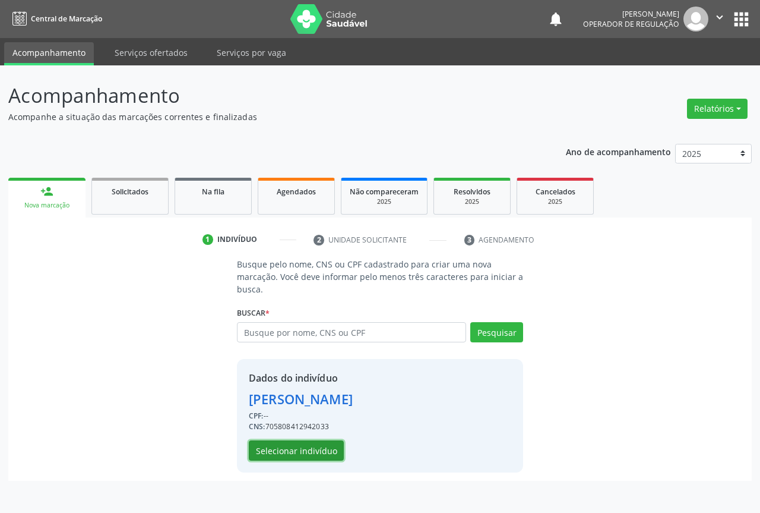
click at [311, 451] on button "Selecionar indivíduo" at bounding box center [296, 450] width 95 height 20
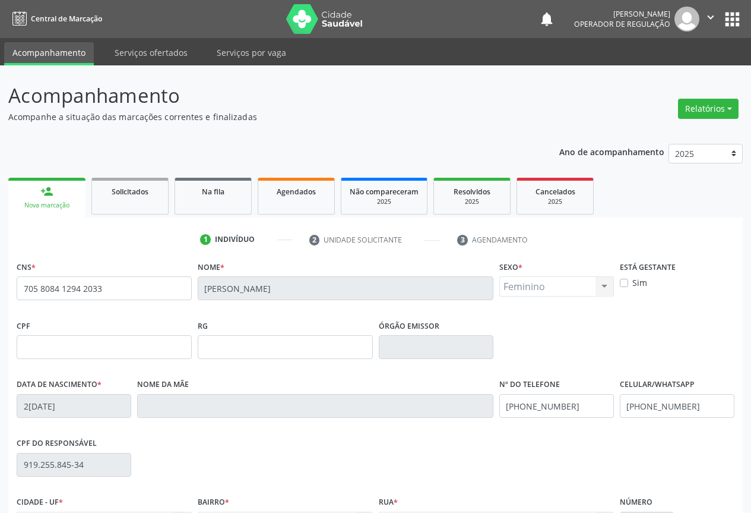
scroll to position [131, 0]
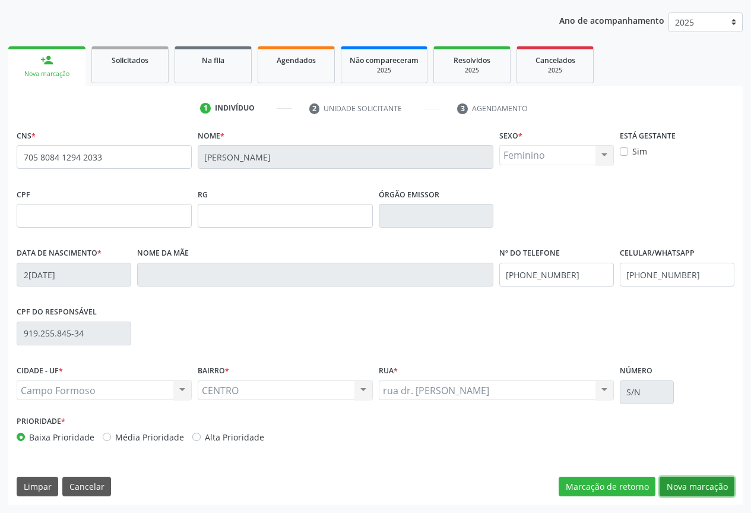
click at [671, 482] on button "Nova marcação" at bounding box center [697, 486] width 75 height 20
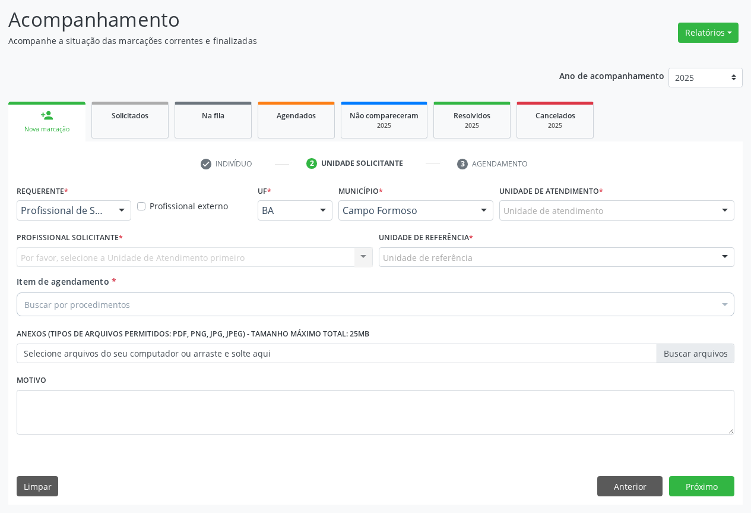
scroll to position [76, 0]
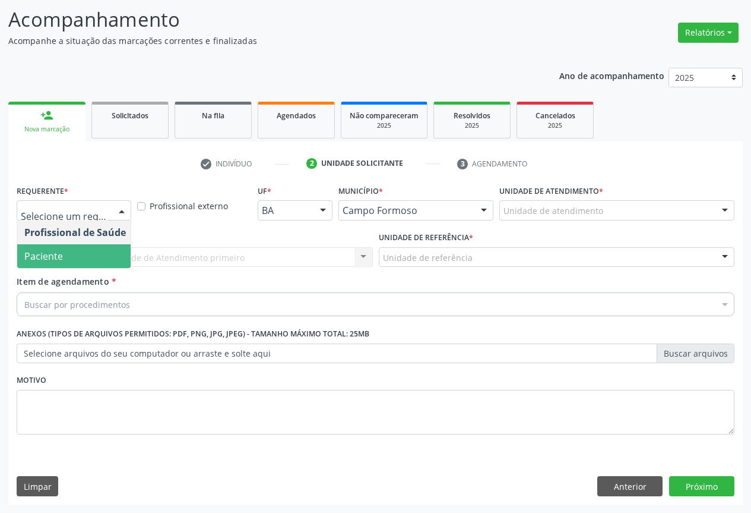
click at [46, 255] on span "Paciente" at bounding box center [43, 255] width 39 height 13
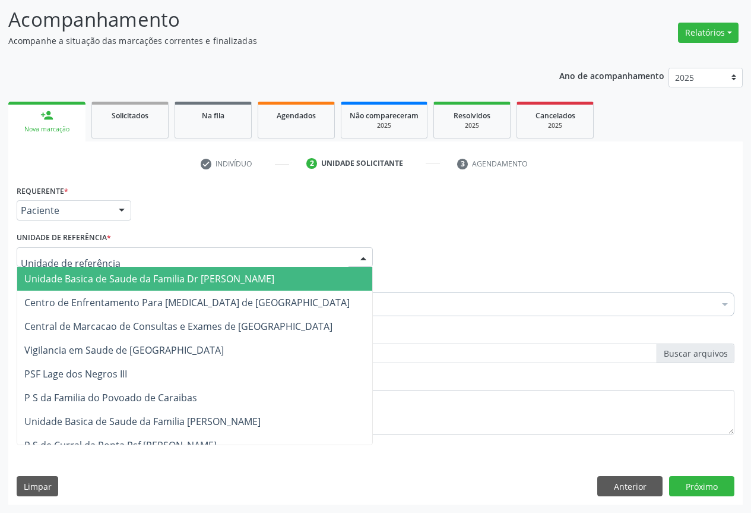
click at [63, 279] on span "Unidade Basica de Saude da Familia Dr [PERSON_NAME]" at bounding box center [149, 278] width 250 height 13
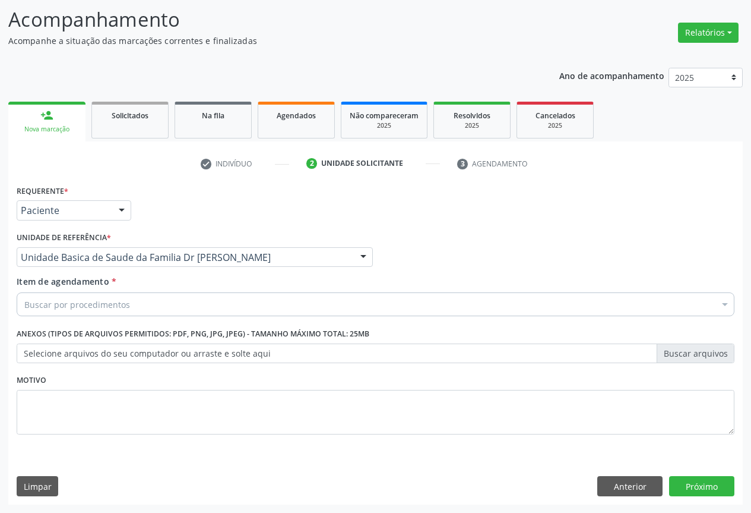
click at [57, 311] on div "Buscar por procedimentos" at bounding box center [376, 304] width 718 height 24
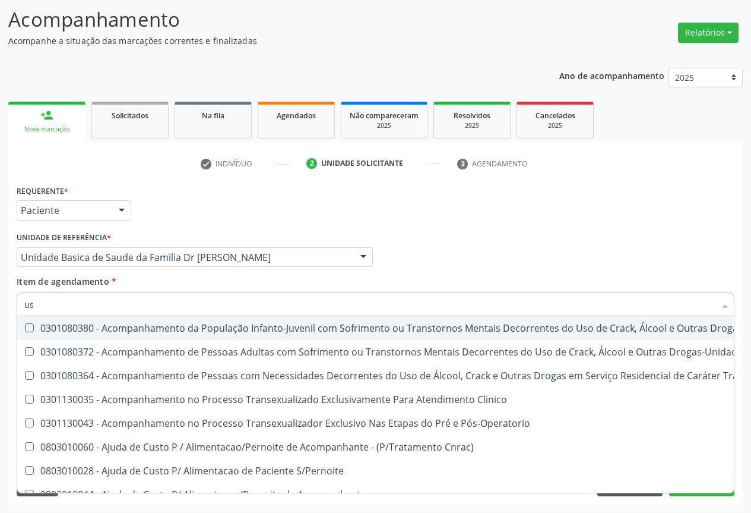
type input "usg"
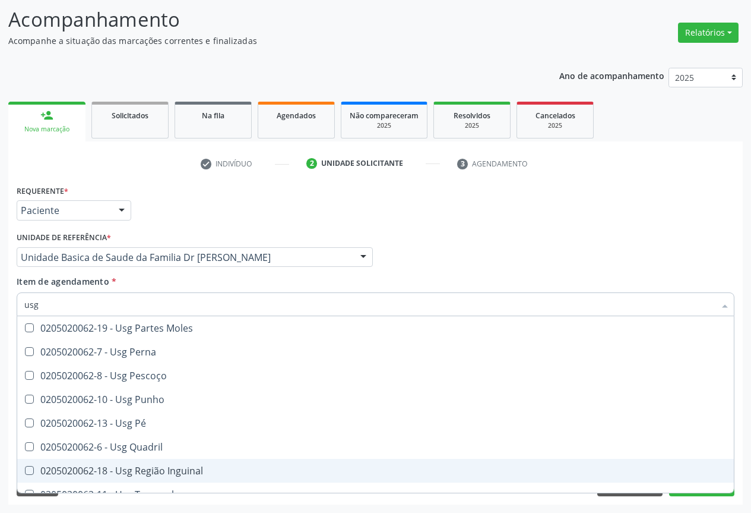
scroll to position [275, 0]
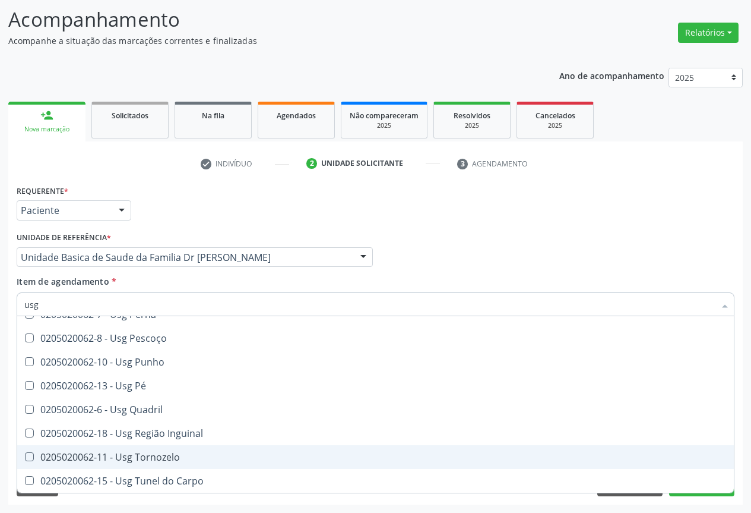
click at [178, 459] on div "0205020062-11 - Usg Tornozelo" at bounding box center [375, 457] width 703 height 10
checkbox Tornozelo "true"
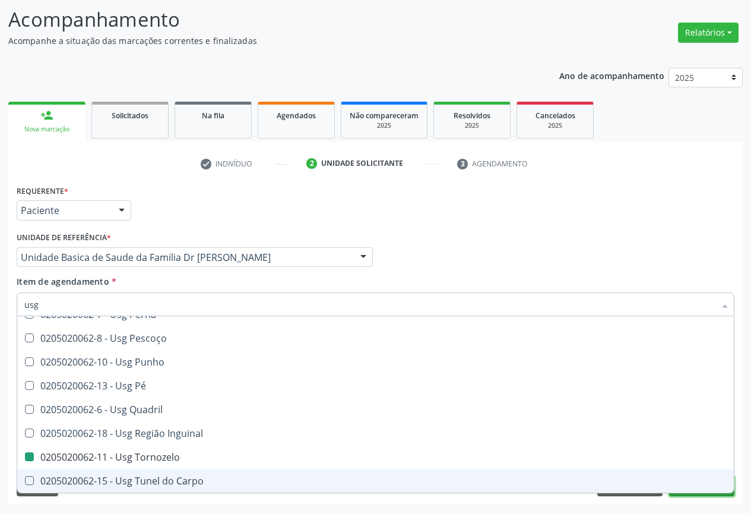
click at [691, 494] on button "Próximo" at bounding box center [701, 486] width 65 height 20
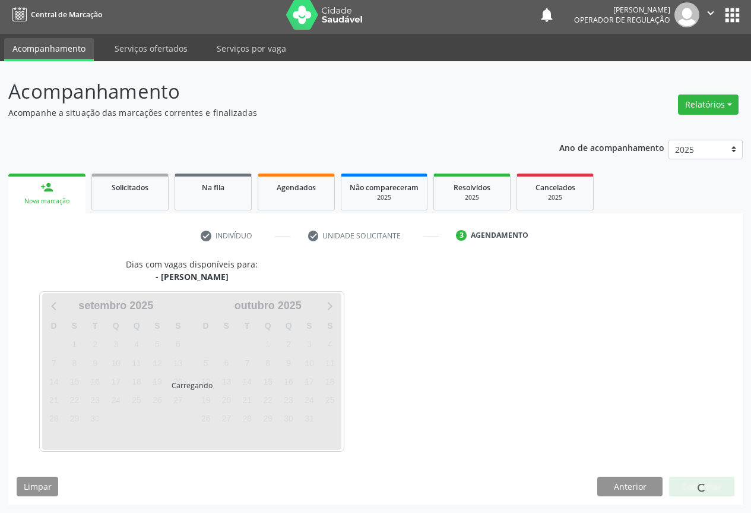
scroll to position [0, 0]
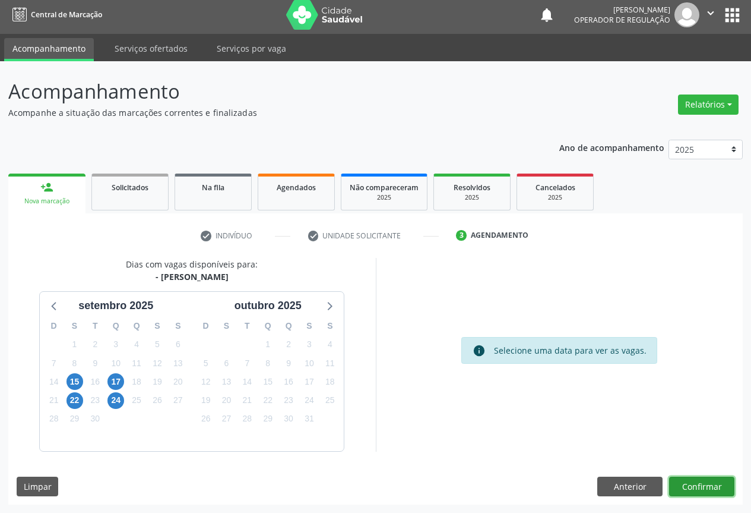
click at [700, 489] on button "Confirmar" at bounding box center [701, 486] width 65 height 20
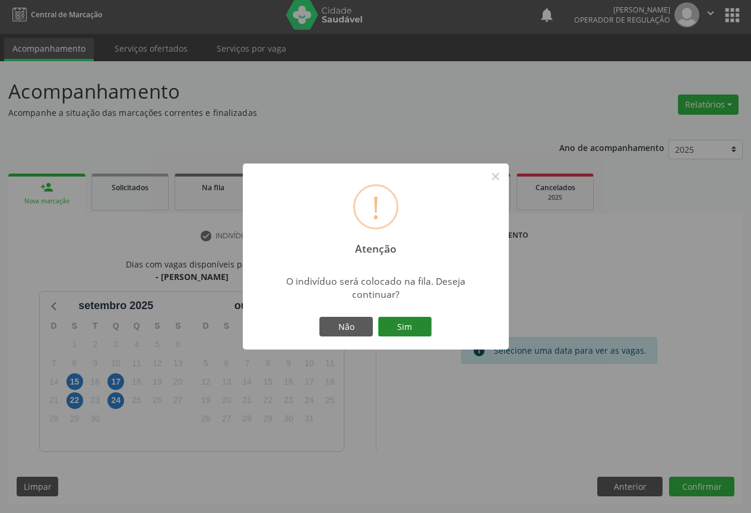
click at [392, 323] on button "Sim" at bounding box center [404, 327] width 53 height 20
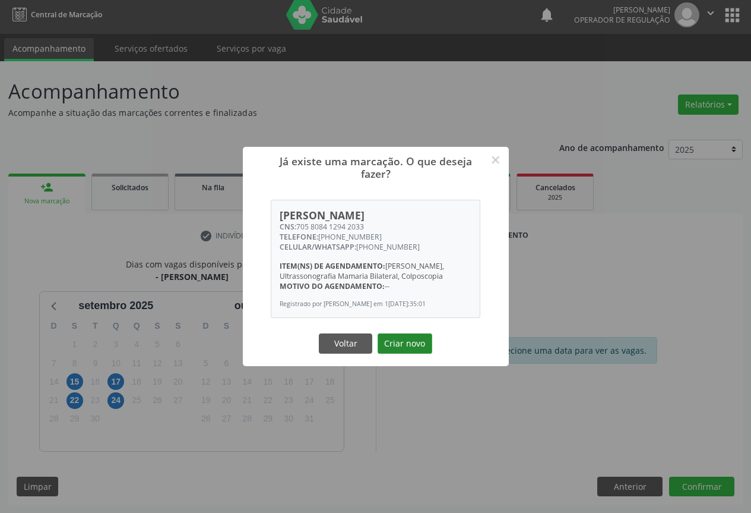
click at [396, 345] on button "Criar novo" at bounding box center [405, 343] width 55 height 20
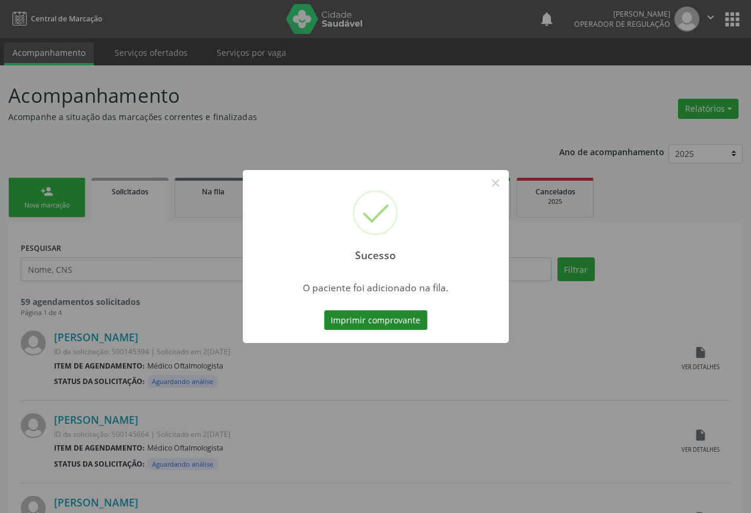
click at [391, 319] on button "Imprimir comprovante" at bounding box center [375, 320] width 103 height 20
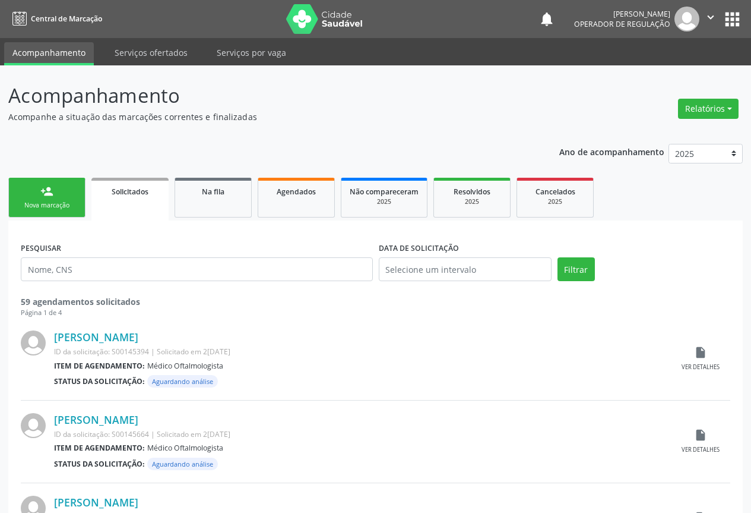
click at [43, 205] on div "Nova marcação" at bounding box center [46, 205] width 59 height 9
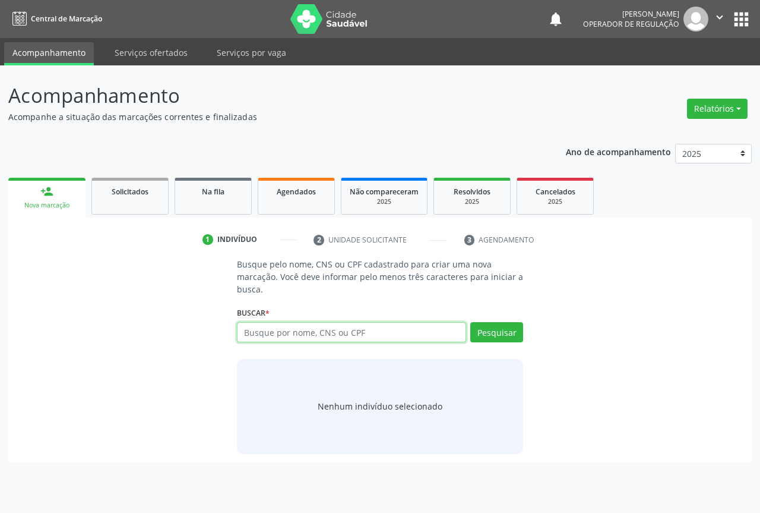
click at [329, 336] on input "text" at bounding box center [351, 332] width 229 height 20
type input "705808412942033"
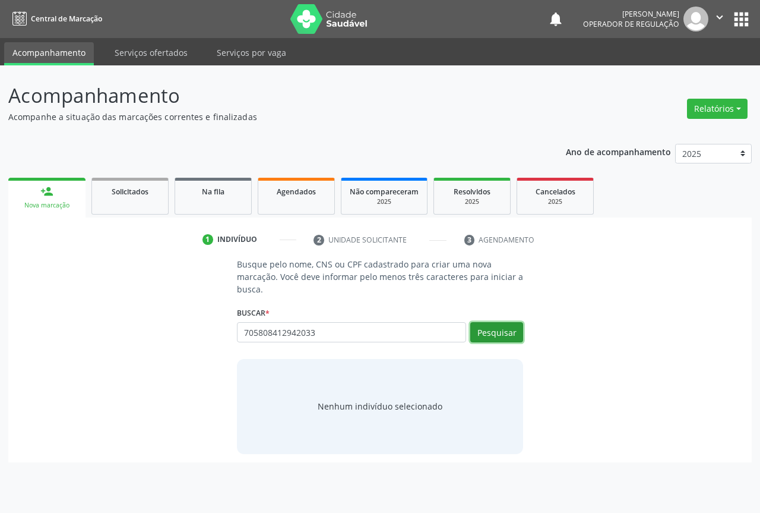
click at [487, 329] on button "Pesquisar" at bounding box center [496, 332] width 53 height 20
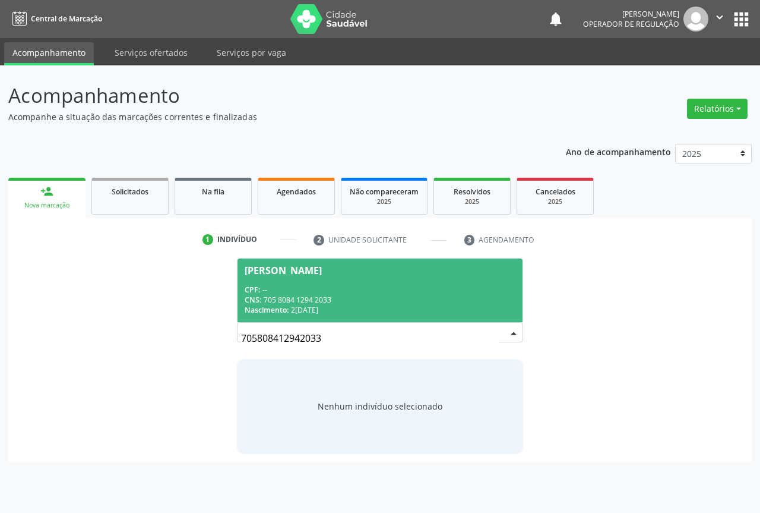
click at [336, 275] on span "[PERSON_NAME] CPF: -- CNS: 705 8084 1294 2033 Nascimento: 2[DATE]" at bounding box center [380, 290] width 285 height 64
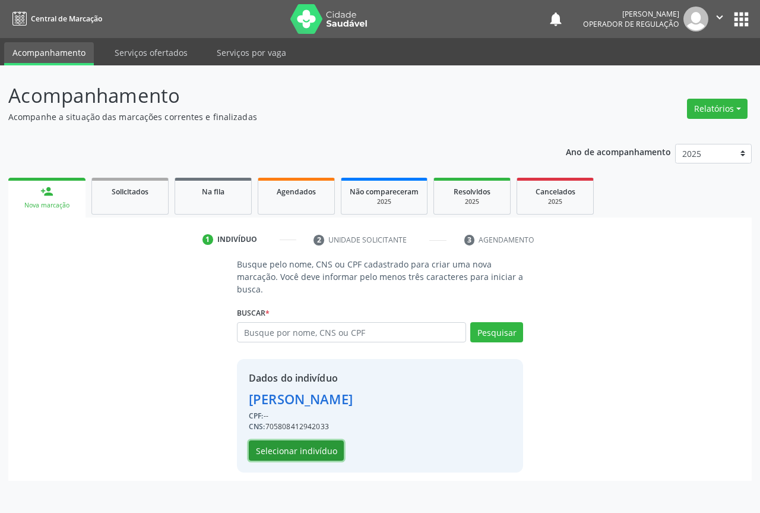
click at [289, 447] on button "Selecionar indivíduo" at bounding box center [296, 450] width 95 height 20
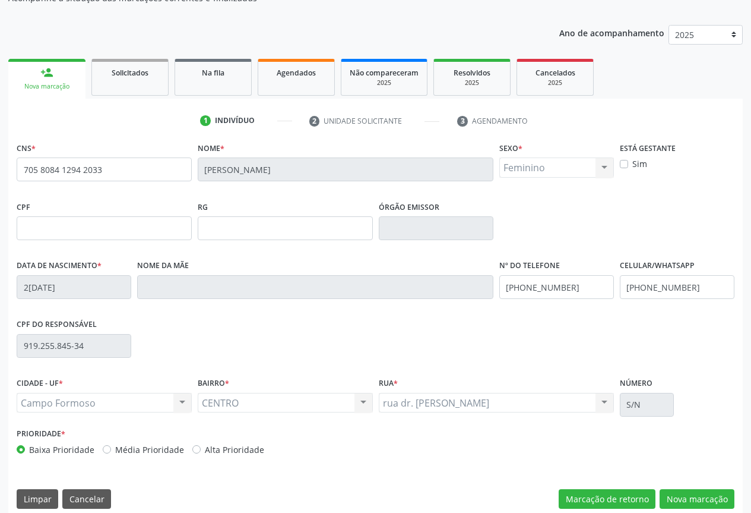
scroll to position [131, 0]
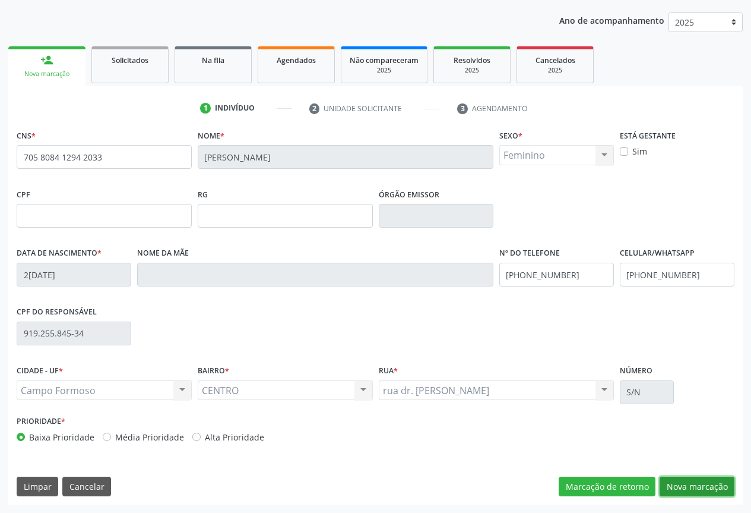
click at [668, 484] on button "Nova marcação" at bounding box center [697, 486] width 75 height 20
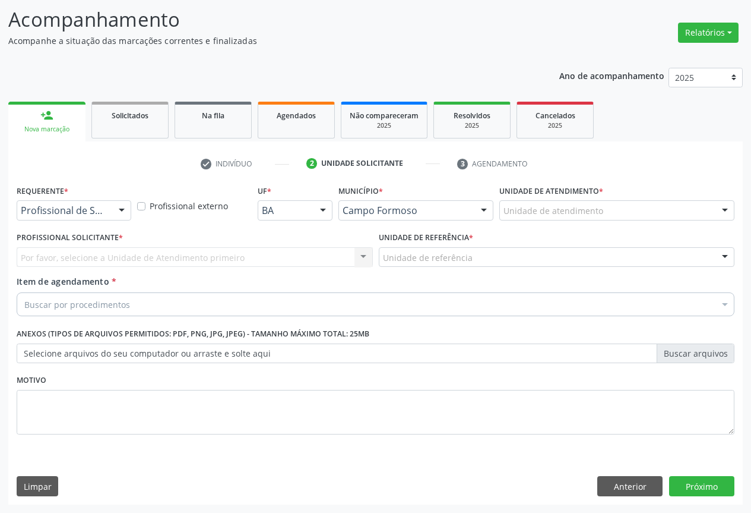
scroll to position [76, 0]
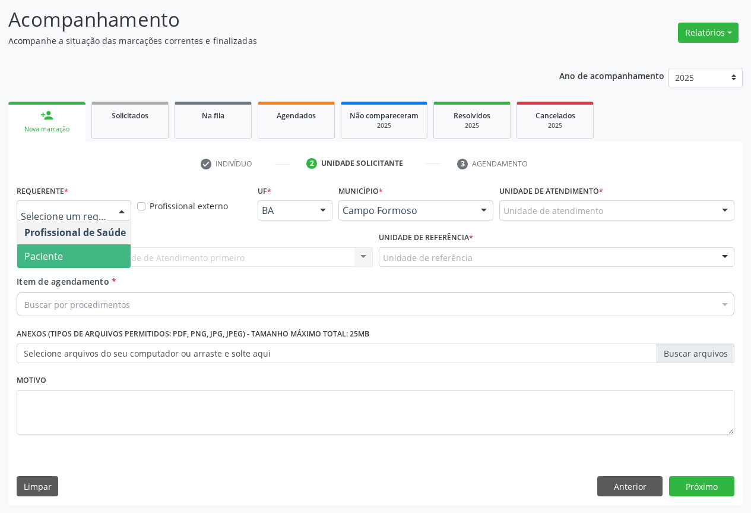
click at [61, 258] on span "Paciente" at bounding box center [43, 255] width 39 height 13
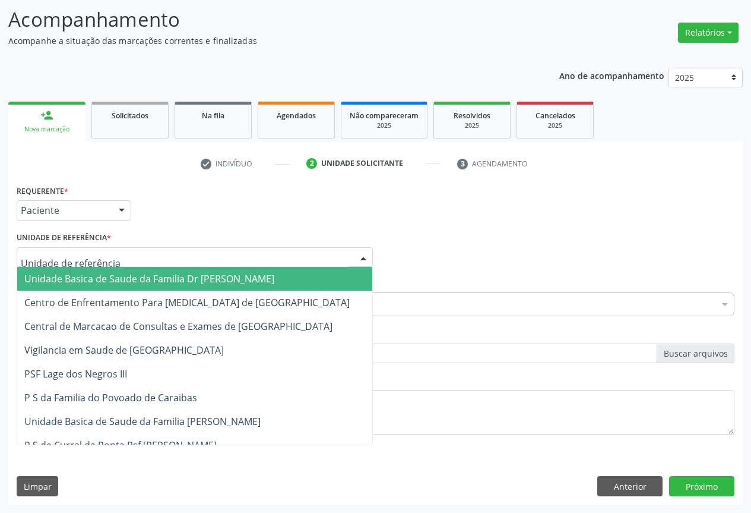
click at [65, 276] on span "Unidade Basica de Saude da Familia Dr [PERSON_NAME]" at bounding box center [149, 278] width 250 height 13
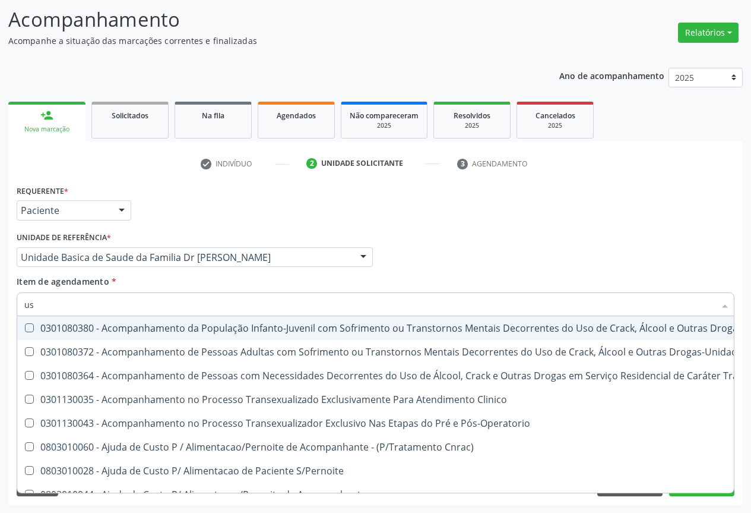
type input "usg"
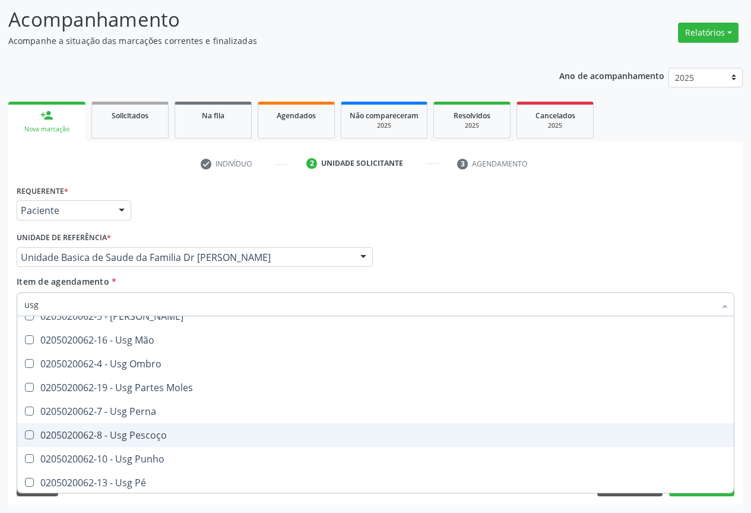
scroll to position [275, 0]
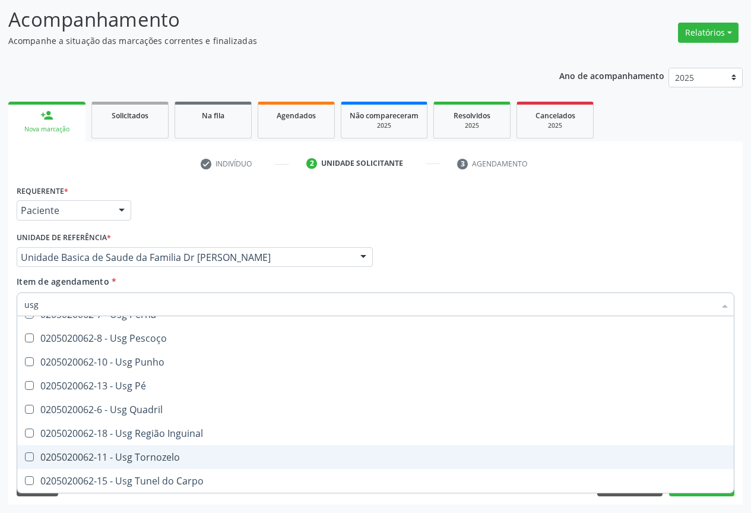
click at [188, 457] on div "0205020062-11 - Usg Tornozelo" at bounding box center [375, 457] width 703 height 10
checkbox Tornozelo "true"
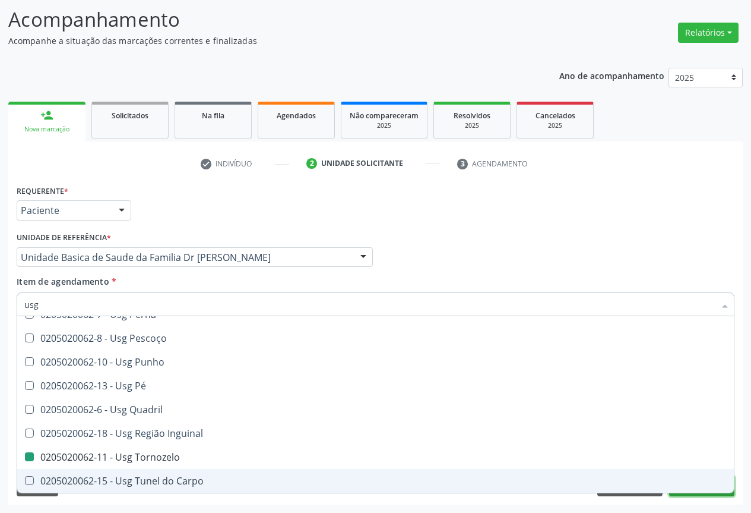
click at [700, 494] on button "Próximo" at bounding box center [701, 486] width 65 height 20
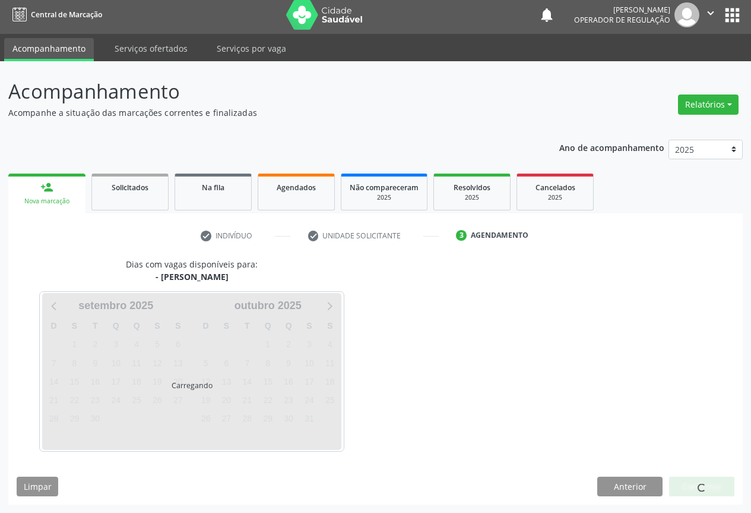
scroll to position [0, 0]
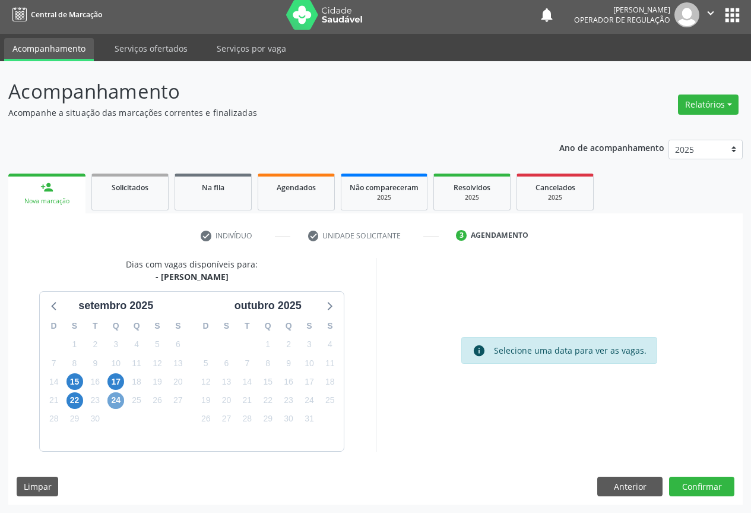
click at [118, 401] on span "24" at bounding box center [116, 400] width 17 height 17
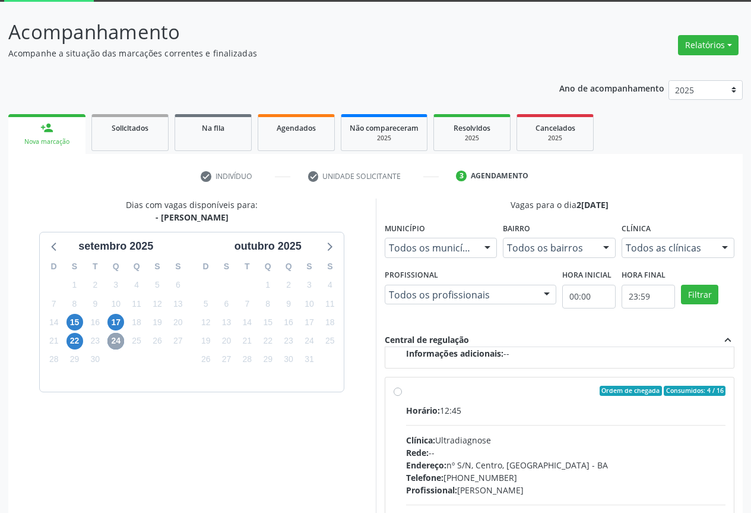
scroll to position [123, 0]
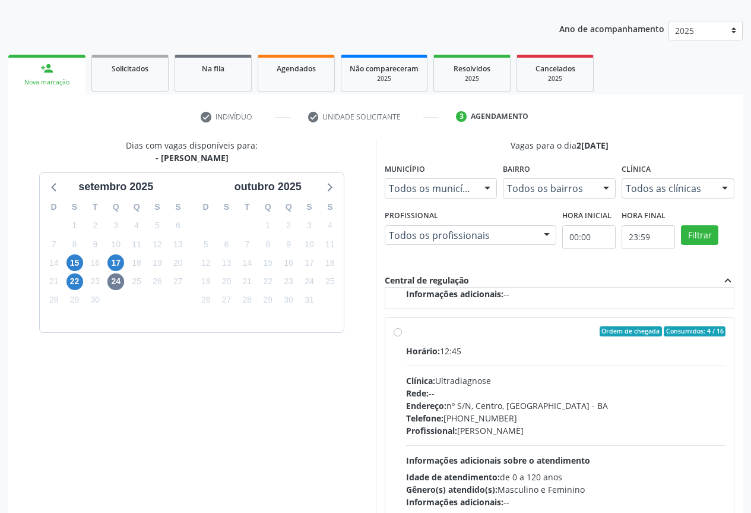
click at [406, 330] on label "Ordem de chegada Consumidos: 4 / 16 Horário: 12:45 Clínica: Ultradiagnose Rede:…" at bounding box center [566, 417] width 320 height 182
click at [400, 330] on input "Ordem de chegada Consumidos: 4 / 16 Horário: 12:45 Clínica: Ultradiagnose Rede:…" at bounding box center [398, 331] width 8 height 11
radio input "true"
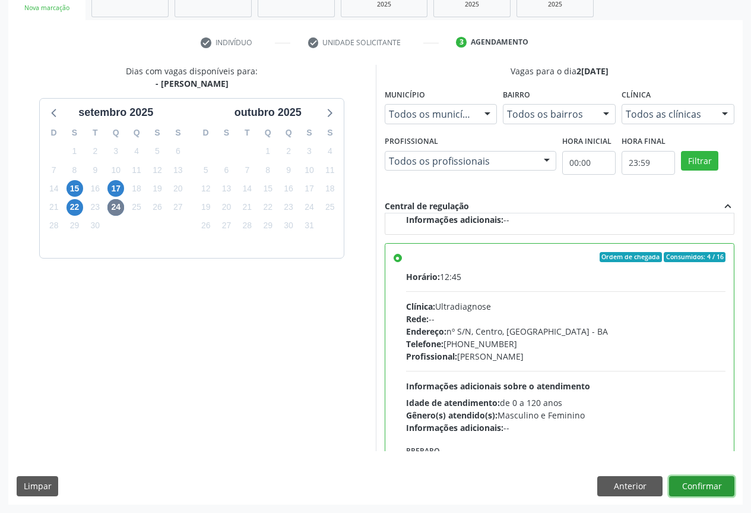
click at [693, 485] on button "Confirmar" at bounding box center [701, 486] width 65 height 20
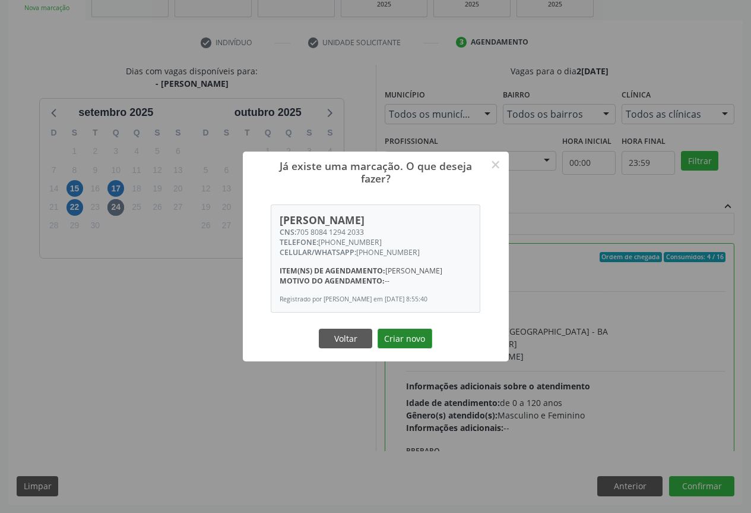
click at [390, 340] on button "Criar novo" at bounding box center [405, 339] width 55 height 20
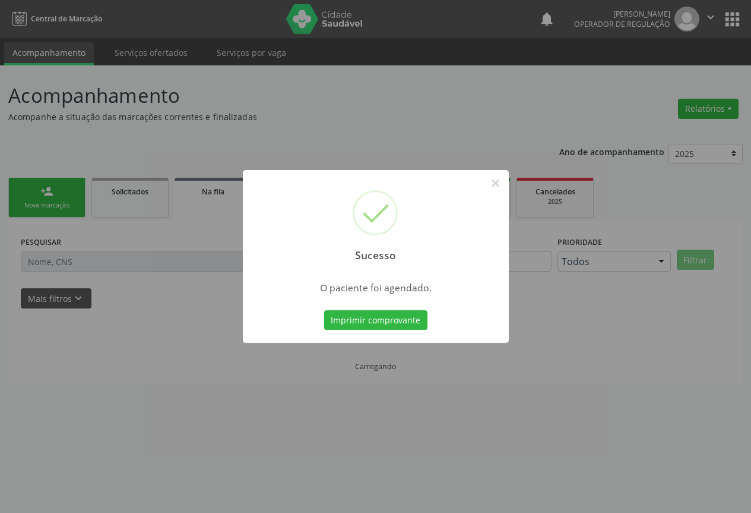
scroll to position [0, 0]
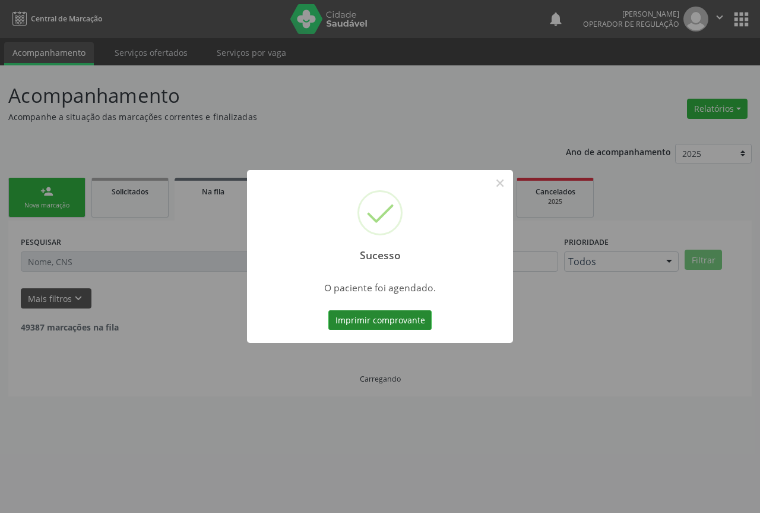
click at [386, 316] on button "Imprimir comprovante" at bounding box center [380, 320] width 103 height 20
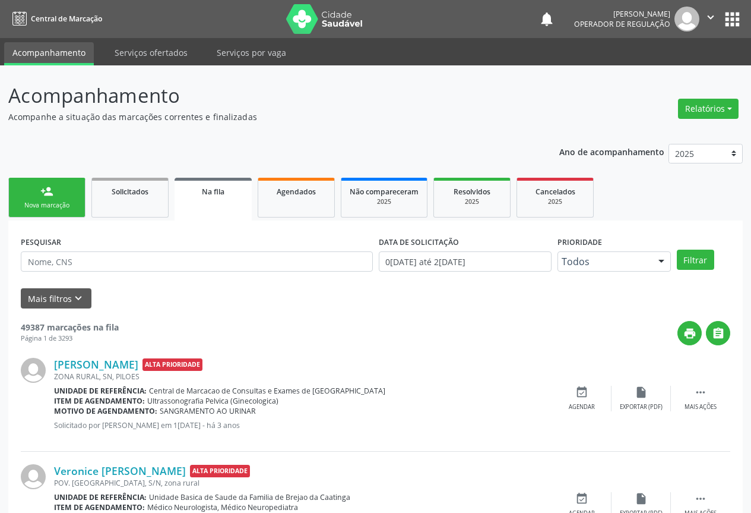
click at [49, 195] on div "person_add" at bounding box center [46, 191] width 13 height 13
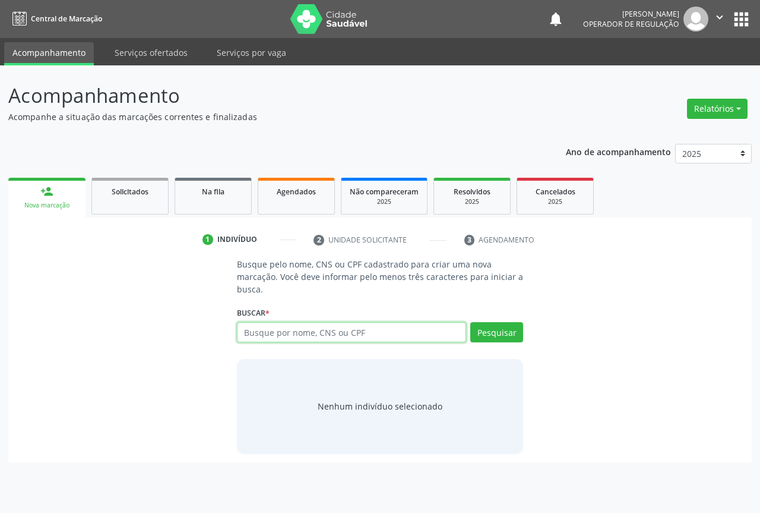
click at [315, 334] on input "text" at bounding box center [351, 332] width 229 height 20
type input "709000876464213"
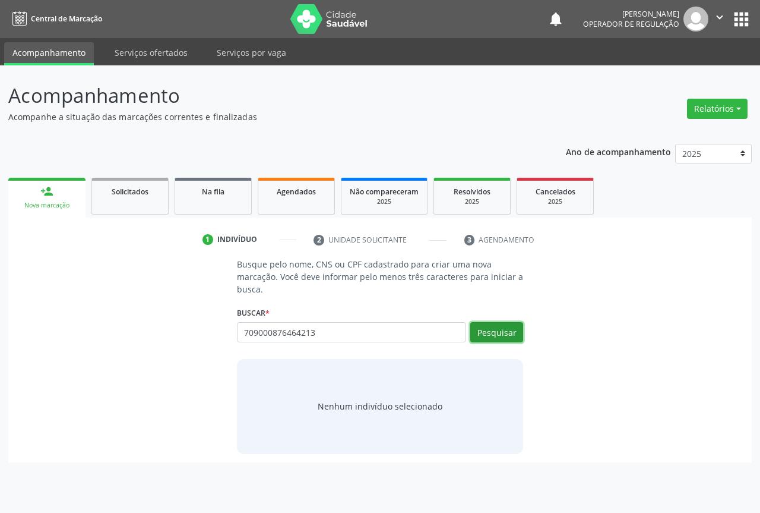
click at [514, 335] on button "Pesquisar" at bounding box center [496, 332] width 53 height 20
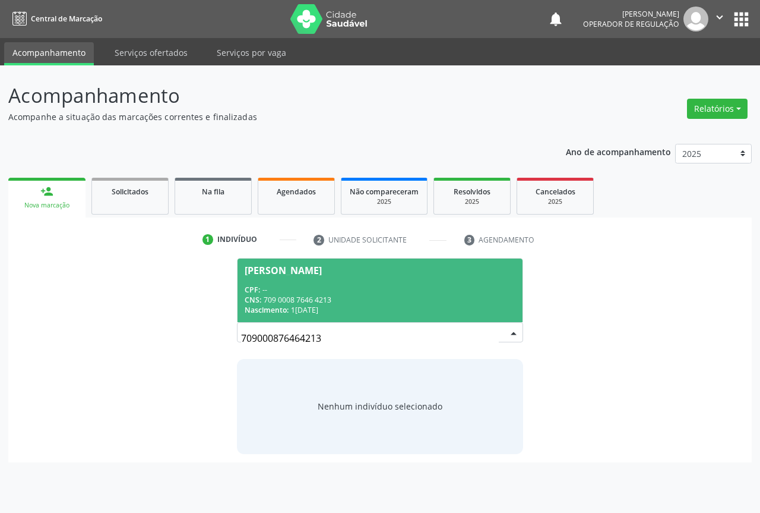
click at [339, 285] on div "CPF: --" at bounding box center [380, 290] width 271 height 10
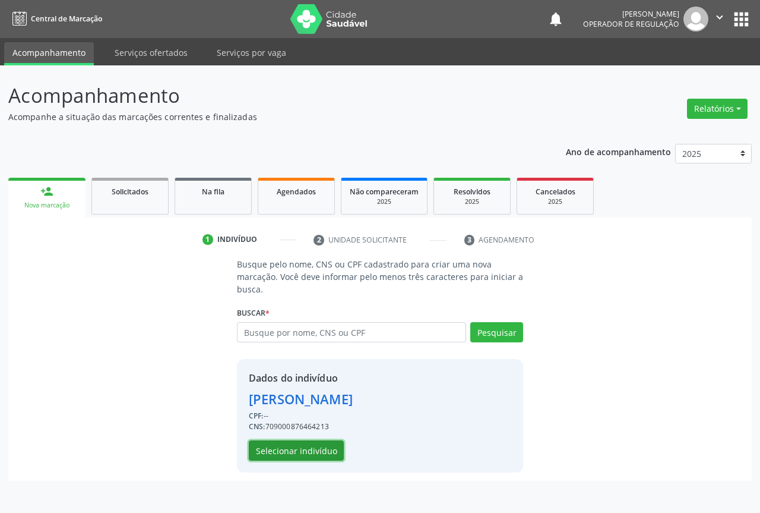
click at [311, 447] on button "Selecionar indivíduo" at bounding box center [296, 450] width 95 height 20
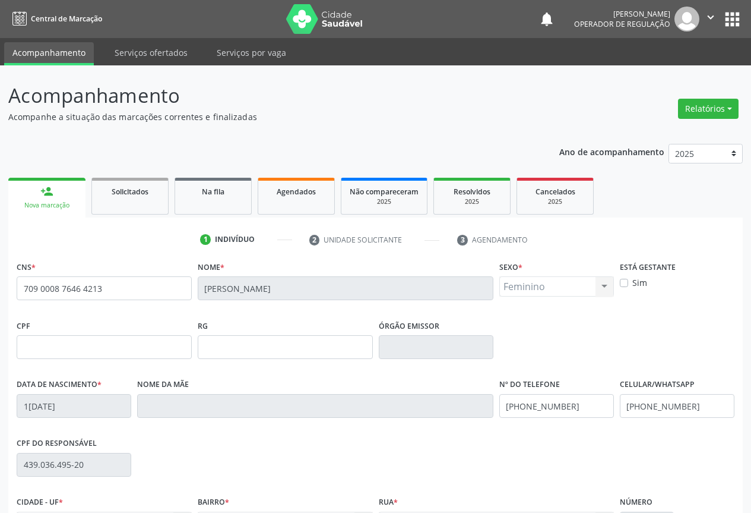
scroll to position [131, 0]
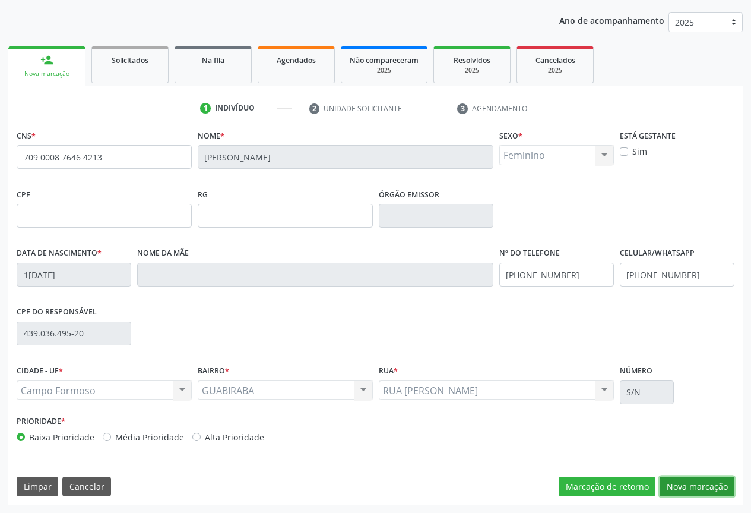
click at [676, 484] on button "Nova marcação" at bounding box center [697, 486] width 75 height 20
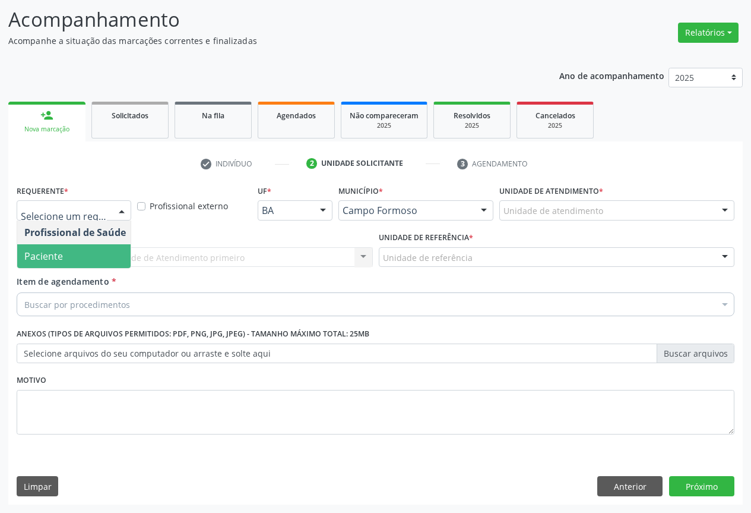
click at [43, 257] on span "Paciente" at bounding box center [43, 255] width 39 height 13
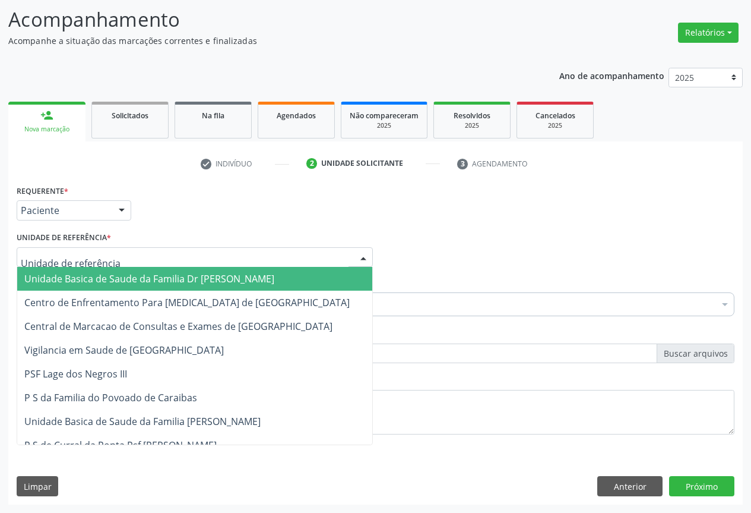
click at [62, 271] on span "Unidade Basica de Saude da Familia Dr [PERSON_NAME]" at bounding box center [194, 279] width 355 height 24
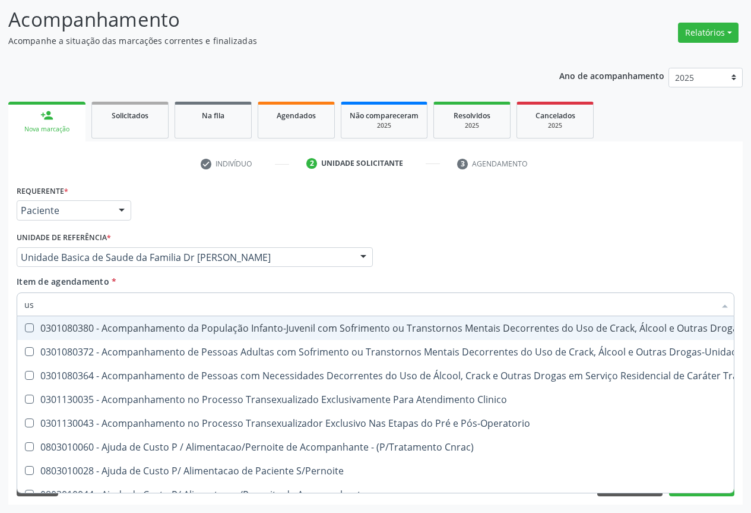
type input "usg"
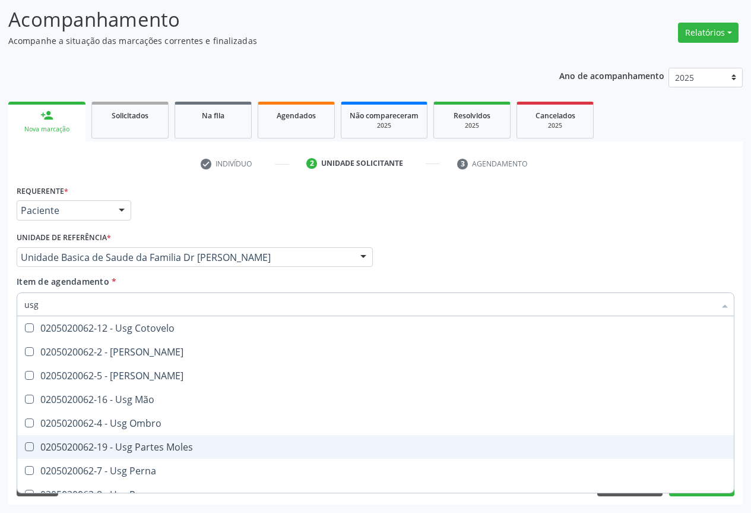
scroll to position [178, 0]
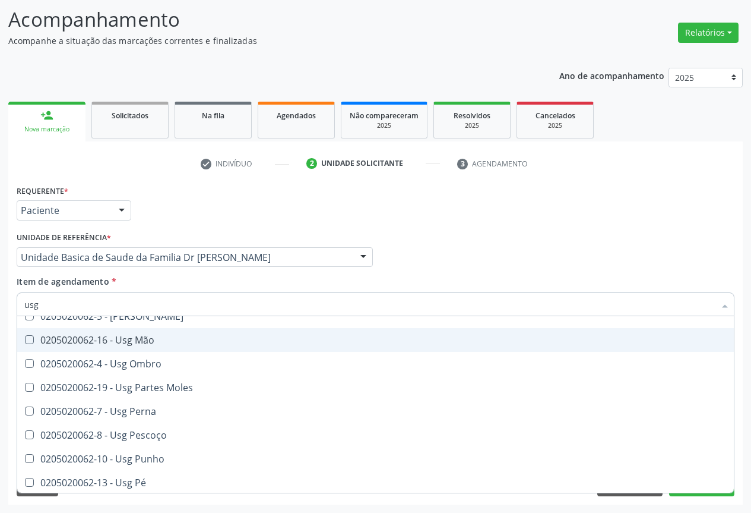
click at [158, 344] on div "0205020062-16 - Usg Mão" at bounding box center [375, 340] width 703 height 10
checkbox Mão "true"
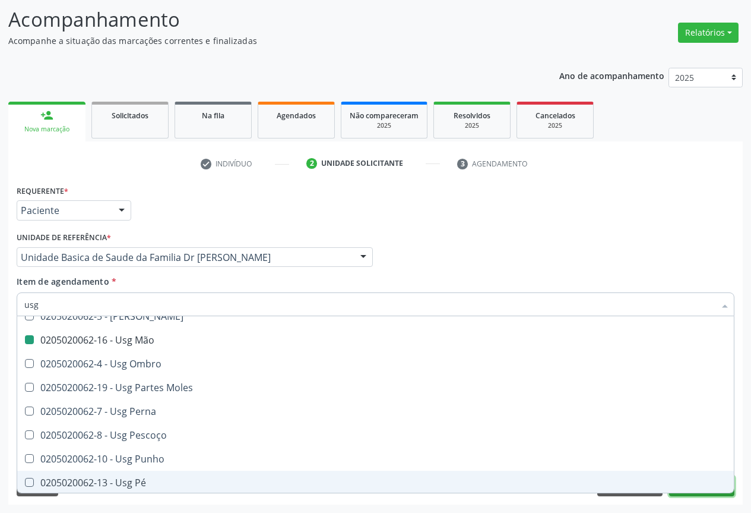
click at [688, 495] on button "Próximo" at bounding box center [701, 486] width 65 height 20
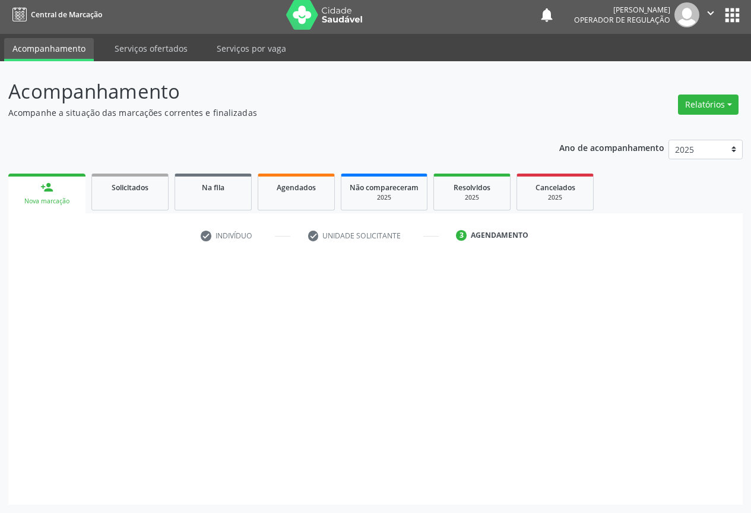
scroll to position [0, 0]
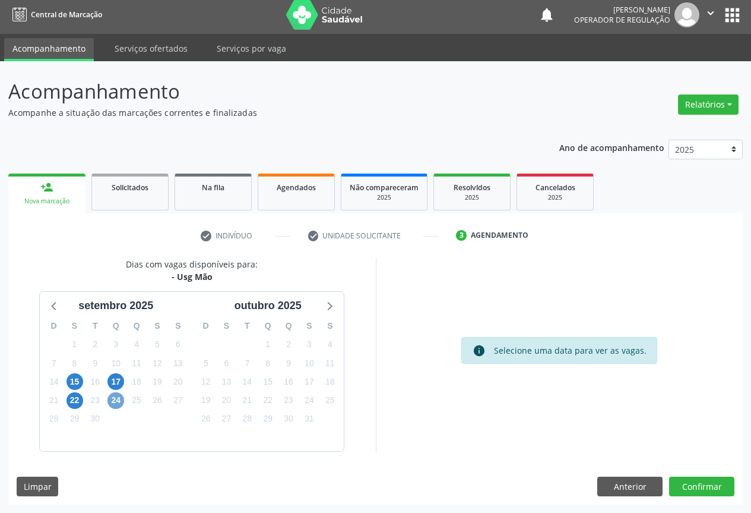
click at [117, 402] on span "24" at bounding box center [116, 400] width 17 height 17
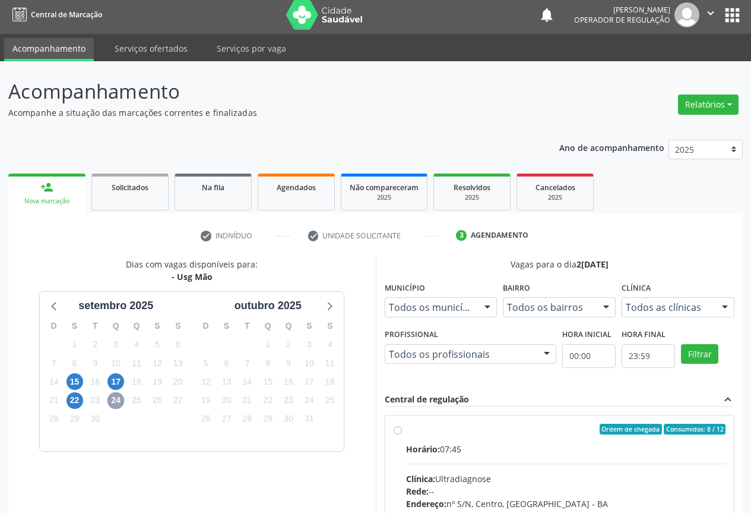
scroll to position [178, 0]
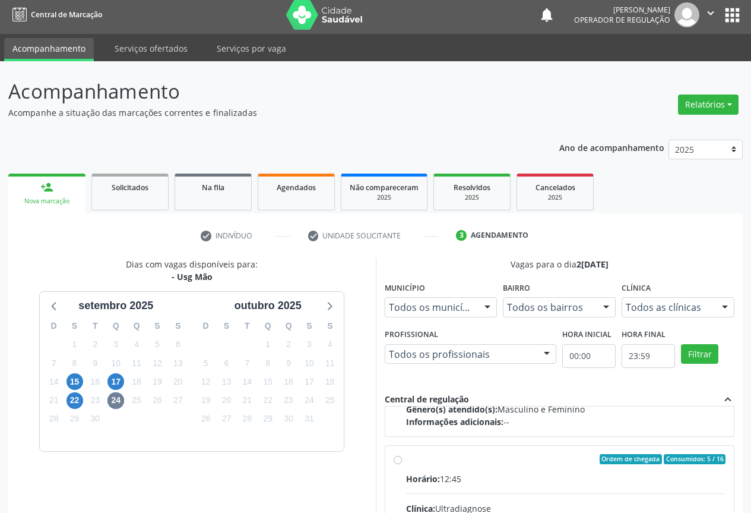
click at [400, 459] on input "Ordem de chegada Consumidos: 5 / 16 Horário: 12:45 Clínica: Ultradiagnose Rede:…" at bounding box center [398, 459] width 8 height 11
radio input "true"
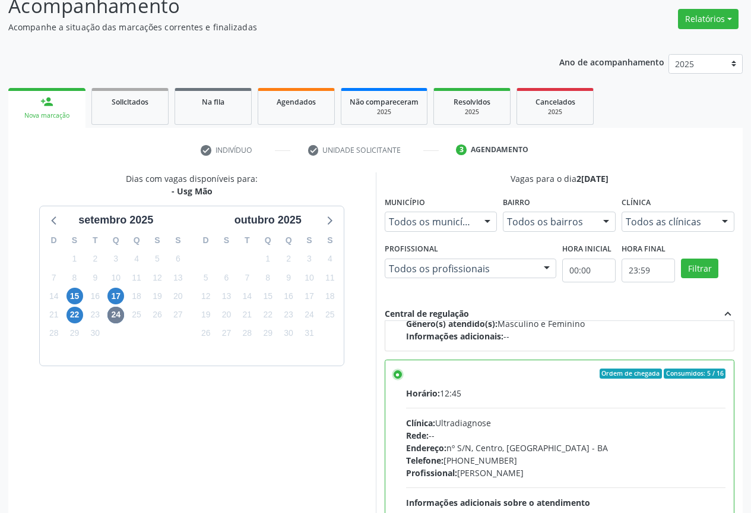
scroll to position [197, 0]
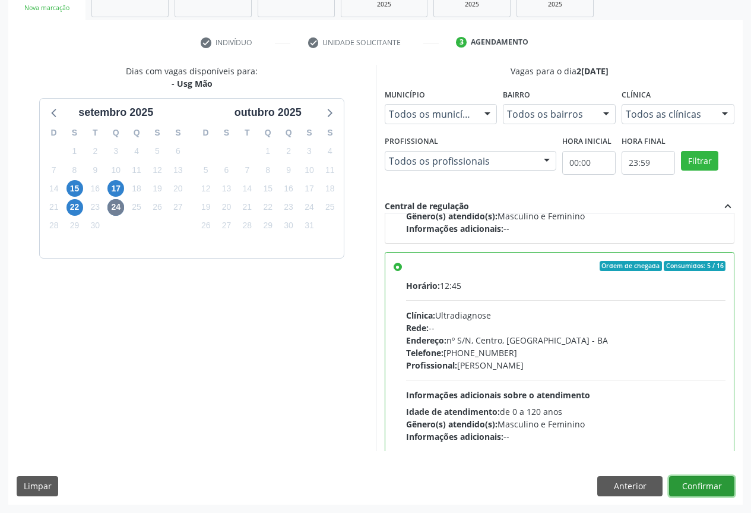
click at [703, 487] on button "Confirmar" at bounding box center [701, 486] width 65 height 20
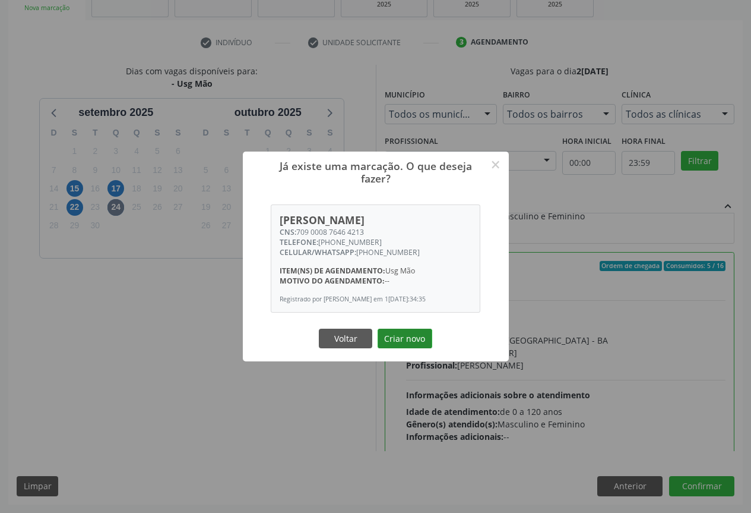
click at [411, 346] on button "Criar novo" at bounding box center [405, 339] width 55 height 20
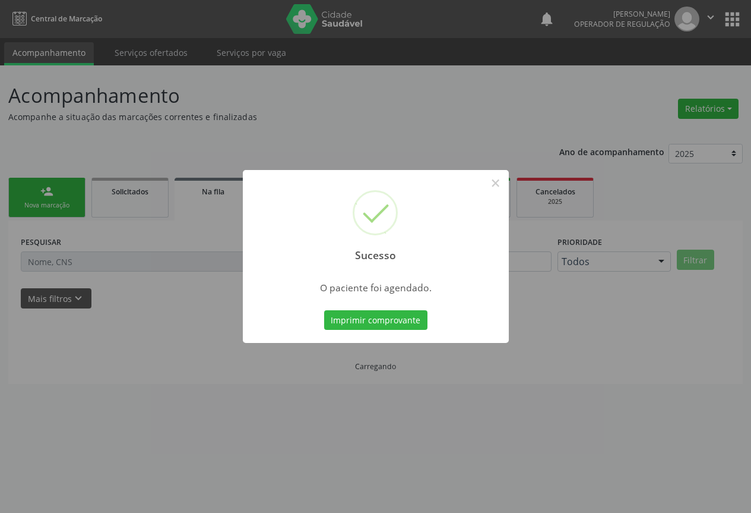
scroll to position [0, 0]
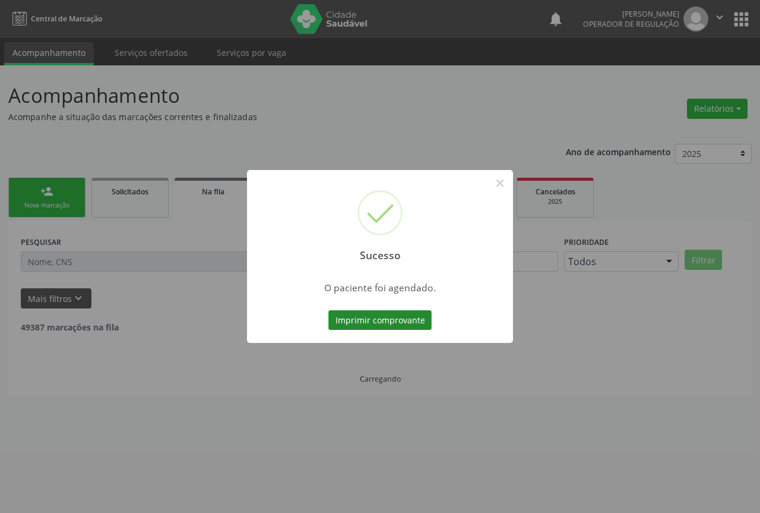
click at [386, 323] on button "Imprimir comprovante" at bounding box center [380, 320] width 103 height 20
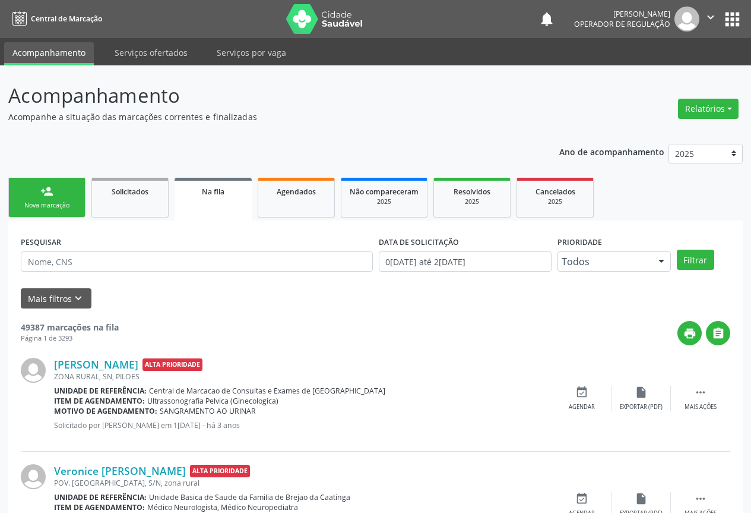
click at [54, 199] on link "person_add Nova marcação" at bounding box center [46, 198] width 77 height 40
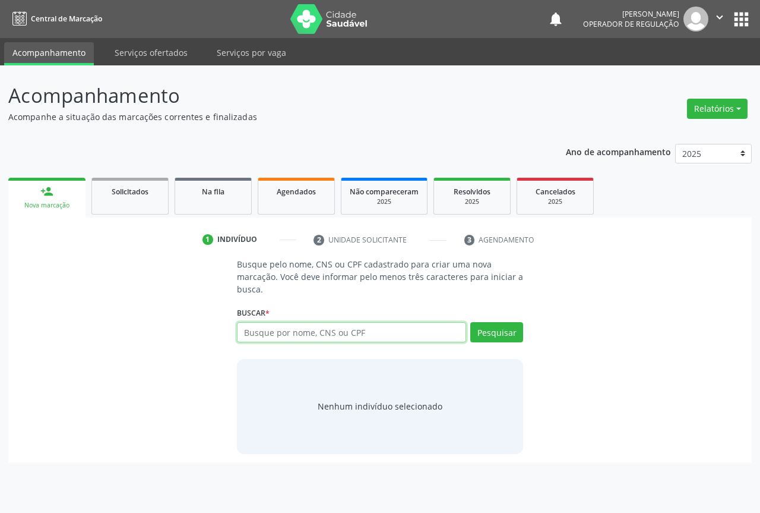
click at [295, 332] on input "text" at bounding box center [351, 332] width 229 height 20
type input "704204717609382"
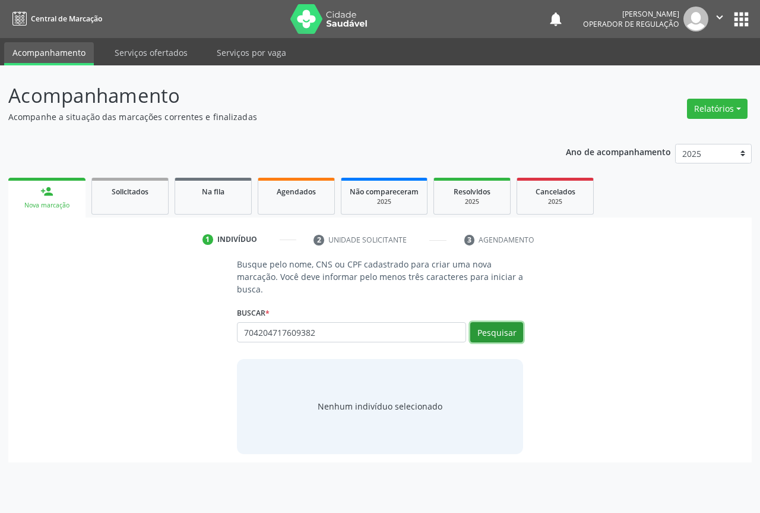
click at [505, 329] on button "Pesquisar" at bounding box center [496, 332] width 53 height 20
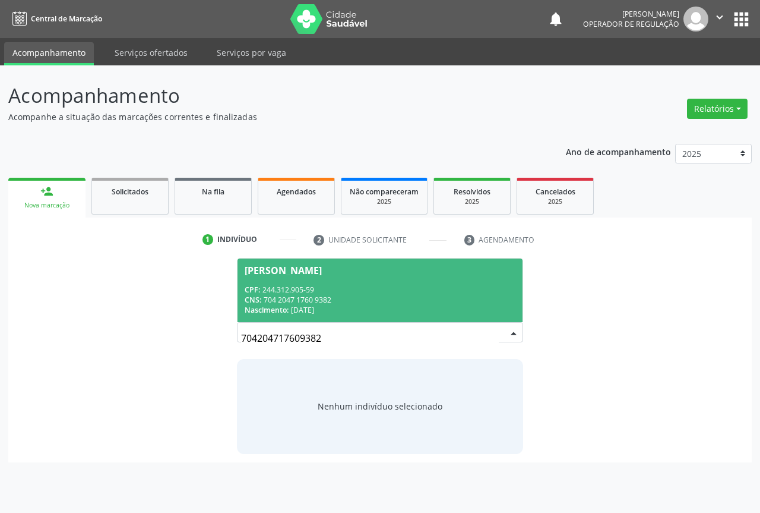
click at [384, 280] on span "[PERSON_NAME] CPF: 244.312.905-59 CNS: 704 2047 1760 9382 Nascimento: 2[DATE]" at bounding box center [380, 290] width 285 height 64
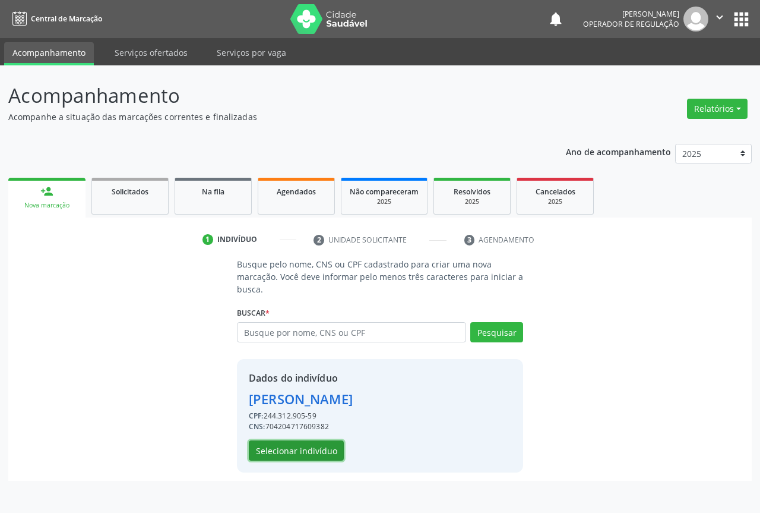
click at [312, 449] on button "Selecionar indivíduo" at bounding box center [296, 450] width 95 height 20
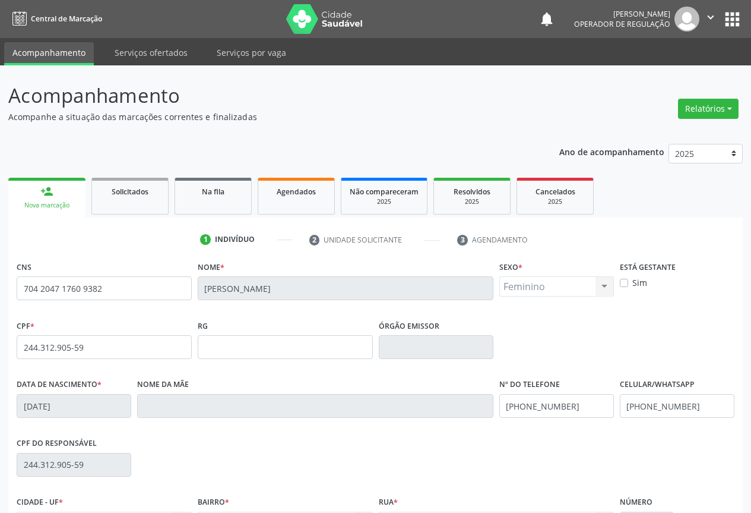
scroll to position [131, 0]
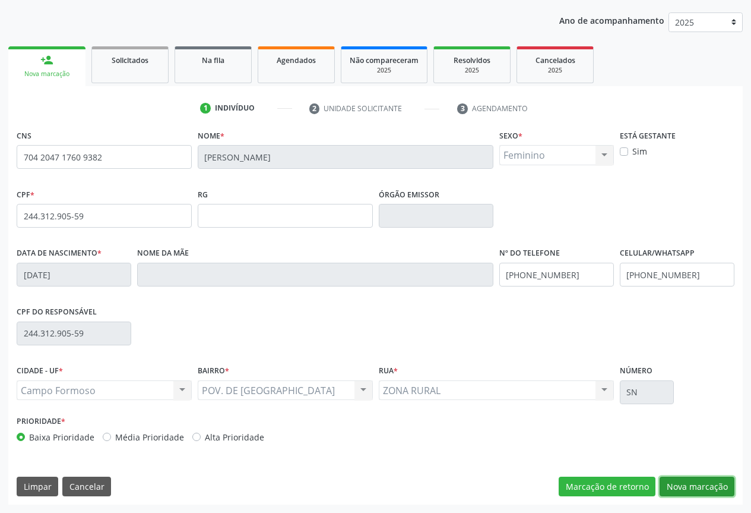
click at [696, 488] on button "Nova marcação" at bounding box center [697, 486] width 75 height 20
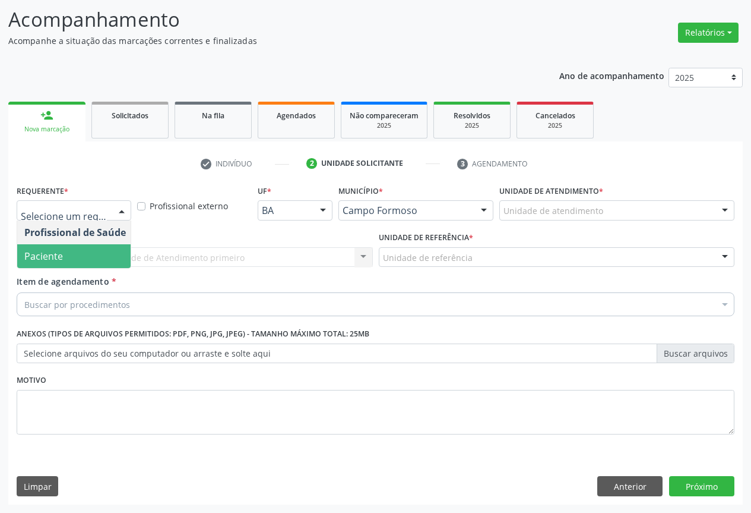
click at [55, 260] on span "Paciente" at bounding box center [43, 255] width 39 height 13
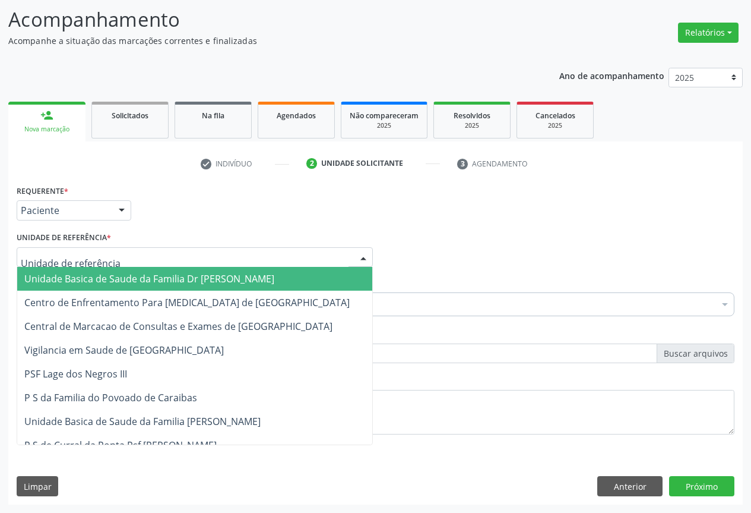
click at [70, 274] on span "Unidade Basica de Saude da Familia Dr [PERSON_NAME]" at bounding box center [149, 278] width 250 height 13
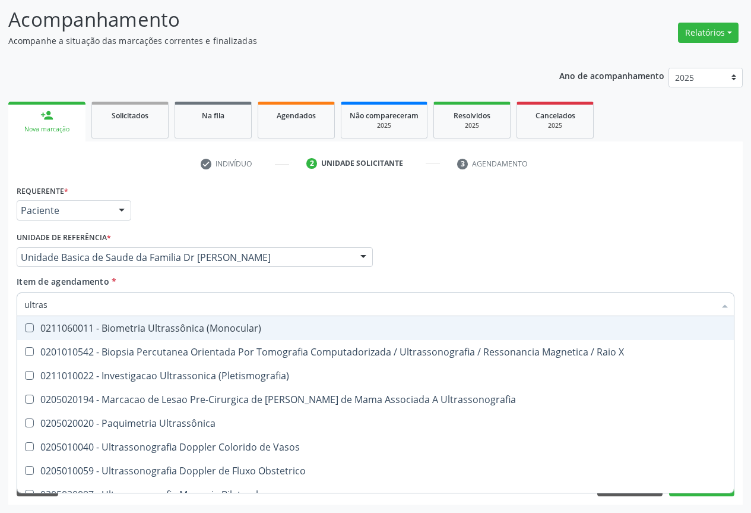
type input "ultrass"
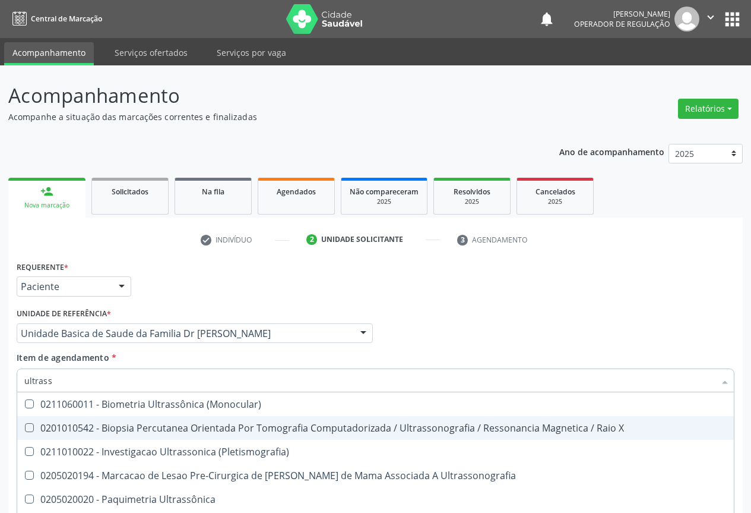
scroll to position [119, 0]
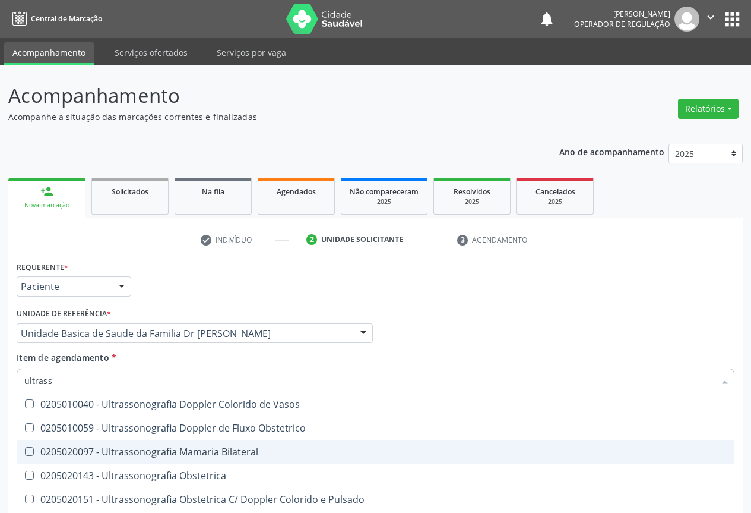
click at [223, 447] on div "0205020097 - Ultrassonografia Mamaria Bilateral" at bounding box center [375, 452] width 703 height 10
checkbox Bilateral "true"
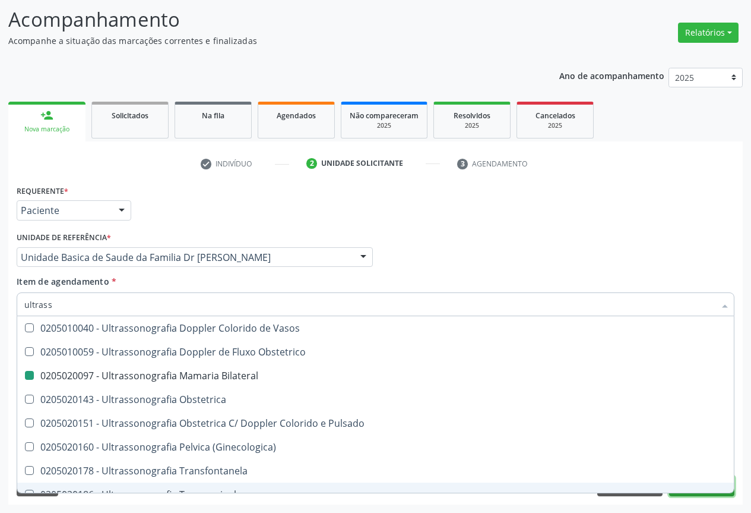
click at [696, 494] on button "Próximo" at bounding box center [701, 486] width 65 height 20
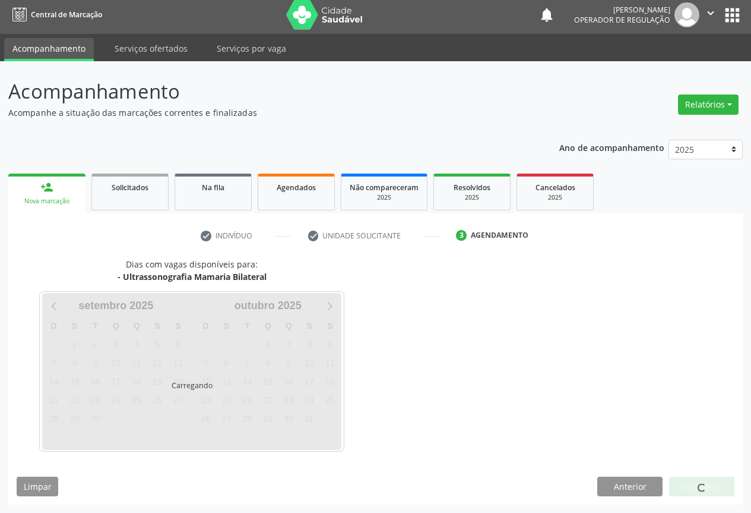
scroll to position [0, 0]
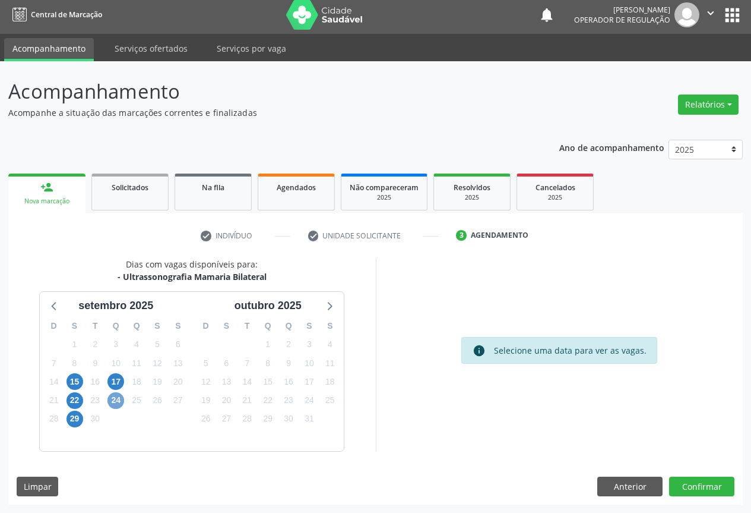
click at [116, 398] on span "24" at bounding box center [116, 400] width 17 height 17
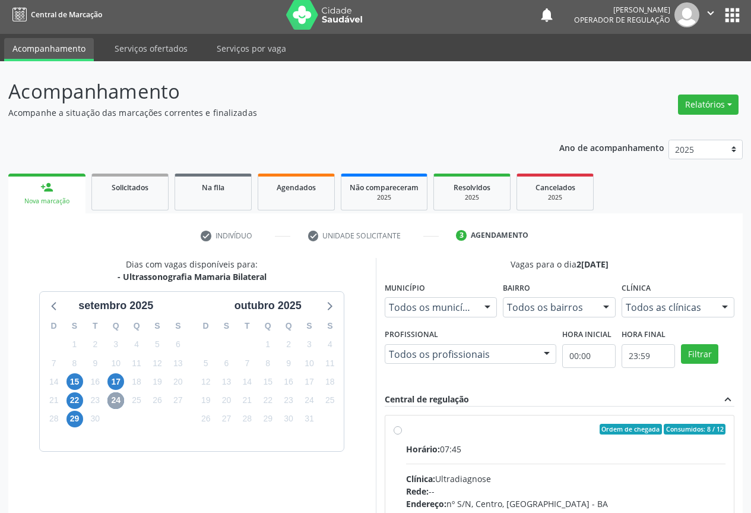
scroll to position [178, 0]
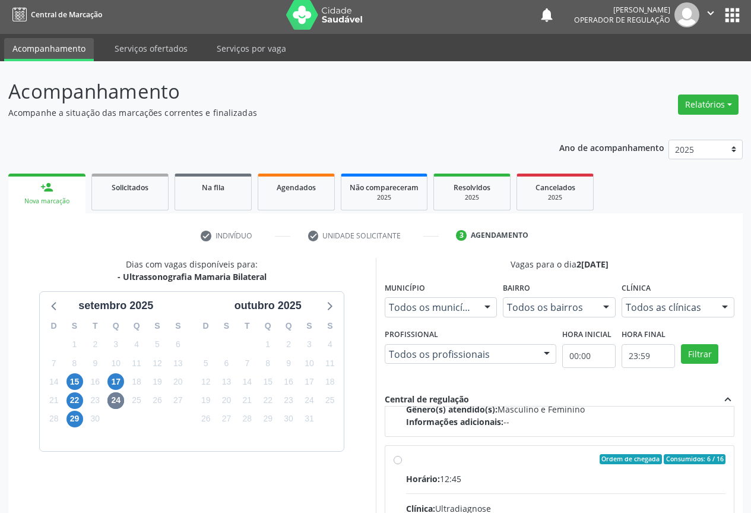
click at [397, 460] on input "Ordem de chegada Consumidos: 6 / 16 Horário: 12:45 Clínica: Ultradiagnose Rede:…" at bounding box center [398, 459] width 8 height 11
radio input "true"
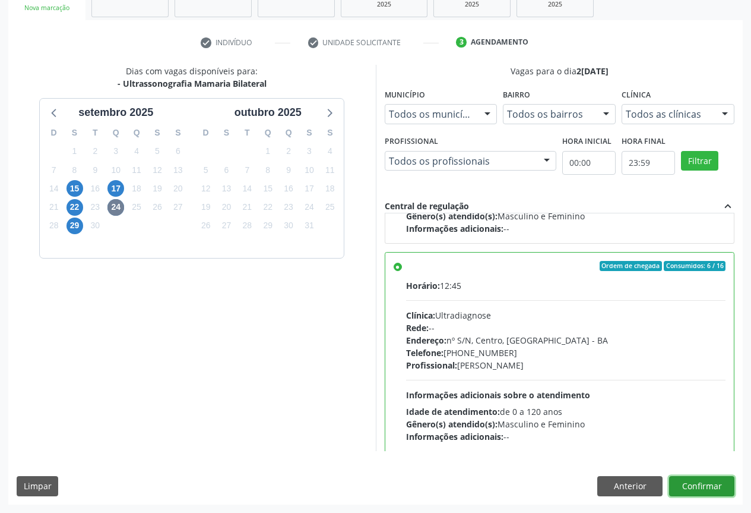
click at [705, 483] on button "Confirmar" at bounding box center [701, 486] width 65 height 20
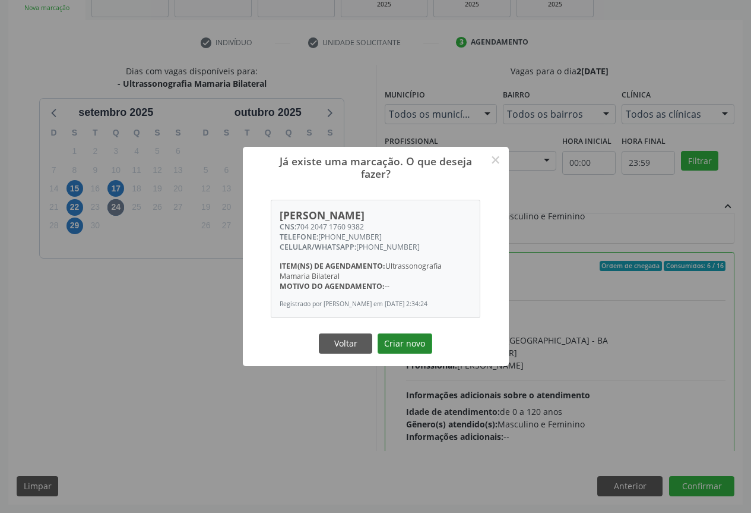
click at [396, 349] on button "Criar novo" at bounding box center [405, 343] width 55 height 20
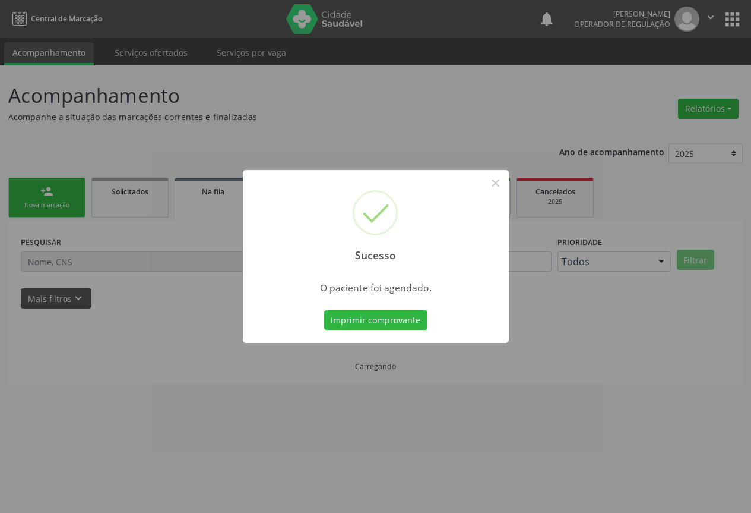
scroll to position [0, 0]
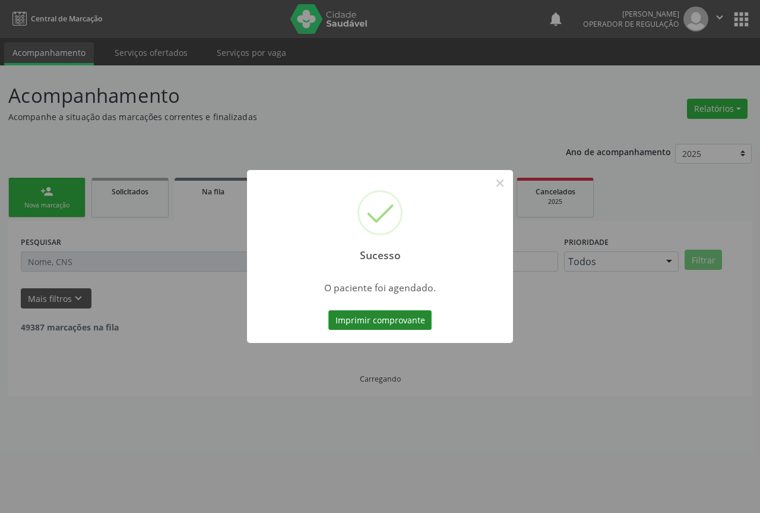
click at [348, 317] on button "Imprimir comprovante" at bounding box center [380, 320] width 103 height 20
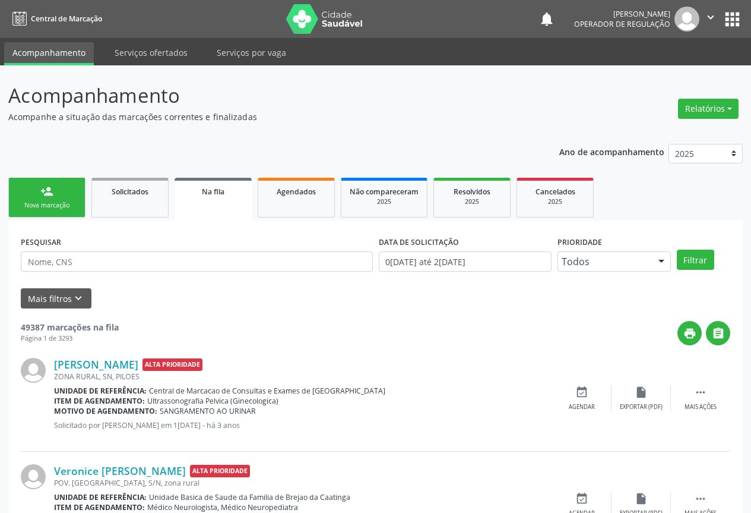
click at [30, 197] on link "person_add Nova marcação" at bounding box center [46, 198] width 77 height 40
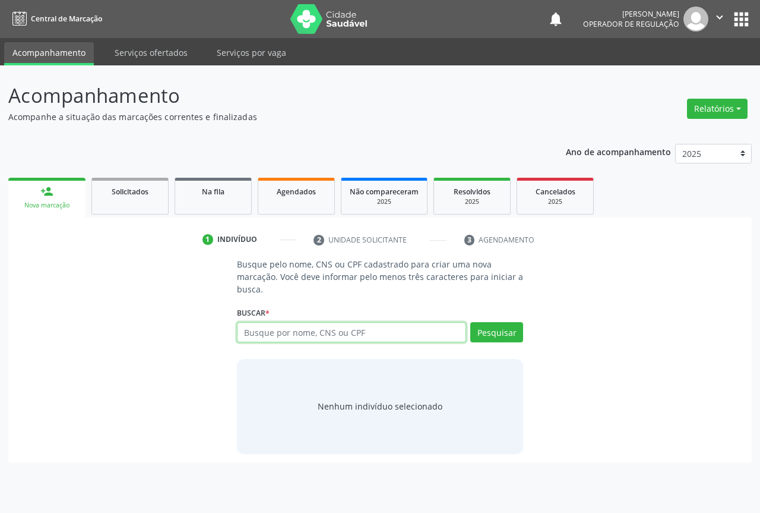
click at [288, 329] on input "text" at bounding box center [351, 332] width 229 height 20
type input "708709115799291"
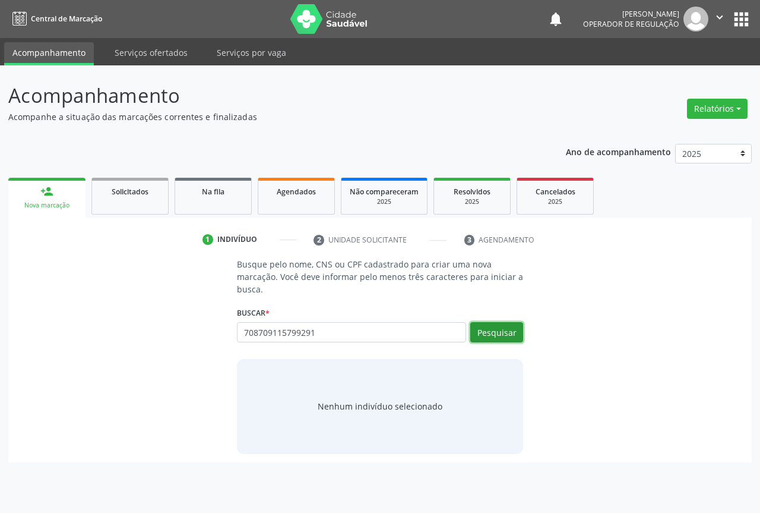
click at [495, 334] on button "Pesquisar" at bounding box center [496, 332] width 53 height 20
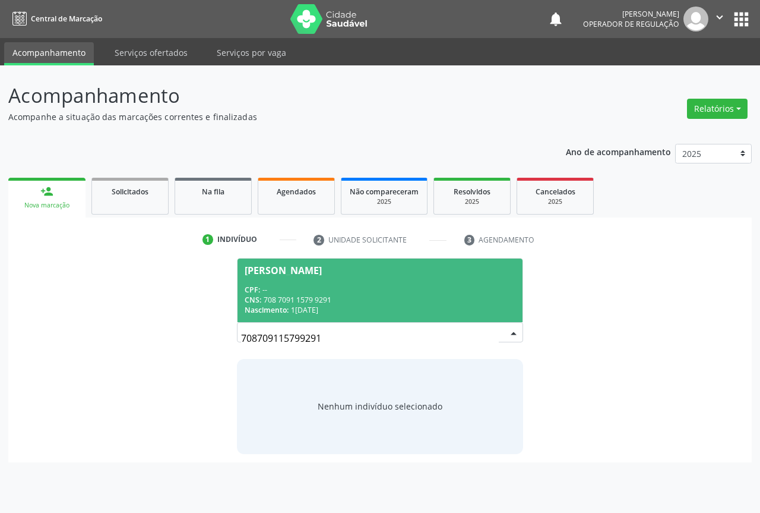
click at [420, 286] on div "CPF: --" at bounding box center [380, 290] width 271 height 10
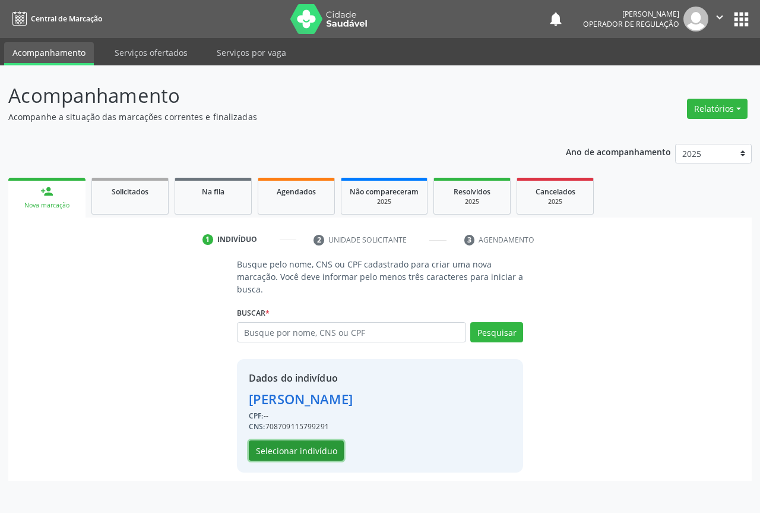
click at [321, 451] on button "Selecionar indivíduo" at bounding box center [296, 450] width 95 height 20
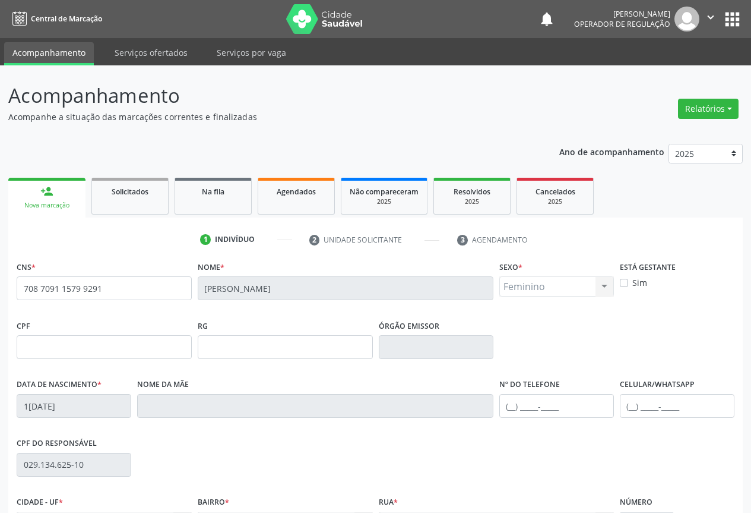
scroll to position [131, 0]
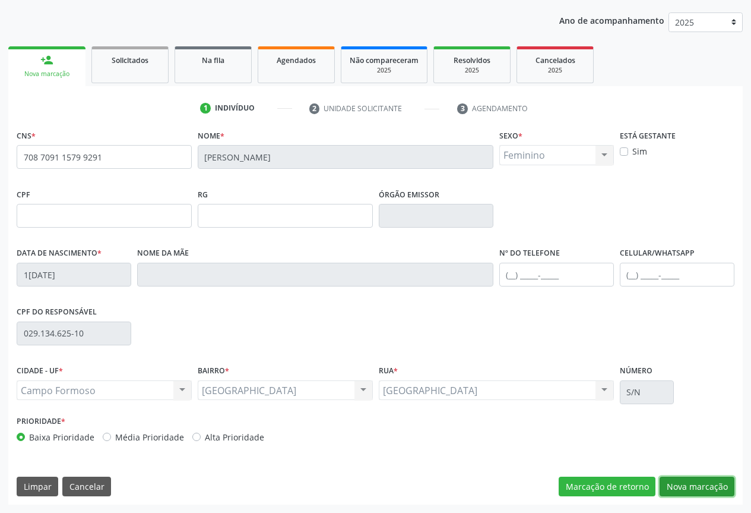
click at [686, 483] on button "Nova marcação" at bounding box center [697, 486] width 75 height 20
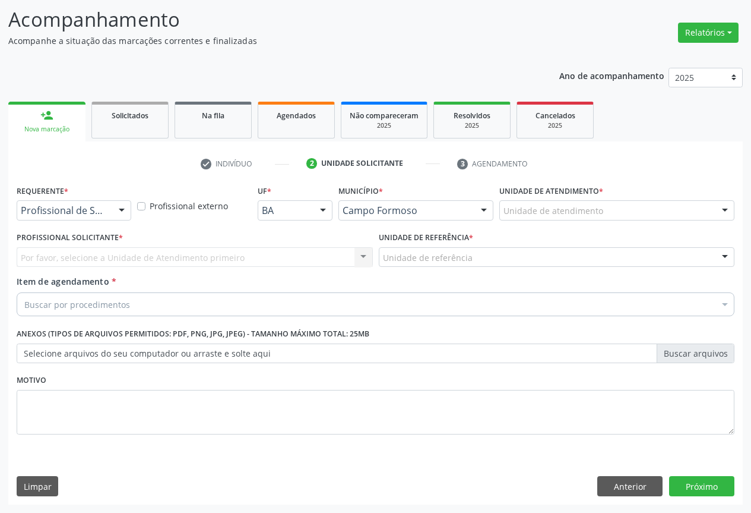
scroll to position [76, 0]
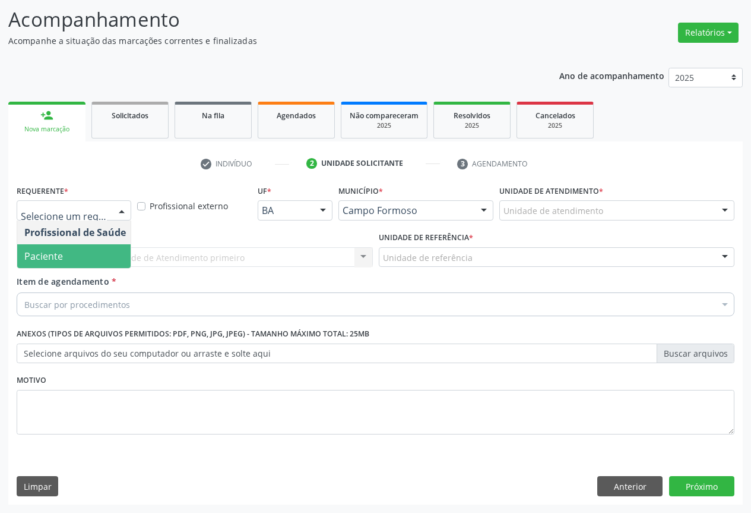
click at [53, 255] on span "Paciente" at bounding box center [43, 255] width 39 height 13
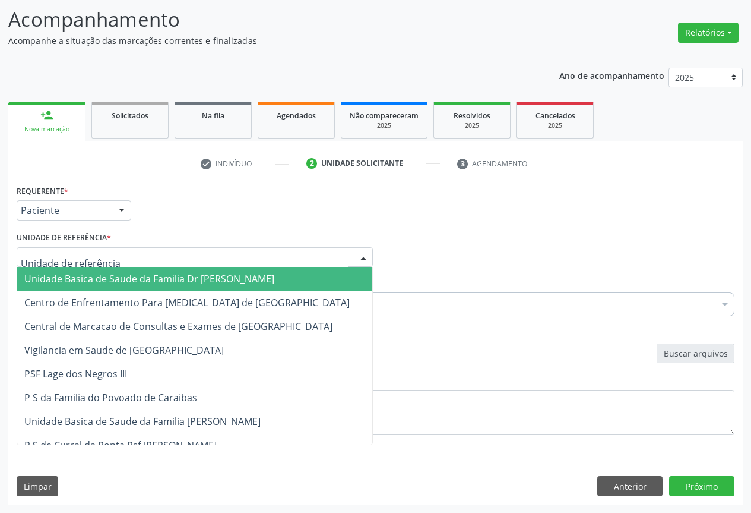
click at [62, 274] on span "Unidade Basica de Saude da Familia Dr [PERSON_NAME]" at bounding box center [149, 278] width 250 height 13
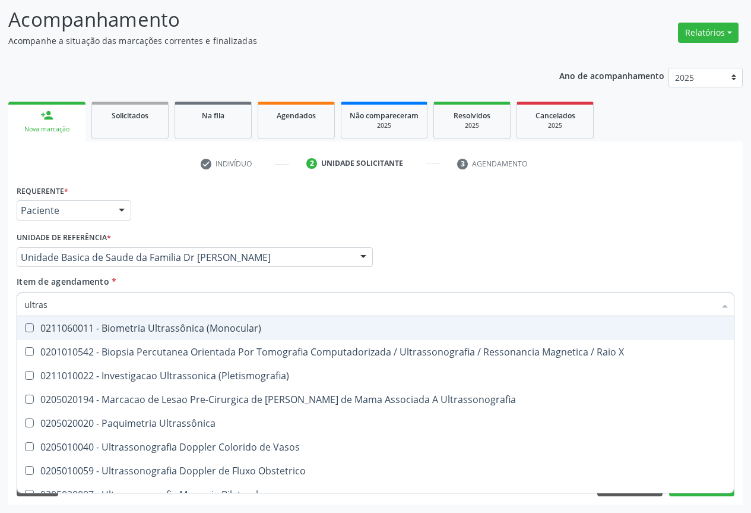
type input "ultrass"
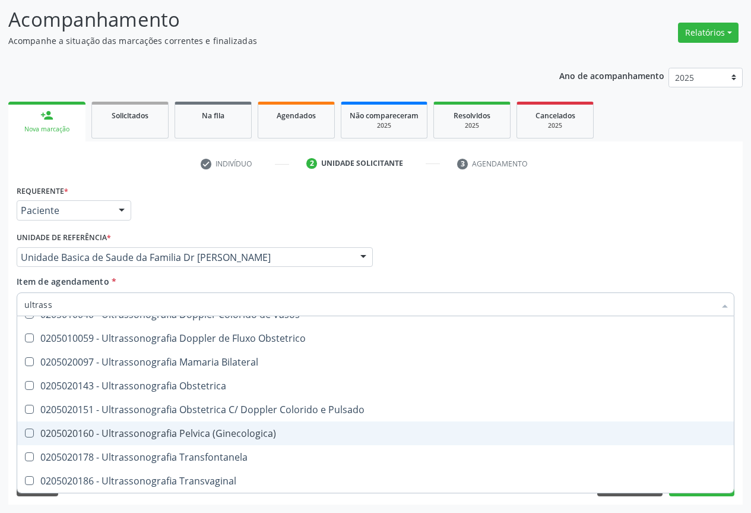
scroll to position [73, 0]
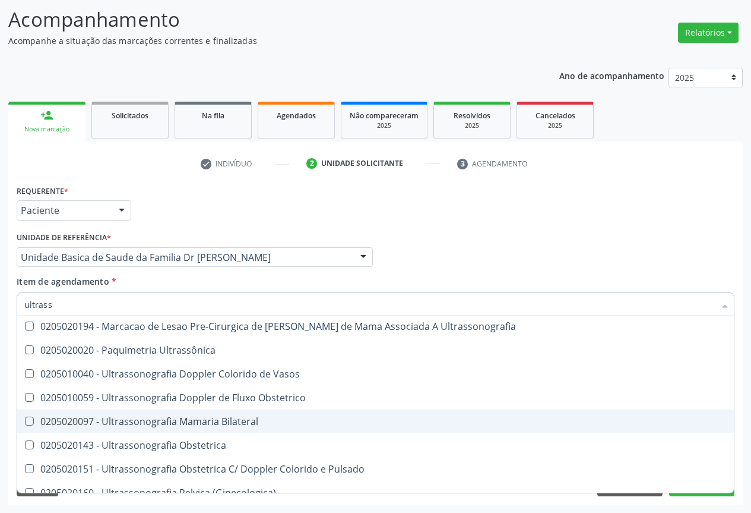
click at [249, 424] on div "0205020097 - Ultrassonografia Mamaria Bilateral" at bounding box center [375, 421] width 703 height 10
checkbox Bilateral "true"
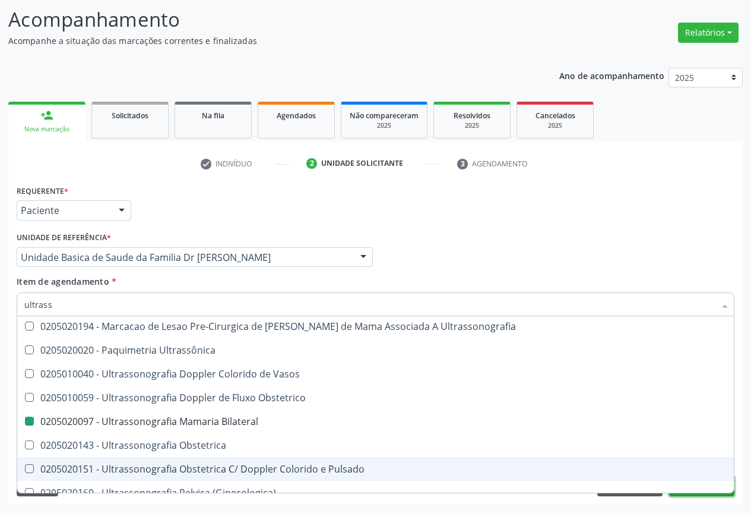
click at [715, 495] on button "Próximo" at bounding box center [701, 486] width 65 height 20
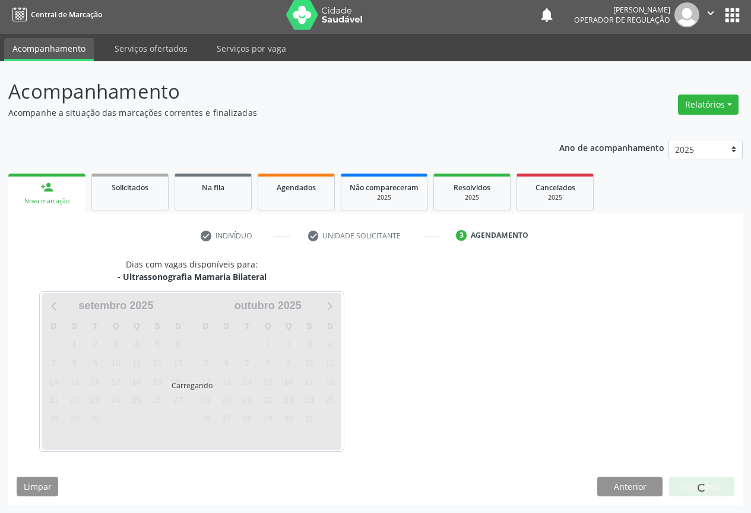
scroll to position [0, 0]
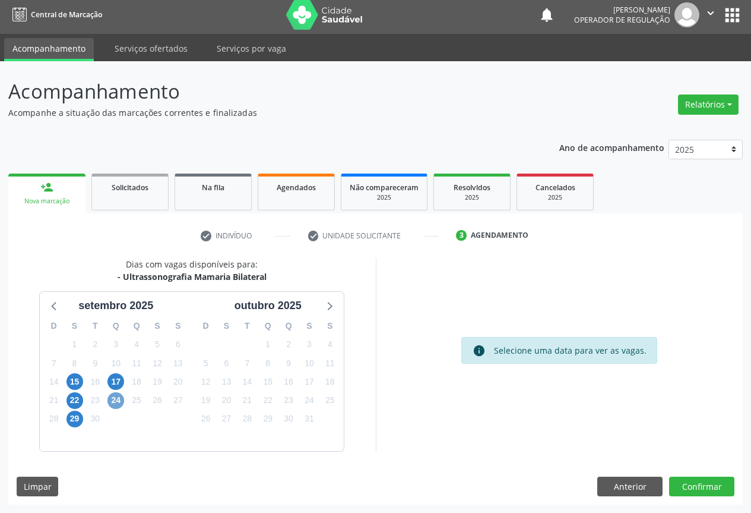
click at [113, 400] on span "24" at bounding box center [116, 400] width 17 height 17
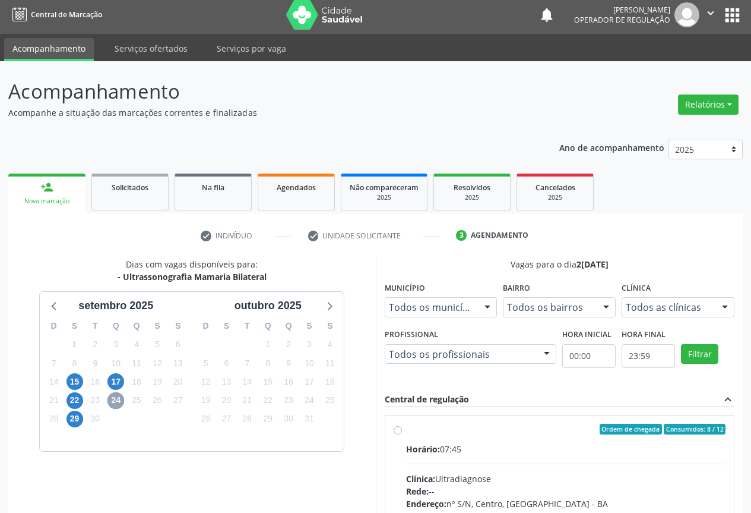
scroll to position [187, 0]
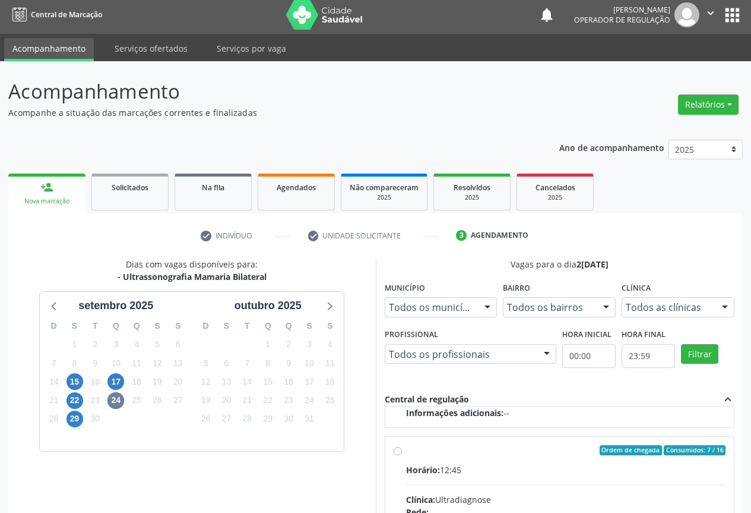
click at [400, 453] on input "Ordem de chegada Consumidos: 7 / 16 Horário: 12:45 Clínica: Ultradiagnose Rede:…" at bounding box center [398, 450] width 8 height 11
radio input "true"
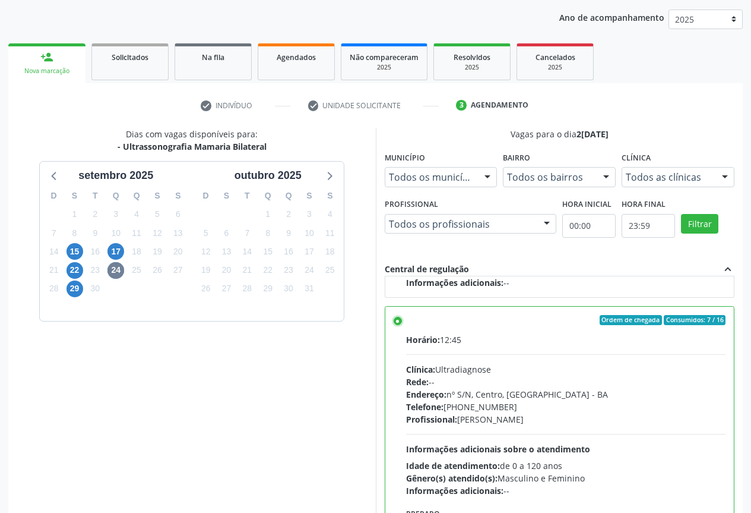
scroll to position [197, 0]
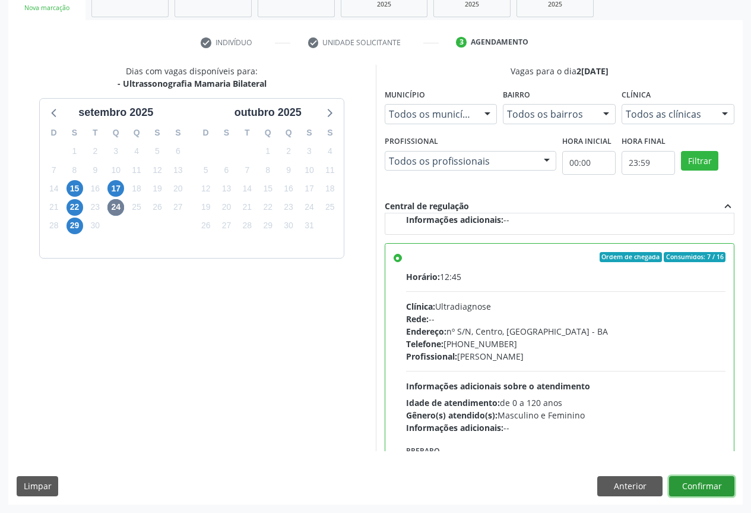
click at [709, 484] on button "Confirmar" at bounding box center [701, 486] width 65 height 20
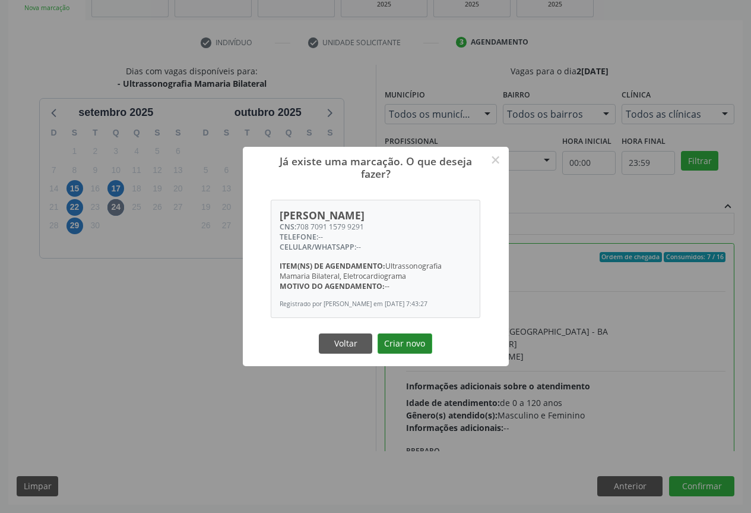
click at [402, 353] on button "Criar novo" at bounding box center [405, 343] width 55 height 20
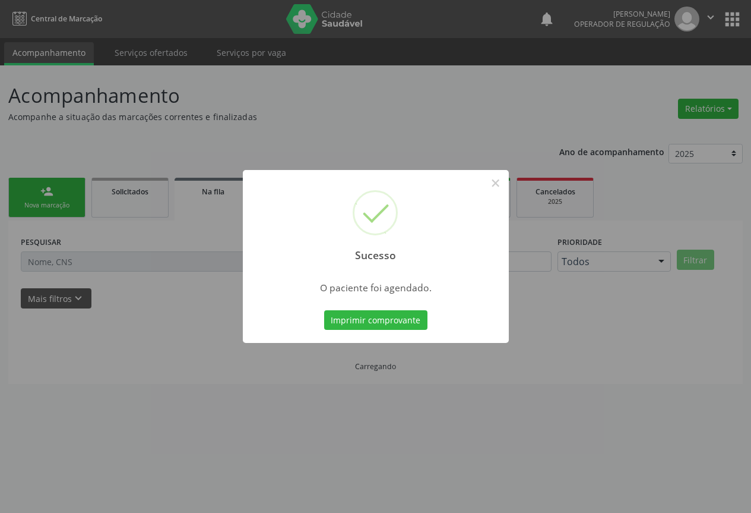
scroll to position [0, 0]
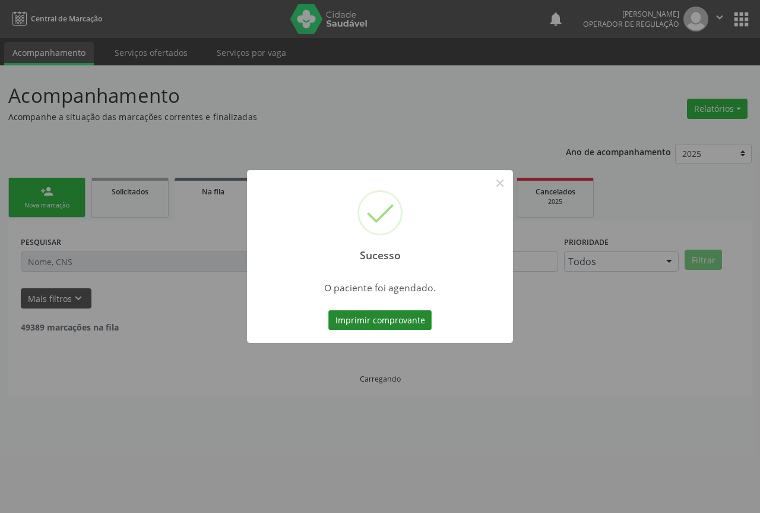
click at [390, 323] on button "Imprimir comprovante" at bounding box center [380, 320] width 103 height 20
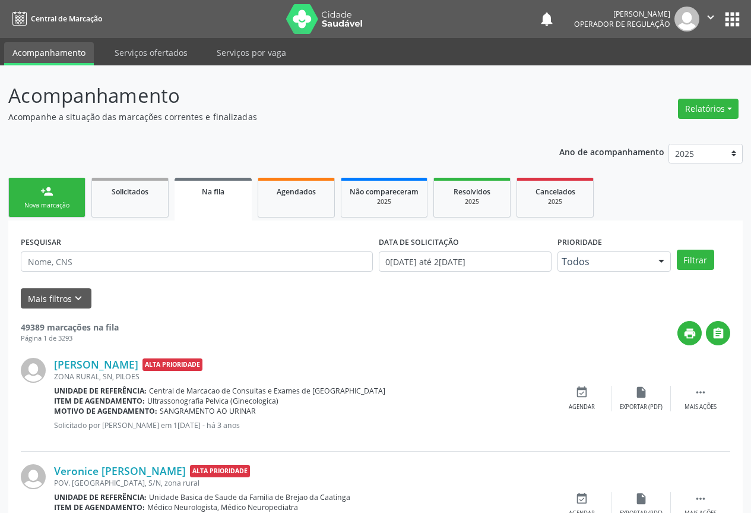
click at [61, 189] on link "person_add Nova marcação" at bounding box center [46, 198] width 77 height 40
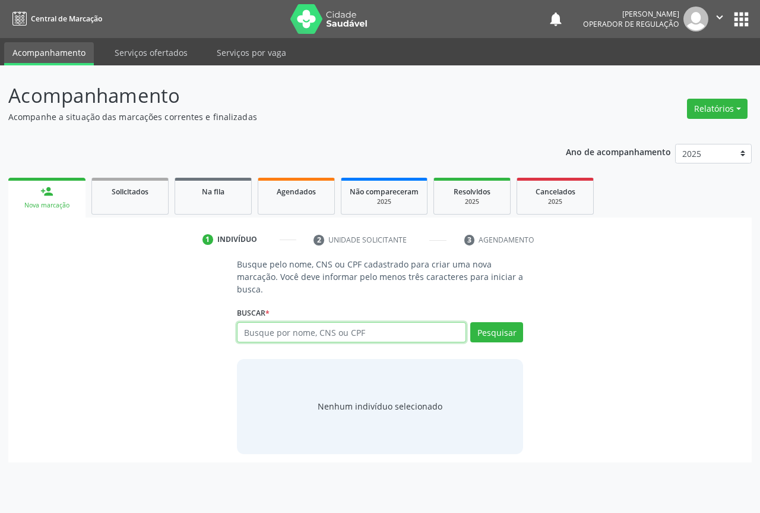
click at [302, 339] on input "text" at bounding box center [351, 332] width 229 height 20
click at [302, 338] on input "text" at bounding box center [351, 332] width 229 height 20
type input "7"
click at [249, 332] on input "7" at bounding box center [351, 332] width 229 height 20
click at [279, 332] on input "text" at bounding box center [351, 332] width 229 height 20
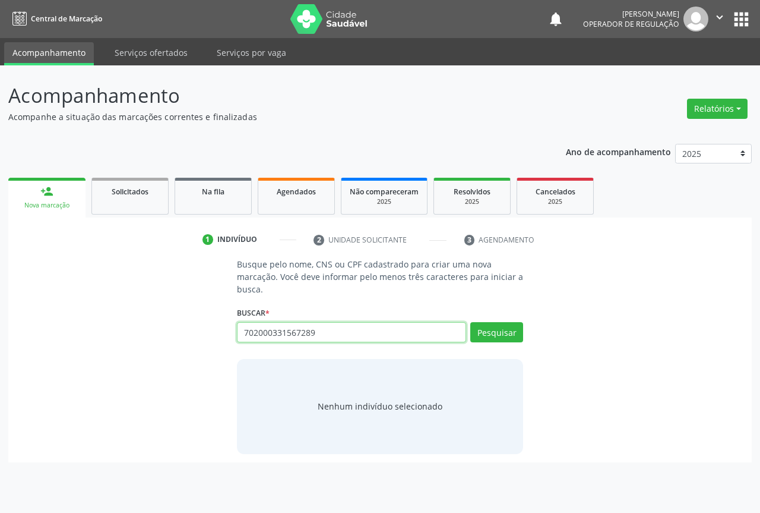
type input "702000331567289"
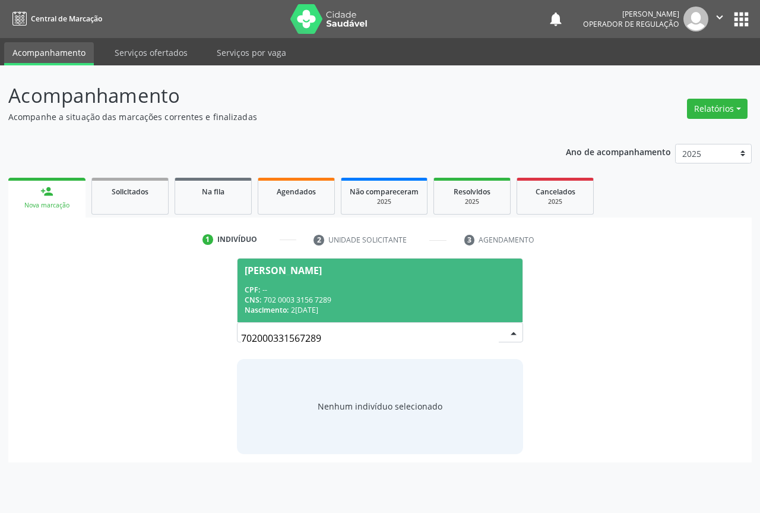
click at [312, 310] on div "Nascimento: 2[DATE]" at bounding box center [380, 310] width 271 height 10
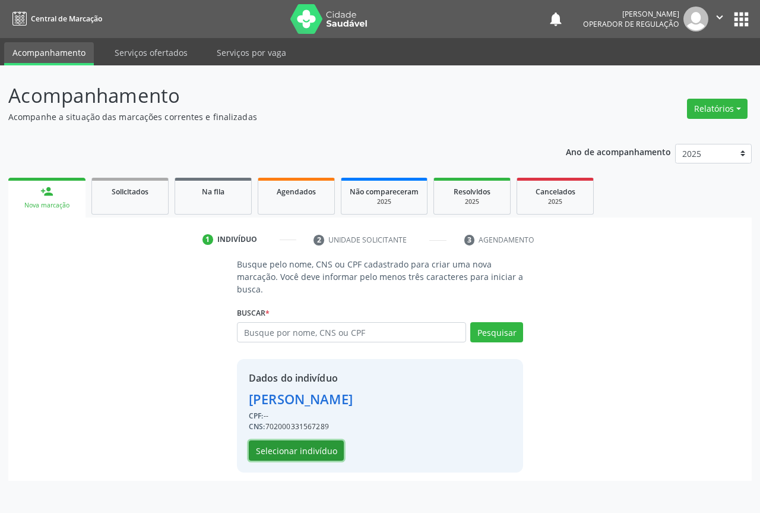
click at [301, 454] on button "Selecionar indivíduo" at bounding box center [296, 450] width 95 height 20
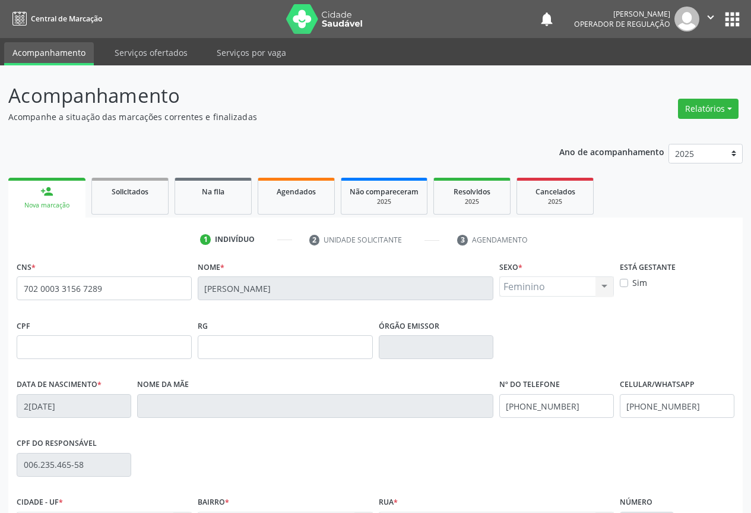
scroll to position [131, 0]
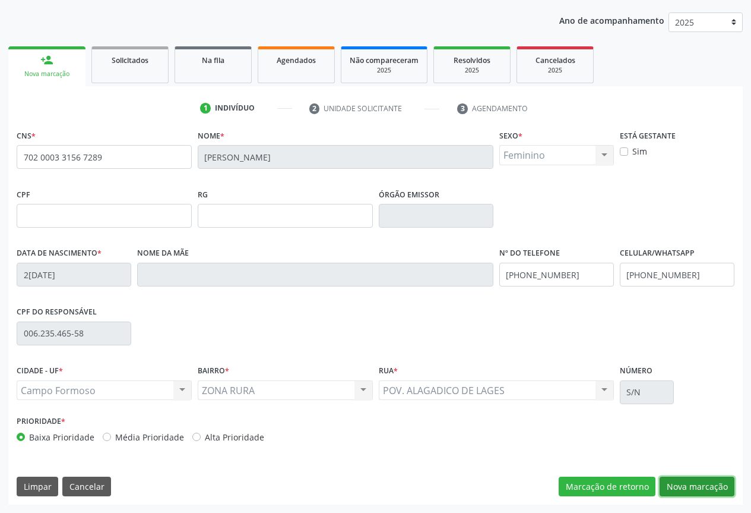
click at [690, 481] on button "Nova marcação" at bounding box center [697, 486] width 75 height 20
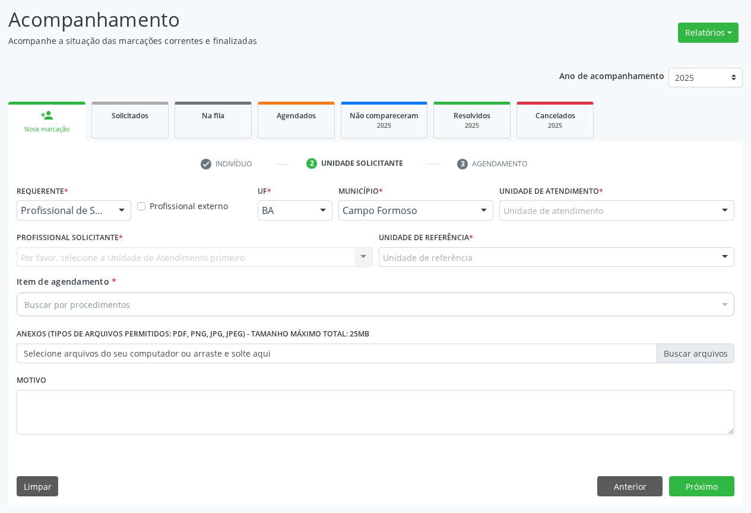
scroll to position [76, 0]
click at [118, 214] on div at bounding box center [122, 211] width 18 height 20
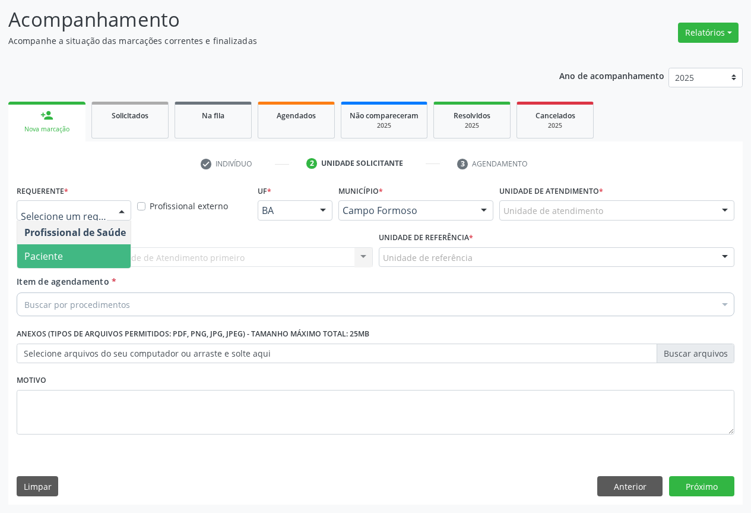
click at [86, 256] on span "Paciente" at bounding box center [75, 256] width 116 height 24
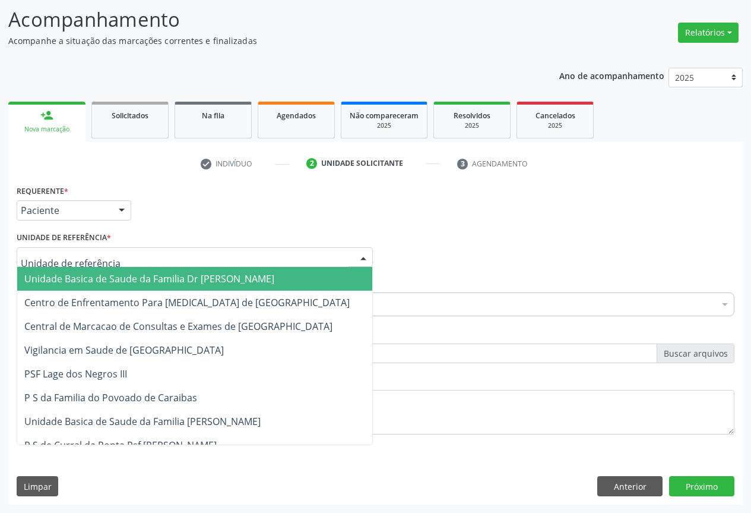
click at [135, 253] on div at bounding box center [195, 257] width 356 height 20
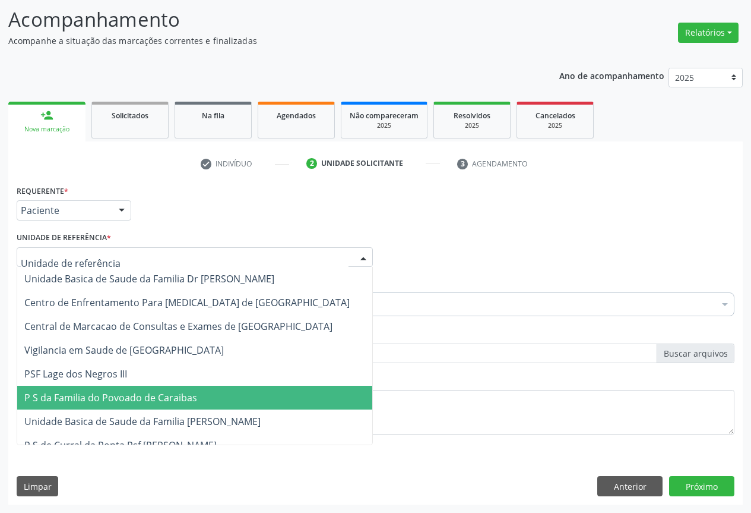
click at [134, 409] on span "P S da Familia do Povoado de Caraibas" at bounding box center [194, 398] width 355 height 24
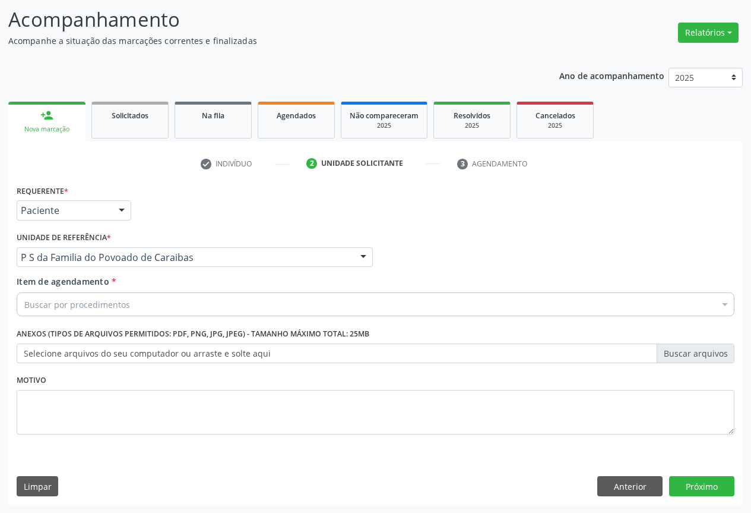
click at [132, 308] on div "Buscar por procedimentos" at bounding box center [376, 304] width 718 height 24
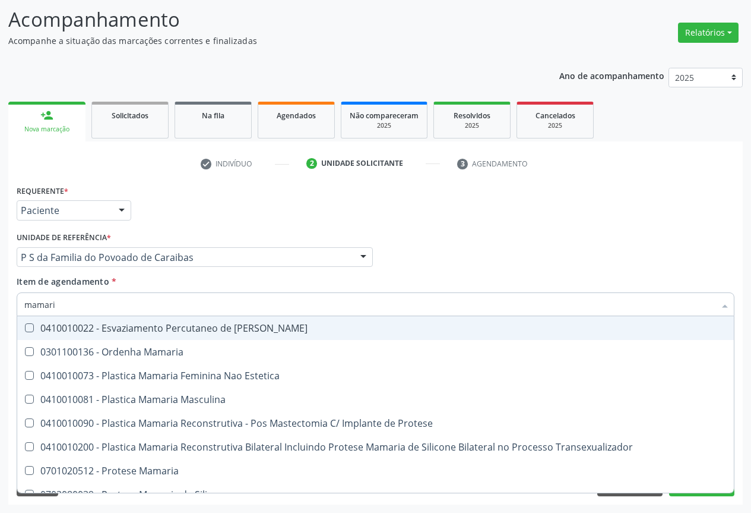
type input "mamaria"
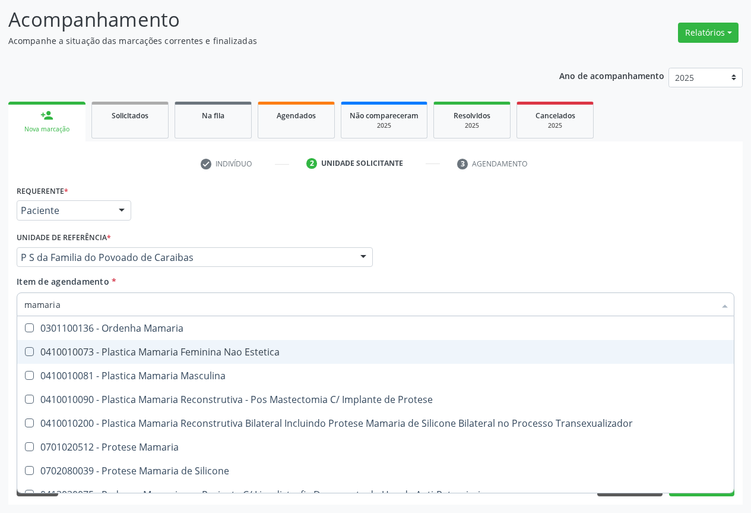
scroll to position [37, 0]
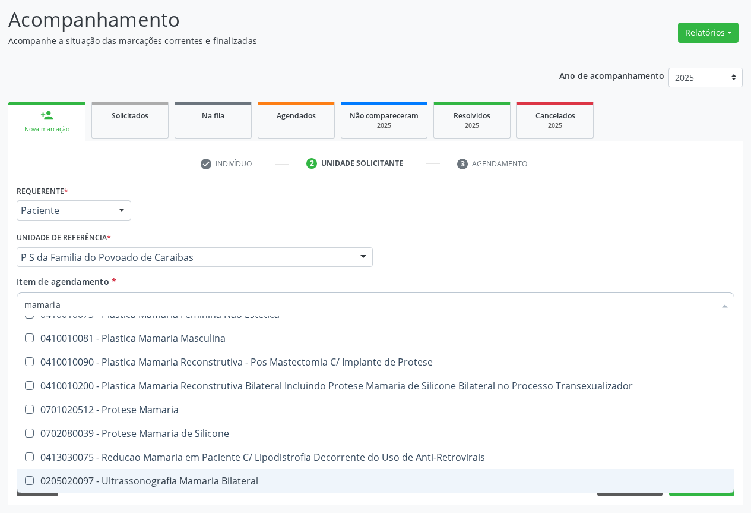
click at [194, 484] on div "0205020097 - Ultrassonografia Mamaria Bilateral" at bounding box center [375, 481] width 703 height 10
checkbox Bilateral "true"
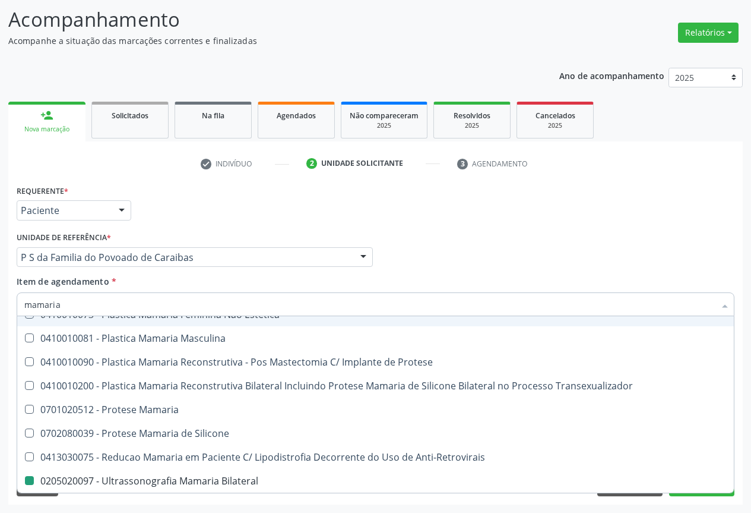
click at [576, 243] on div "Profissional Solicitante Por favor, selecione a Unidade de Atendimento primeiro…" at bounding box center [376, 252] width 724 height 46
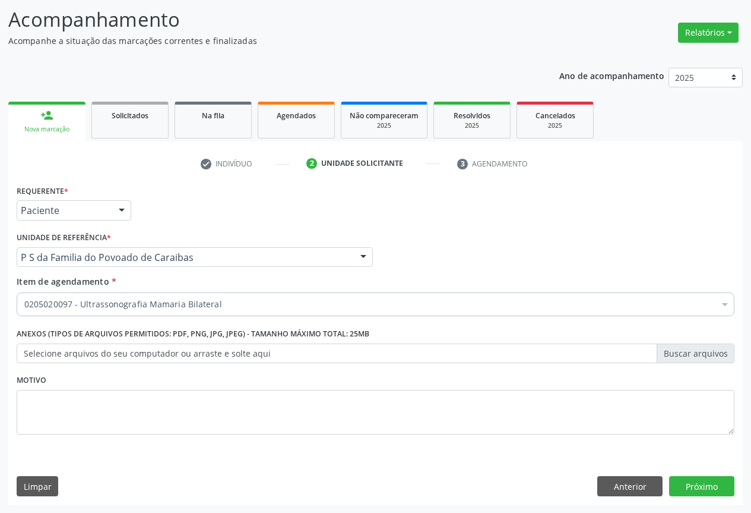
scroll to position [0, 0]
click at [683, 477] on button "Próximo" at bounding box center [701, 486] width 65 height 20
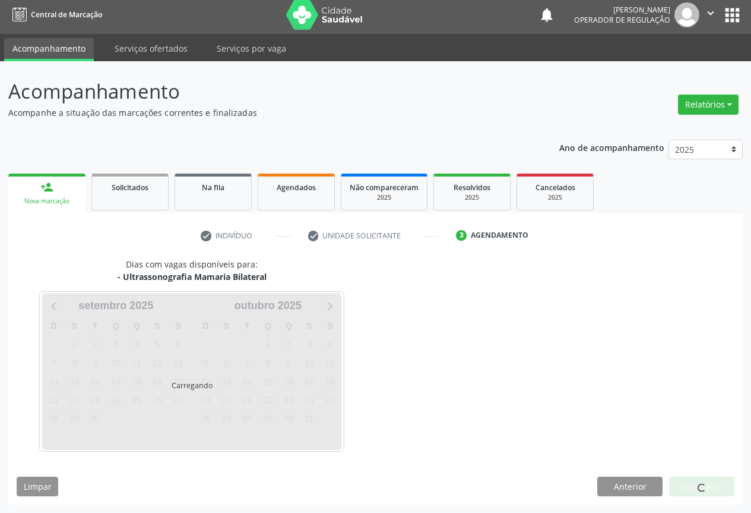
scroll to position [4, 0]
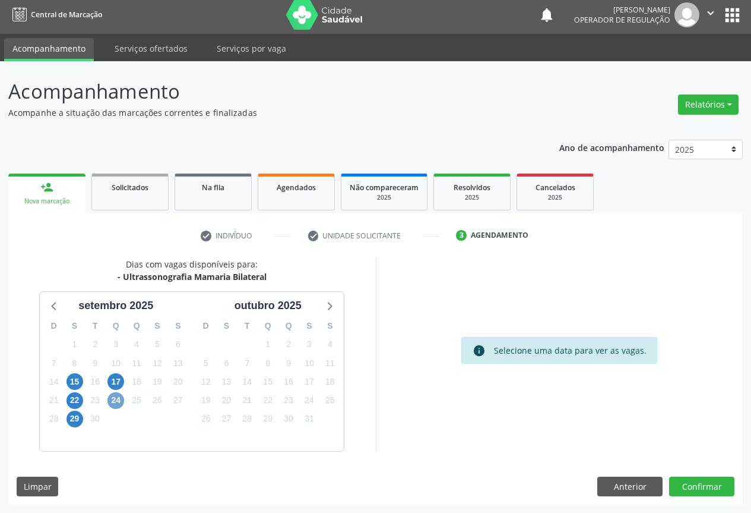
click at [113, 402] on span "24" at bounding box center [116, 400] width 17 height 17
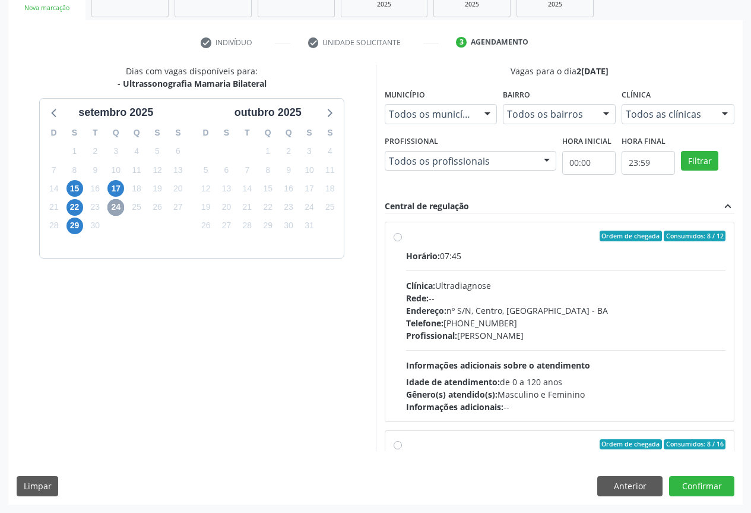
scroll to position [59, 0]
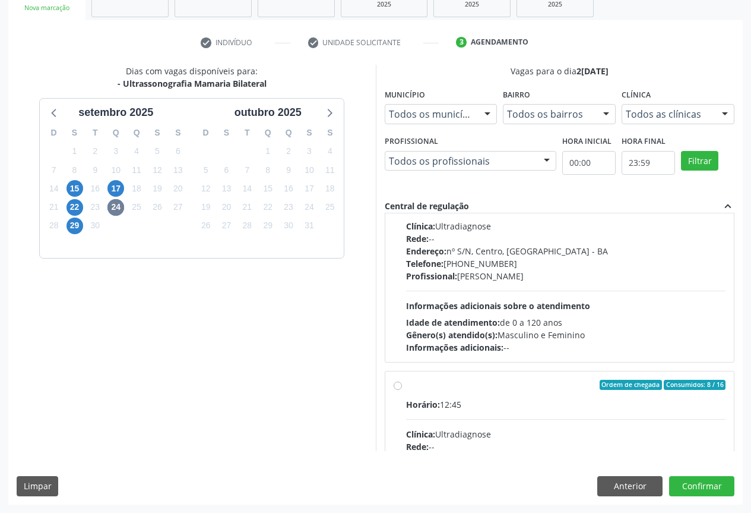
click at [547, 419] on hr at bounding box center [566, 419] width 320 height 1
click at [402, 390] on input "Ordem de chegada Consumidos: 8 / 16 Horário: 12:45 Clínica: Ultradiagnose Rede:…" at bounding box center [398, 385] width 8 height 11
radio input "true"
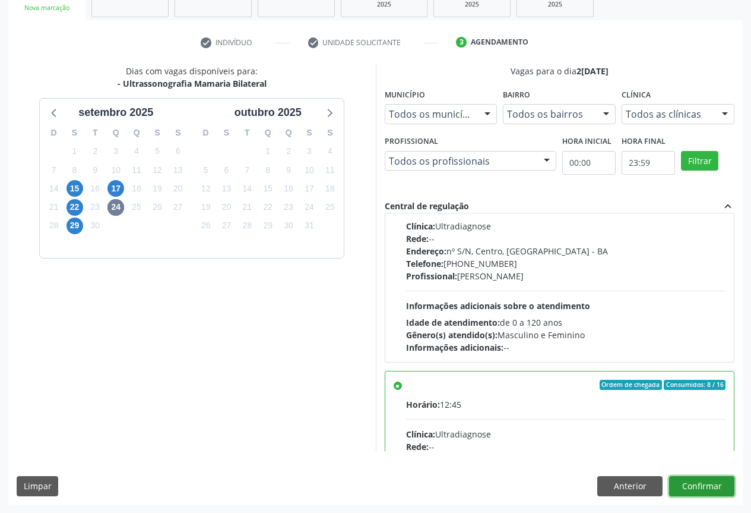
click at [683, 484] on button "Confirmar" at bounding box center [701, 486] width 65 height 20
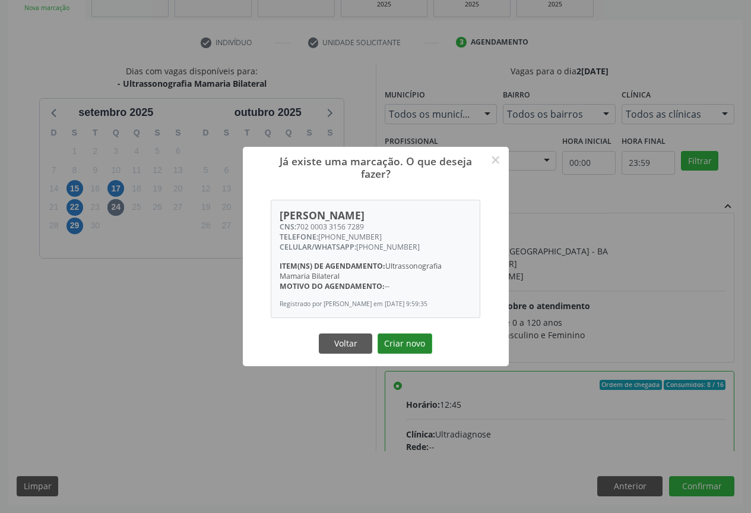
click at [397, 340] on button "Criar novo" at bounding box center [405, 343] width 55 height 20
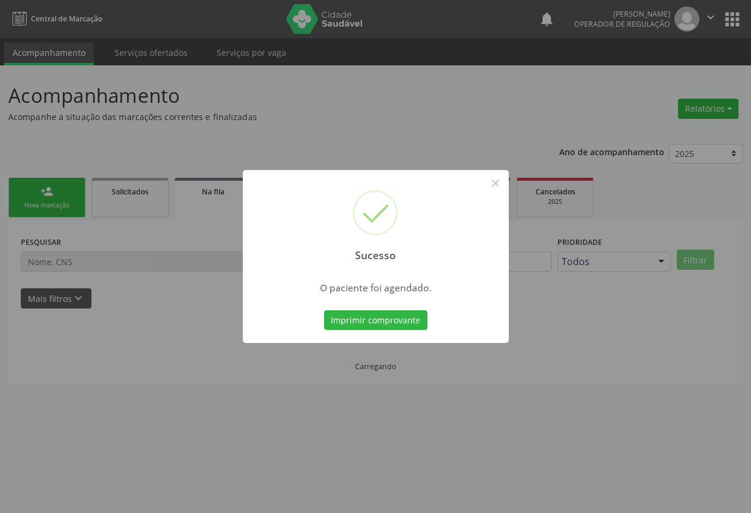
scroll to position [0, 0]
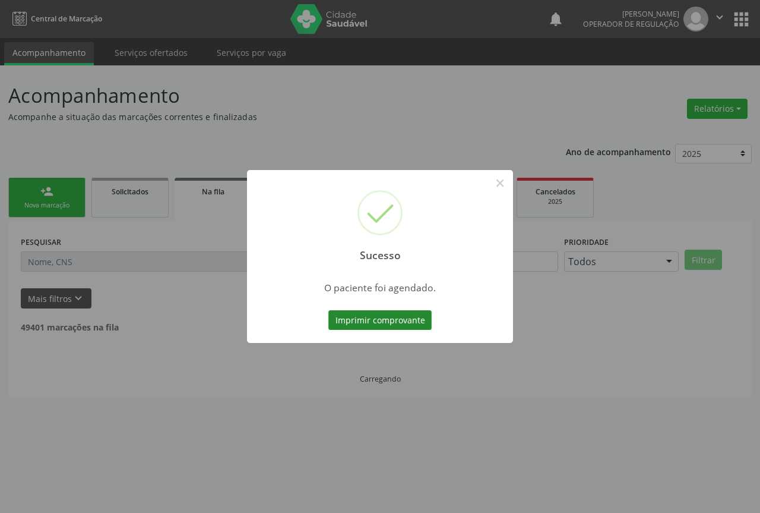
click at [387, 321] on button "Imprimir comprovante" at bounding box center [380, 320] width 103 height 20
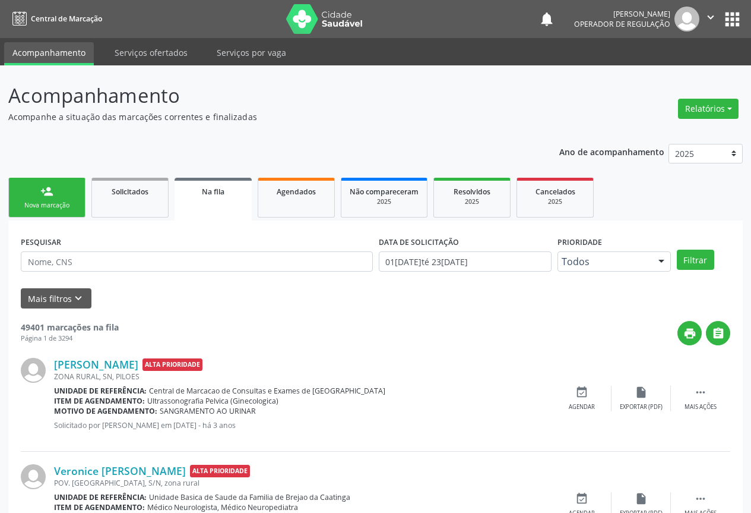
click at [36, 203] on div "Nova marcação" at bounding box center [46, 205] width 59 height 9
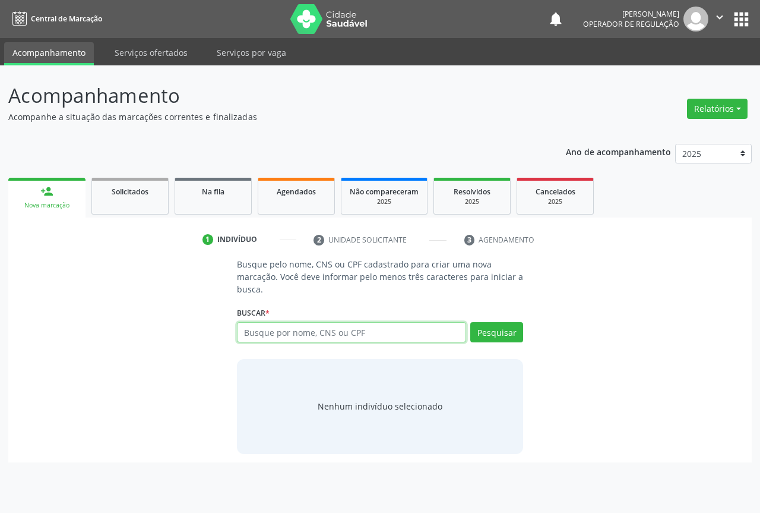
click at [248, 329] on input "text" at bounding box center [351, 332] width 229 height 20
type input "7"
click at [260, 337] on input "7" at bounding box center [351, 332] width 229 height 20
type input "707105818560520"
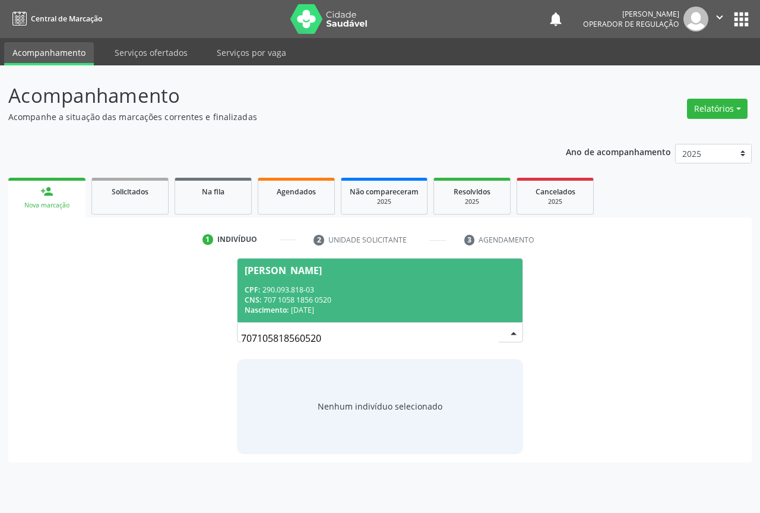
click at [307, 290] on div "CPF: 290.093.818-03" at bounding box center [380, 290] width 271 height 10
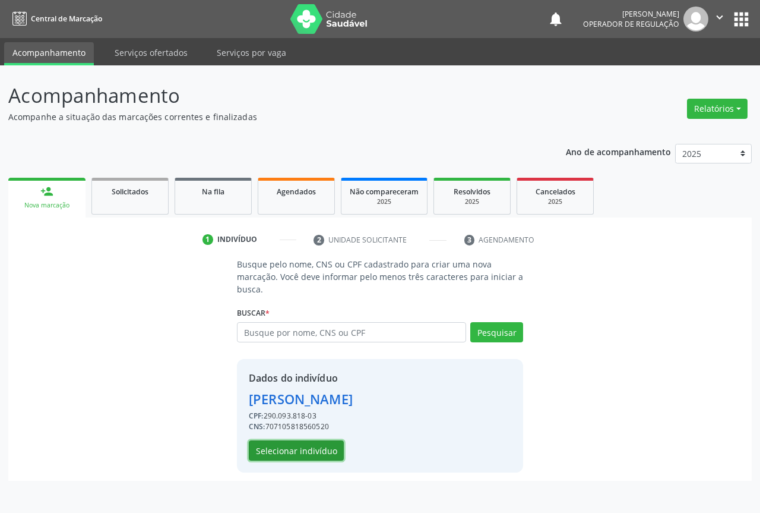
click at [291, 451] on button "Selecionar indivíduo" at bounding box center [296, 450] width 95 height 20
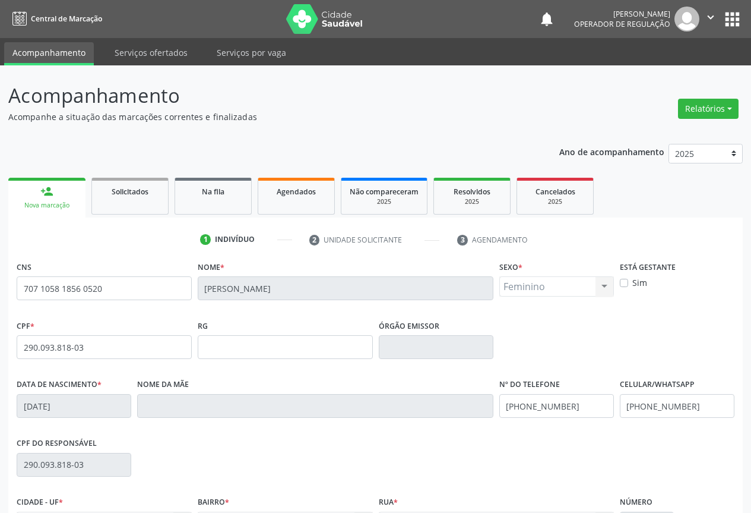
scroll to position [131, 0]
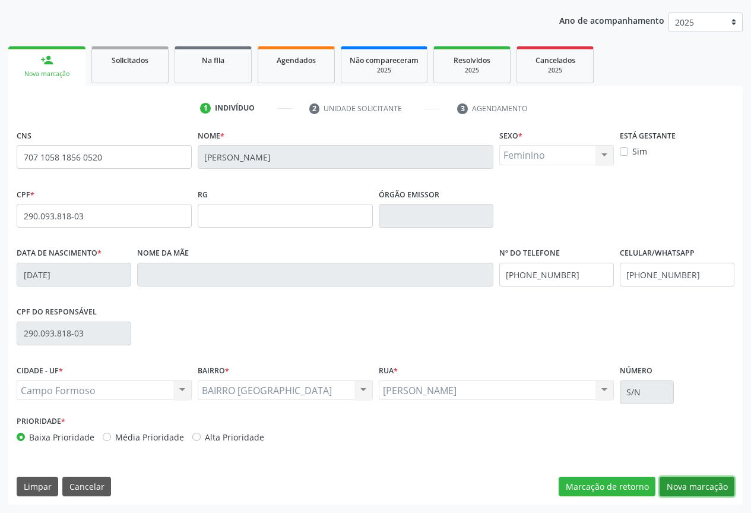
click at [672, 482] on button "Nova marcação" at bounding box center [697, 486] width 75 height 20
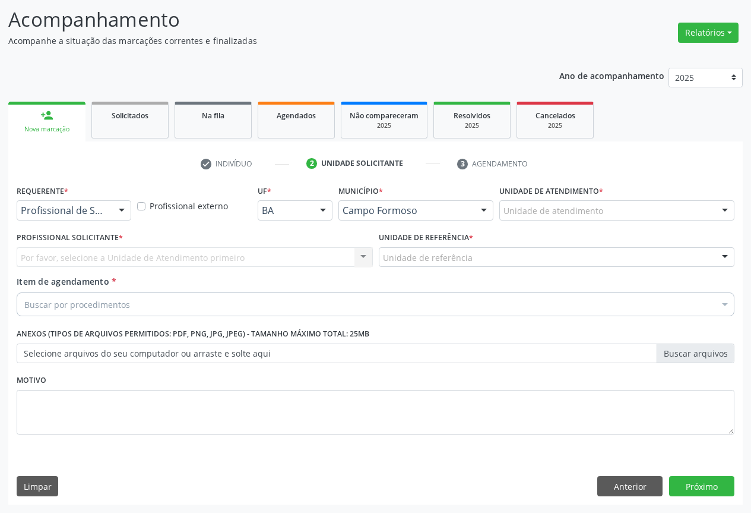
scroll to position [76, 0]
click at [118, 211] on div at bounding box center [122, 211] width 18 height 20
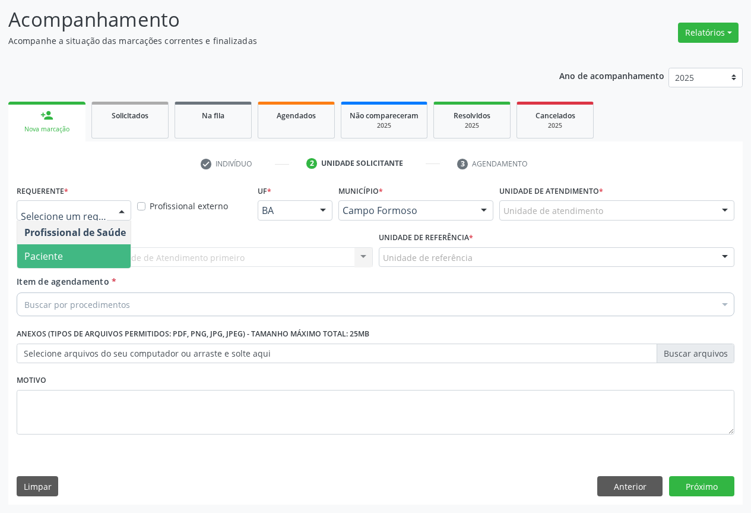
click at [52, 254] on span "Paciente" at bounding box center [43, 255] width 39 height 13
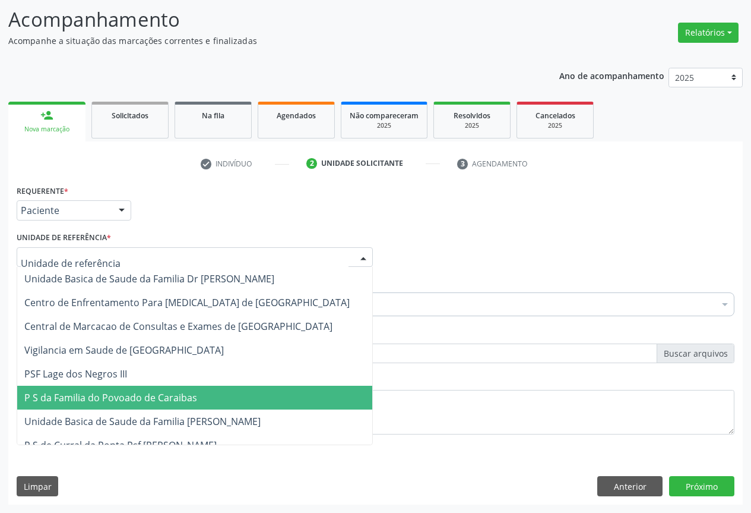
click at [115, 395] on span "P S da Familia do Povoado de Caraibas" at bounding box center [110, 397] width 173 height 13
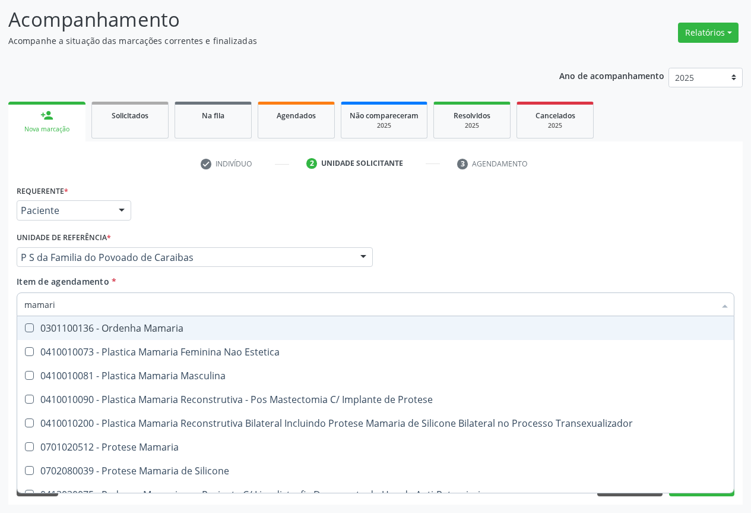
type input "mamaria"
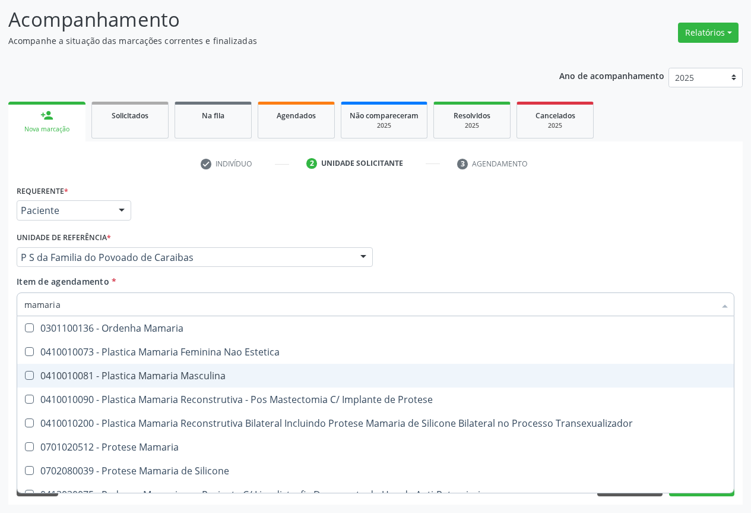
scroll to position [37, 0]
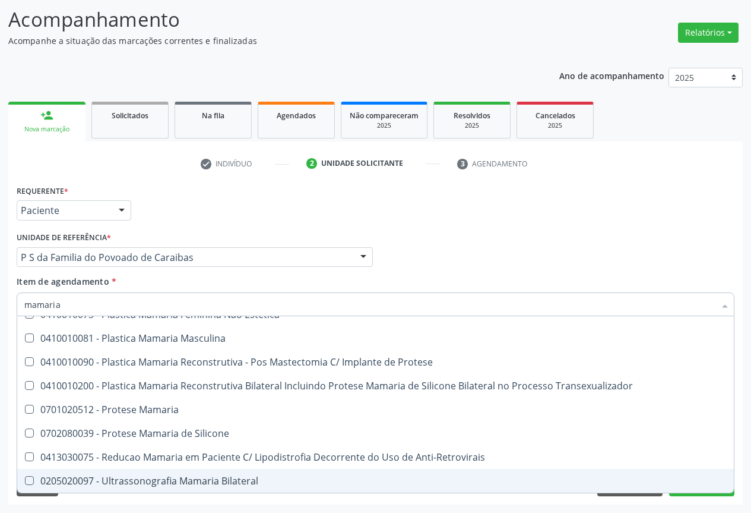
click at [177, 484] on div "0205020097 - Ultrassonografia Mamaria Bilateral" at bounding box center [375, 481] width 703 height 10
checkbox Bilateral "true"
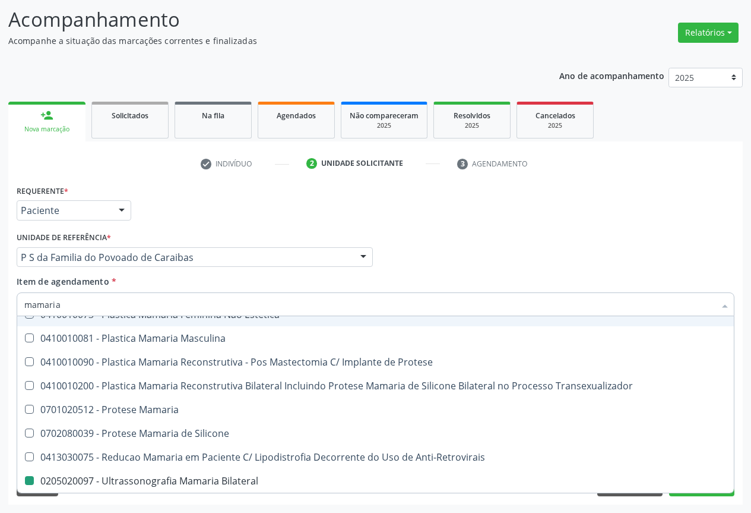
click at [380, 217] on div "Requerente * Paciente Profissional de Saúde Paciente Nenhum resultado encontrad…" at bounding box center [376, 205] width 724 height 46
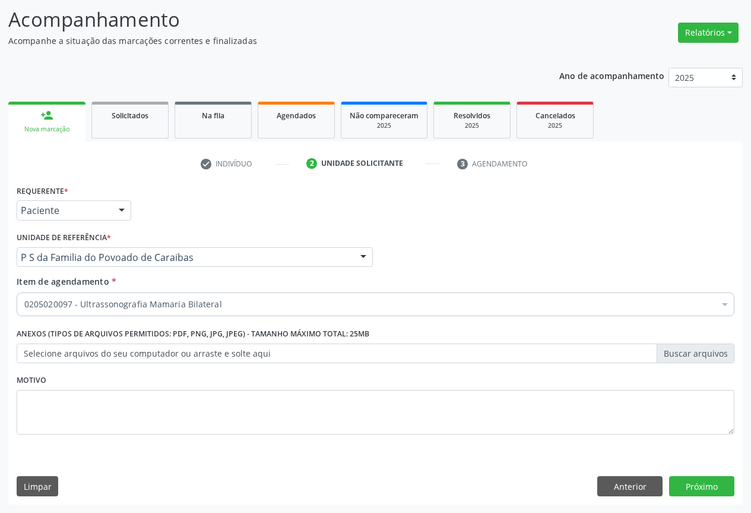
checkbox Bilateral "true"
checkbox Valvar "false"
click at [691, 485] on button "Próximo" at bounding box center [701, 486] width 65 height 20
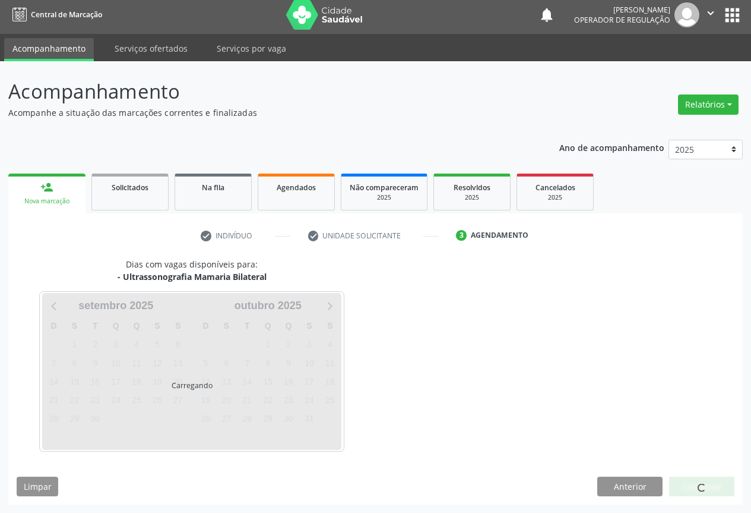
scroll to position [4, 0]
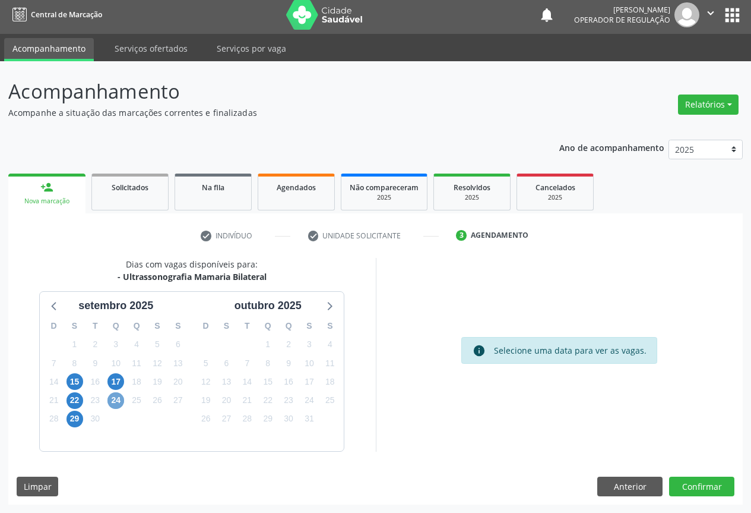
click at [113, 401] on span "24" at bounding box center [116, 400] width 17 height 17
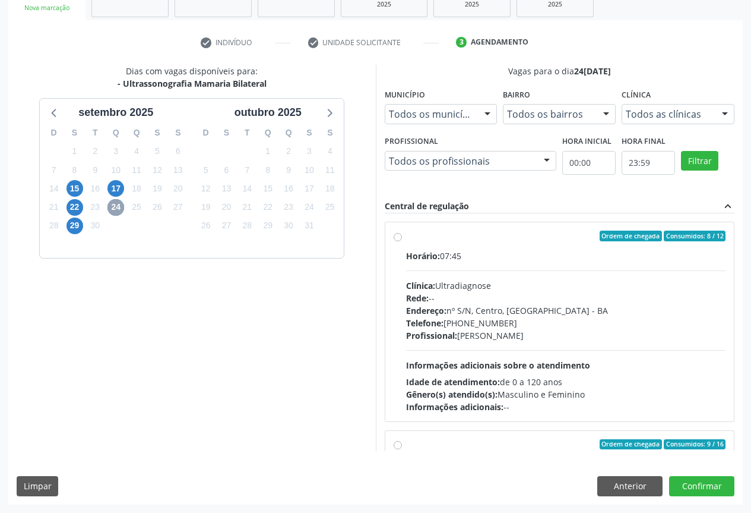
scroll to position [178, 0]
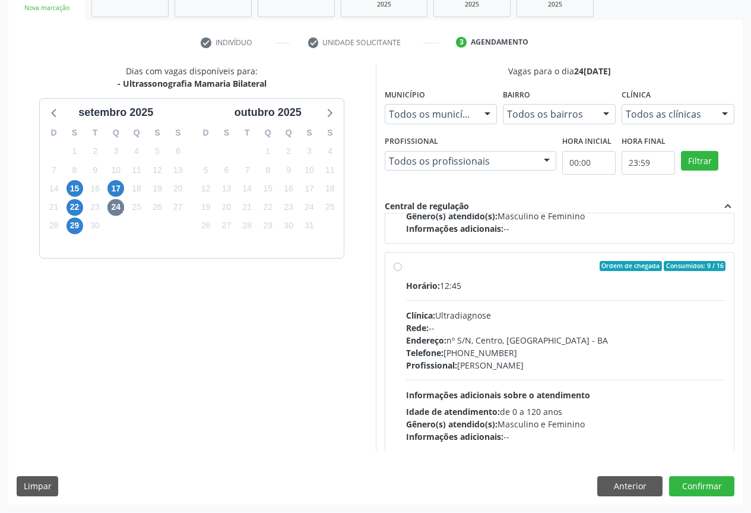
click at [492, 367] on div "Profissional: [PERSON_NAME]" at bounding box center [566, 365] width 320 height 12
click at [402, 271] on input "Ordem de chegada Consumidos: 9 / 16 Horário: 12:45 Clínica: Ultradiagnose Rede:…" at bounding box center [398, 266] width 8 height 11
radio input "true"
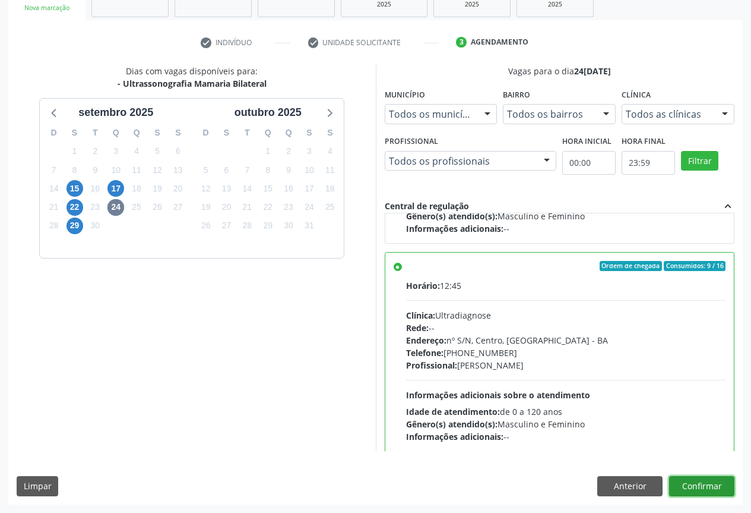
click at [697, 489] on button "Confirmar" at bounding box center [701, 486] width 65 height 20
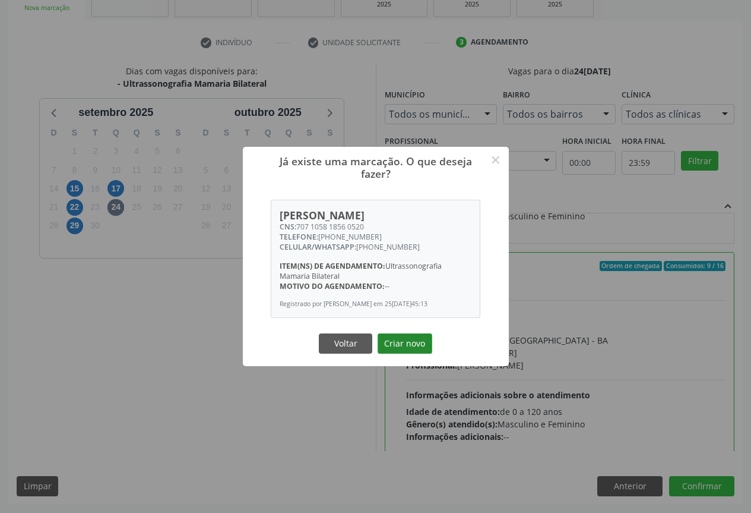
click at [401, 352] on button "Criar novo" at bounding box center [405, 343] width 55 height 20
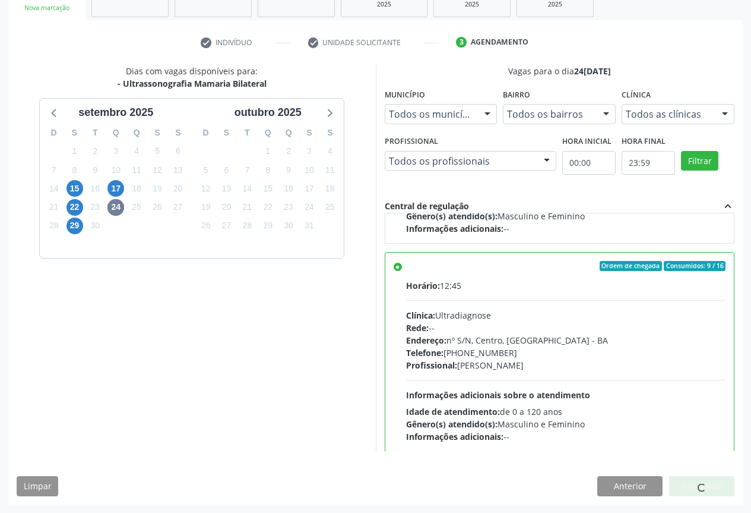
scroll to position [0, 0]
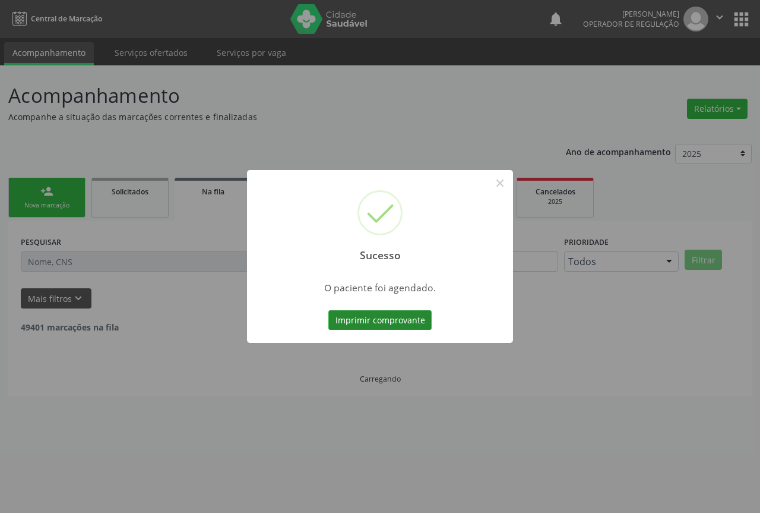
click at [368, 323] on button "Imprimir comprovante" at bounding box center [380, 320] width 103 height 20
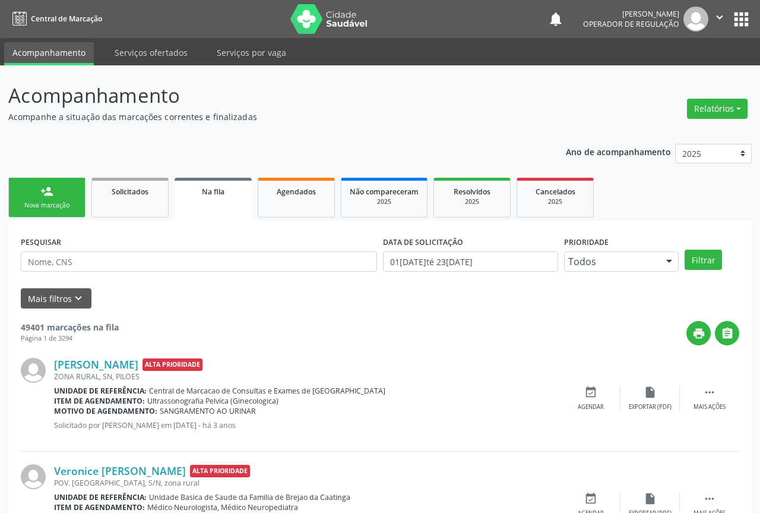
click at [62, 192] on div "Sucesso × O paciente foi agendado. Imprimir comprovante Cancel" at bounding box center [380, 256] width 760 height 513
click at [50, 204] on div "Nova marcação" at bounding box center [46, 205] width 59 height 9
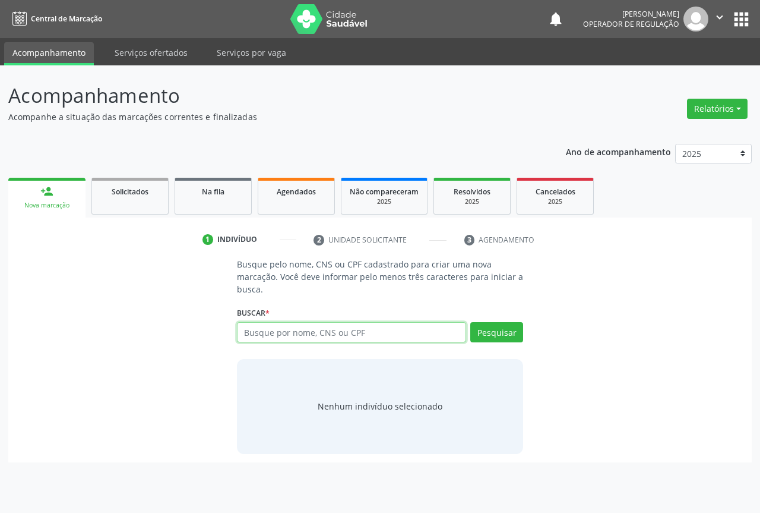
click at [290, 322] on input "text" at bounding box center [351, 332] width 229 height 20
type input "706900149448231"
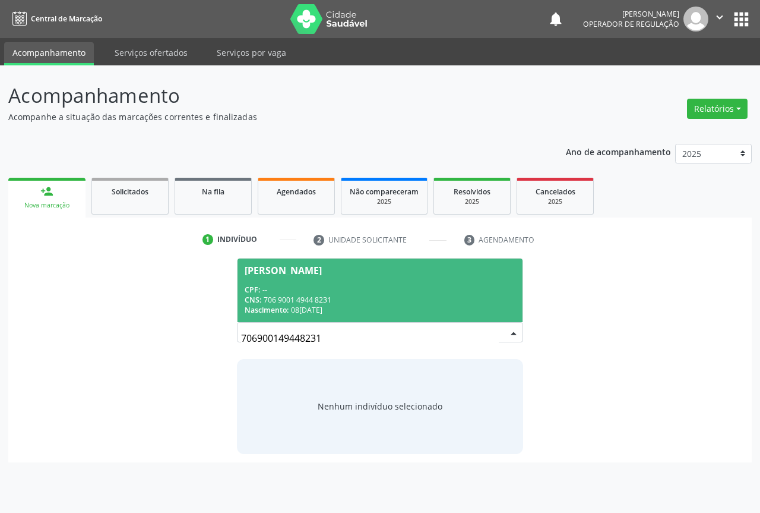
click at [346, 282] on span "[PERSON_NAME] CPF: -- CNS: 706 9001 4944 8231 Nascimento: [DATE]" at bounding box center [380, 290] width 285 height 64
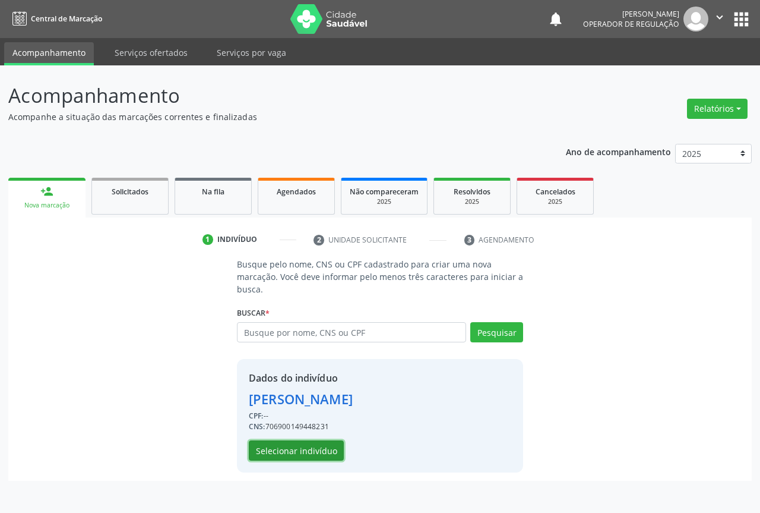
click at [309, 454] on button "Selecionar indivíduo" at bounding box center [296, 450] width 95 height 20
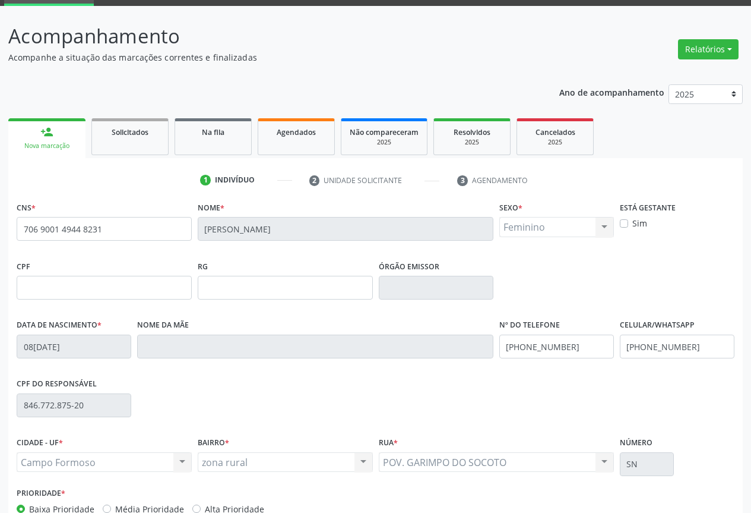
scroll to position [131, 0]
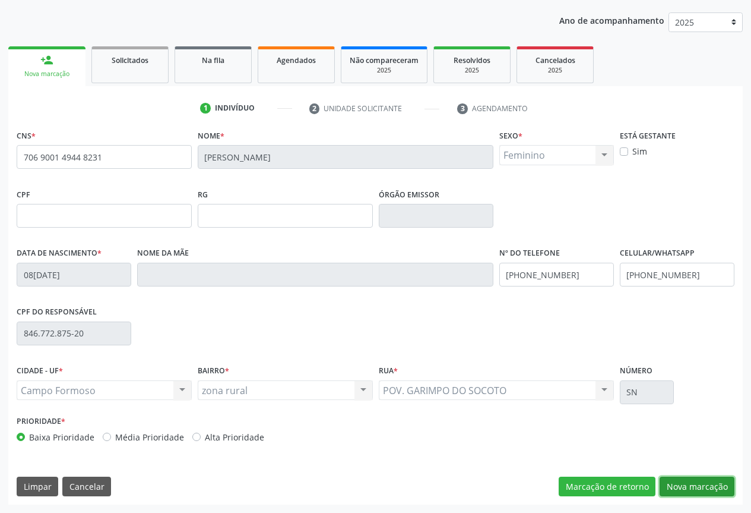
click at [699, 484] on button "Nova marcação" at bounding box center [697, 486] width 75 height 20
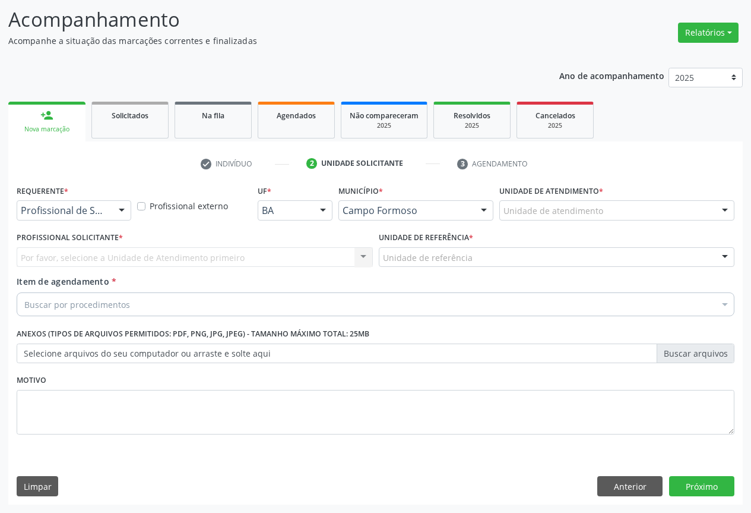
scroll to position [76, 0]
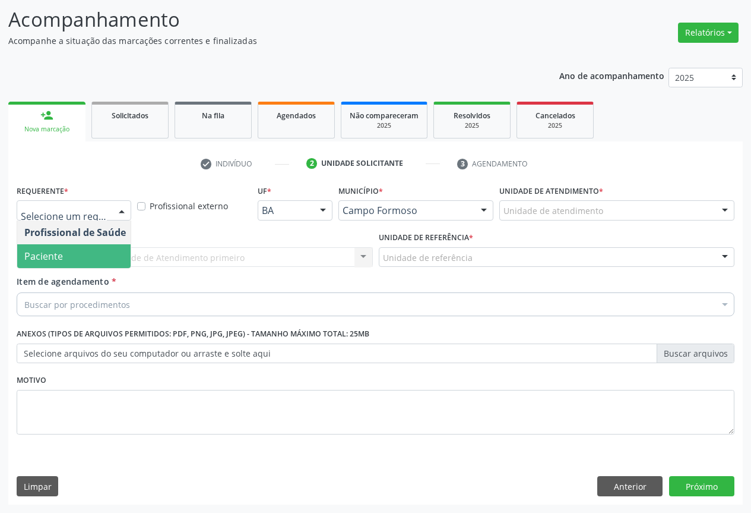
click at [62, 251] on span "Paciente" at bounding box center [43, 255] width 39 height 13
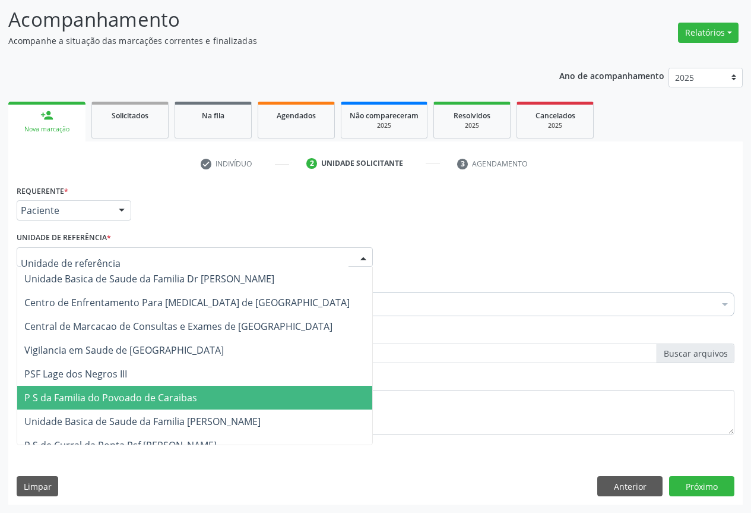
click at [115, 408] on span "P S da Familia do Povoado de Caraibas" at bounding box center [194, 398] width 355 height 24
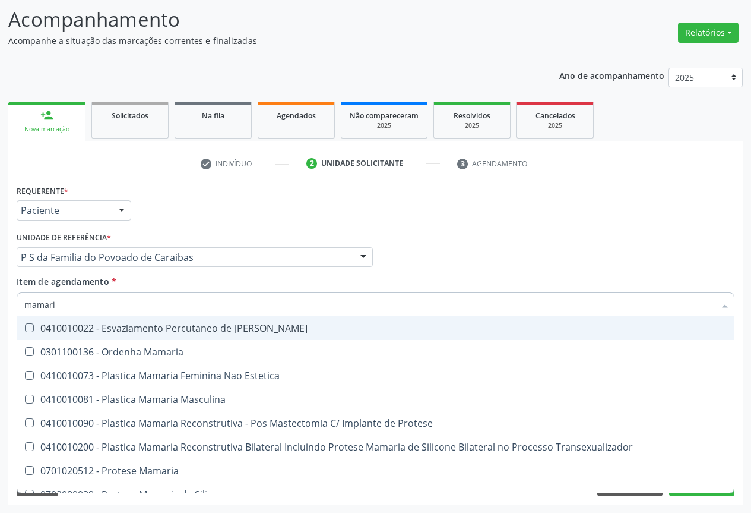
type input "mamaria"
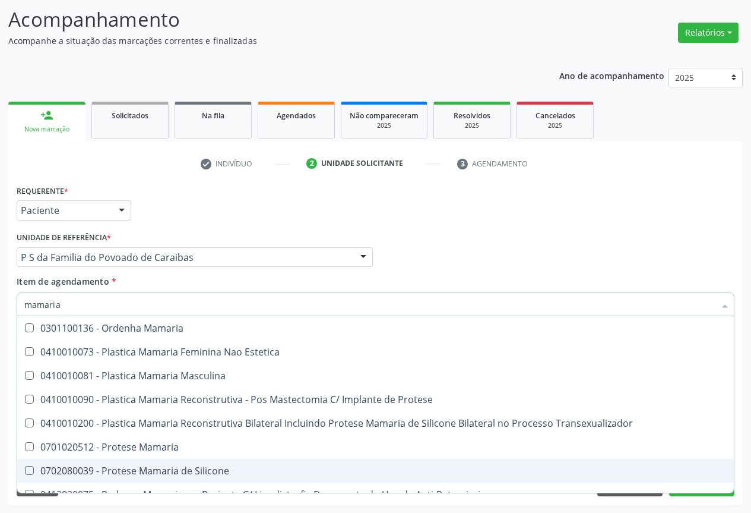
scroll to position [37, 0]
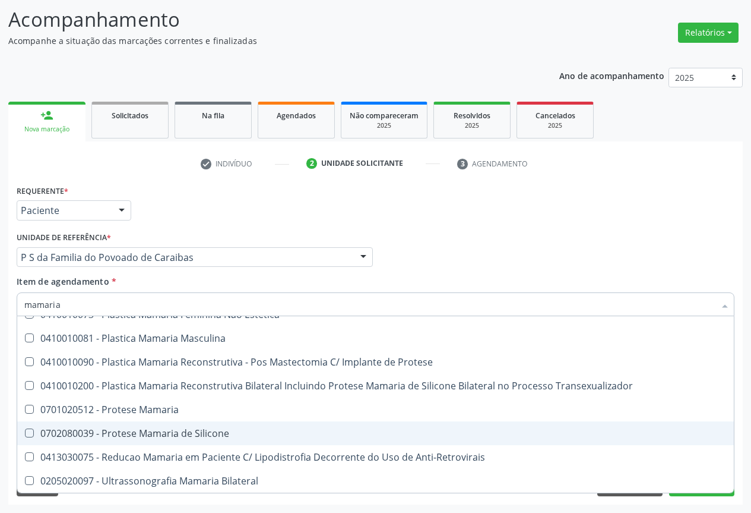
click at [179, 434] on div "0702080039 - Protese Mamaria de Silicone" at bounding box center [375, 433] width 703 height 10
click at [109, 437] on div "0702080039 - Protese Mamaria de Silicone" at bounding box center [375, 433] width 703 height 10
checkbox Silicone "false"
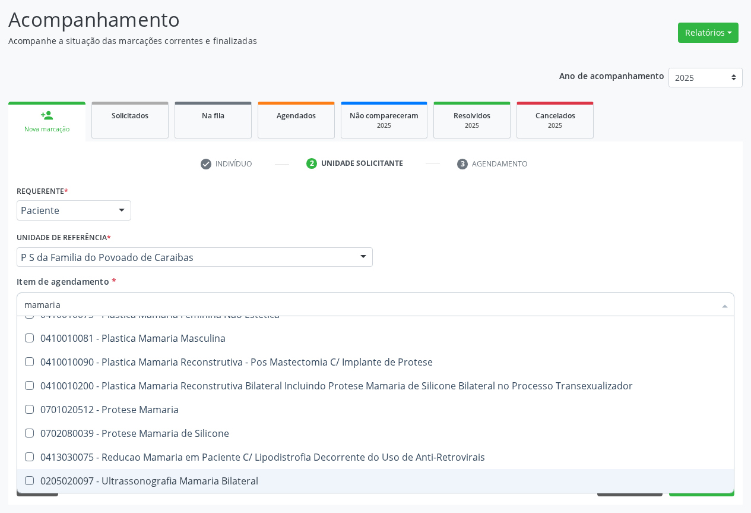
click at [232, 476] on div "0205020097 - Ultrassonografia Mamaria Bilateral" at bounding box center [375, 481] width 703 height 10
checkbox Bilateral "true"
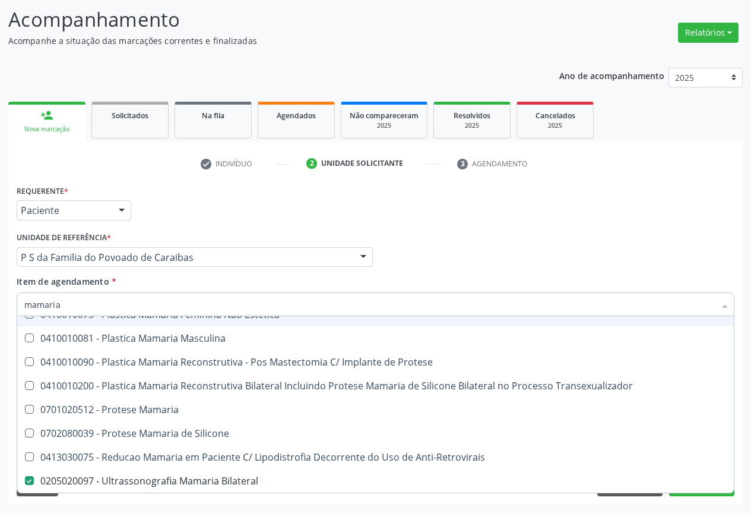
click at [451, 269] on div "Profissional Solicitante Por favor, selecione a Unidade de Atendimento primeiro…" at bounding box center [376, 252] width 724 height 46
checkbox Estetica "true"
checkbox Bilateral "false"
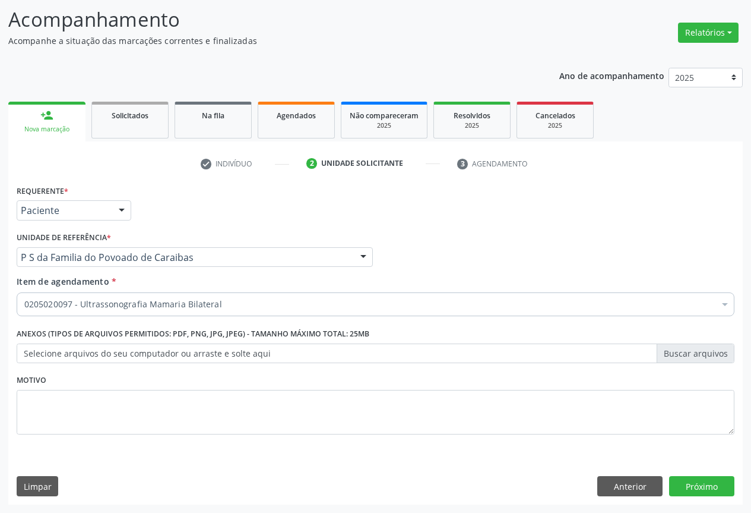
scroll to position [0, 0]
click at [702, 482] on button "Próximo" at bounding box center [701, 486] width 65 height 20
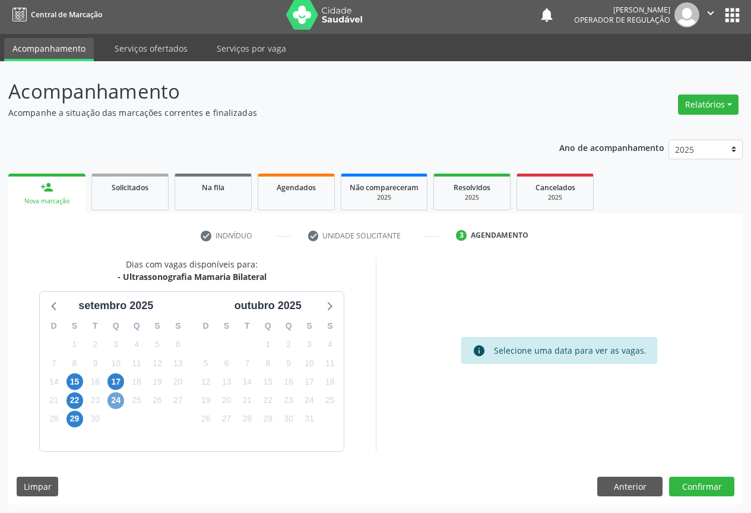
click at [113, 403] on span "24" at bounding box center [116, 400] width 17 height 17
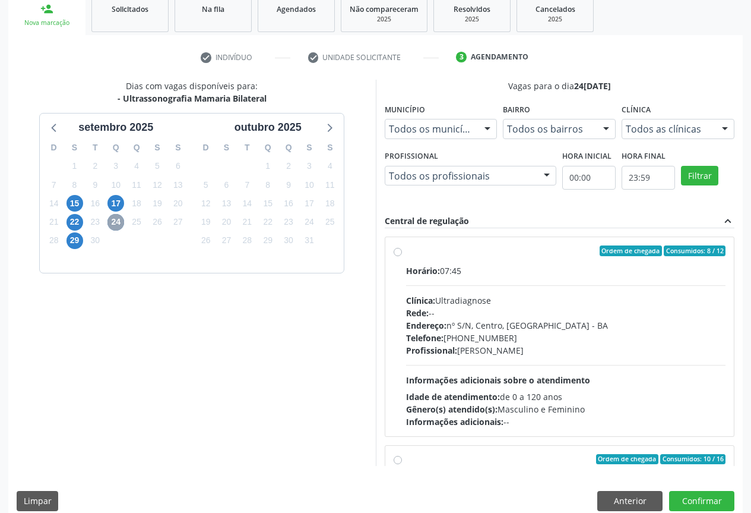
scroll to position [119, 0]
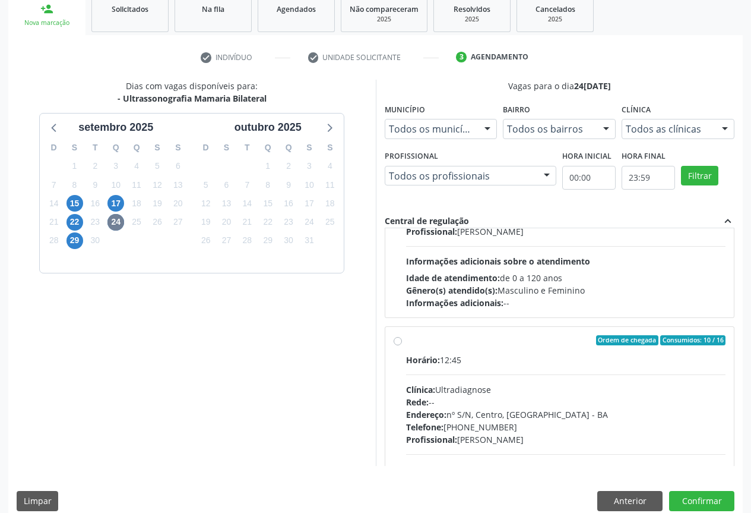
click at [568, 417] on div "Endereço: nº S/N, Centro, [GEOGRAPHIC_DATA]" at bounding box center [566, 414] width 320 height 12
click at [402, 346] on input "Ordem de chegada Consumidos: 10 / 16 Horário: 12:45 Clínica: Ultradiagnose Rede…" at bounding box center [398, 340] width 8 height 11
radio input "true"
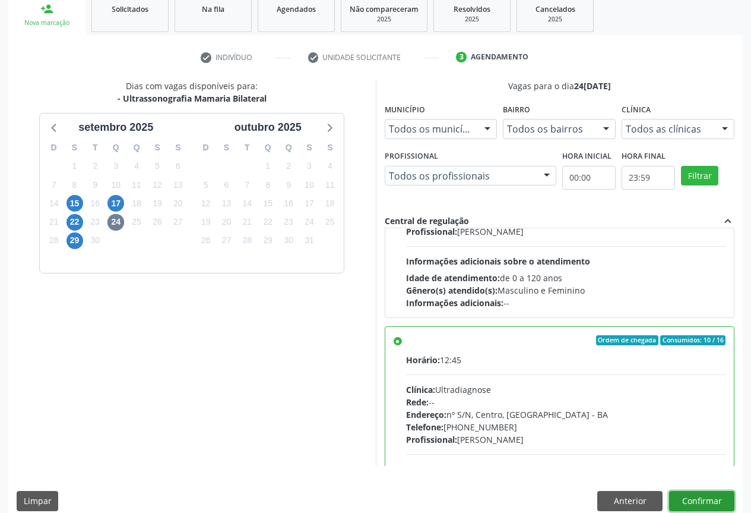
click at [689, 503] on button "Confirmar" at bounding box center [701, 501] width 65 height 20
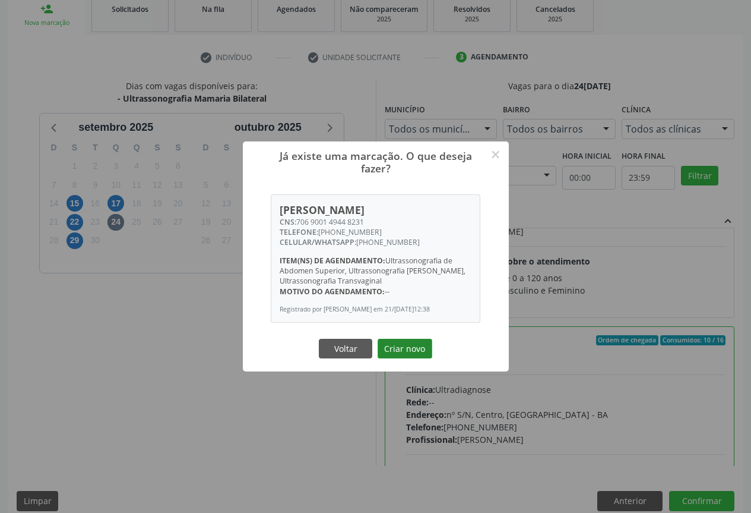
click at [400, 350] on button "Criar novo" at bounding box center [405, 349] width 55 height 20
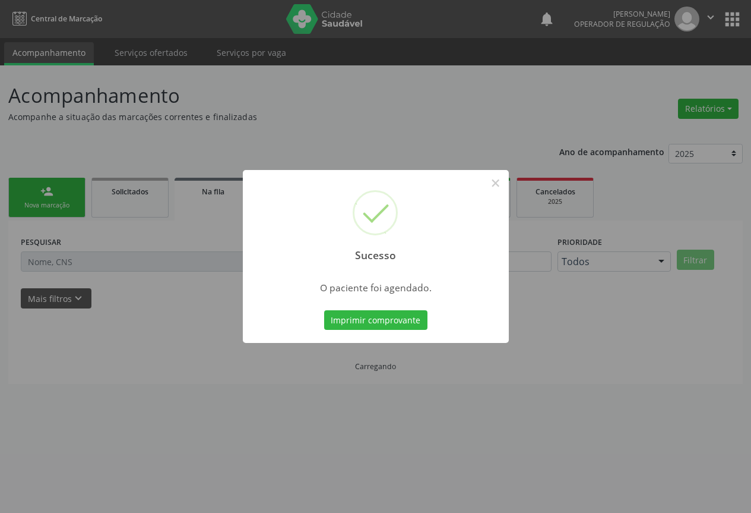
scroll to position [0, 0]
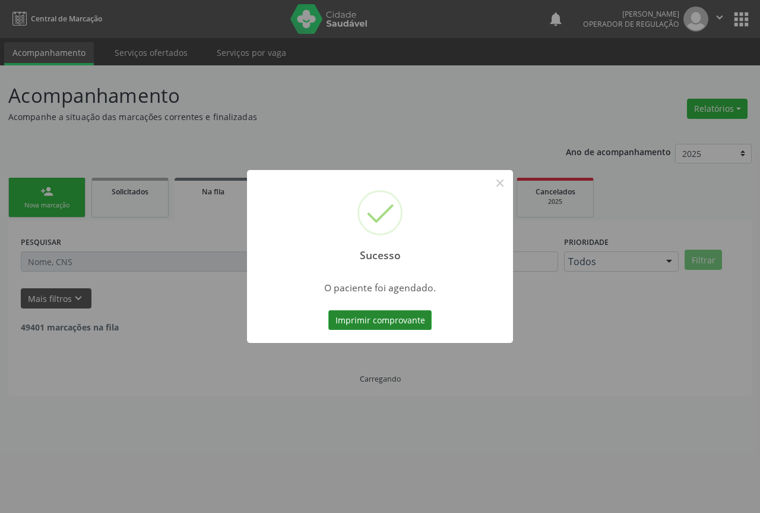
click at [367, 324] on button "Imprimir comprovante" at bounding box center [380, 320] width 103 height 20
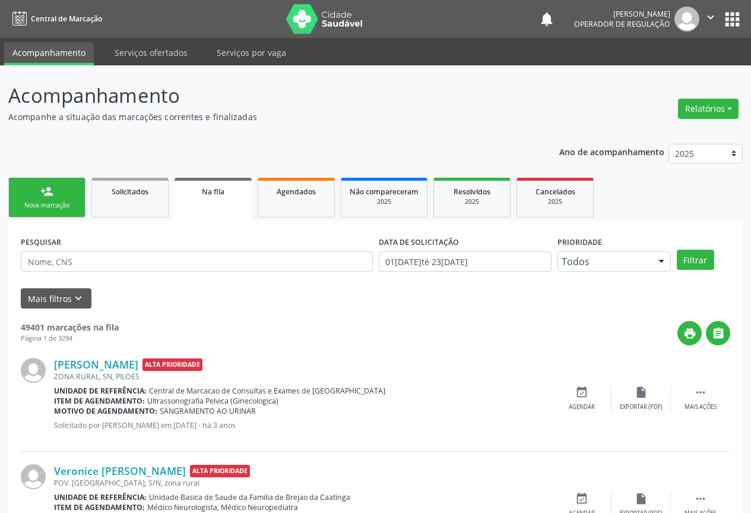
click at [67, 193] on link "person_add Nova marcação" at bounding box center [46, 198] width 77 height 40
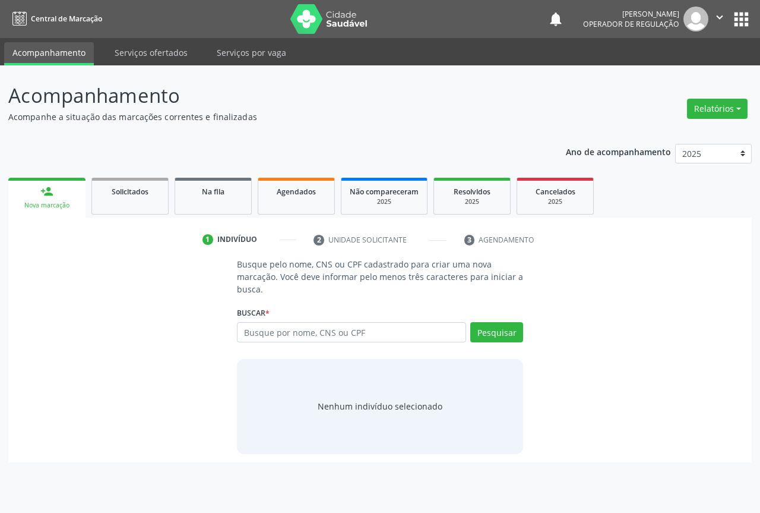
click at [66, 193] on link "person_add Nova marcação" at bounding box center [46, 198] width 77 height 40
click at [280, 350] on div "Busque por nome, CNS ou CPF Nenhum resultado encontrado para: " " Digite nome, …" at bounding box center [380, 336] width 286 height 29
click at [277, 339] on input "text" at bounding box center [351, 332] width 229 height 20
type input "705808412942033"
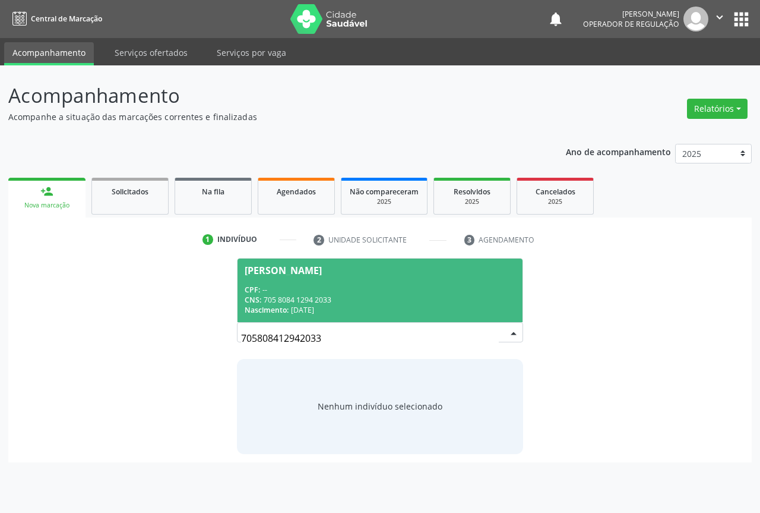
click at [378, 313] on div "Nascimento: [DATE]" at bounding box center [380, 310] width 271 height 10
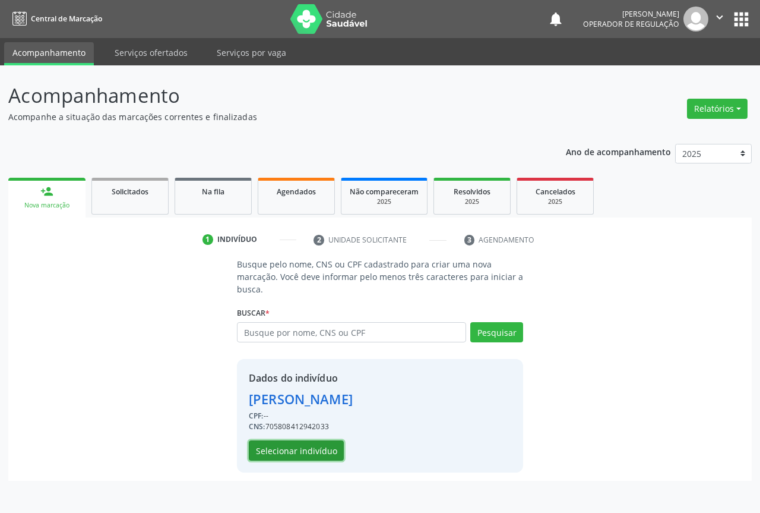
click at [311, 459] on button "Selecionar indivíduo" at bounding box center [296, 450] width 95 height 20
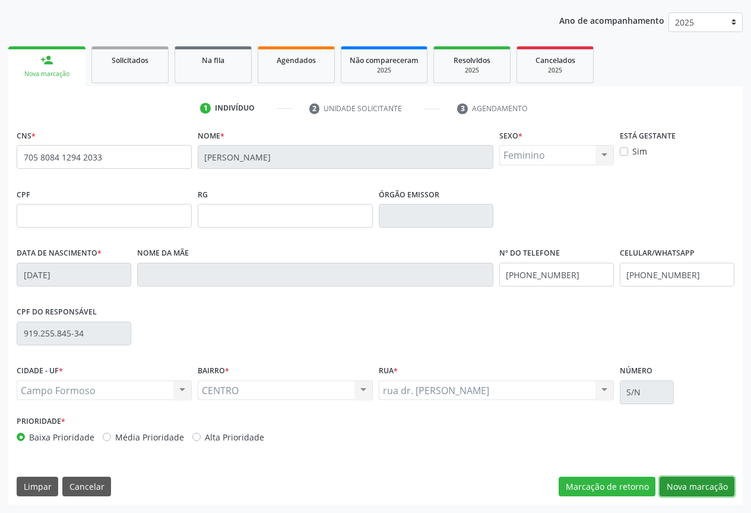
click at [694, 491] on button "Nova marcação" at bounding box center [697, 486] width 75 height 20
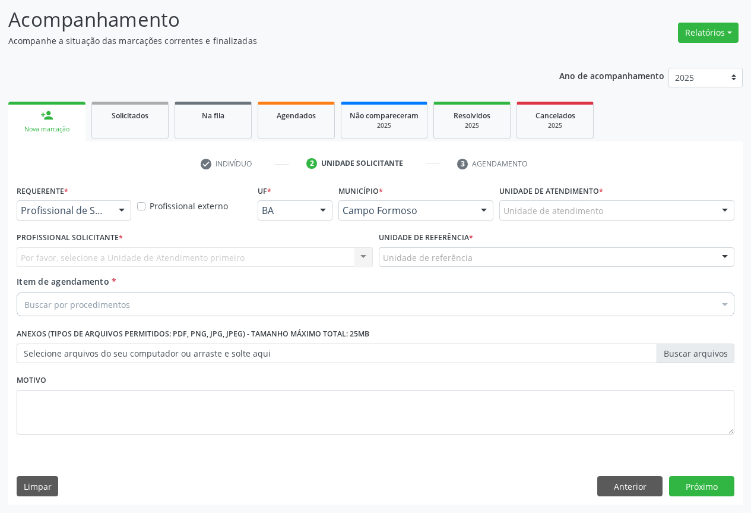
scroll to position [76, 0]
click at [113, 214] on div at bounding box center [122, 211] width 18 height 20
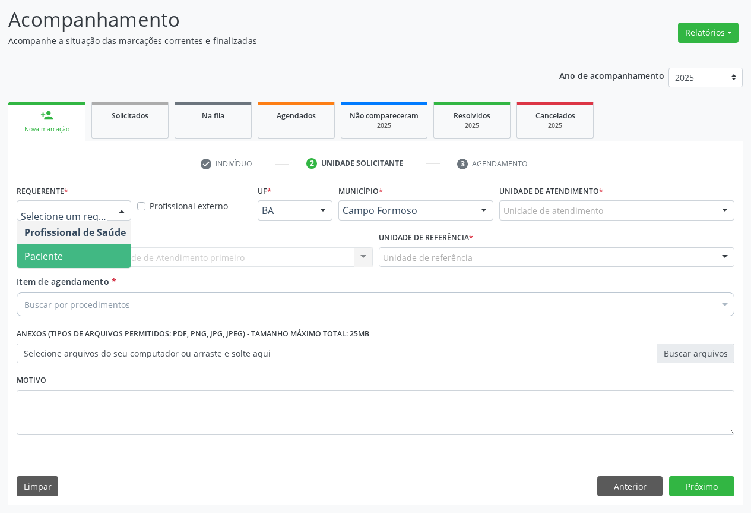
click at [91, 257] on span "Paciente" at bounding box center [75, 256] width 116 height 24
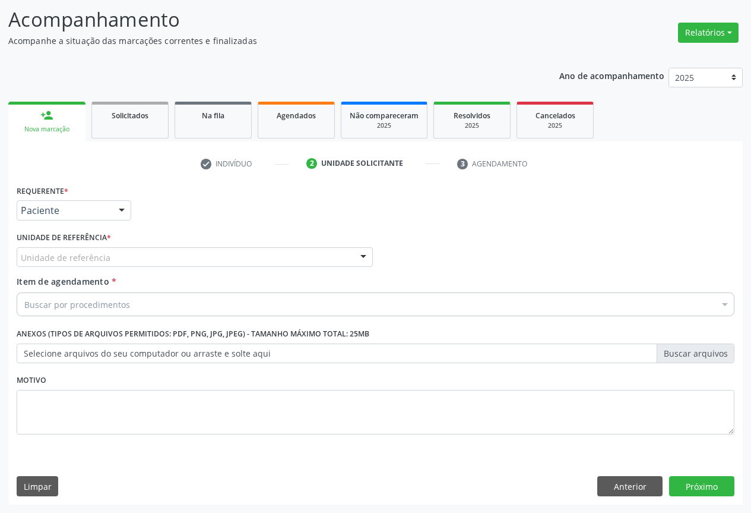
click at [129, 257] on div "Unidade de referência" at bounding box center [195, 257] width 356 height 20
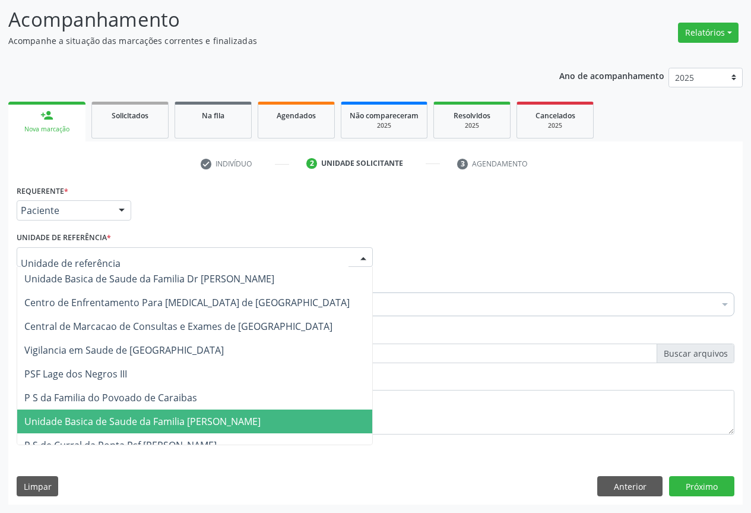
click at [147, 419] on span "Unidade Basica de Saude da Familia [PERSON_NAME]" at bounding box center [142, 421] width 236 height 13
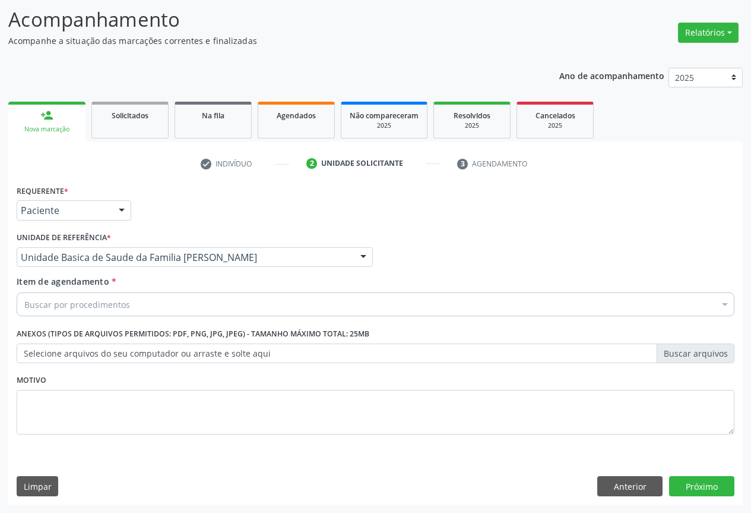
click at [149, 304] on div "Buscar por procedimentos" at bounding box center [376, 304] width 718 height 24
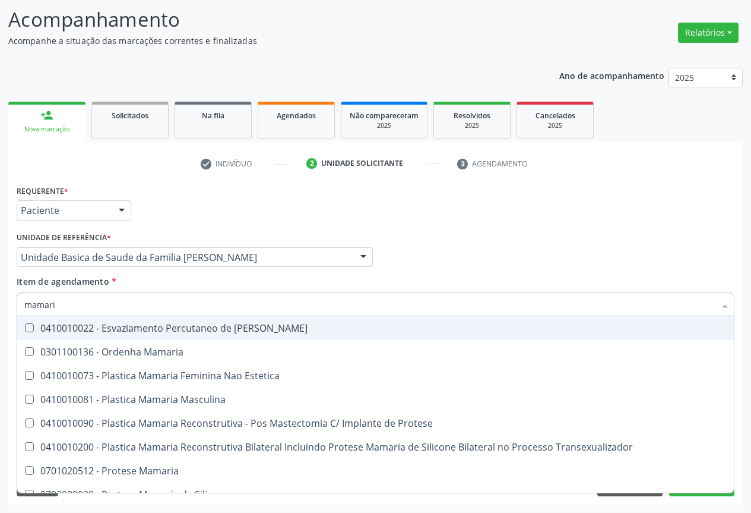
type input "mamaria"
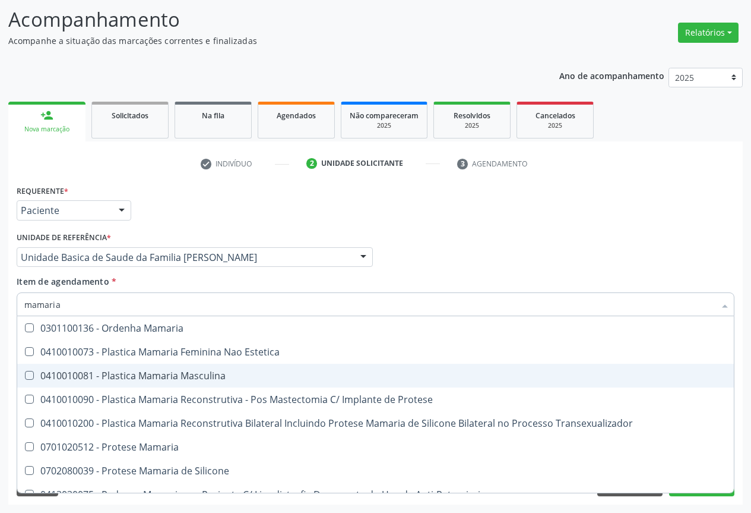
scroll to position [37, 0]
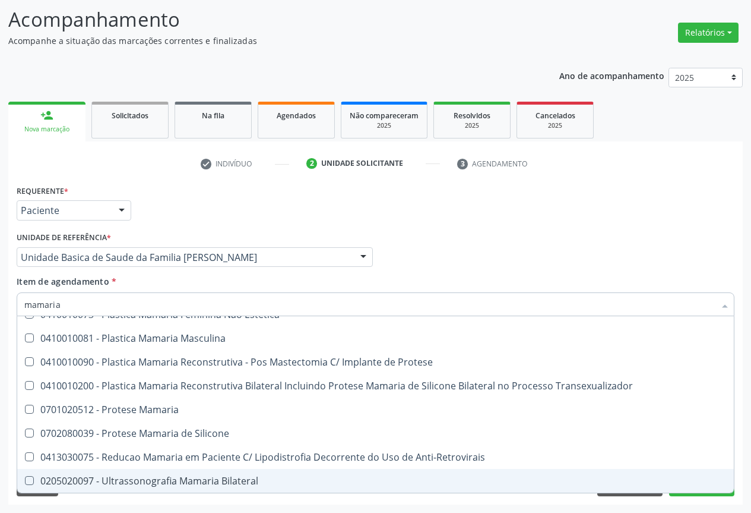
click at [201, 478] on div "0205020097 - Ultrassonografia Mamaria Bilateral" at bounding box center [375, 481] width 703 height 10
checkbox Bilateral "true"
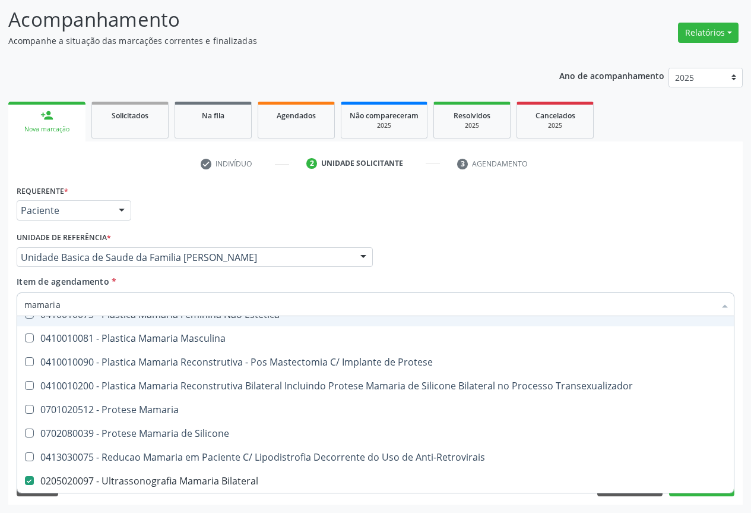
click at [398, 260] on div "Profissional Solicitante Por favor, selecione a Unidade de Atendimento primeiro…" at bounding box center [376, 252] width 724 height 46
checkbox Estetica "true"
checkbox Bilateral "false"
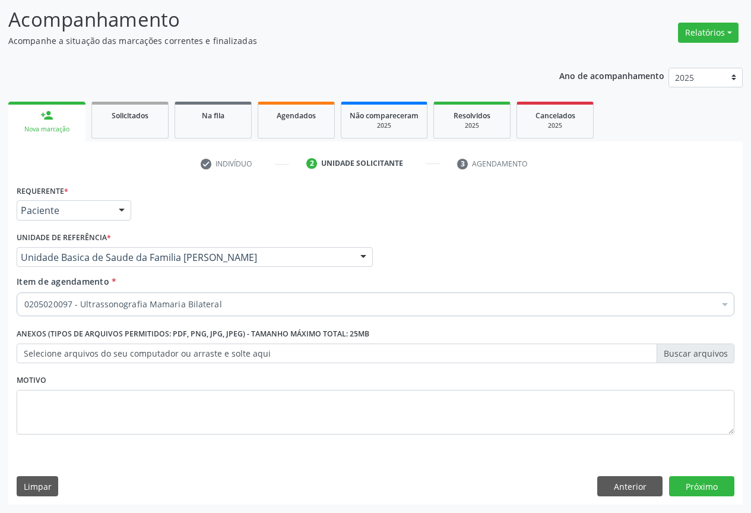
scroll to position [0, 0]
click at [697, 496] on div "Requerente * Paciente Profissional de Saúde Paciente Nenhum resultado encontrad…" at bounding box center [375, 343] width 735 height 323
click at [695, 483] on button "Próximo" at bounding box center [701, 486] width 65 height 20
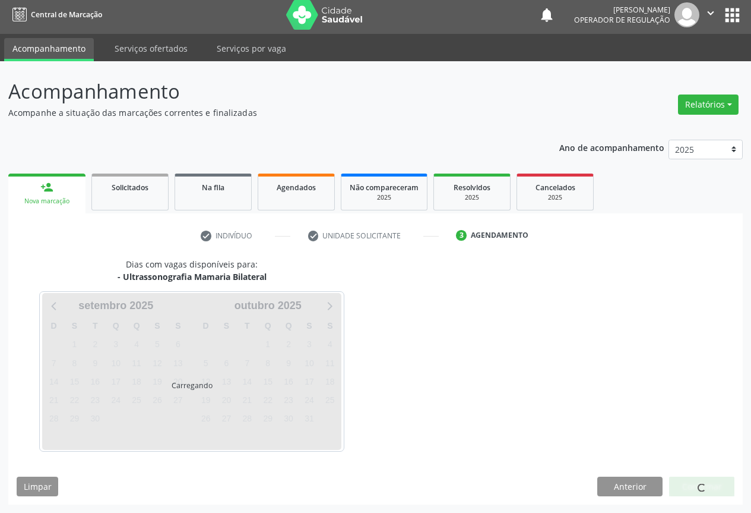
scroll to position [4, 0]
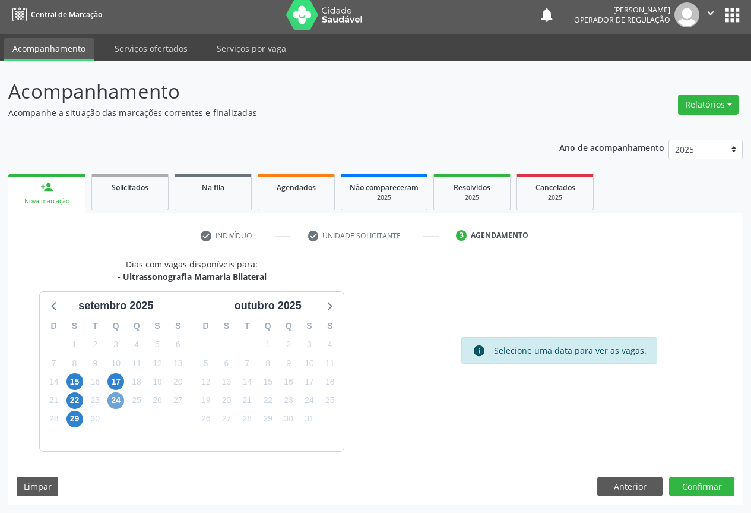
click at [116, 398] on span "24" at bounding box center [116, 400] width 17 height 17
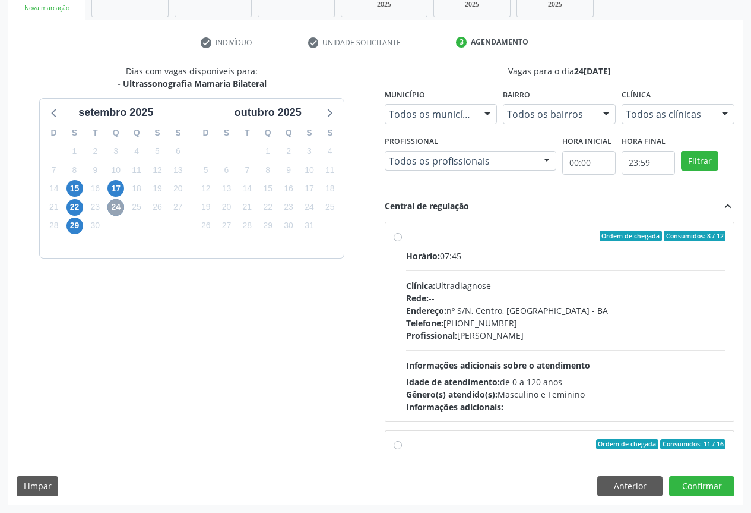
scroll to position [187, 0]
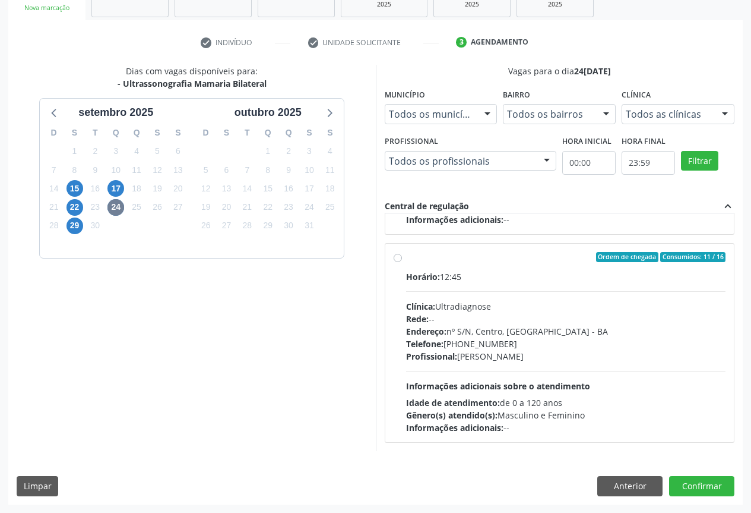
click at [549, 380] on span "Informações adicionais sobre o atendimento" at bounding box center [498, 385] width 184 height 11
click at [402, 263] on input "Ordem de chegada Consumidos: 11 / 16 Horário: 12:45 Clínica: Ultradiagnose Rede…" at bounding box center [398, 257] width 8 height 11
radio input "true"
click at [694, 488] on button "Confirmar" at bounding box center [701, 486] width 65 height 20
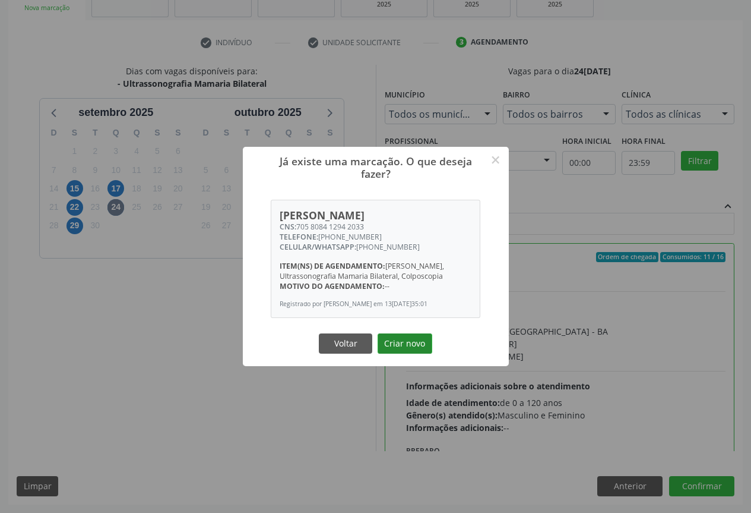
click at [412, 340] on button "Criar novo" at bounding box center [405, 343] width 55 height 20
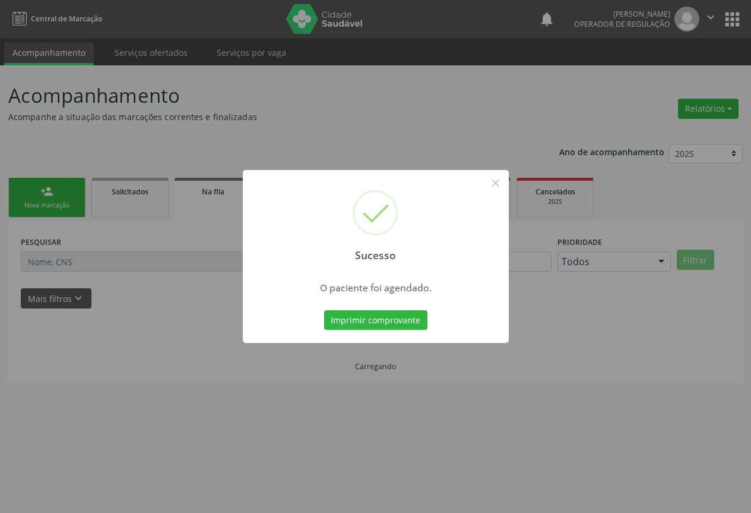
scroll to position [0, 0]
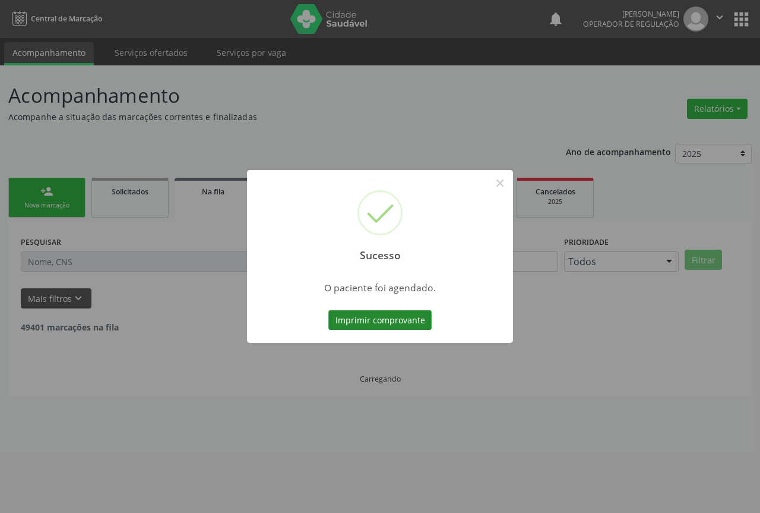
click at [402, 318] on button "Imprimir comprovante" at bounding box center [380, 320] width 103 height 20
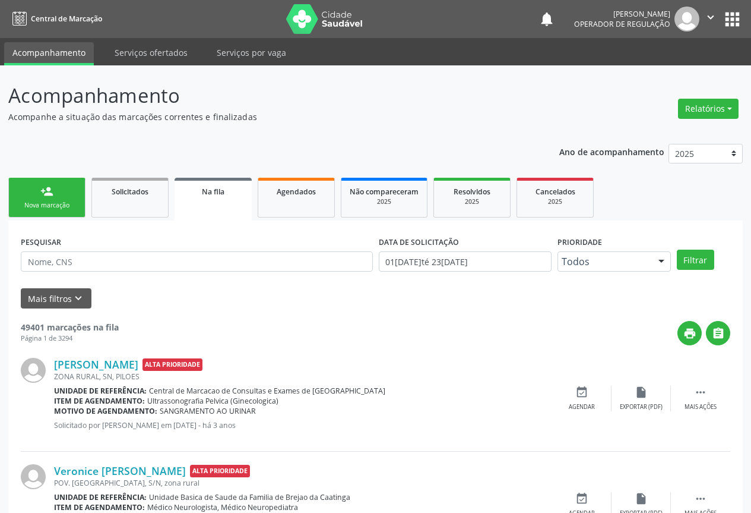
click at [706, 14] on icon "" at bounding box center [711, 17] width 13 height 13
click at [664, 72] on link "Sair" at bounding box center [681, 72] width 82 height 17
